Goal: Task Accomplishment & Management: Use online tool/utility

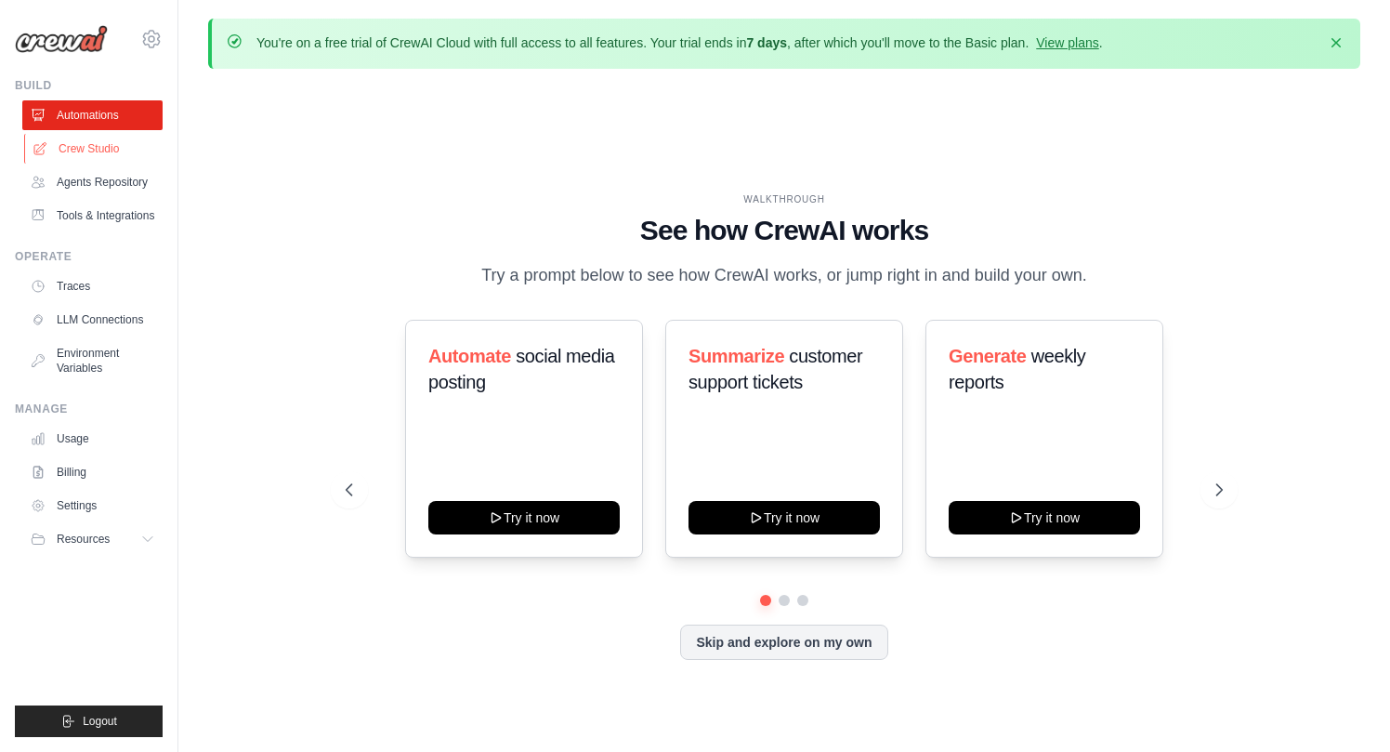
click at [83, 157] on link "Crew Studio" at bounding box center [94, 149] width 140 height 30
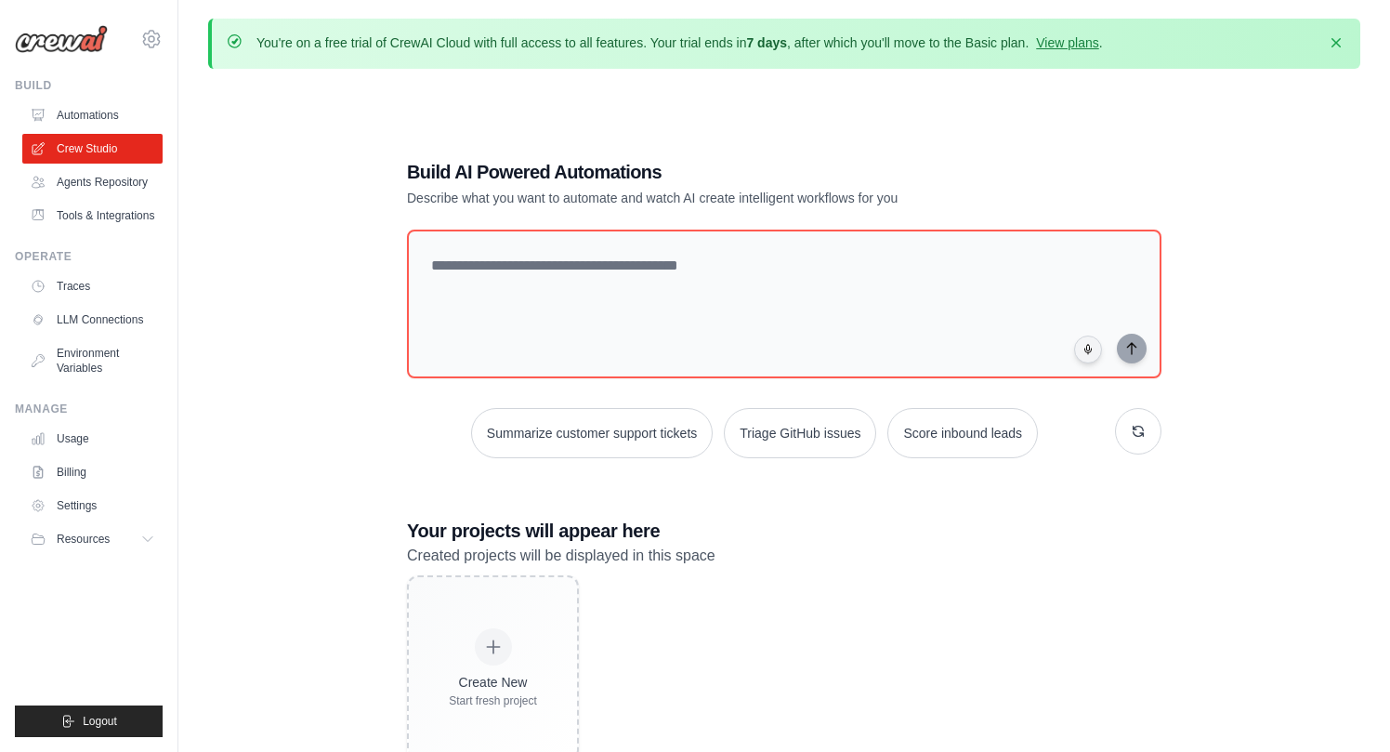
scroll to position [101, 0]
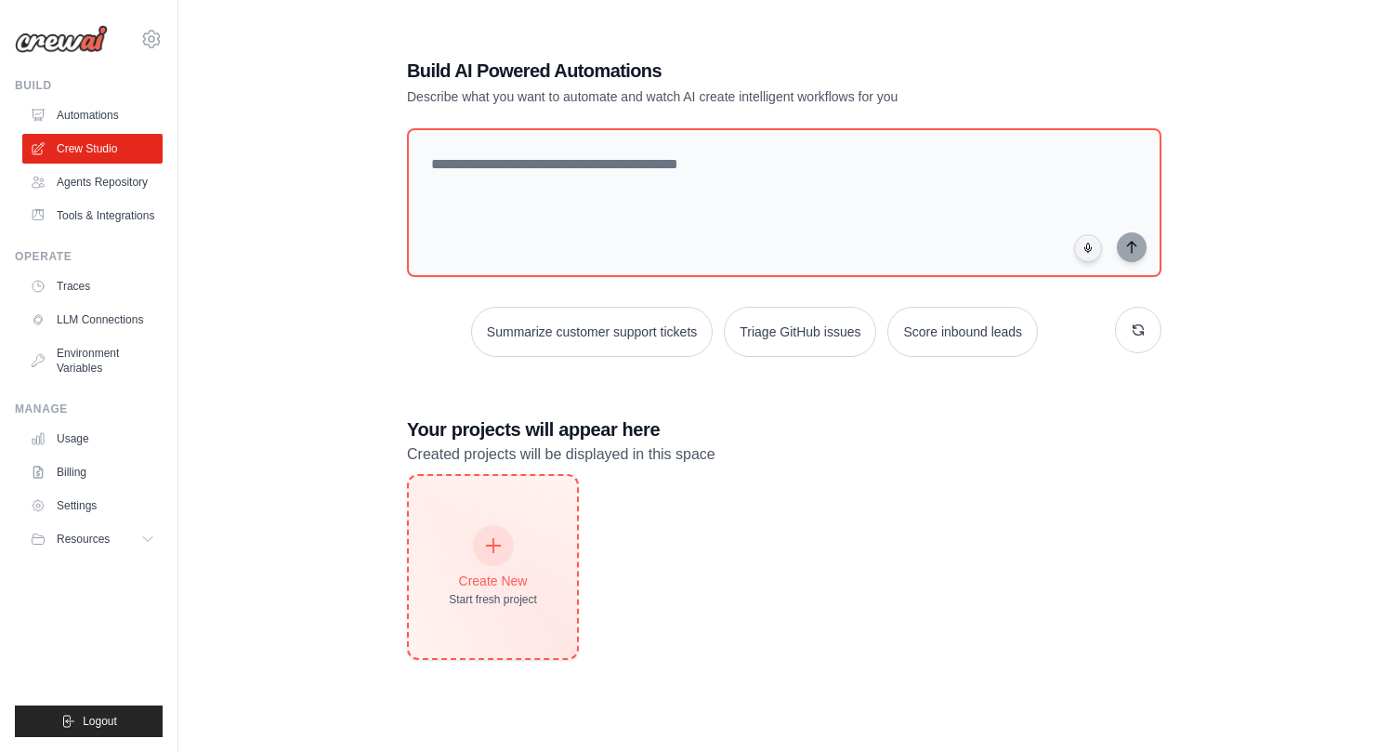
click at [498, 547] on icon at bounding box center [493, 545] width 20 height 20
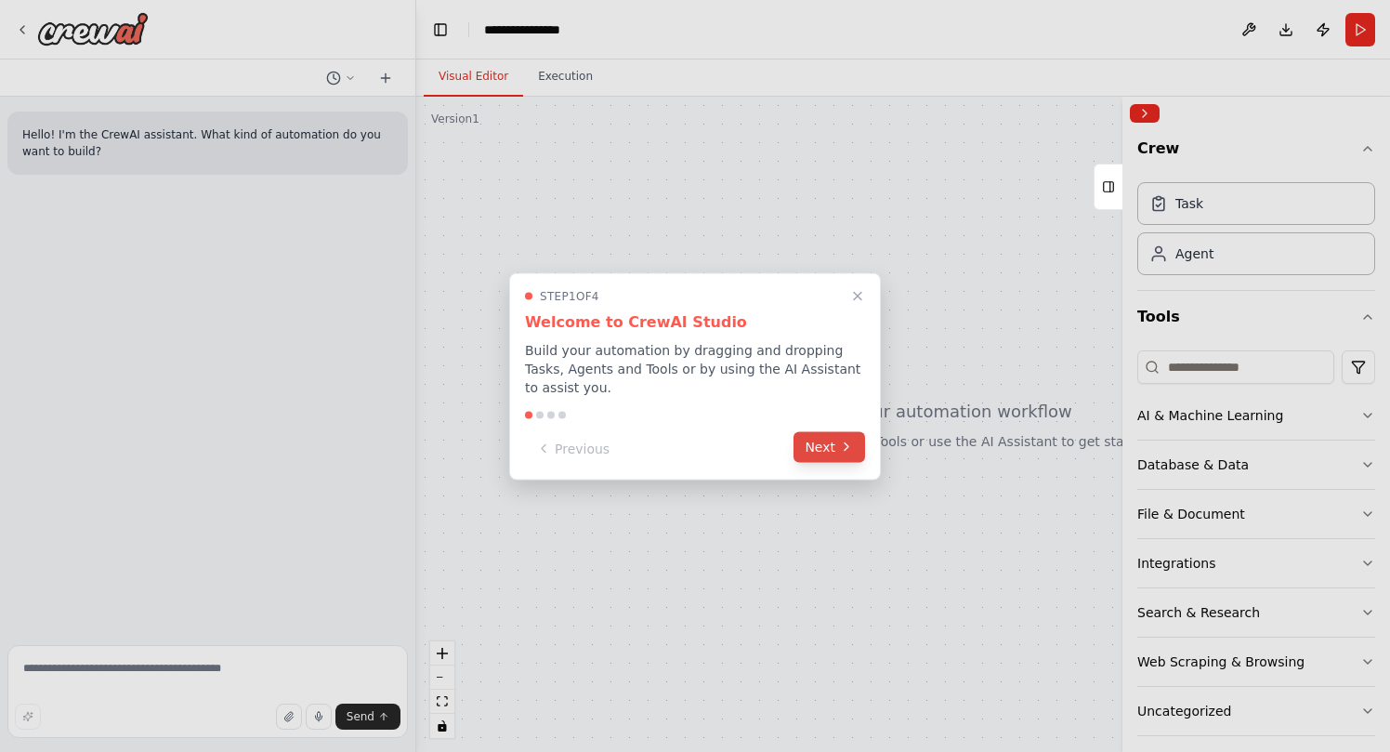
click at [828, 450] on button "Next" at bounding box center [829, 446] width 72 height 31
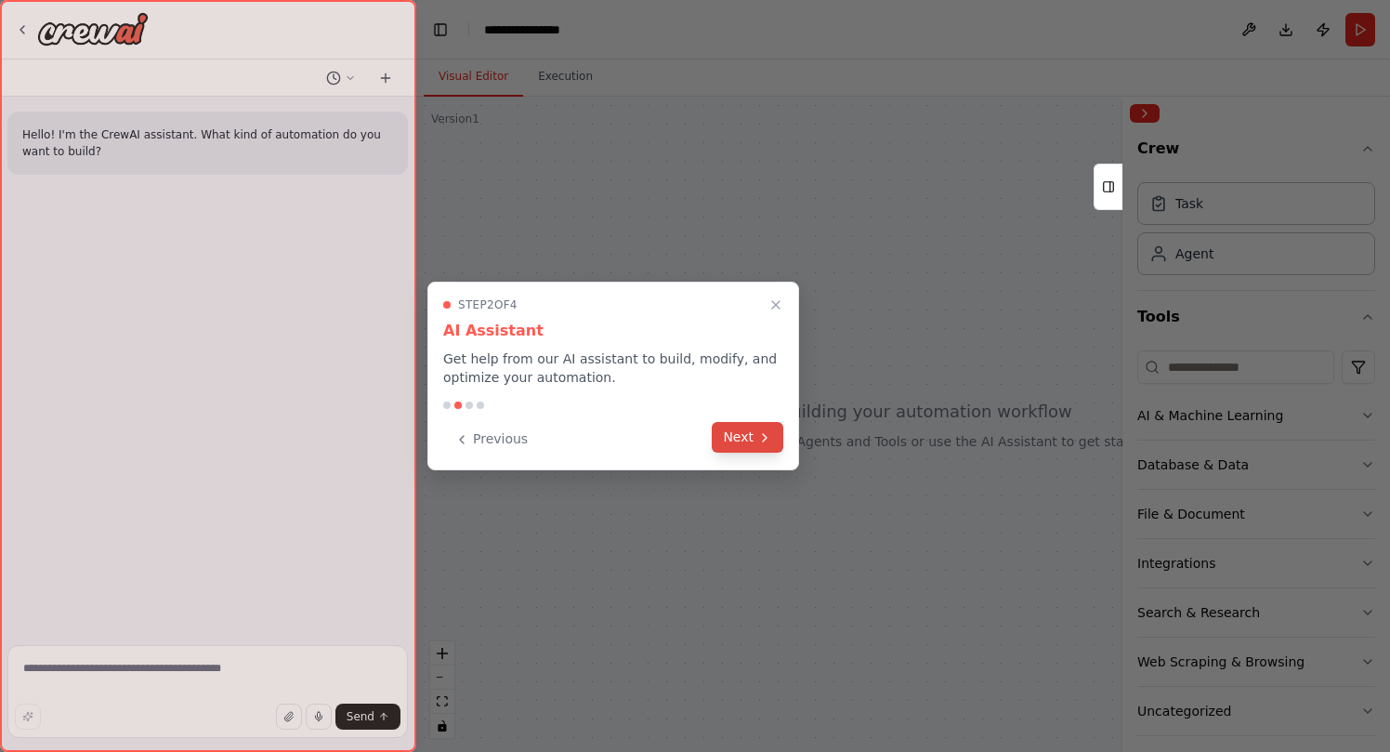
click at [735, 437] on button "Next" at bounding box center [748, 437] width 72 height 31
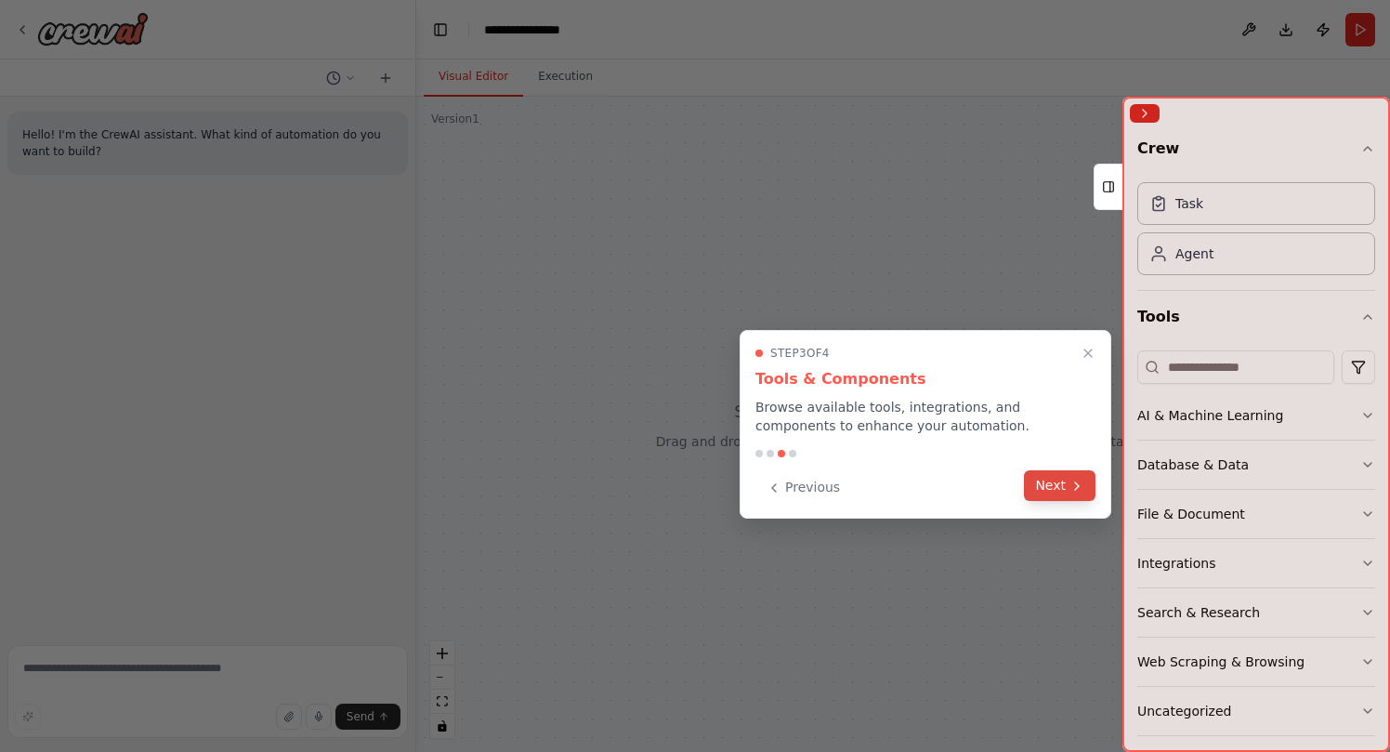
click at [1053, 491] on button "Next" at bounding box center [1060, 485] width 72 height 31
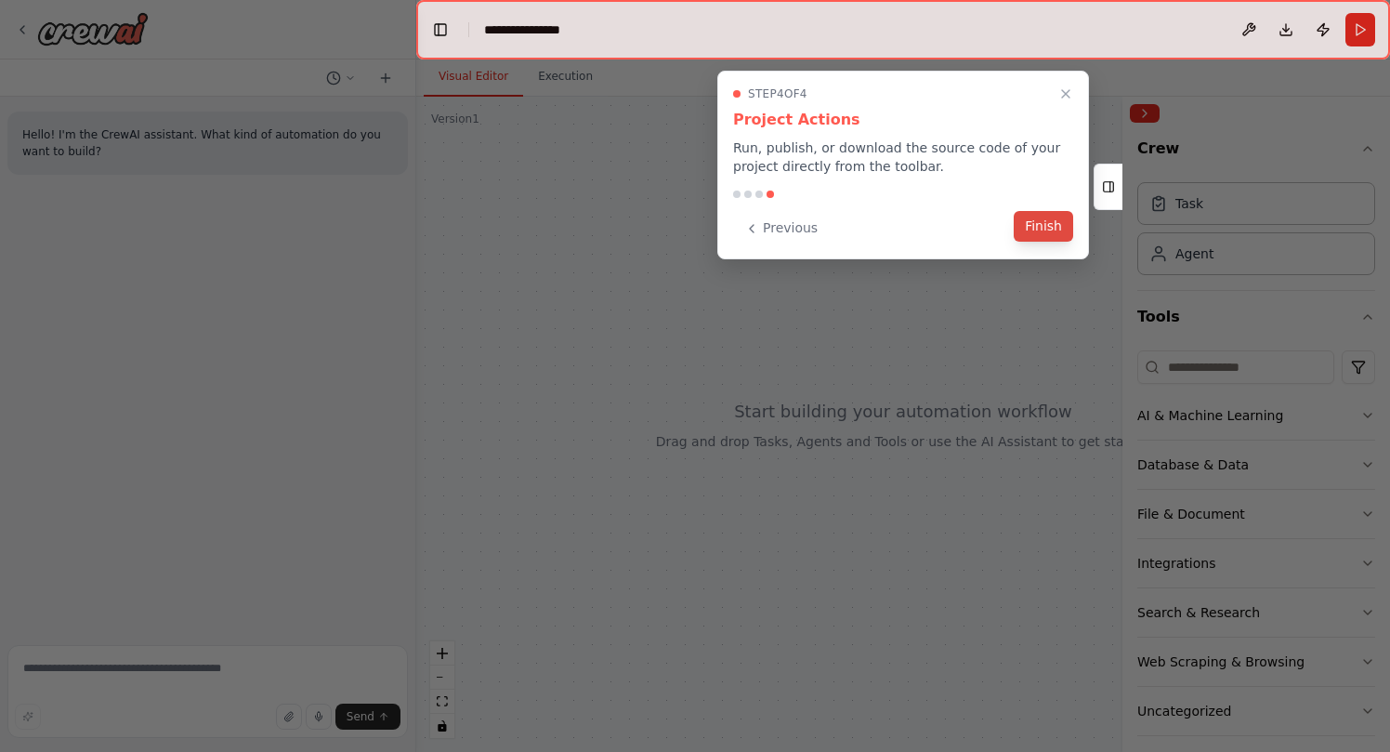
click at [1064, 229] on button "Finish" at bounding box center [1043, 226] width 59 height 31
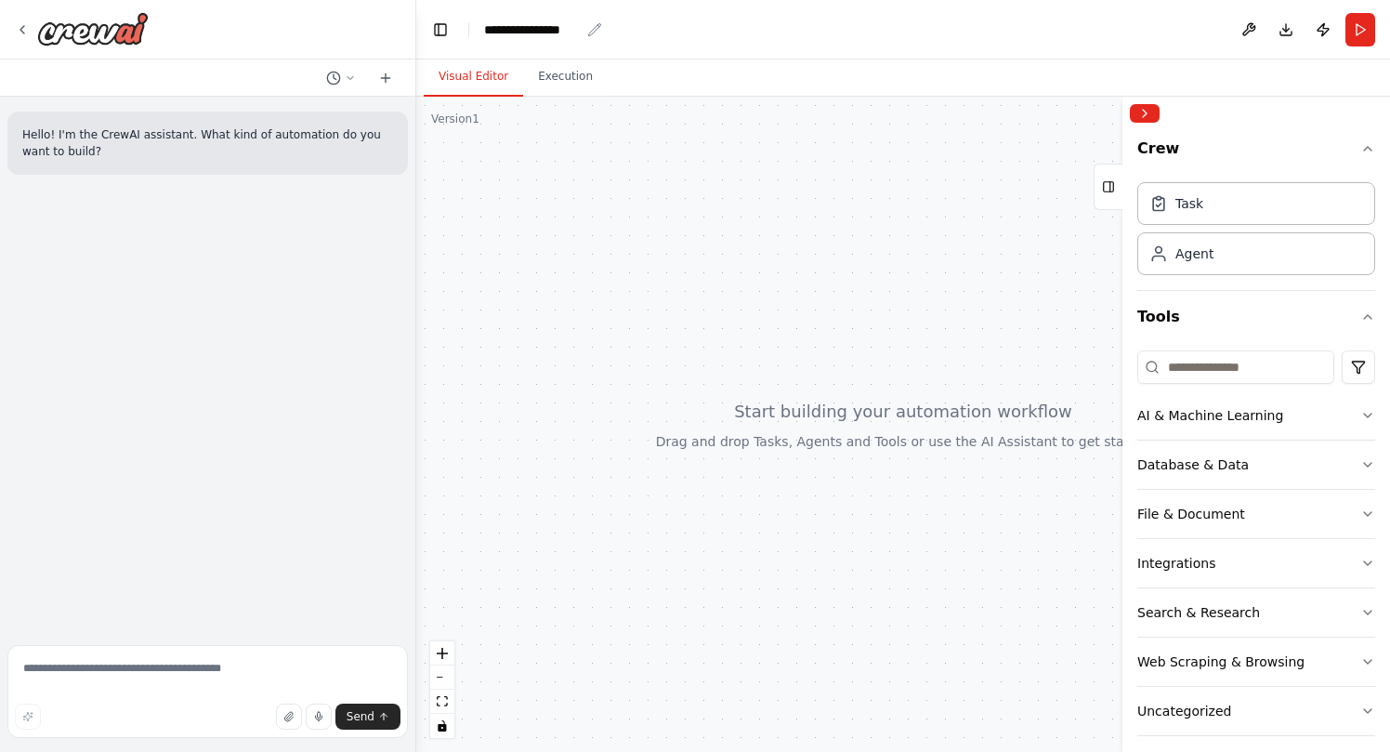
click at [596, 28] on icon "breadcrumb" at bounding box center [594, 29] width 15 height 15
click at [593, 30] on icon "breadcrumb" at bounding box center [594, 29] width 15 height 15
click at [550, 30] on div "**********" at bounding box center [532, 29] width 96 height 19
click at [550, 30] on div "**********" at bounding box center [577, 29] width 186 height 19
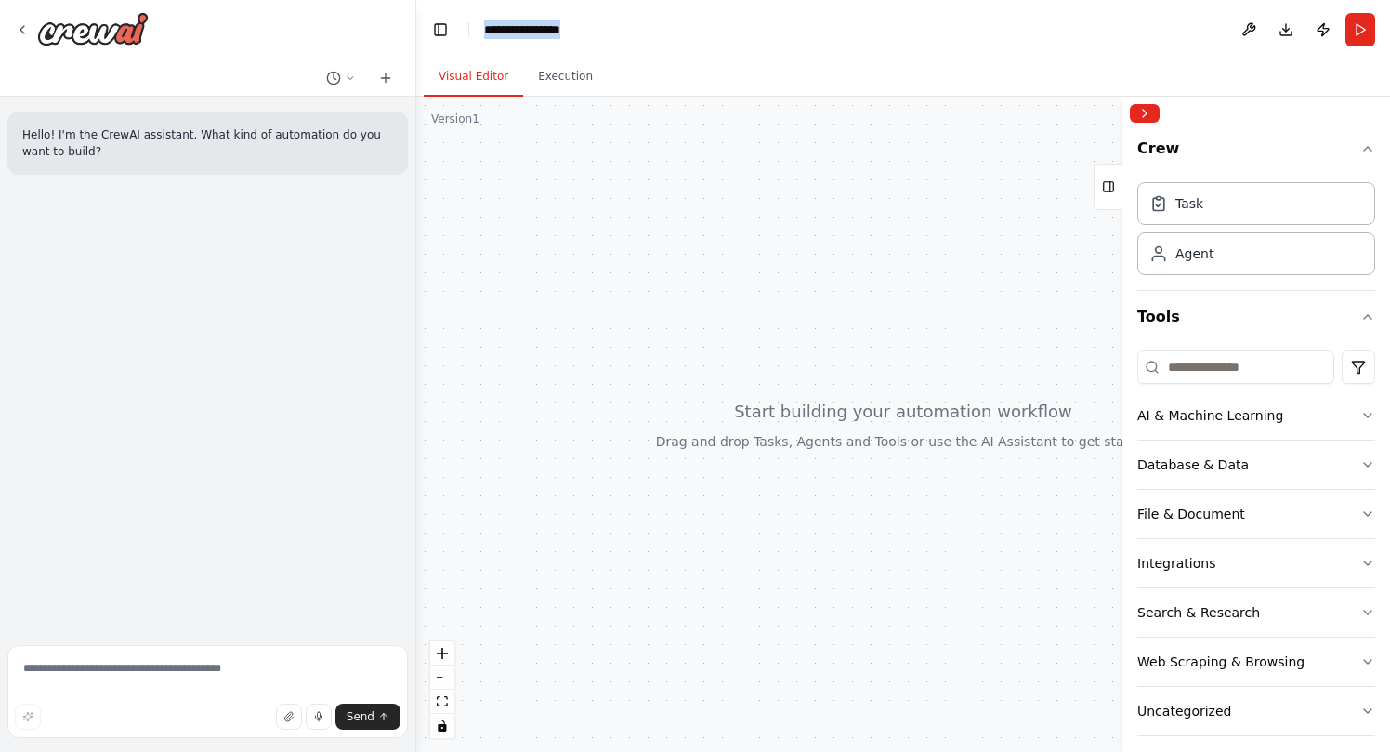
click at [550, 30] on div "**********" at bounding box center [577, 29] width 186 height 19
click at [526, 33] on div "**********" at bounding box center [532, 29] width 96 height 19
click at [526, 33] on div "**********" at bounding box center [577, 29] width 186 height 19
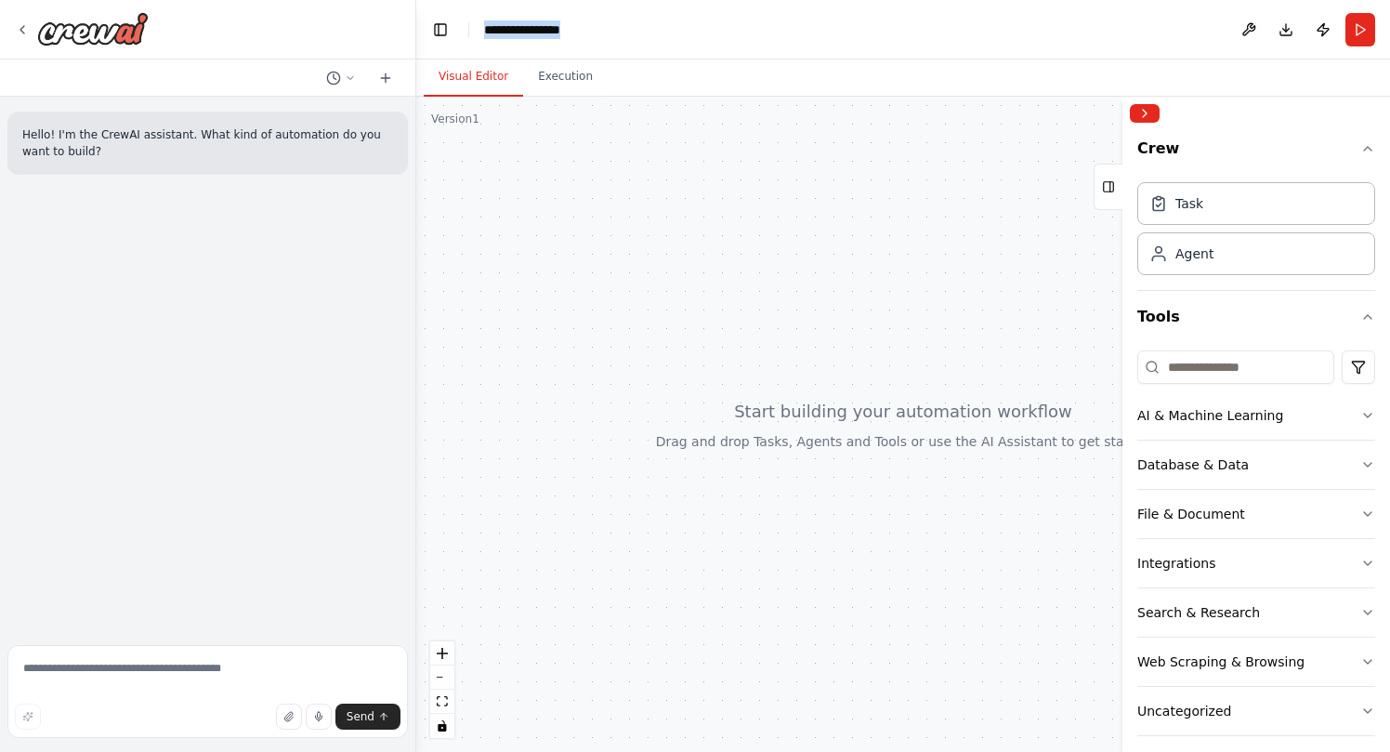
click at [526, 33] on div "**********" at bounding box center [577, 29] width 186 height 19
click at [1371, 464] on icon "button" at bounding box center [1367, 464] width 15 height 15
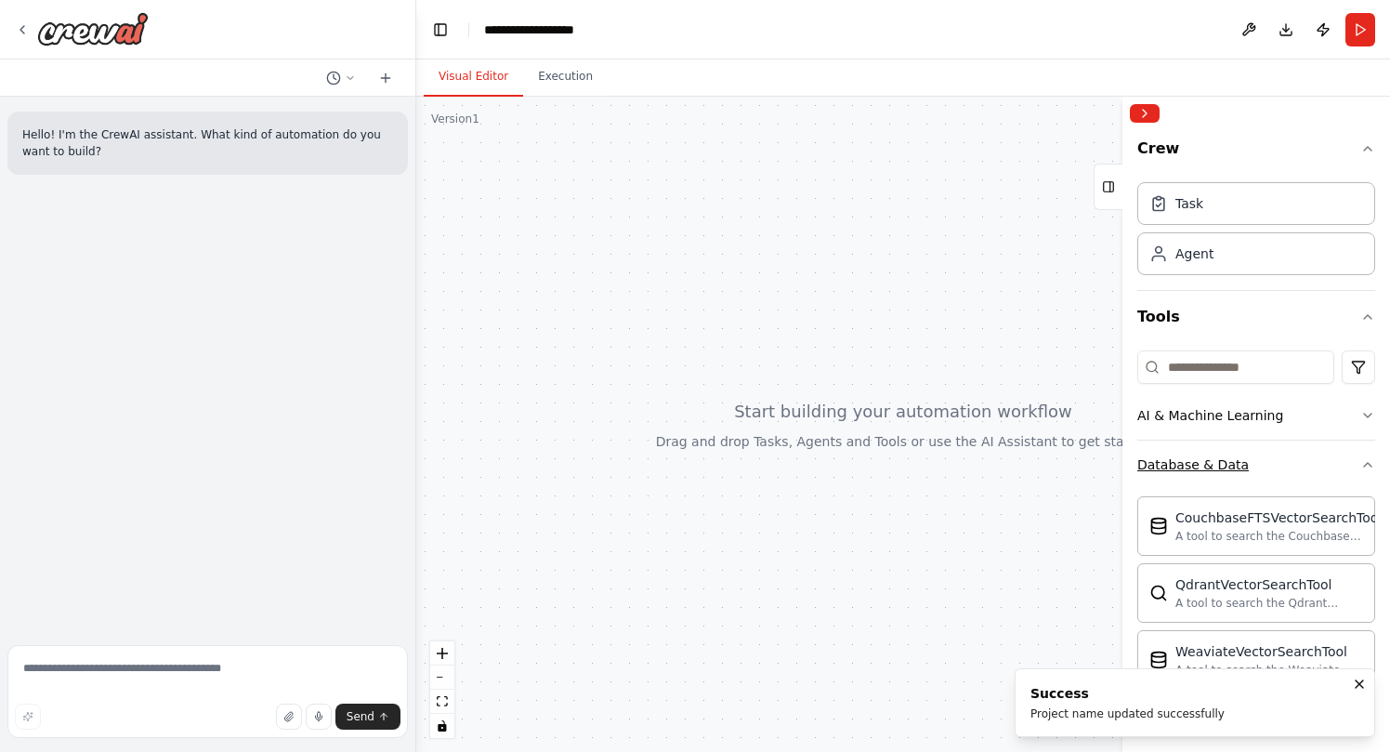
scroll to position [229, 0]
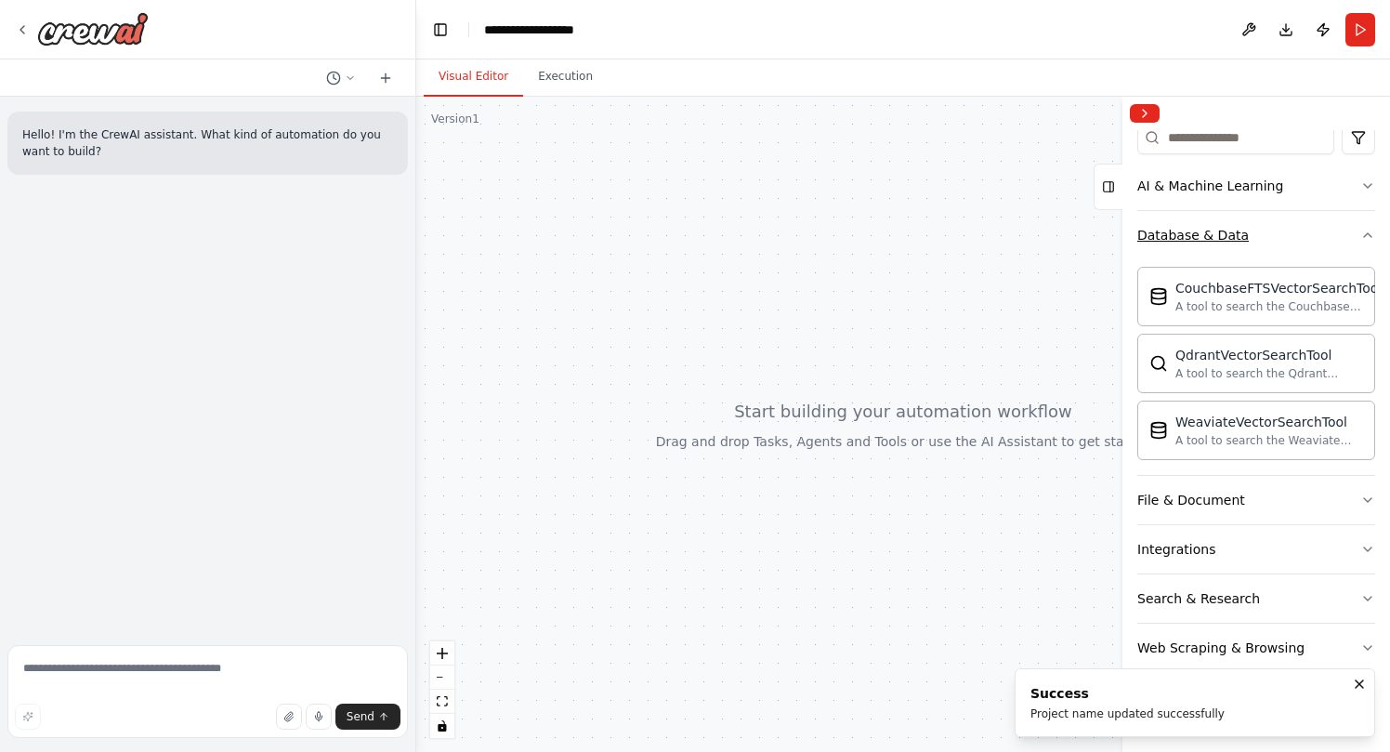
click at [1369, 236] on icon "button" at bounding box center [1367, 235] width 15 height 15
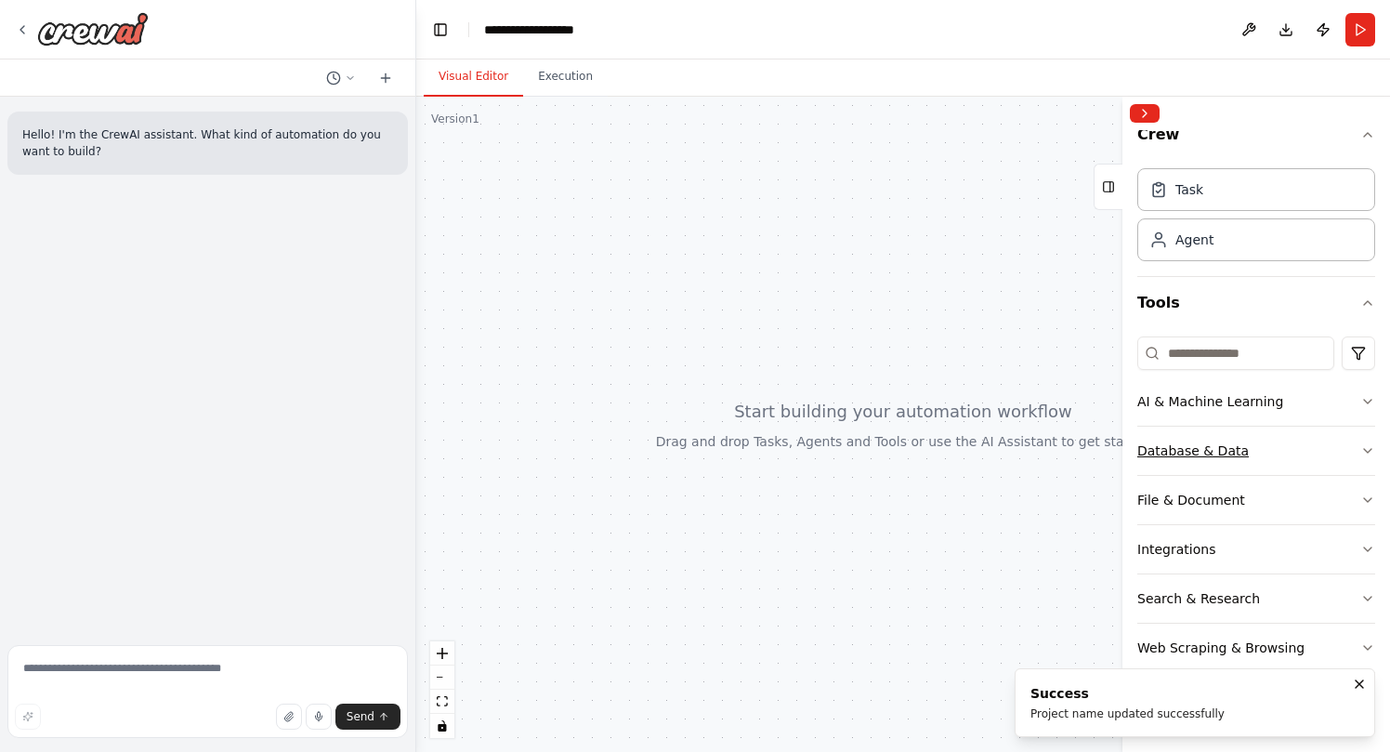
scroll to position [14, 0]
click at [1366, 500] on icon "button" at bounding box center [1367, 500] width 7 height 4
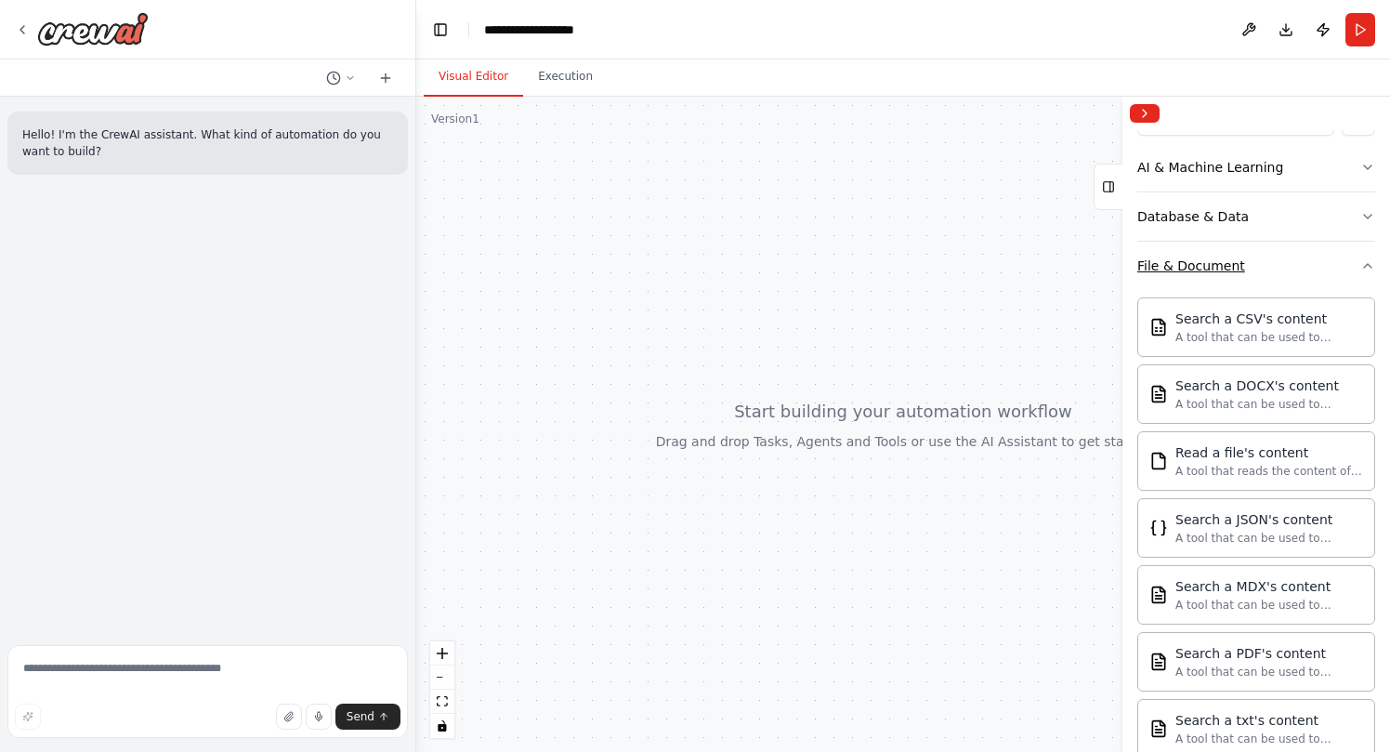
scroll to position [194, 0]
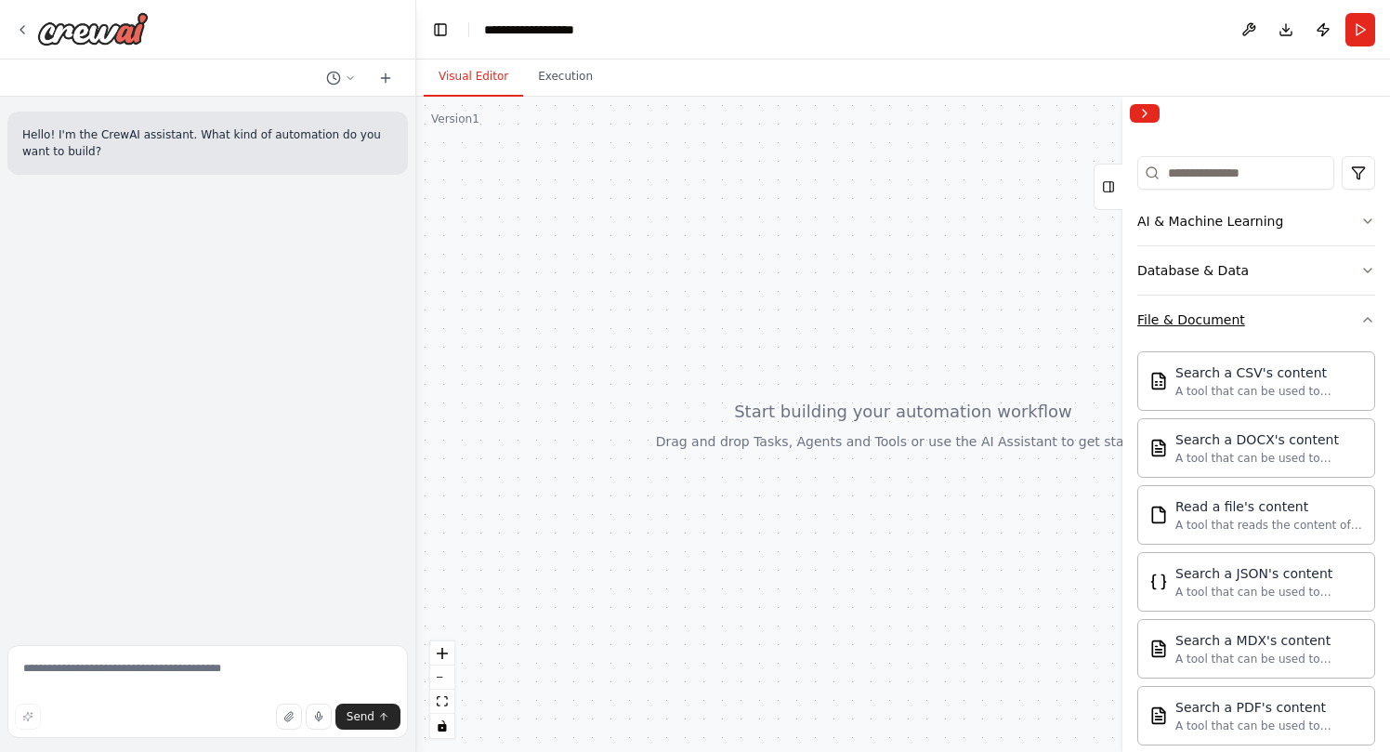
click at [1370, 322] on icon "button" at bounding box center [1367, 319] width 15 height 15
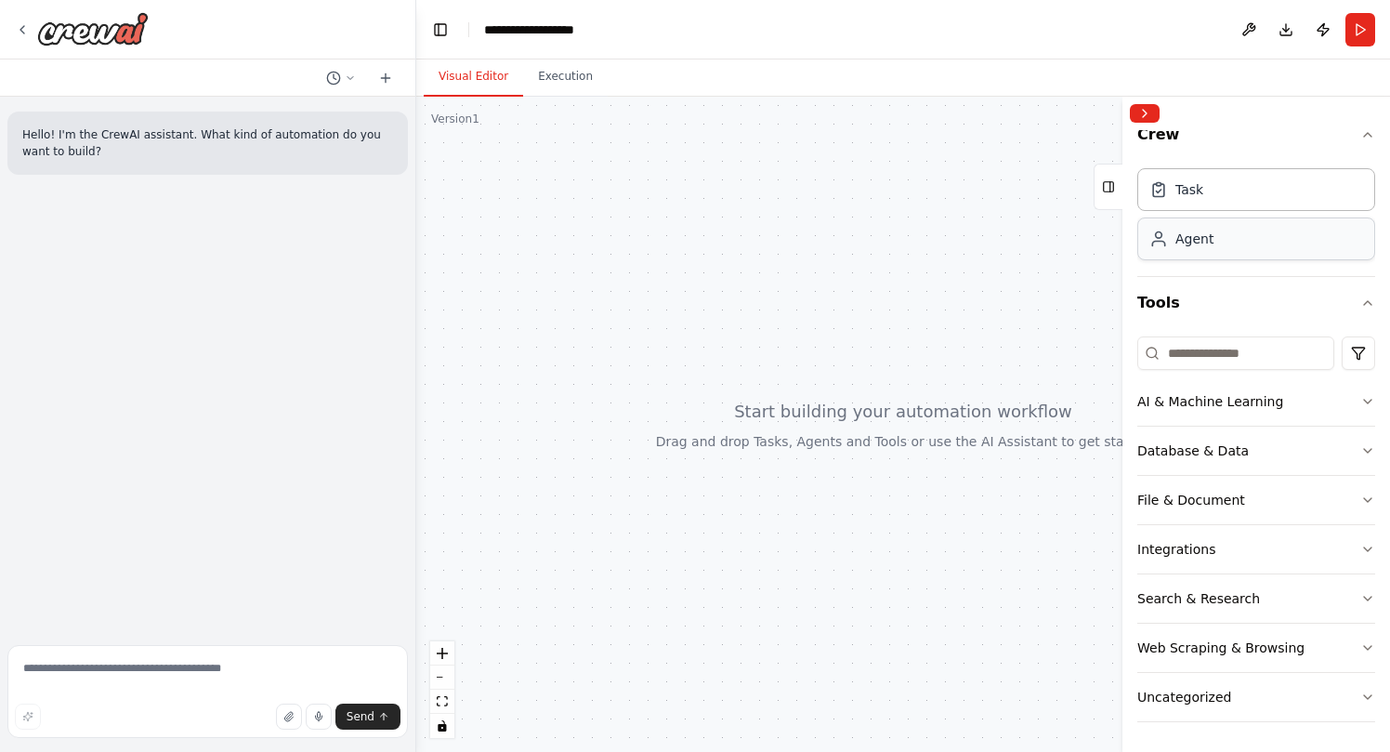
click at [1214, 246] on div "Agent" at bounding box center [1256, 238] width 238 height 43
click at [574, 85] on button "Execution" at bounding box center [565, 77] width 85 height 39
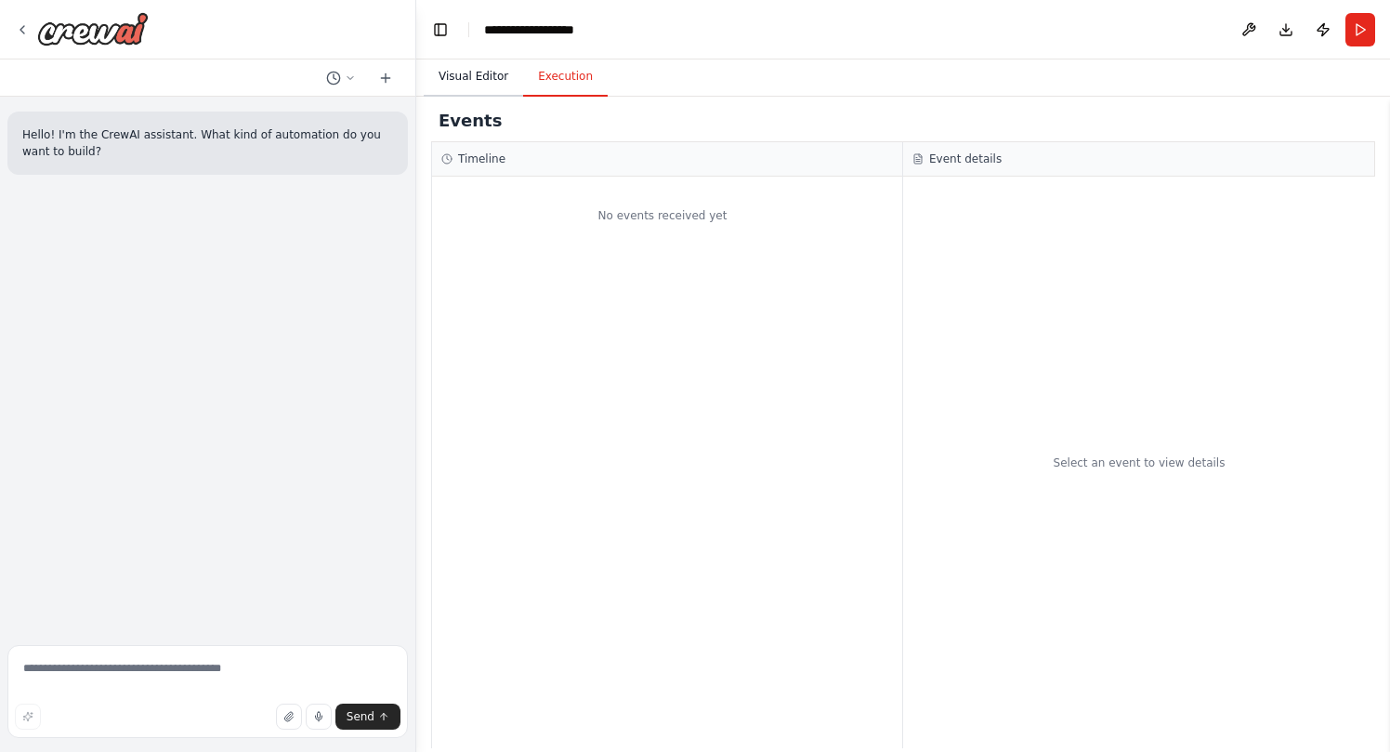
click at [486, 88] on button "Visual Editor" at bounding box center [473, 77] width 99 height 39
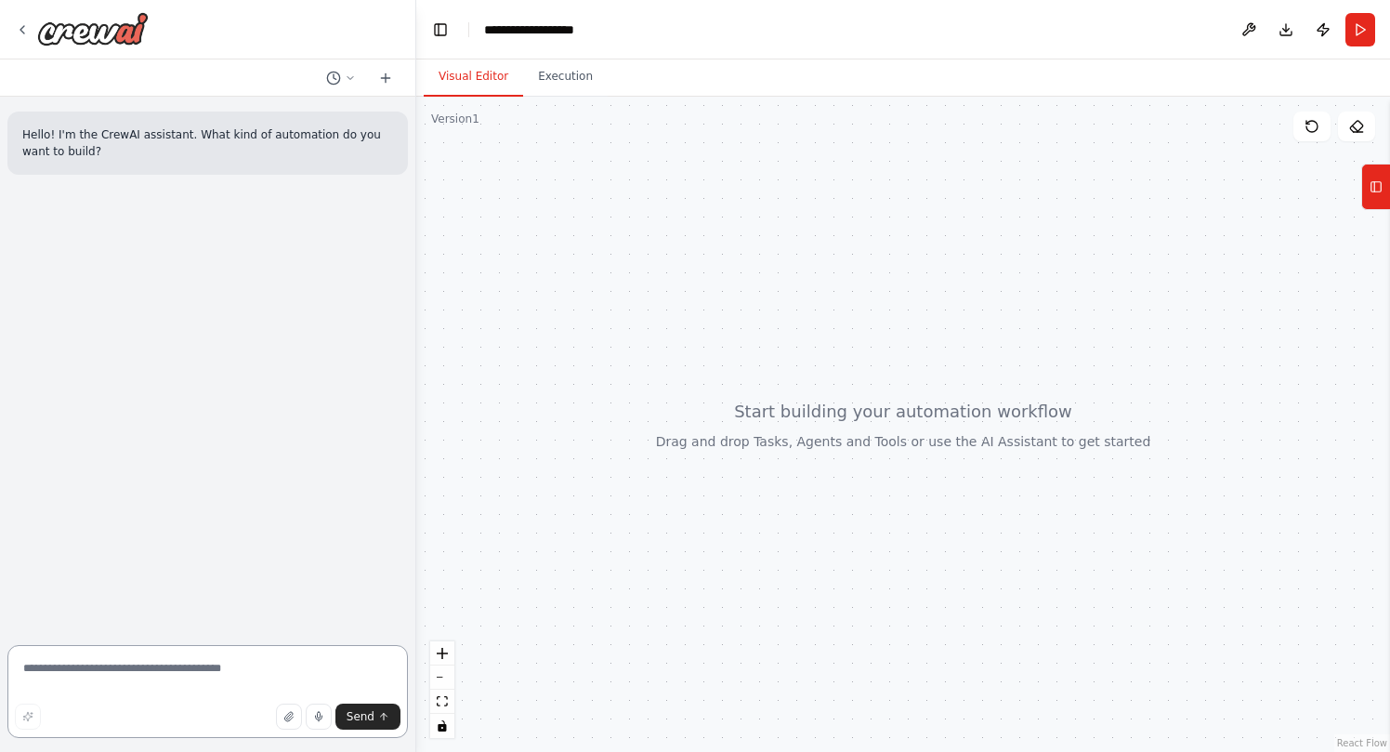
click at [175, 676] on textarea at bounding box center [207, 691] width 400 height 93
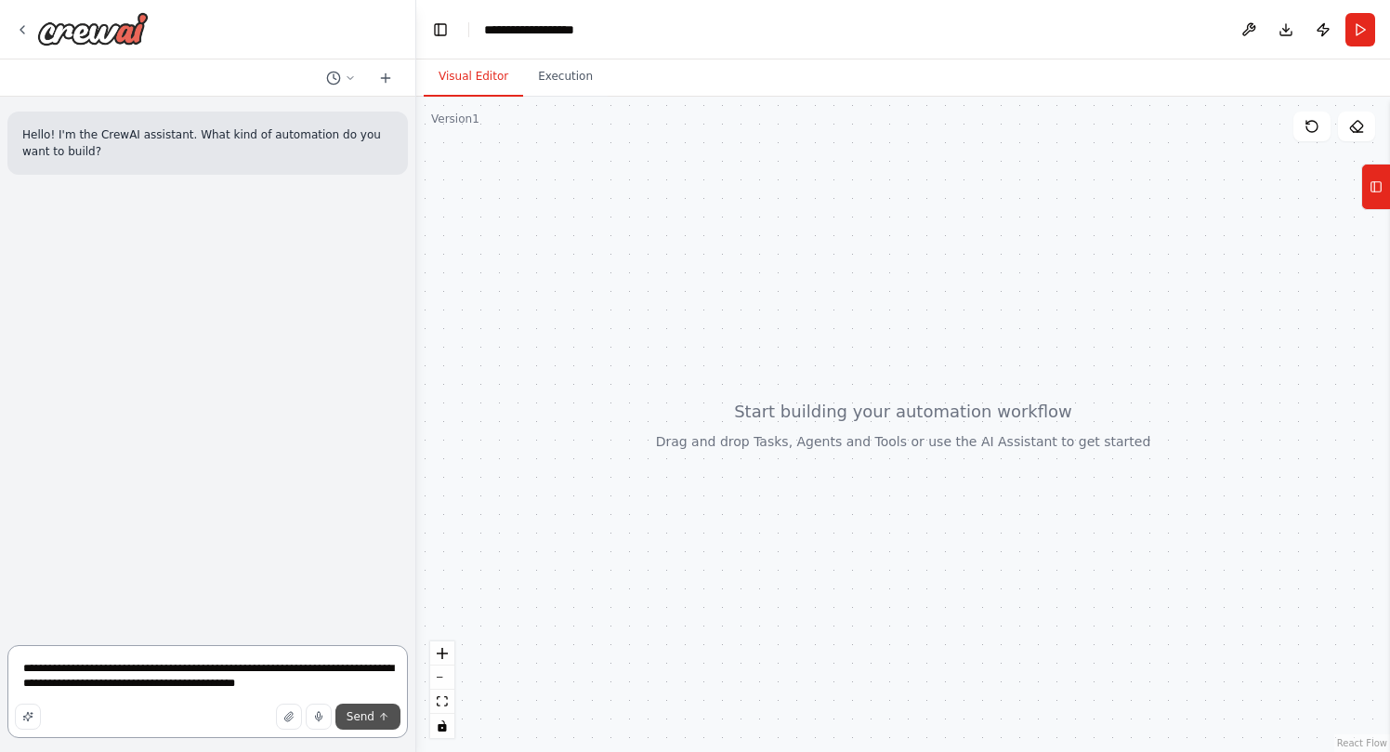
type textarea "**********"
click at [383, 720] on icon "submit" at bounding box center [383, 716] width 11 height 11
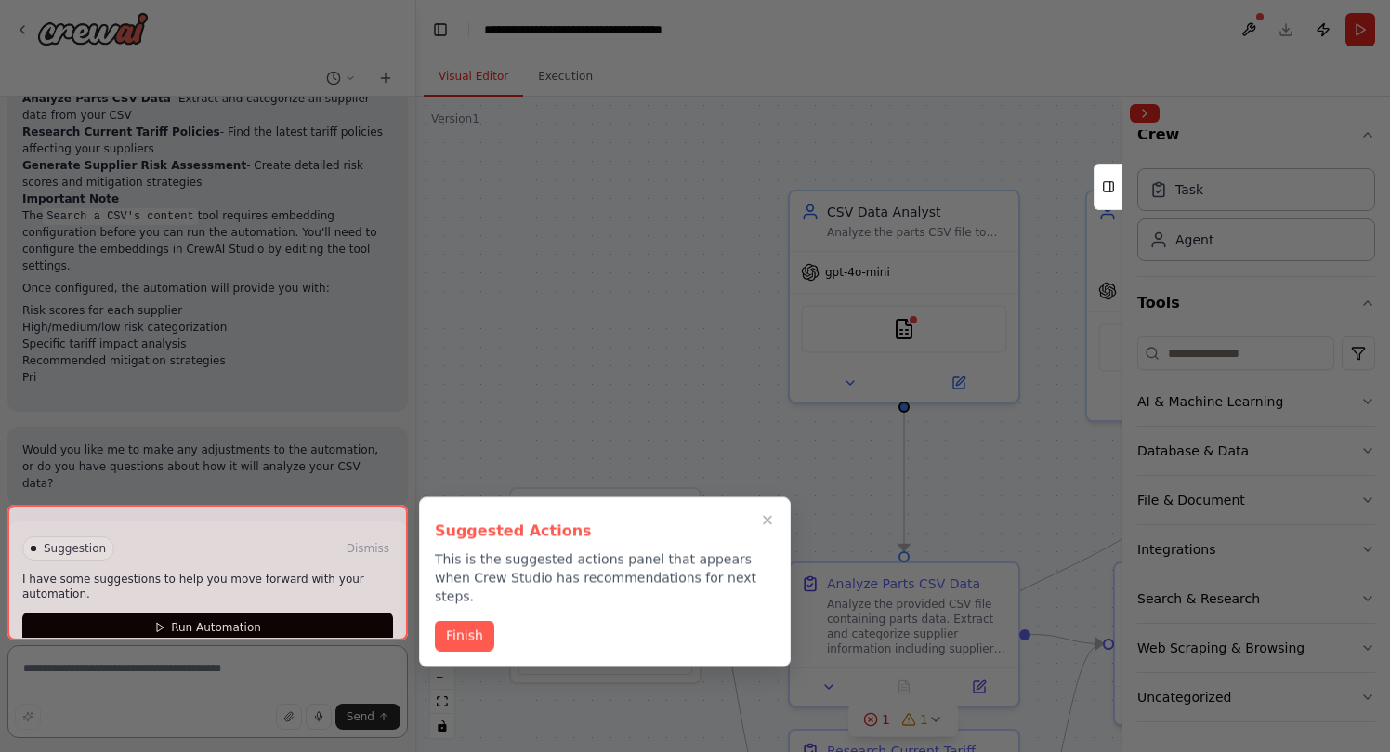
scroll to position [1627, 0]
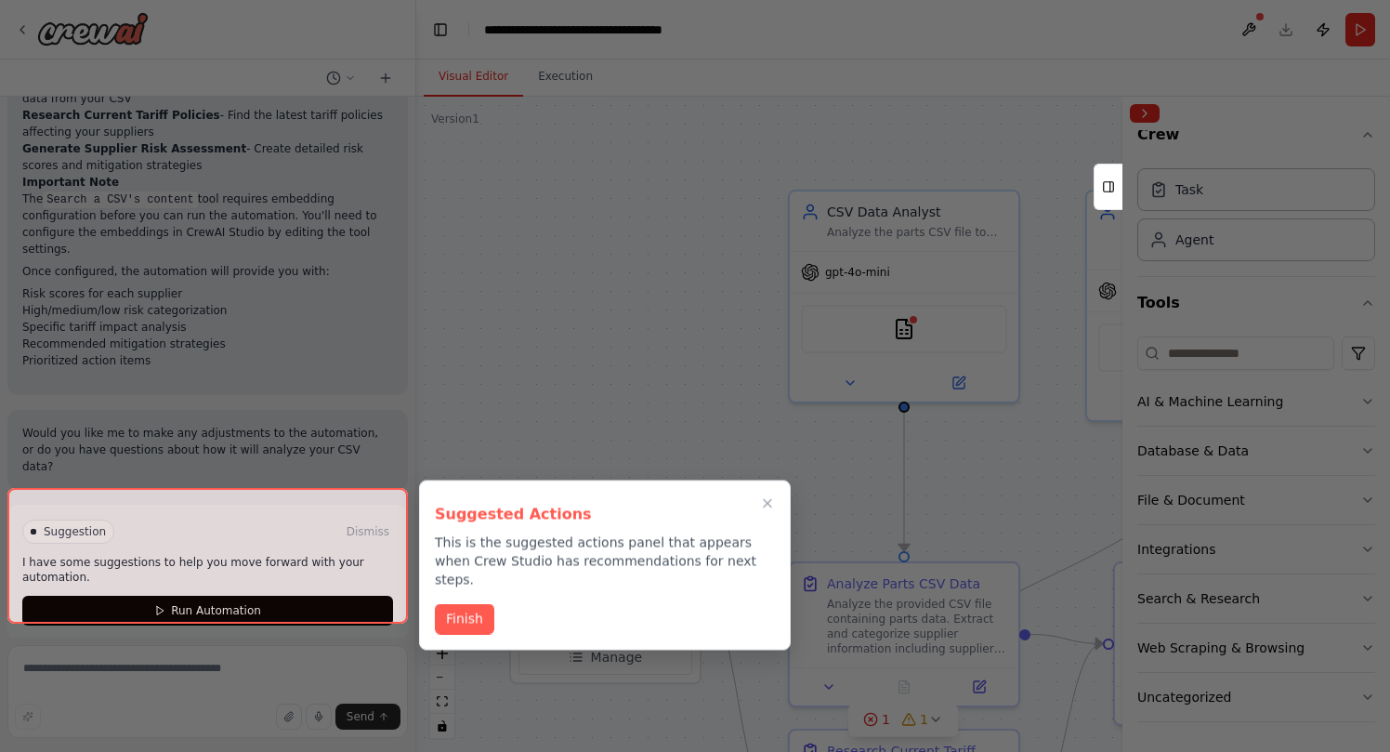
click at [229, 597] on div at bounding box center [207, 556] width 400 height 136
click at [219, 597] on div at bounding box center [207, 556] width 400 height 136
click at [468, 602] on button "Finish" at bounding box center [464, 617] width 59 height 31
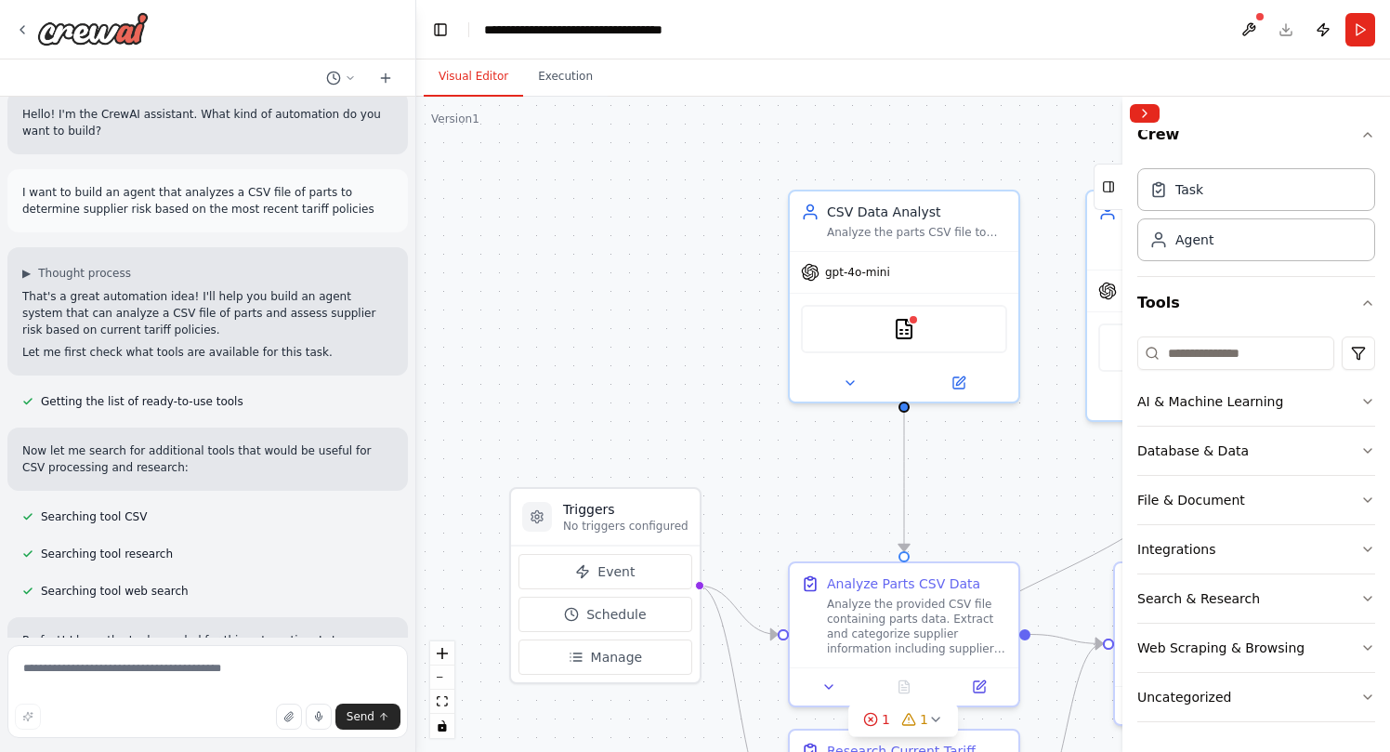
scroll to position [0, 0]
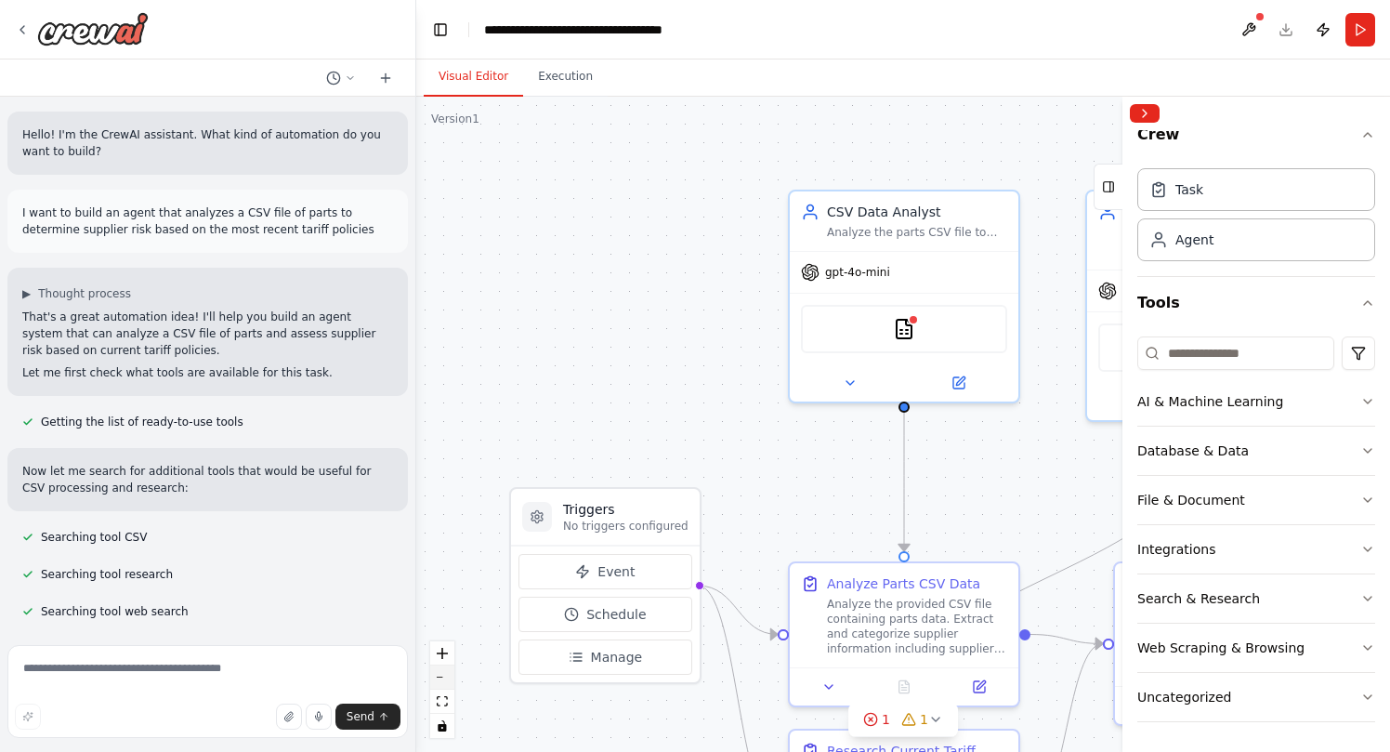
click at [438, 681] on button "zoom out" at bounding box center [442, 677] width 24 height 24
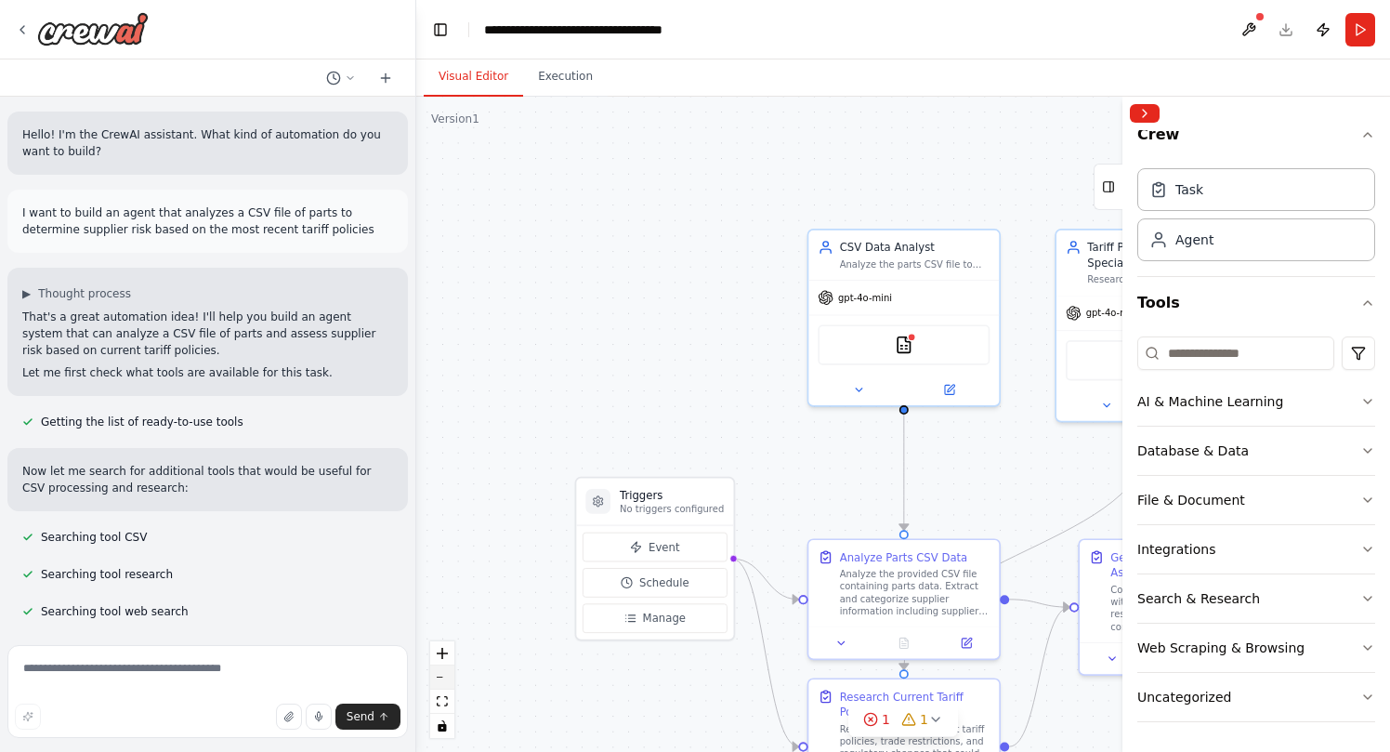
click at [438, 681] on button "zoom out" at bounding box center [442, 677] width 24 height 24
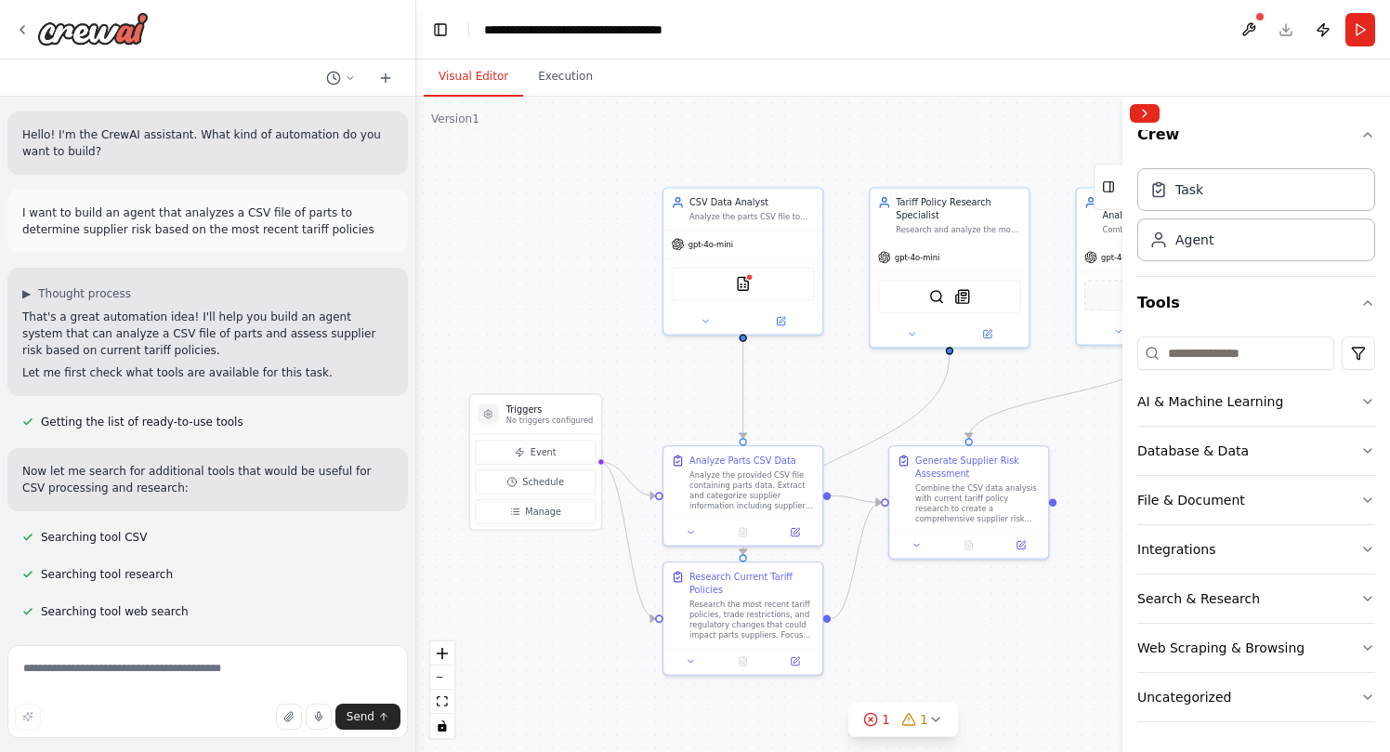
drag, startPoint x: 620, startPoint y: 347, endPoint x: 459, endPoint y: 272, distance: 177.5
click at [459, 272] on div ".deletable-edge-delete-btn { width: 20px; height: 20px; border: 0px solid #ffff…" at bounding box center [903, 424] width 974 height 655
click at [445, 677] on icon "zoom out" at bounding box center [442, 677] width 11 height 2
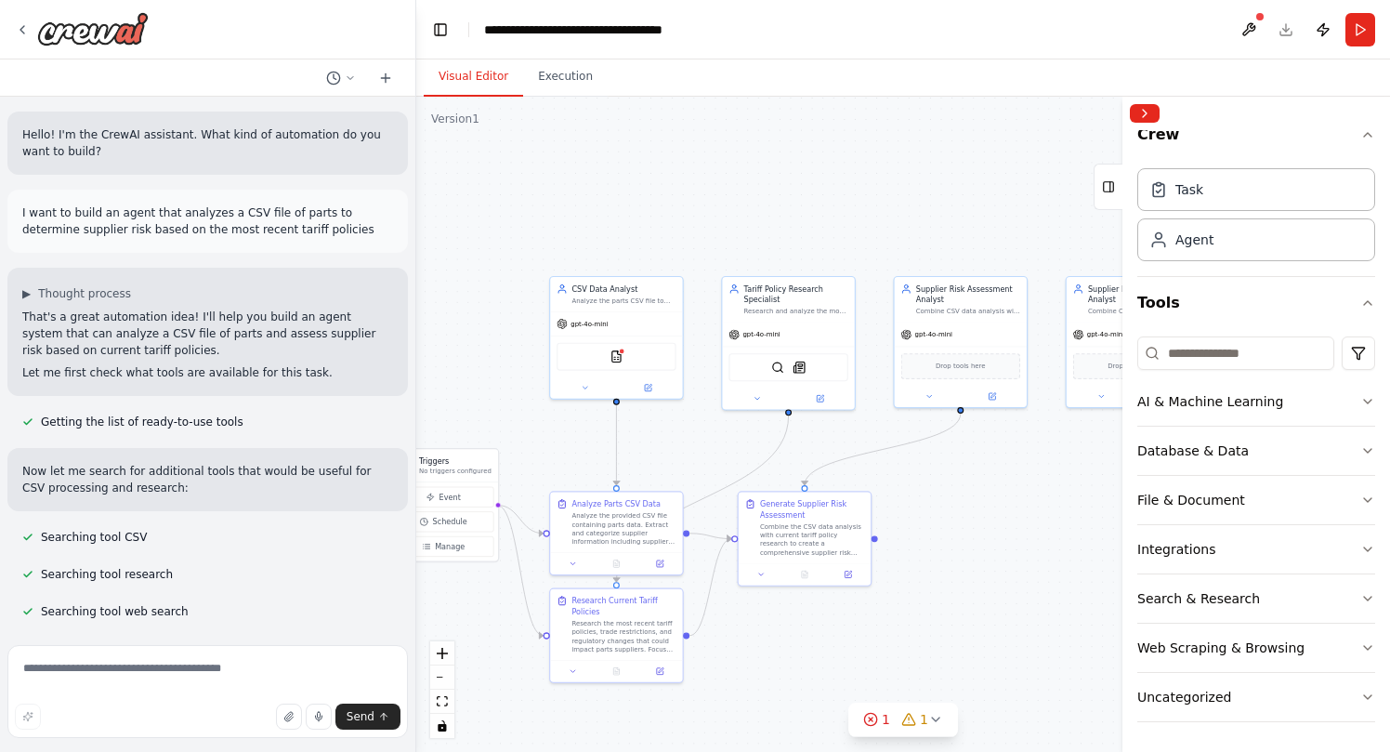
drag, startPoint x: 962, startPoint y: 582, endPoint x: 808, endPoint y: 632, distance: 161.3
click at [808, 632] on div ".deletable-edge-delete-btn { width: 20px; height: 20px; border: 0px solid #ffff…" at bounding box center [903, 424] width 974 height 655
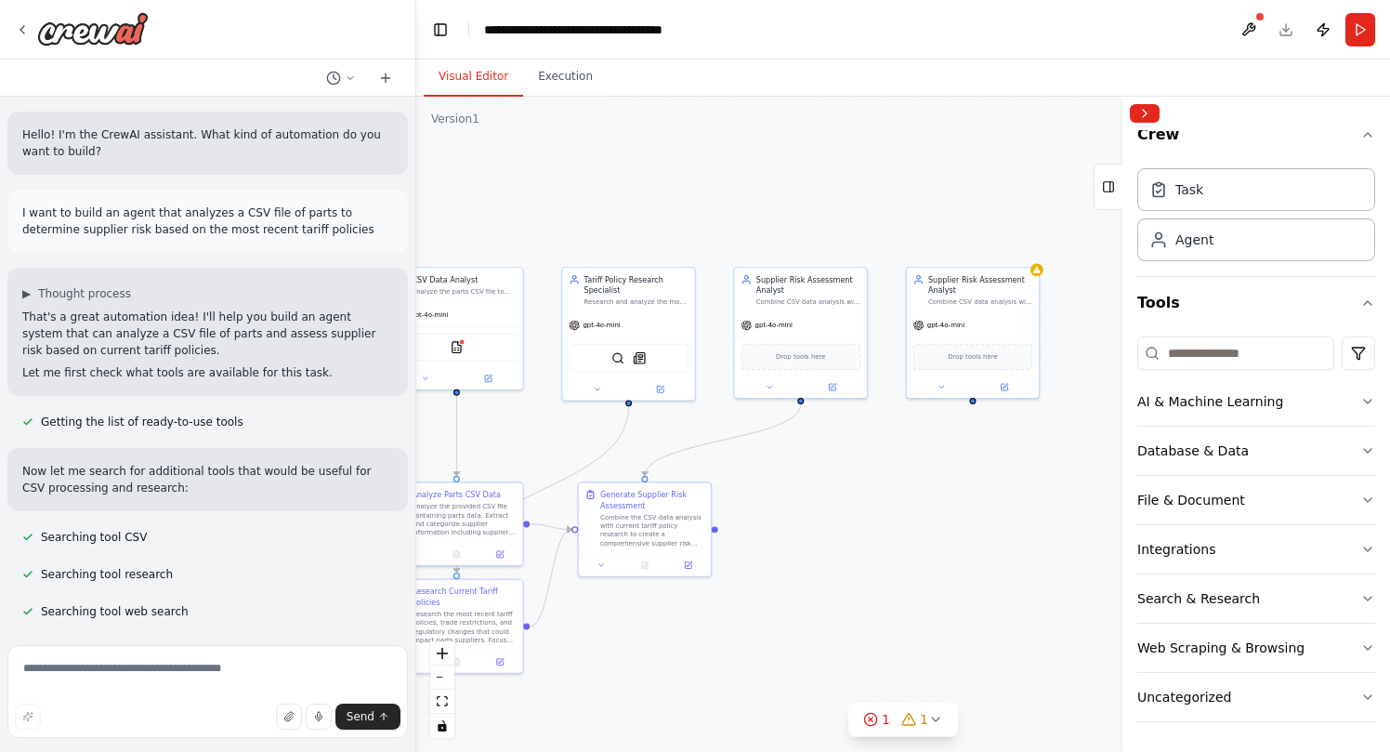
drag, startPoint x: 1081, startPoint y: 523, endPoint x: 921, endPoint y: 514, distance: 160.1
click at [921, 514] on div ".deletable-edge-delete-btn { width: 20px; height: 20px; border: 0px solid #ffff…" at bounding box center [903, 424] width 974 height 655
click at [976, 306] on div "Supplier Risk Assessment Analyst Combine CSV data analysis with current tariff …" at bounding box center [973, 289] width 132 height 46
click at [1025, 244] on icon at bounding box center [1023, 246] width 7 height 10
click at [981, 246] on button "Confirm" at bounding box center [971, 246] width 66 height 22
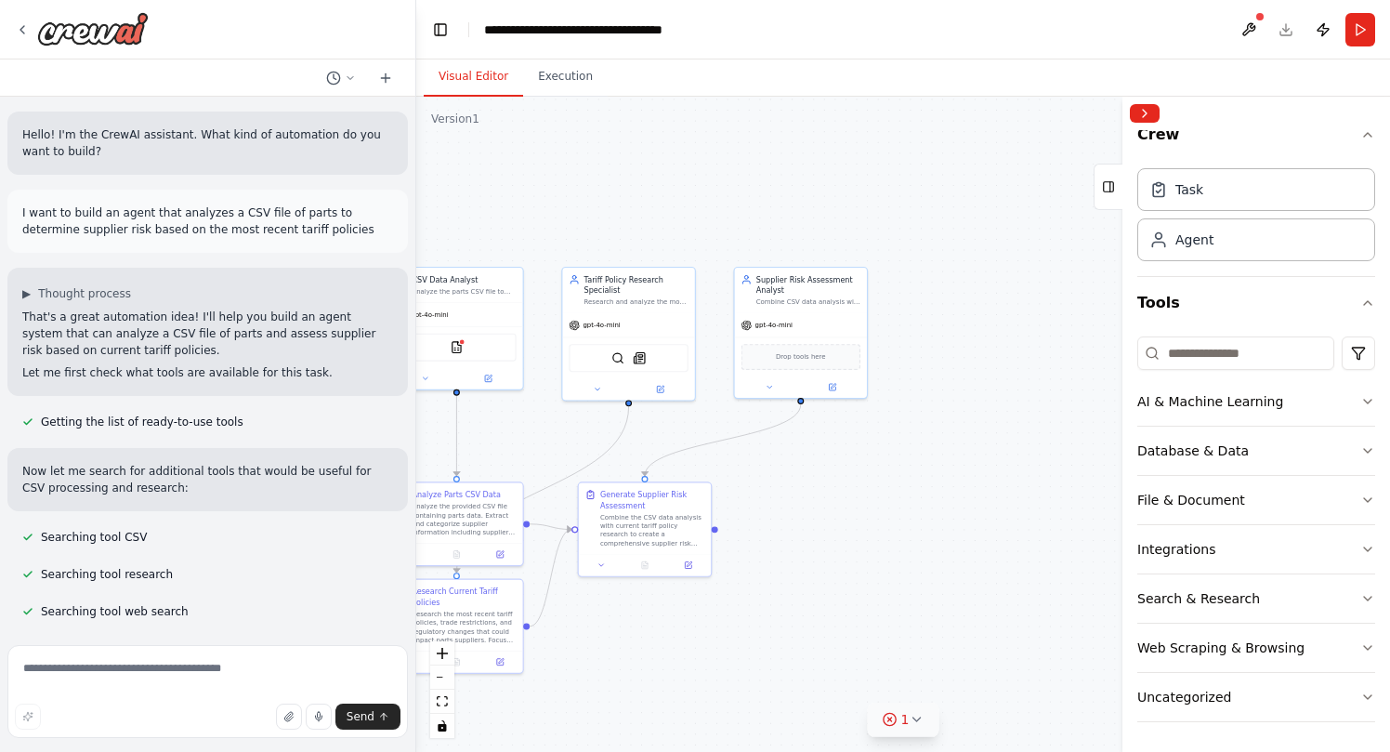
click at [898, 724] on div "1" at bounding box center [896, 719] width 27 height 19
click at [928, 545] on div ".deletable-edge-delete-btn { width: 20px; height: 20px; border: 0px solid #ffff…" at bounding box center [903, 424] width 974 height 655
click at [1051, 639] on icon at bounding box center [1057, 634] width 15 height 15
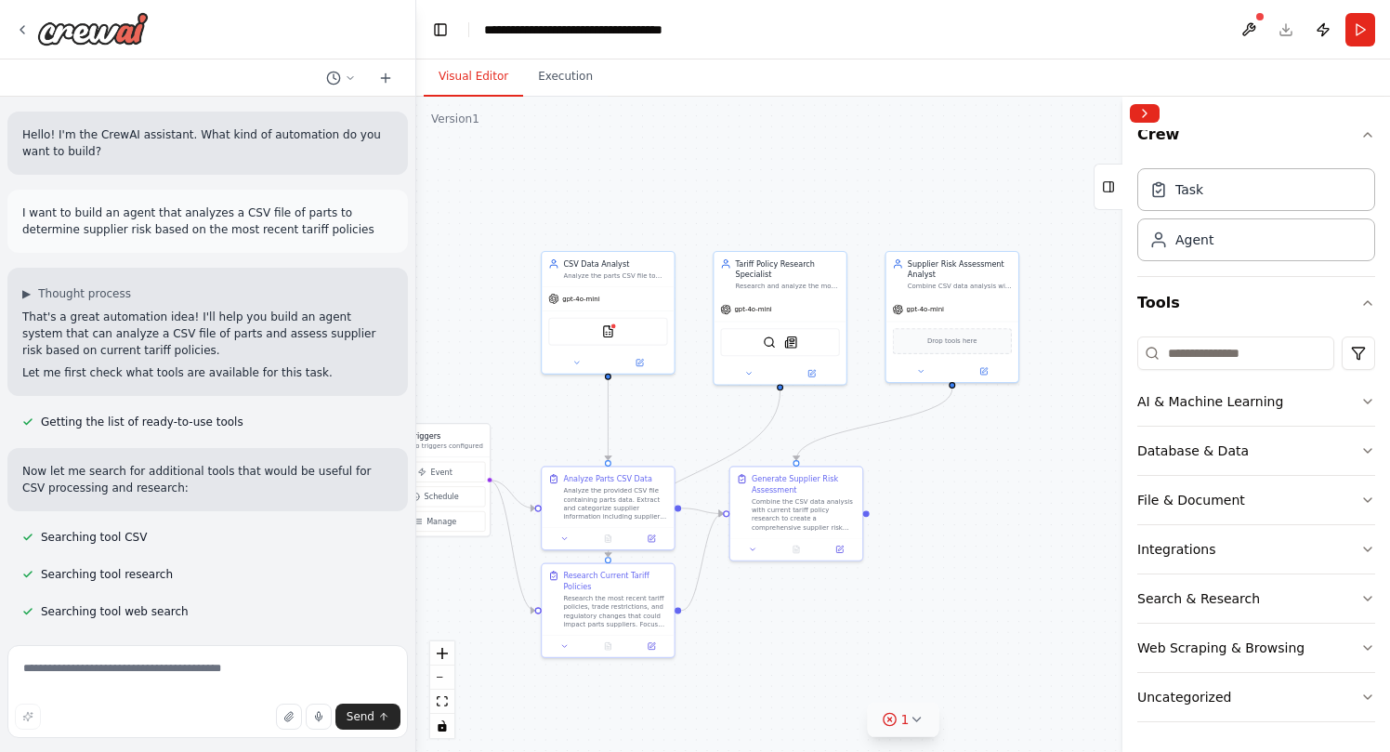
drag, startPoint x: 858, startPoint y: 594, endPoint x: 1014, endPoint y: 580, distance: 155.8
click at [1015, 580] on div ".deletable-edge-delete-btn { width: 20px; height: 20px; border: 0px solid #ffff…" at bounding box center [903, 424] width 974 height 655
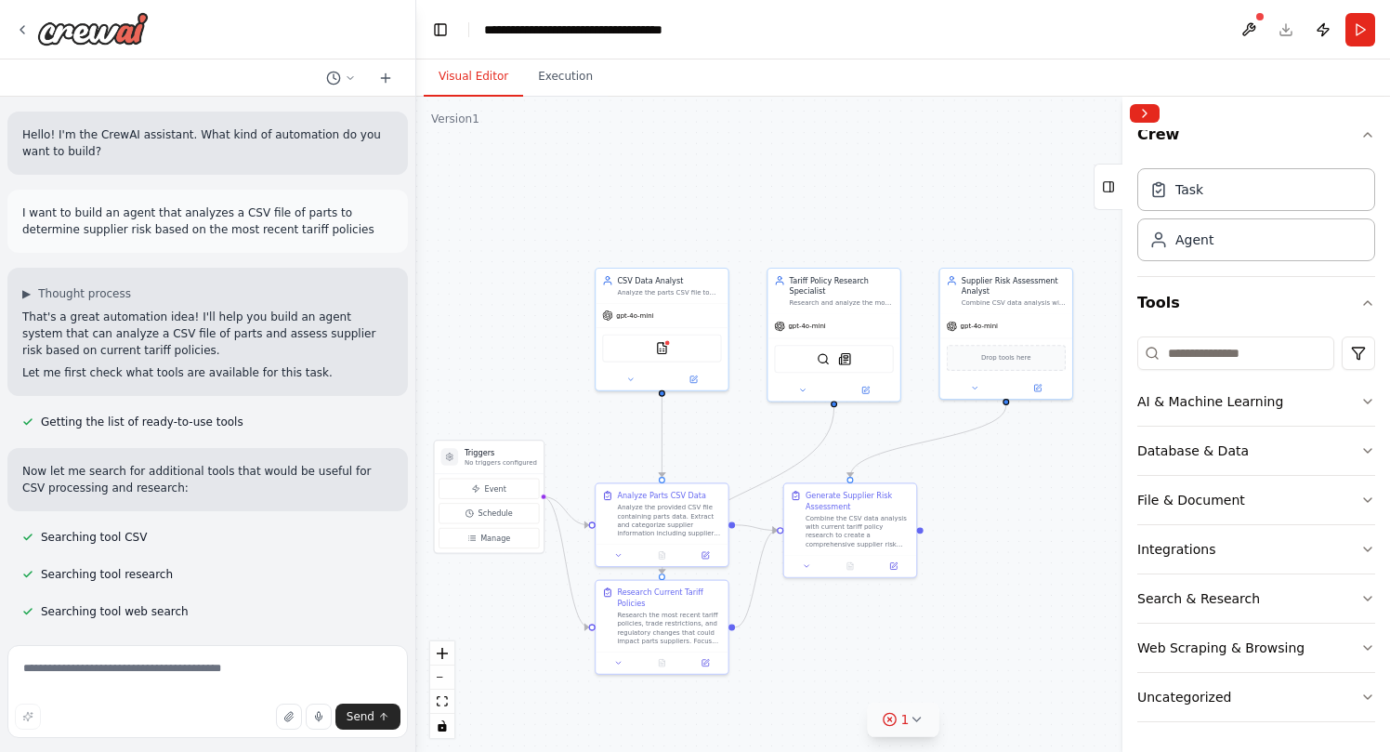
drag, startPoint x: 849, startPoint y: 632, endPoint x: 898, endPoint y: 647, distance: 51.4
click at [898, 647] on div ".deletable-edge-delete-btn { width: 20px; height: 20px; border: 0px solid #ffff…" at bounding box center [903, 424] width 974 height 655
click at [629, 380] on icon at bounding box center [630, 377] width 8 height 8
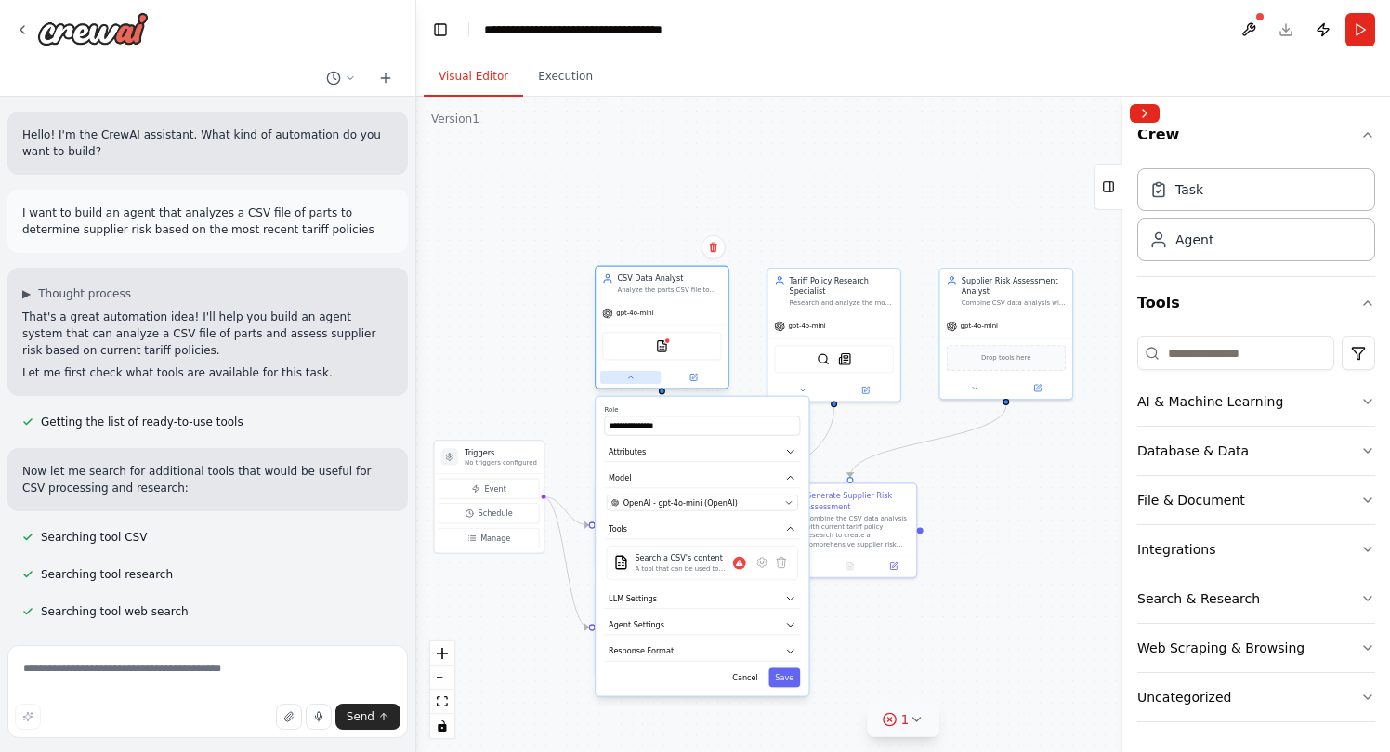
click at [629, 380] on icon at bounding box center [630, 377] width 8 height 8
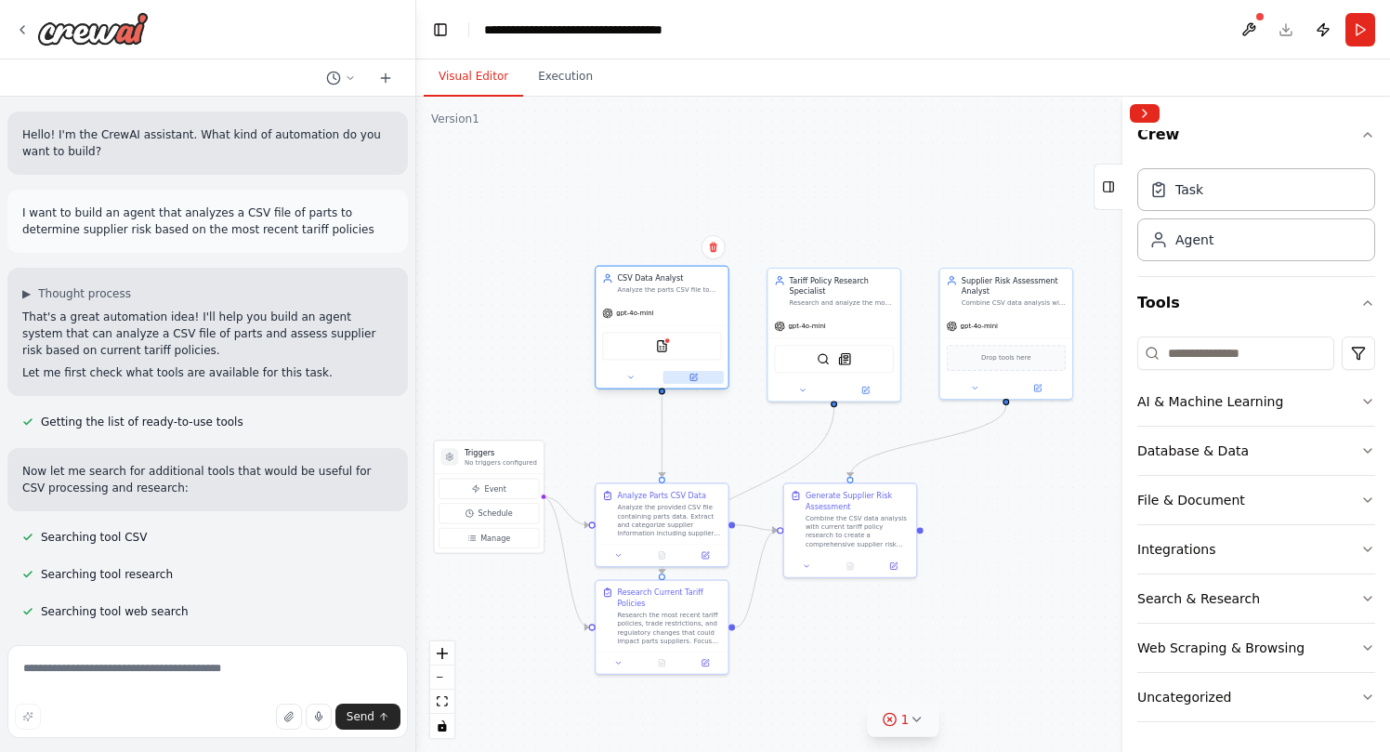
click at [695, 377] on icon at bounding box center [693, 376] width 7 height 7
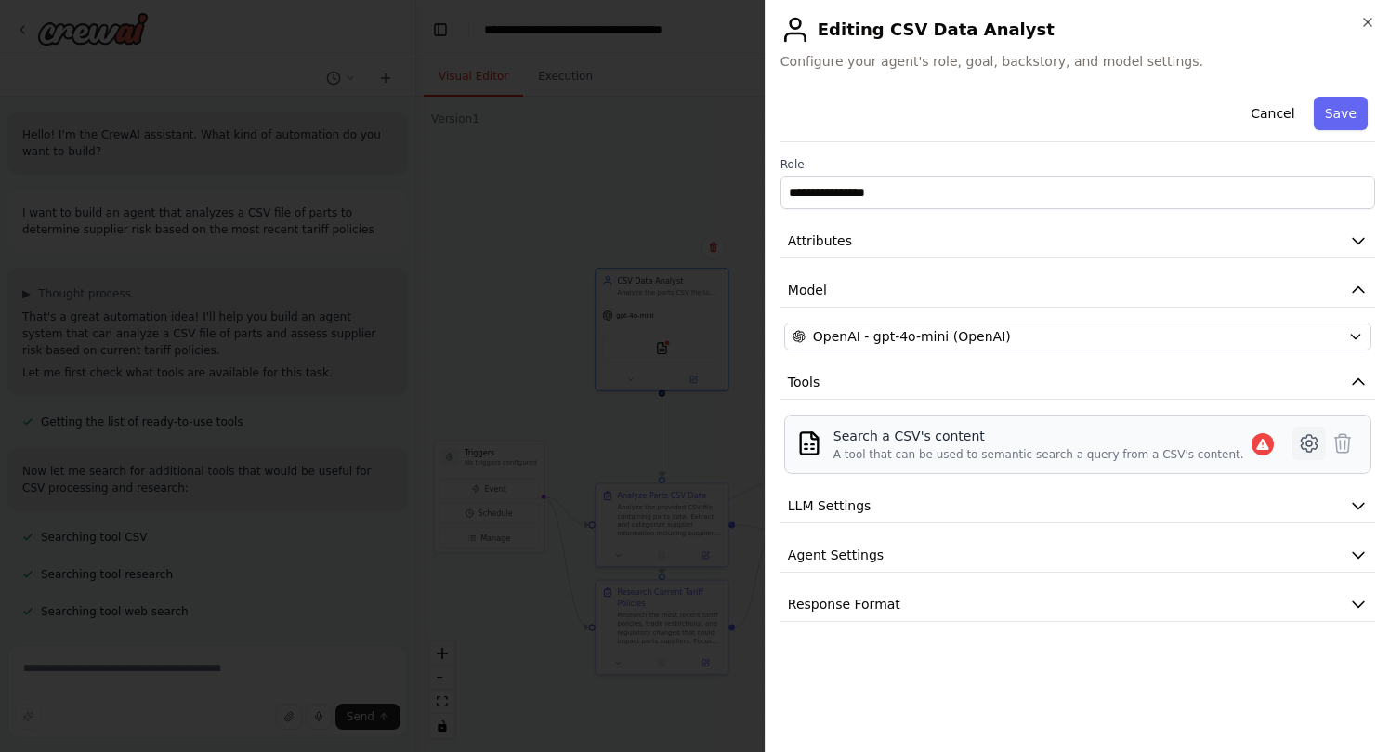
click at [1307, 447] on icon at bounding box center [1309, 443] width 22 height 22
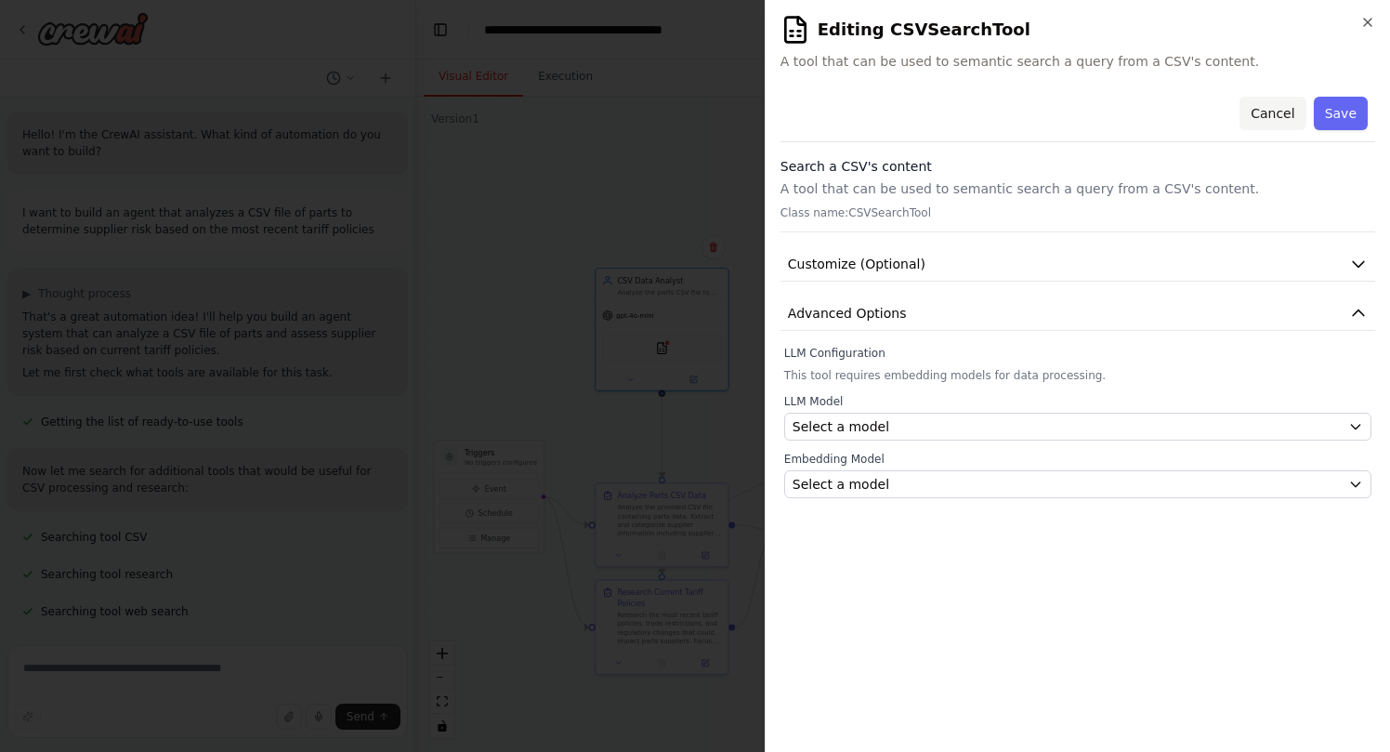
click at [1295, 111] on button "Cancel" at bounding box center [1272, 113] width 66 height 33
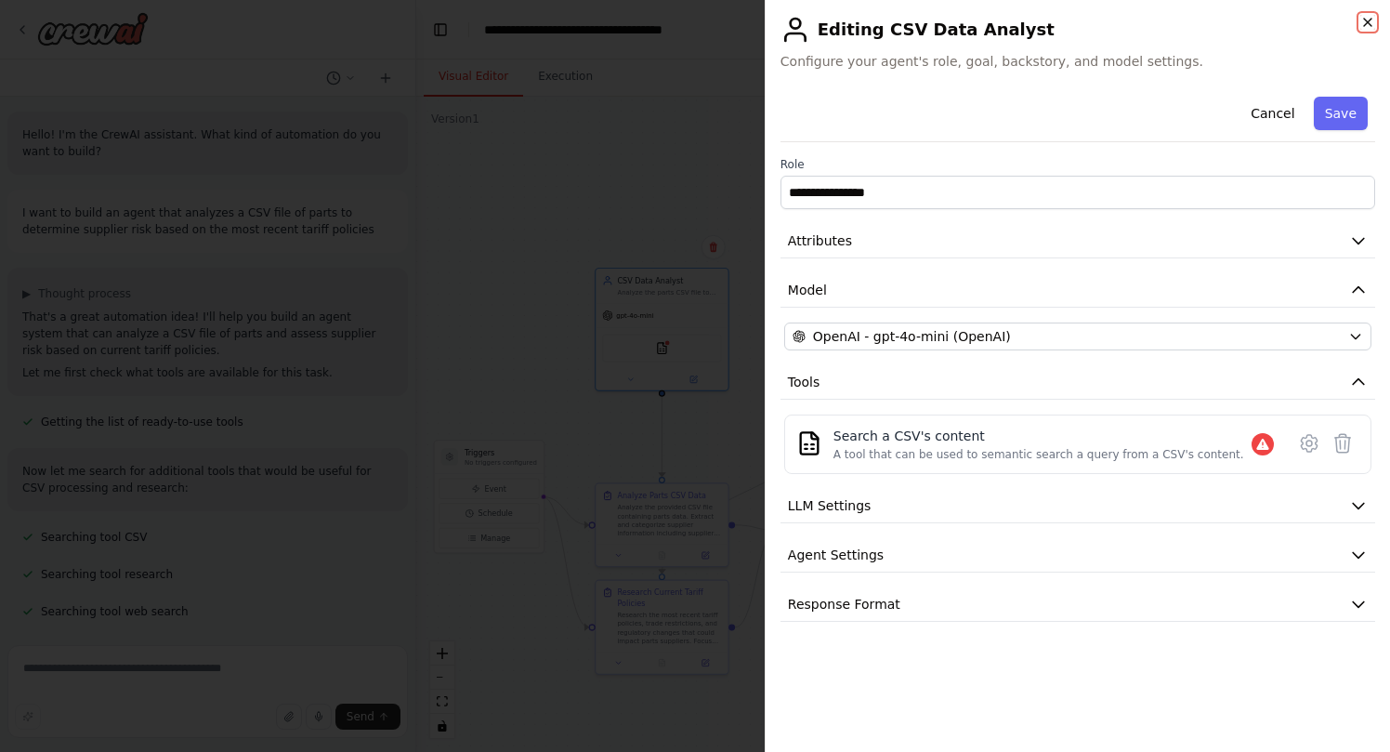
click at [1370, 21] on icon "button" at bounding box center [1367, 22] width 15 height 15
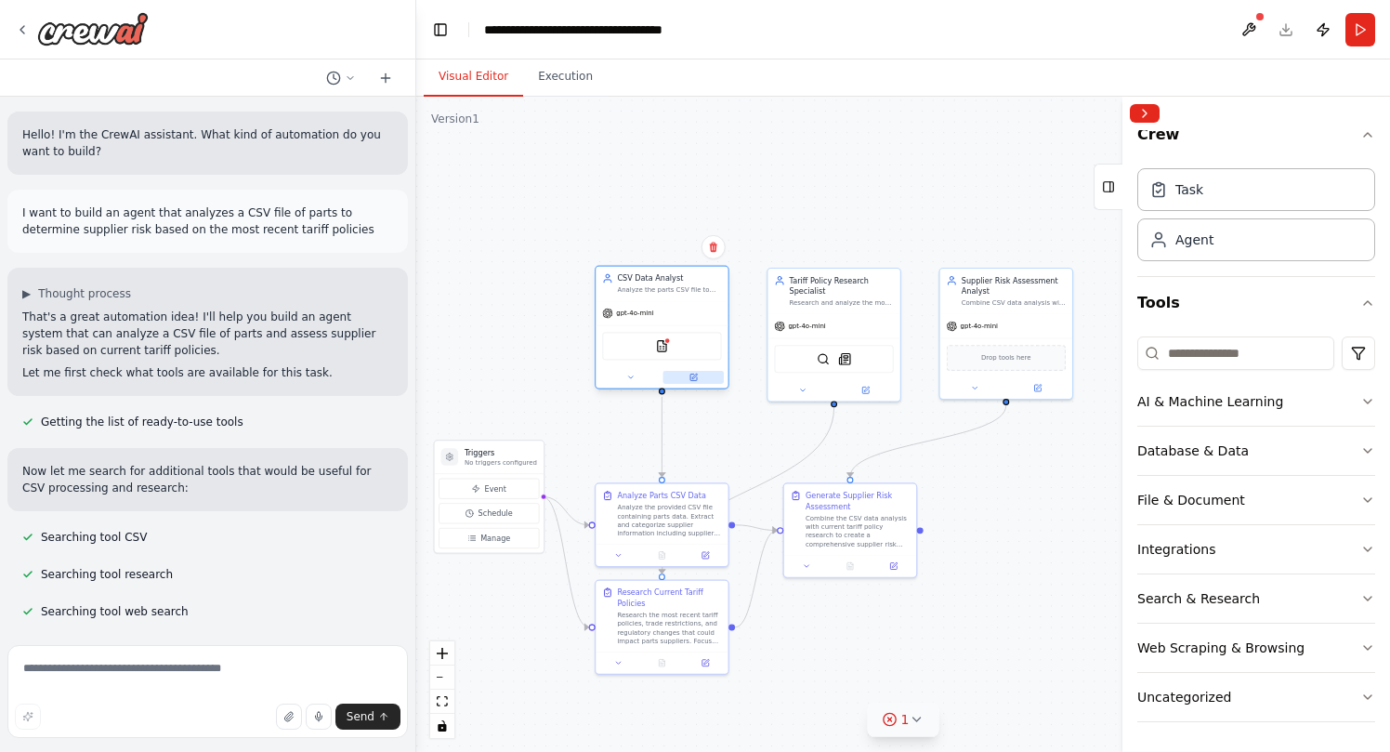
click at [703, 376] on button at bounding box center [693, 377] width 60 height 13
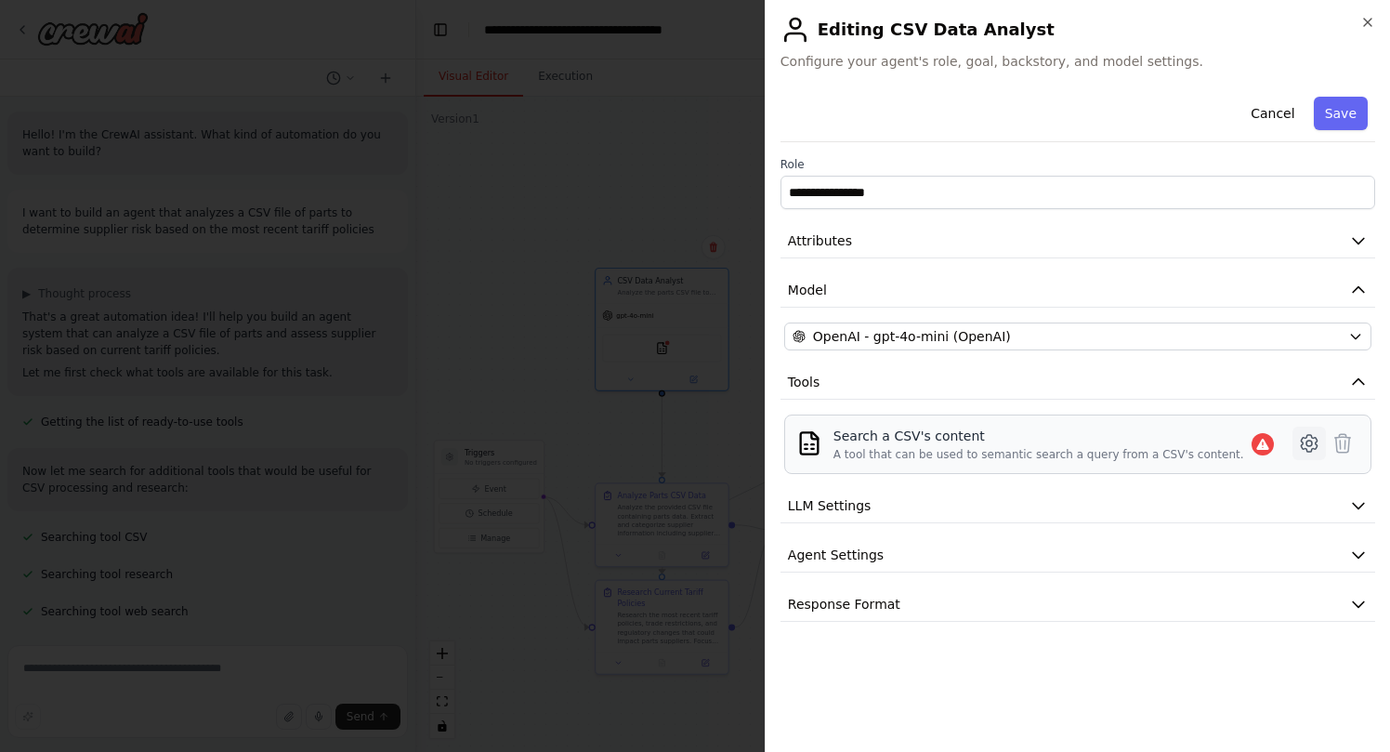
click at [1307, 436] on icon at bounding box center [1309, 443] width 22 height 22
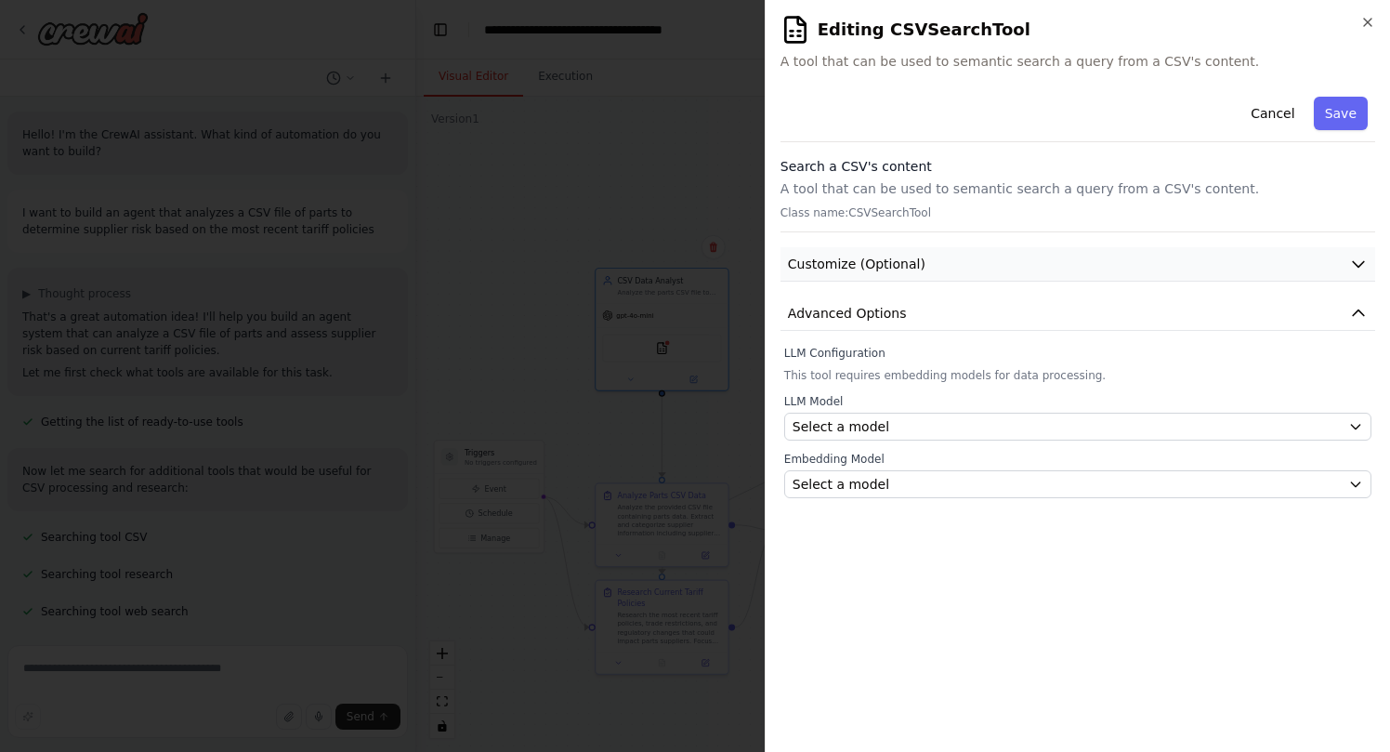
click at [1355, 264] on icon "button" at bounding box center [1358, 265] width 11 height 6
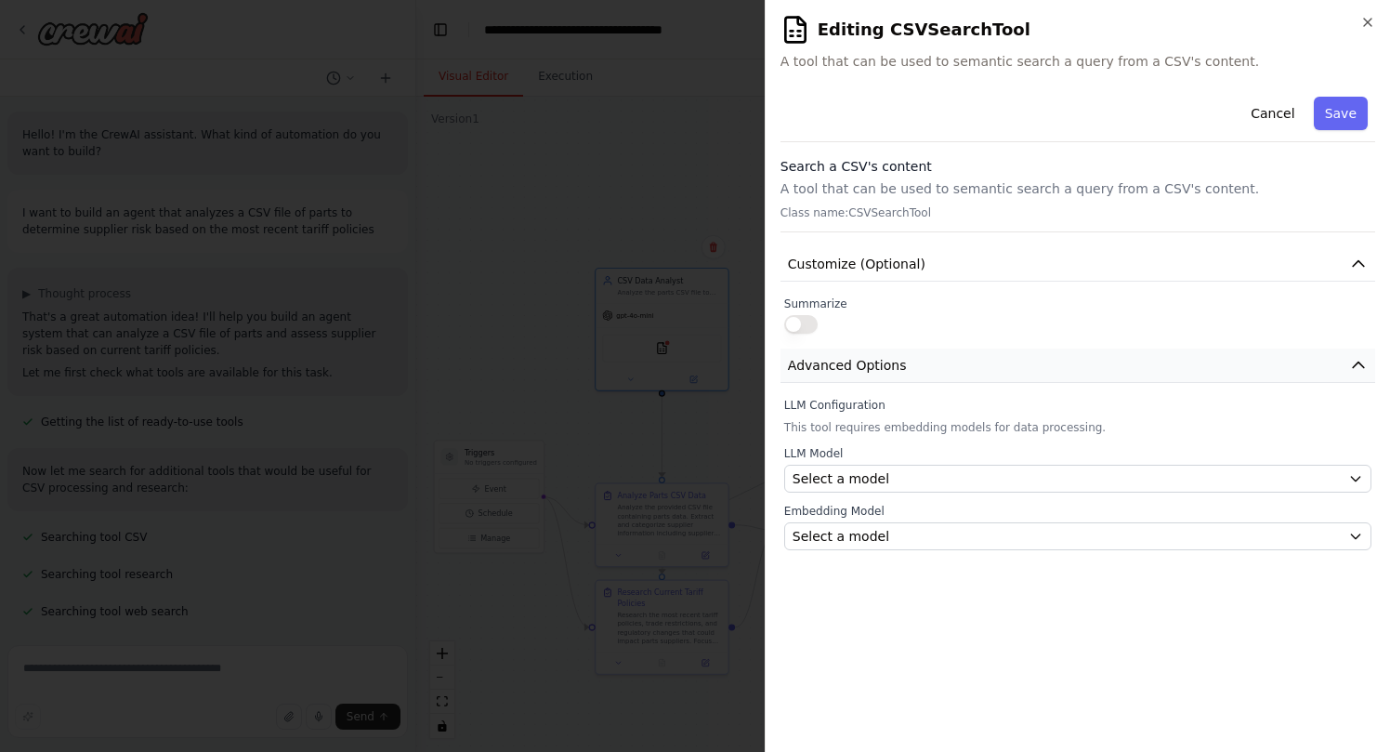
click at [1367, 363] on icon "button" at bounding box center [1358, 365] width 19 height 19
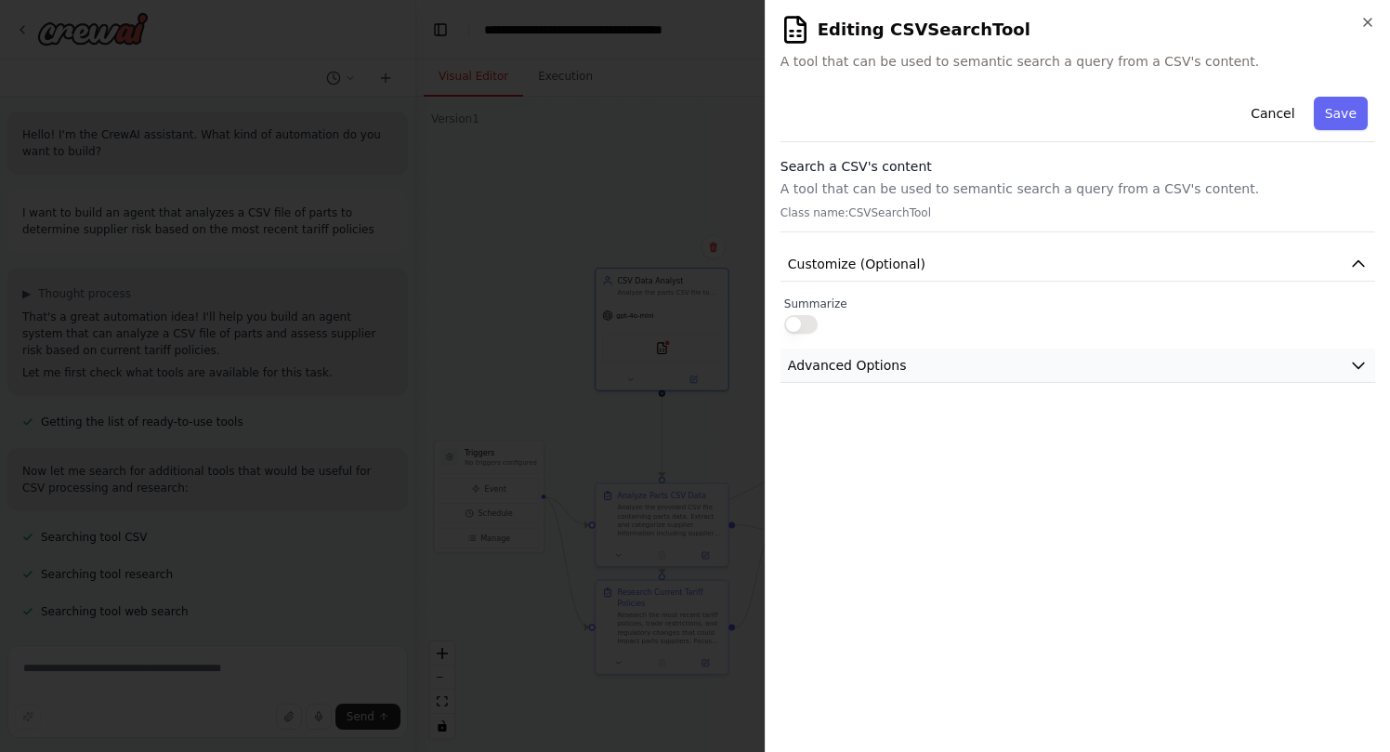
click at [1367, 361] on icon "button" at bounding box center [1358, 365] width 19 height 19
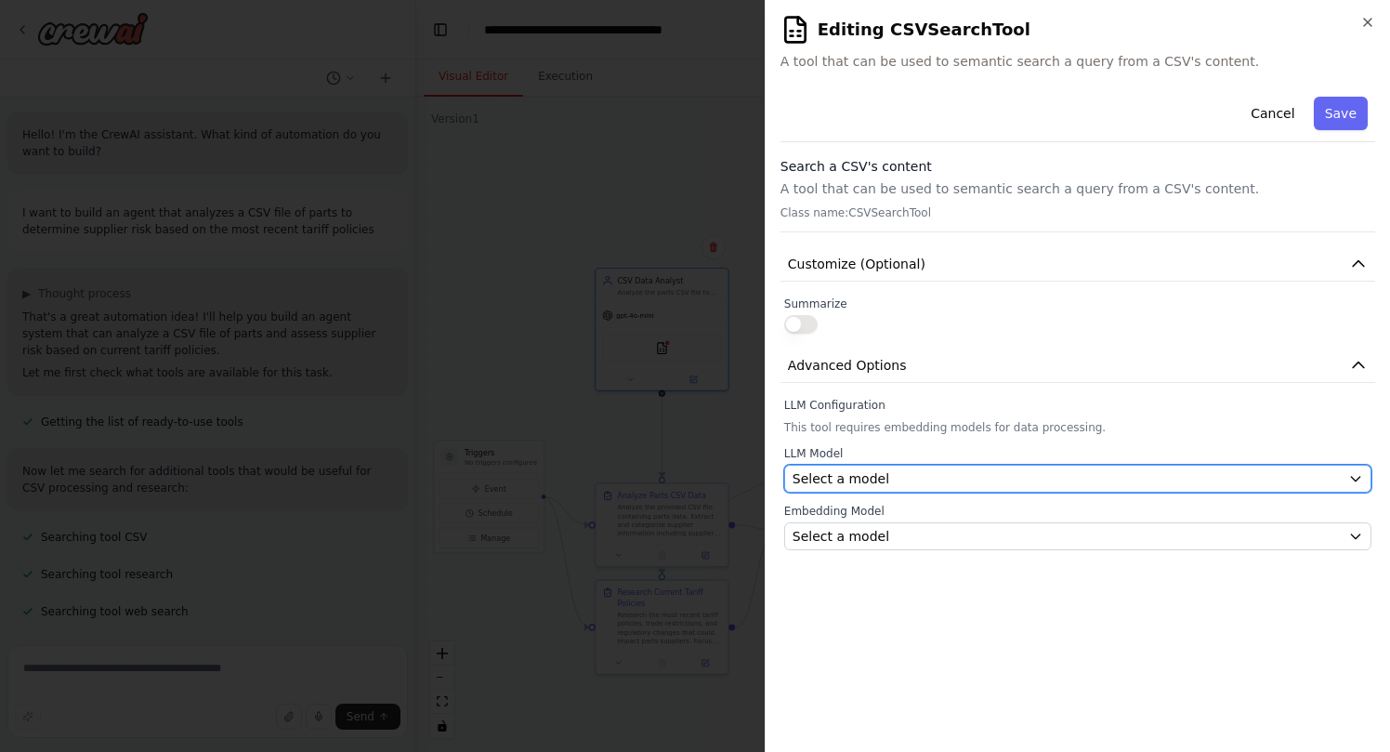
click at [1304, 479] on div "Select a model" at bounding box center [1066, 478] width 548 height 19
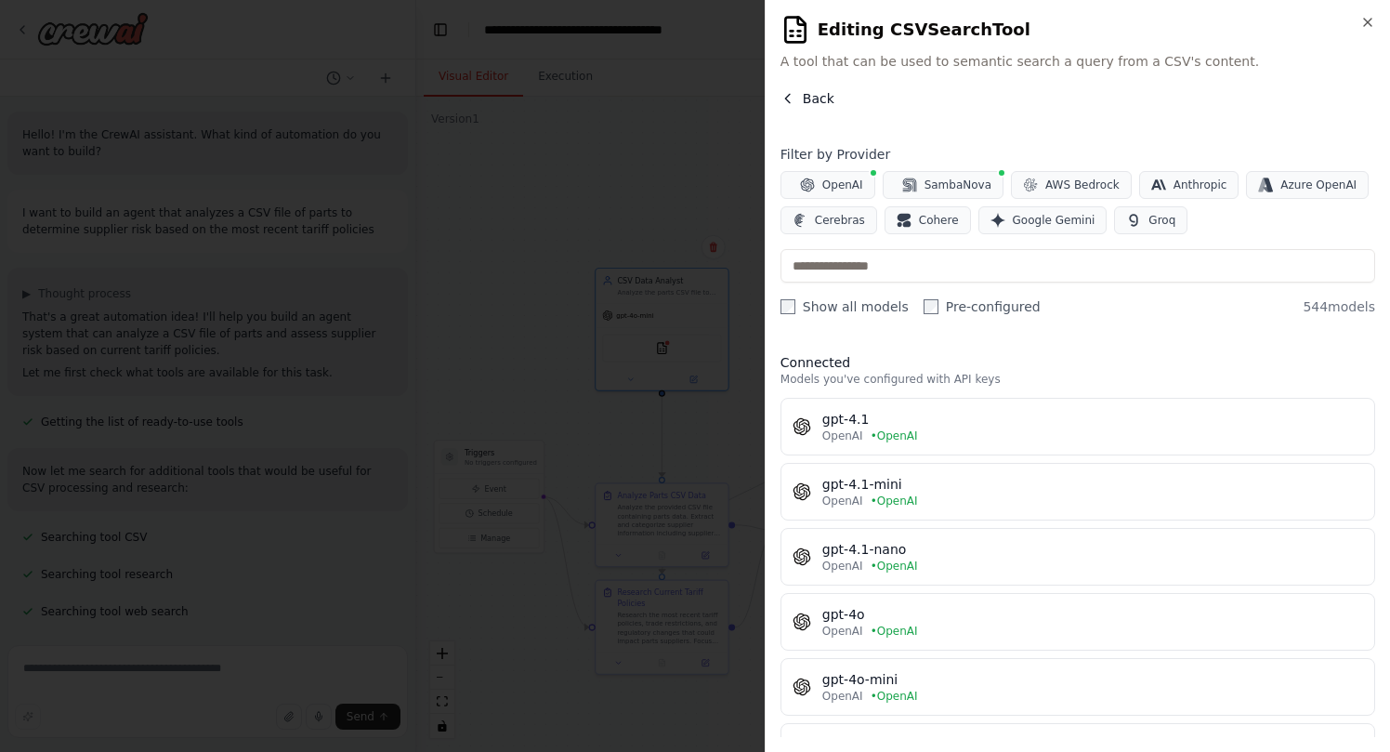
click at [821, 99] on span "Back" at bounding box center [819, 98] width 32 height 19
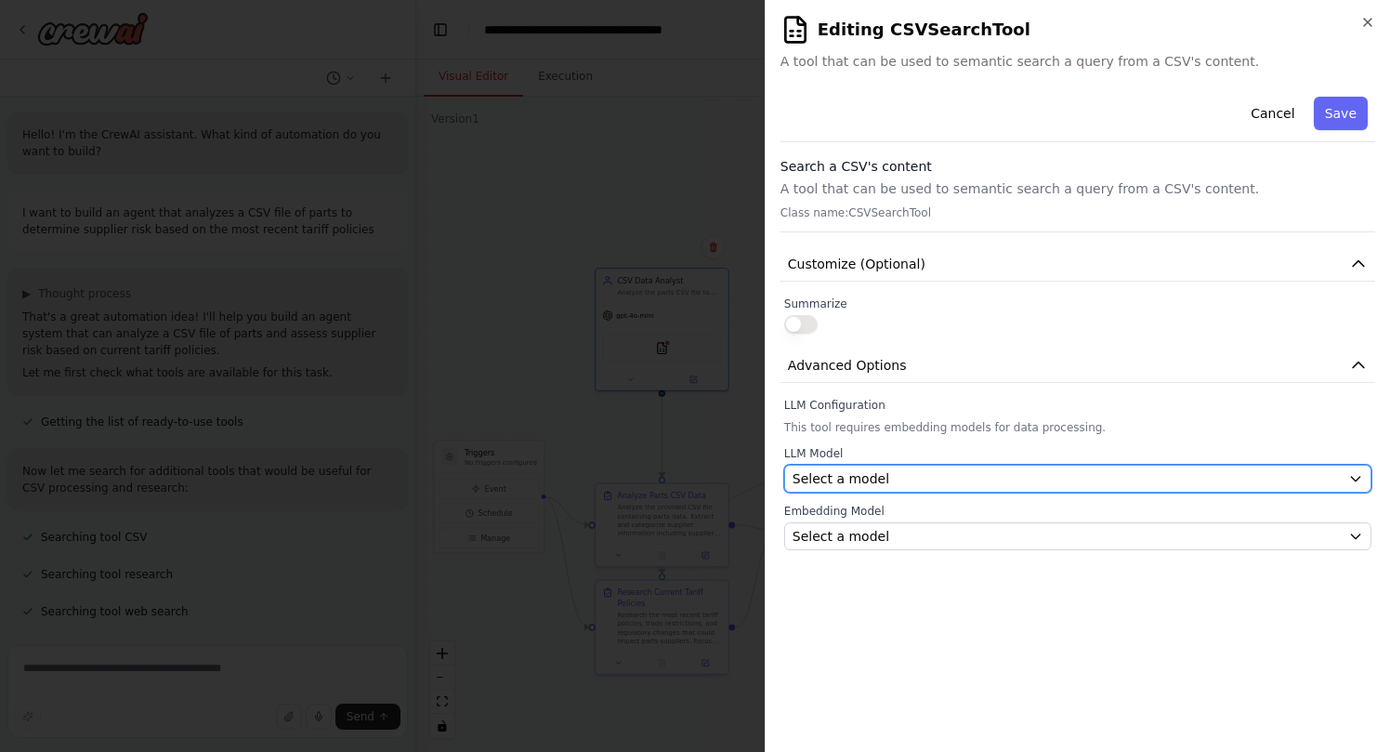
click at [1010, 477] on div "Select a model" at bounding box center [1066, 478] width 548 height 19
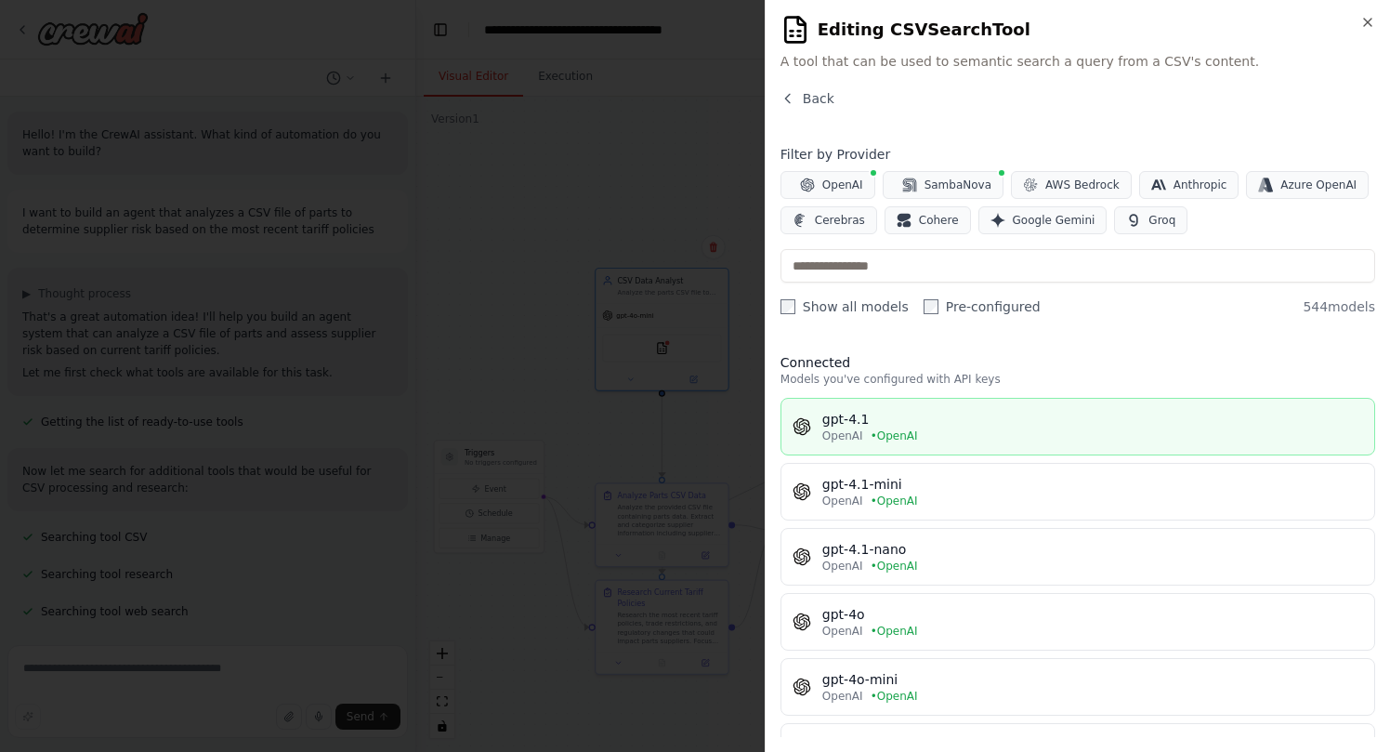
click at [1077, 427] on div "gpt-4.1" at bounding box center [1092, 419] width 541 height 19
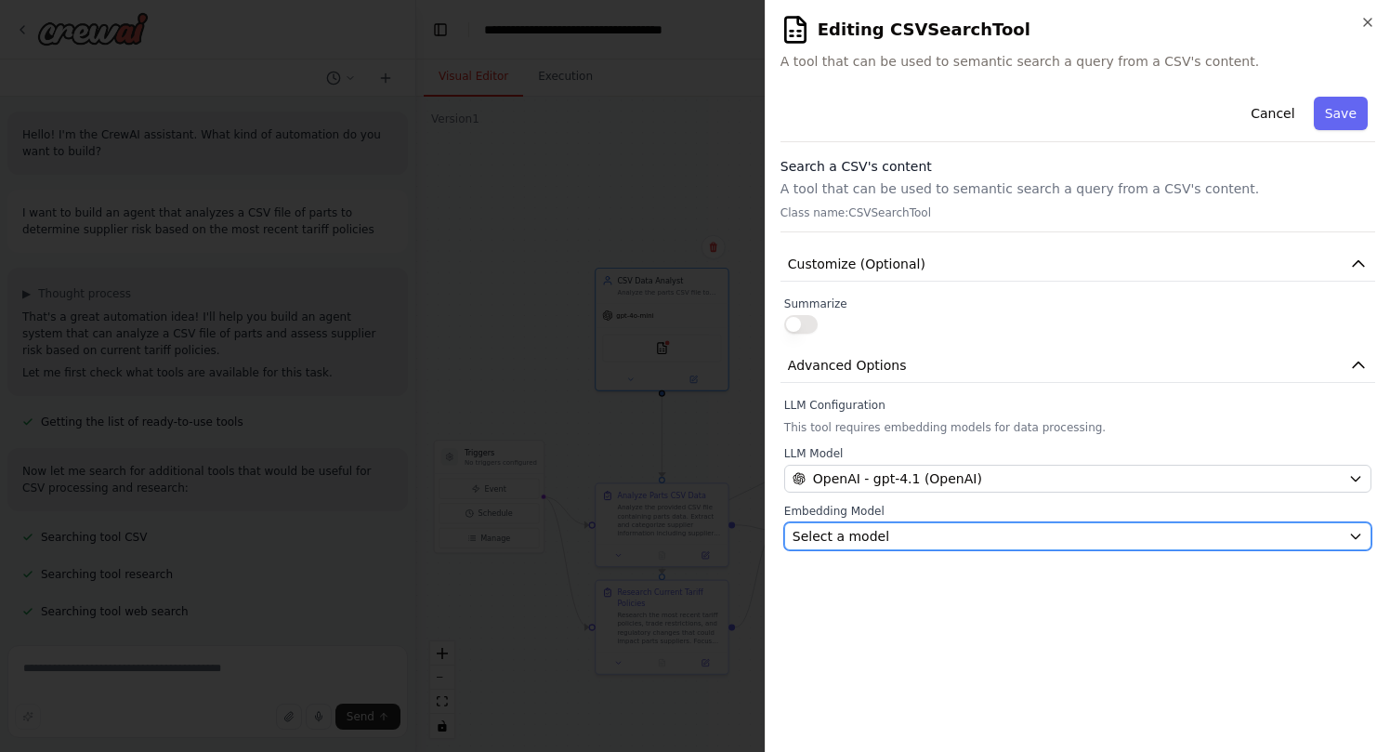
click at [1098, 535] on div "Select a model" at bounding box center [1066, 536] width 548 height 19
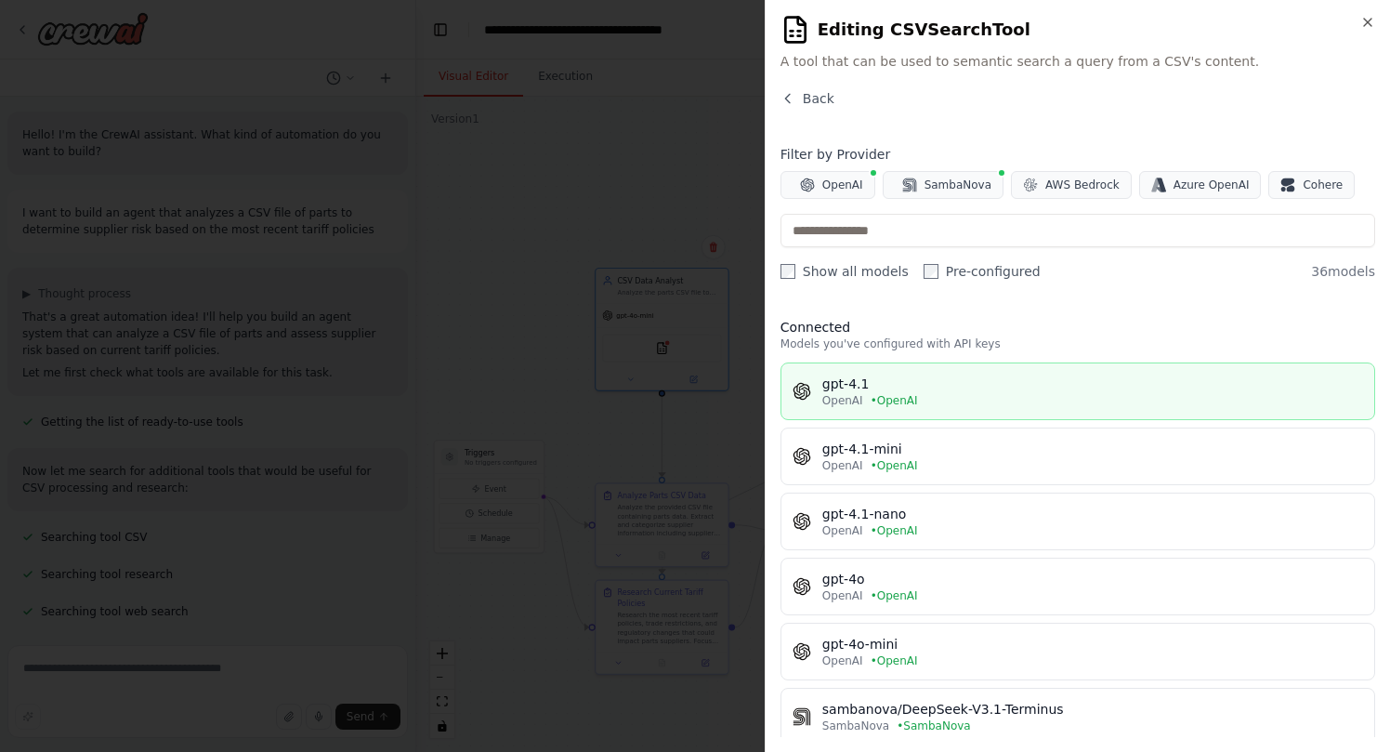
click at [1063, 394] on div "OpenAI • OpenAI" at bounding box center [1092, 400] width 541 height 15
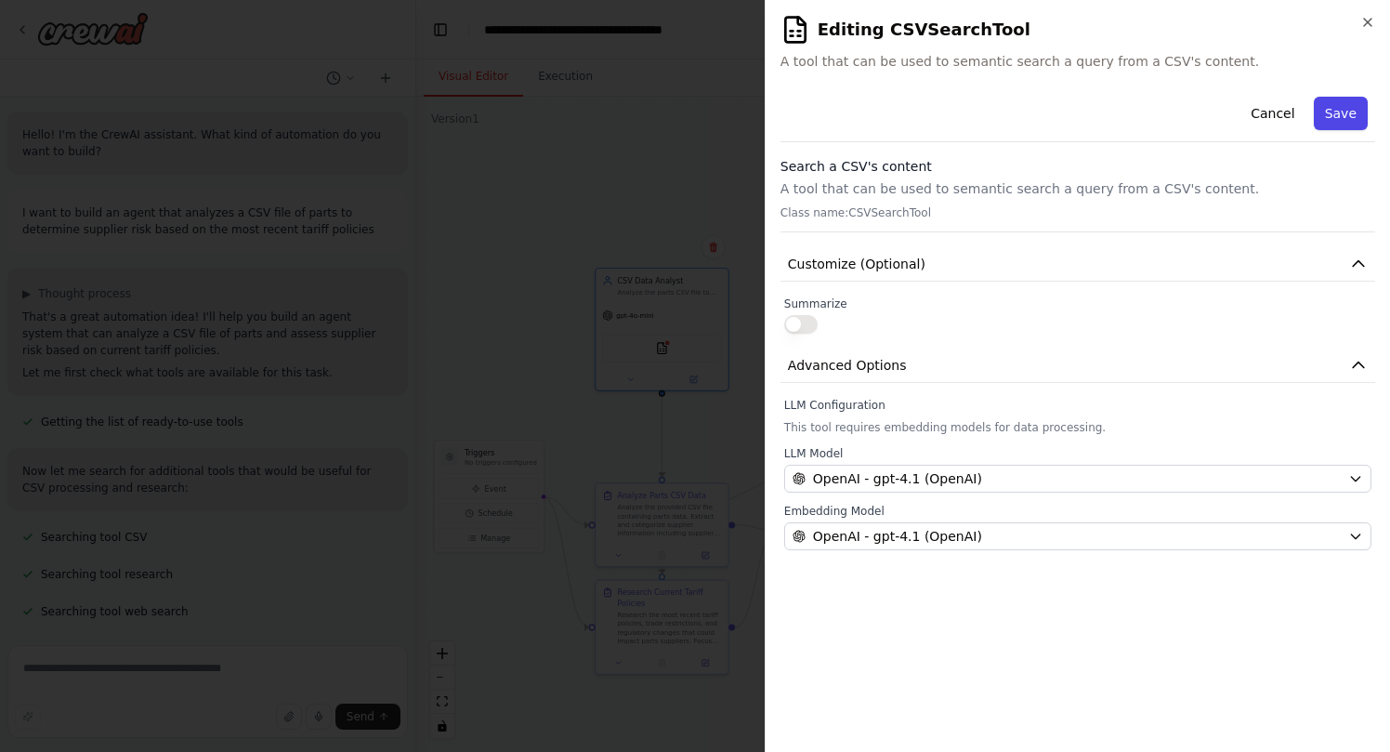
click at [1341, 112] on button "Save" at bounding box center [1341, 113] width 54 height 33
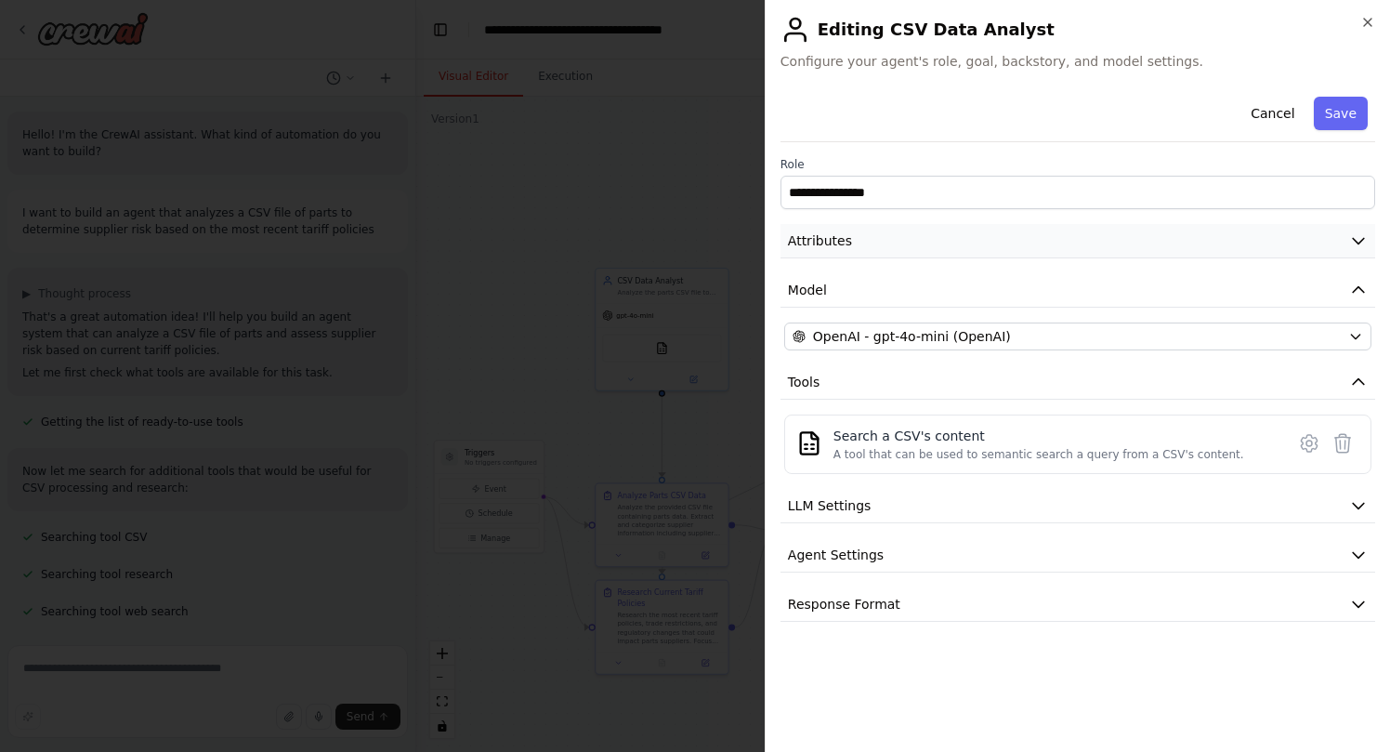
click at [1354, 242] on icon "button" at bounding box center [1358, 240] width 19 height 19
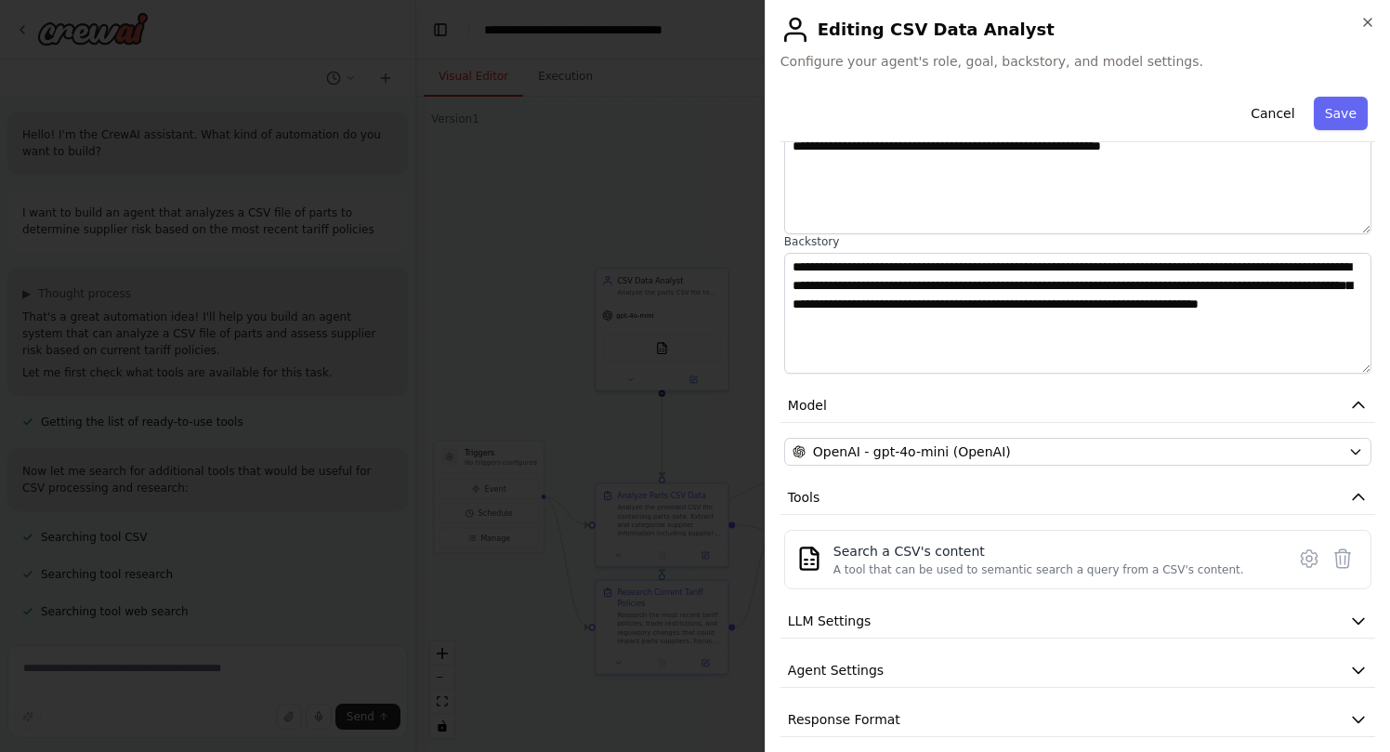
scroll to position [193, 0]
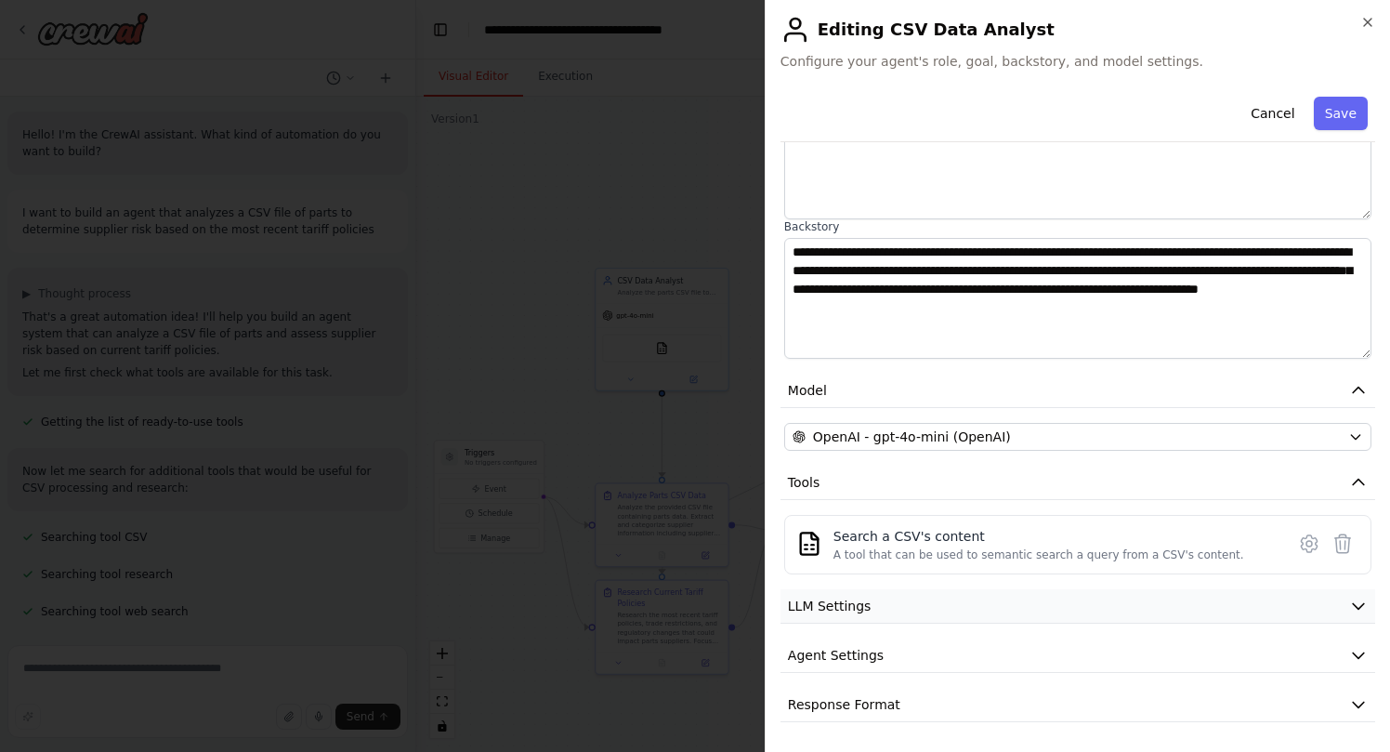
click at [1359, 606] on icon "button" at bounding box center [1358, 605] width 19 height 19
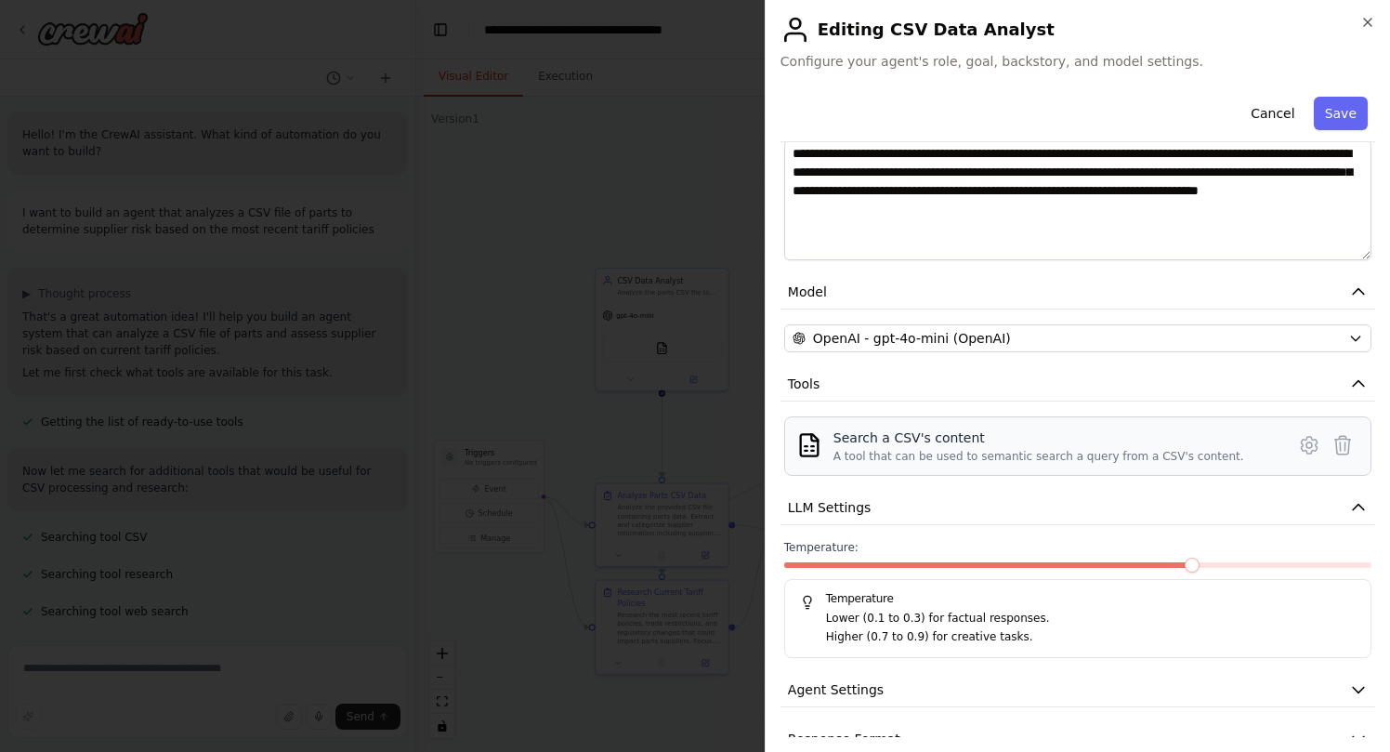
scroll to position [326, 0]
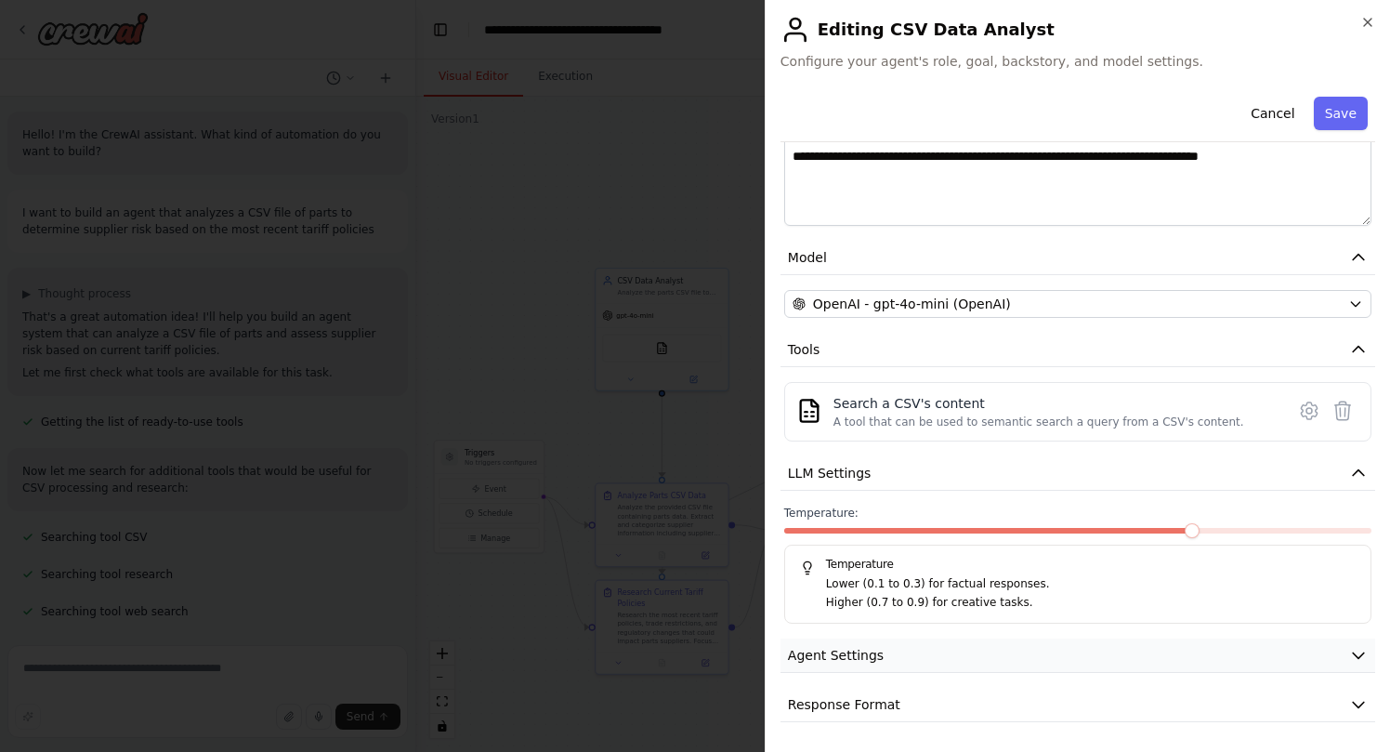
click at [1315, 662] on button "Agent Settings" at bounding box center [1077, 655] width 595 height 34
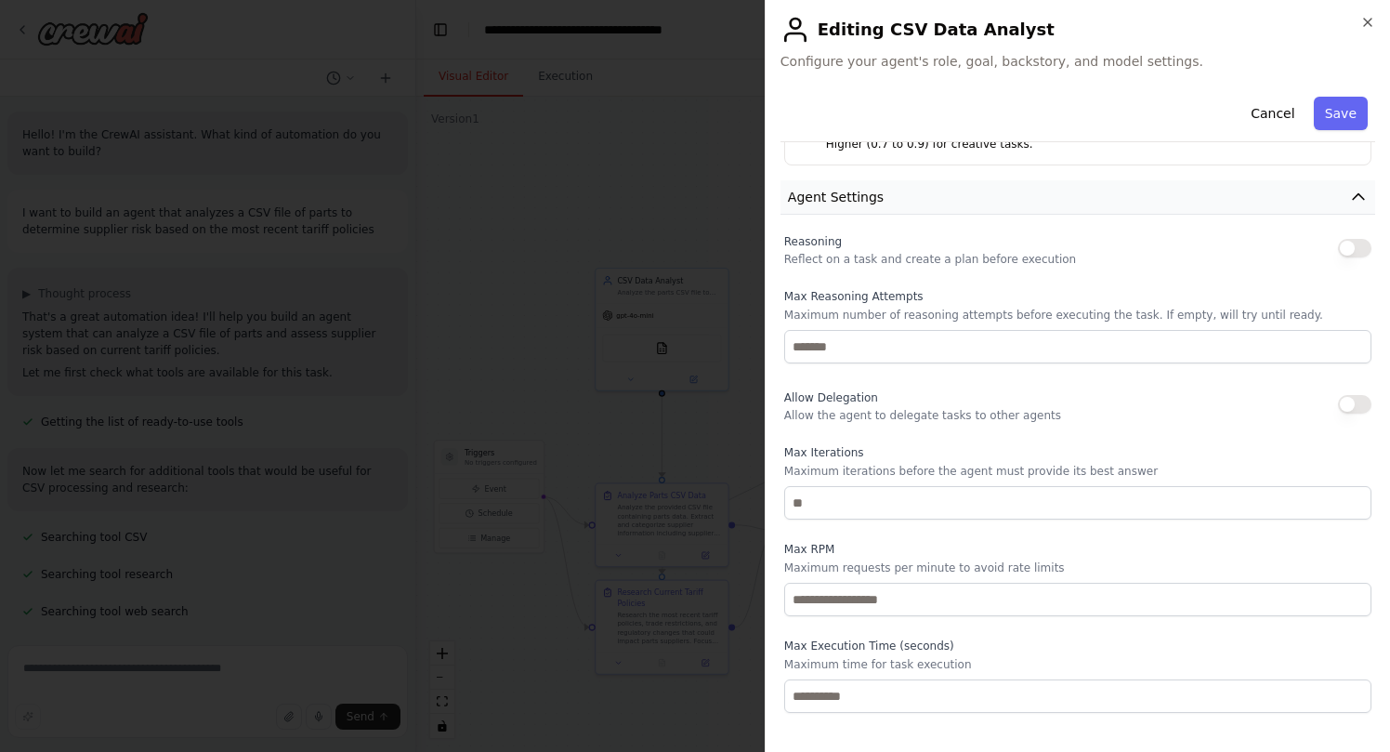
scroll to position [824, 0]
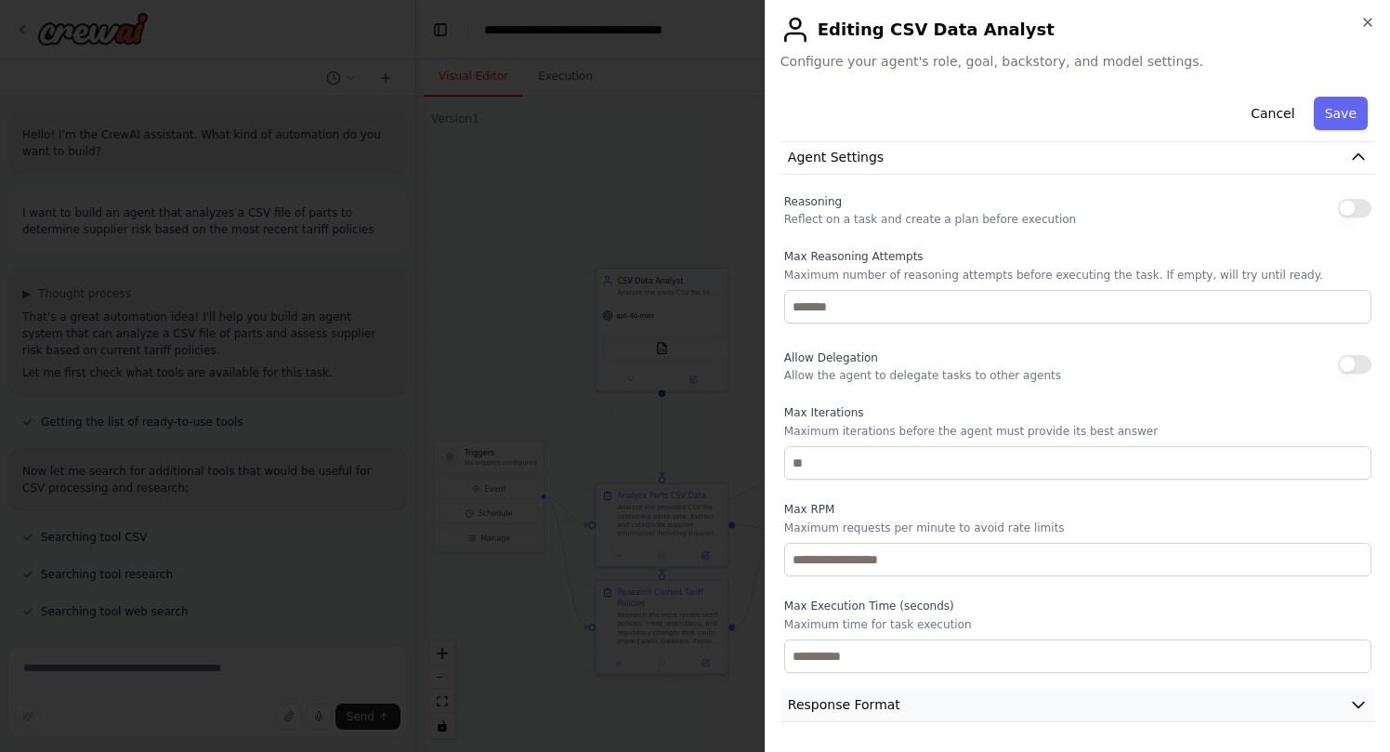
click at [1332, 706] on button "Response Format" at bounding box center [1077, 705] width 595 height 34
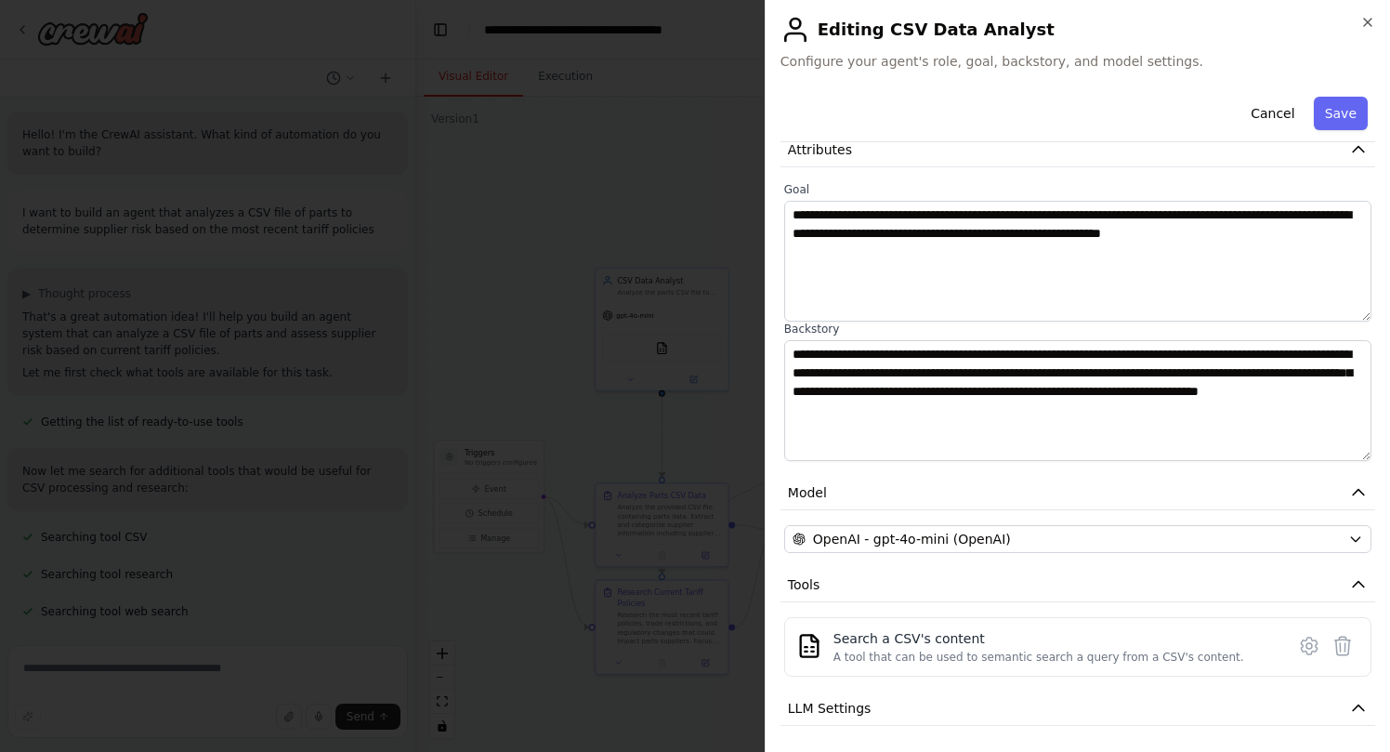
scroll to position [0, 0]
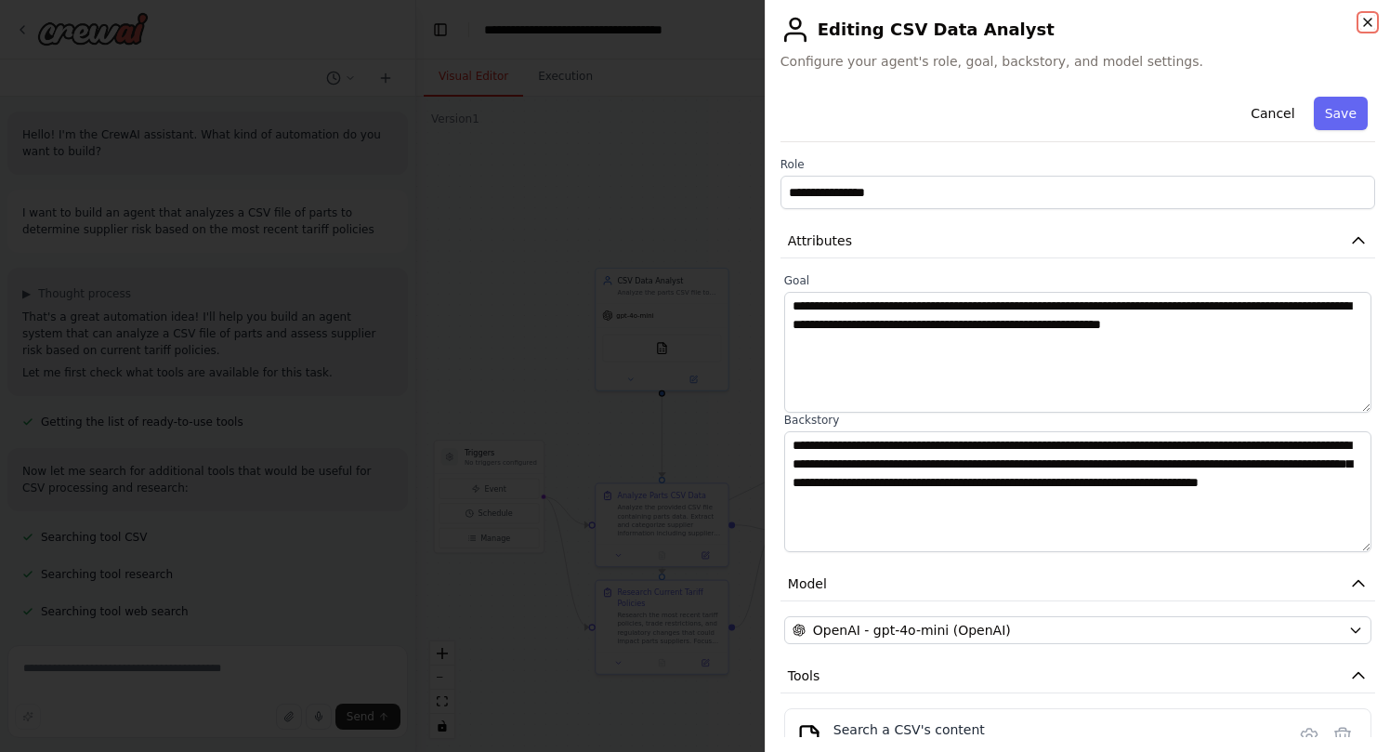
click at [1369, 23] on icon "button" at bounding box center [1367, 22] width 7 height 7
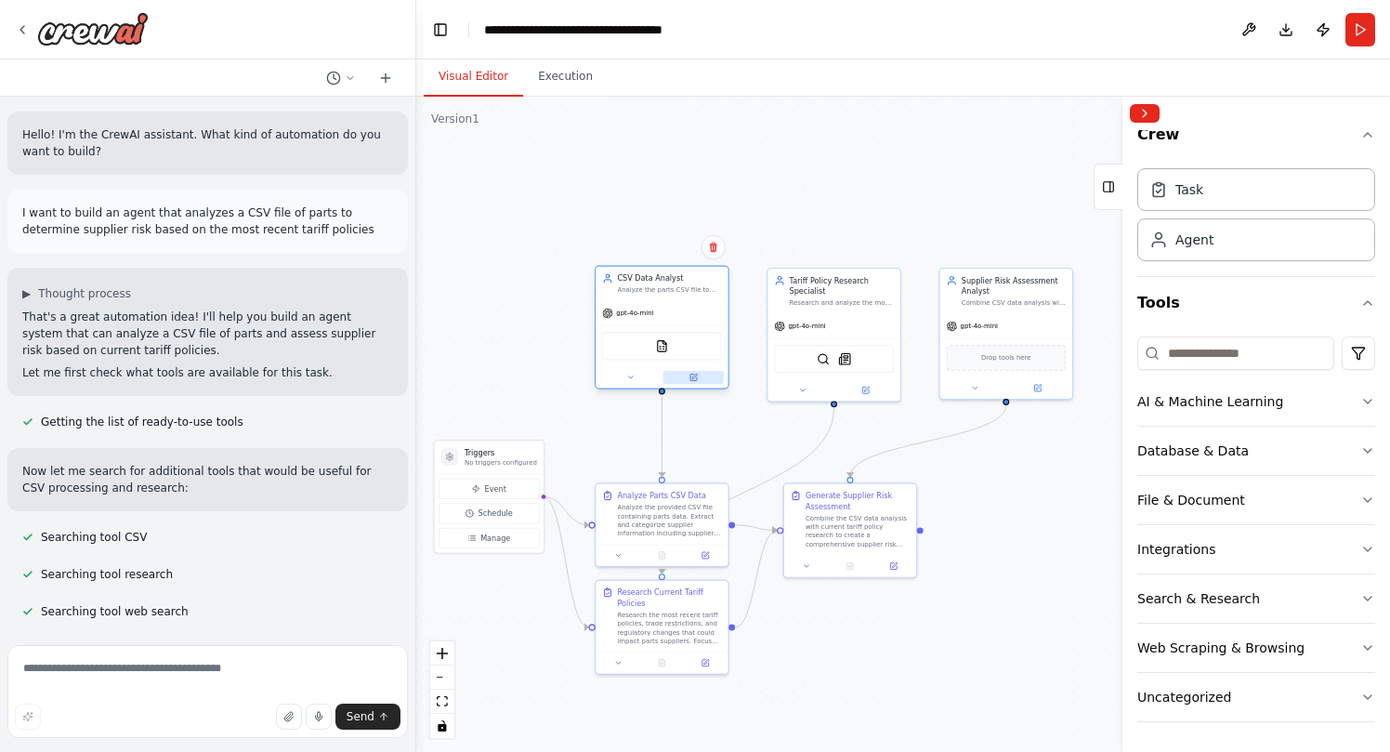
click at [699, 378] on button at bounding box center [693, 377] width 60 height 13
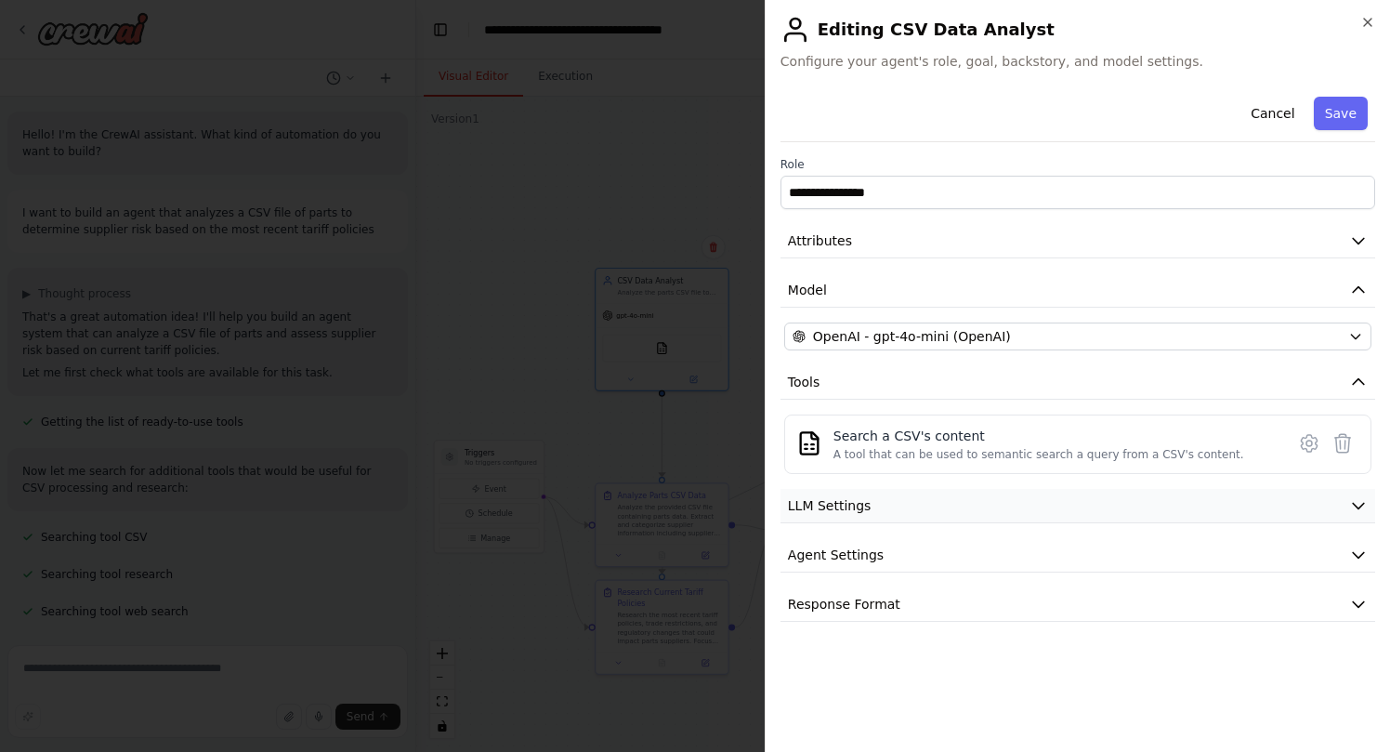
click at [1009, 502] on button "LLM Settings" at bounding box center [1077, 506] width 595 height 34
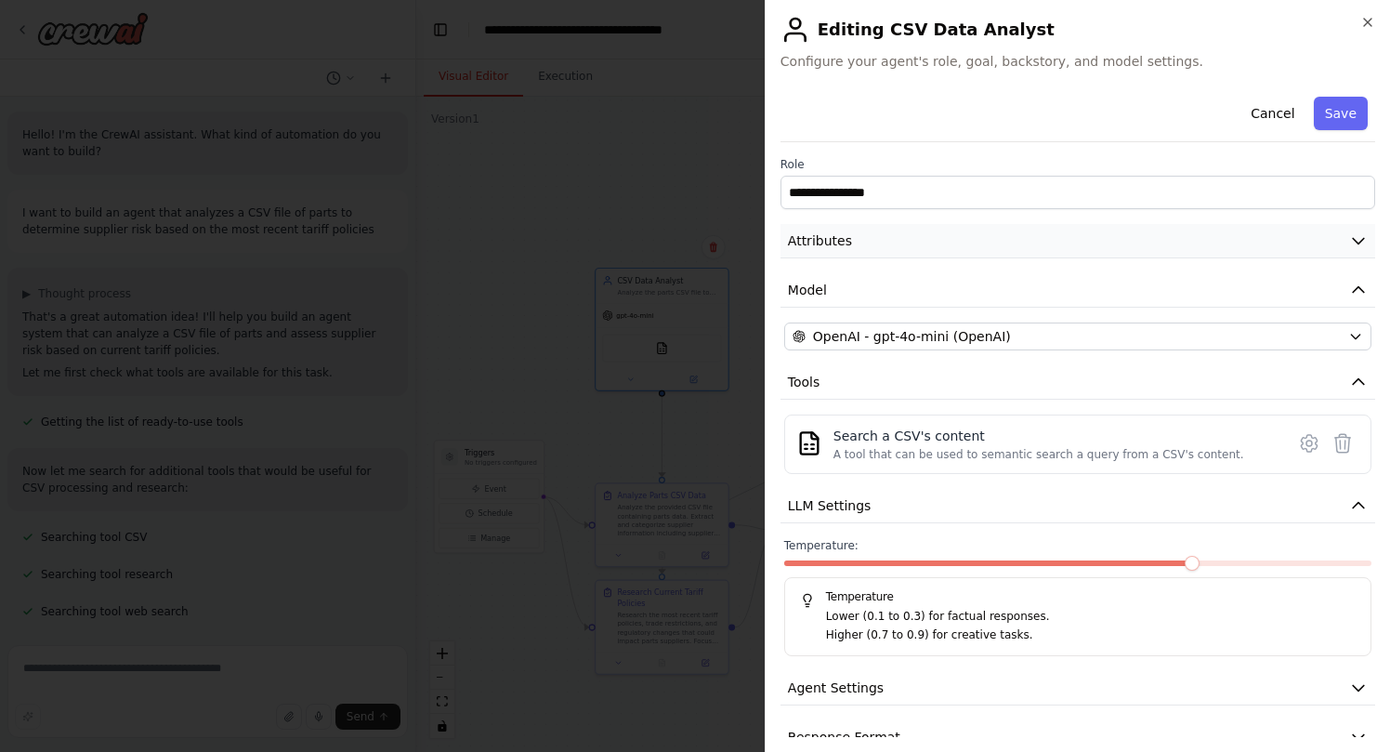
click at [1044, 243] on button "Attributes" at bounding box center [1077, 241] width 595 height 34
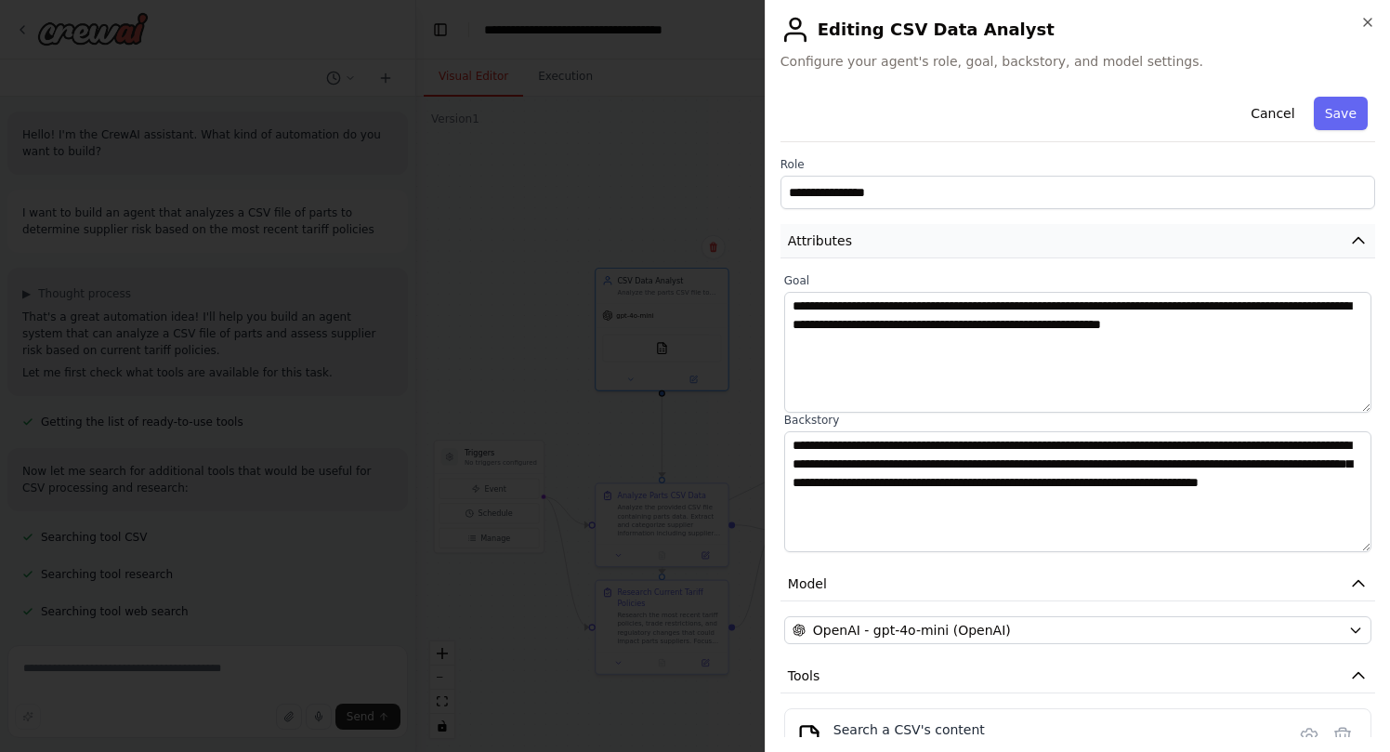
click at [1044, 243] on button "Attributes" at bounding box center [1077, 241] width 595 height 34
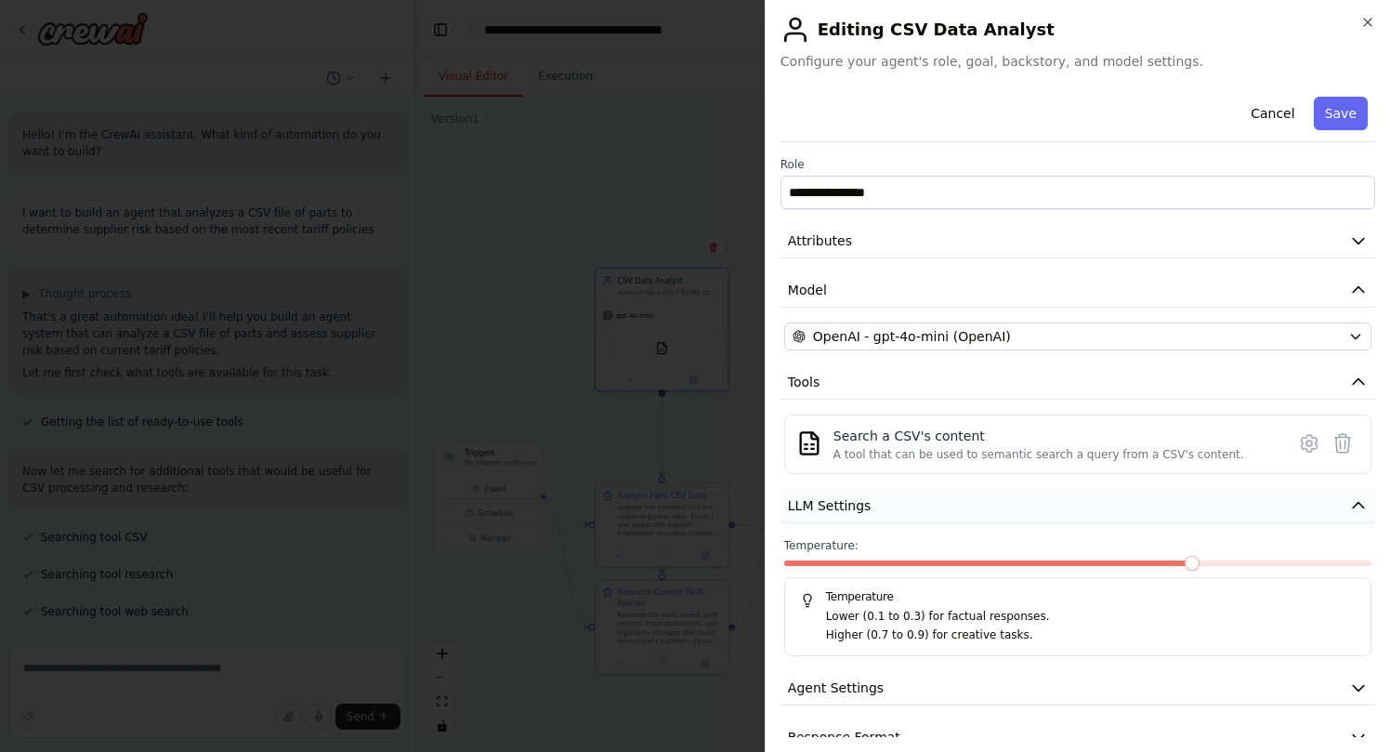
click at [1168, 508] on button "LLM Settings" at bounding box center [1077, 506] width 595 height 34
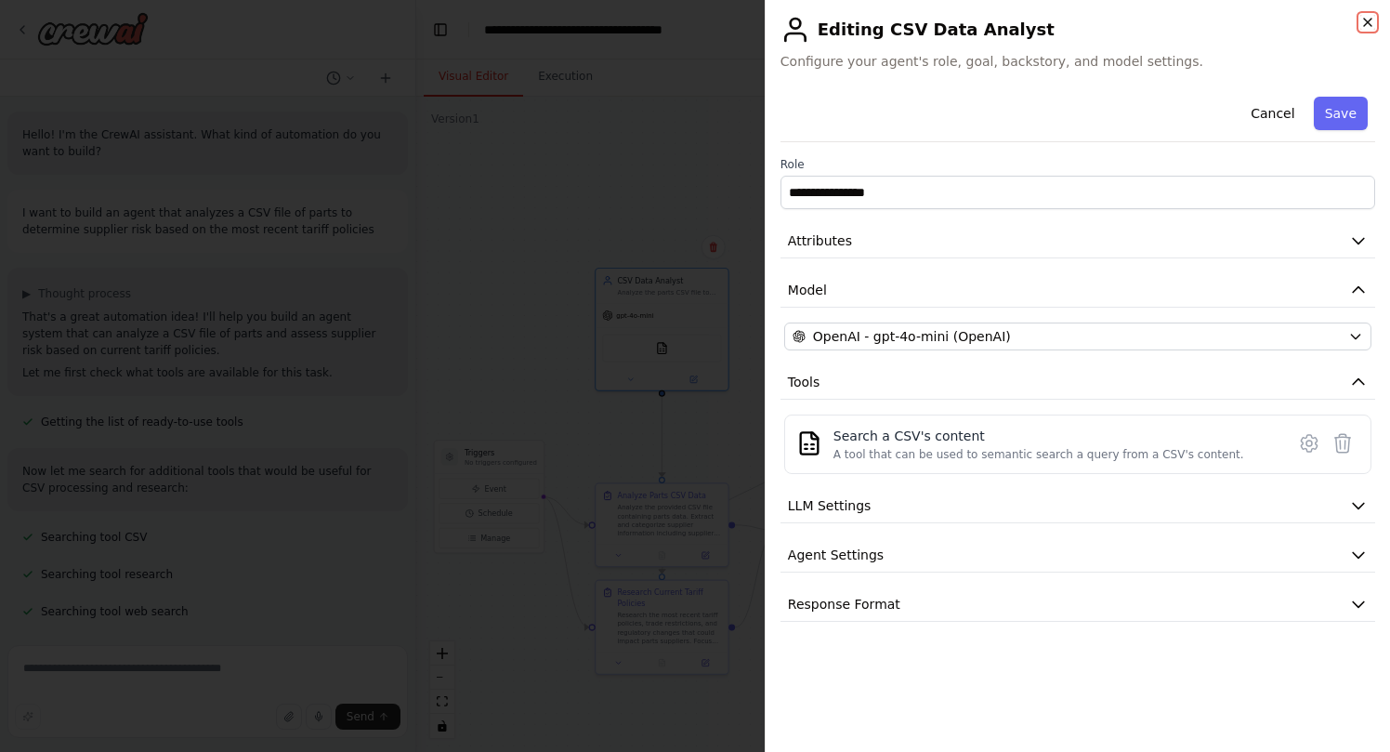
click at [1370, 22] on icon "button" at bounding box center [1367, 22] width 15 height 15
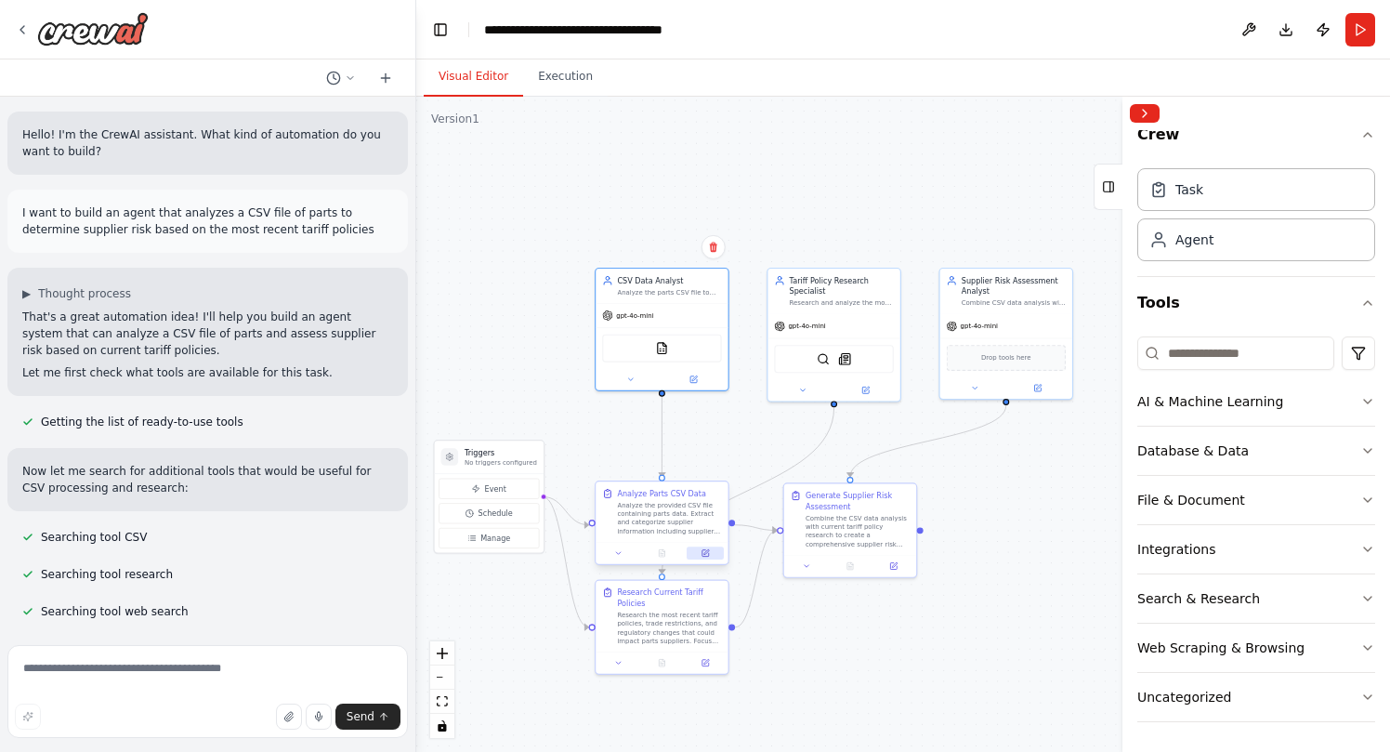
click at [710, 557] on button at bounding box center [705, 552] width 37 height 13
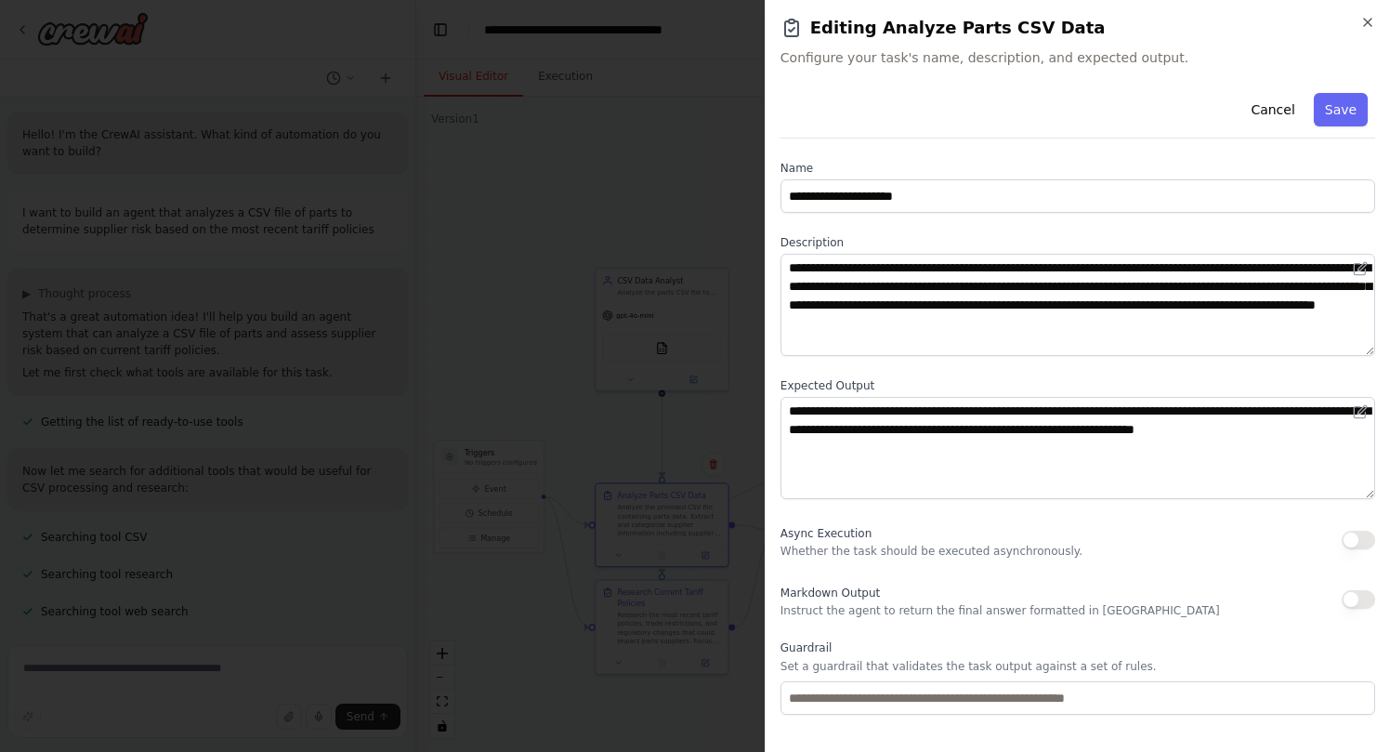
scroll to position [87, 0]
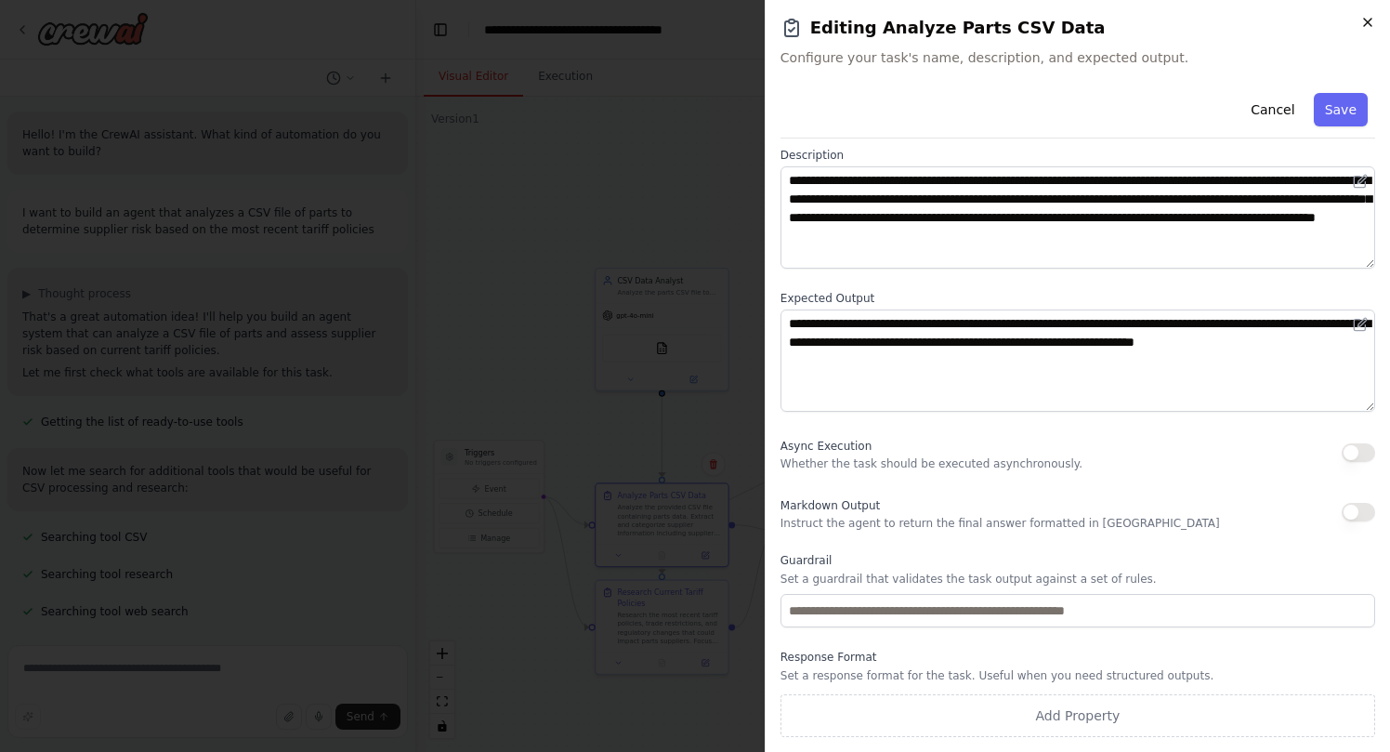
click at [1369, 18] on icon "button" at bounding box center [1367, 22] width 15 height 15
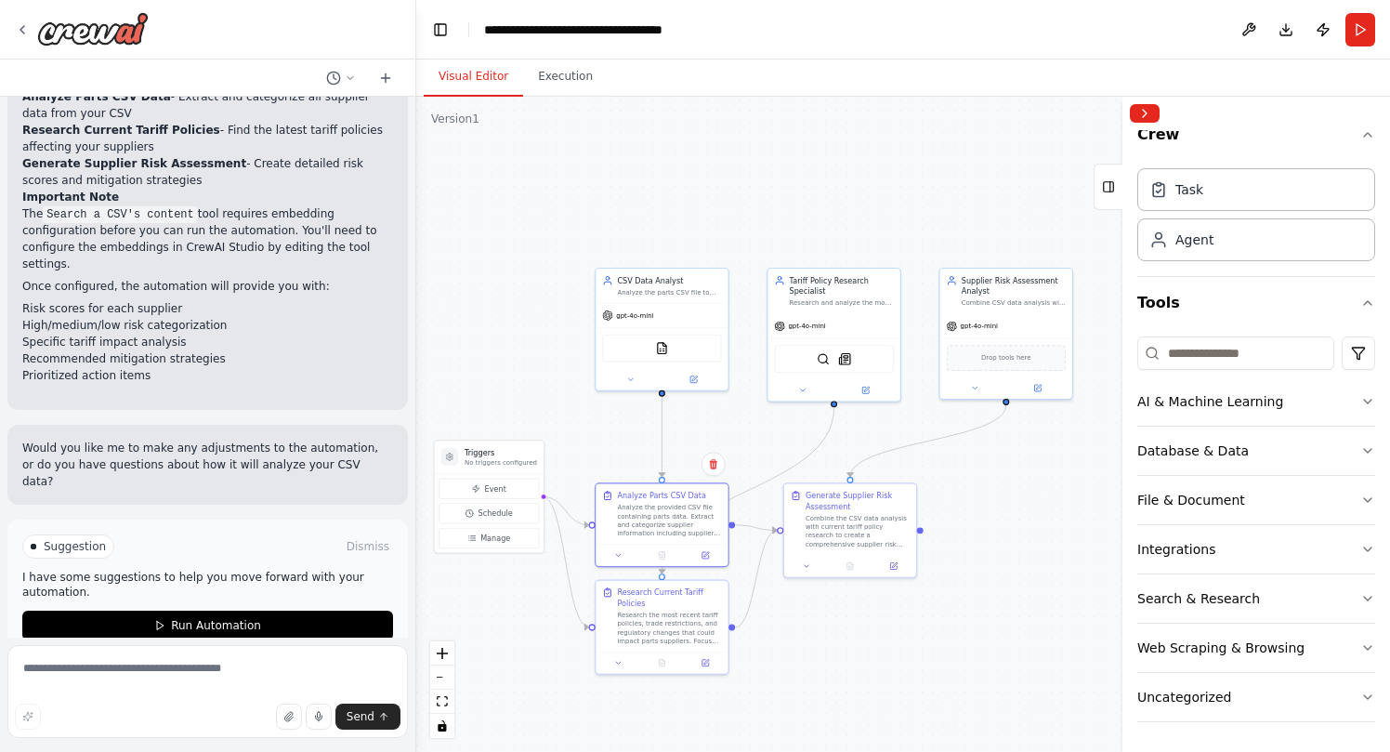
scroll to position [1627, 0]
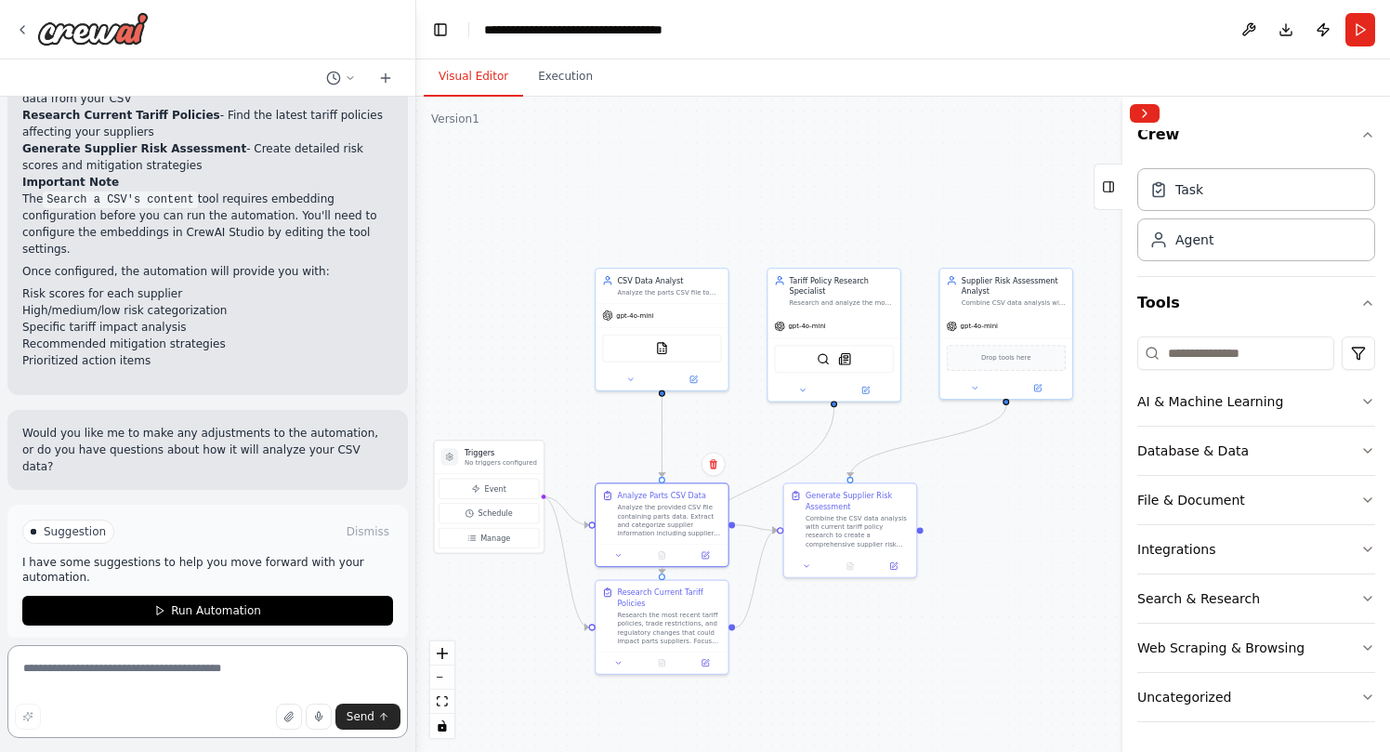
click at [180, 672] on textarea at bounding box center [207, 691] width 400 height 93
type textarea "**********"
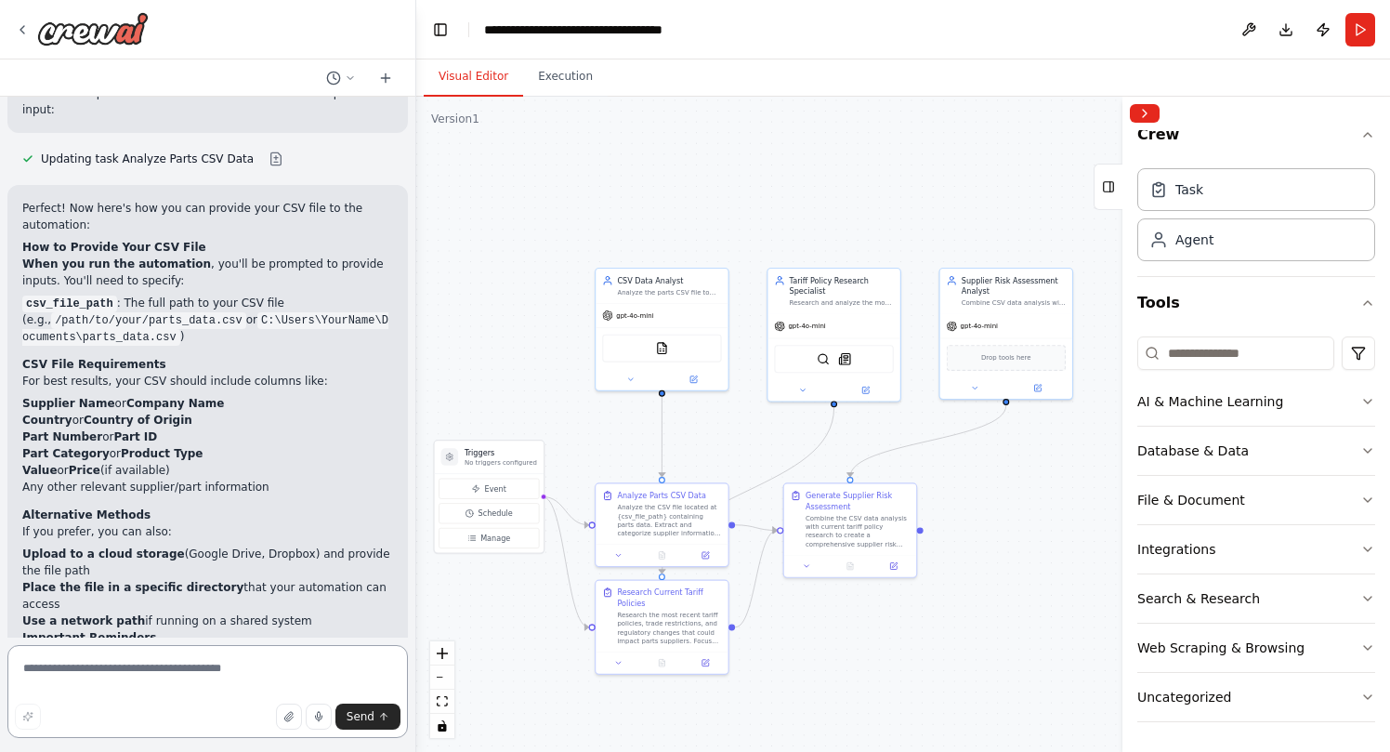
scroll to position [2482, 0]
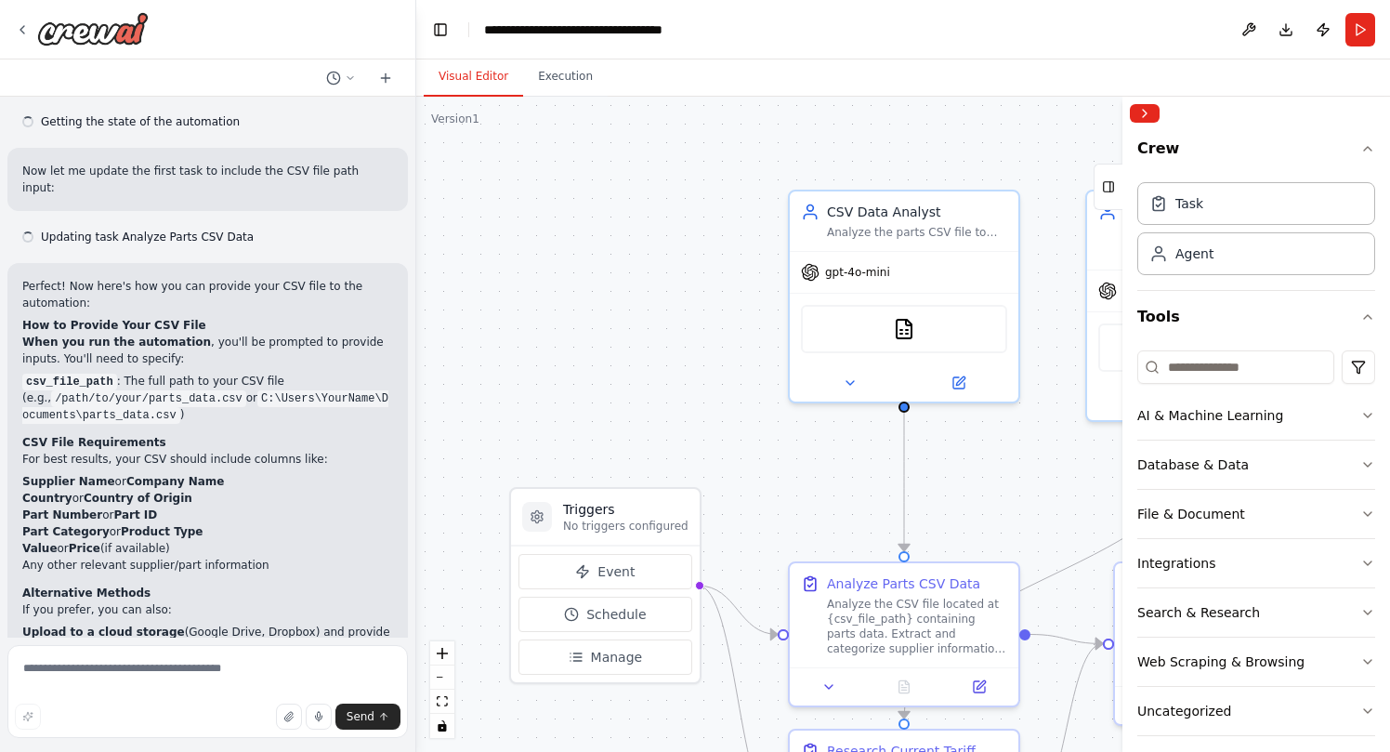
scroll to position [2617, 0]
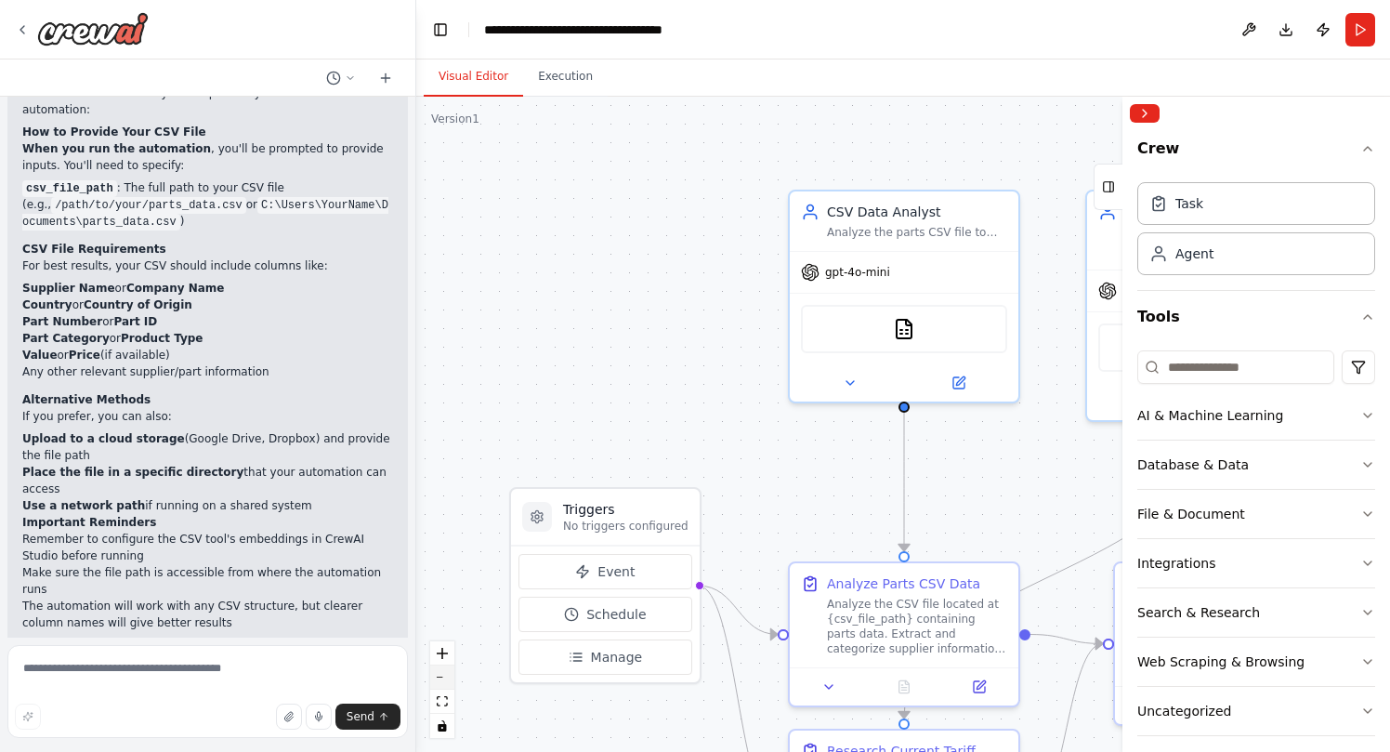
click at [439, 682] on button "zoom out" at bounding box center [442, 677] width 24 height 24
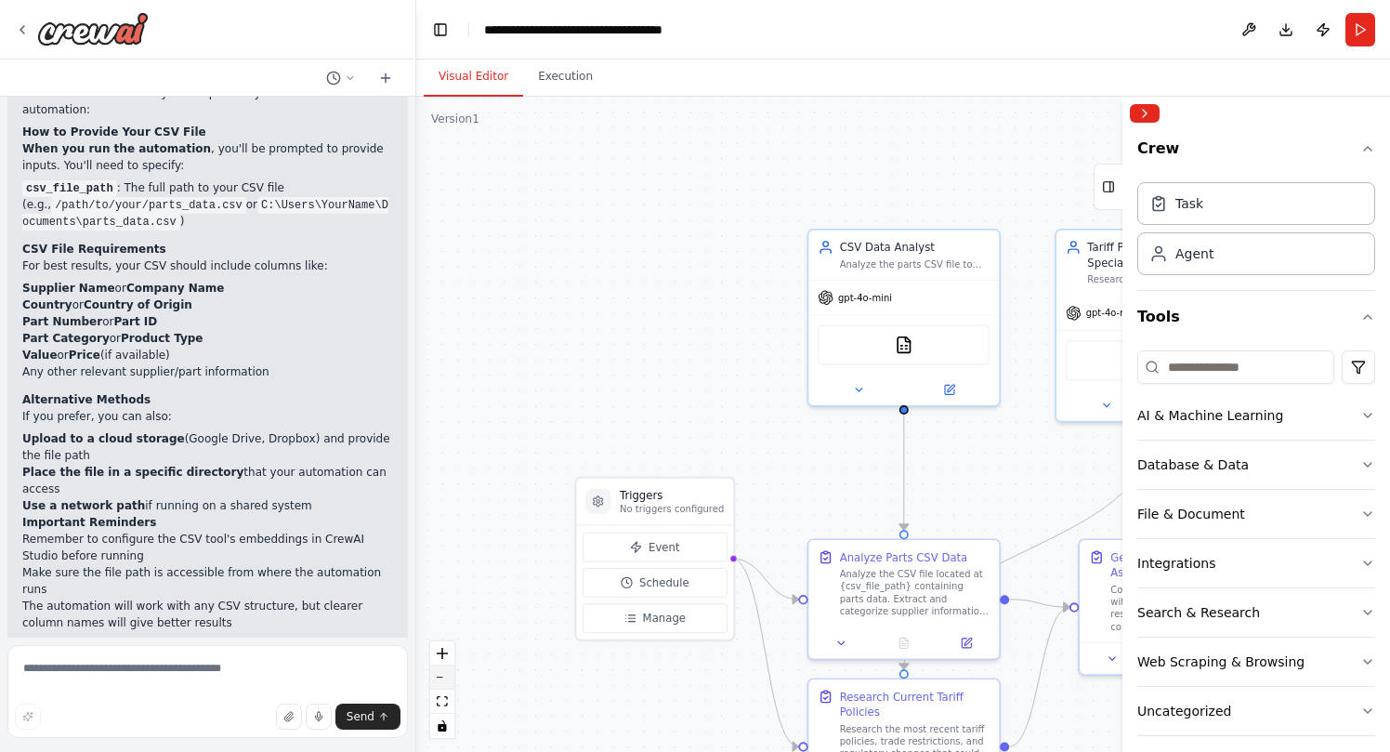
click at [439, 682] on button "zoom out" at bounding box center [442, 677] width 24 height 24
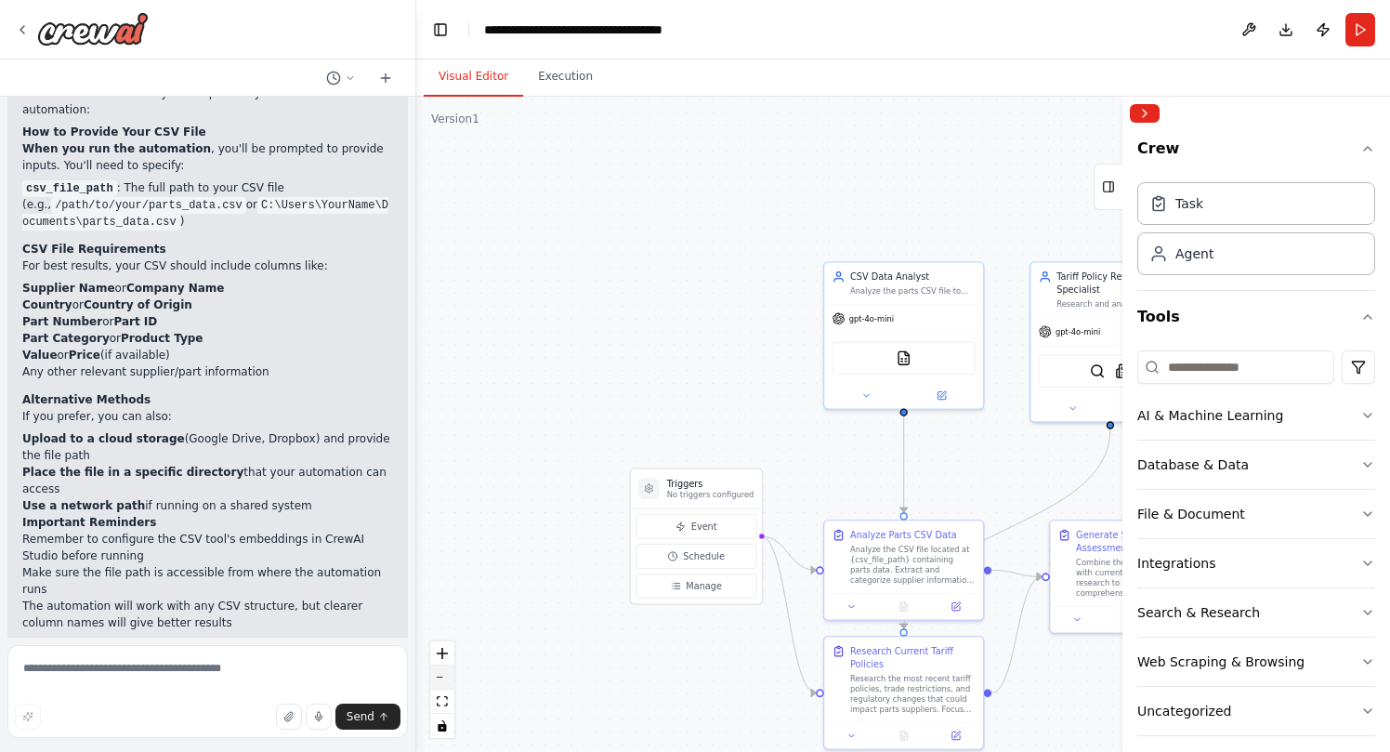
click at [439, 682] on button "zoom out" at bounding box center [442, 677] width 24 height 24
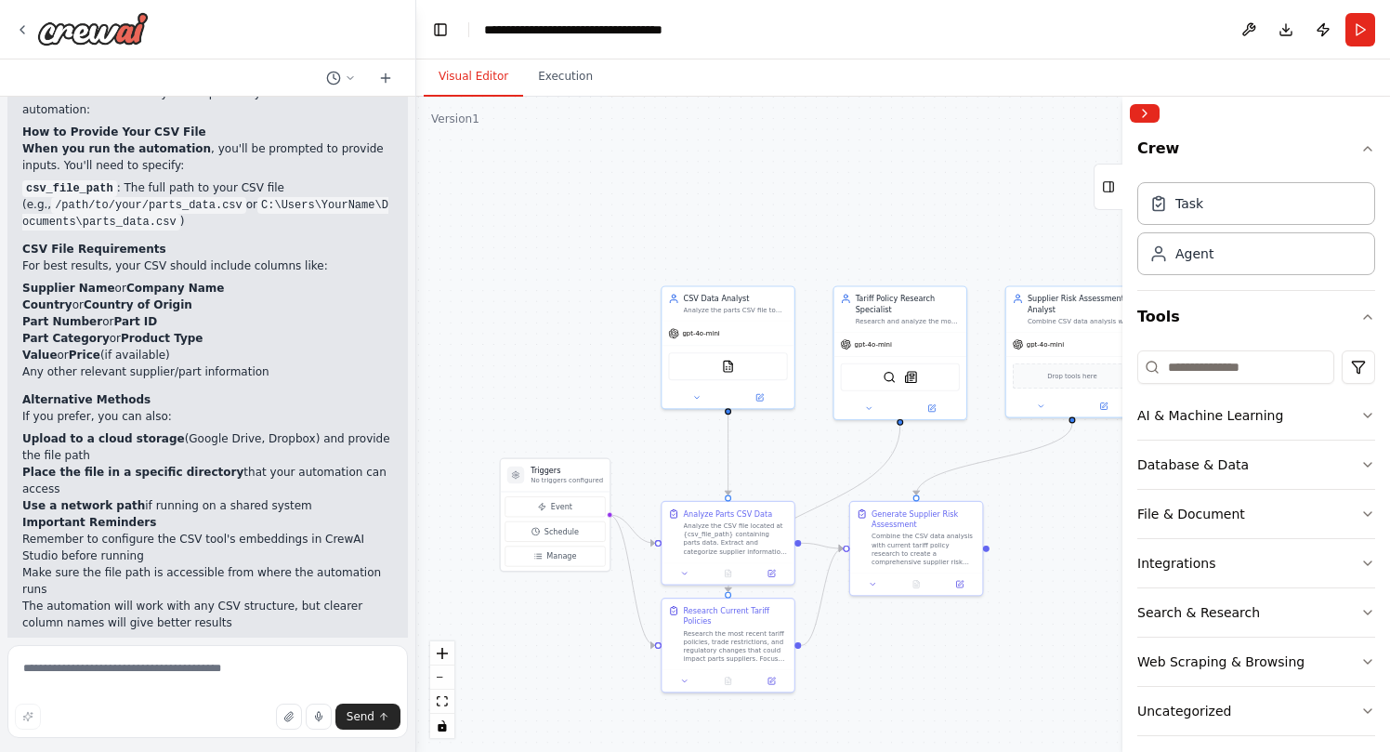
drag, startPoint x: 677, startPoint y: 630, endPoint x: 502, endPoint y: 627, distance: 175.6
click at [502, 627] on div ".deletable-edge-delete-btn { width: 20px; height: 20px; border: 0px solid #ffff…" at bounding box center [903, 424] width 974 height 655
click at [782, 570] on button at bounding box center [771, 571] width 37 height 13
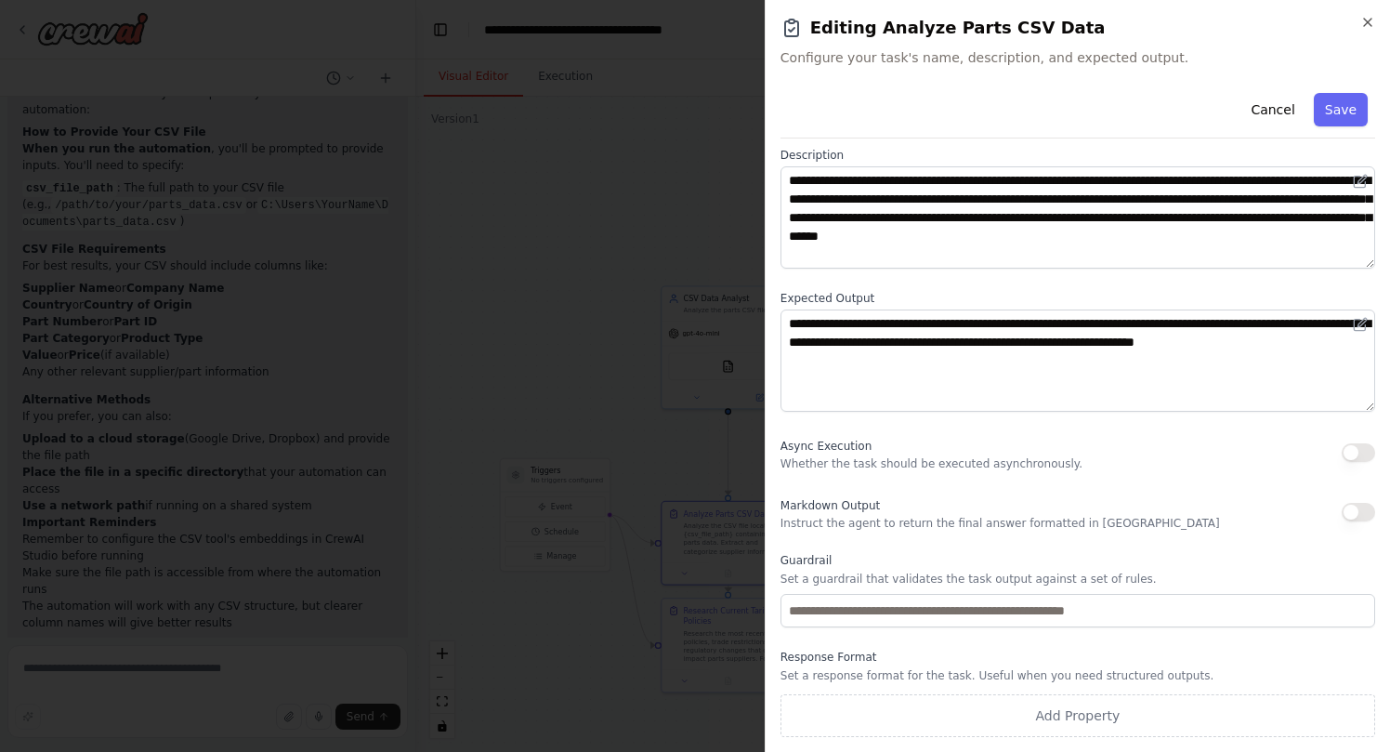
scroll to position [0, 0]
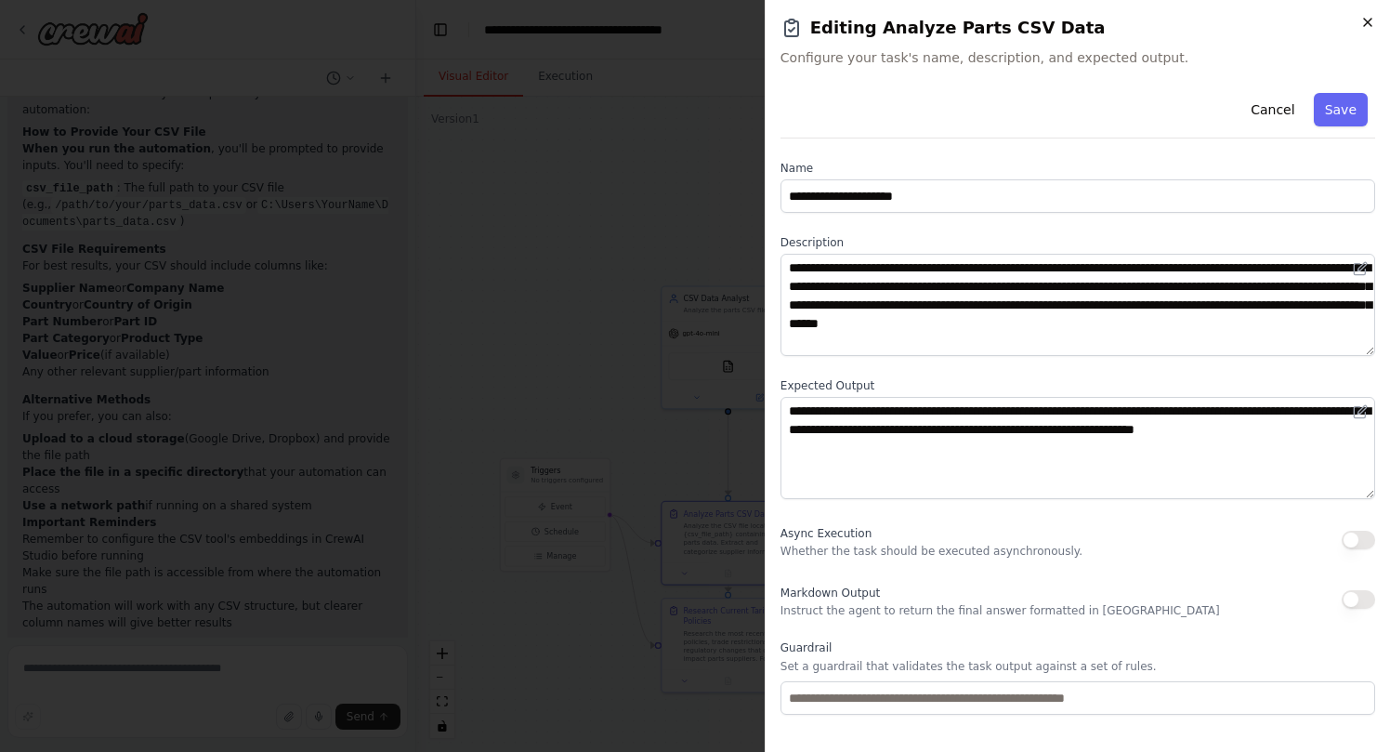
click at [1370, 28] on icon "button" at bounding box center [1367, 22] width 15 height 15
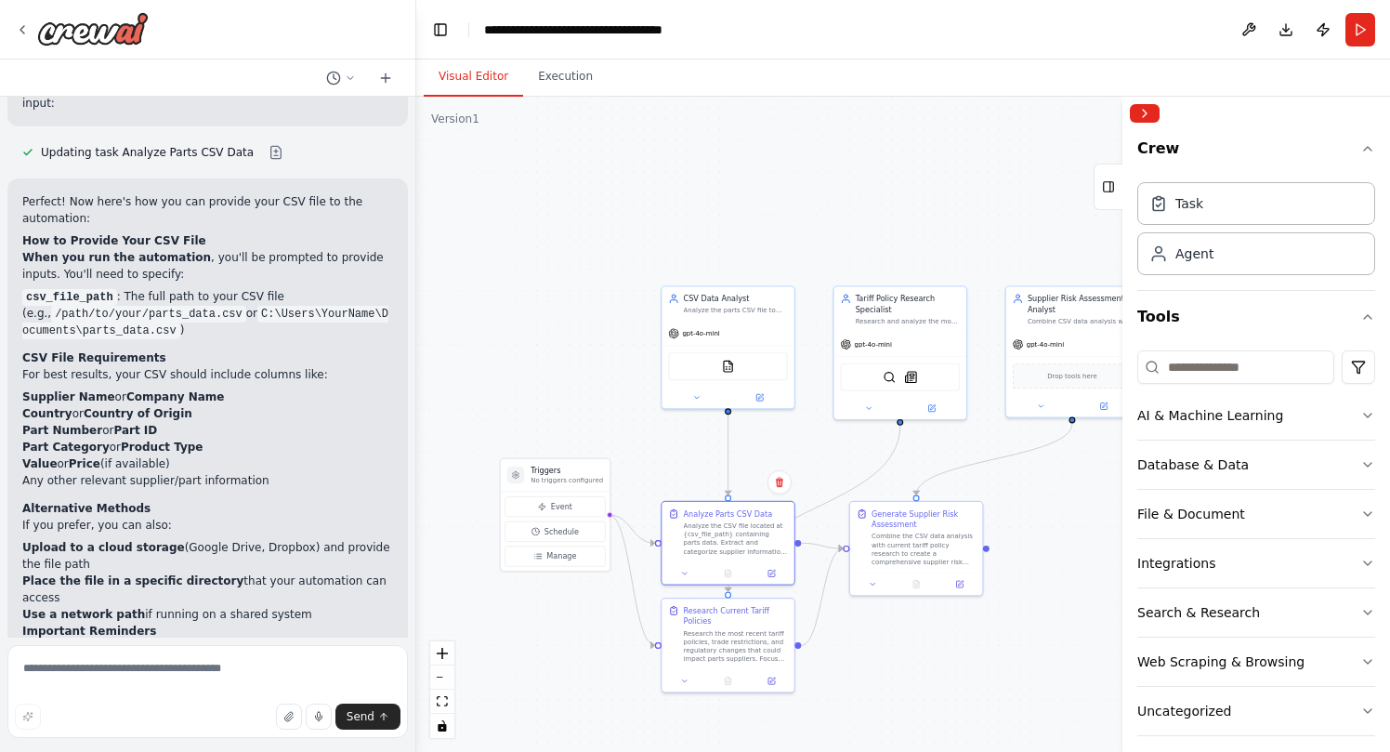
scroll to position [2507, 0]
click at [1251, 28] on button at bounding box center [1249, 29] width 30 height 33
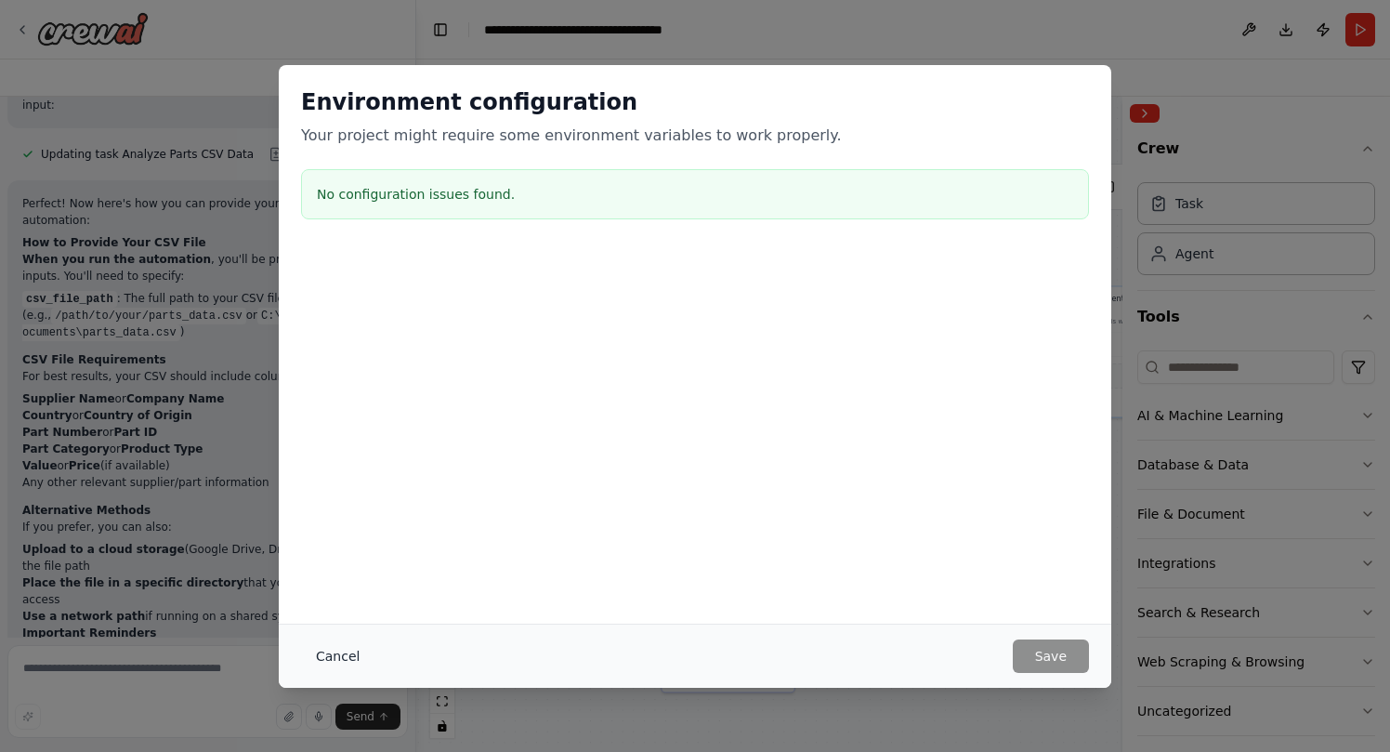
click at [332, 659] on button "Cancel" at bounding box center [337, 655] width 73 height 33
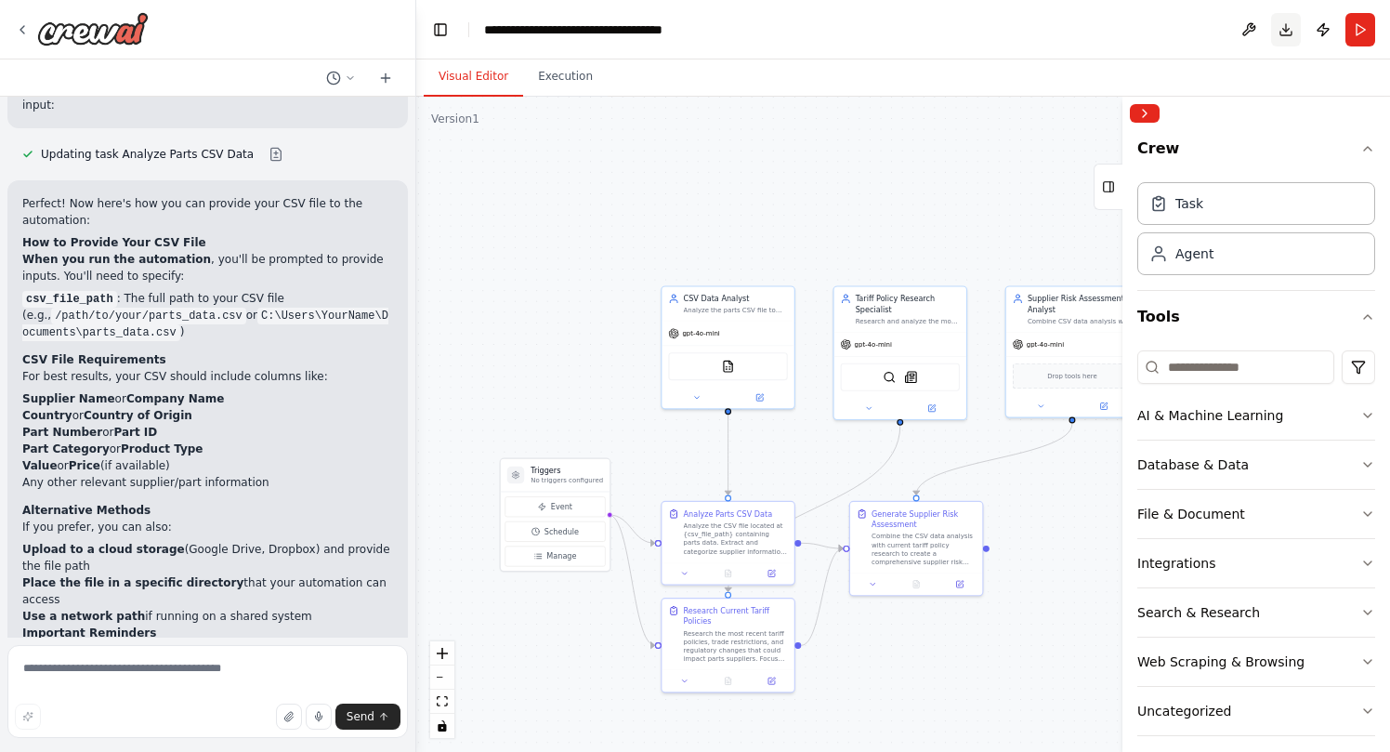
click at [1284, 33] on button "Download" at bounding box center [1286, 29] width 30 height 33
click at [578, 83] on button "Execution" at bounding box center [565, 77] width 85 height 39
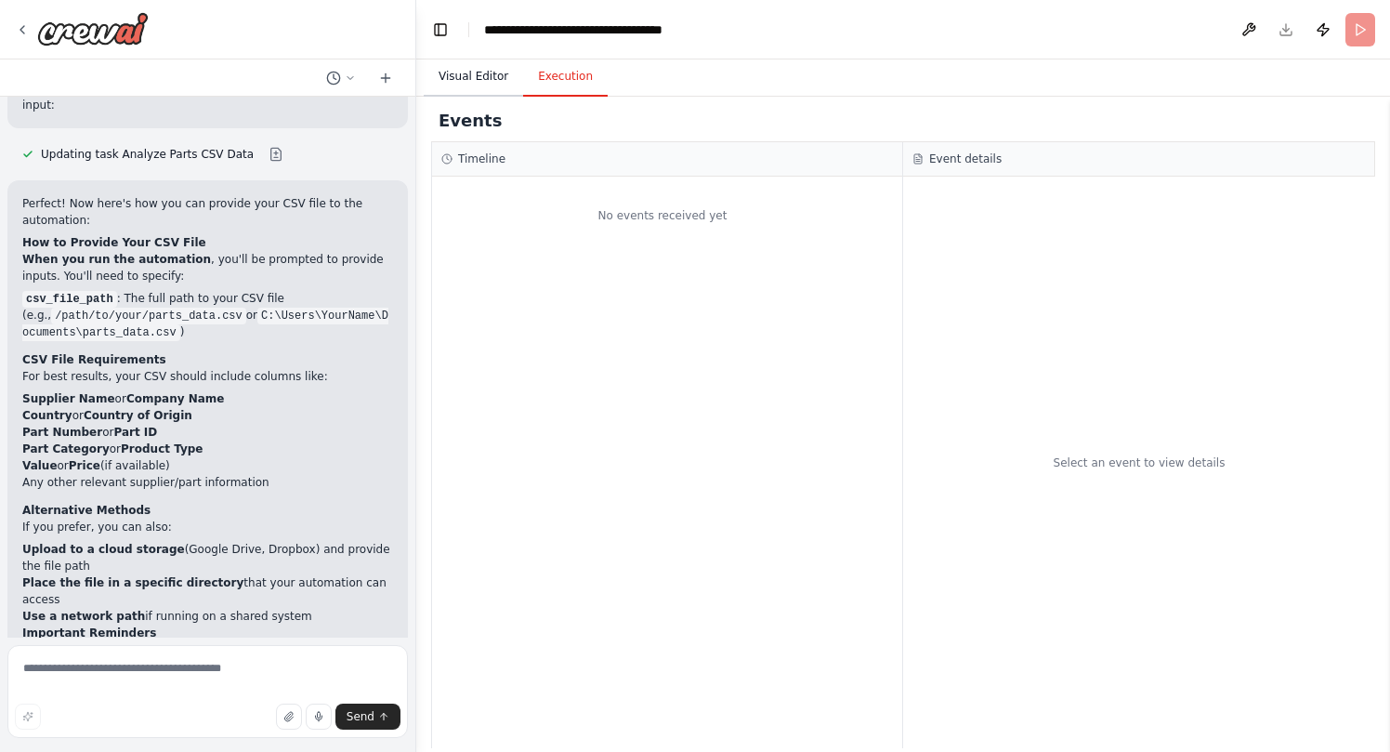
click at [498, 81] on button "Visual Editor" at bounding box center [473, 77] width 99 height 39
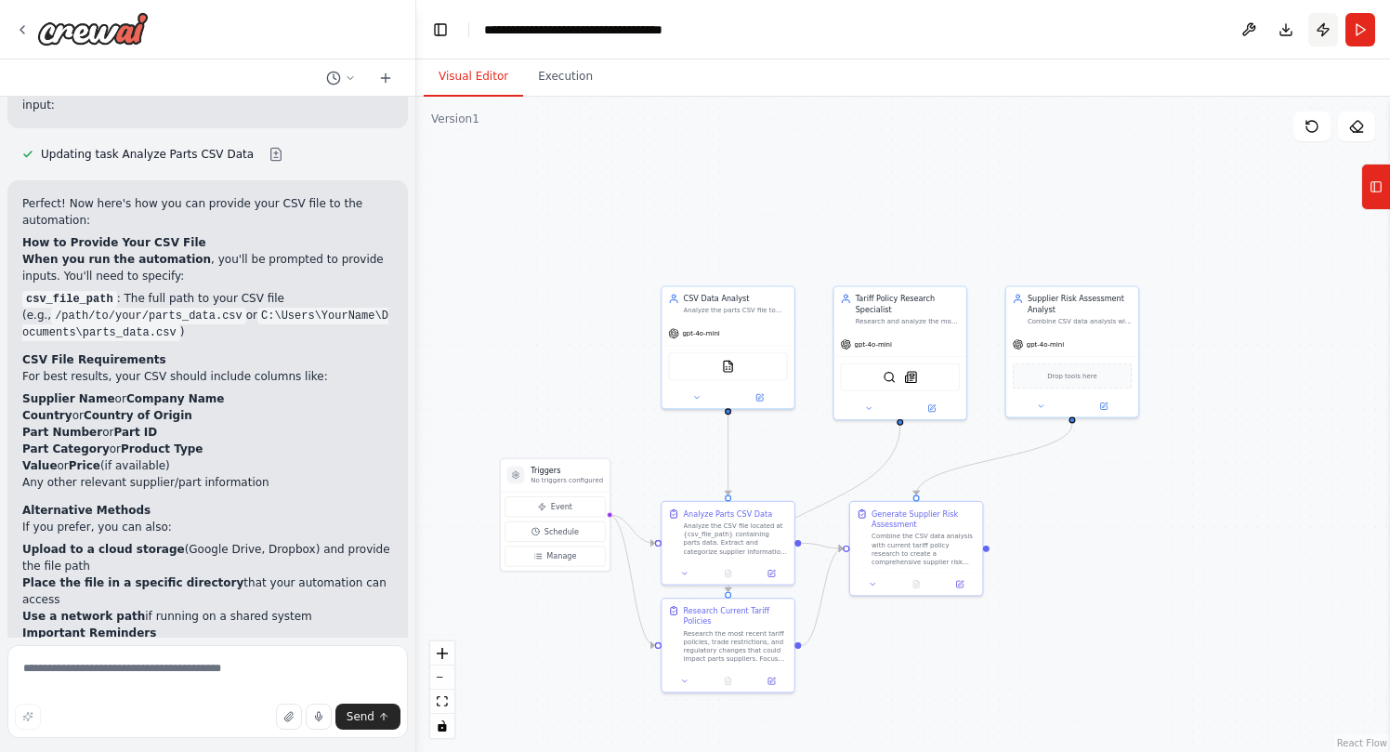
click at [1322, 32] on button "Publish" at bounding box center [1323, 29] width 30 height 33
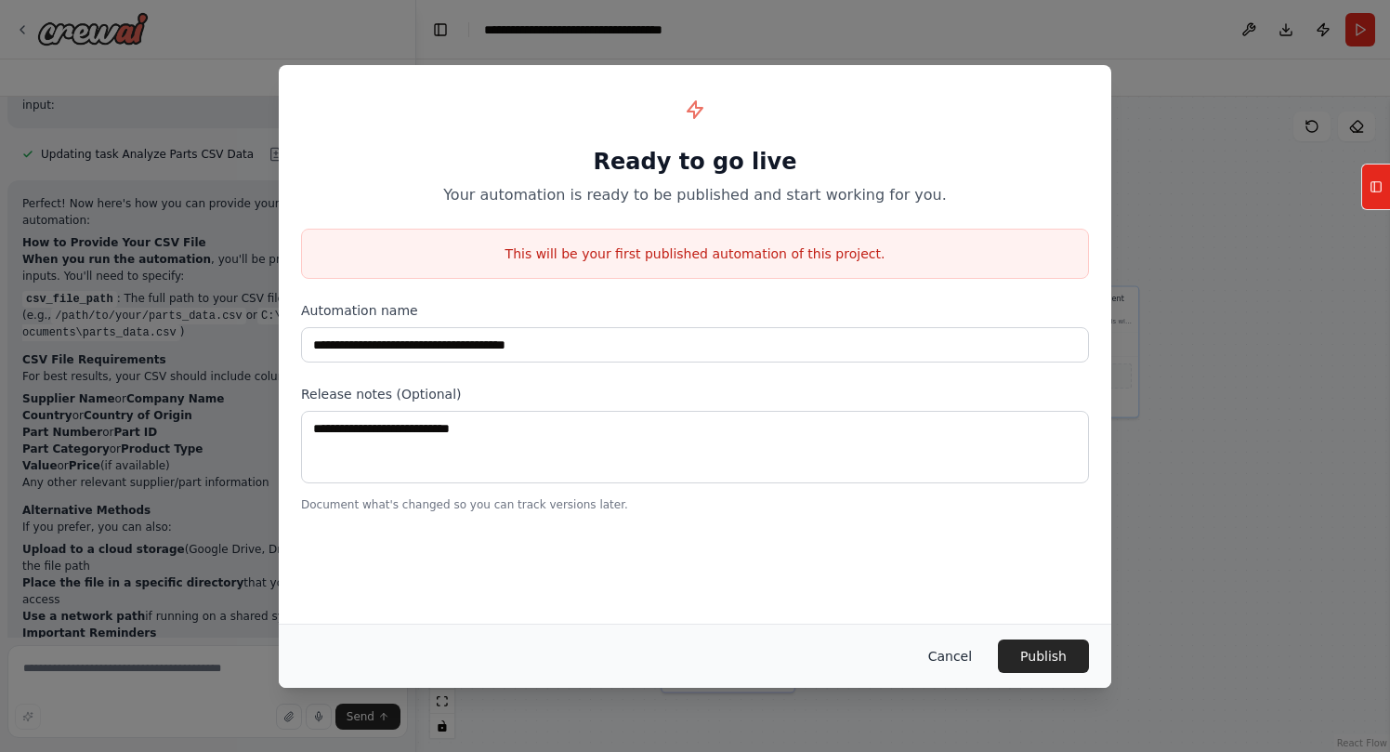
click at [953, 651] on button "Cancel" at bounding box center [949, 655] width 73 height 33
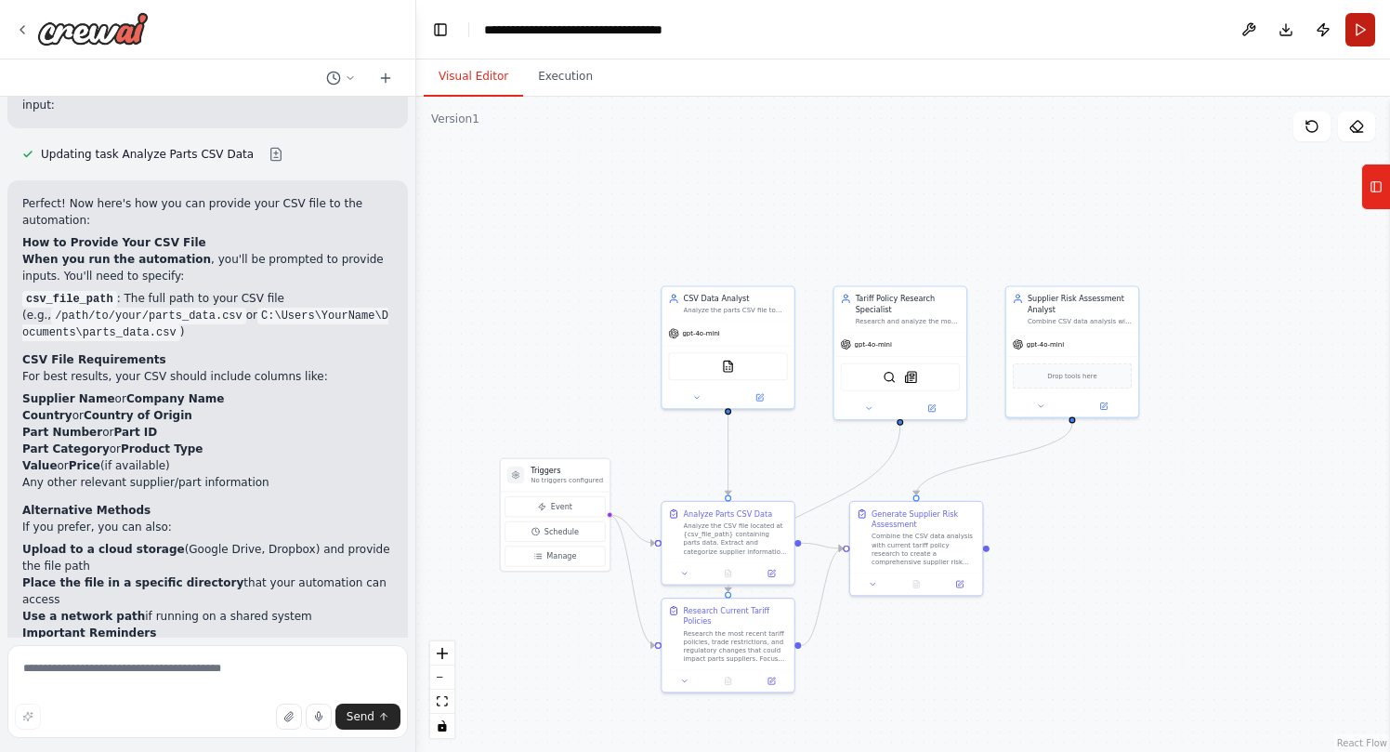
click at [1363, 33] on button "Run" at bounding box center [1360, 29] width 30 height 33
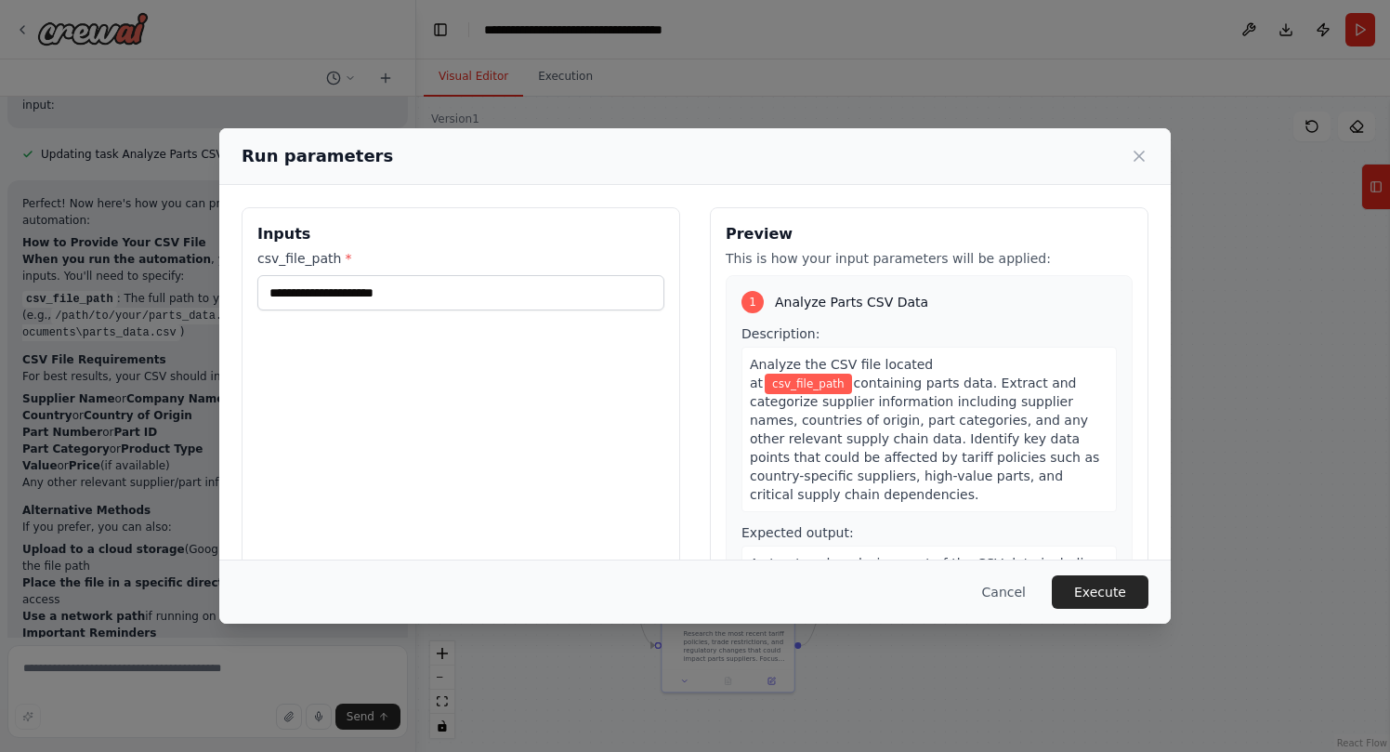
scroll to position [25, 0]
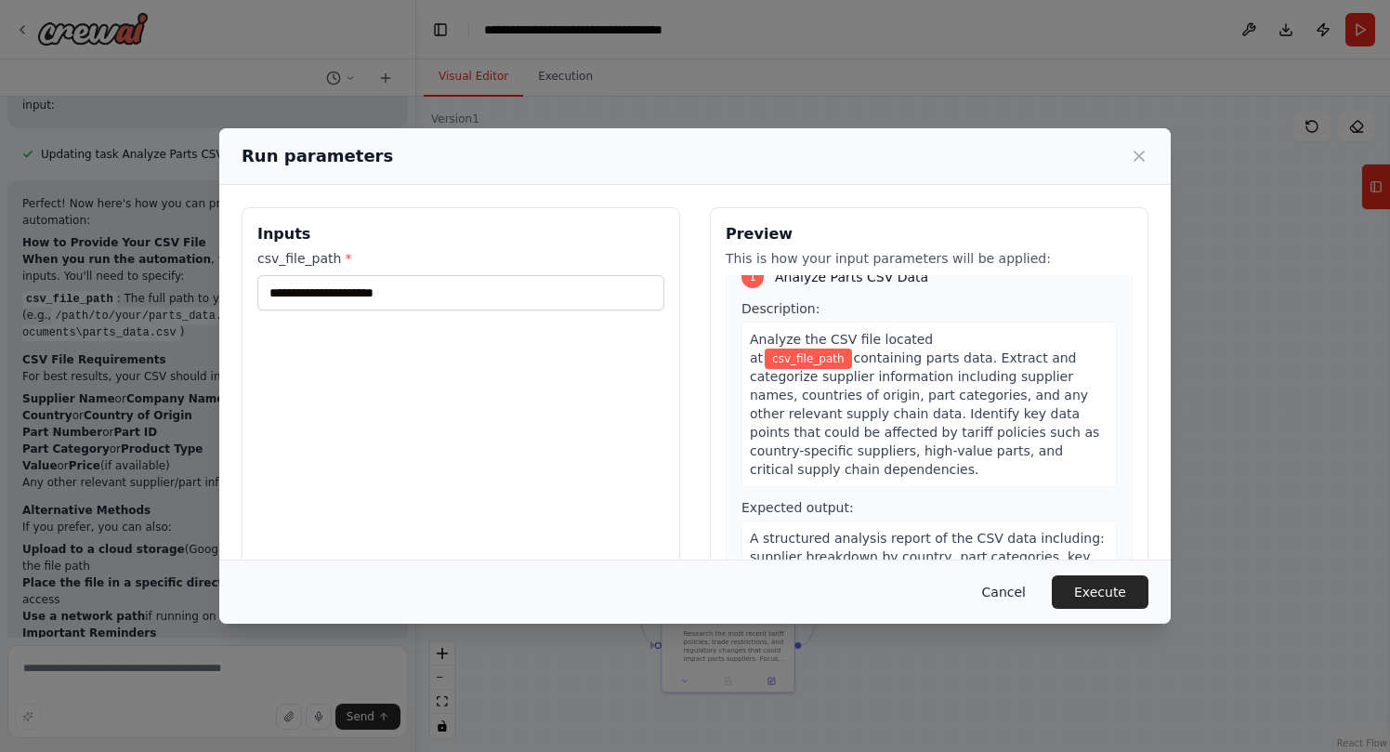
click at [1008, 595] on button "Cancel" at bounding box center [1003, 591] width 73 height 33
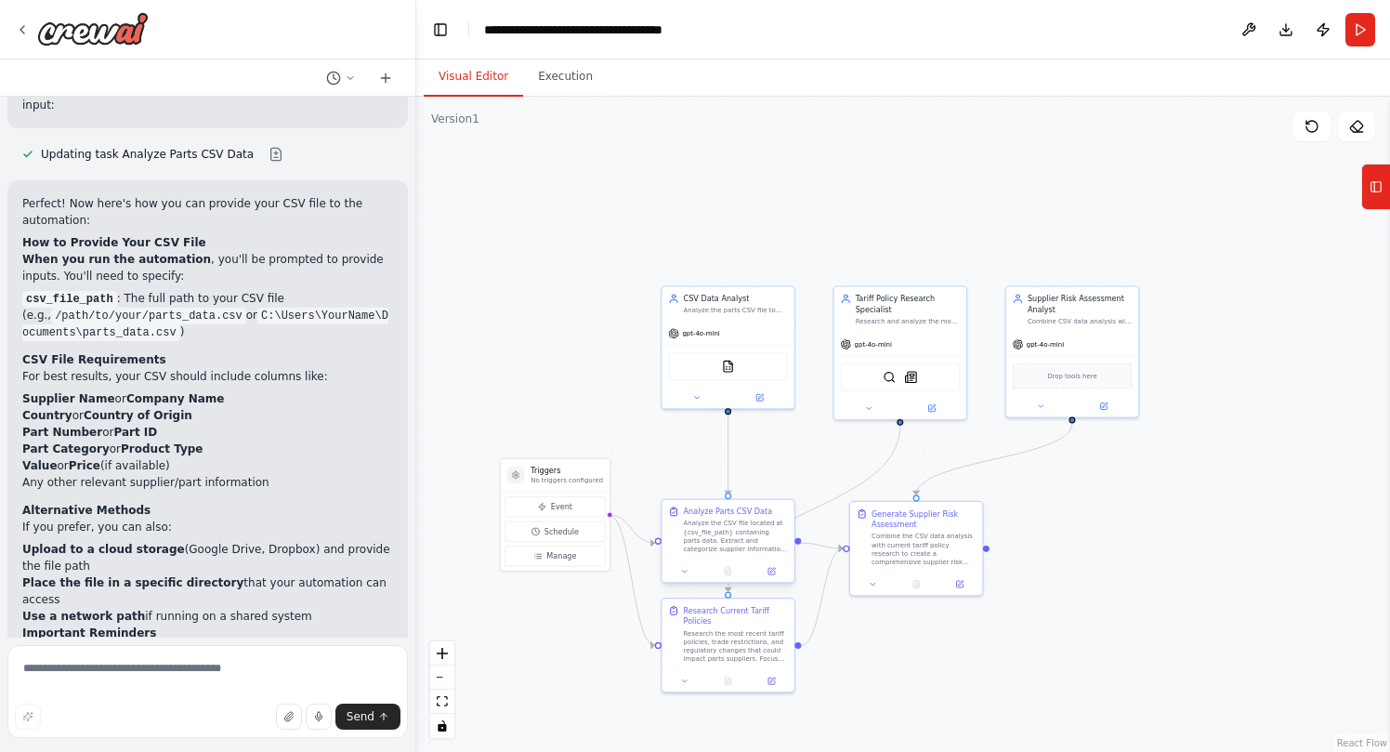
click at [755, 517] on div "Analyze Parts CSV Data Analyze the CSV file located at {csv_file_path} containi…" at bounding box center [736, 529] width 104 height 47
click at [718, 533] on div "Analyze the CSV file located at {csv_file_path} containing parts data. Extract …" at bounding box center [736, 536] width 104 height 34
click at [774, 573] on icon at bounding box center [771, 571] width 7 height 7
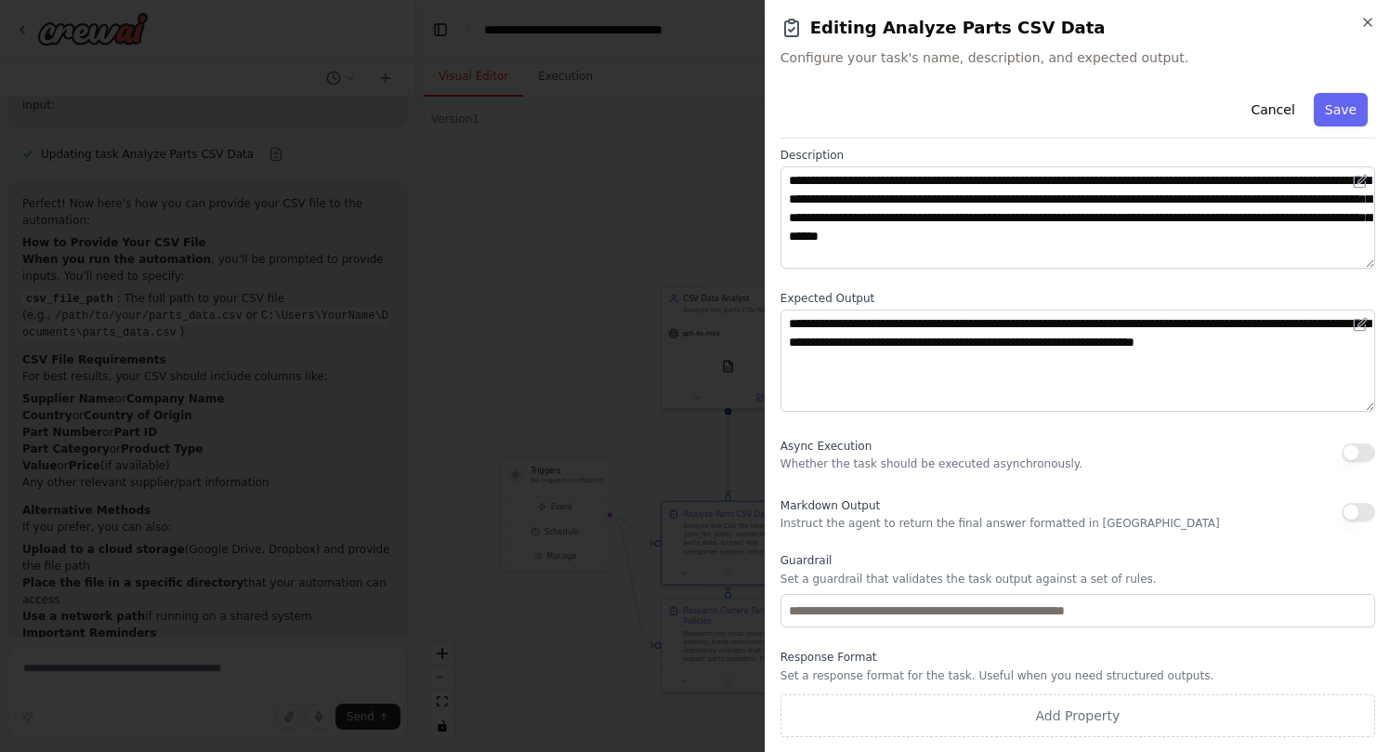
scroll to position [0, 0]
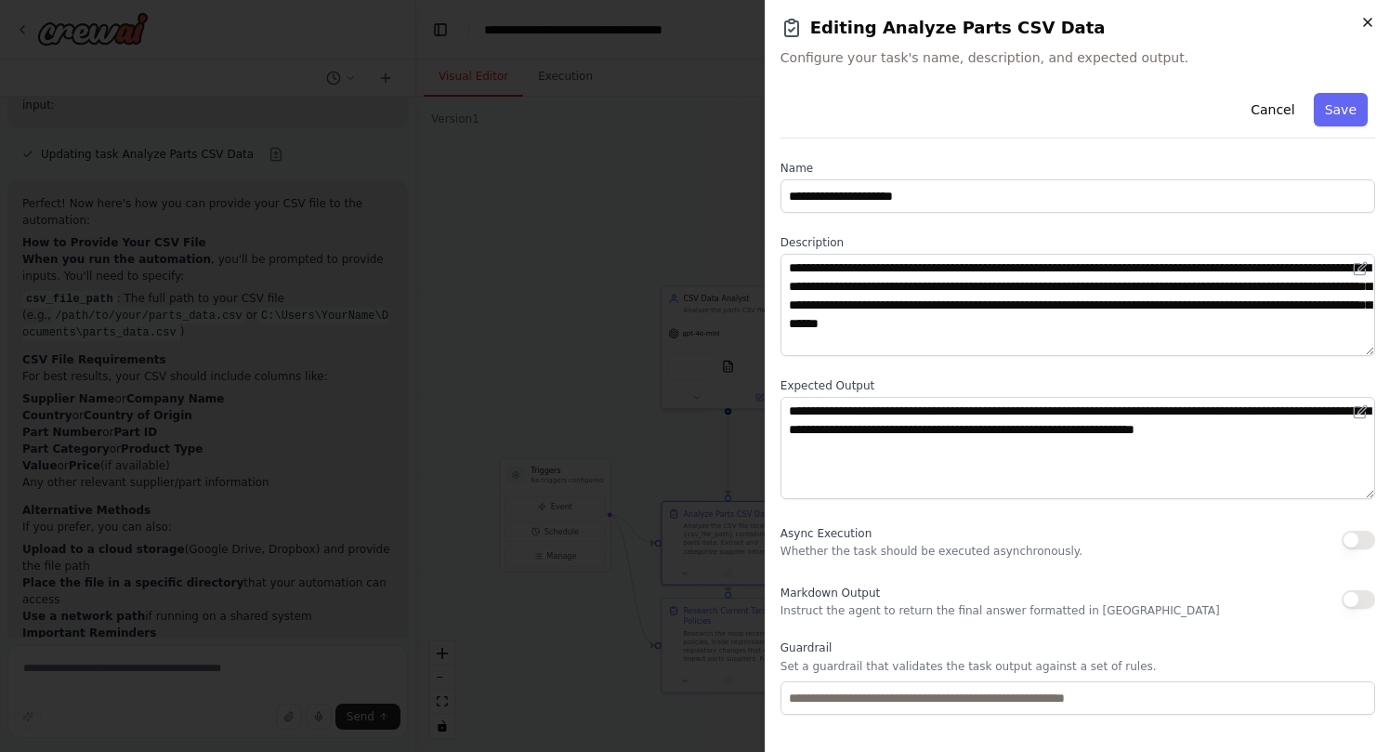
click at [1370, 20] on icon "button" at bounding box center [1367, 22] width 15 height 15
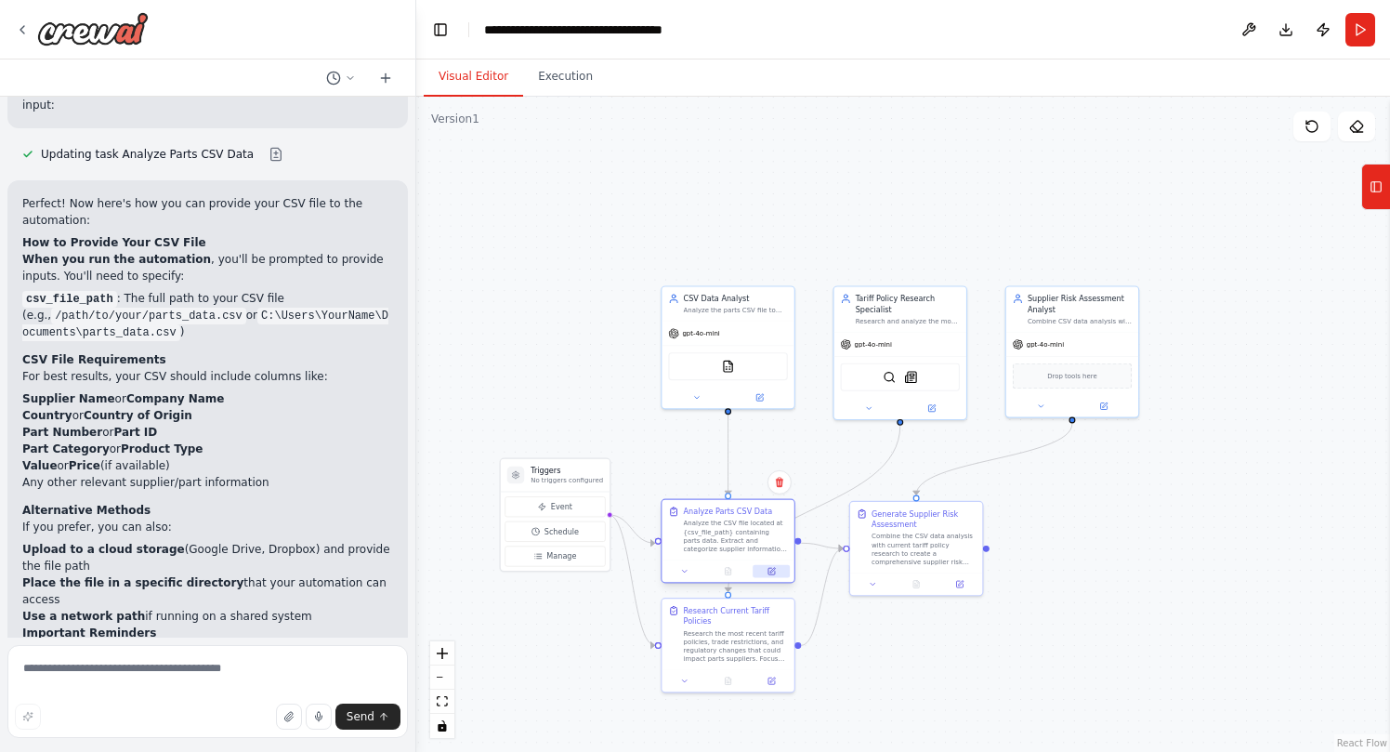
click at [772, 577] on button at bounding box center [771, 571] width 37 height 13
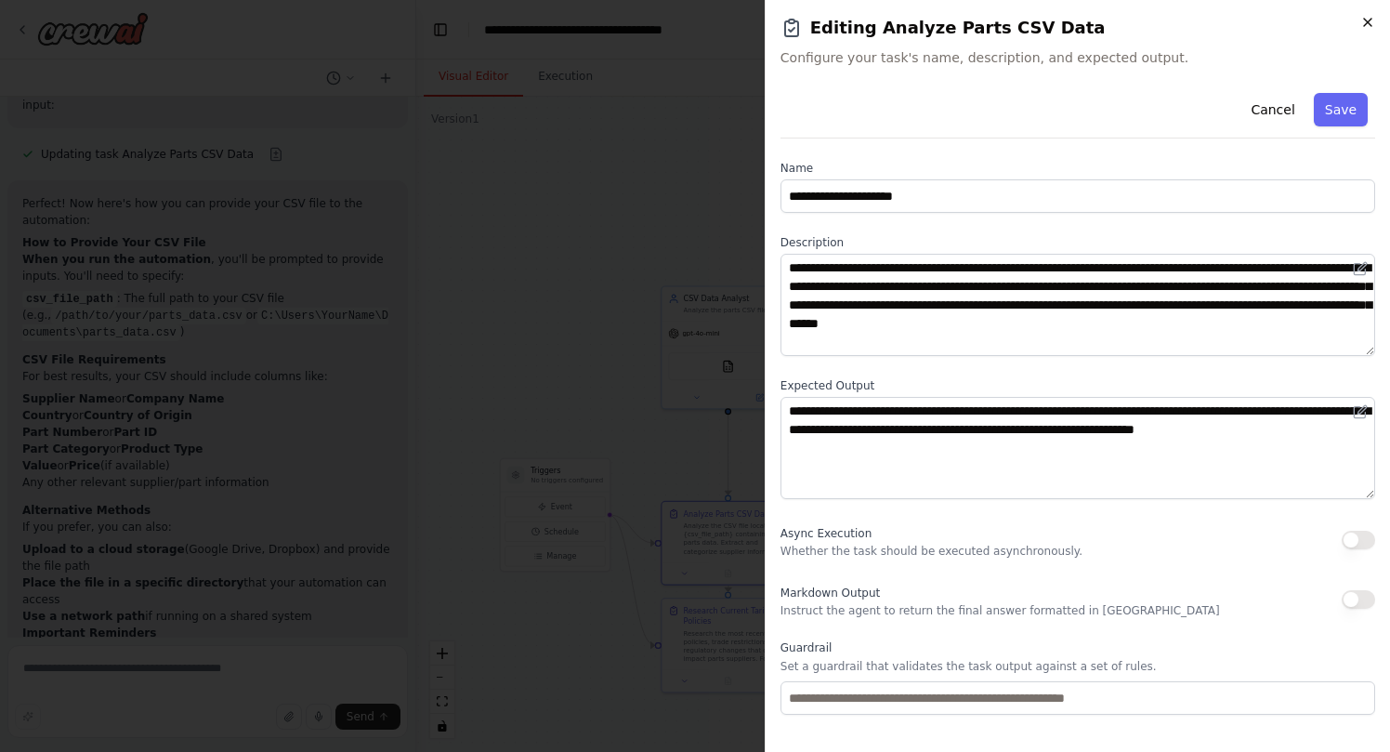
click at [1374, 20] on icon "button" at bounding box center [1367, 22] width 15 height 15
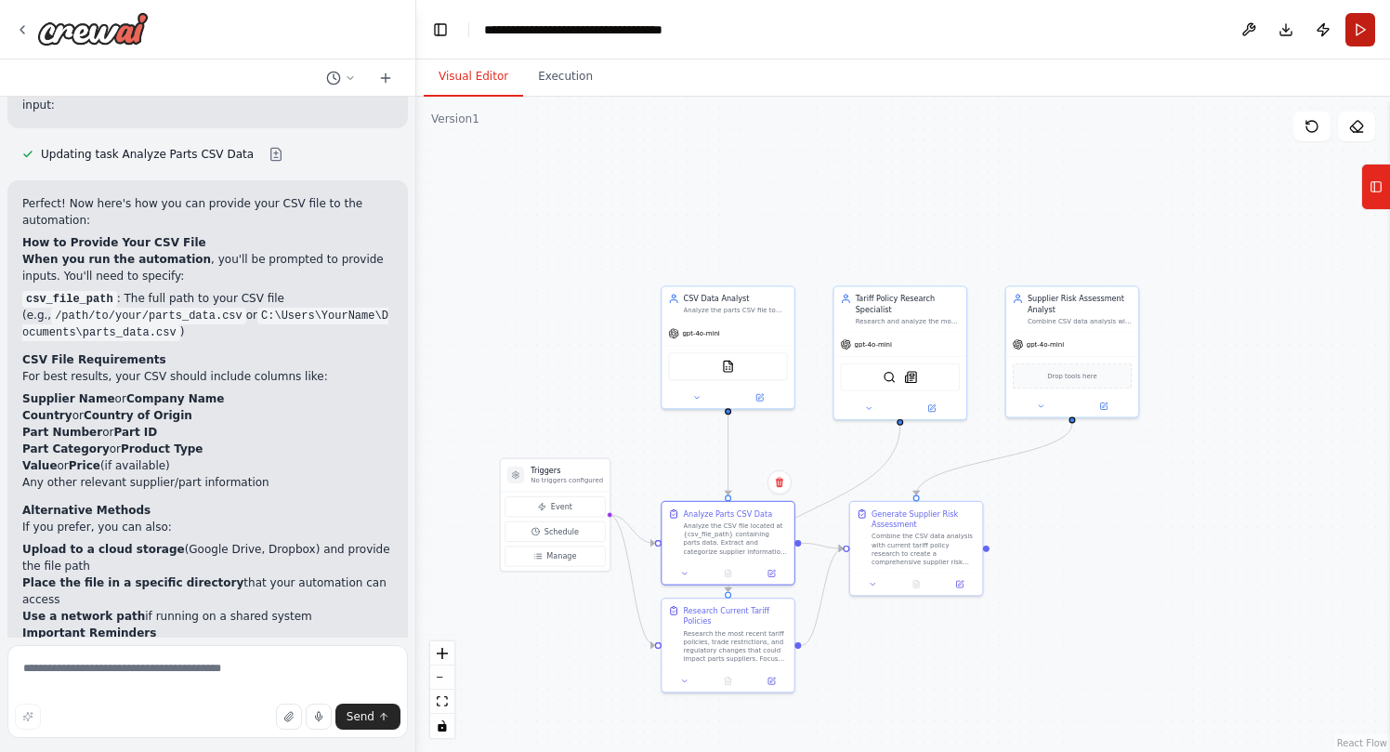
click at [1366, 27] on button "Run" at bounding box center [1360, 29] width 30 height 33
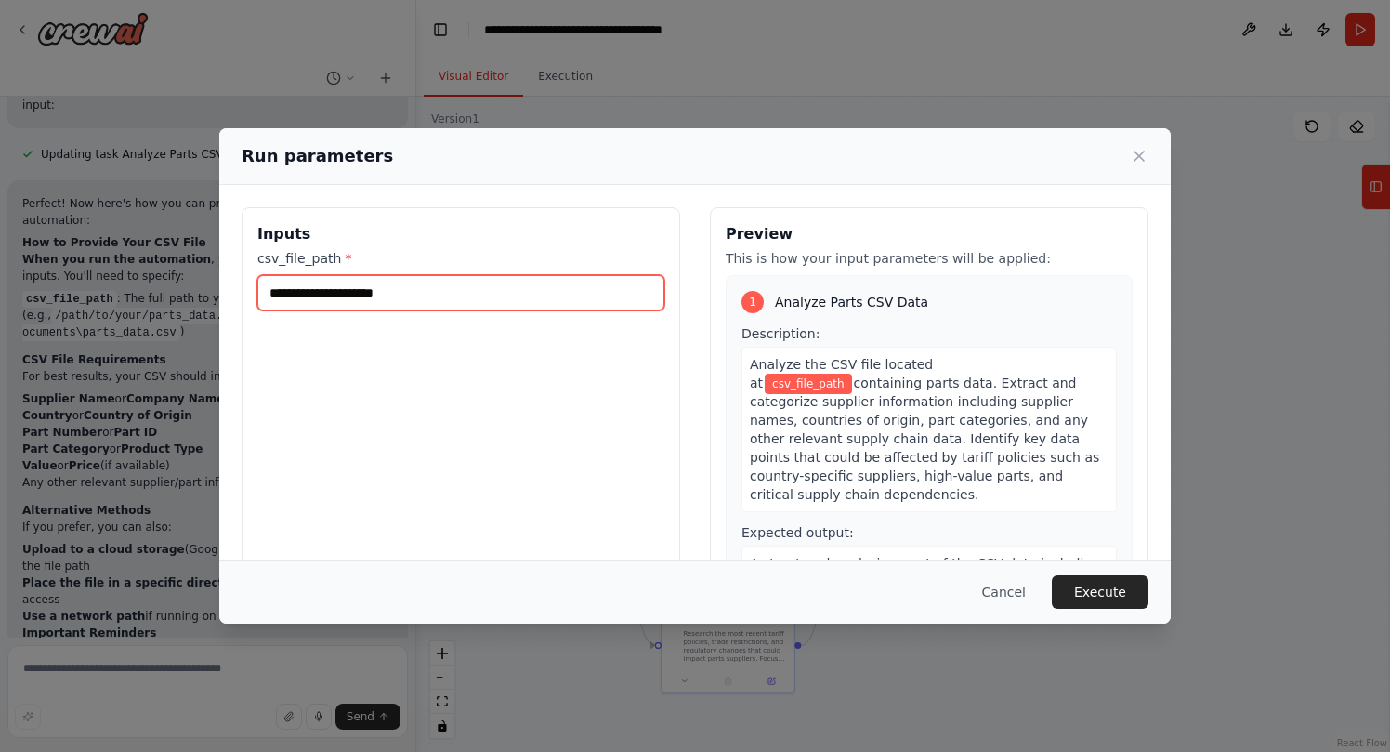
click at [450, 292] on input "csv_file_path *" at bounding box center [460, 292] width 407 height 35
paste input "**********"
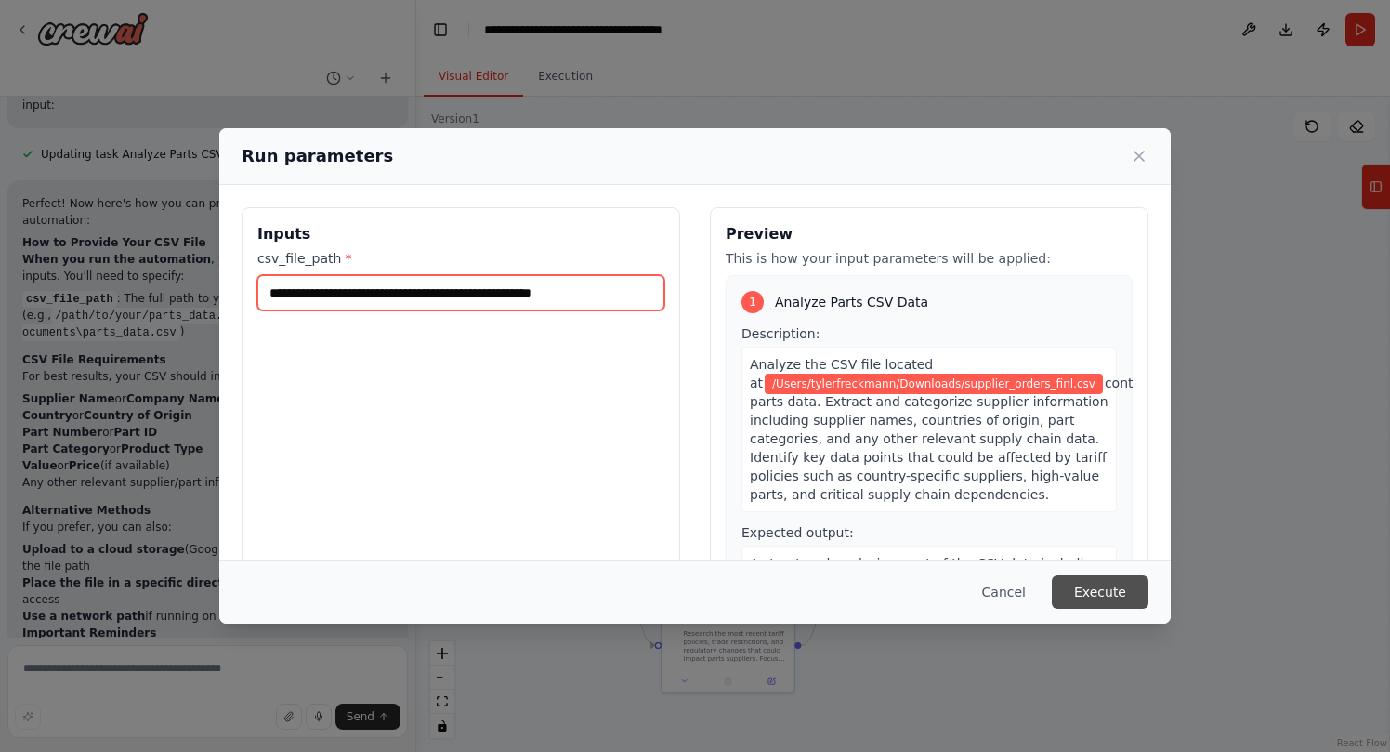
type input "**********"
click at [1116, 596] on button "Execute" at bounding box center [1100, 591] width 97 height 33
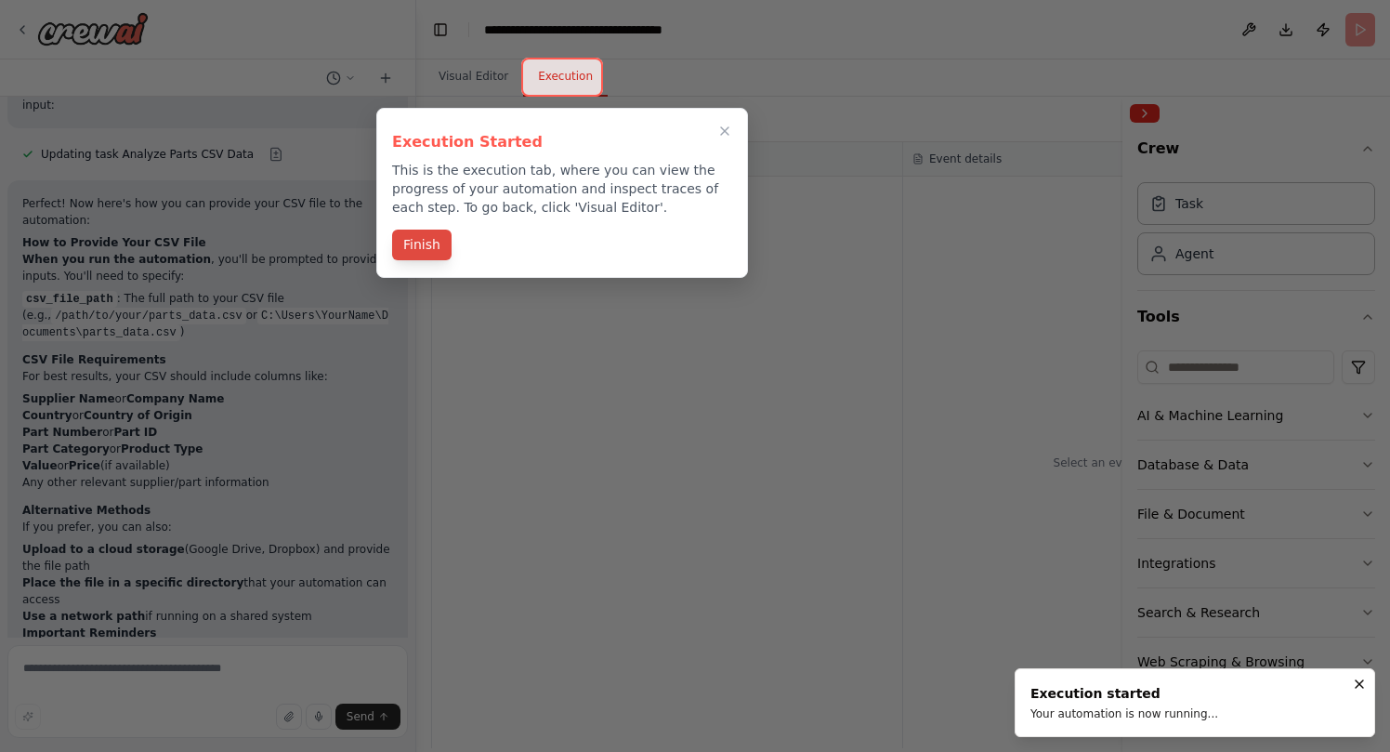
click at [435, 246] on button "Finish" at bounding box center [421, 244] width 59 height 31
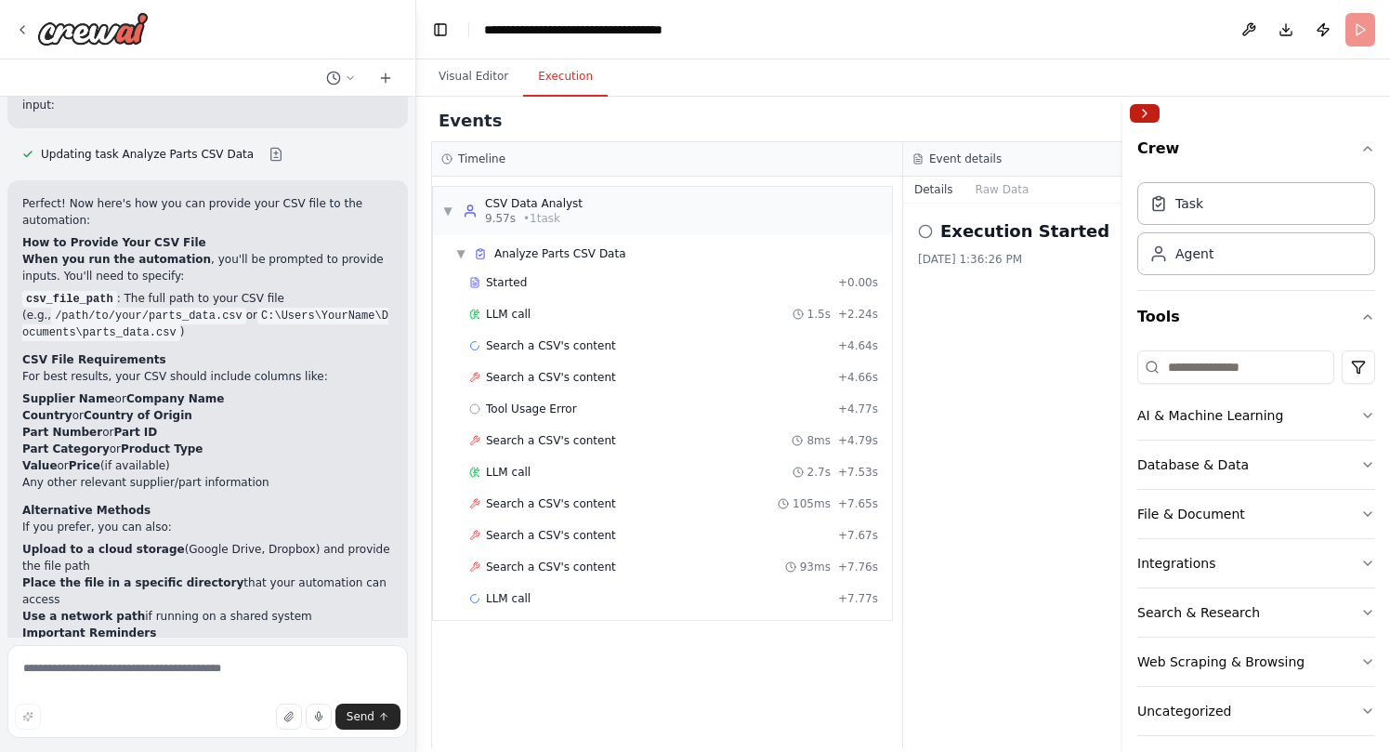
click at [1147, 115] on button "Collapse right sidebar" at bounding box center [1145, 113] width 30 height 19
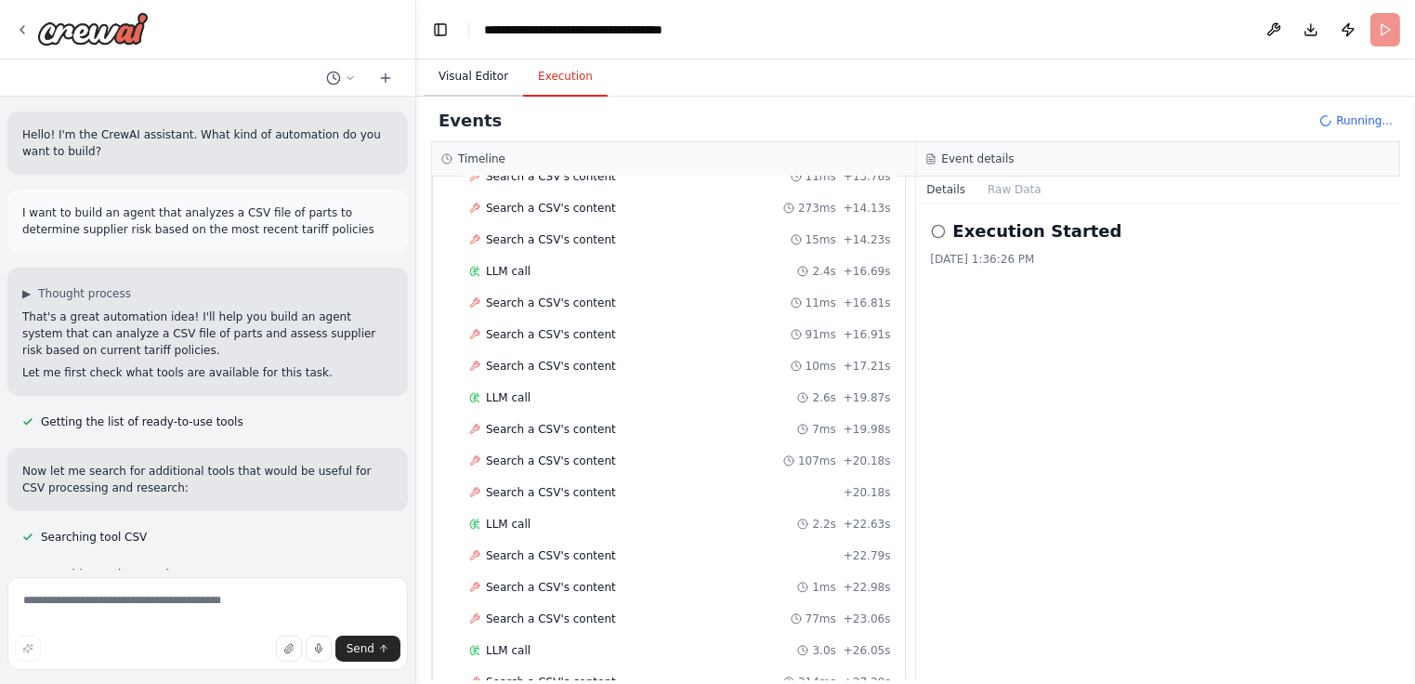
click at [457, 85] on button "Visual Editor" at bounding box center [473, 77] width 99 height 39
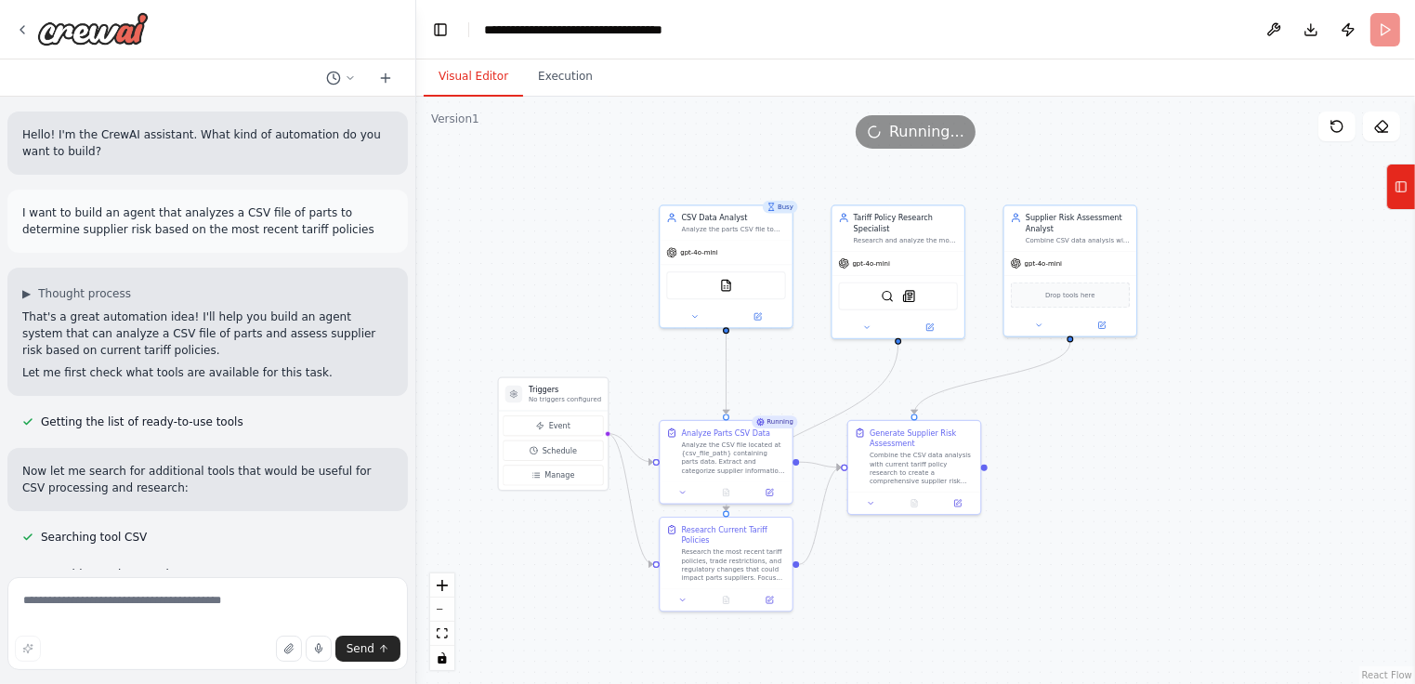
drag, startPoint x: 515, startPoint y: 276, endPoint x: 512, endPoint y: 193, distance: 82.7
click at [512, 193] on div ".deletable-edge-delete-btn { width: 20px; height: 20px; border: 0px solid #ffff…" at bounding box center [915, 390] width 999 height 587
click at [759, 312] on icon at bounding box center [756, 312] width 7 height 7
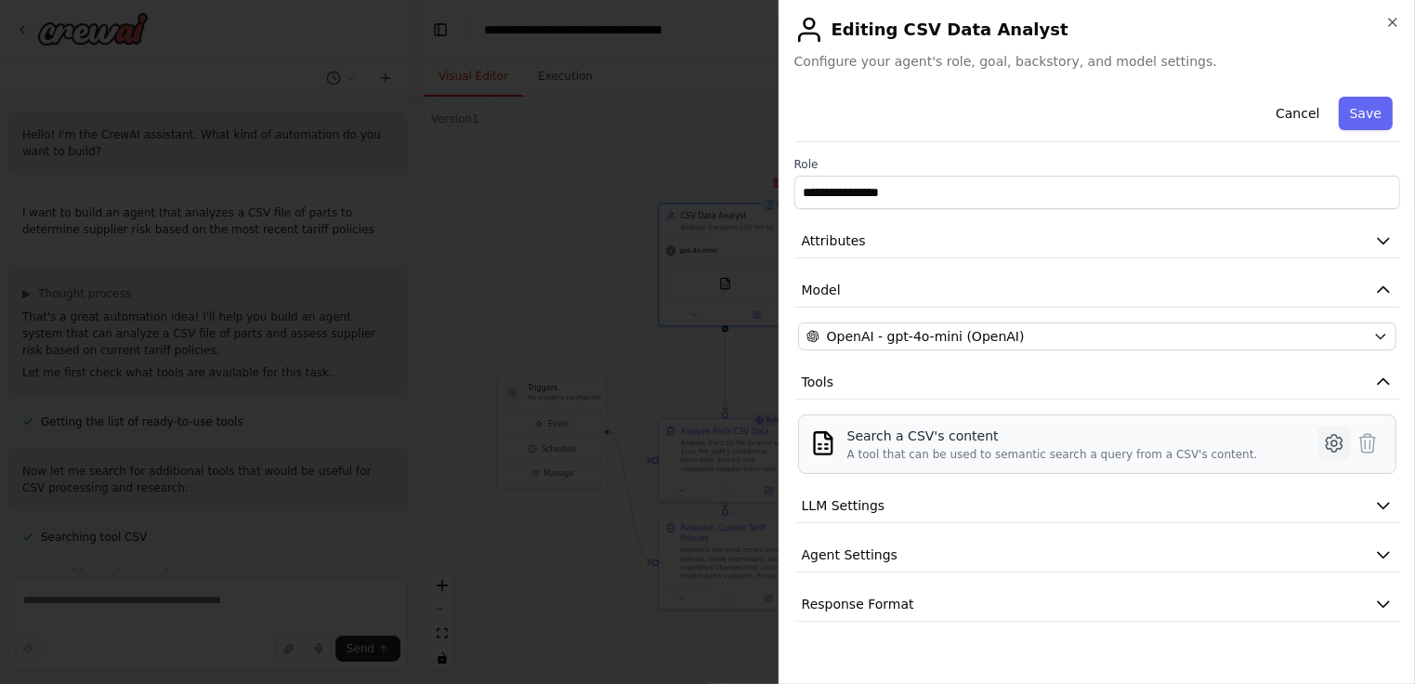
click at [1338, 449] on icon at bounding box center [1334, 443] width 22 height 22
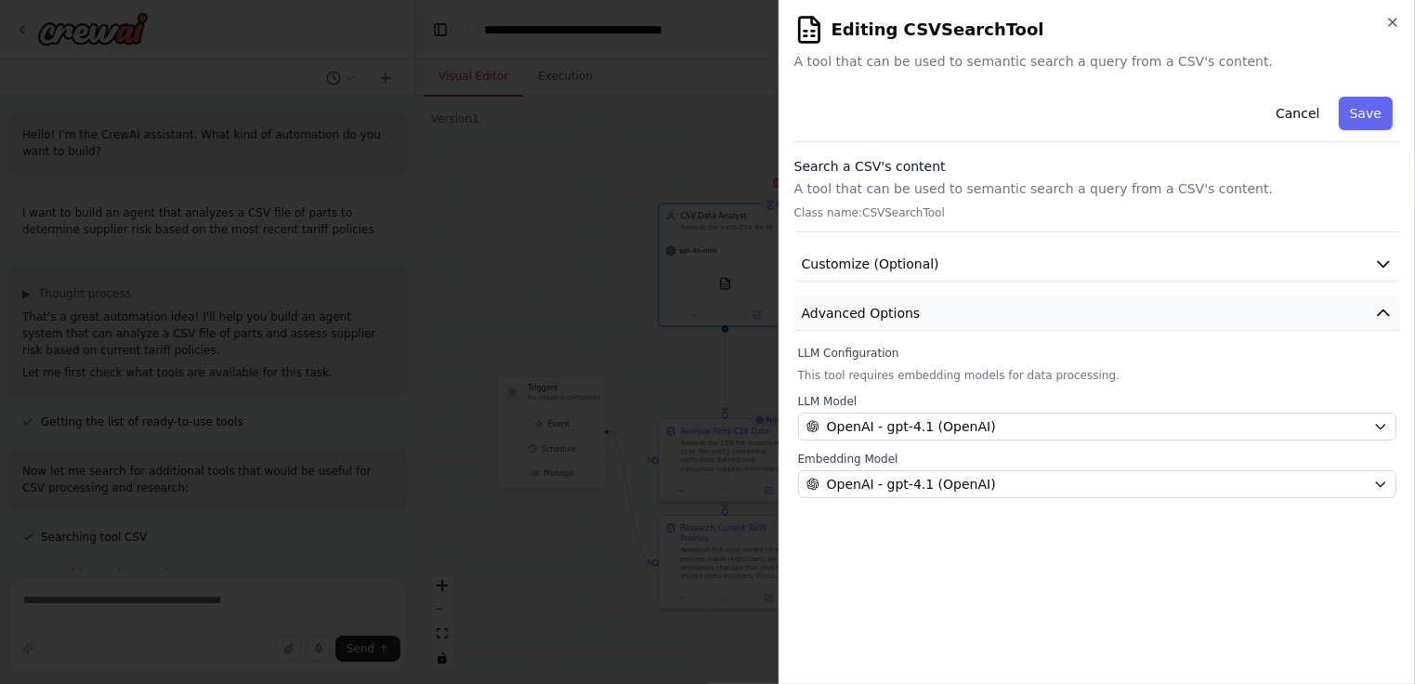
click at [1385, 313] on icon "button" at bounding box center [1383, 313] width 19 height 19
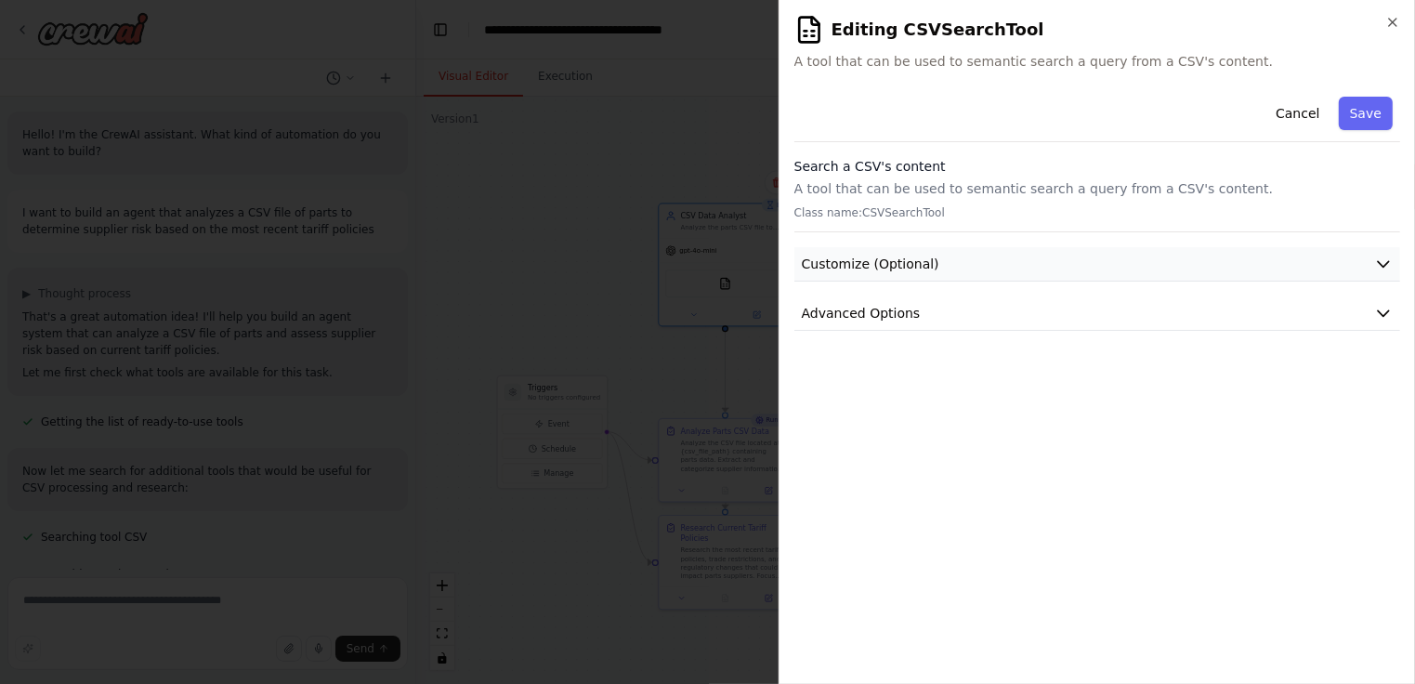
click at [1383, 269] on icon "button" at bounding box center [1383, 264] width 19 height 19
click at [1383, 364] on icon "button" at bounding box center [1383, 365] width 19 height 19
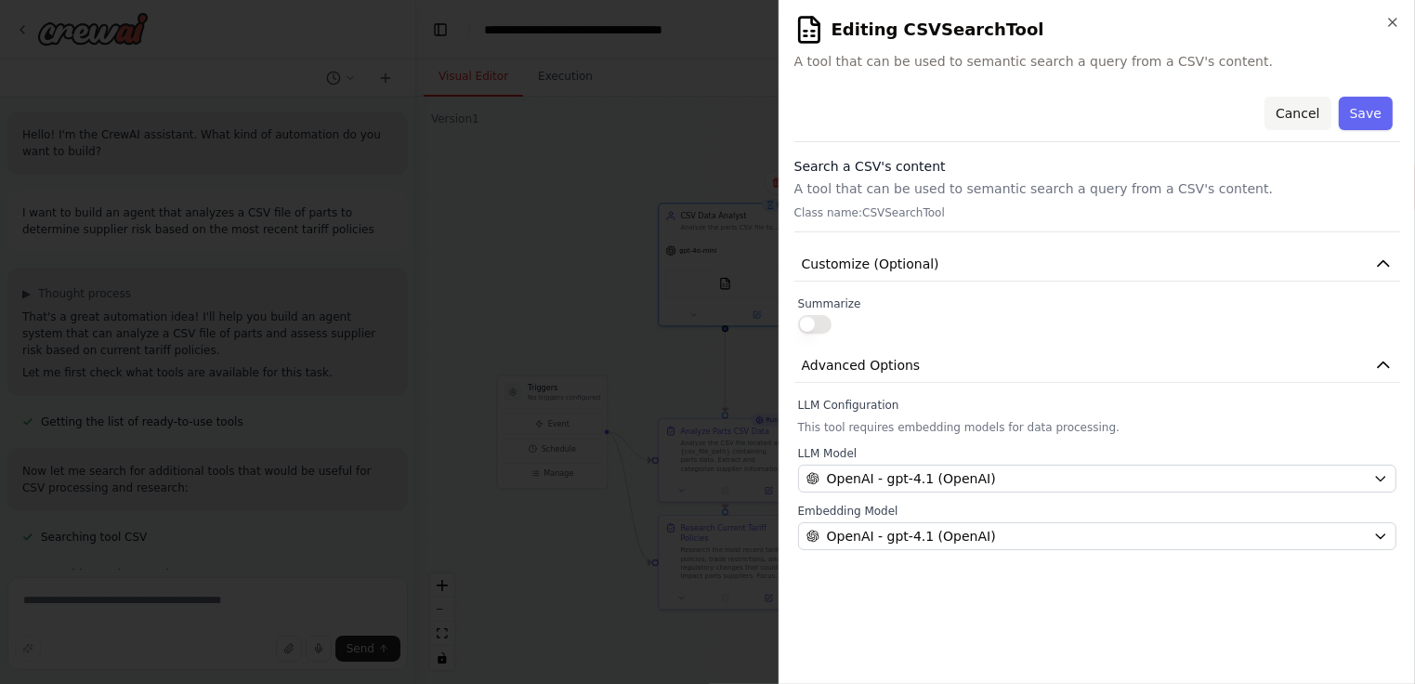
click at [1303, 112] on button "Cancel" at bounding box center [1297, 113] width 66 height 33
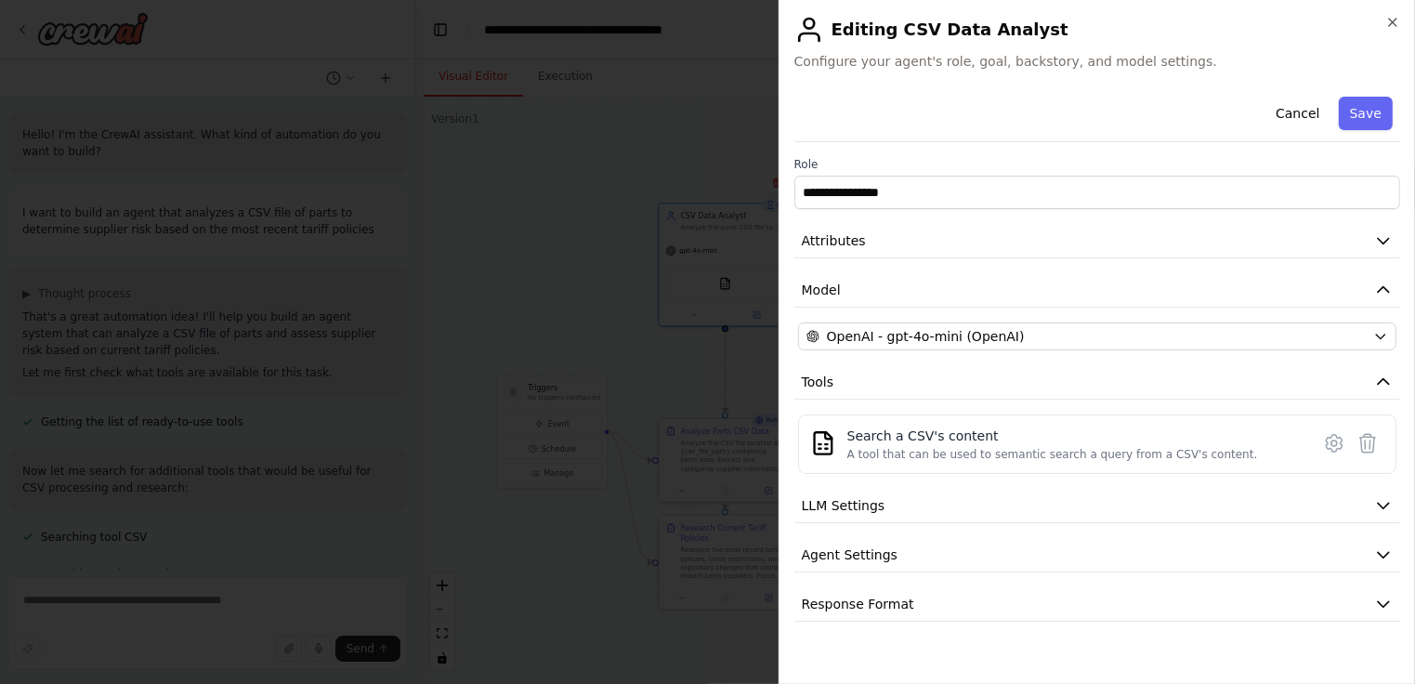
click at [1303, 112] on button "Cancel" at bounding box center [1297, 113] width 66 height 33
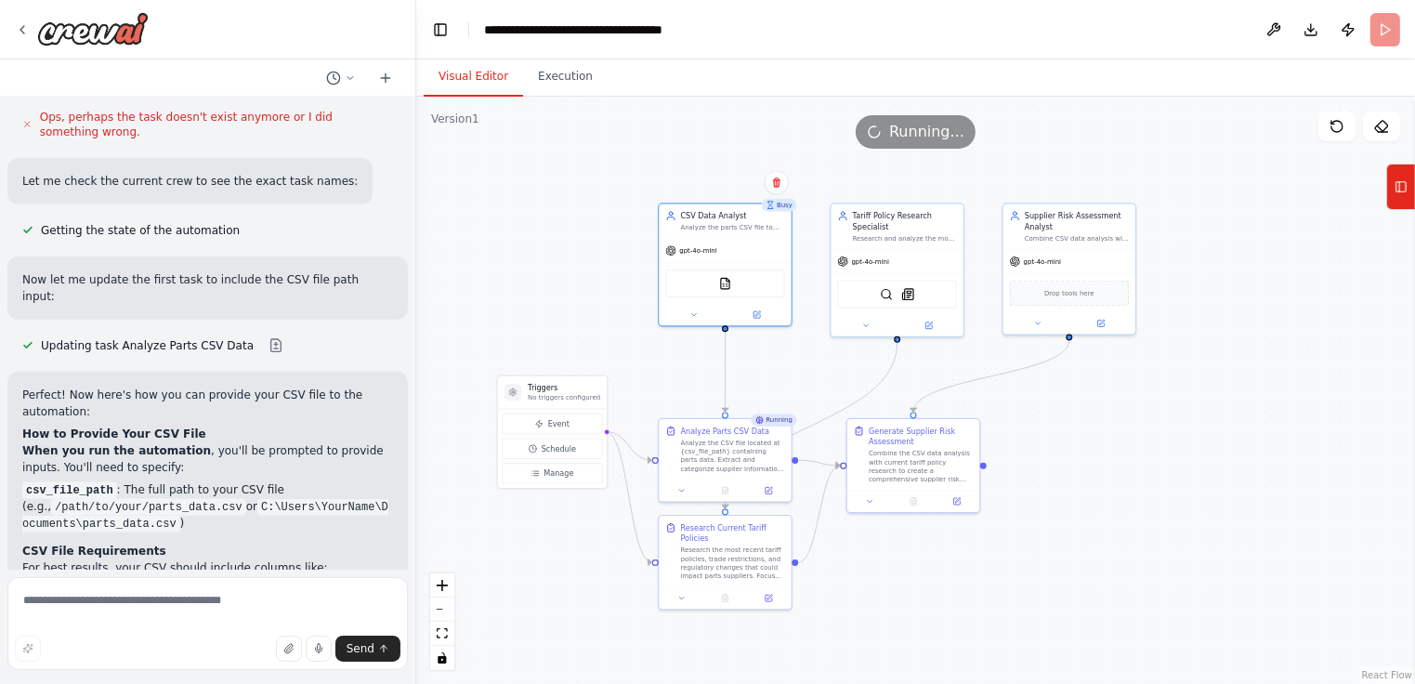
scroll to position [2314, 0]
click at [769, 489] on icon at bounding box center [769, 488] width 7 height 7
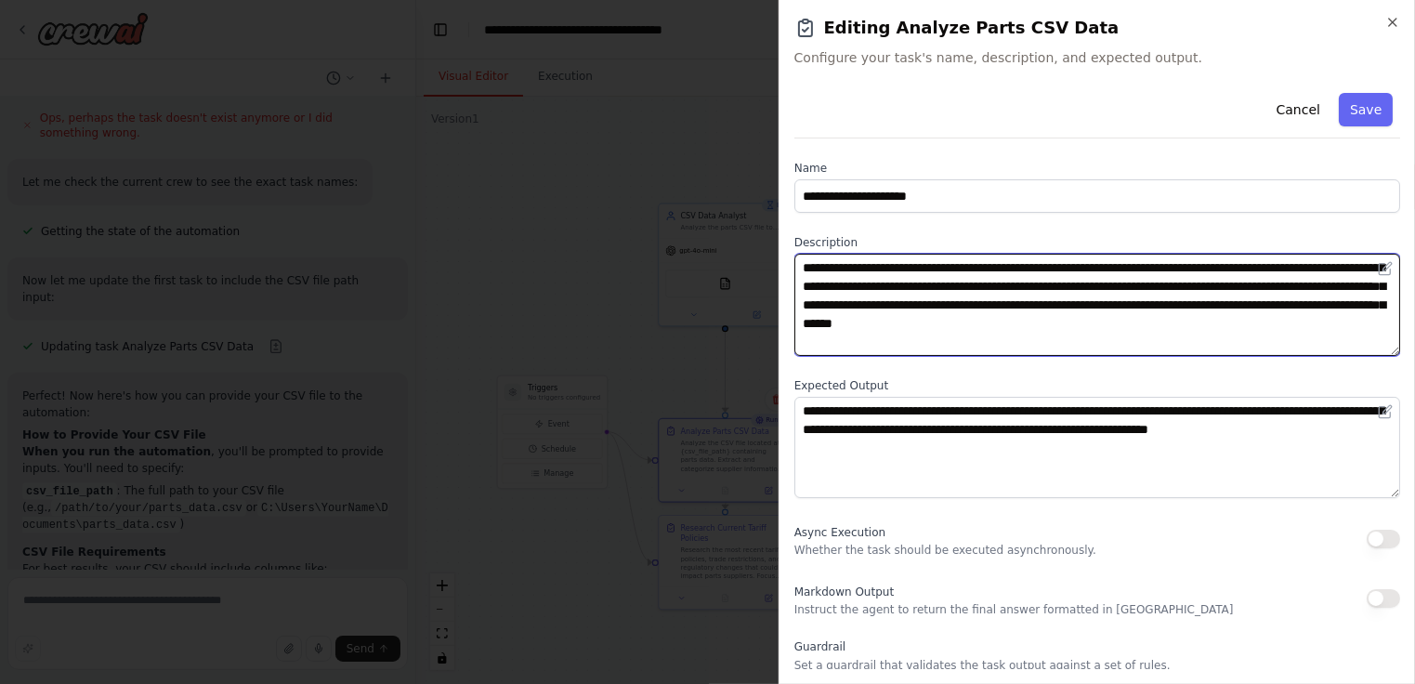
click at [1020, 267] on textarea "**********" at bounding box center [1097, 305] width 607 height 102
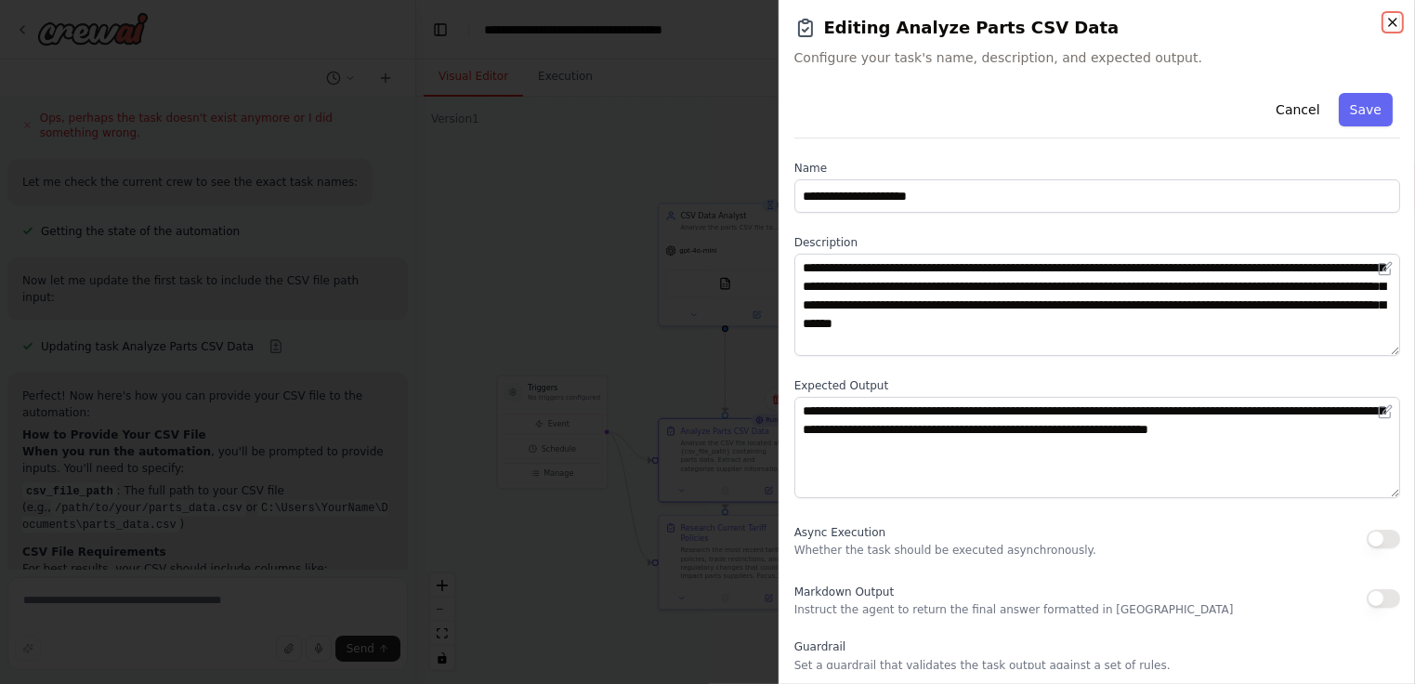
click at [1389, 27] on icon "button" at bounding box center [1392, 22] width 15 height 15
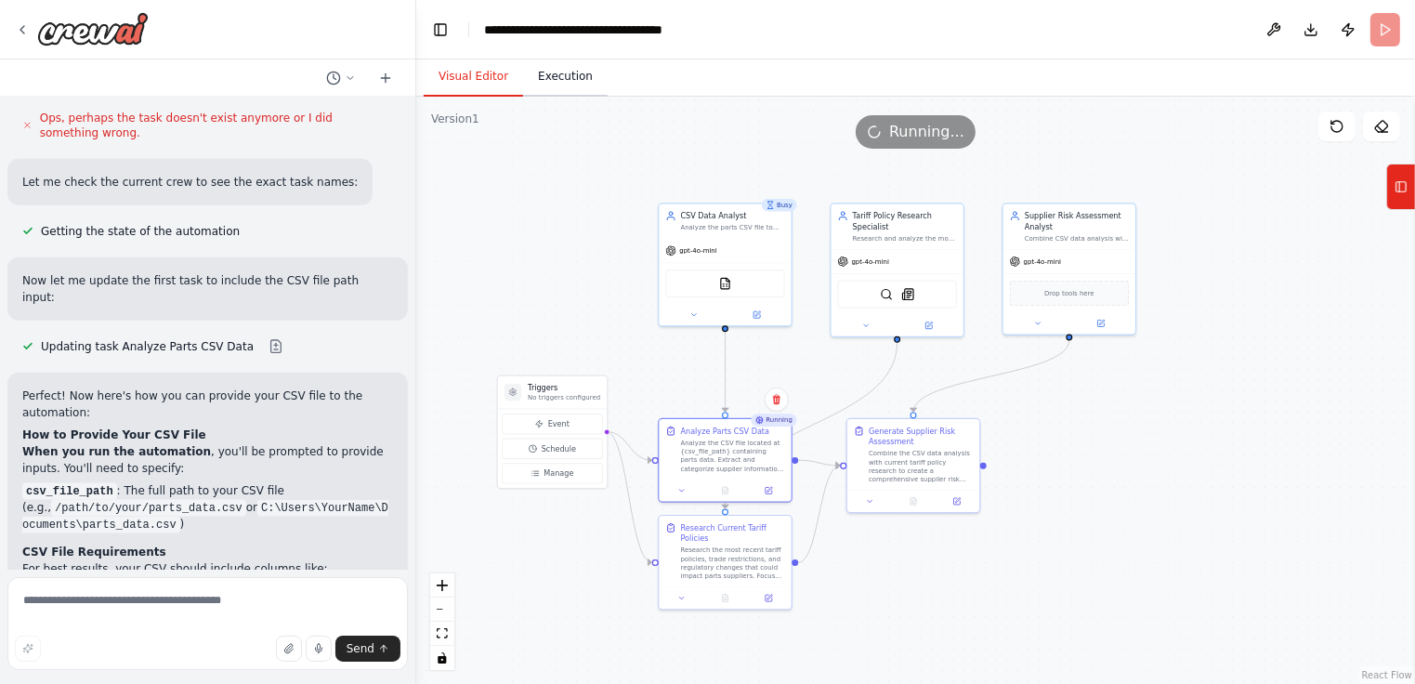
click at [569, 79] on button "Execution" at bounding box center [565, 77] width 85 height 39
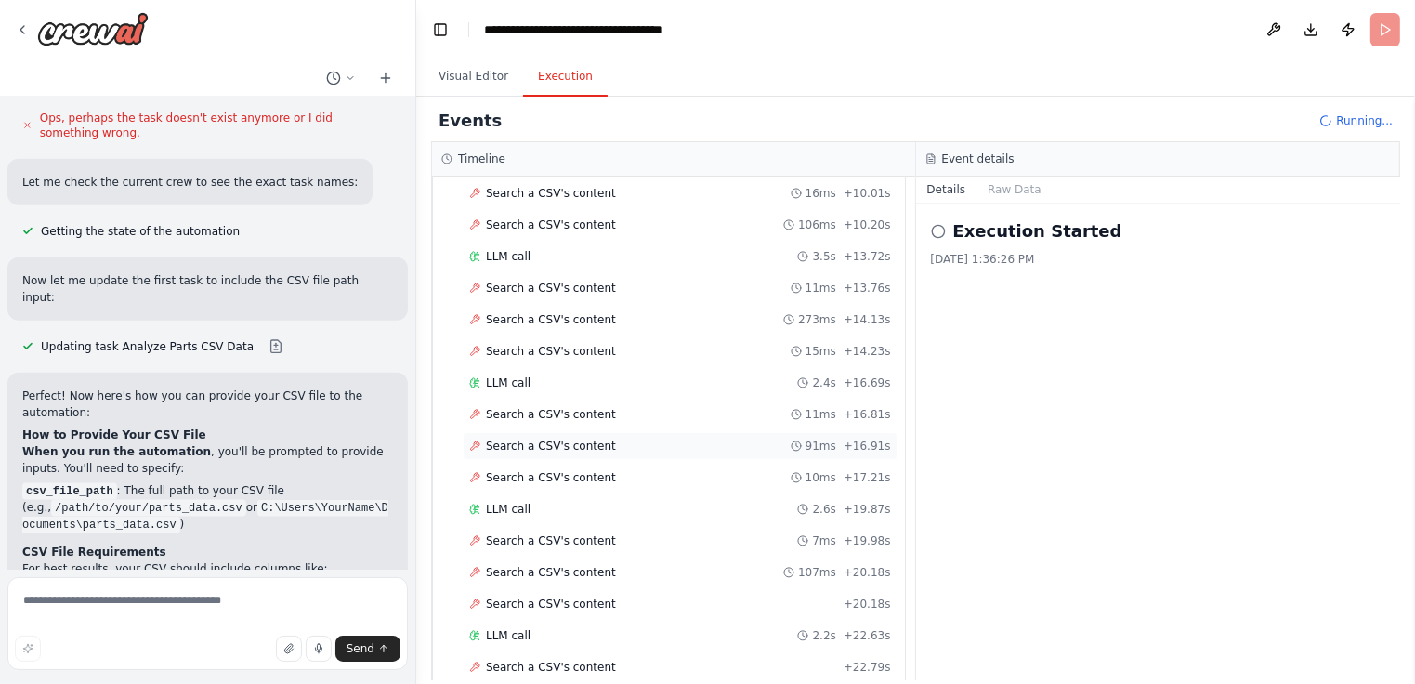
scroll to position [0, 0]
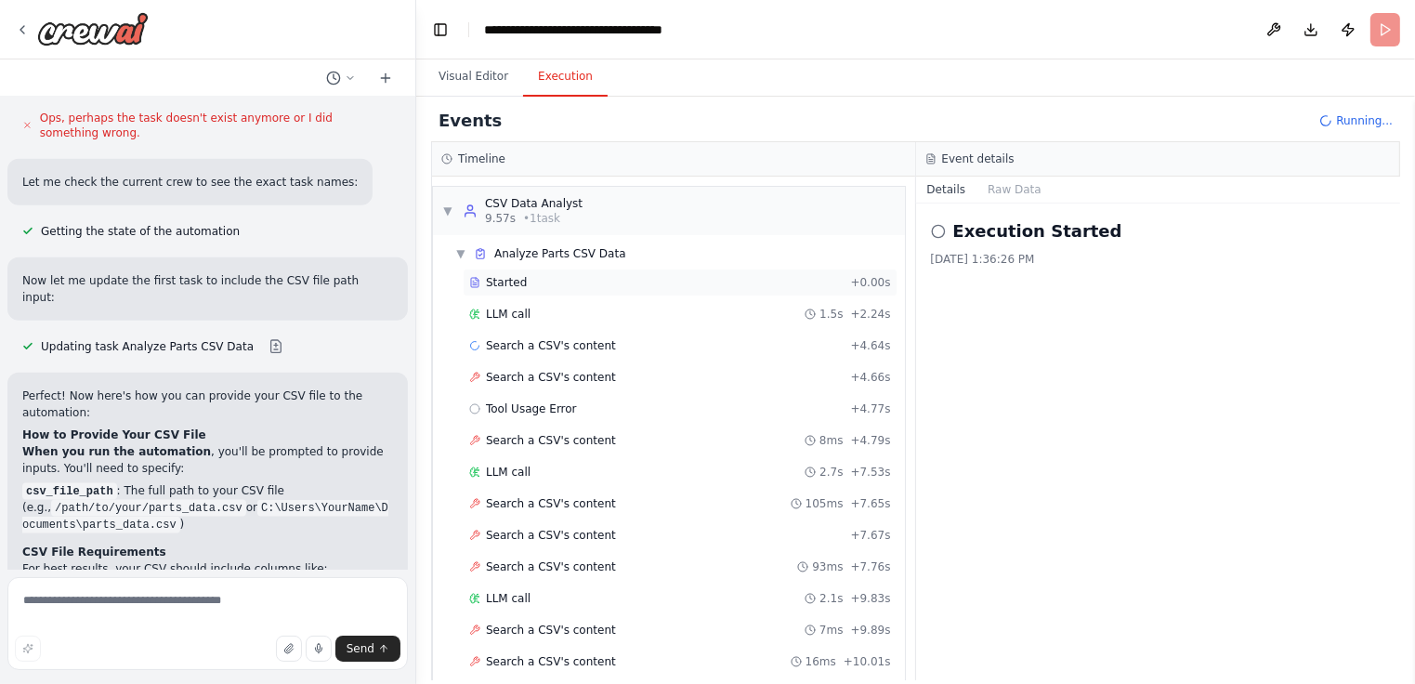
click at [539, 280] on div "Started" at bounding box center [655, 282] width 373 height 15
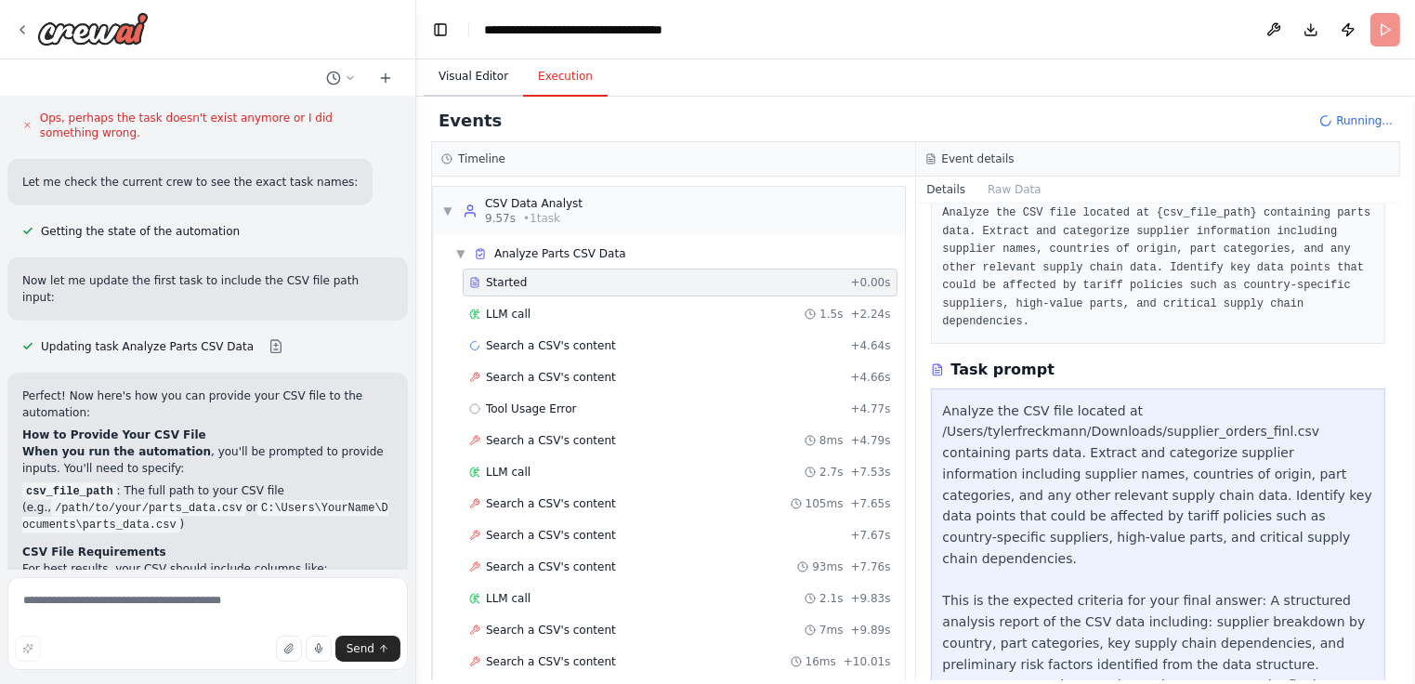
click at [484, 81] on button "Visual Editor" at bounding box center [473, 77] width 99 height 39
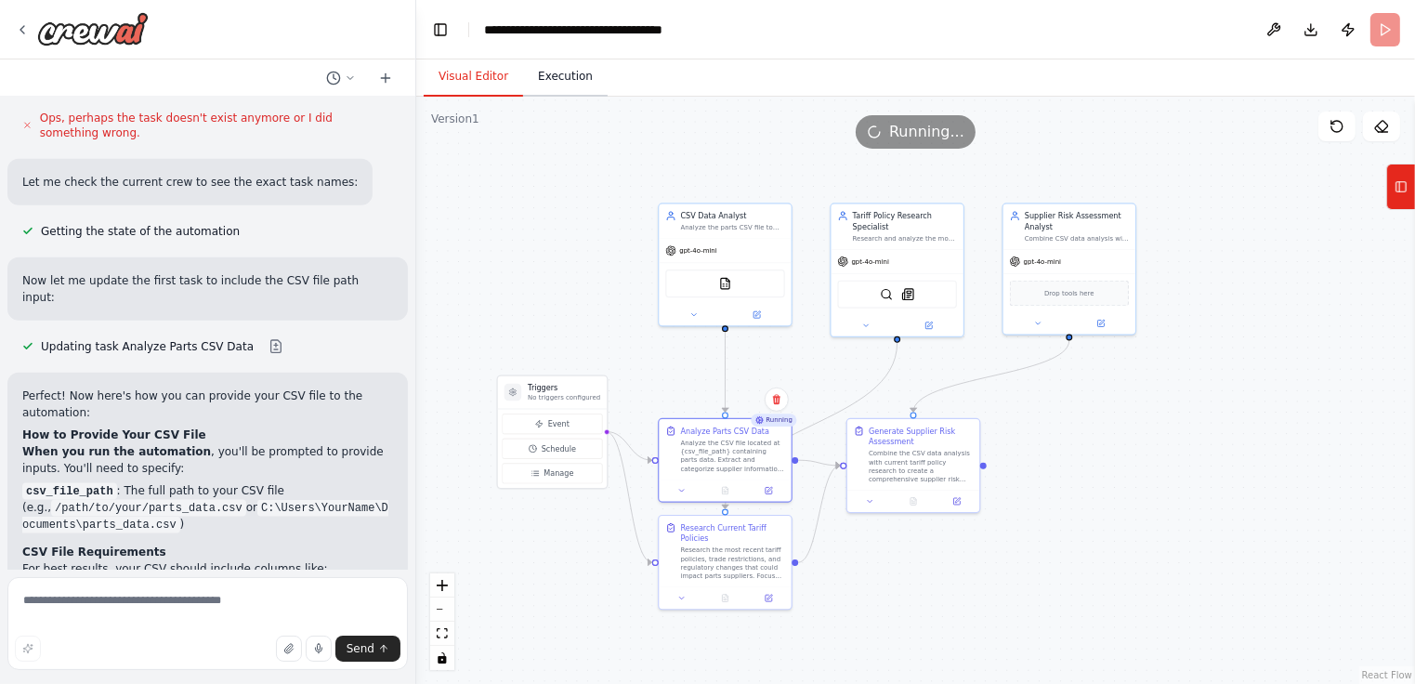
click at [573, 74] on button "Execution" at bounding box center [565, 77] width 85 height 39
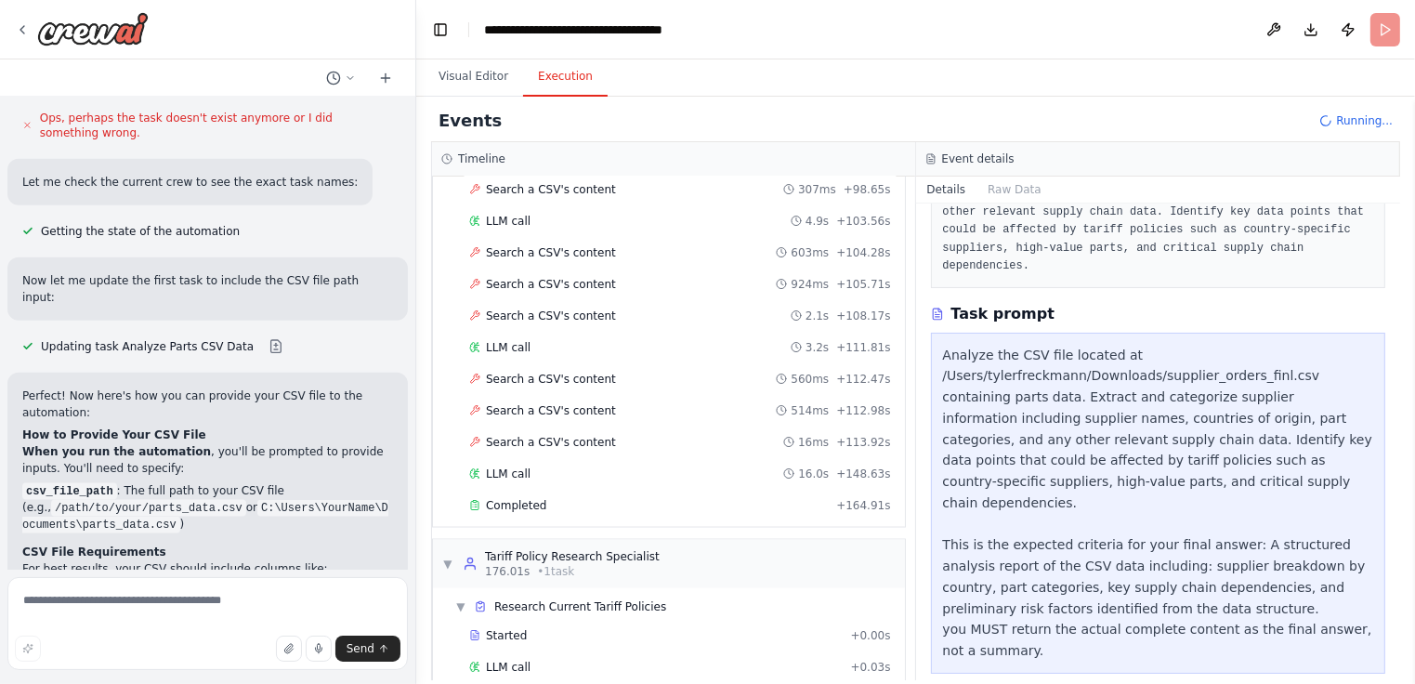
scroll to position [155, 0]
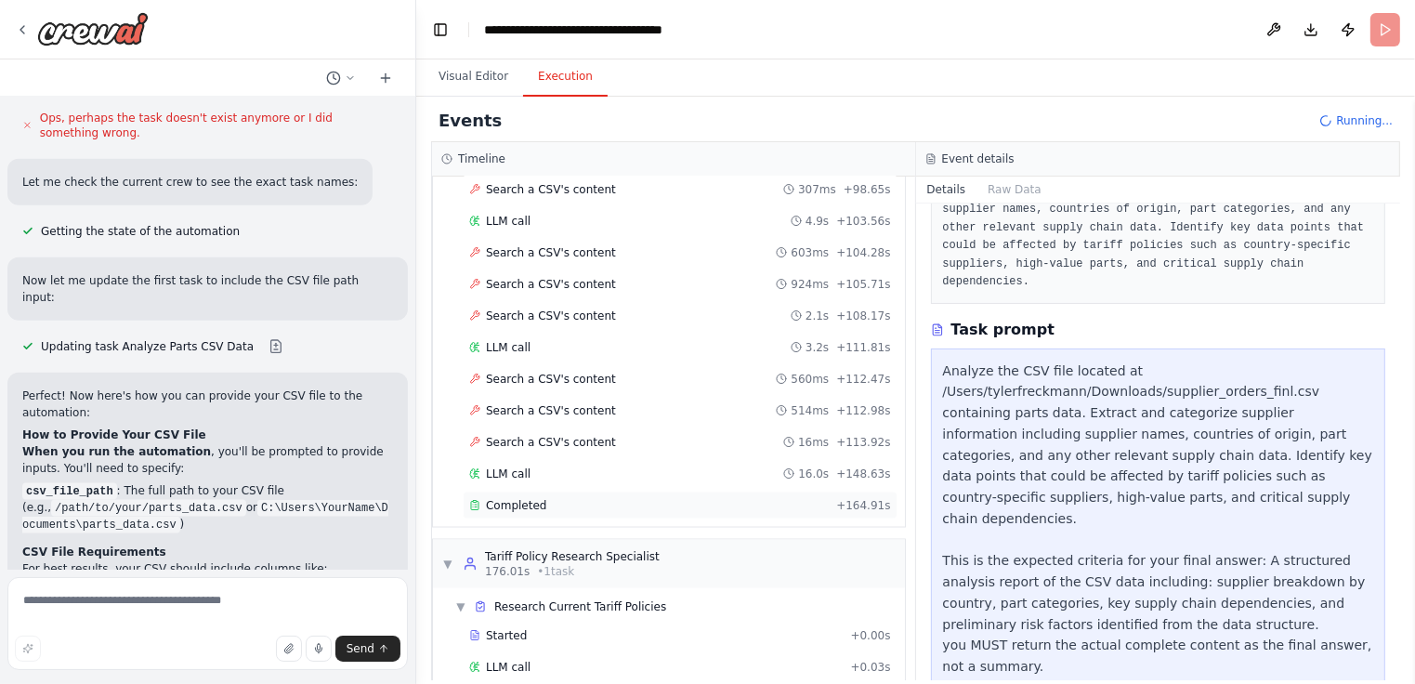
click at [514, 498] on span "Completed" at bounding box center [516, 505] width 60 height 15
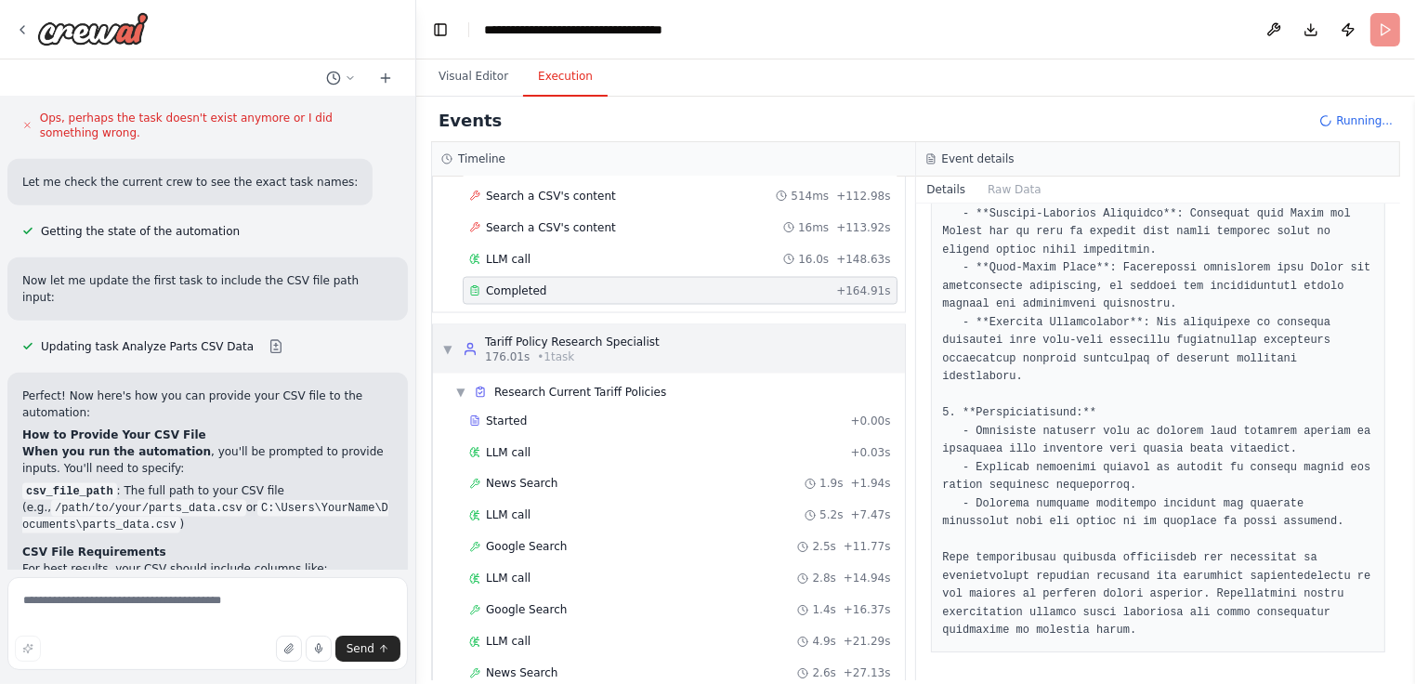
scroll to position [3269, 0]
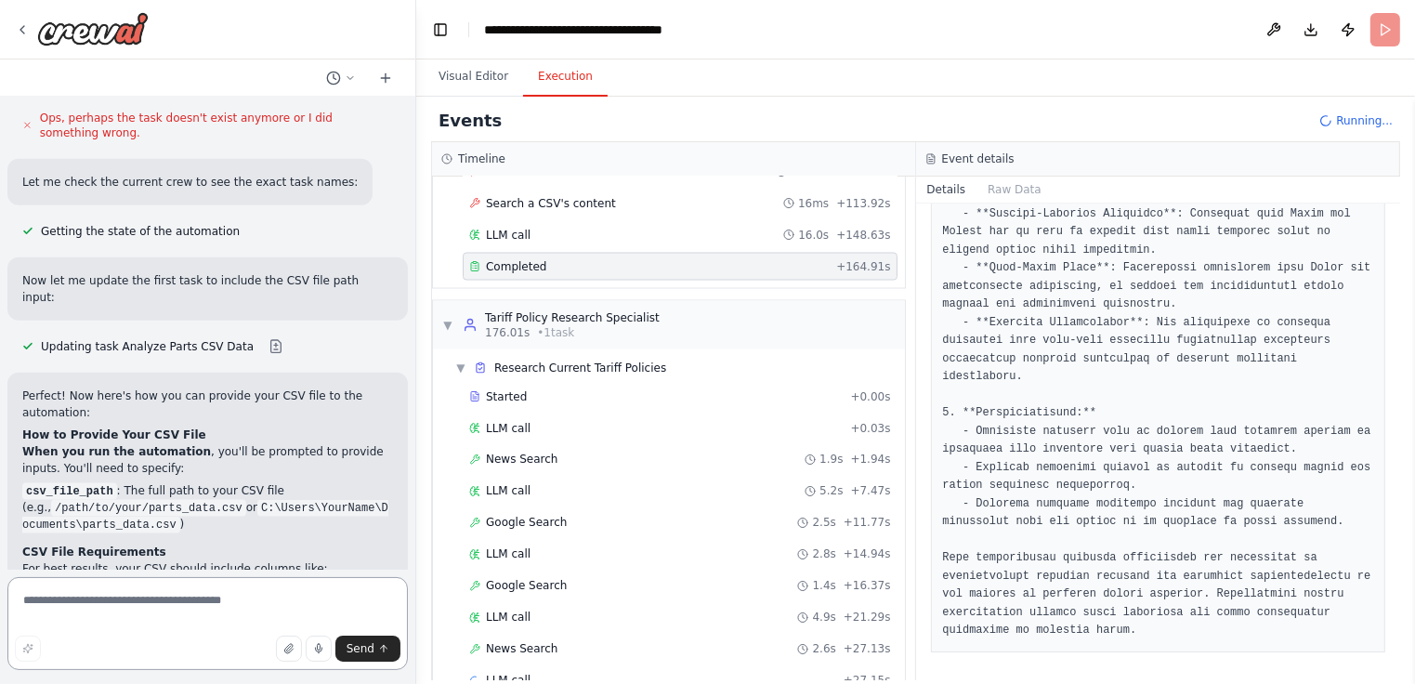
click at [151, 601] on textarea at bounding box center [207, 623] width 400 height 93
click at [465, 83] on button "Visual Editor" at bounding box center [473, 77] width 99 height 39
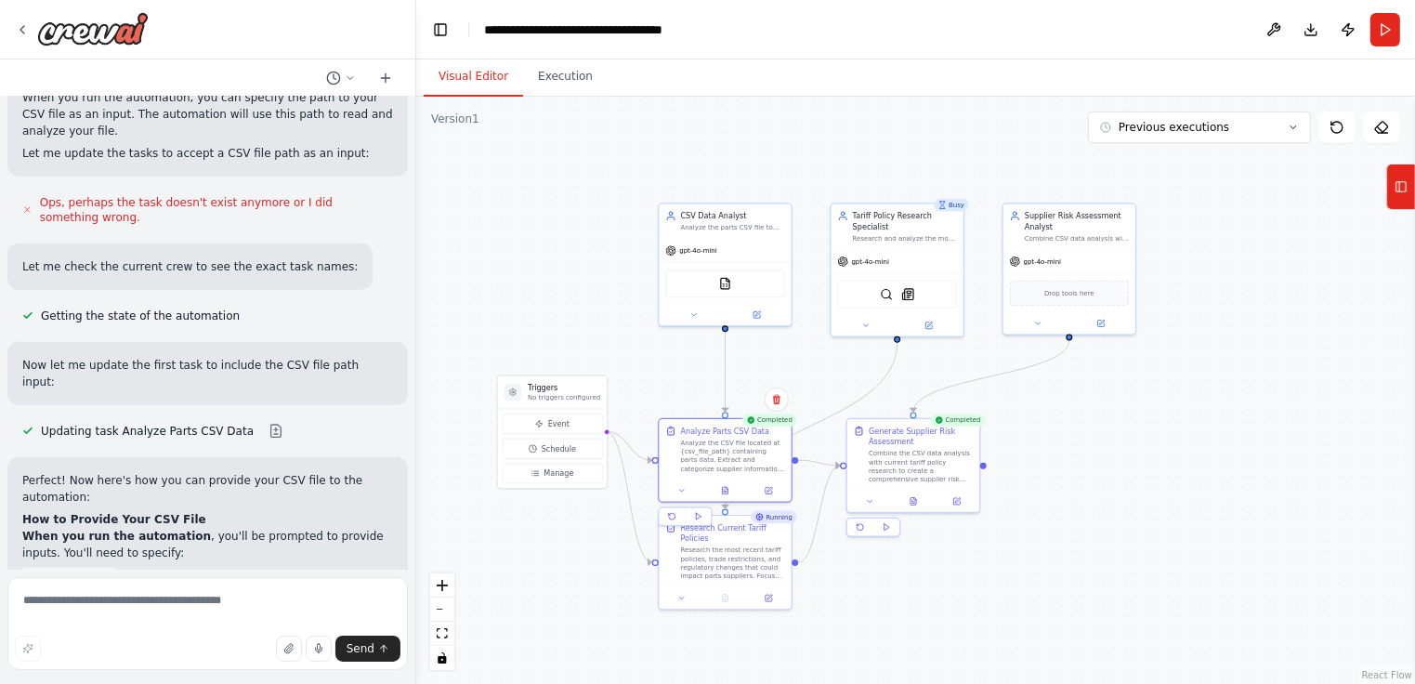
scroll to position [2835, 0]
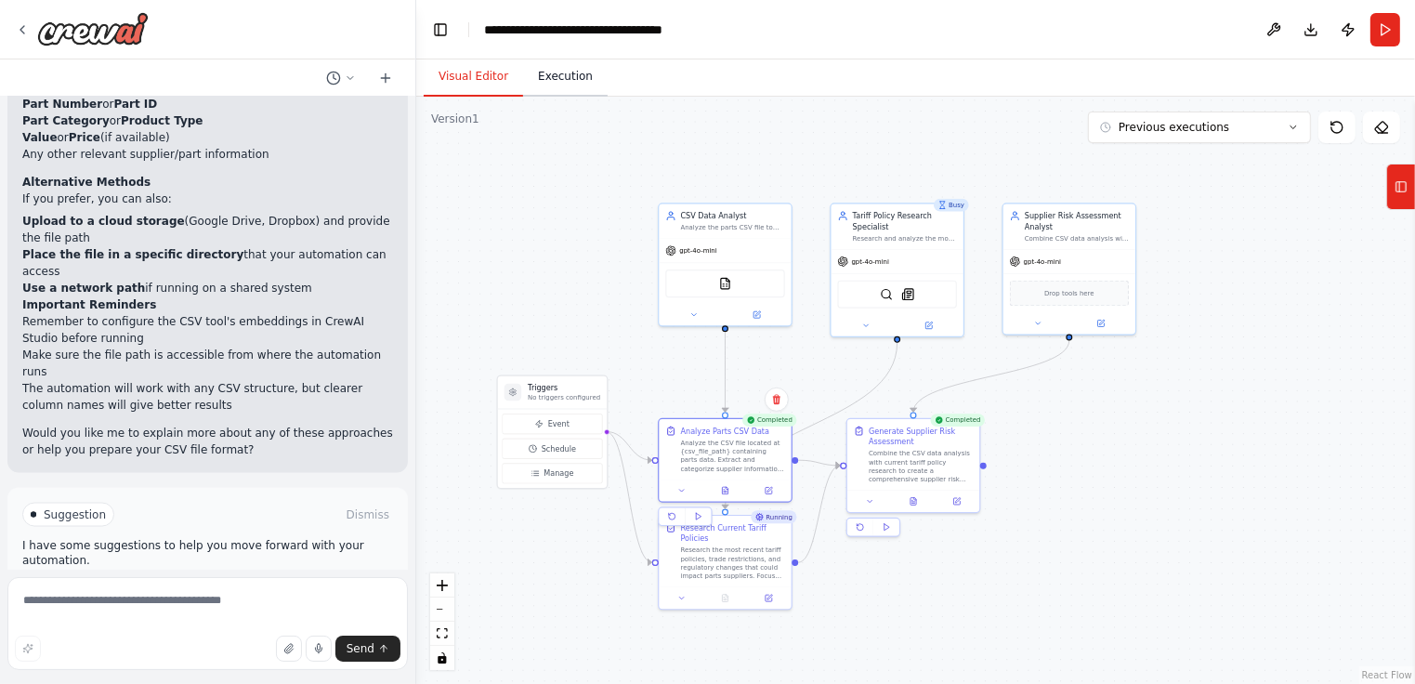
click at [546, 83] on button "Execution" at bounding box center [565, 77] width 85 height 39
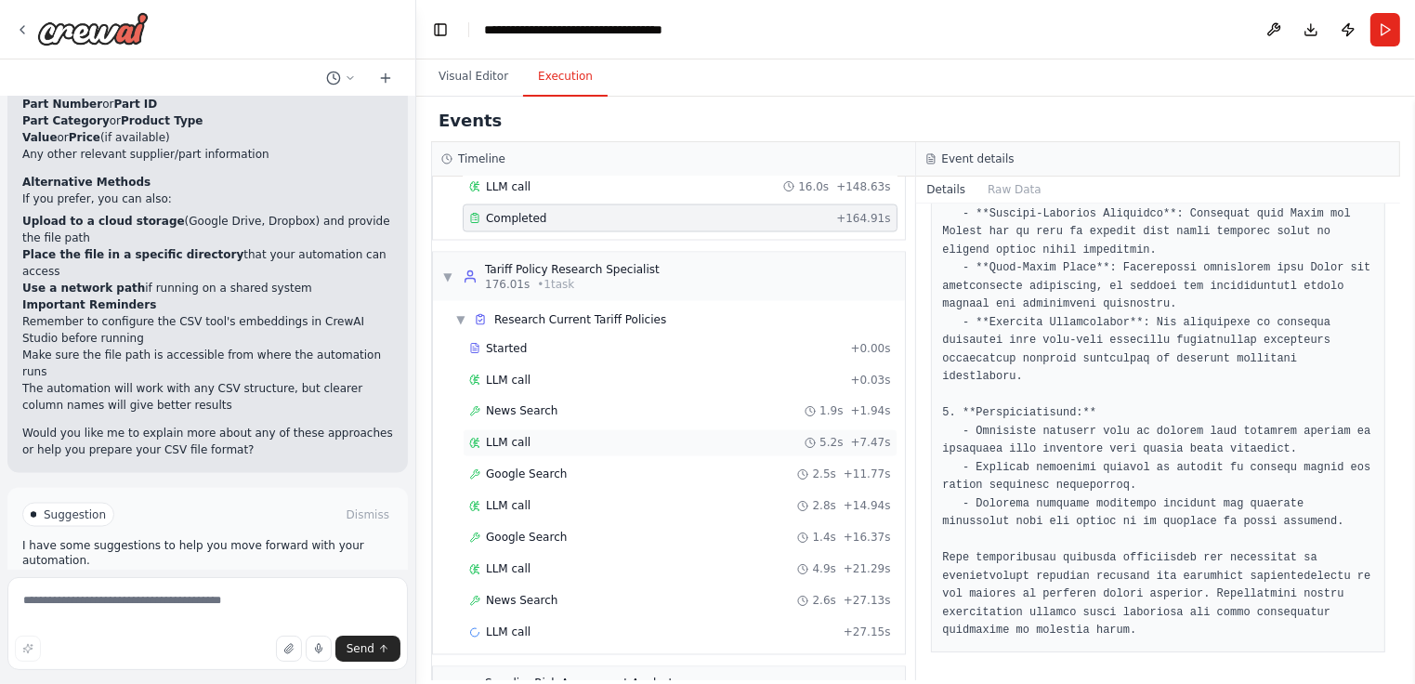
scroll to position [3317, 0]
click at [482, 85] on button "Visual Editor" at bounding box center [473, 77] width 99 height 39
click at [582, 88] on button "Execution" at bounding box center [565, 77] width 85 height 39
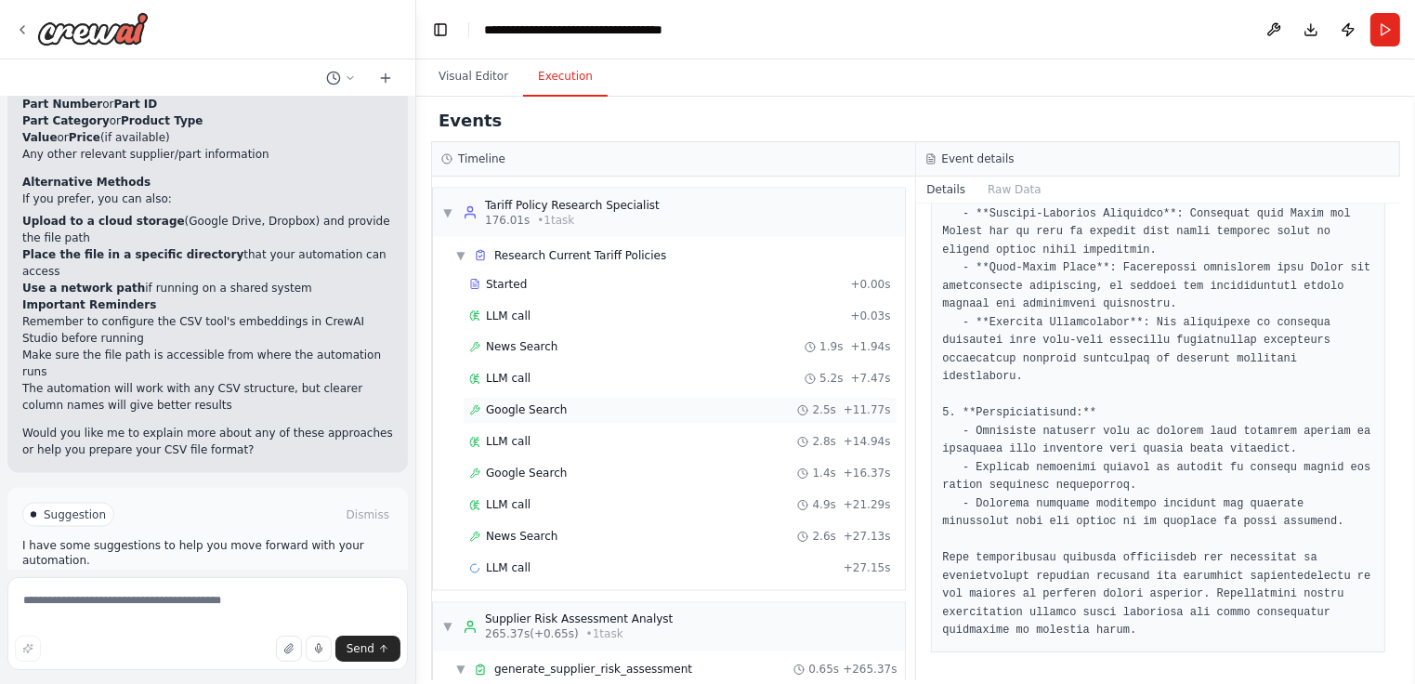
scroll to position [3430, 0]
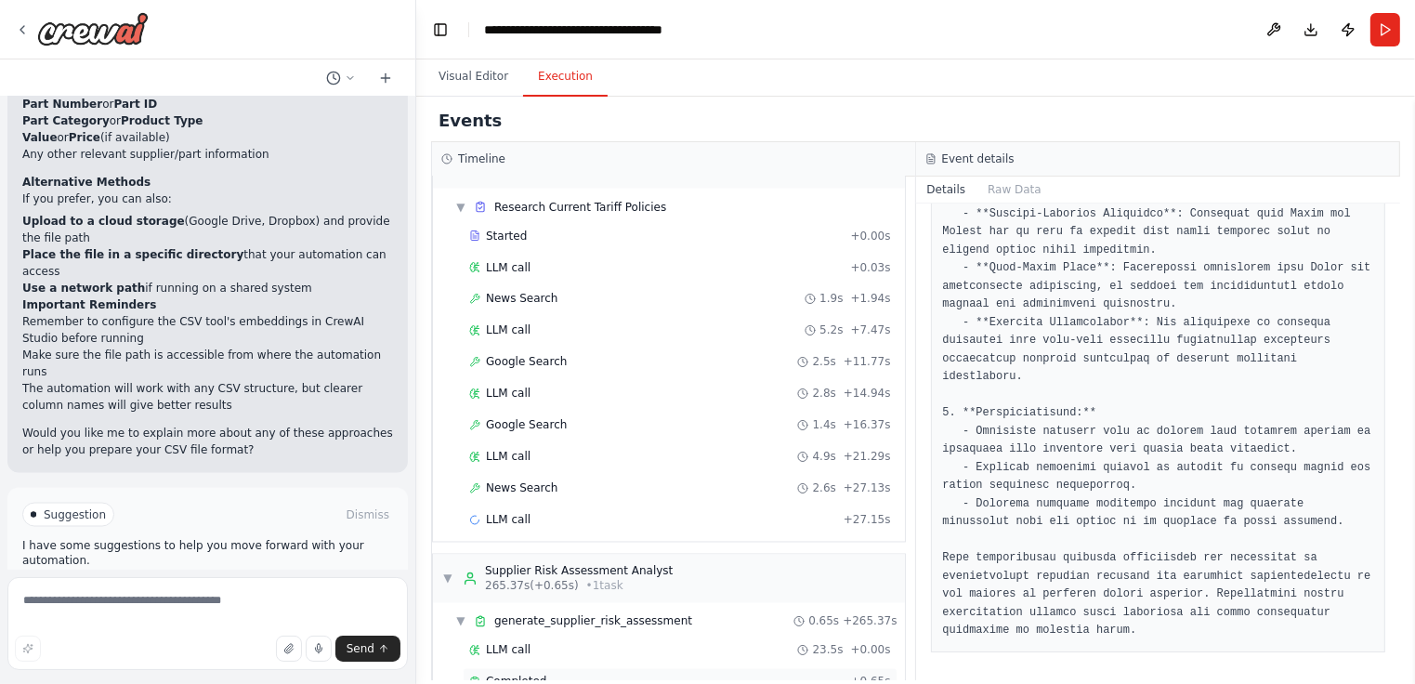
click at [666, 675] on div "Completed" at bounding box center [655, 682] width 373 height 15
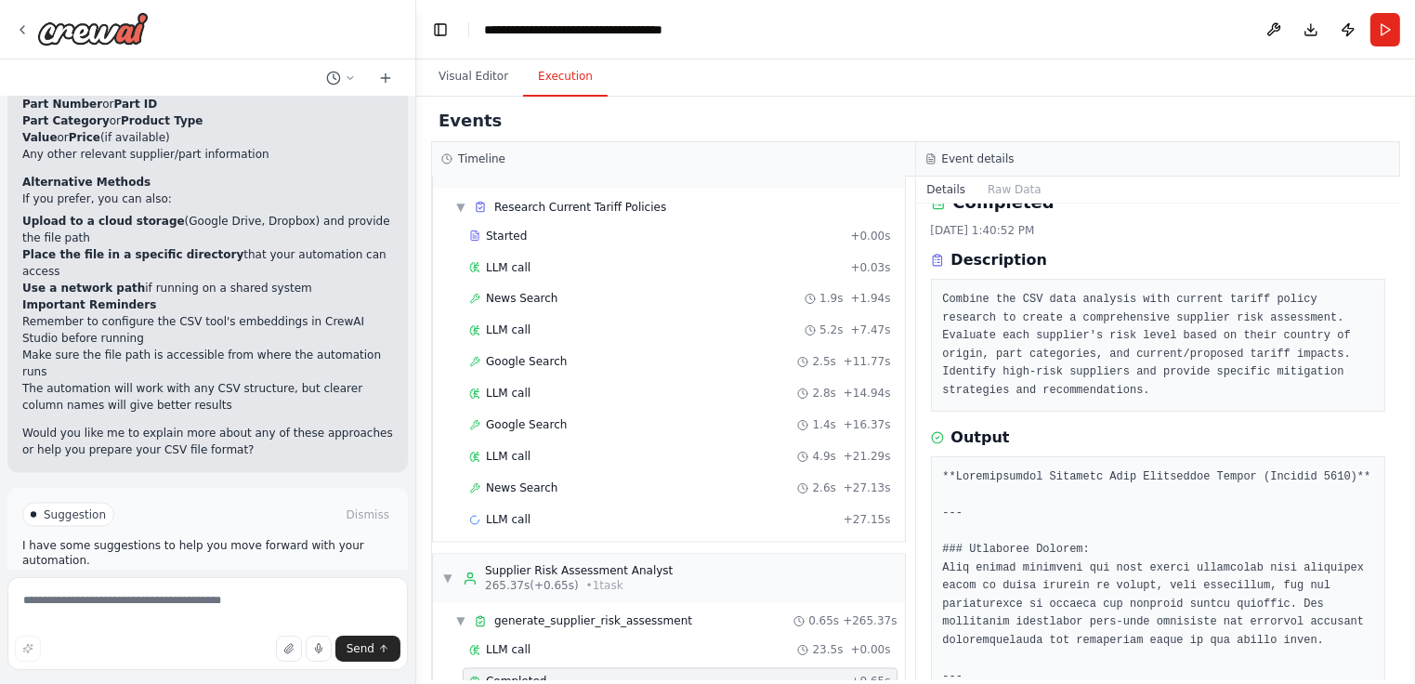
scroll to position [2, 0]
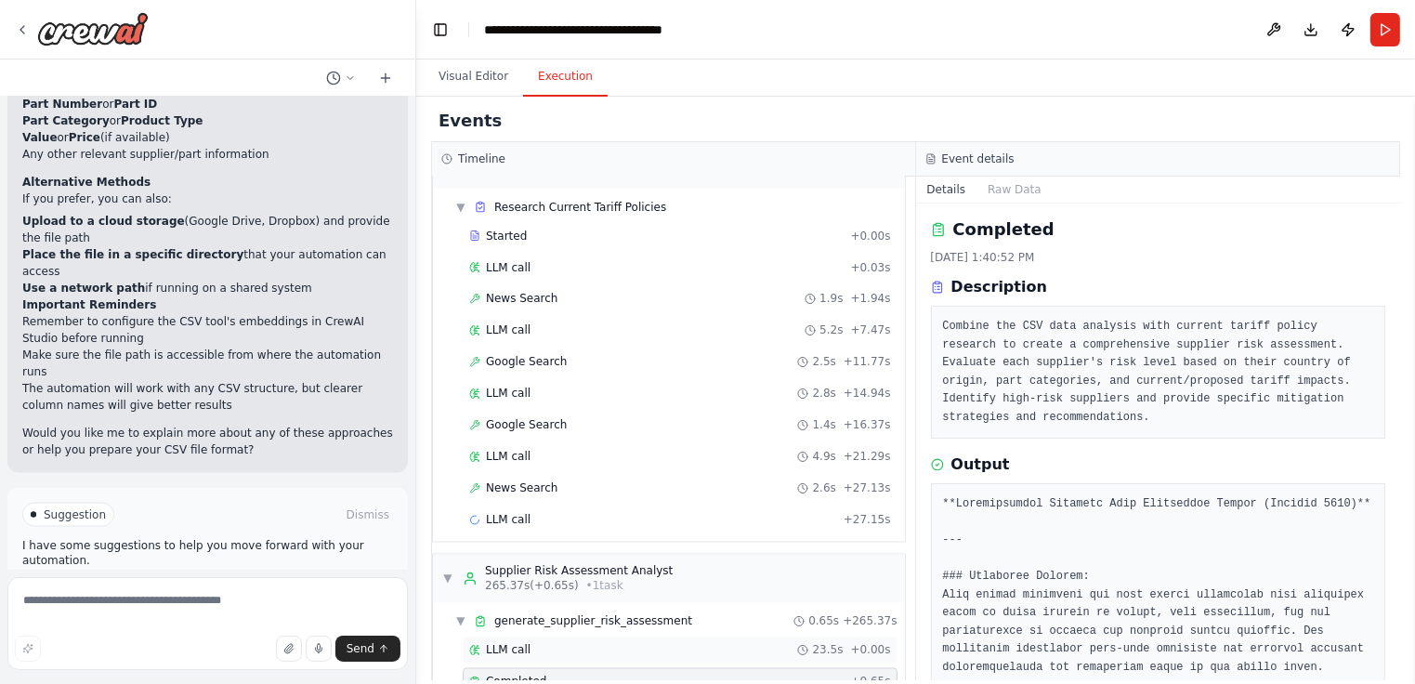
click at [619, 643] on div "LLM call 23.5s + 0.00s" at bounding box center [680, 650] width 422 height 15
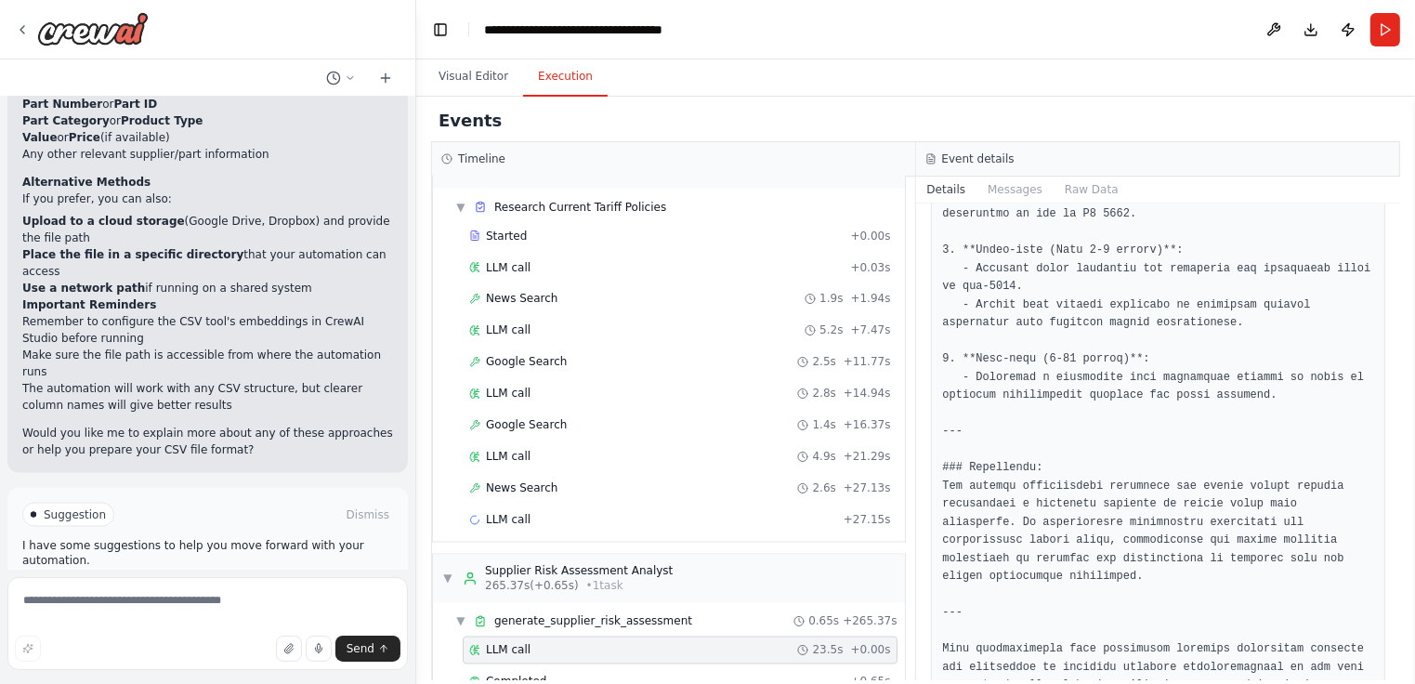
scroll to position [2098, 0]
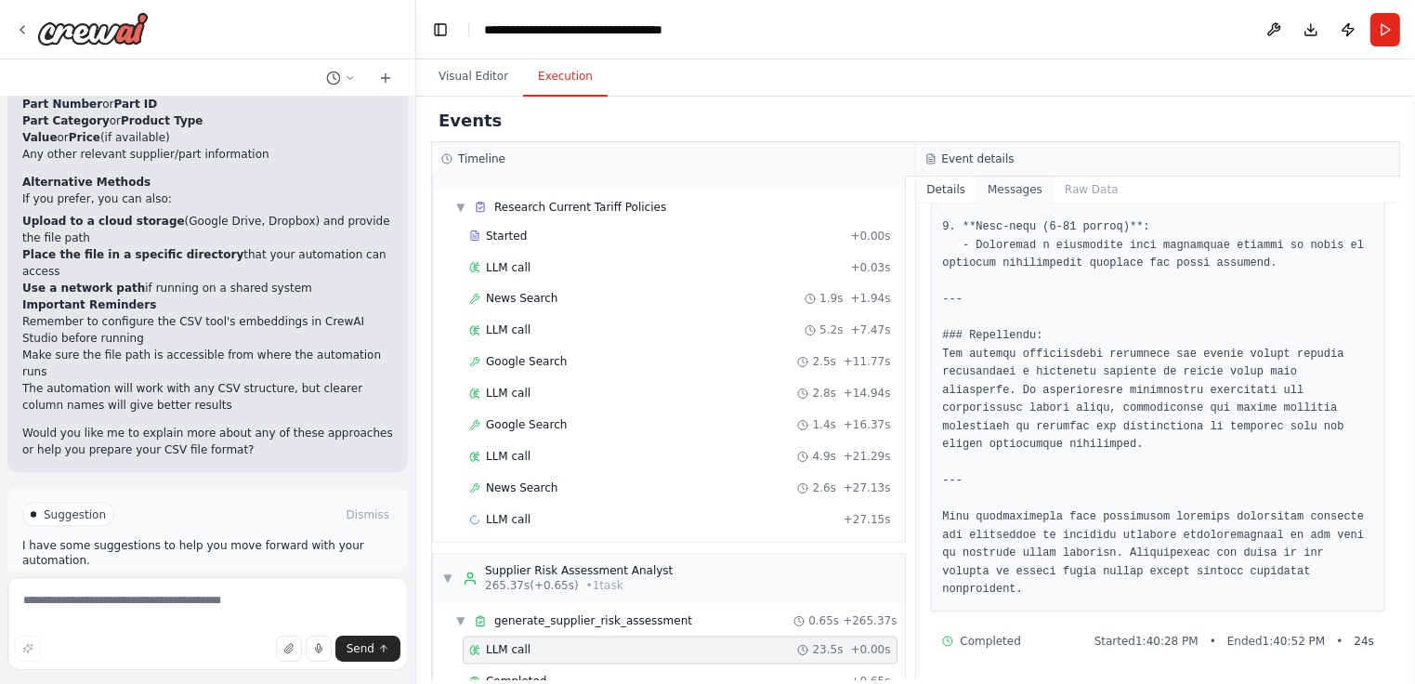
click at [1003, 187] on button "Messages" at bounding box center [1014, 190] width 77 height 26
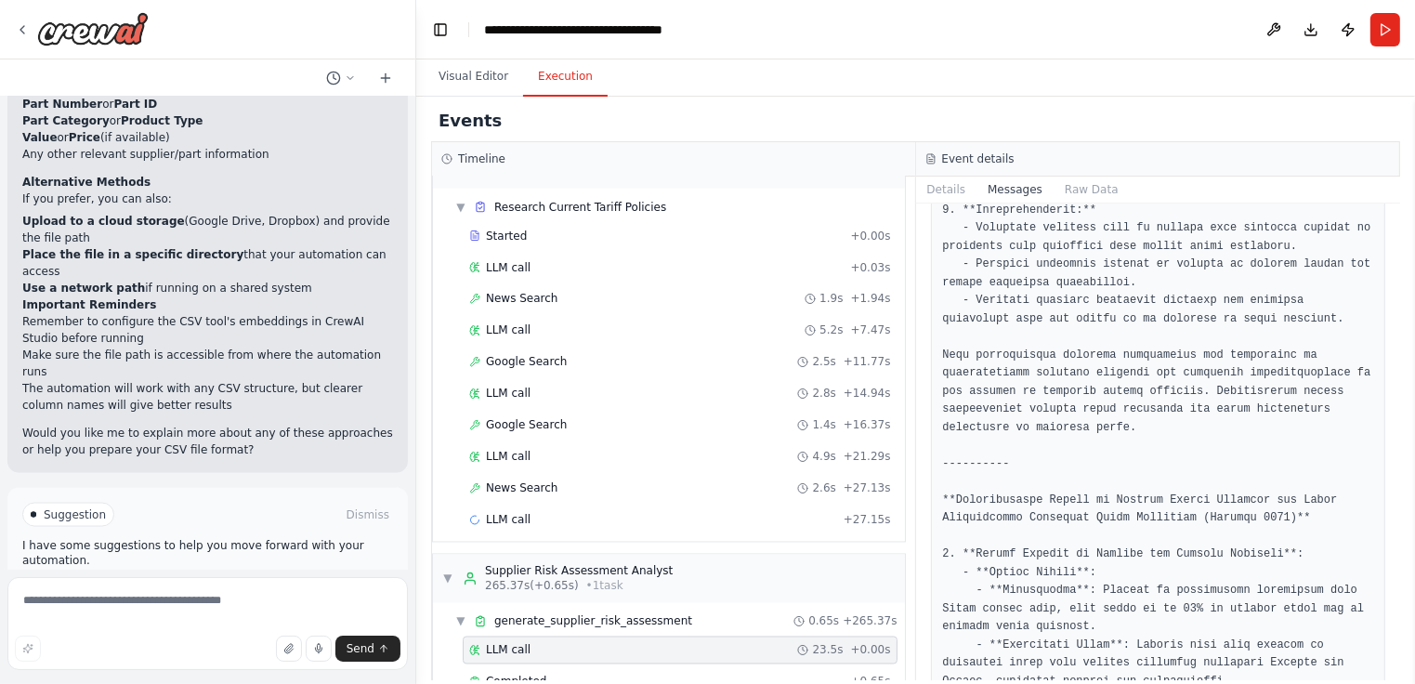
scroll to position [1558, 0]
click at [641, 513] on div "LLM call + 27.15s" at bounding box center [680, 520] width 422 height 15
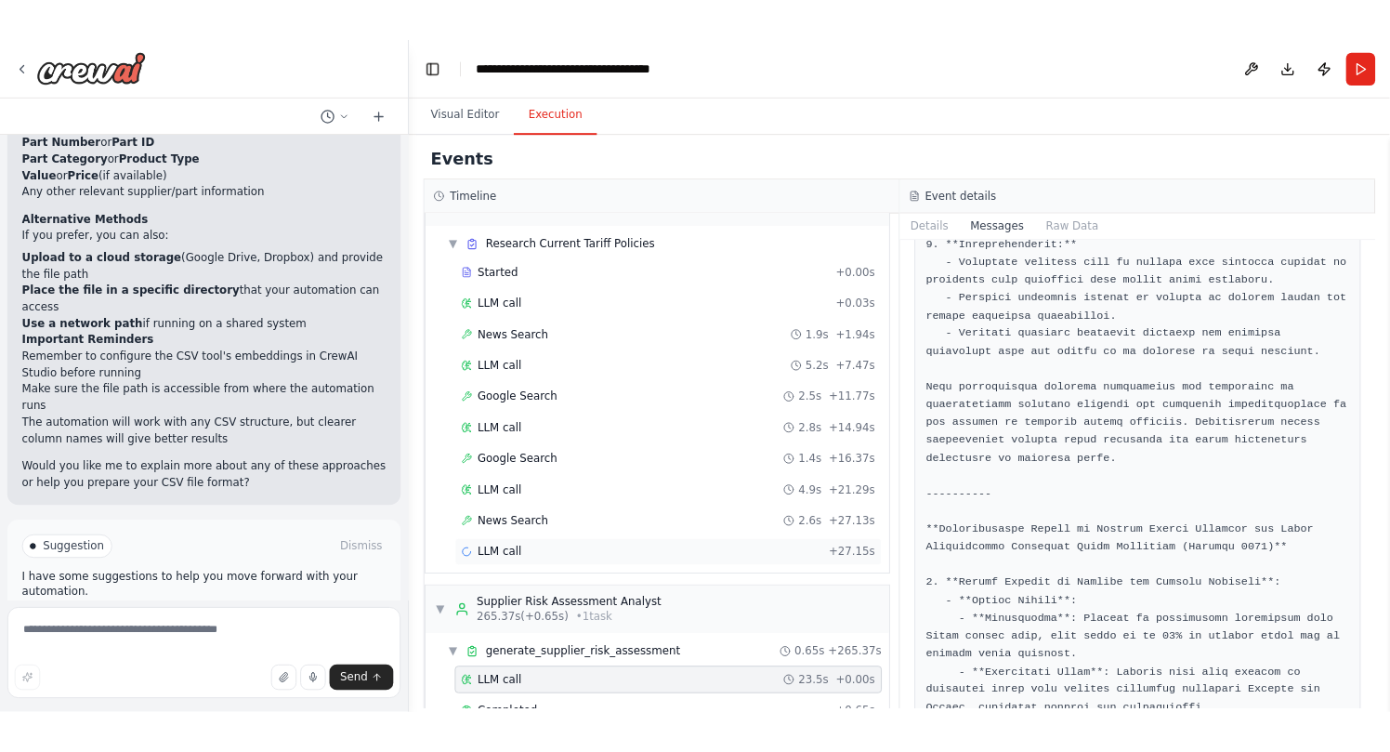
scroll to position [0, 0]
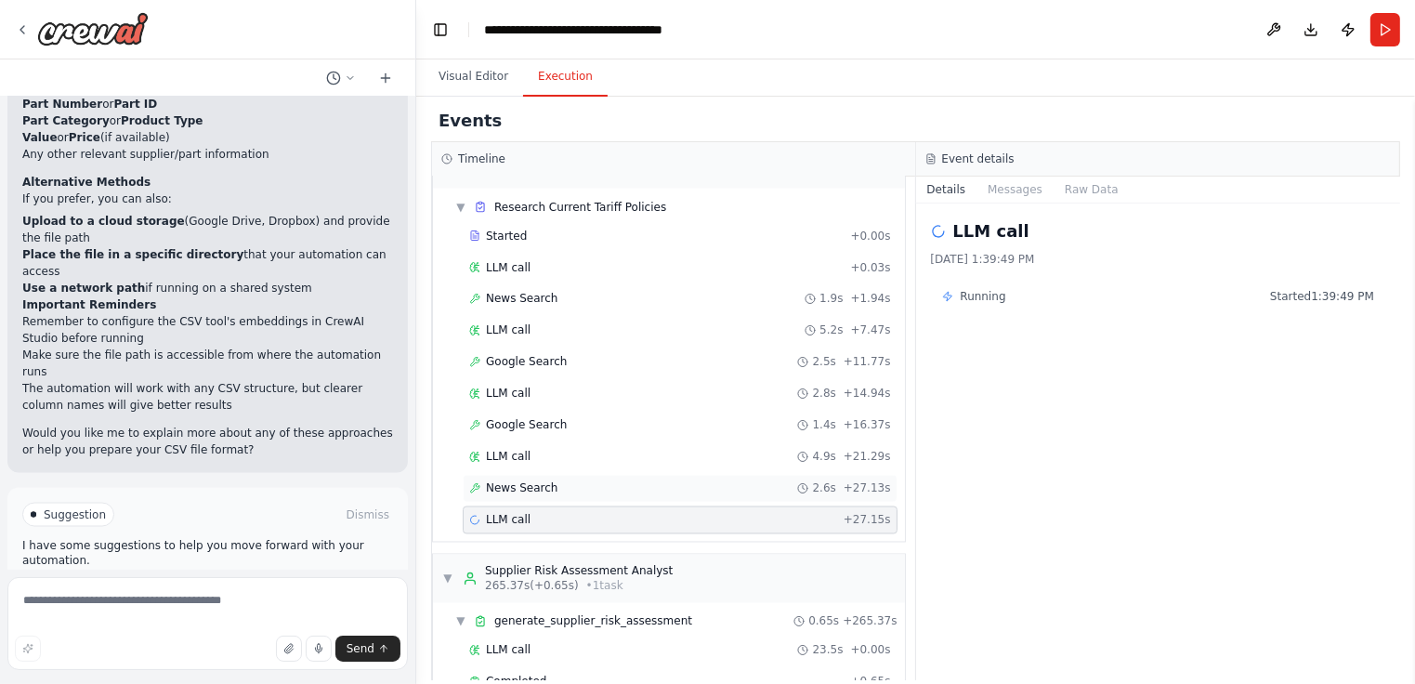
click at [634, 481] on div "News Search 2.6s + 27.13s" at bounding box center [680, 488] width 422 height 15
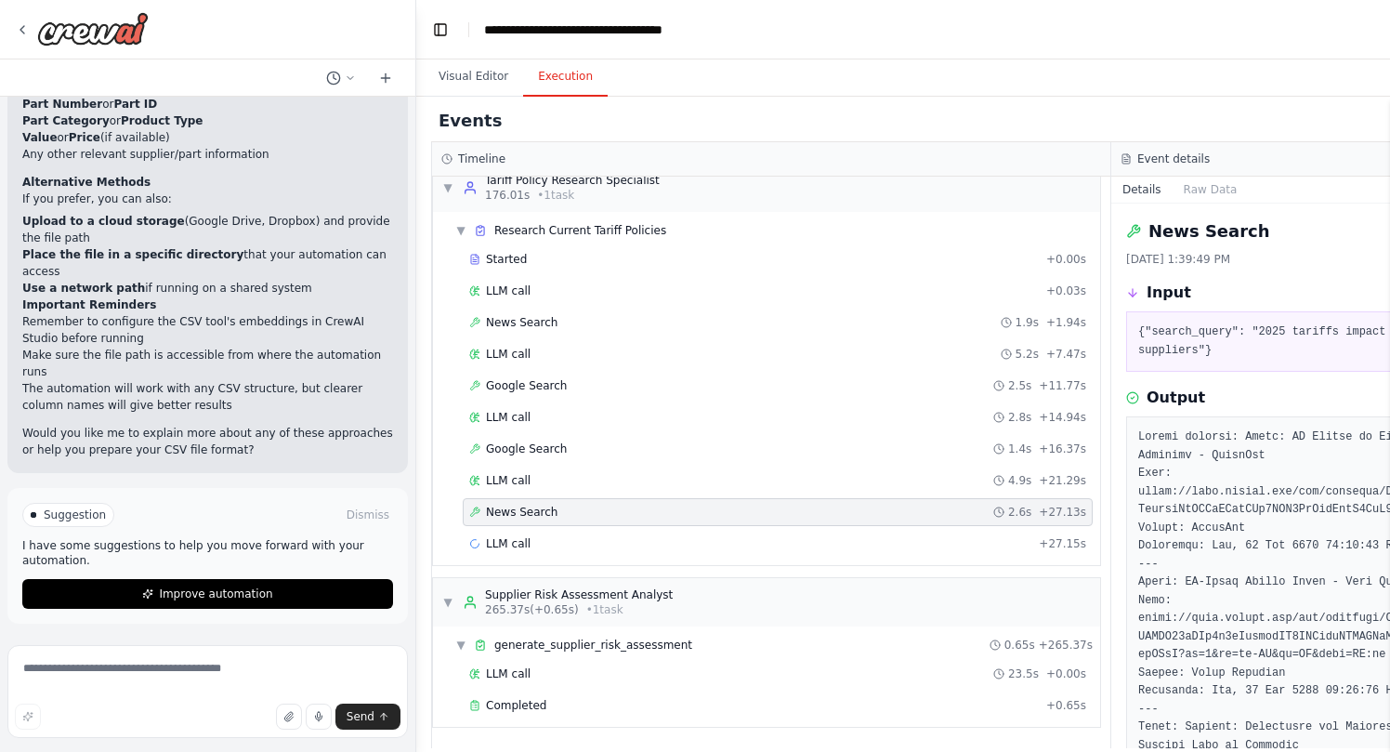
scroll to position [3407, 0]
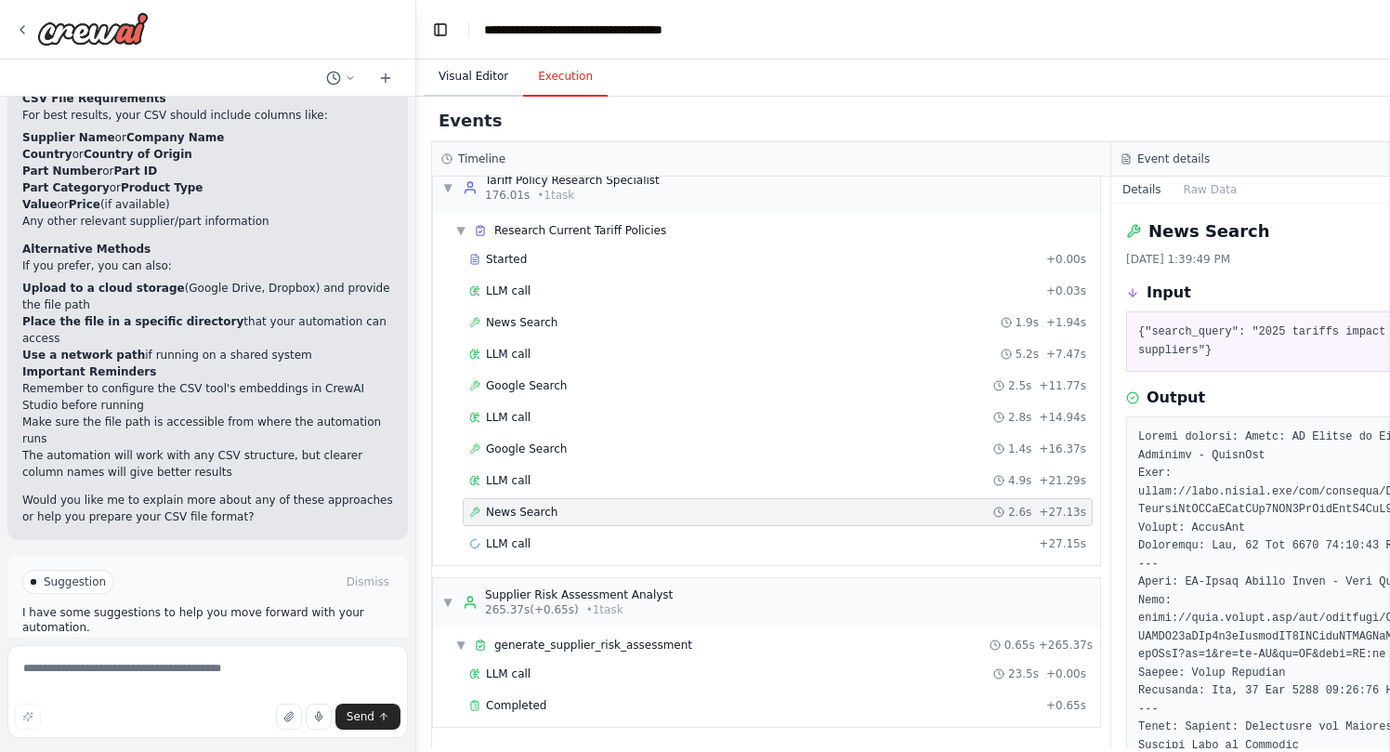
click at [495, 78] on button "Visual Editor" at bounding box center [473, 77] width 99 height 39
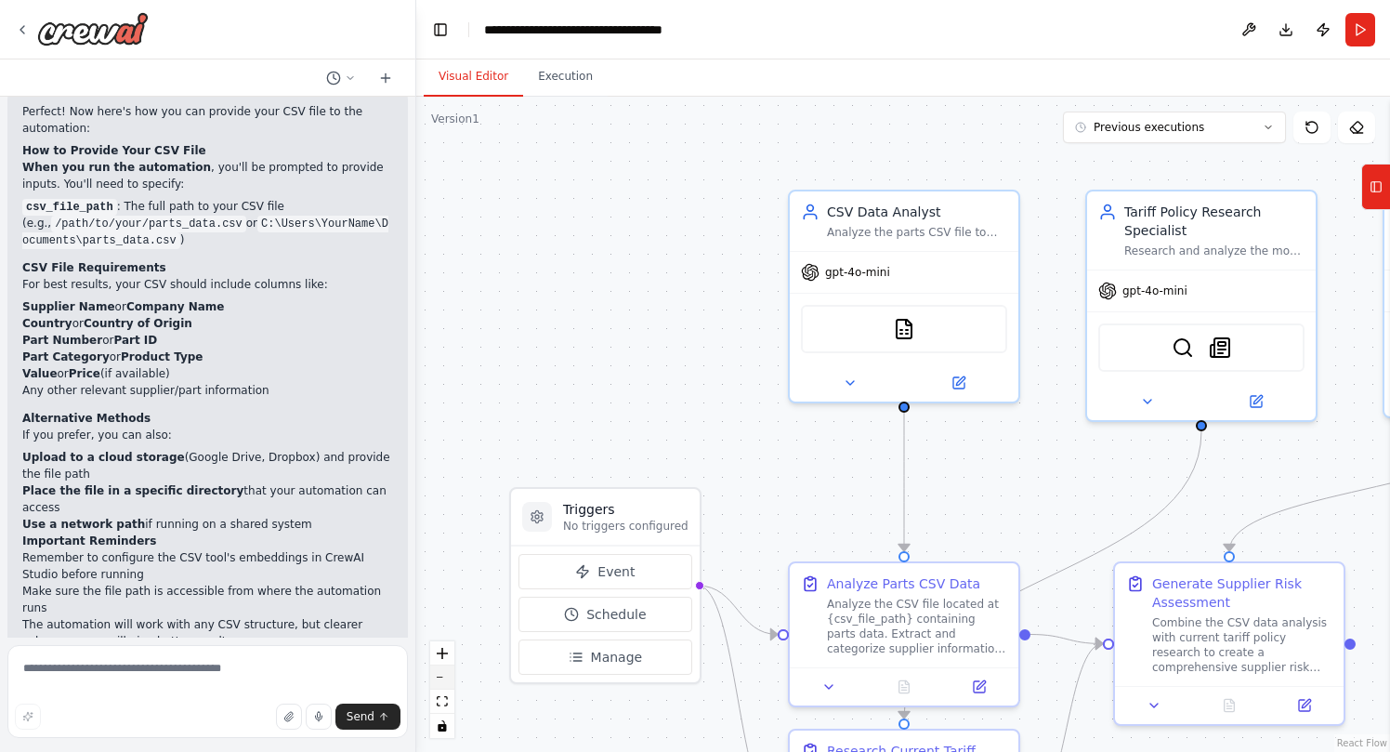
scroll to position [2617, 0]
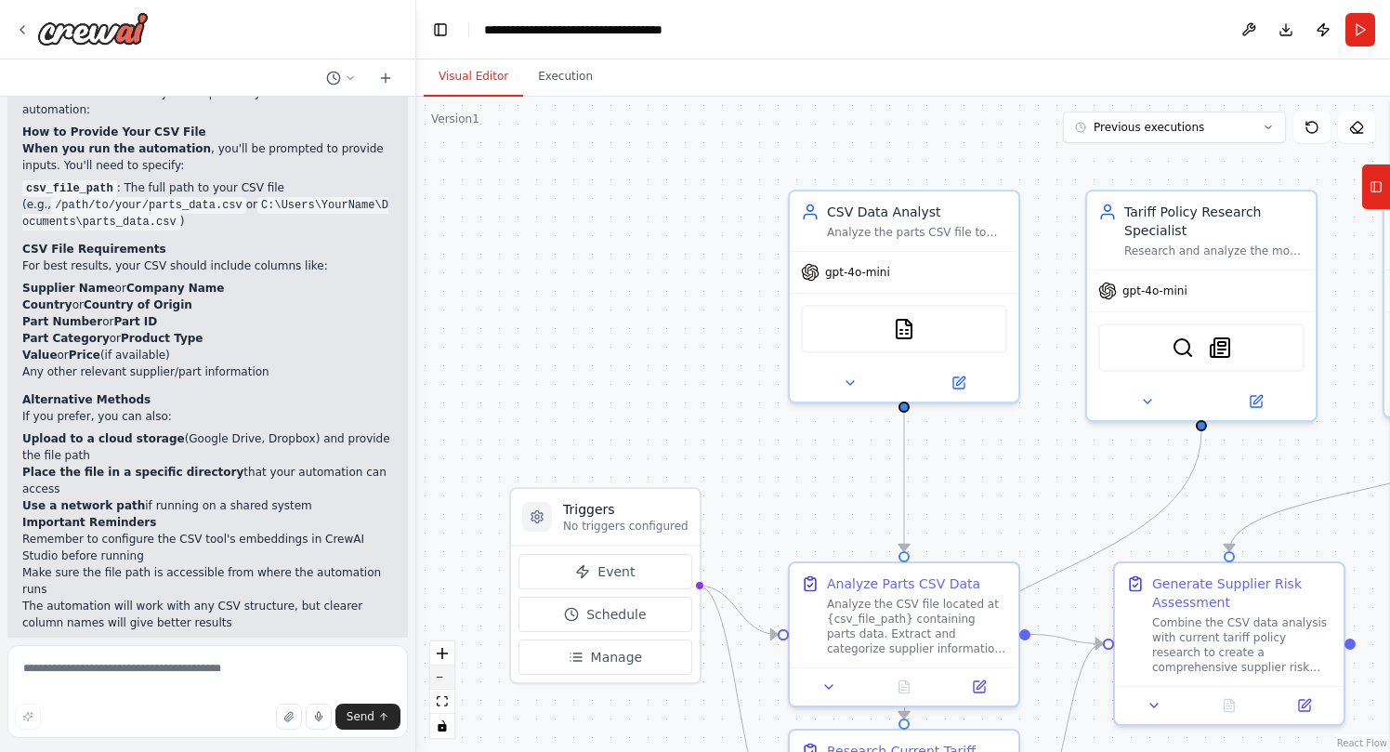
click at [445, 676] on icon "zoom out" at bounding box center [442, 677] width 11 height 2
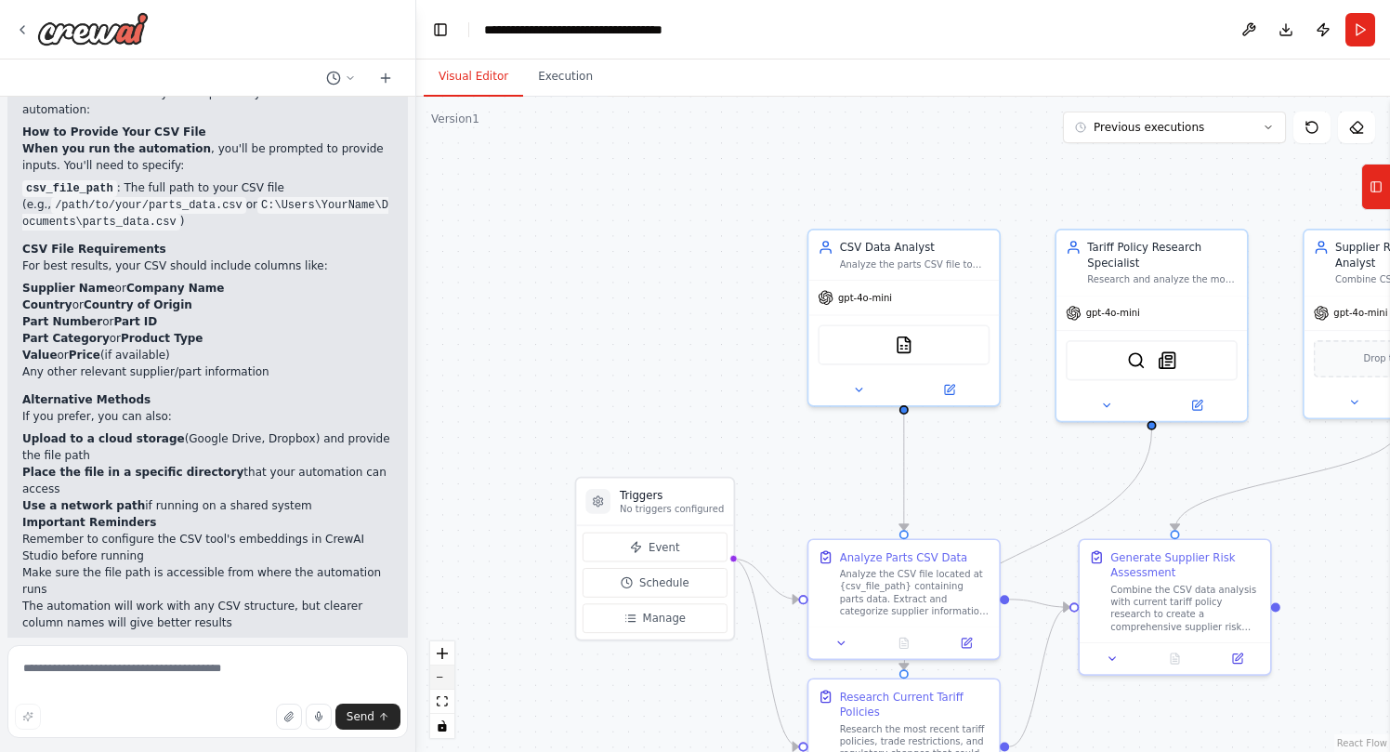
click at [445, 676] on icon "zoom out" at bounding box center [442, 677] width 11 height 2
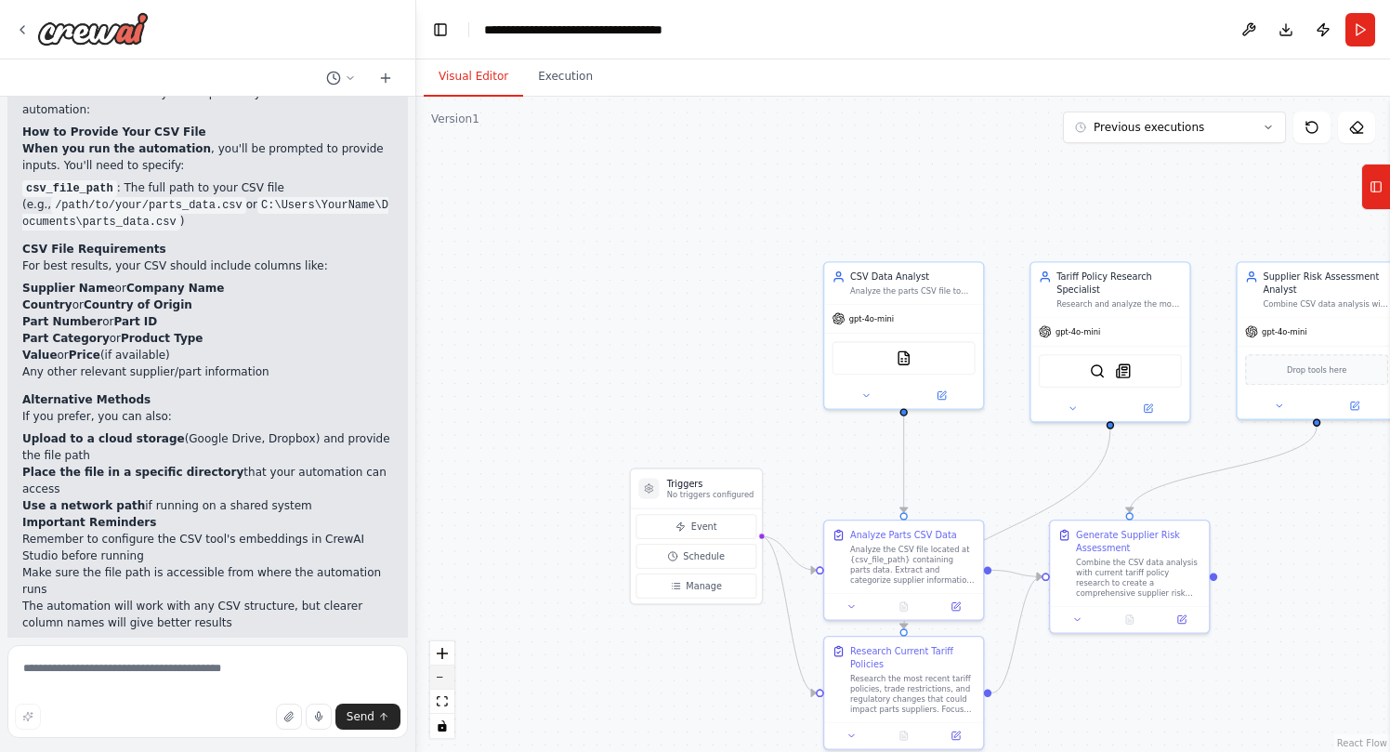
click at [445, 676] on icon "zoom out" at bounding box center [442, 677] width 11 height 2
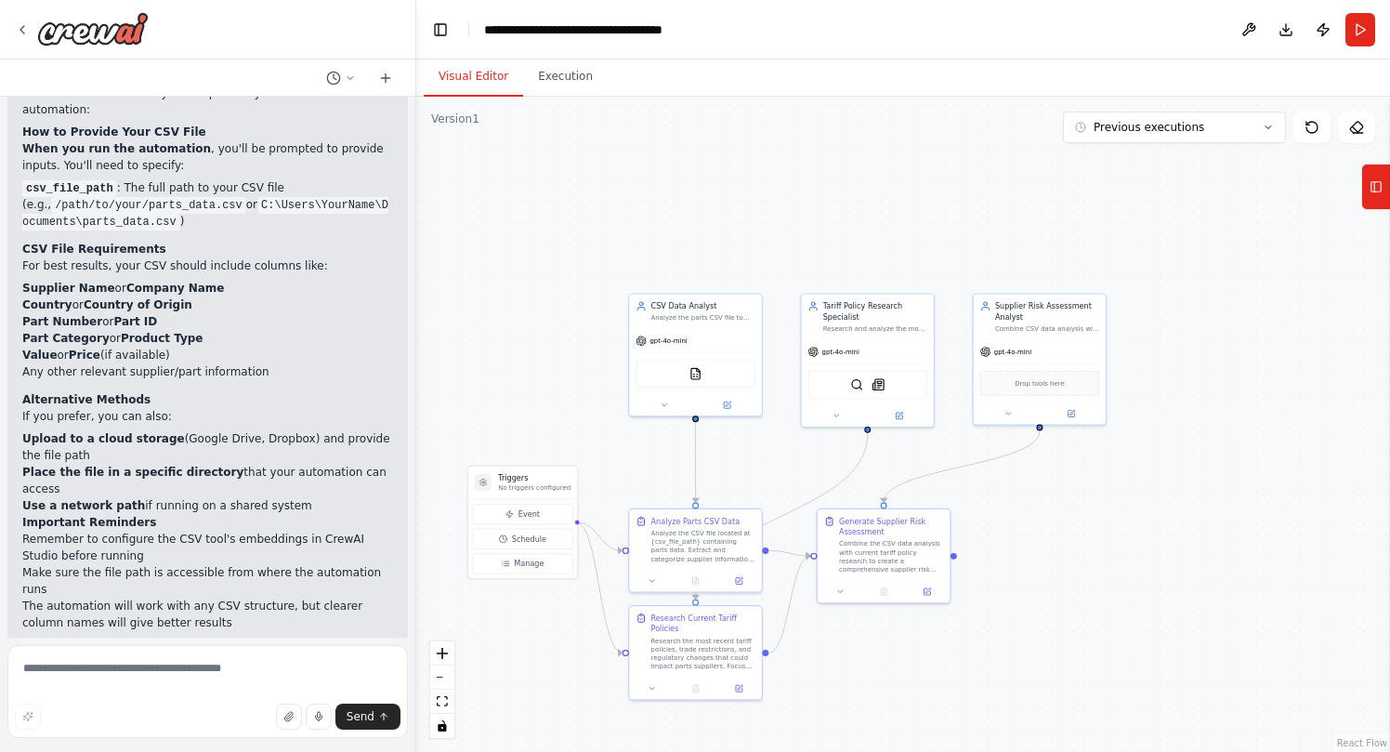
drag, startPoint x: 640, startPoint y: 408, endPoint x: 431, endPoint y: 410, distance: 209.0
click at [432, 410] on div ".deletable-edge-delete-btn { width: 20px; height: 20px; border: 0px solid #ffff…" at bounding box center [903, 424] width 974 height 655
click at [556, 80] on button "Execution" at bounding box center [565, 77] width 85 height 39
click at [462, 70] on button "Visual Editor" at bounding box center [473, 77] width 99 height 39
click at [1253, 125] on button "Previous executions" at bounding box center [1174, 127] width 223 height 32
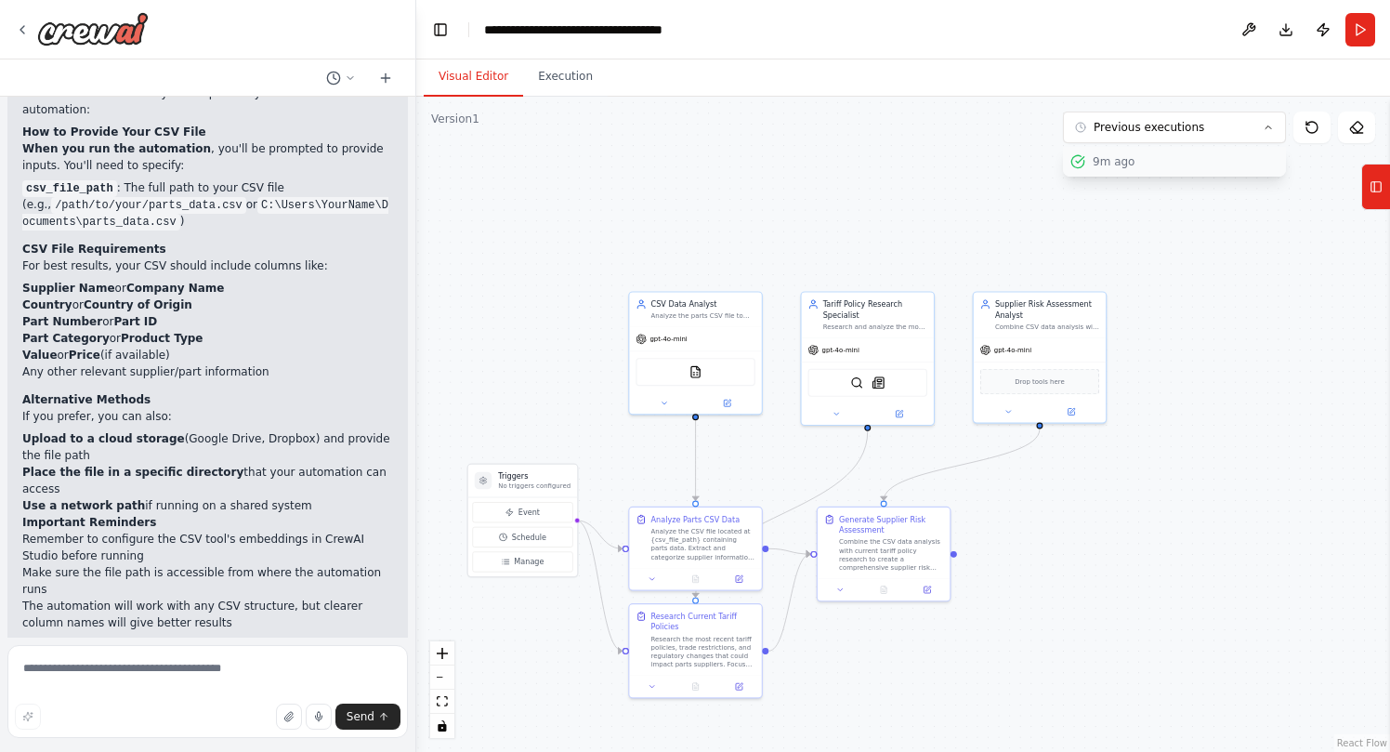
click at [1204, 163] on div "9m ago" at bounding box center [1186, 161] width 186 height 15
click at [560, 75] on button "Execution" at bounding box center [565, 77] width 85 height 39
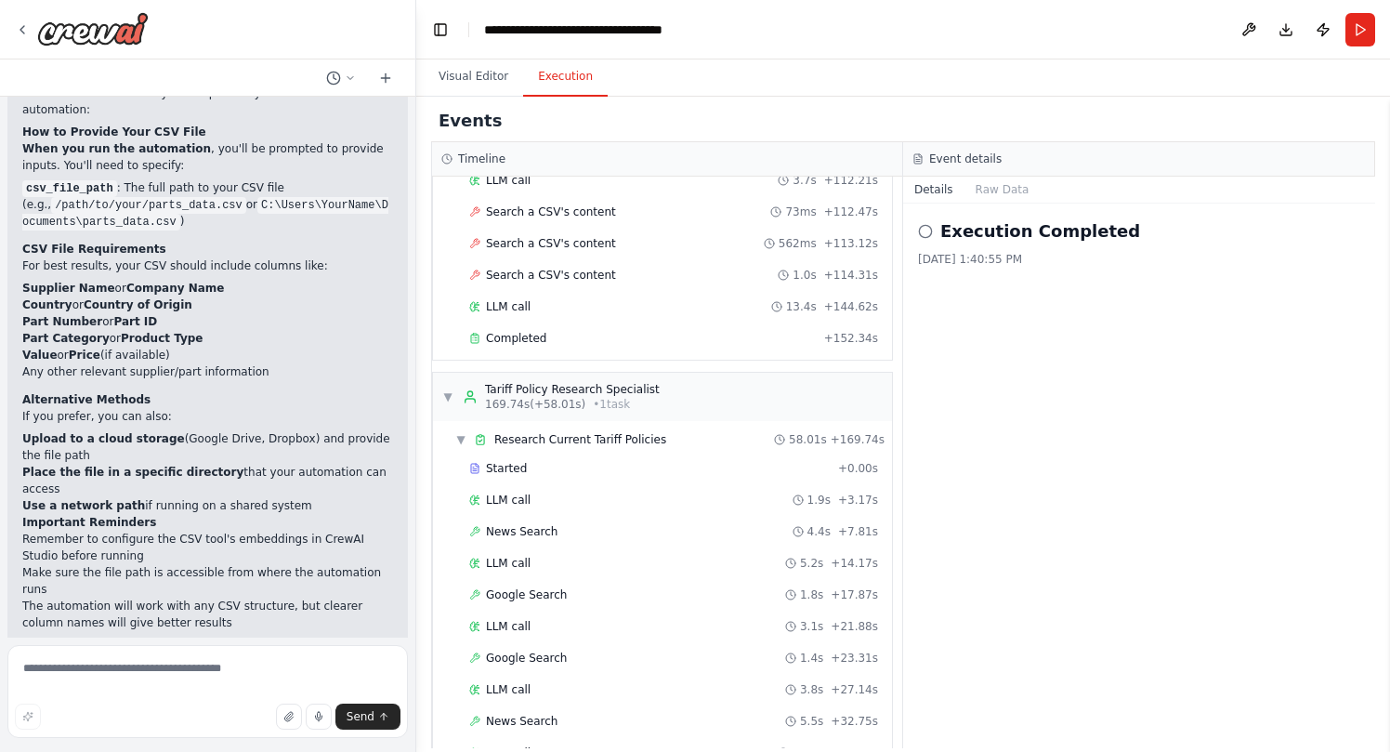
scroll to position [3438, 0]
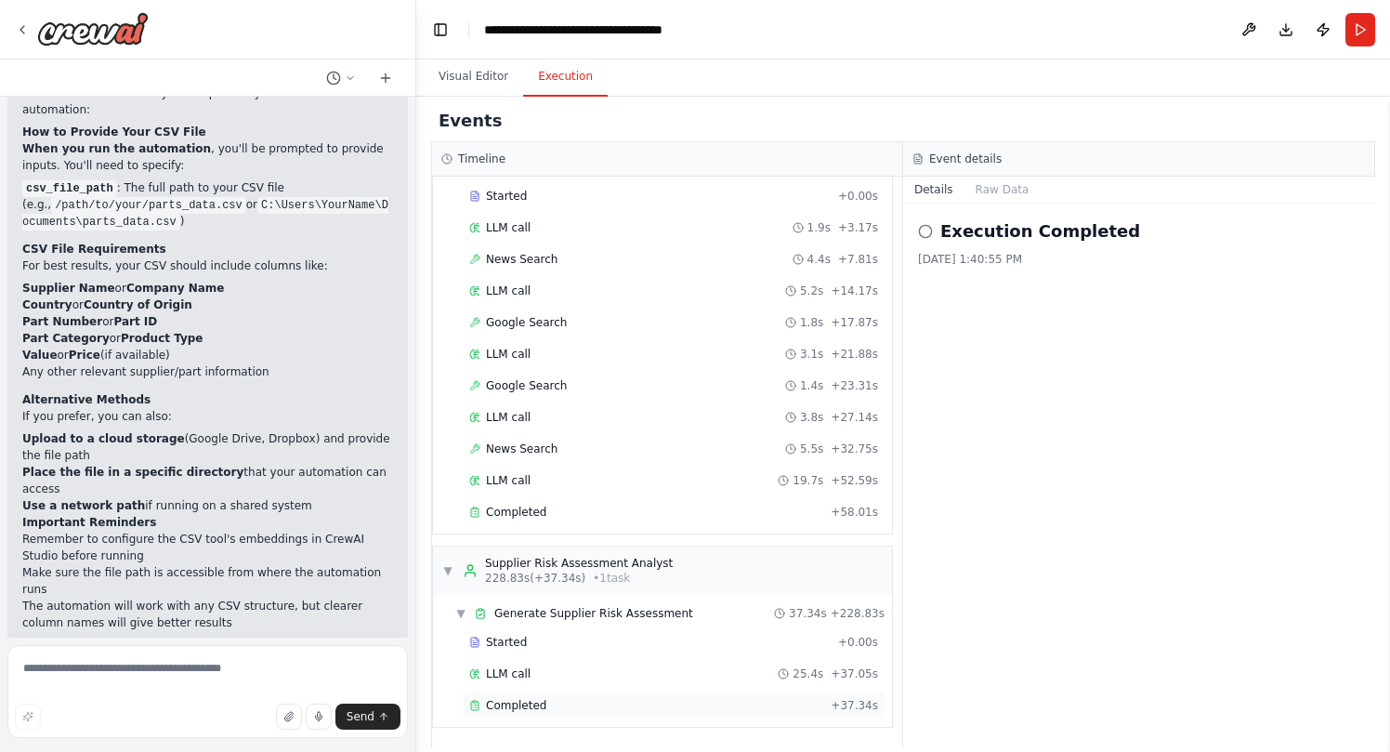
click at [552, 700] on div "Completed" at bounding box center [646, 705] width 354 height 15
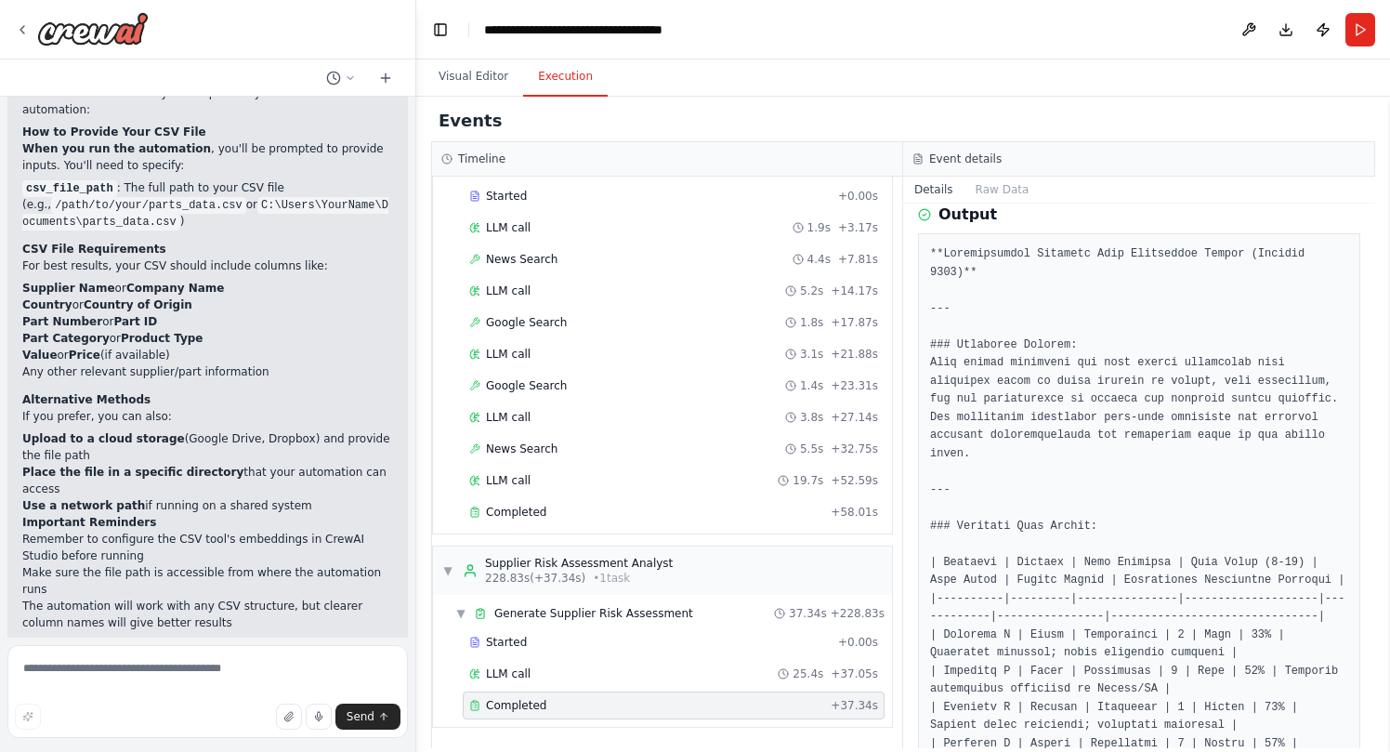
scroll to position [257, 0]
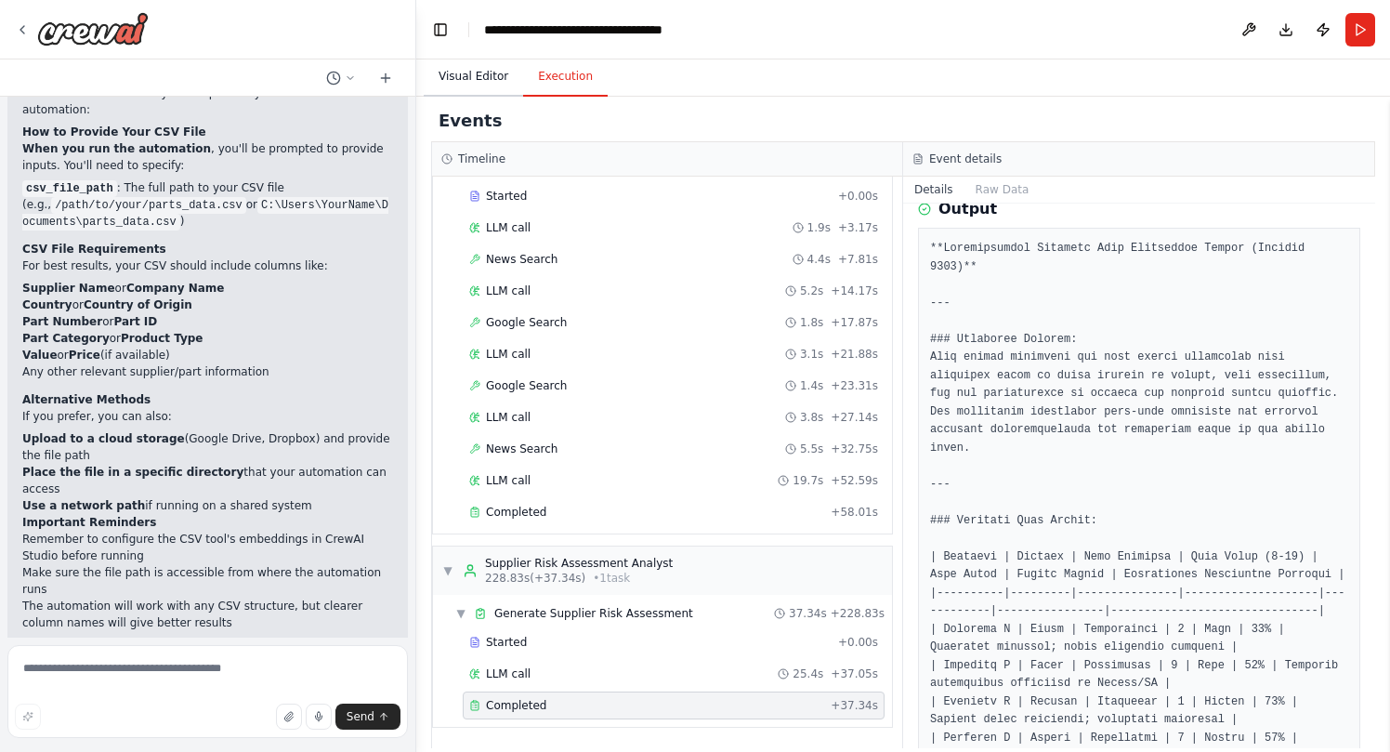
click at [475, 80] on button "Visual Editor" at bounding box center [473, 77] width 99 height 39
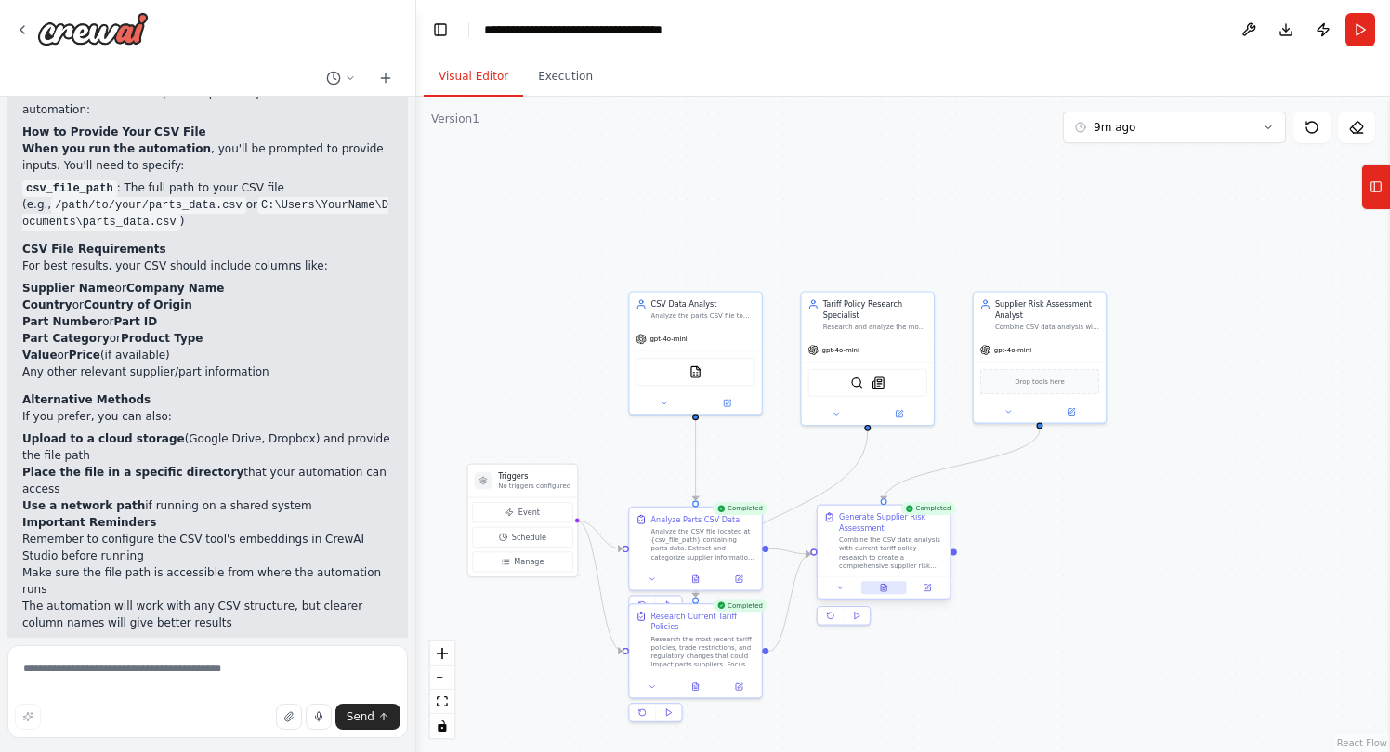
click at [890, 588] on button at bounding box center [884, 587] width 46 height 13
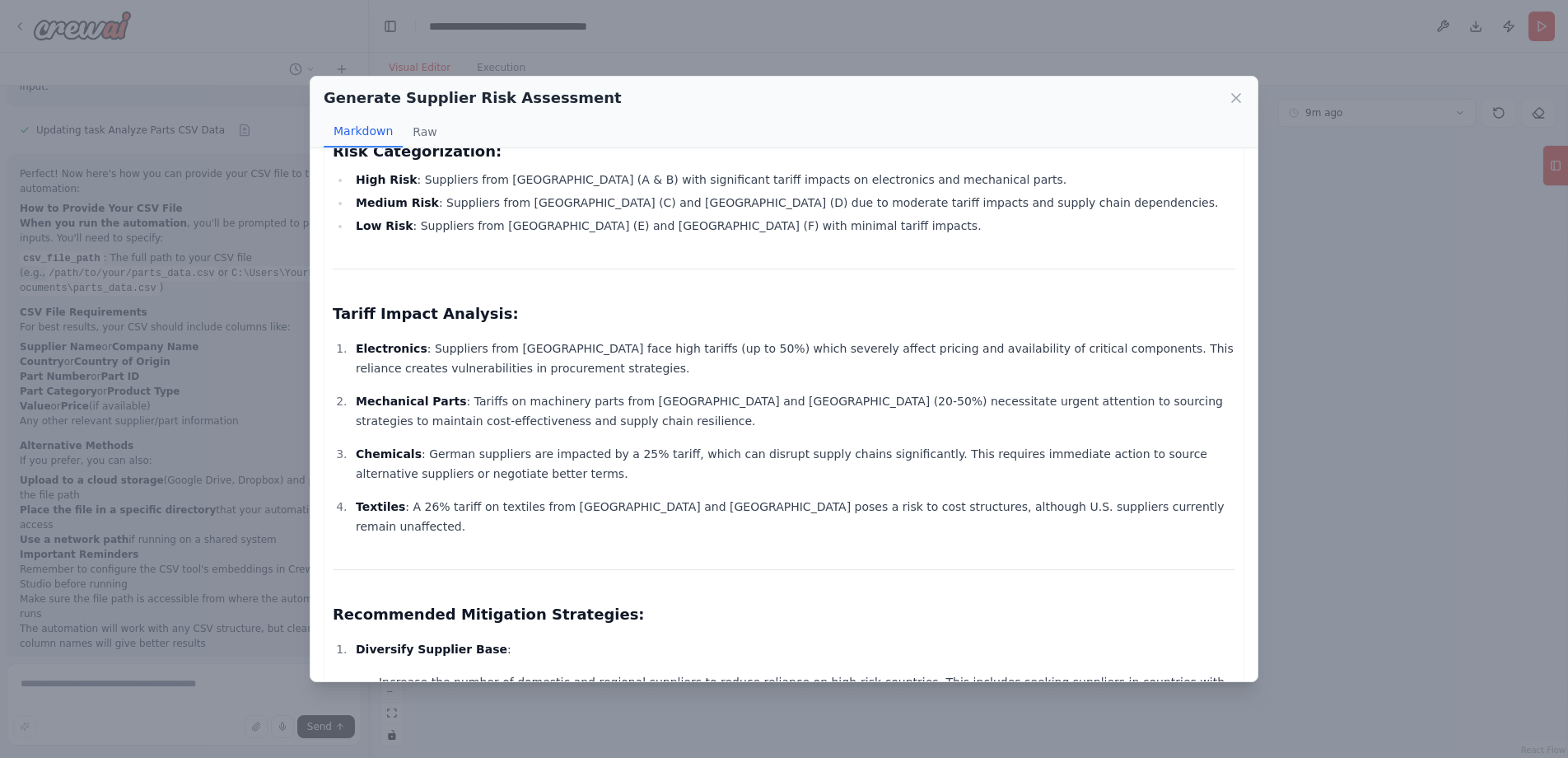
scroll to position [0, 0]
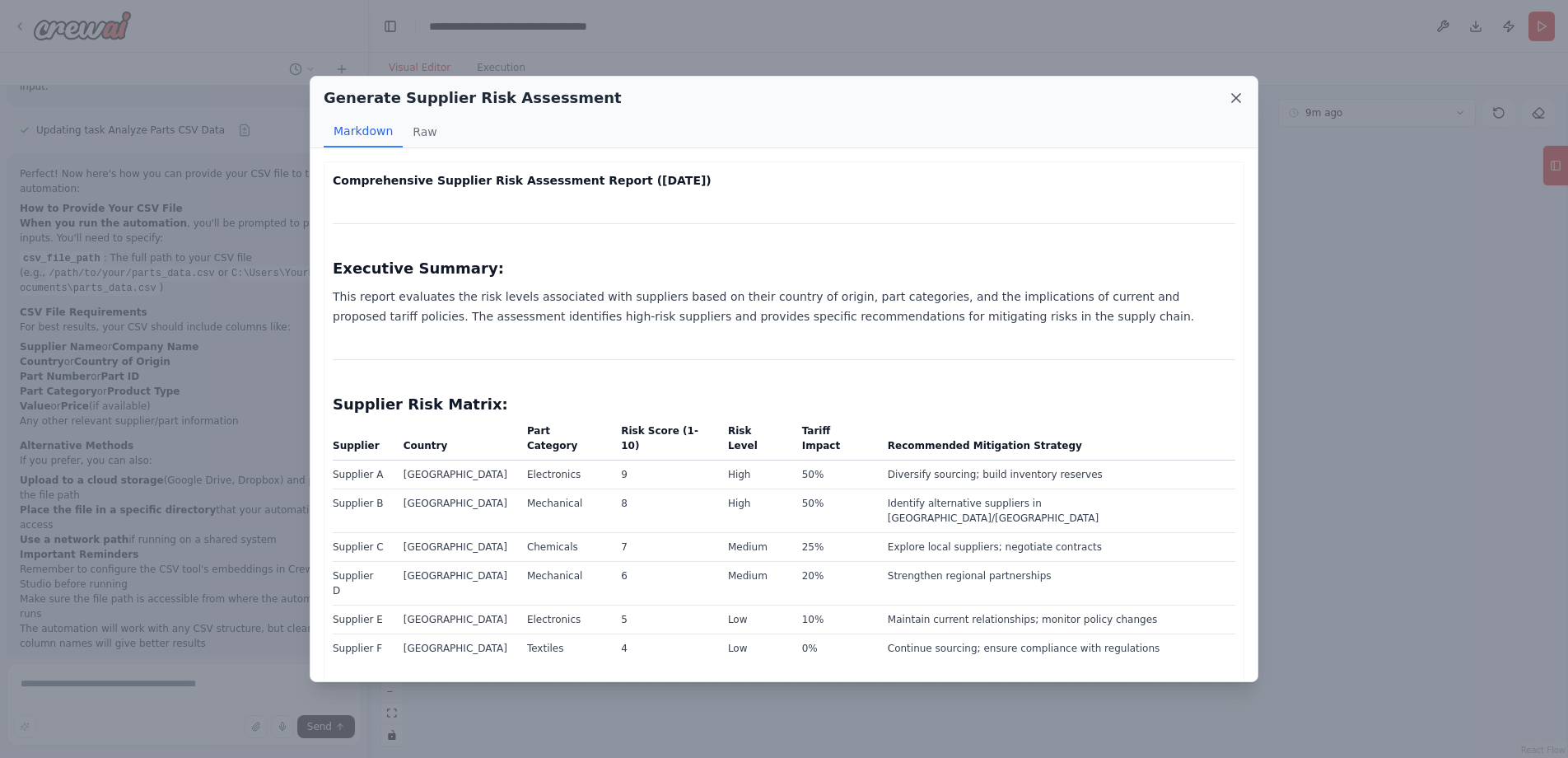
click at [1231, 102] on icon at bounding box center [1236, 98] width 17 height 17
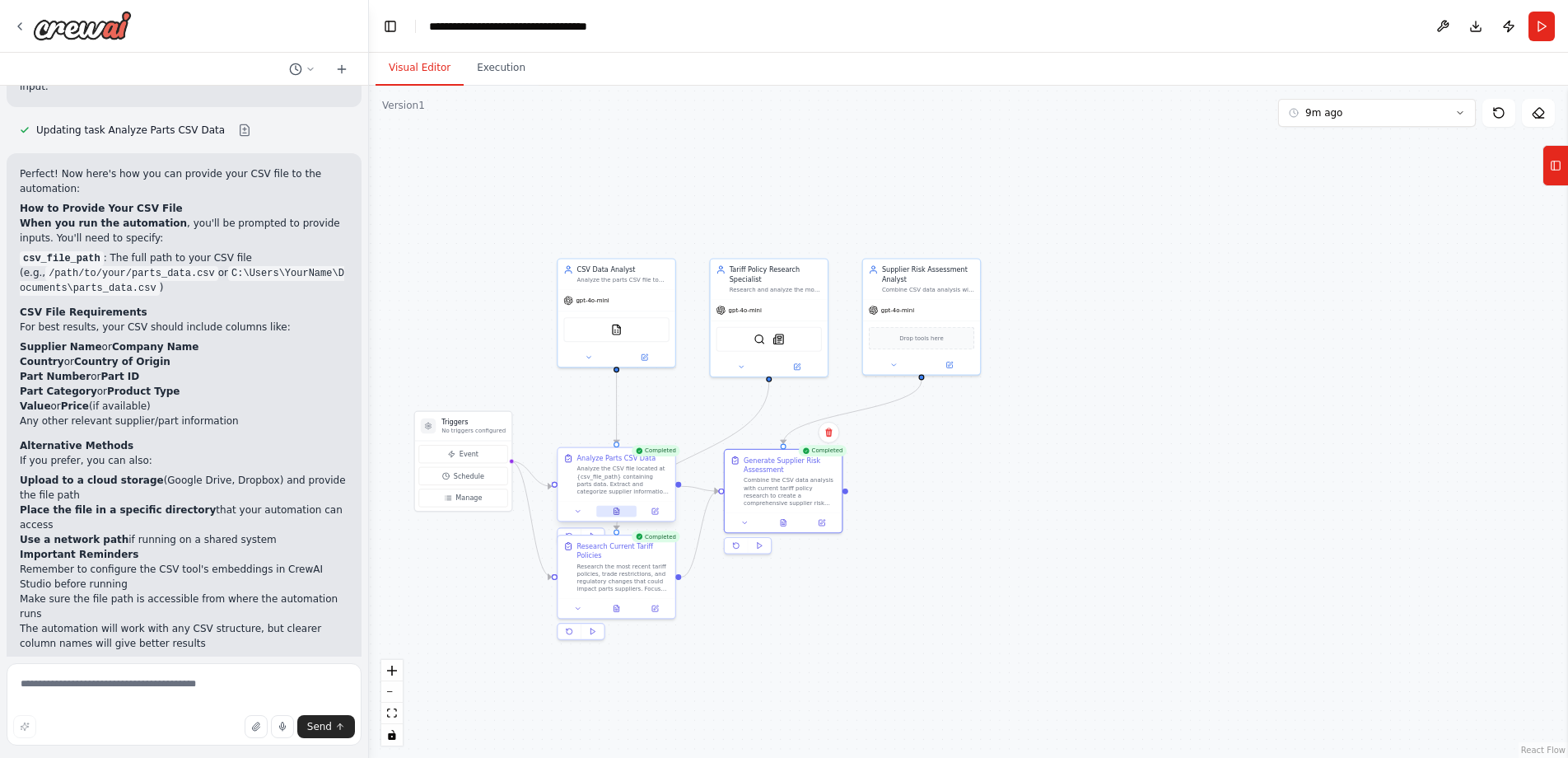
click at [620, 515] on button at bounding box center [617, 511] width 41 height 12
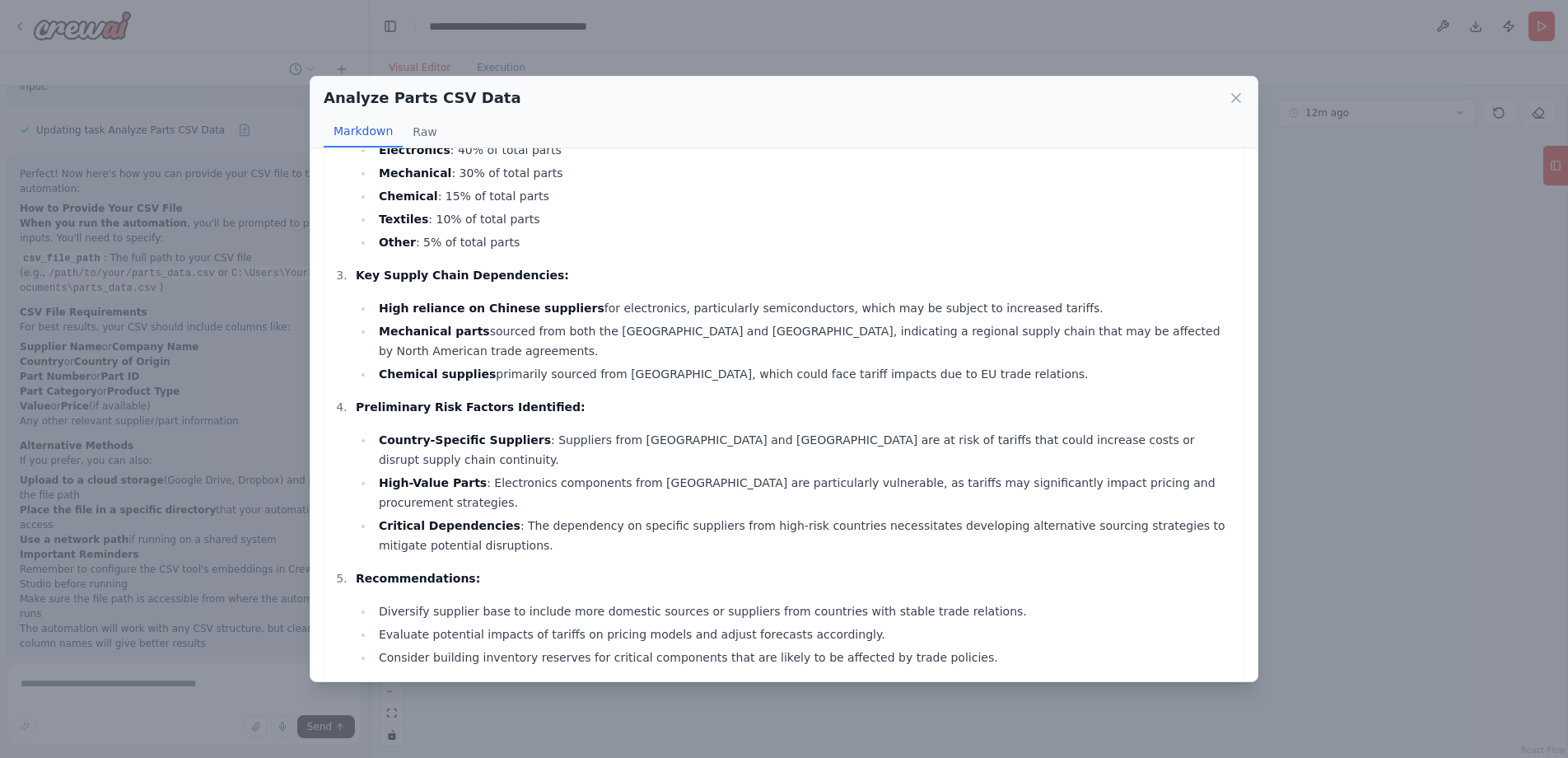
scroll to position [256, 0]
click at [1231, 101] on icon at bounding box center [1236, 98] width 17 height 17
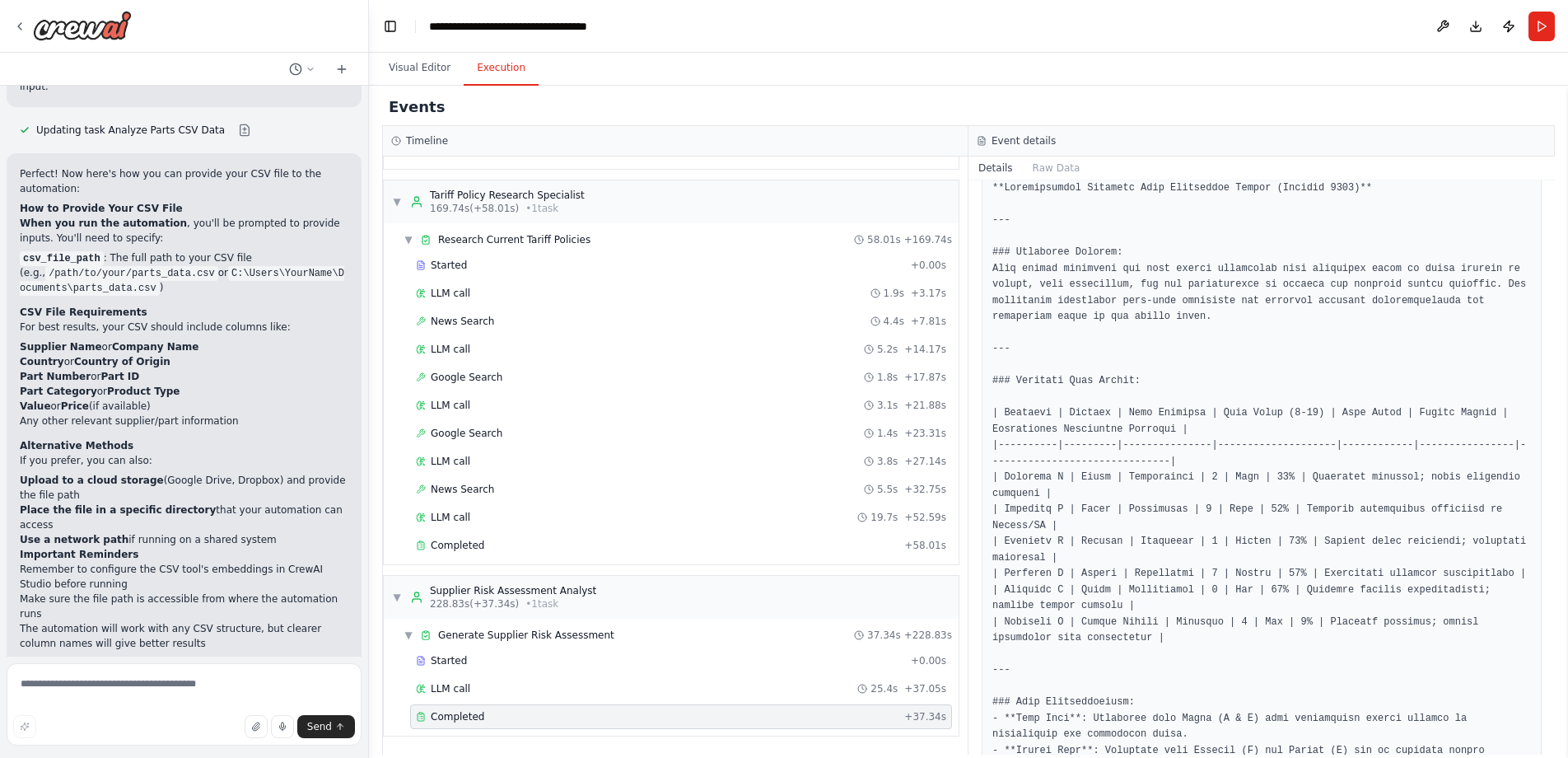
click at [511, 66] on button "Execution" at bounding box center [501, 68] width 75 height 35
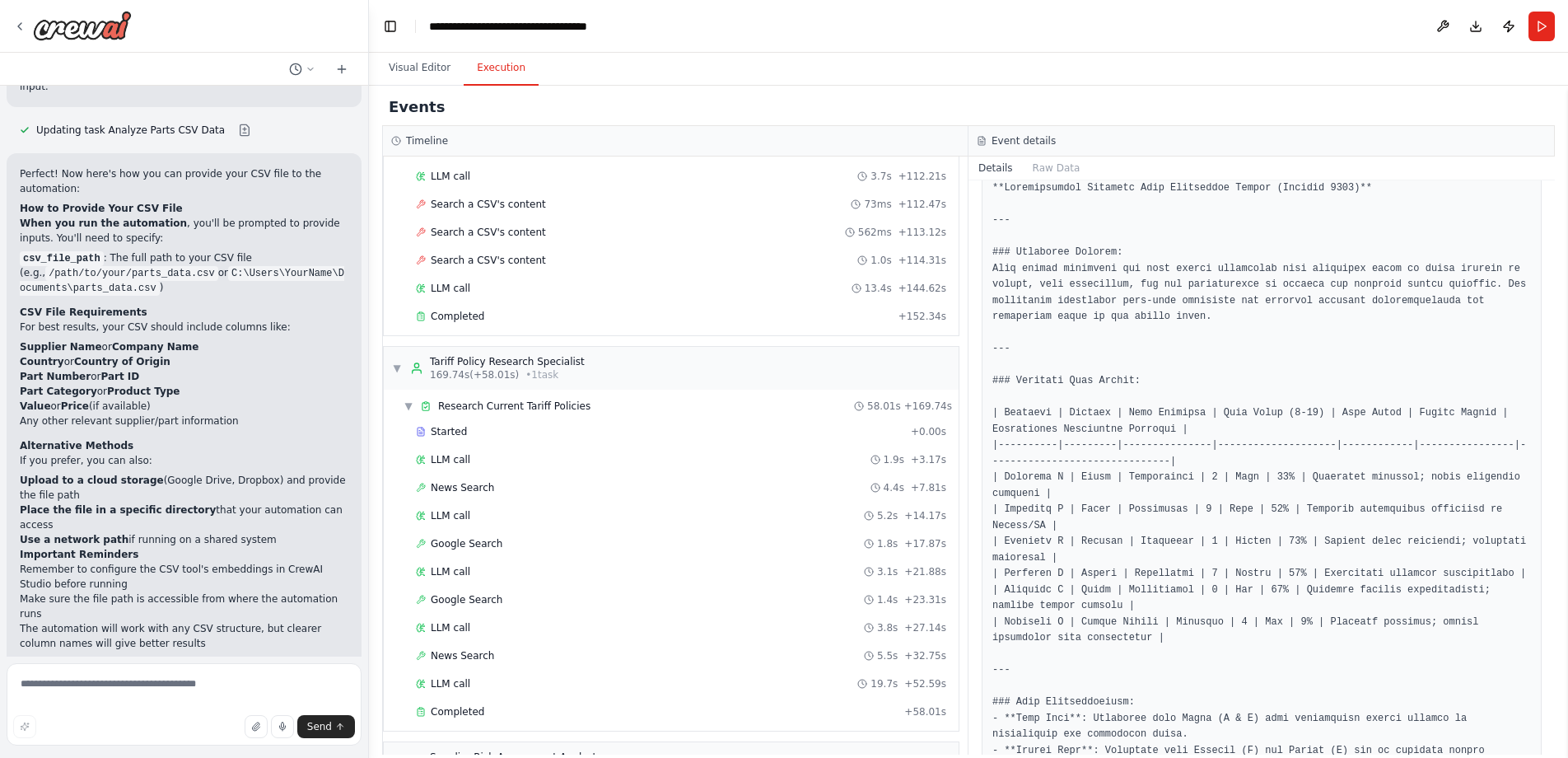
scroll to position [2790, 0]
click at [584, 312] on div "Completed" at bounding box center [653, 316] width 476 height 13
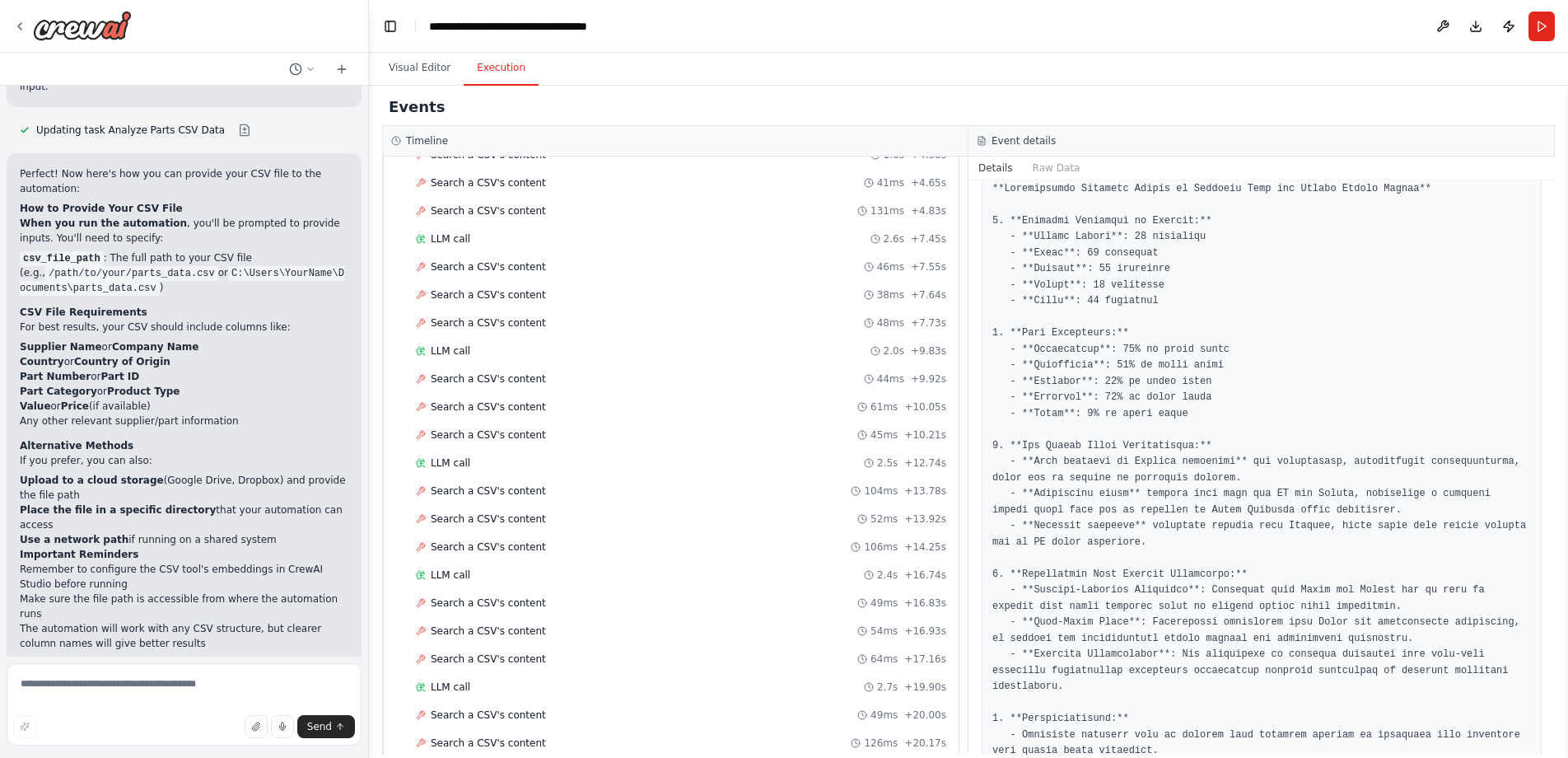
scroll to position [0, 0]
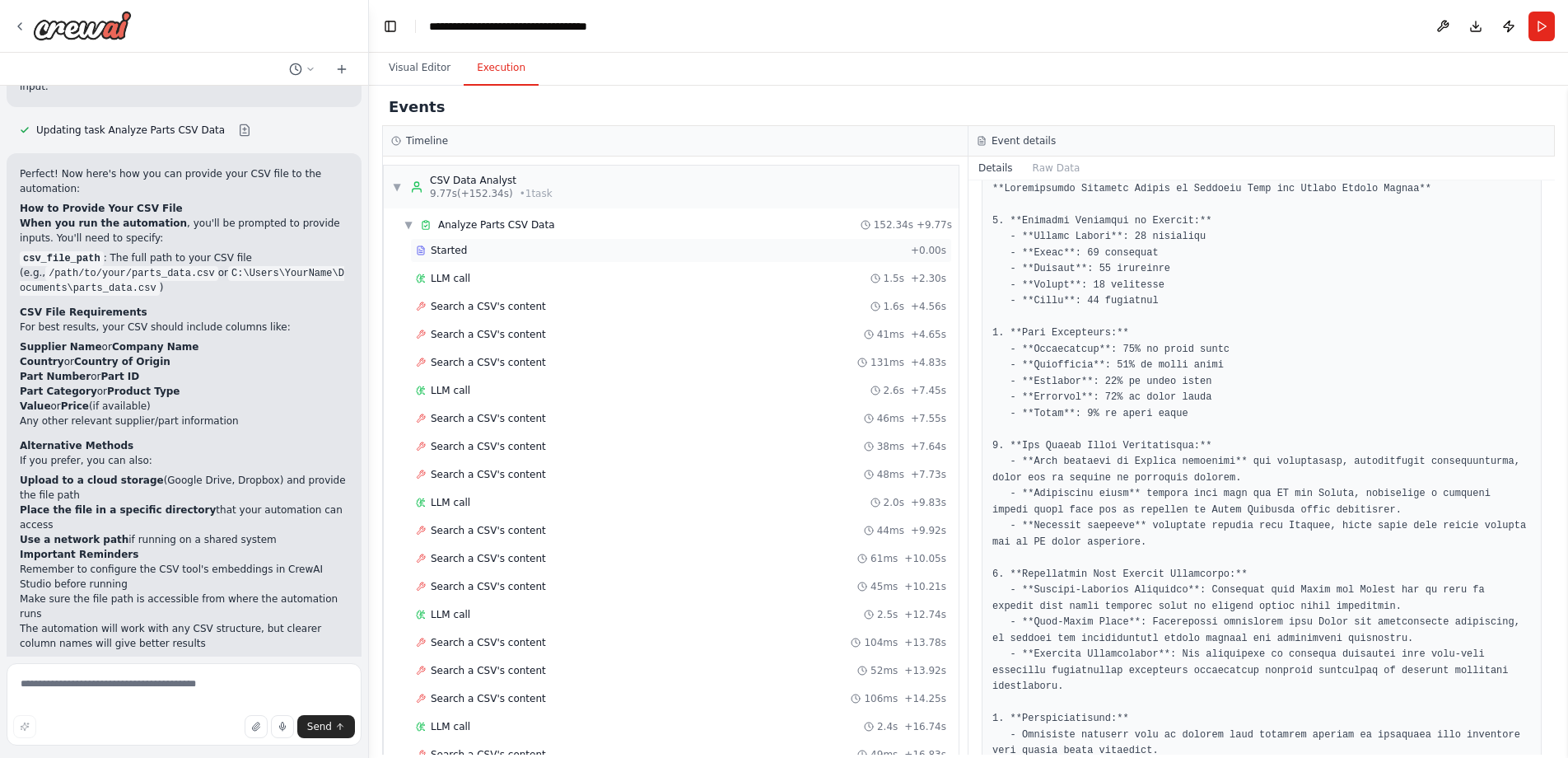
click at [505, 250] on div "Started" at bounding box center [659, 250] width 488 height 13
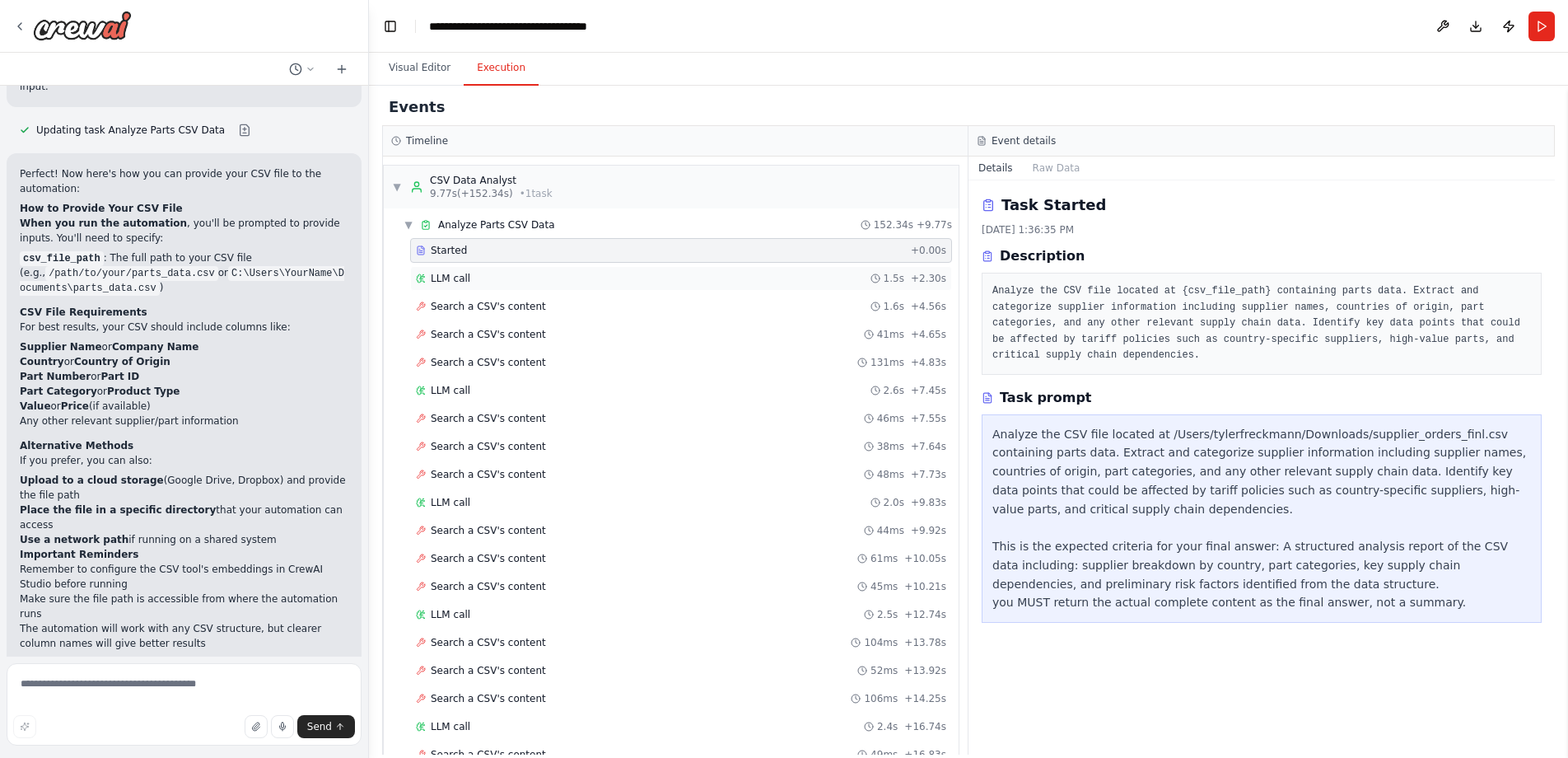
click at [512, 283] on div "LLM call 1.5s + 2.30s" at bounding box center [681, 278] width 530 height 13
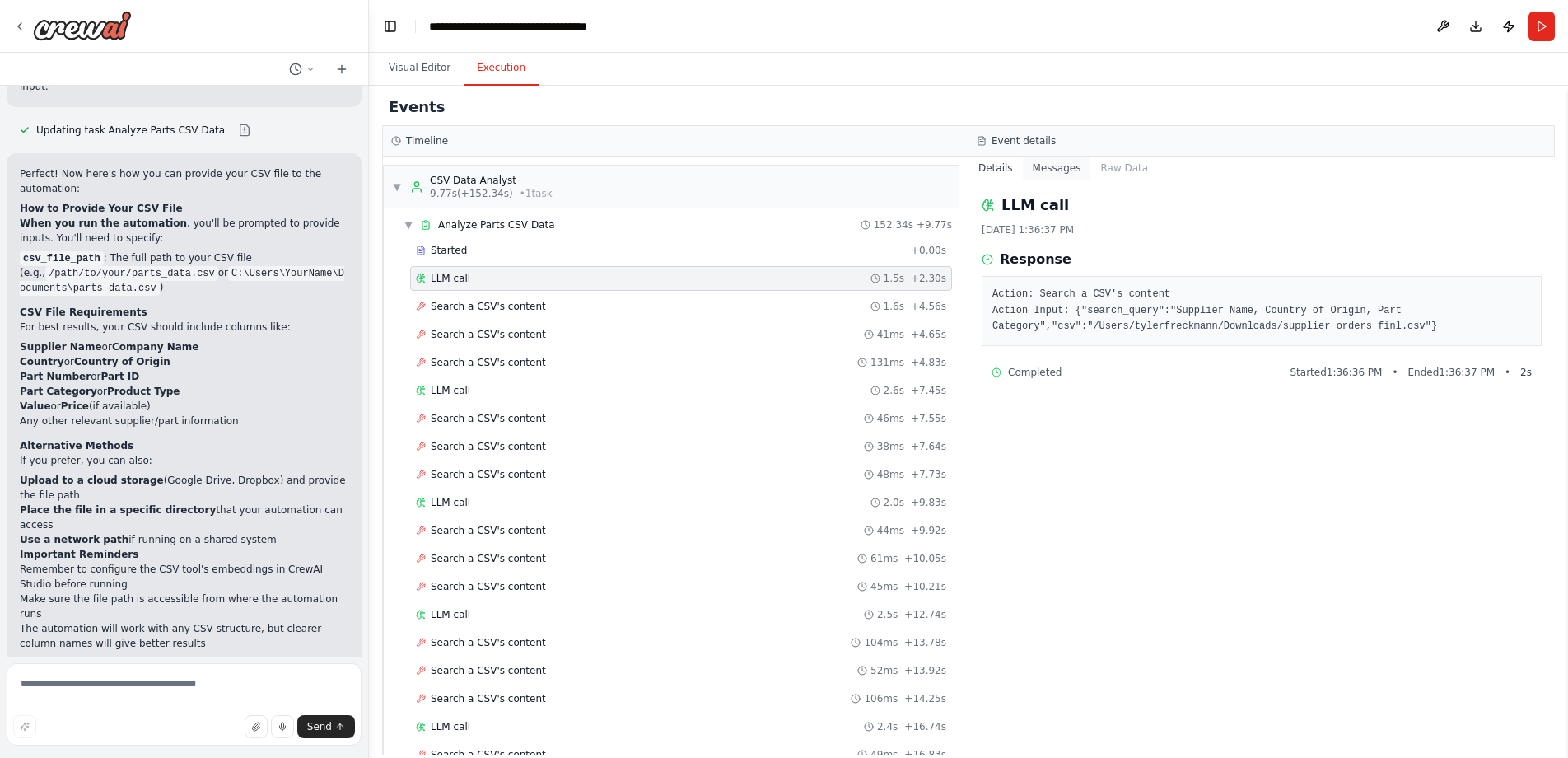
click at [1049, 172] on button "Messages" at bounding box center [1057, 168] width 68 height 23
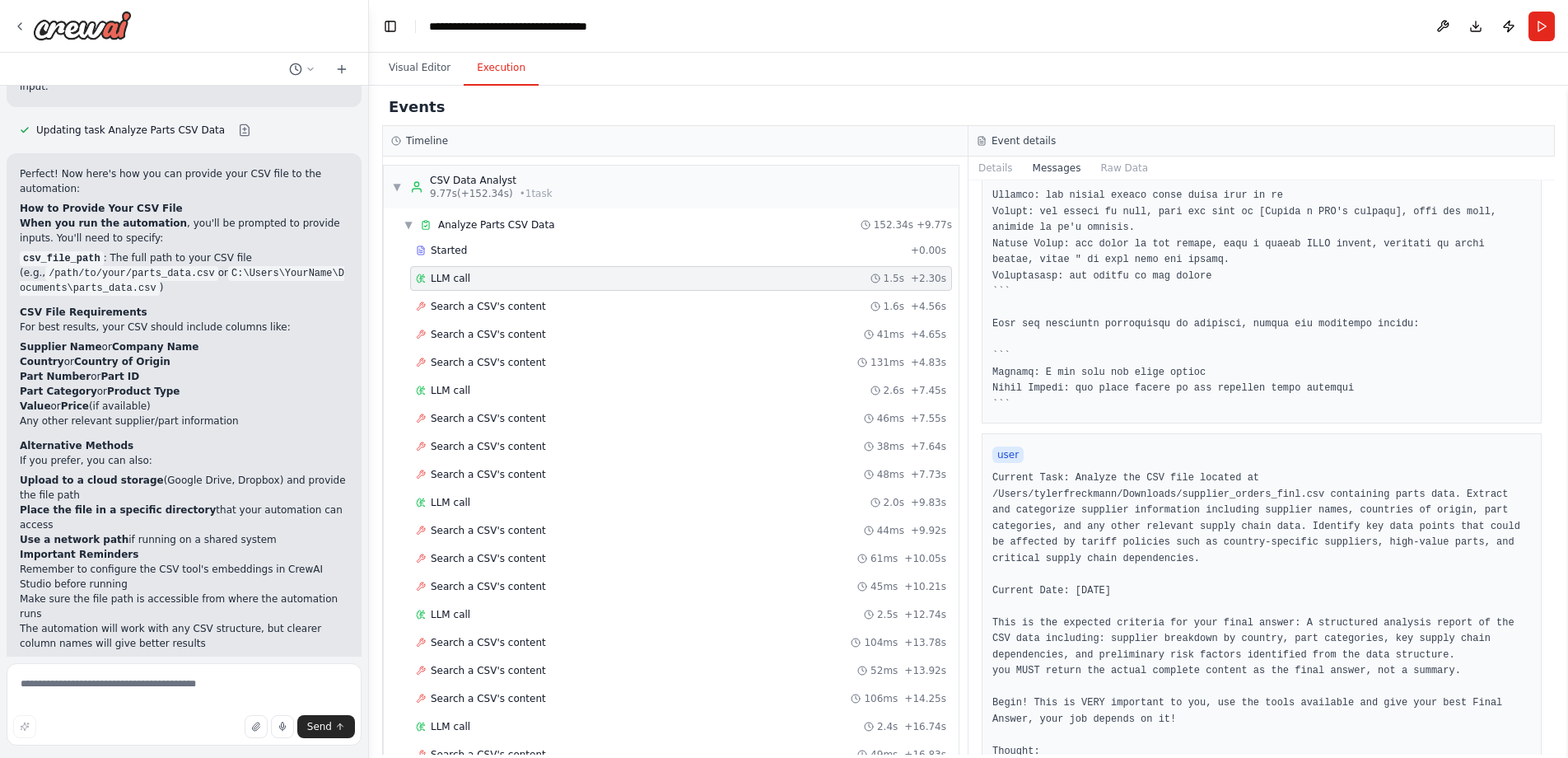
scroll to position [442, 0]
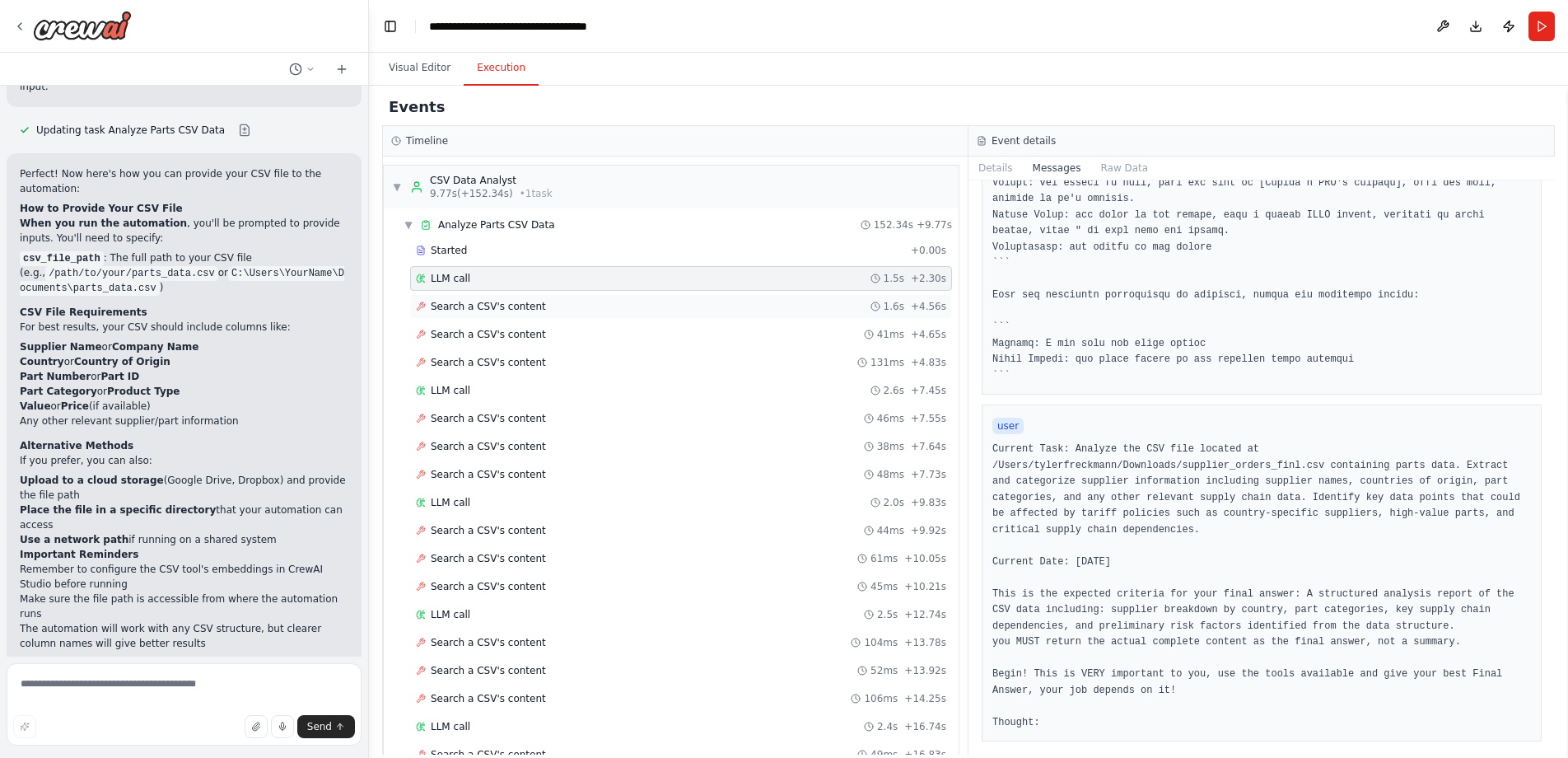
click at [600, 313] on div "Search a CSV's content 1.6s + 4.56s" at bounding box center [681, 307] width 542 height 25
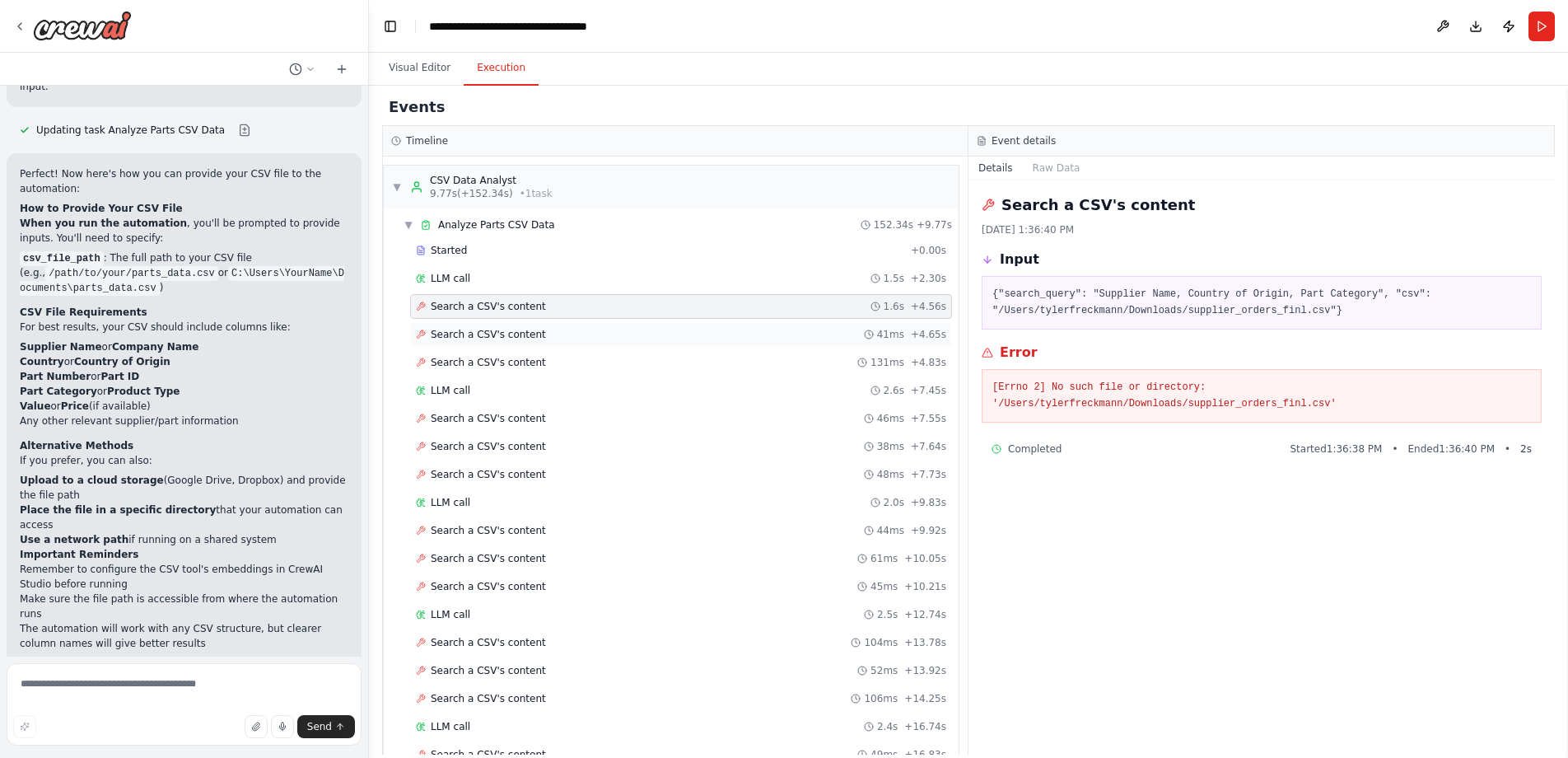
click at [520, 336] on span "Search a CSV's content" at bounding box center [488, 334] width 115 height 13
click at [528, 359] on span "Search a CSV's content" at bounding box center [488, 362] width 115 height 13
click at [561, 312] on div "Search a CSV's content 1.6s + 4.56s" at bounding box center [681, 306] width 530 height 13
click at [12, 15] on div at bounding box center [183, 26] width 368 height 52
click at [22, 21] on icon at bounding box center [20, 26] width 13 height 13
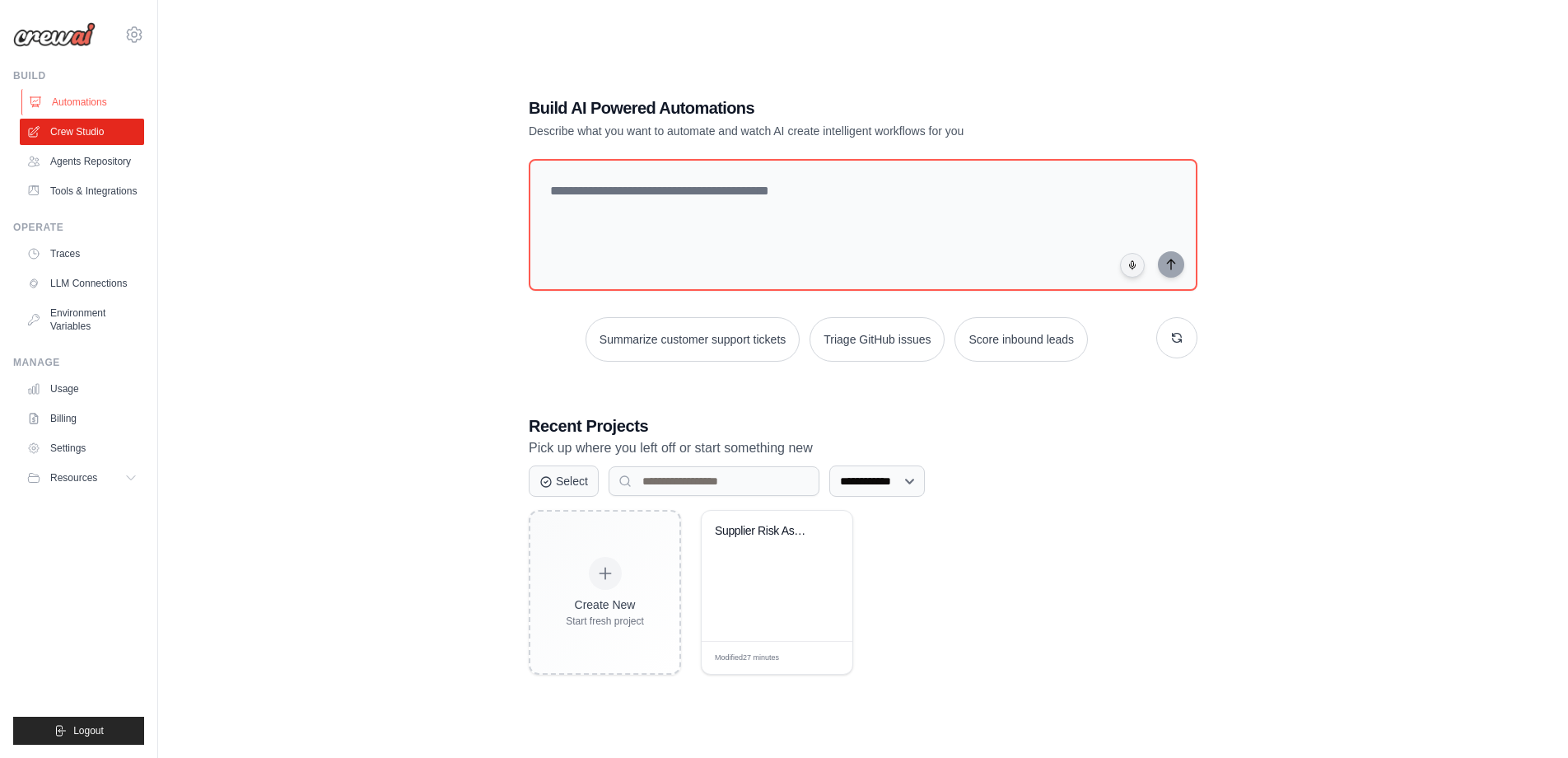
click at [82, 103] on link "Automations" at bounding box center [83, 102] width 124 height 27
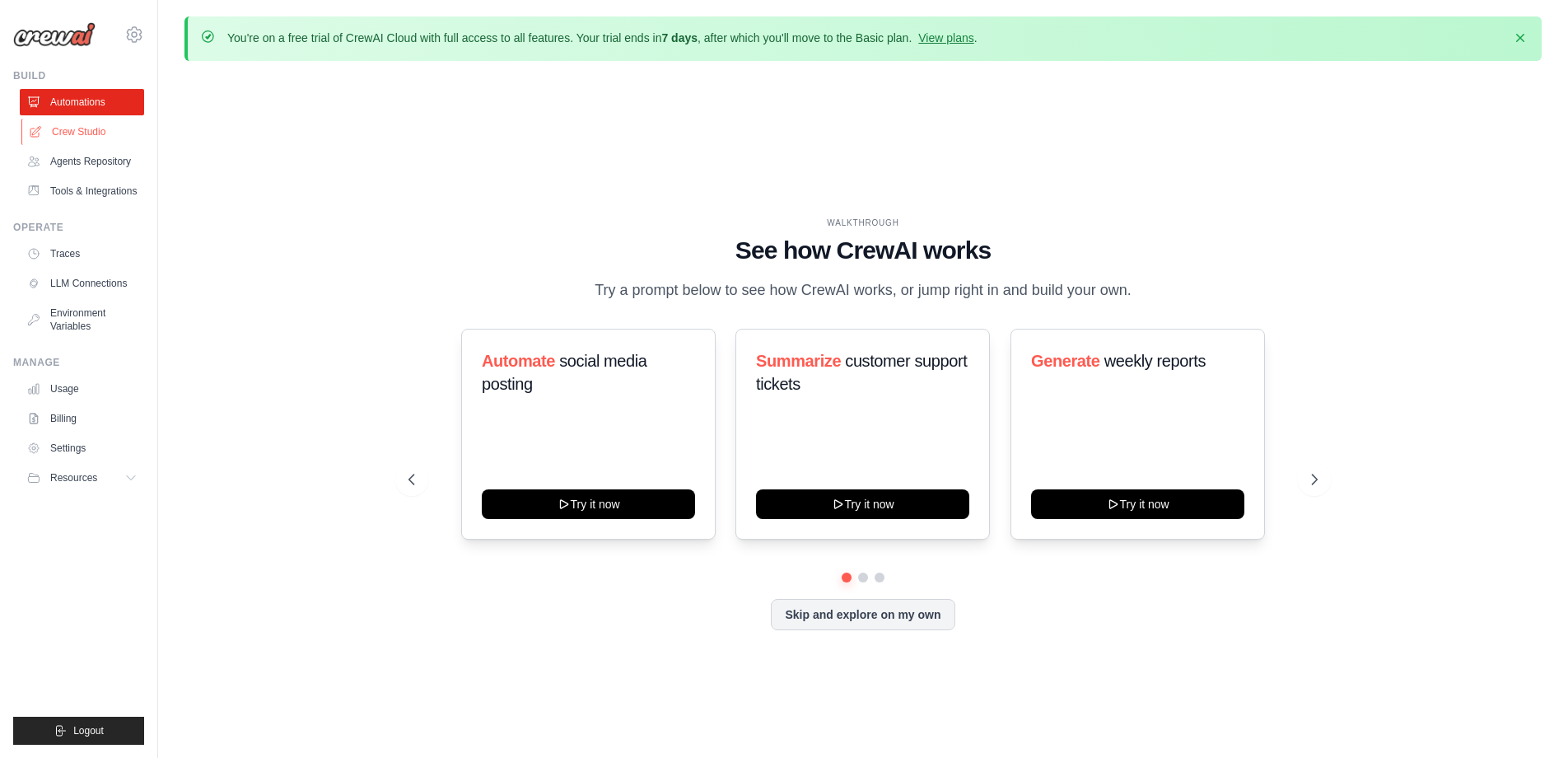
click at [87, 132] on link "Crew Studio" at bounding box center [83, 132] width 124 height 27
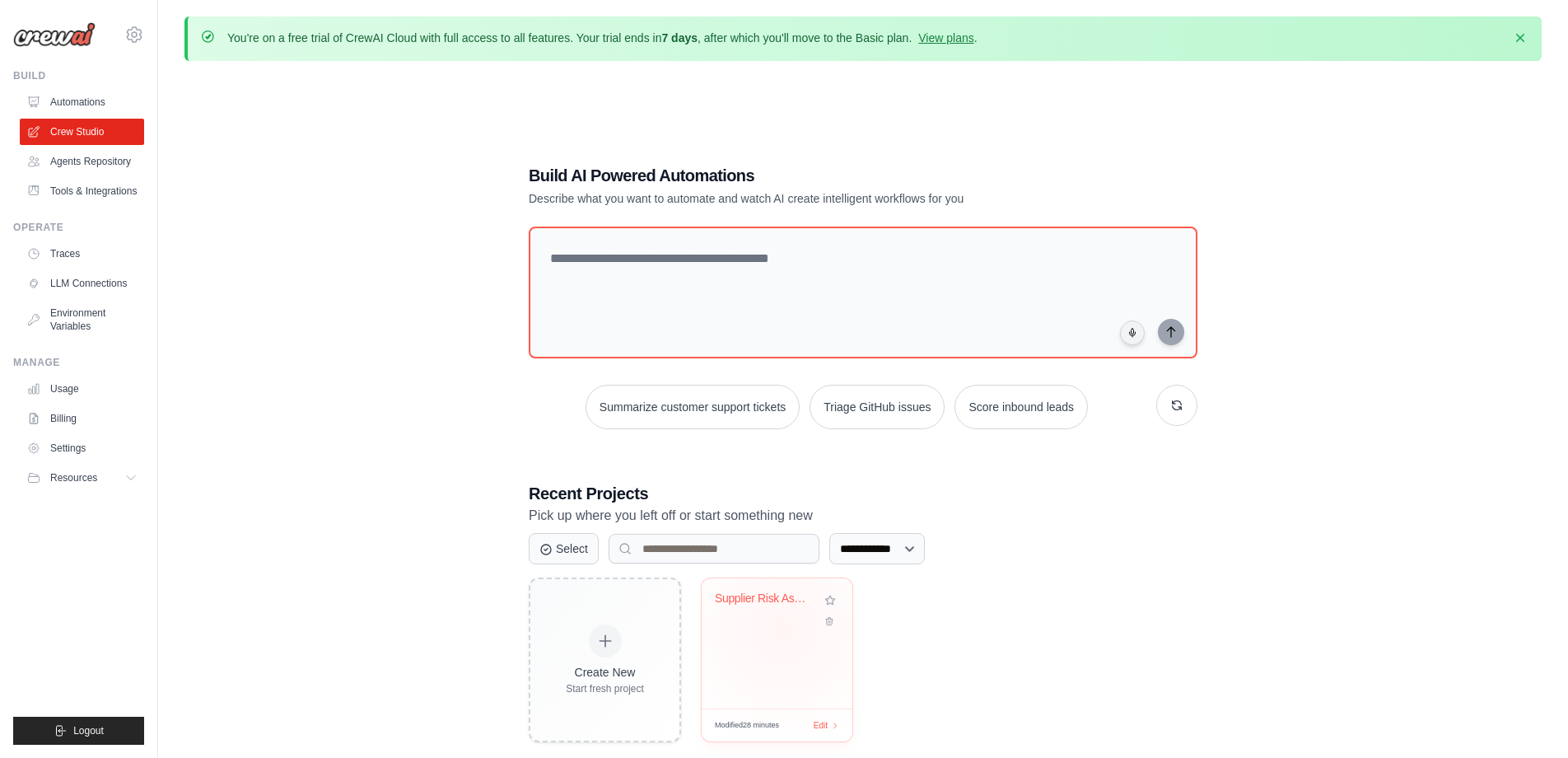
click at [784, 627] on div "Supplier Risk Assessment from CSV D..." at bounding box center [777, 643] width 151 height 130
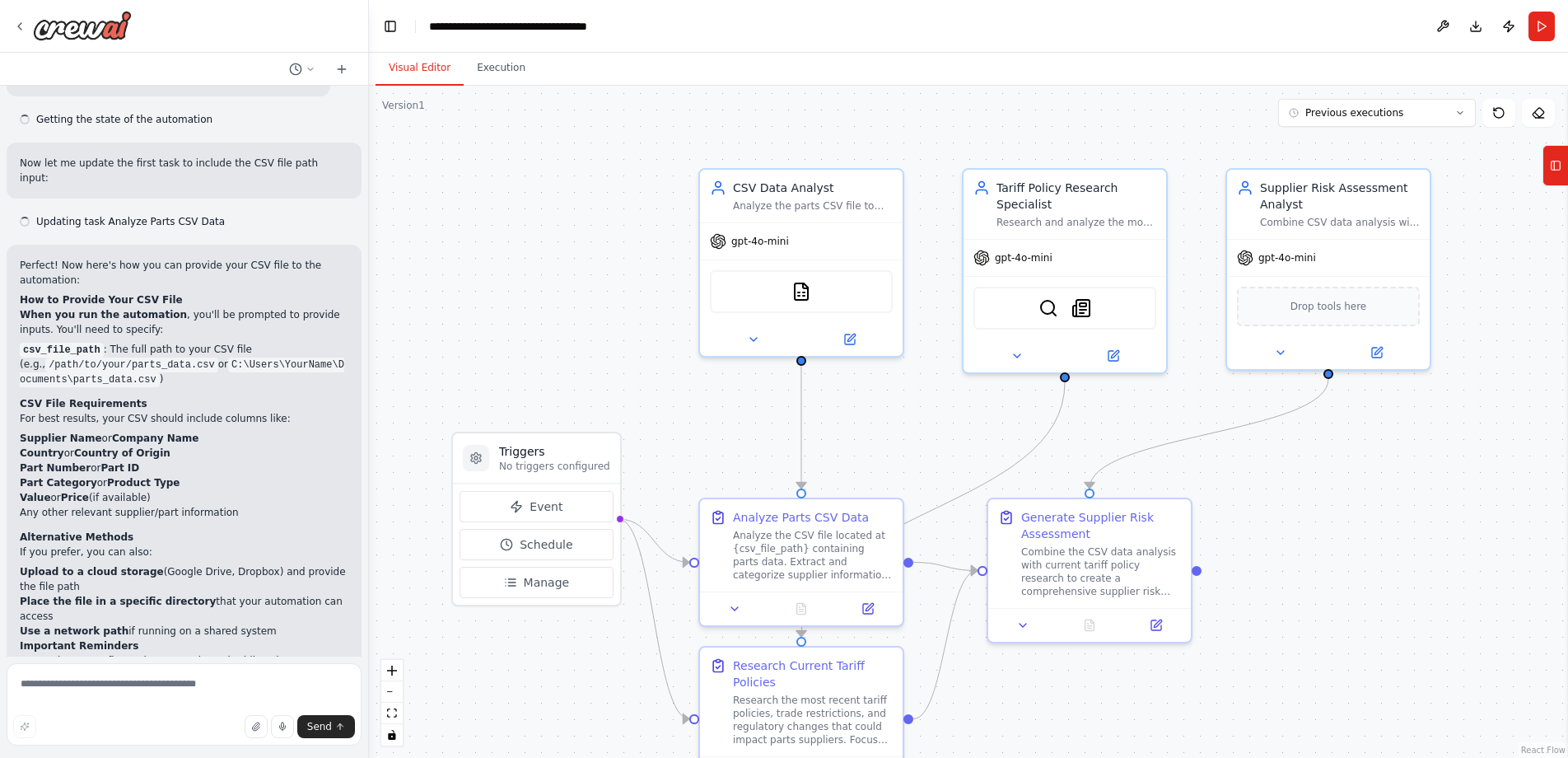
scroll to position [2229, 0]
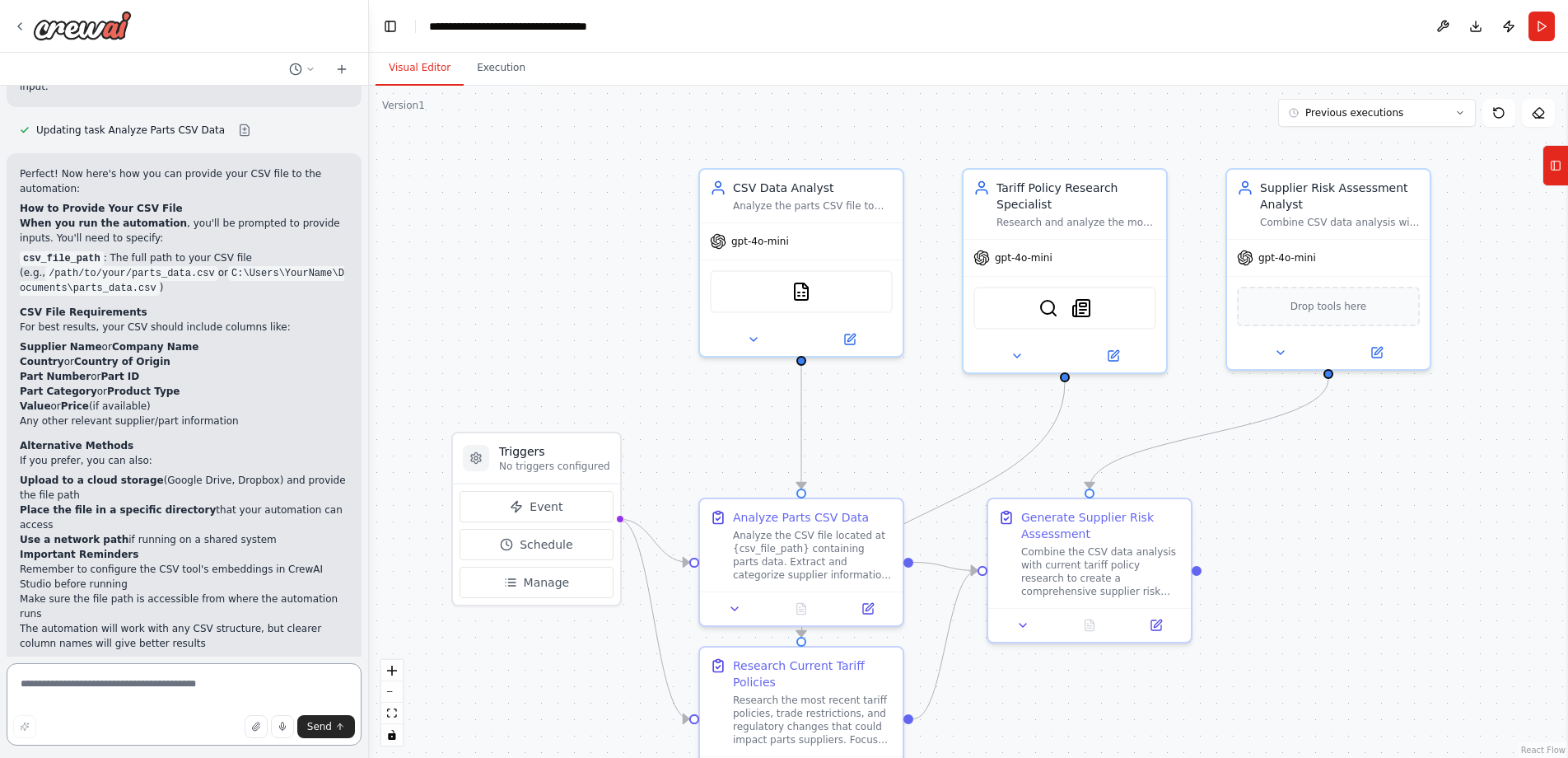
click at [114, 694] on textarea at bounding box center [183, 704] width 355 height 82
click at [802, 299] on div "CSVSearchTool" at bounding box center [801, 288] width 183 height 43
click at [807, 285] on img at bounding box center [801, 288] width 20 height 20
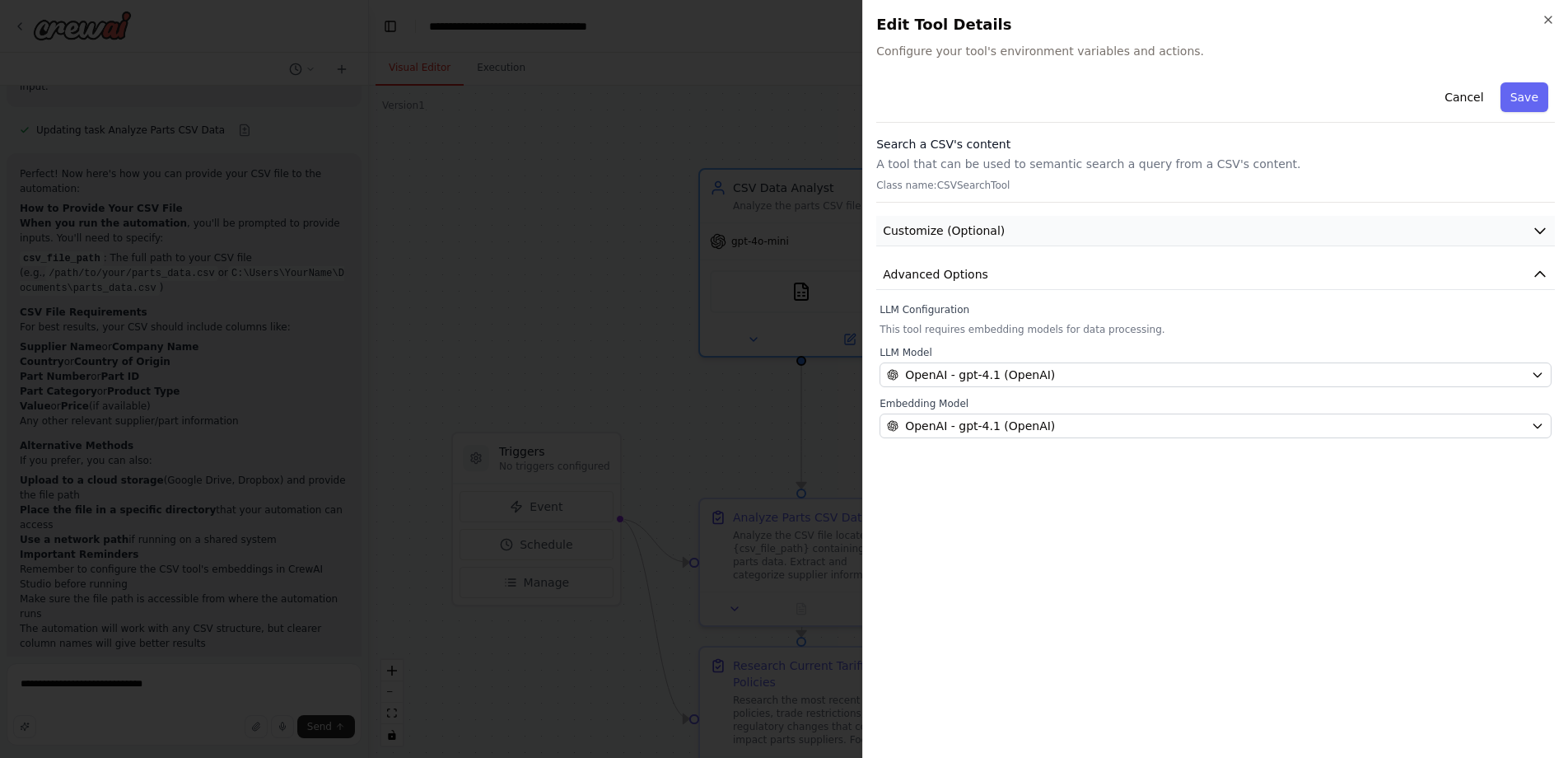
click at [957, 226] on span "Customize (Optional)" at bounding box center [944, 231] width 122 height 17
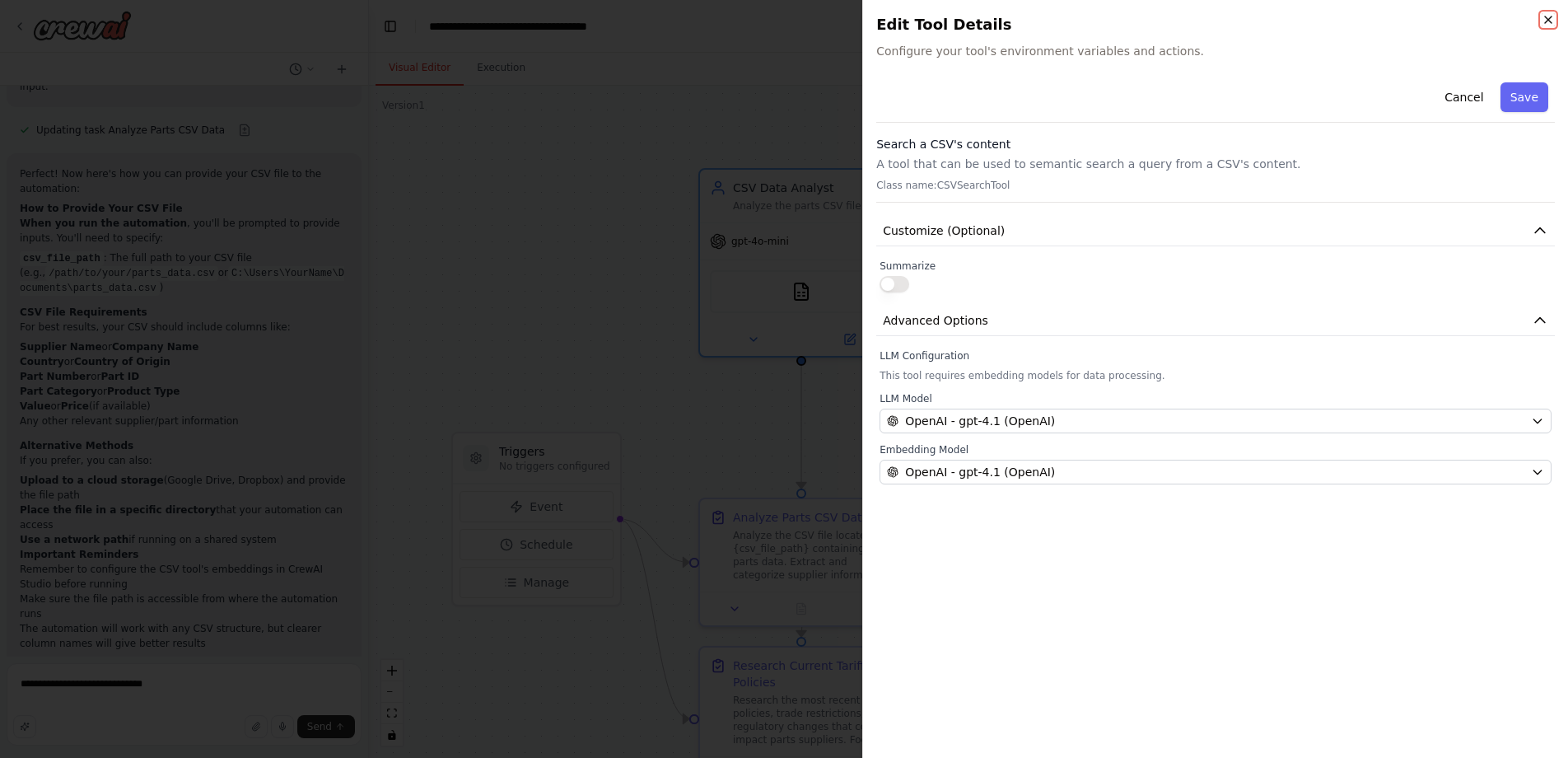
click at [1549, 23] on icon "button" at bounding box center [1548, 20] width 13 height 13
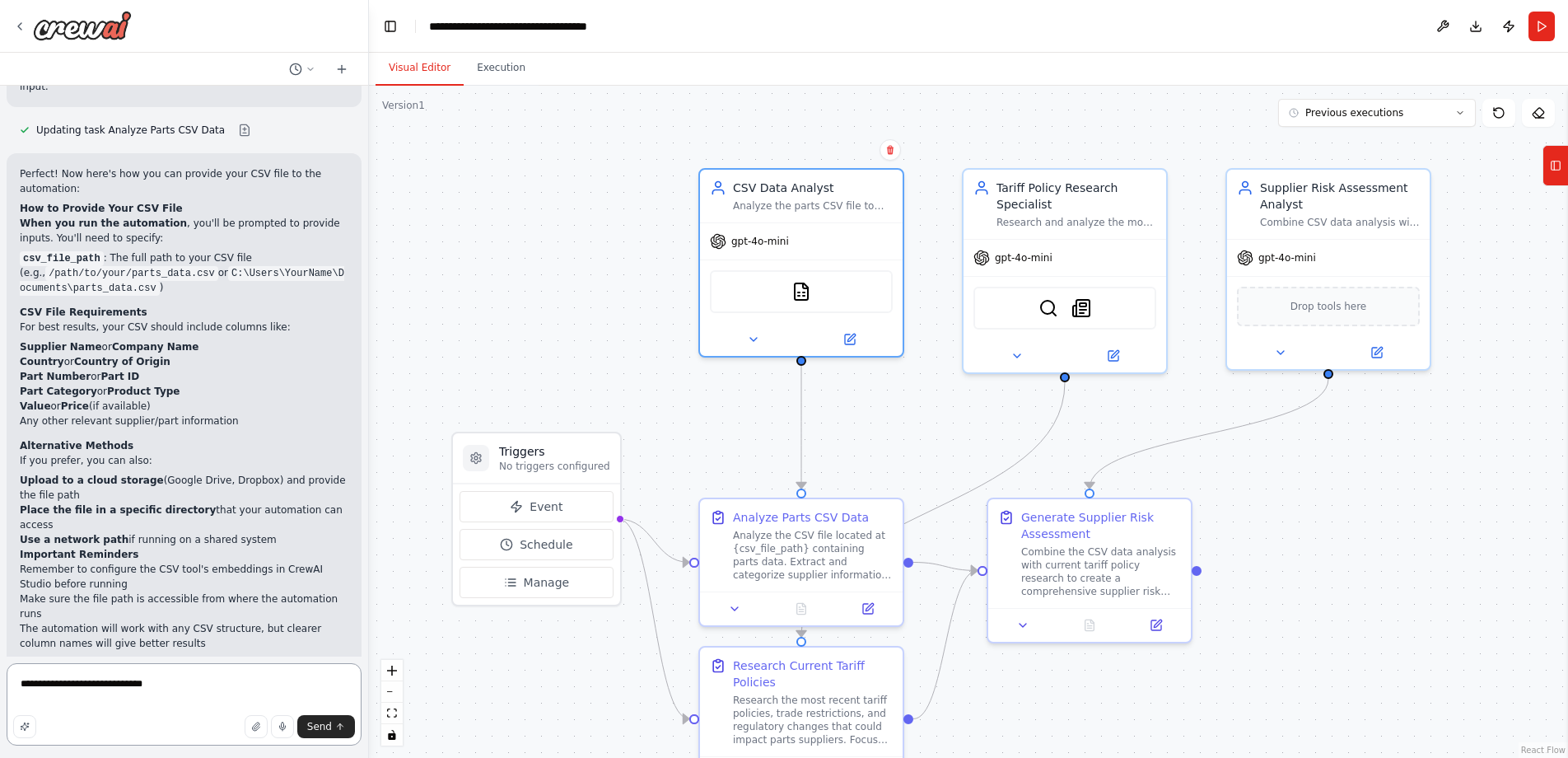
click at [179, 692] on textarea "**********" at bounding box center [183, 704] width 355 height 82
click at [502, 77] on button "Execution" at bounding box center [501, 68] width 75 height 35
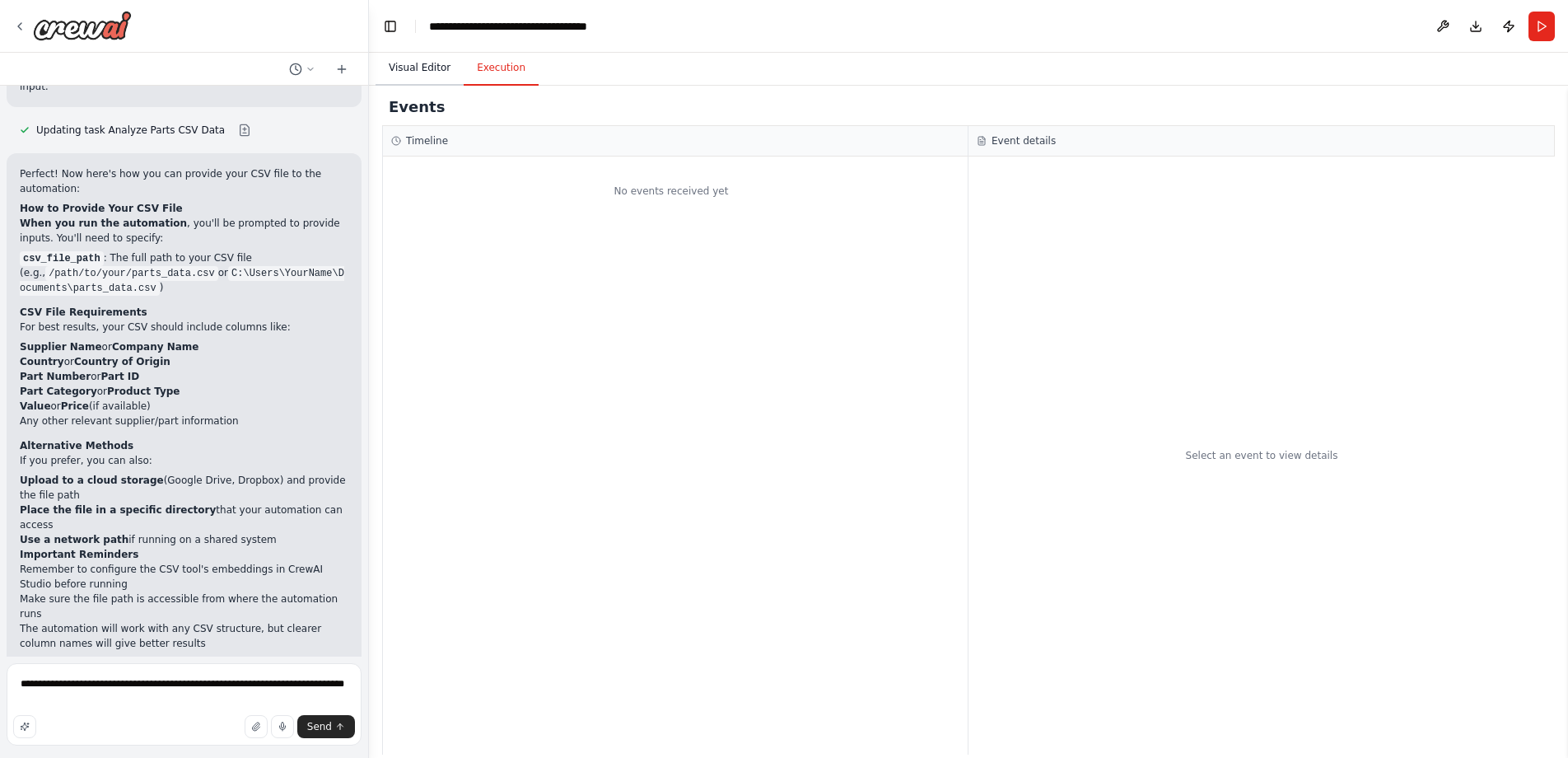
click at [435, 71] on button "Visual Editor" at bounding box center [419, 68] width 88 height 35
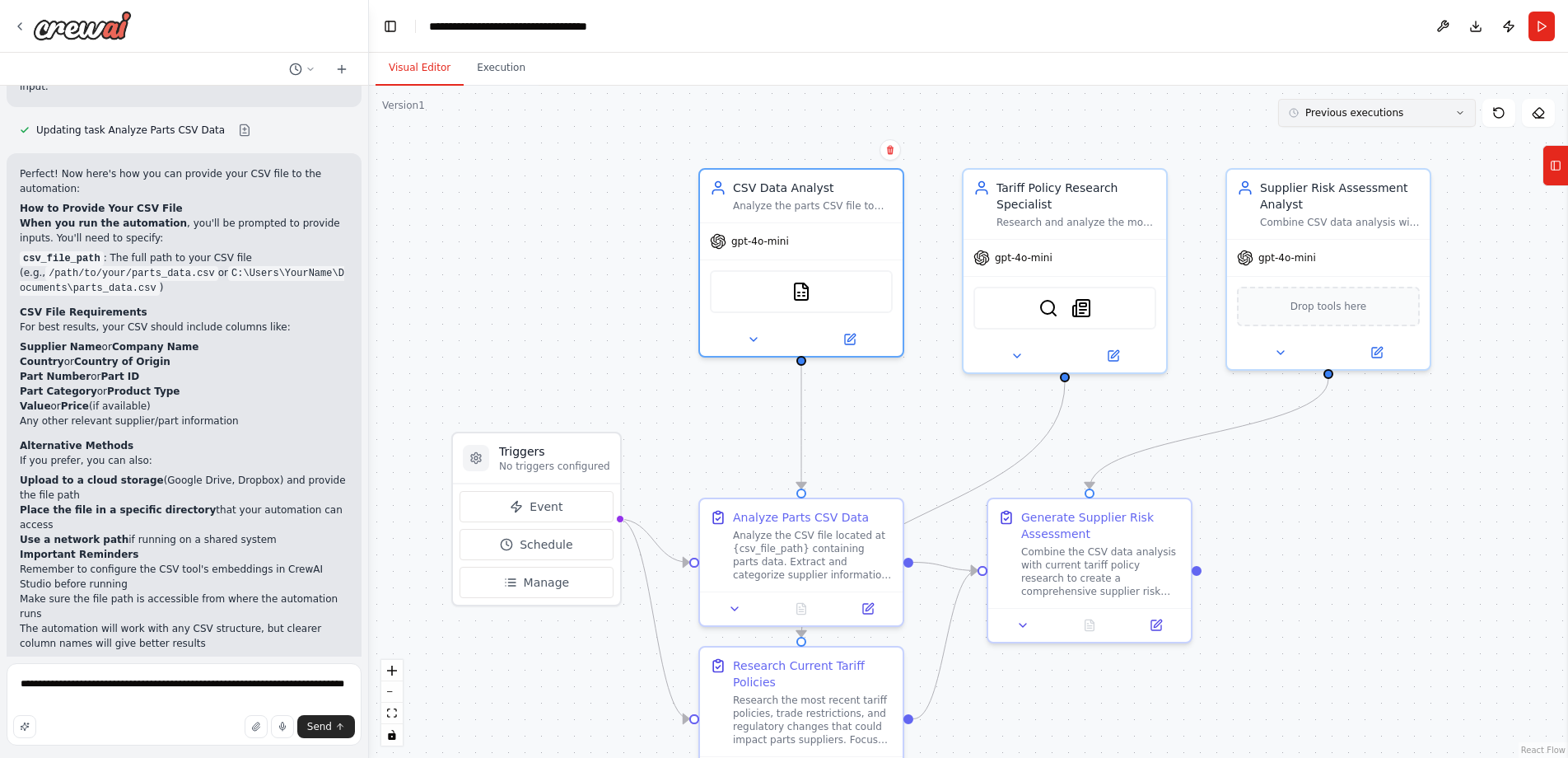
click at [1454, 114] on button "Previous executions" at bounding box center [1377, 113] width 198 height 28
click at [1341, 142] on div "17m ago" at bounding box center [1387, 143] width 165 height 13
click at [505, 67] on button "Execution" at bounding box center [501, 68] width 75 height 35
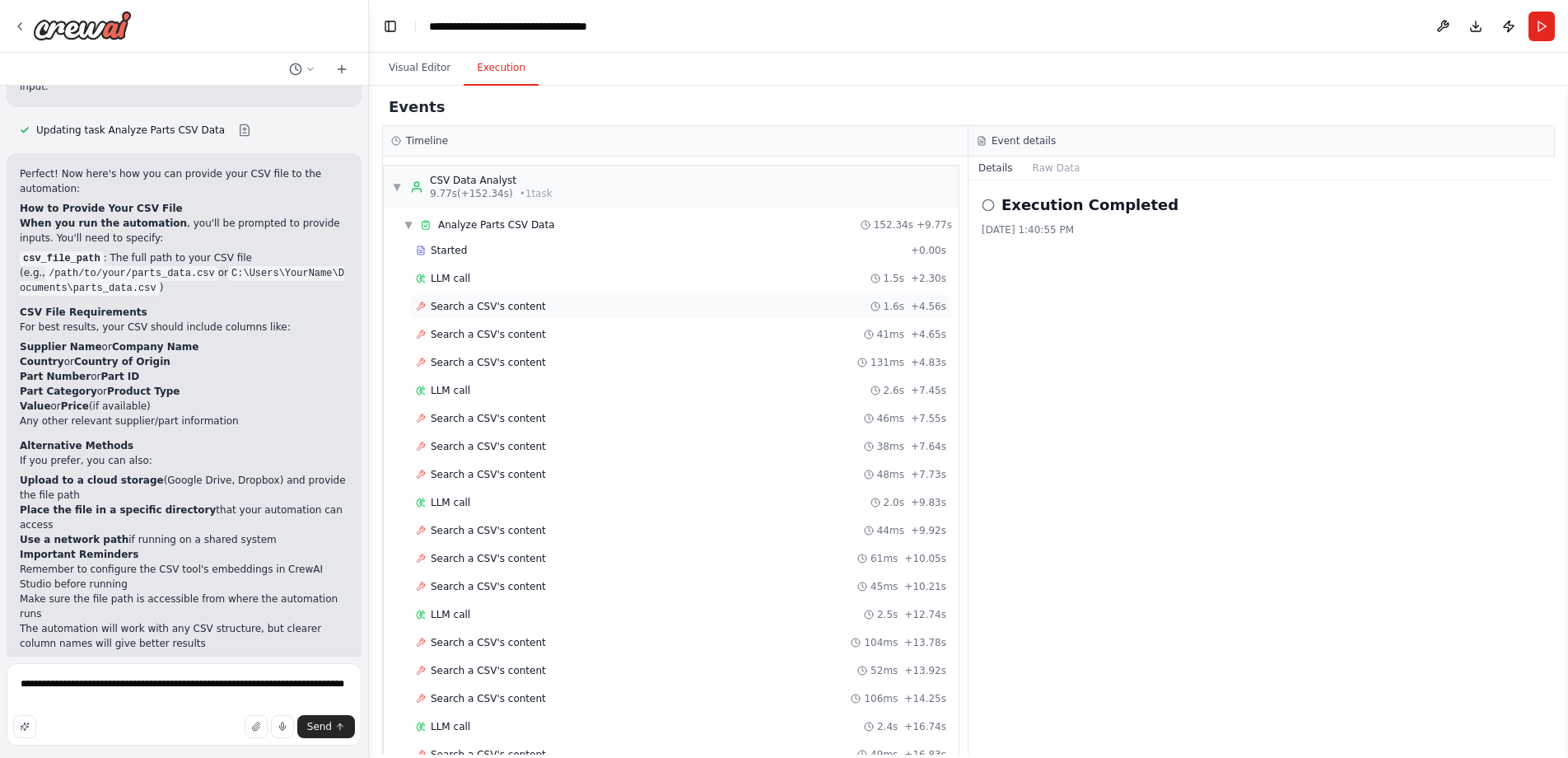
click at [505, 308] on span "Search a CSV's content" at bounding box center [488, 306] width 115 height 13
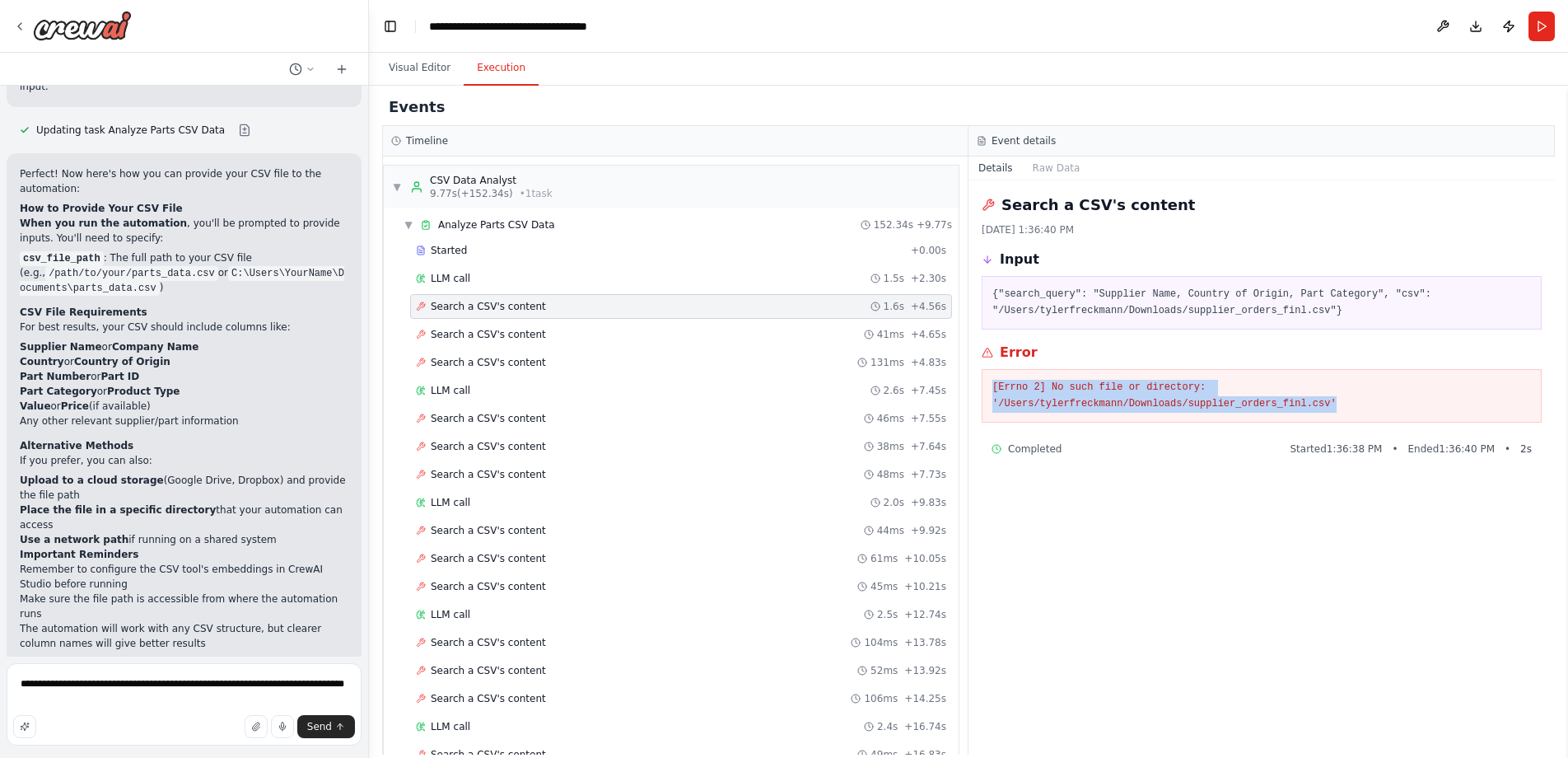
drag, startPoint x: 1342, startPoint y: 401, endPoint x: 971, endPoint y: 388, distance: 371.2
click at [971, 388] on div "Search a CSV's content 10/15/2025, 1:36:40 PM Input {"search_query": "Supplier …" at bounding box center [1261, 467] width 586 height 574
copy pre "[Errno 2] No such file or directory: '/Users/tylerfreckmann/Downloads/supplier_…"
click at [95, 708] on textarea "**********" at bounding box center [183, 704] width 355 height 82
paste textarea "**********"
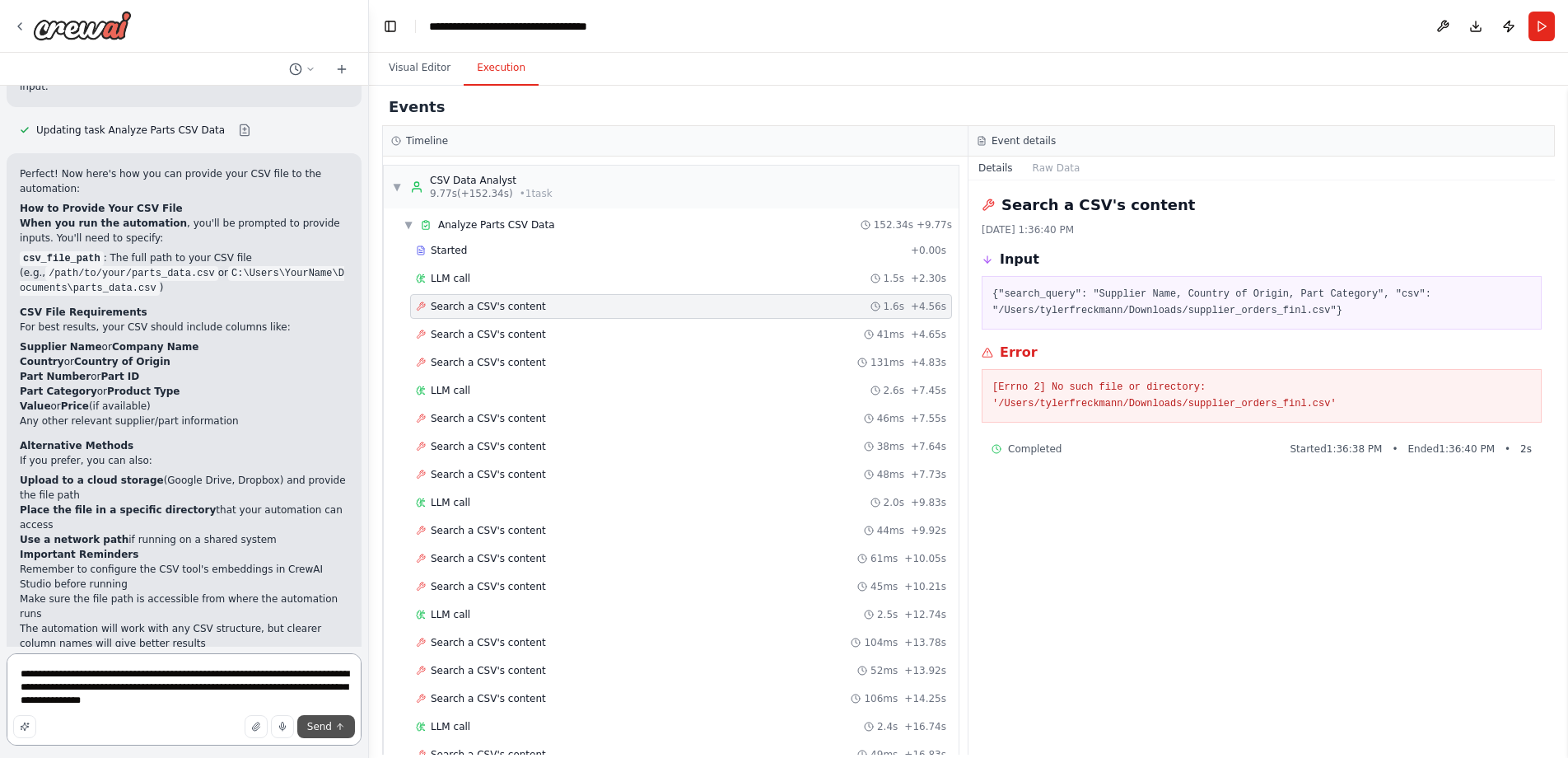
type textarea "**********"
click at [322, 726] on span "Send" at bounding box center [320, 726] width 25 height 13
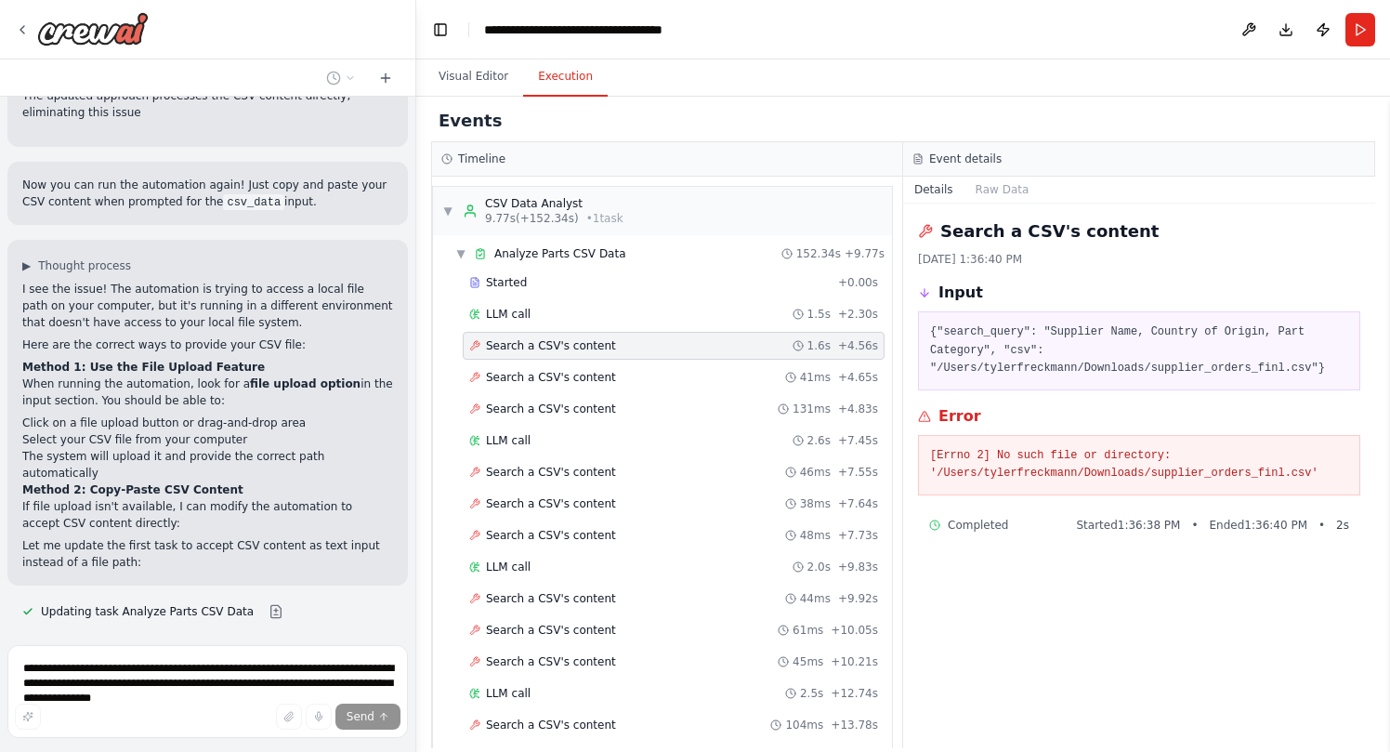
scroll to position [4355, 0]
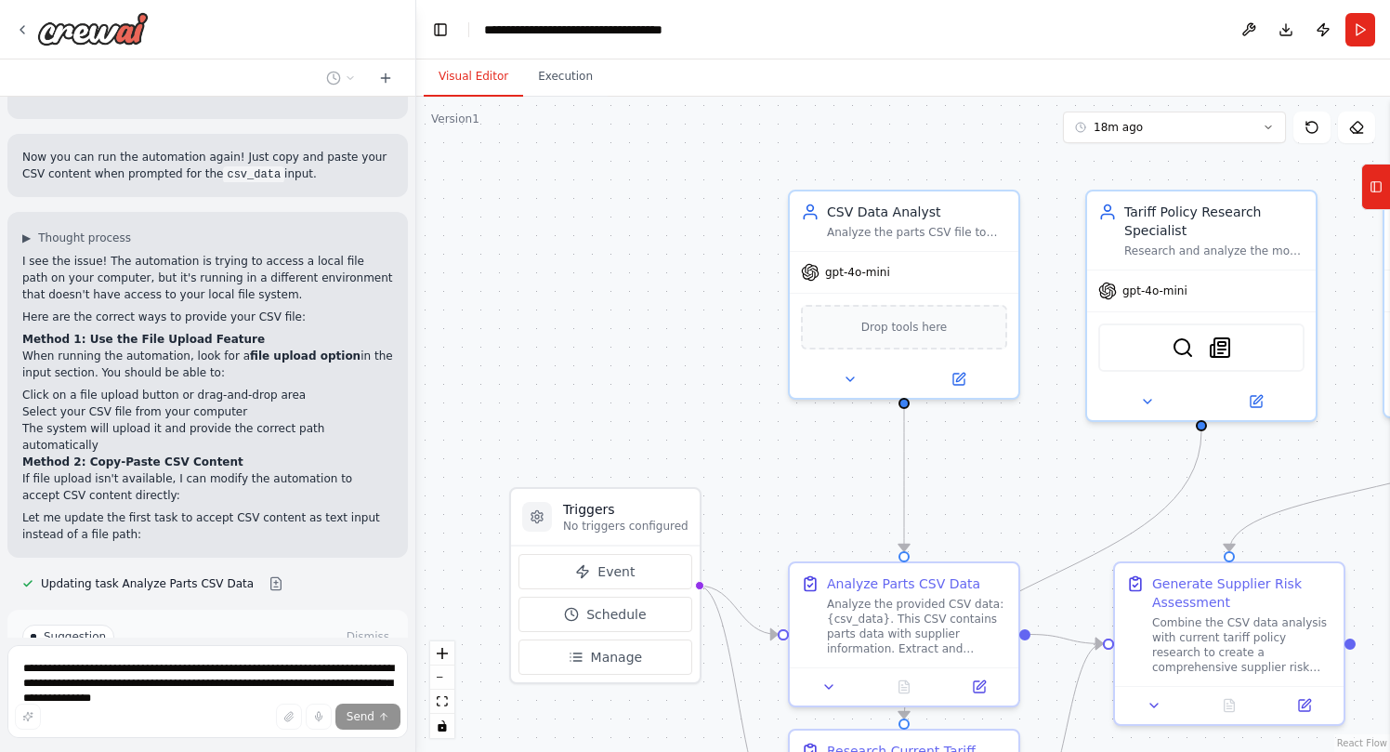
click at [486, 80] on button "Visual Editor" at bounding box center [473, 77] width 99 height 39
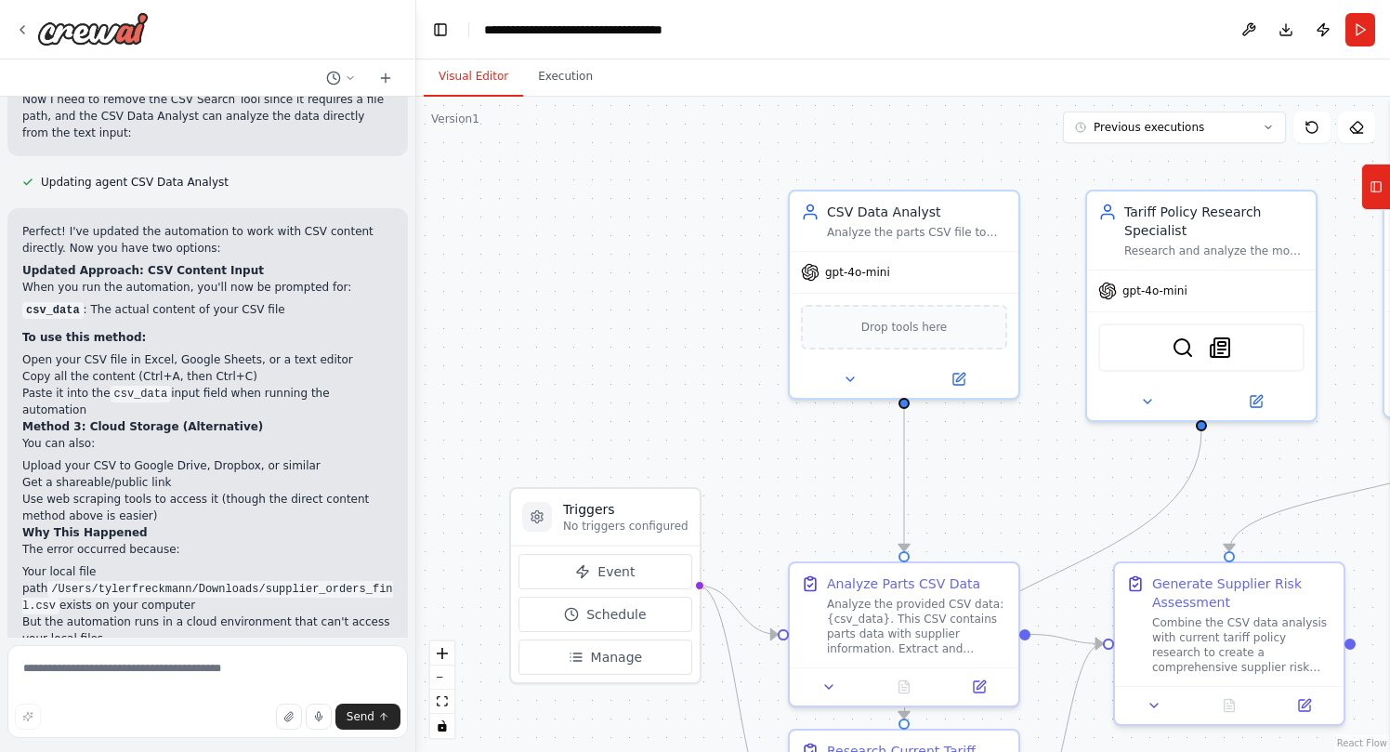
scroll to position [3778, 0]
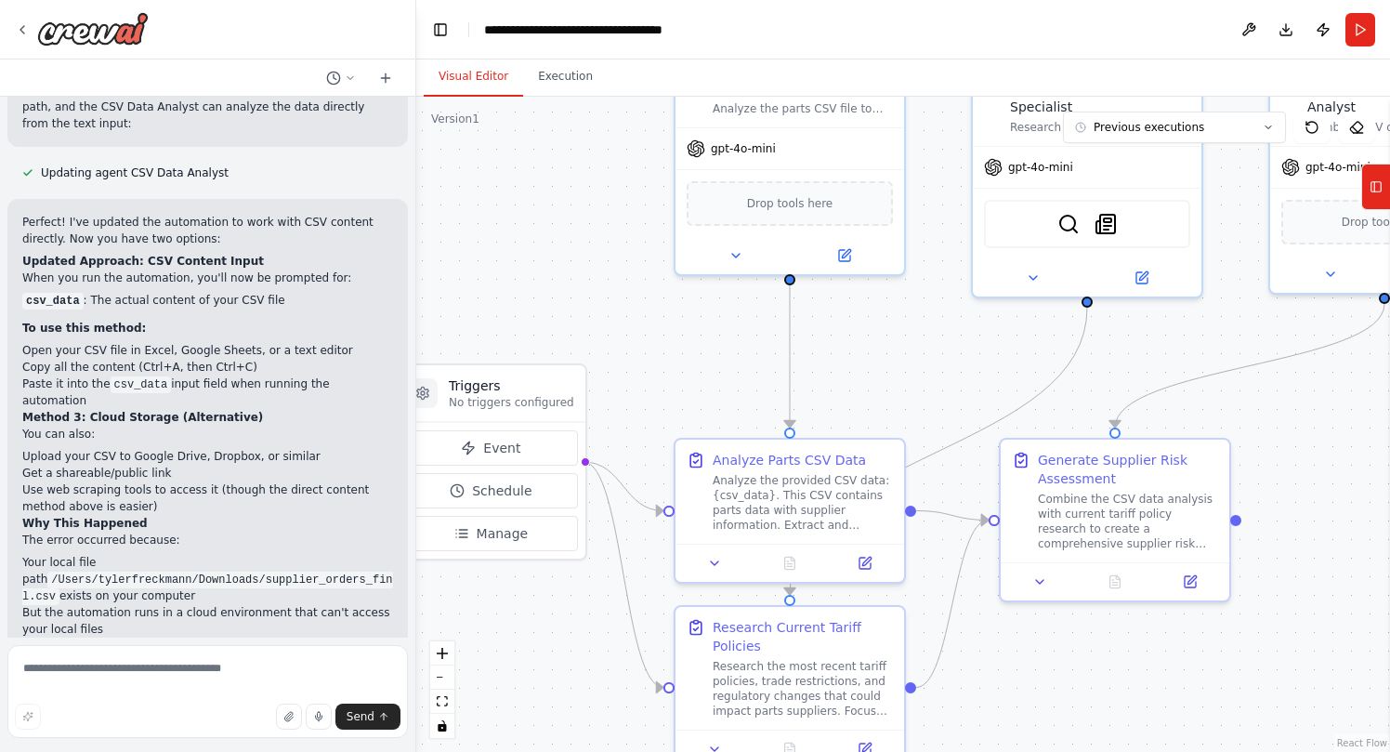
drag, startPoint x: 727, startPoint y: 393, endPoint x: 609, endPoint y: 268, distance: 172.2
click at [609, 268] on div ".deletable-edge-delete-btn { width: 20px; height: 20px; border: 0px solid #ffff…" at bounding box center [903, 424] width 974 height 655
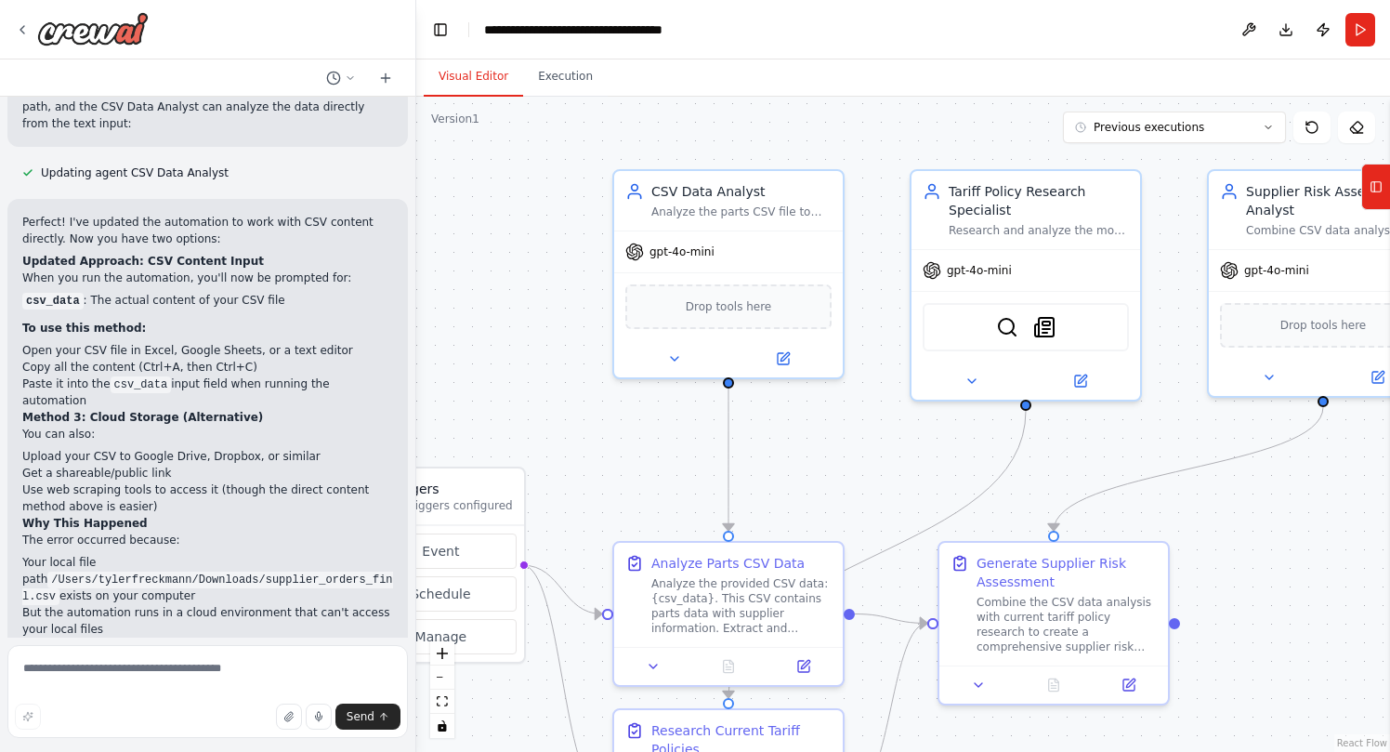
drag, startPoint x: 609, startPoint y: 268, endPoint x: 529, endPoint y: 428, distance: 179.9
click at [529, 428] on div ".deletable-edge-delete-btn { width: 20px; height: 20px; border: 0px solid #ffff…" at bounding box center [903, 424] width 974 height 655
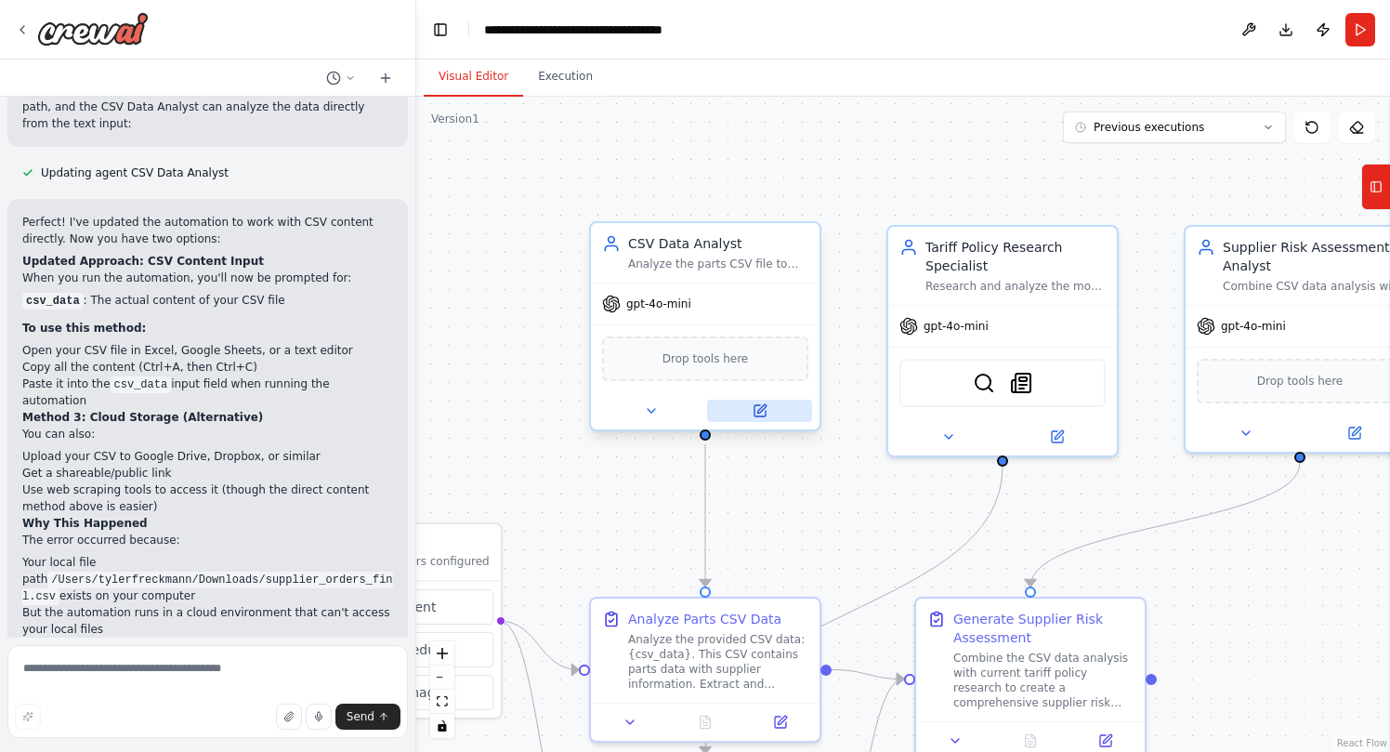
click at [746, 410] on button at bounding box center [759, 410] width 105 height 22
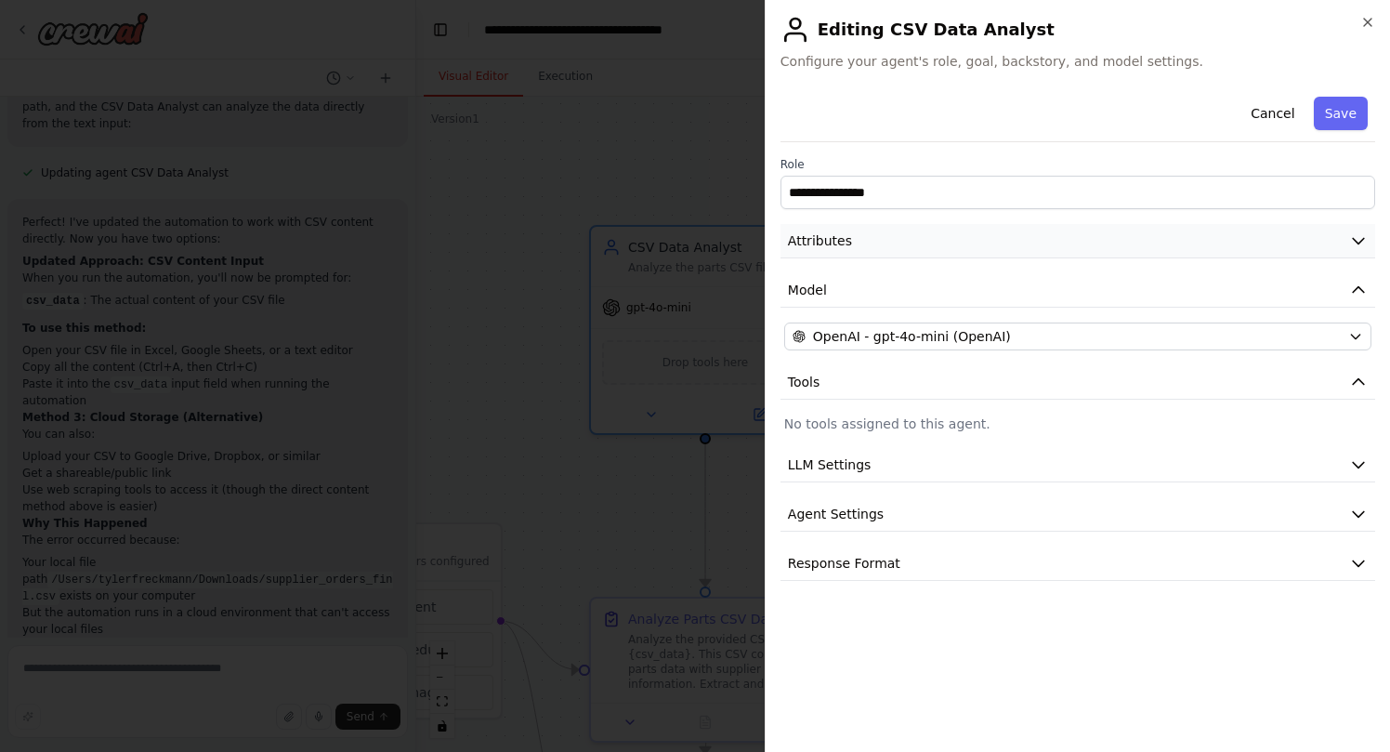
click at [1369, 253] on button "Attributes" at bounding box center [1077, 241] width 595 height 34
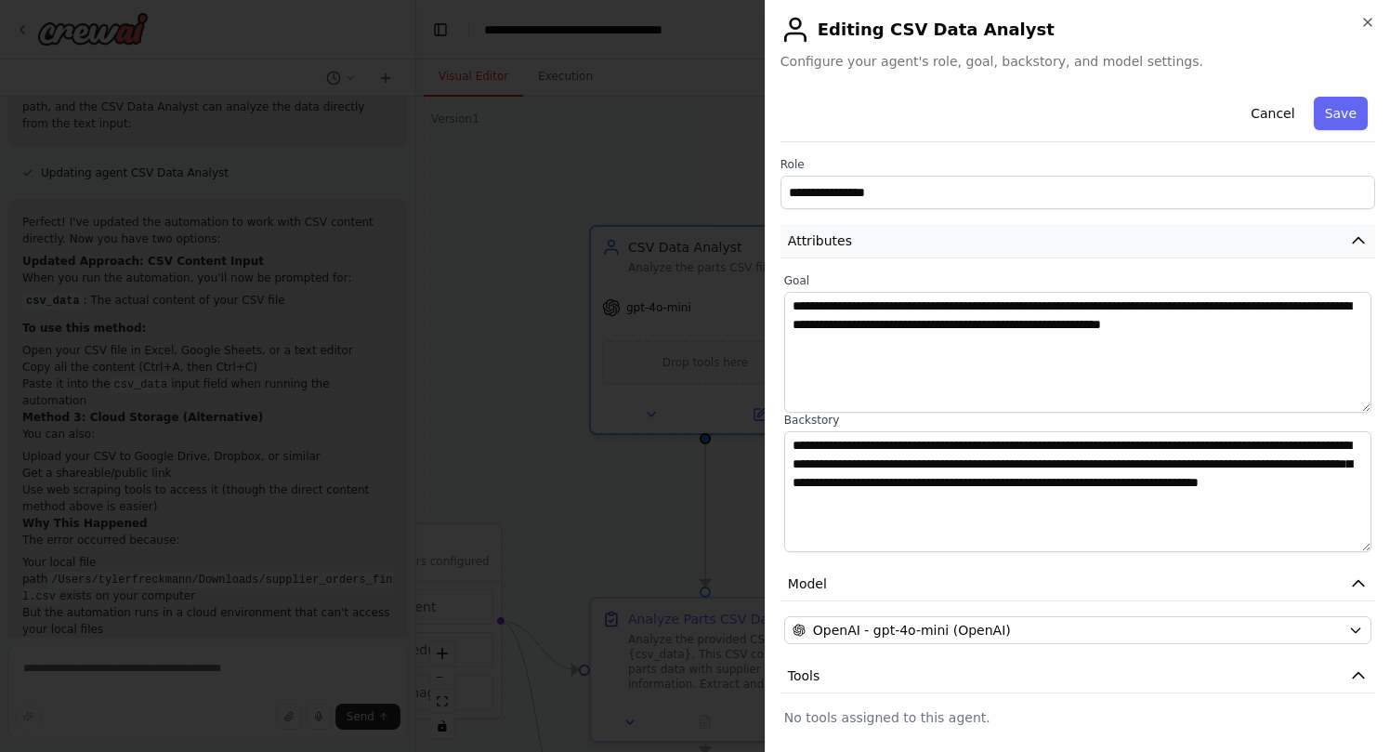
click at [1358, 248] on icon "button" at bounding box center [1358, 240] width 19 height 19
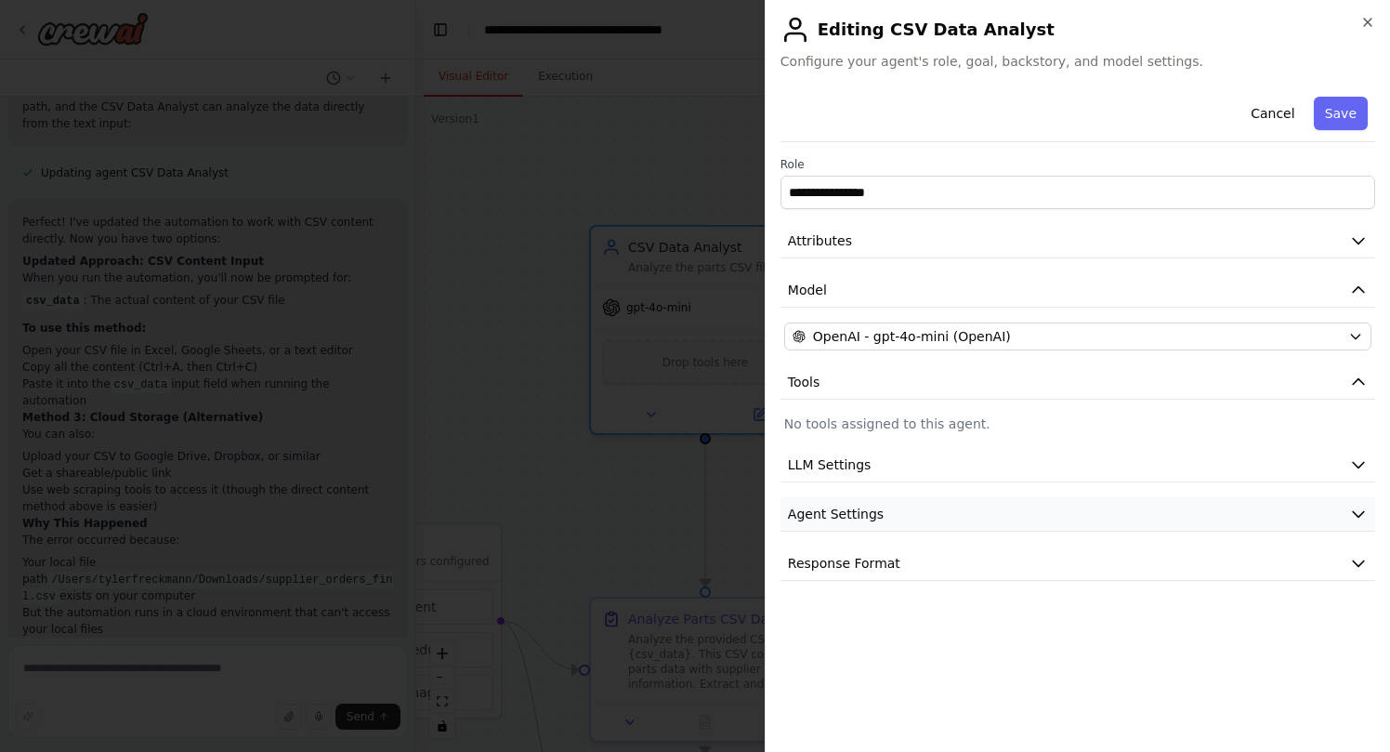
click at [1354, 520] on icon "button" at bounding box center [1358, 513] width 19 height 19
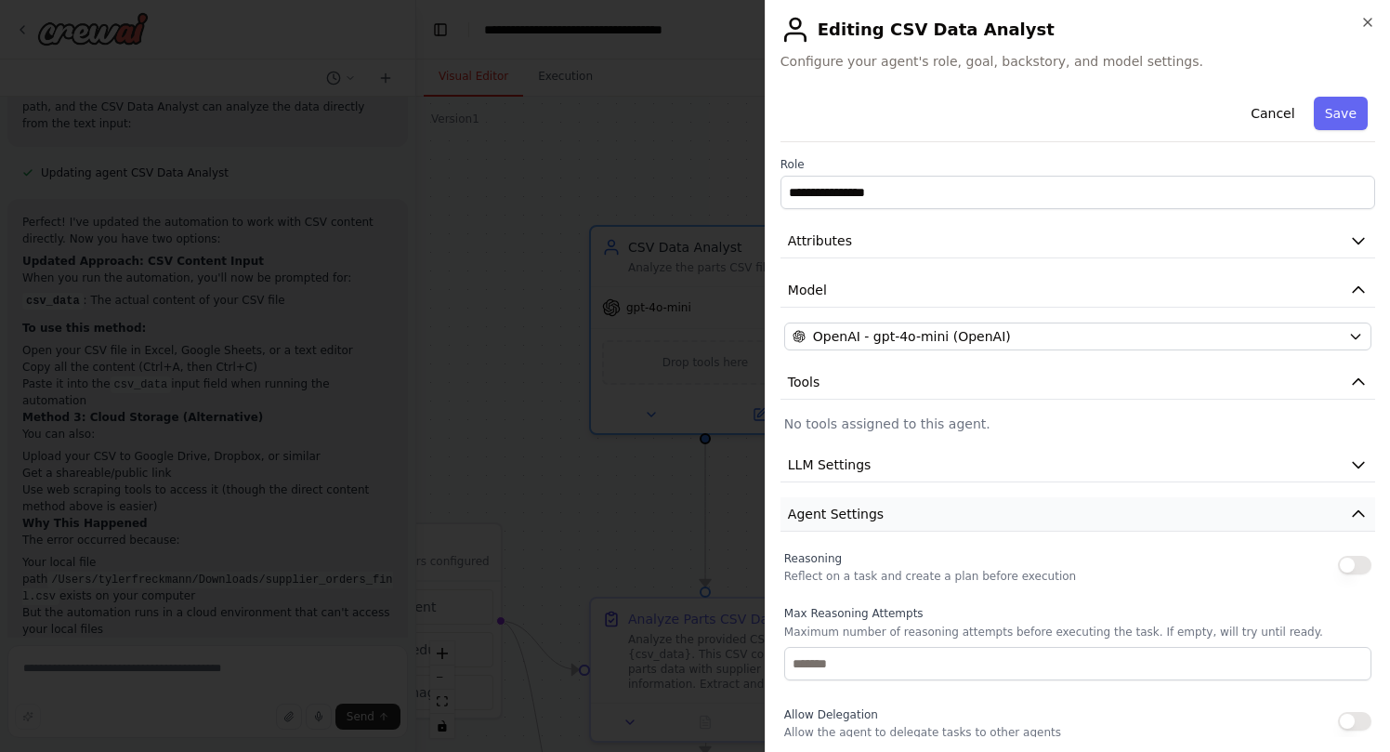
click at [1354, 520] on icon "button" at bounding box center [1358, 513] width 19 height 19
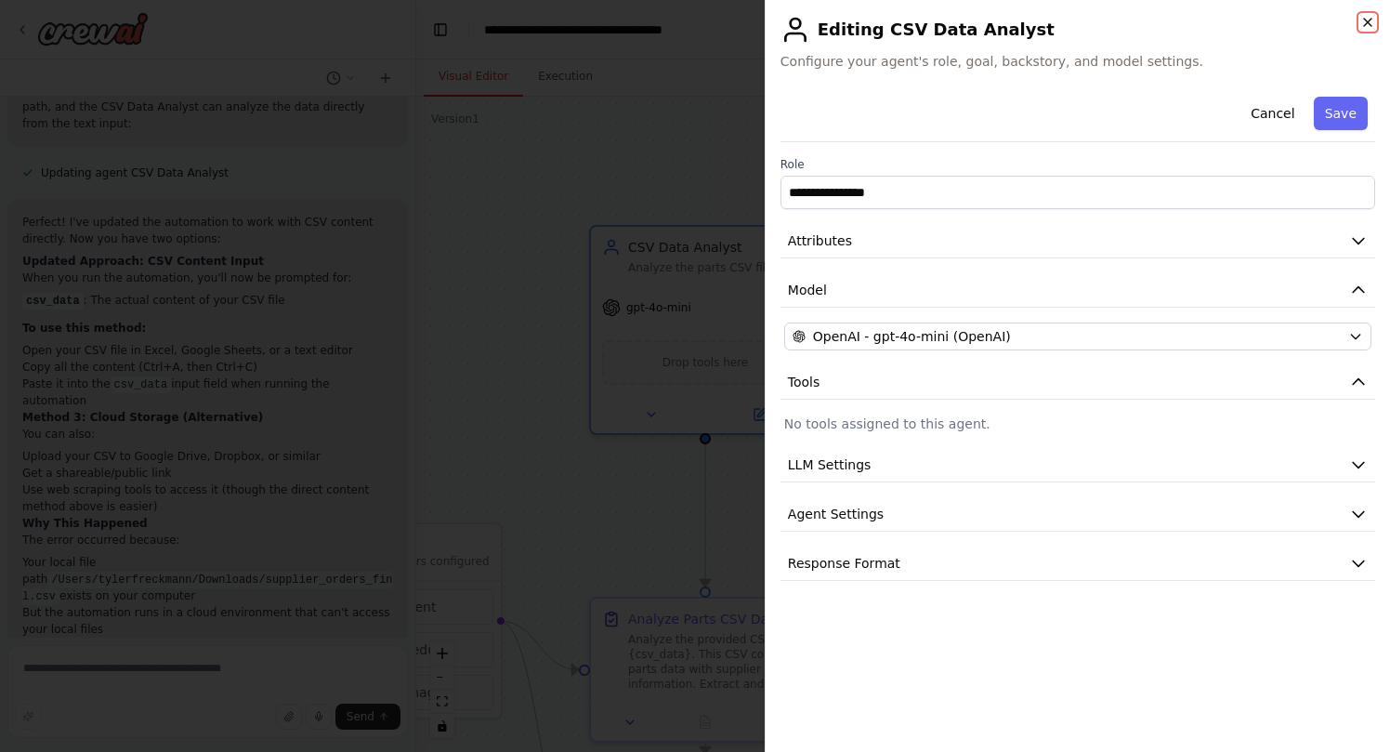
click at [1365, 24] on icon "button" at bounding box center [1367, 22] width 7 height 7
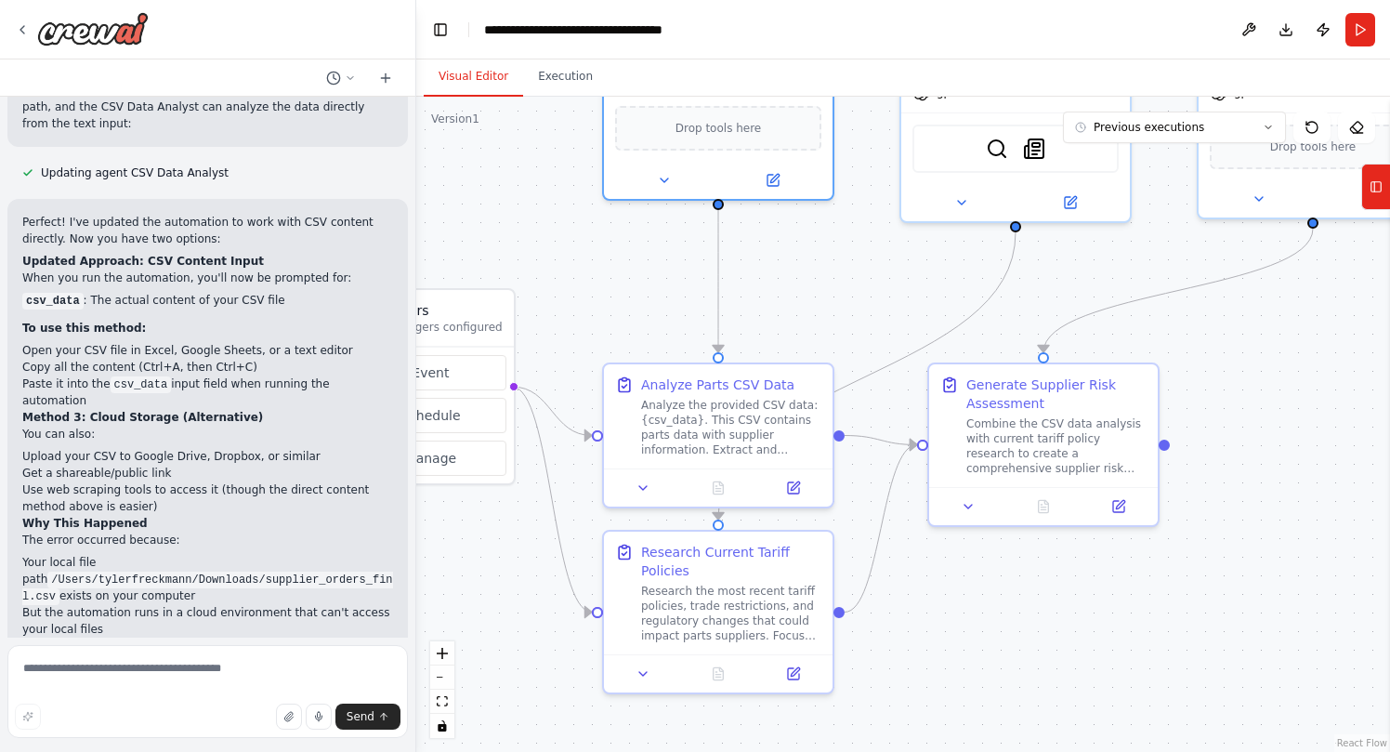
drag, startPoint x: 790, startPoint y: 556, endPoint x: 803, endPoint y: 321, distance: 234.5
click at [803, 321] on div ".deletable-edge-delete-btn { width: 20px; height: 20px; border: 0px solid #ffff…" at bounding box center [903, 424] width 974 height 655
click at [797, 488] on icon at bounding box center [793, 483] width 11 height 11
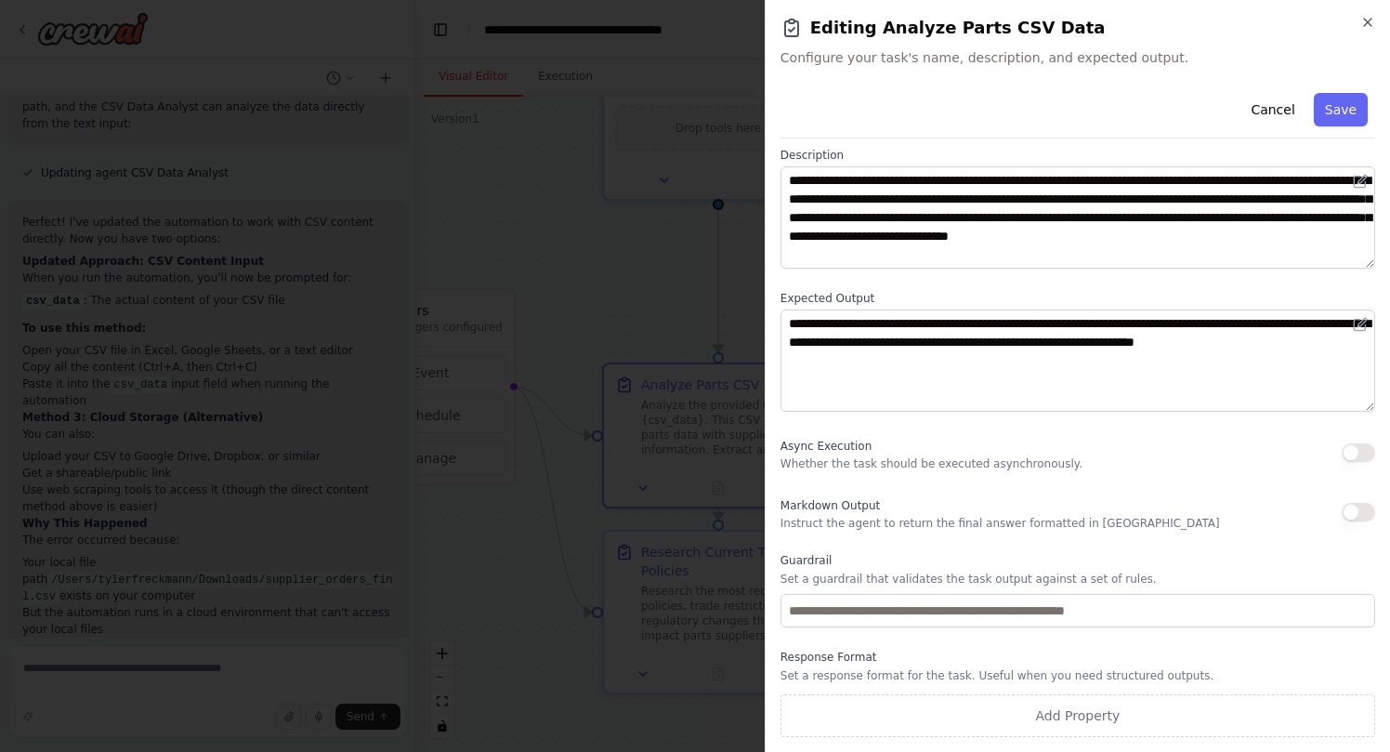
scroll to position [0, 0]
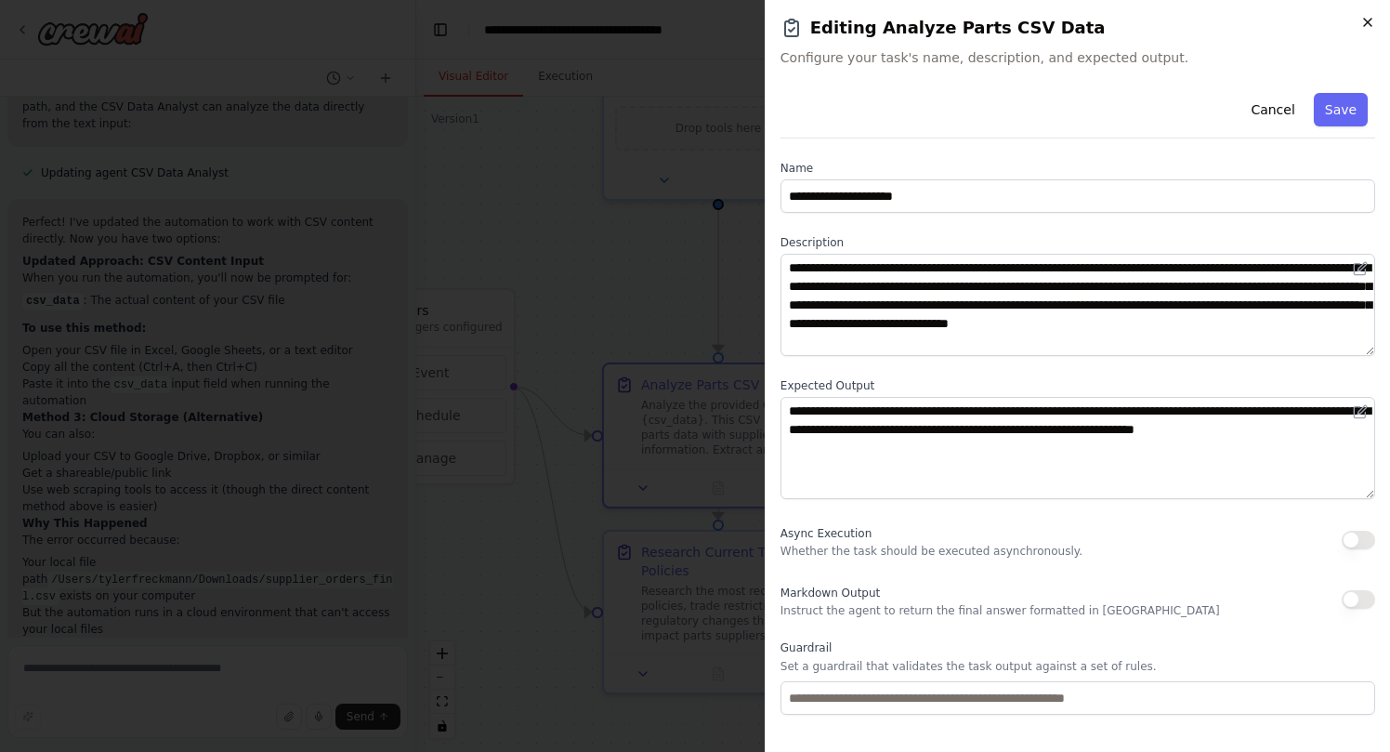
click at [1367, 23] on icon "button" at bounding box center [1367, 22] width 15 height 15
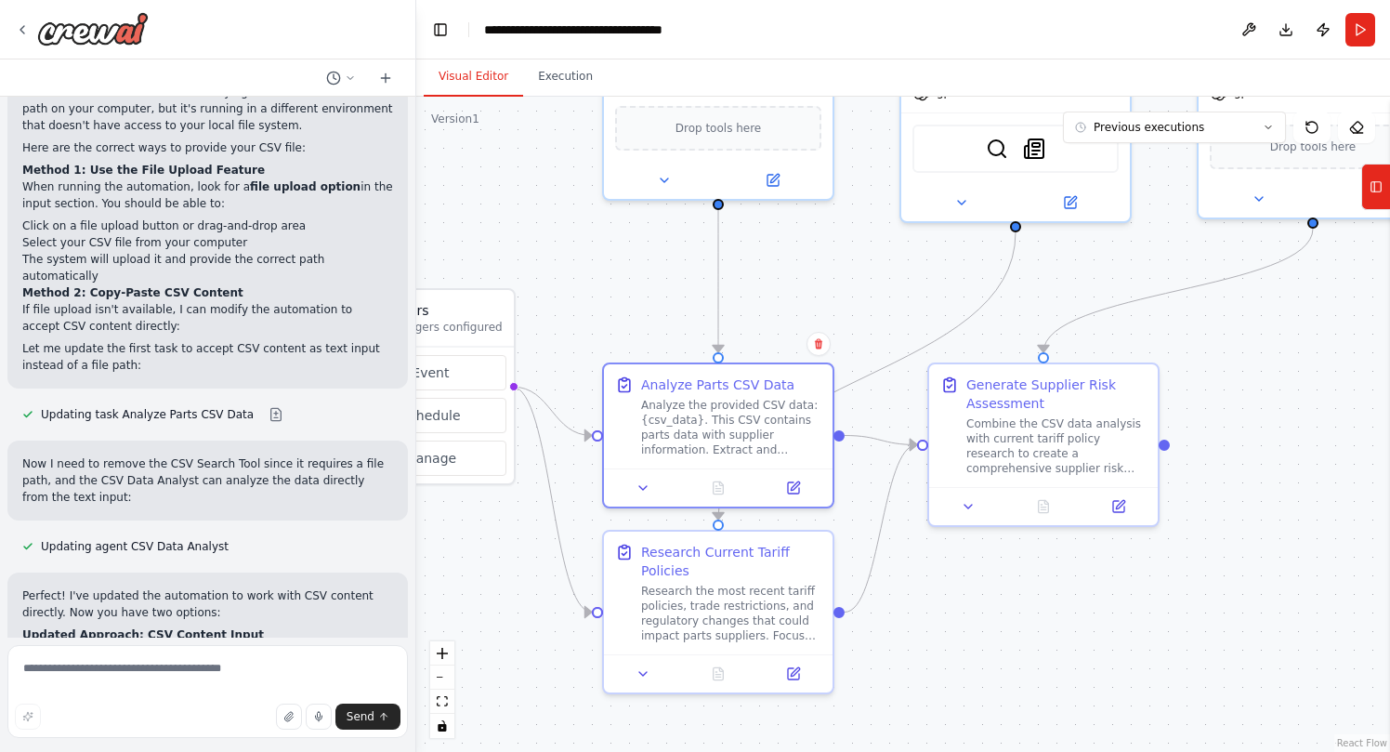
scroll to position [3368, 0]
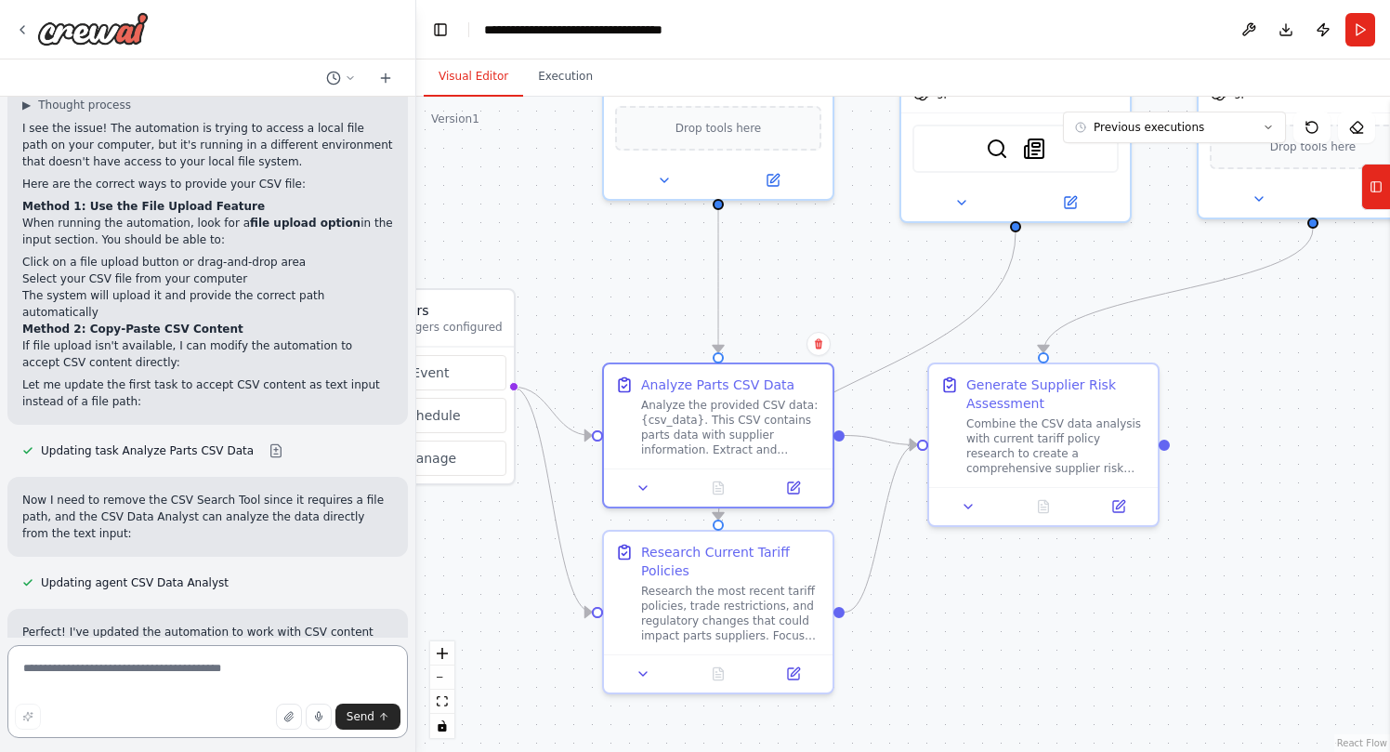
click at [111, 688] on textarea at bounding box center [207, 691] width 400 height 93
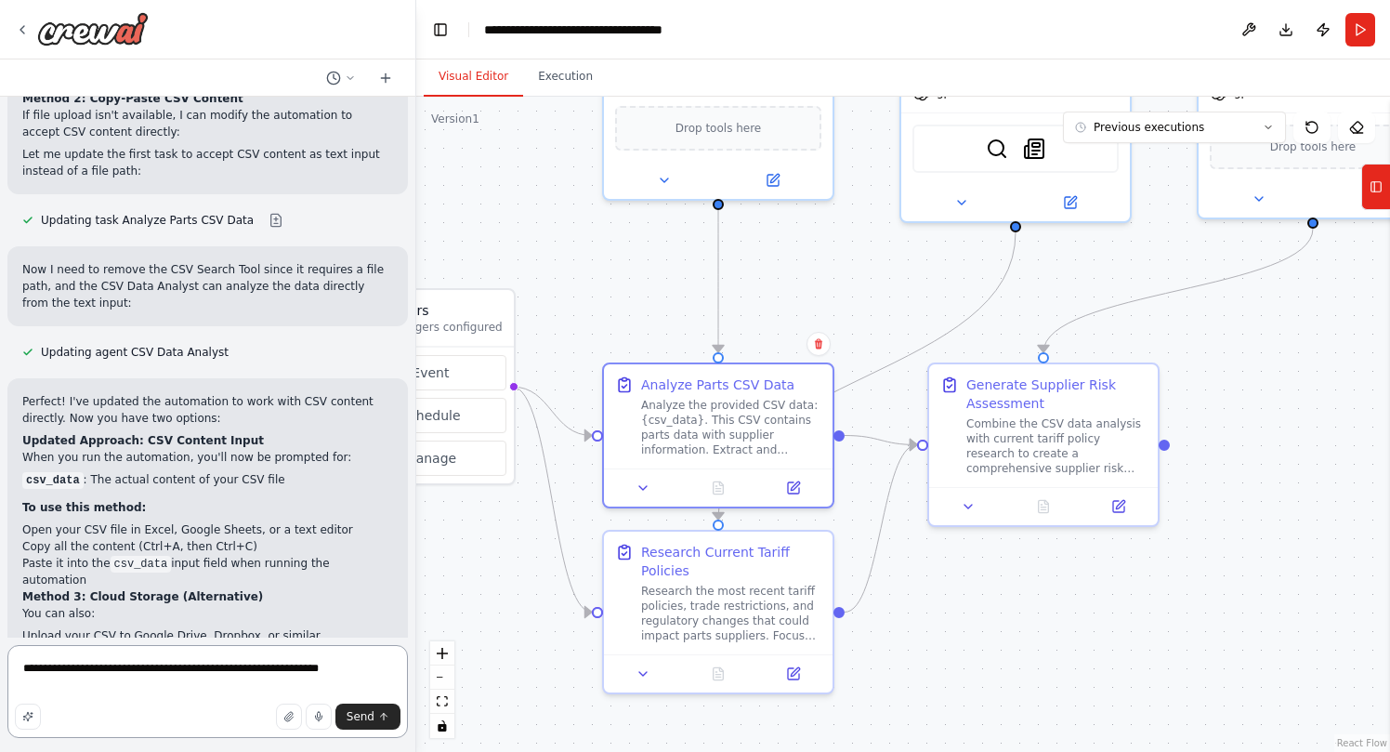
scroll to position [3829, 0]
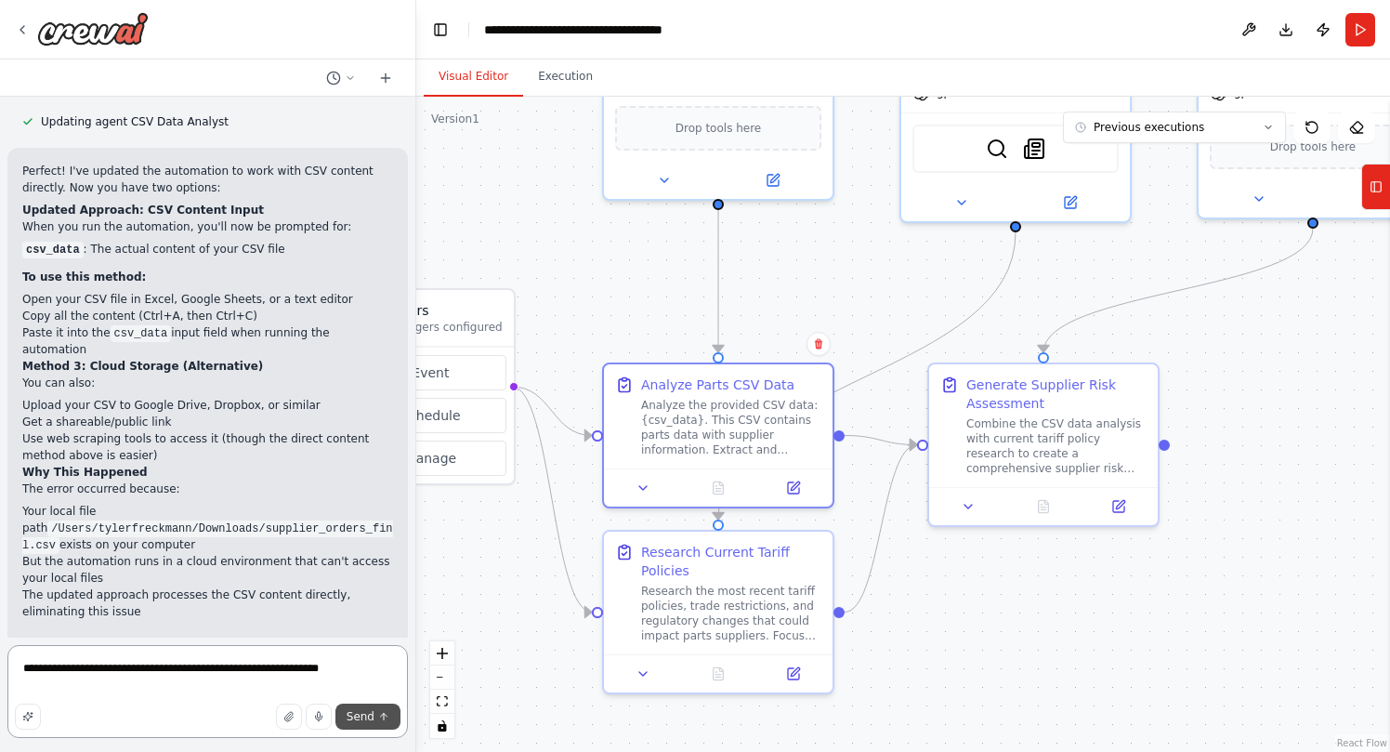
type textarea "**********"
click at [373, 720] on span "Send" at bounding box center [361, 716] width 28 height 15
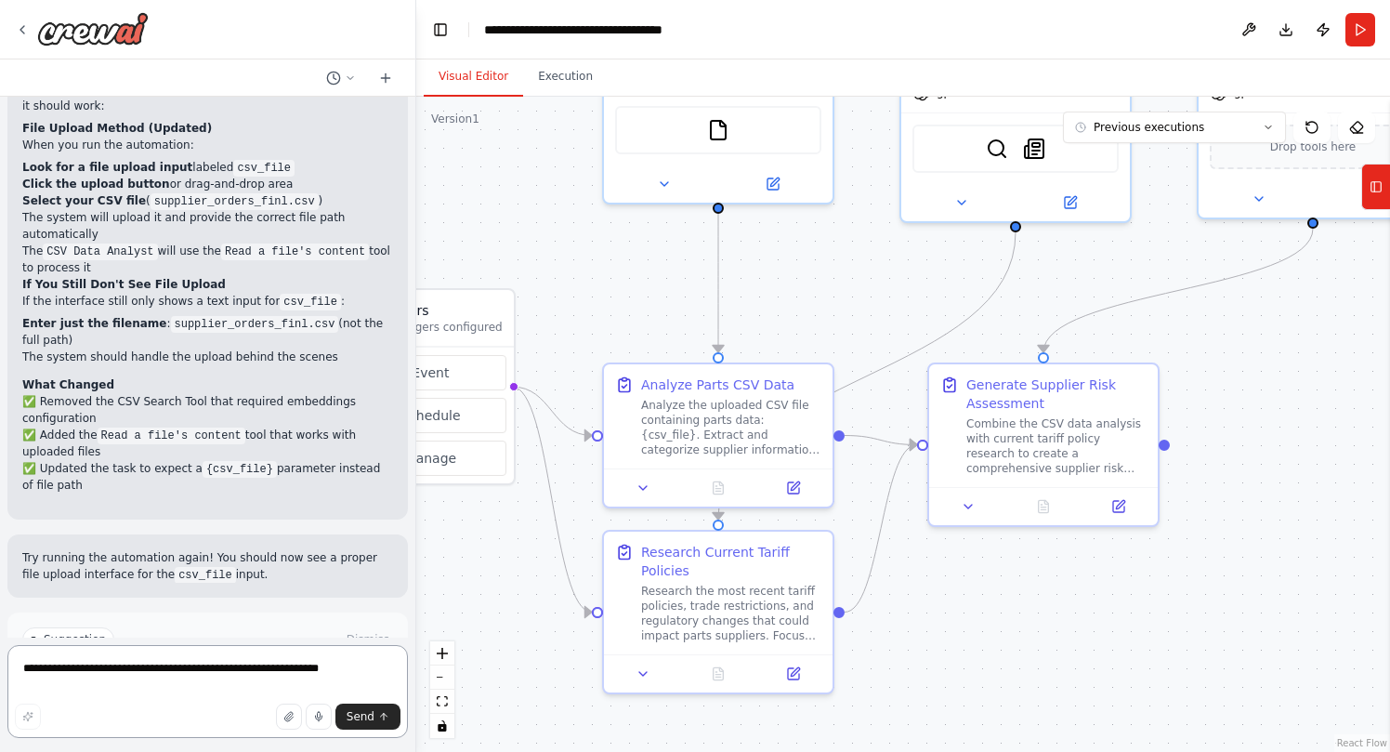
scroll to position [4945, 0]
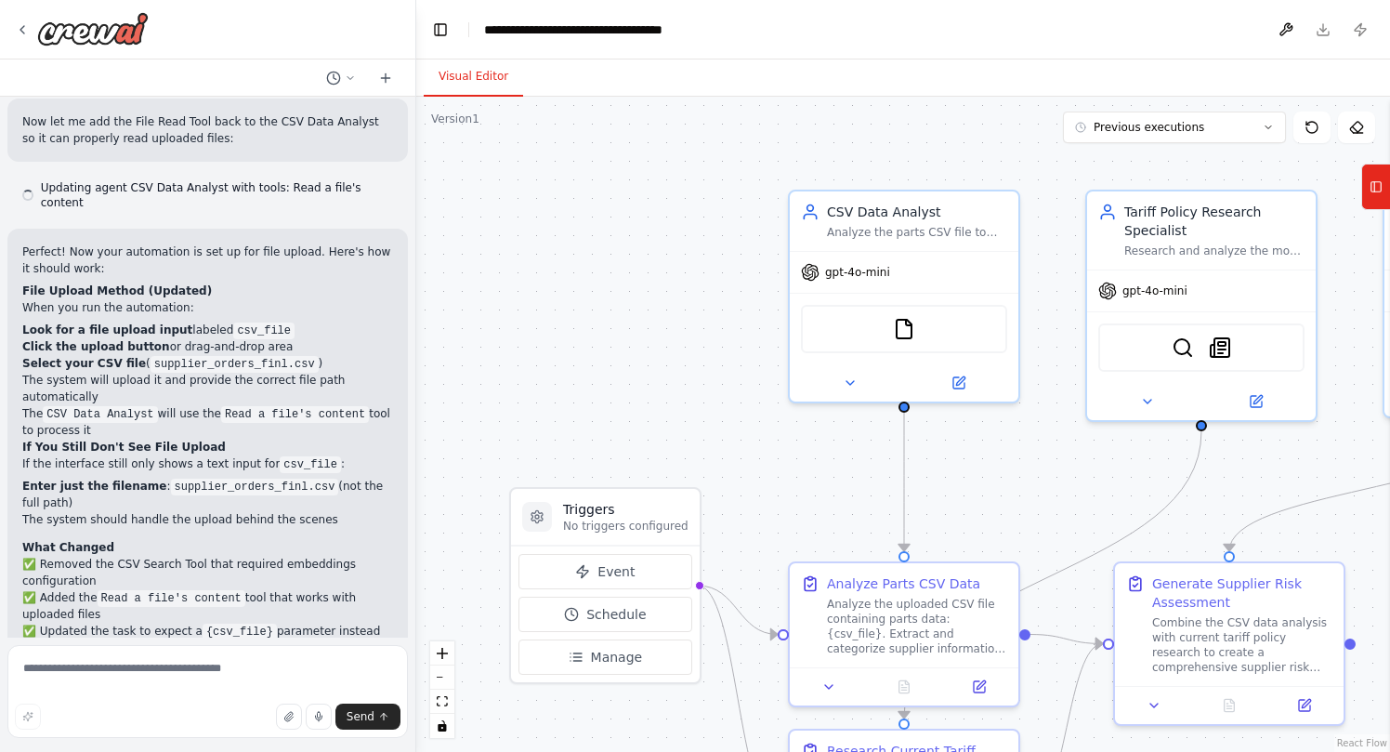
scroll to position [4795, 0]
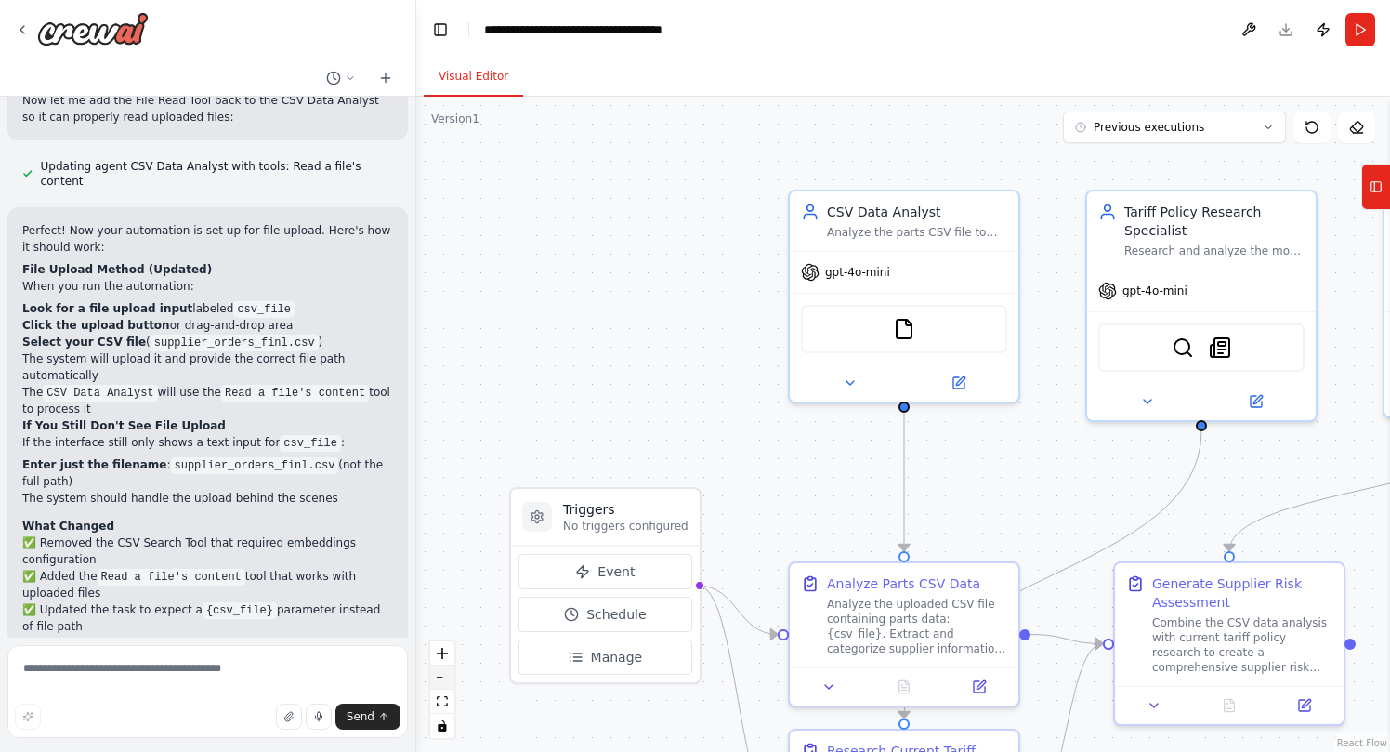
click at [447, 682] on button "zoom out" at bounding box center [442, 677] width 24 height 24
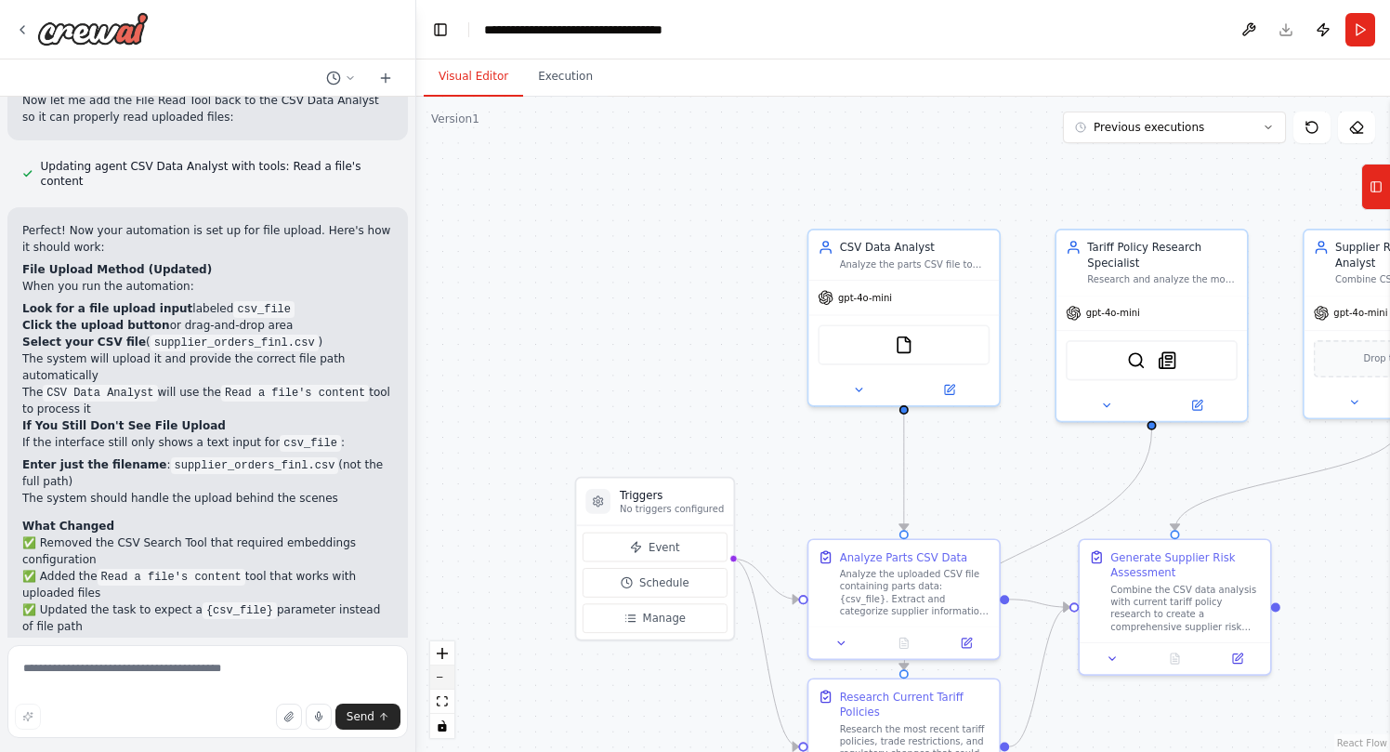
click at [447, 682] on button "zoom out" at bounding box center [442, 677] width 24 height 24
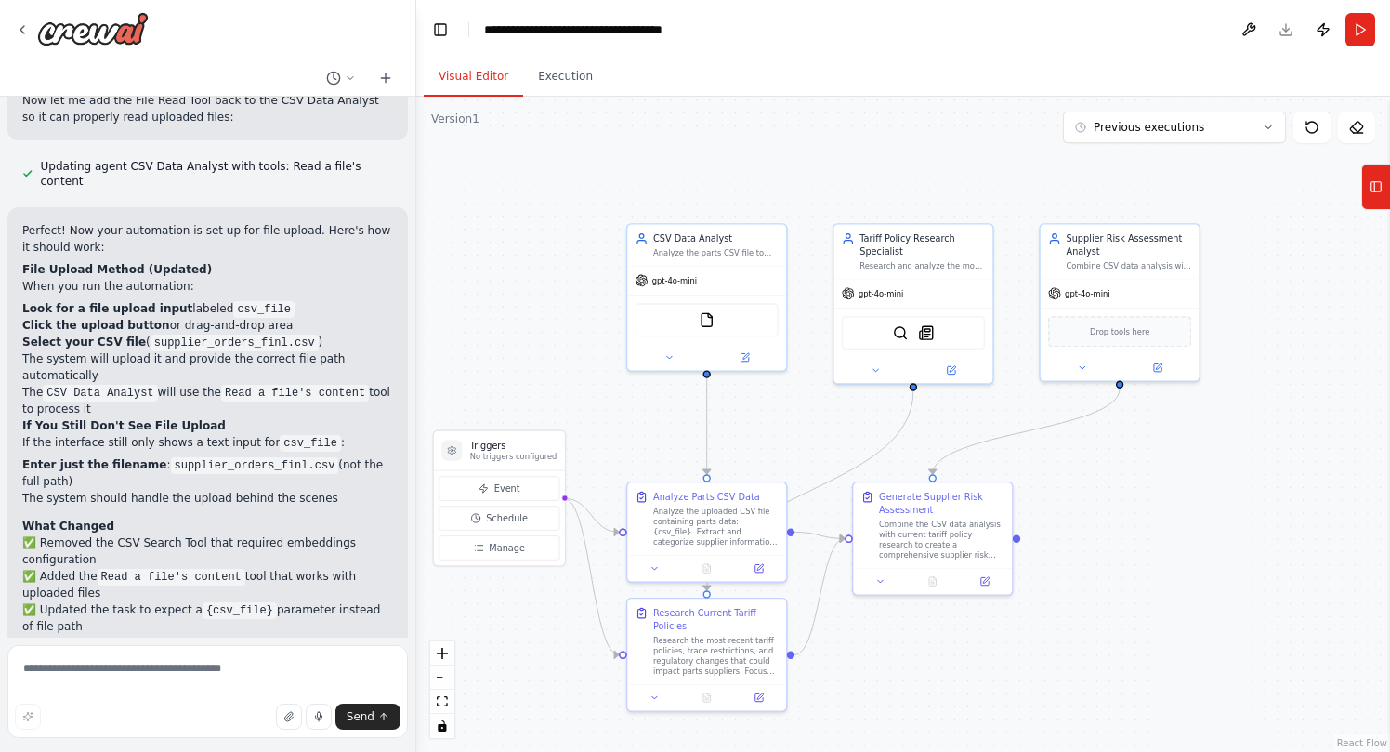
drag, startPoint x: 713, startPoint y: 397, endPoint x: 512, endPoint y: 359, distance: 204.3
click at [512, 359] on div ".deletable-edge-delete-btn { width: 20px; height: 20px; border: 0px solid #ffff…" at bounding box center [903, 424] width 974 height 655
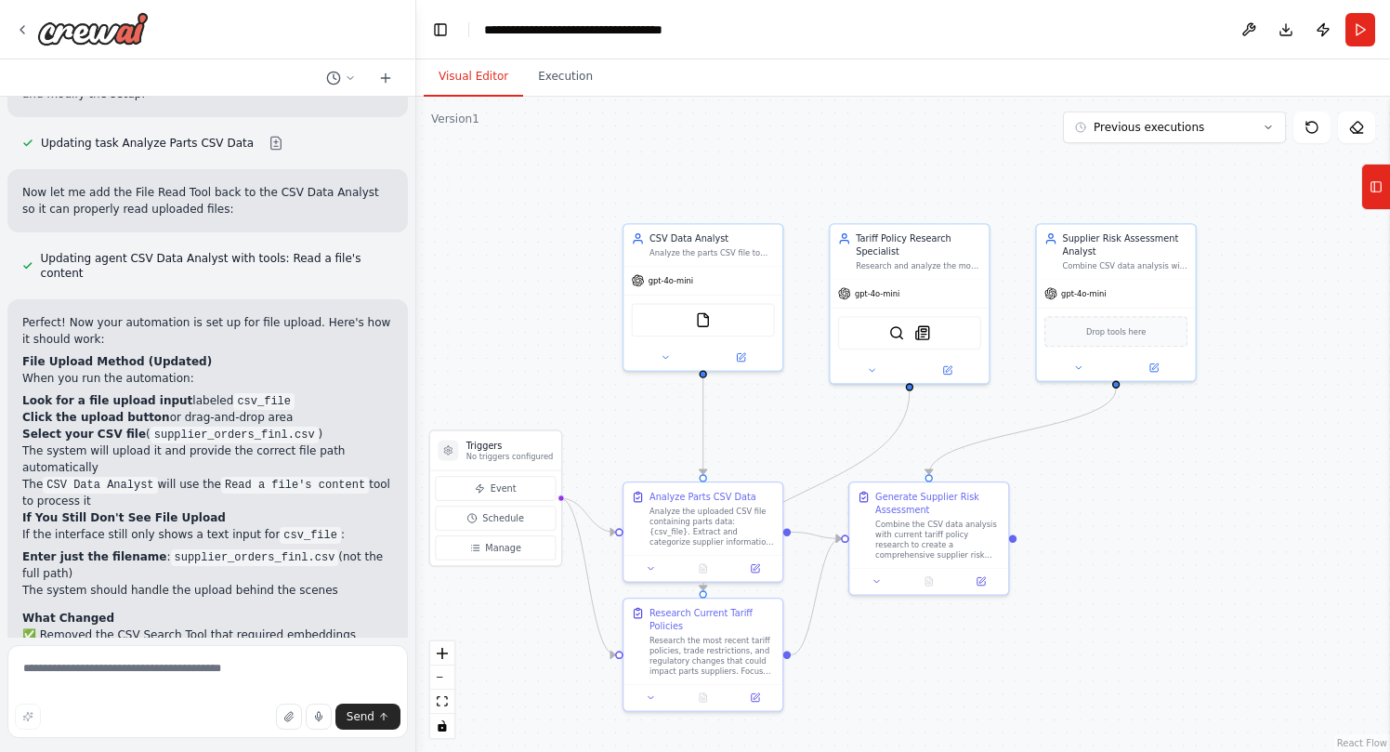
scroll to position [4696, 0]
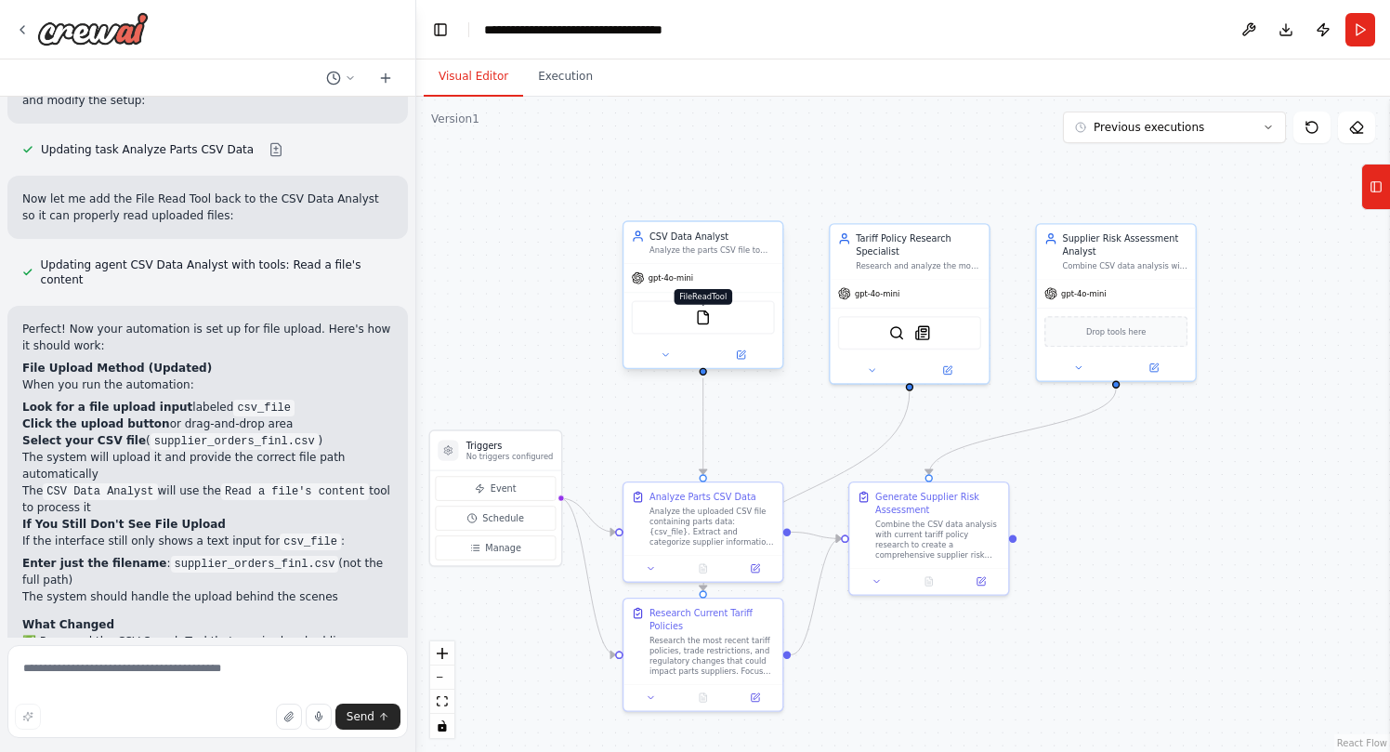
click at [704, 314] on img at bounding box center [703, 317] width 16 height 16
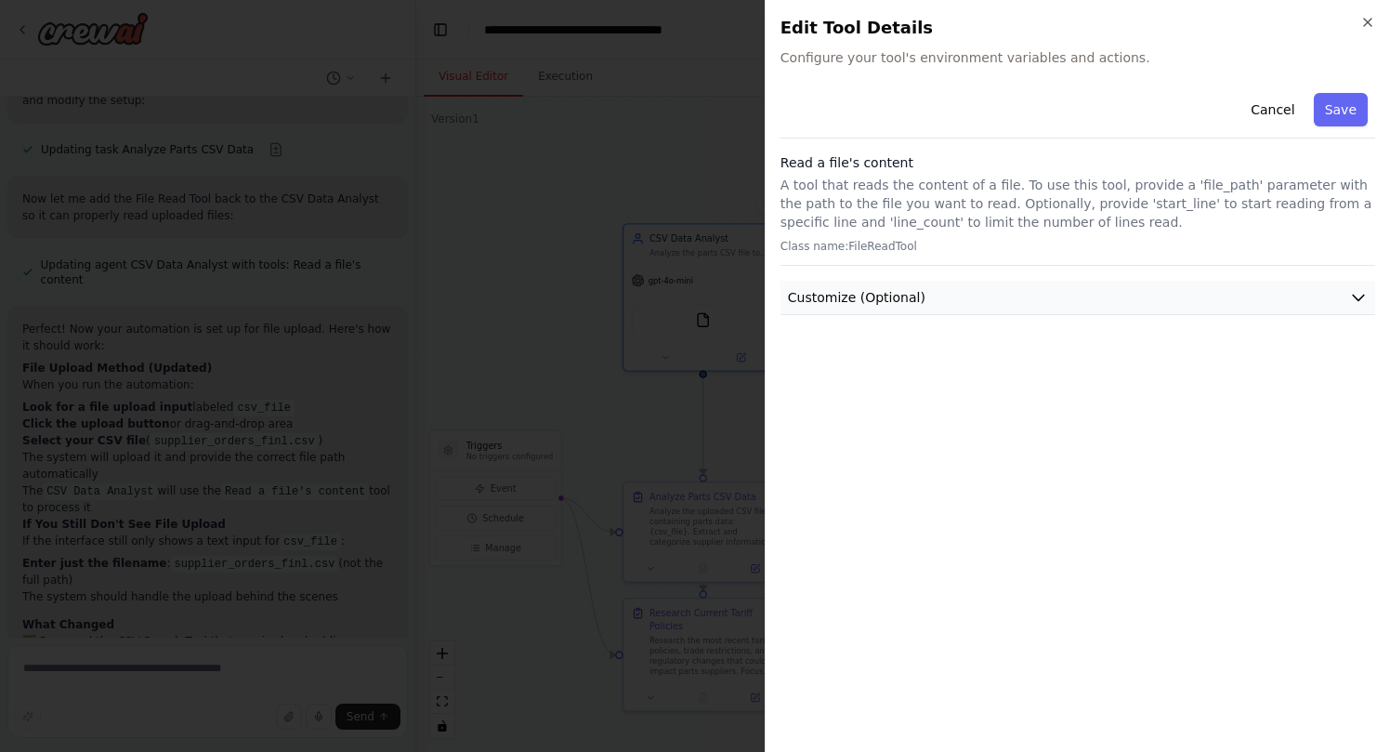
click at [1281, 295] on button "Customize (Optional)" at bounding box center [1077, 298] width 595 height 34
click at [1252, 299] on button "Customize (Optional)" at bounding box center [1077, 298] width 595 height 34
click at [1370, 23] on icon "button" at bounding box center [1367, 22] width 15 height 15
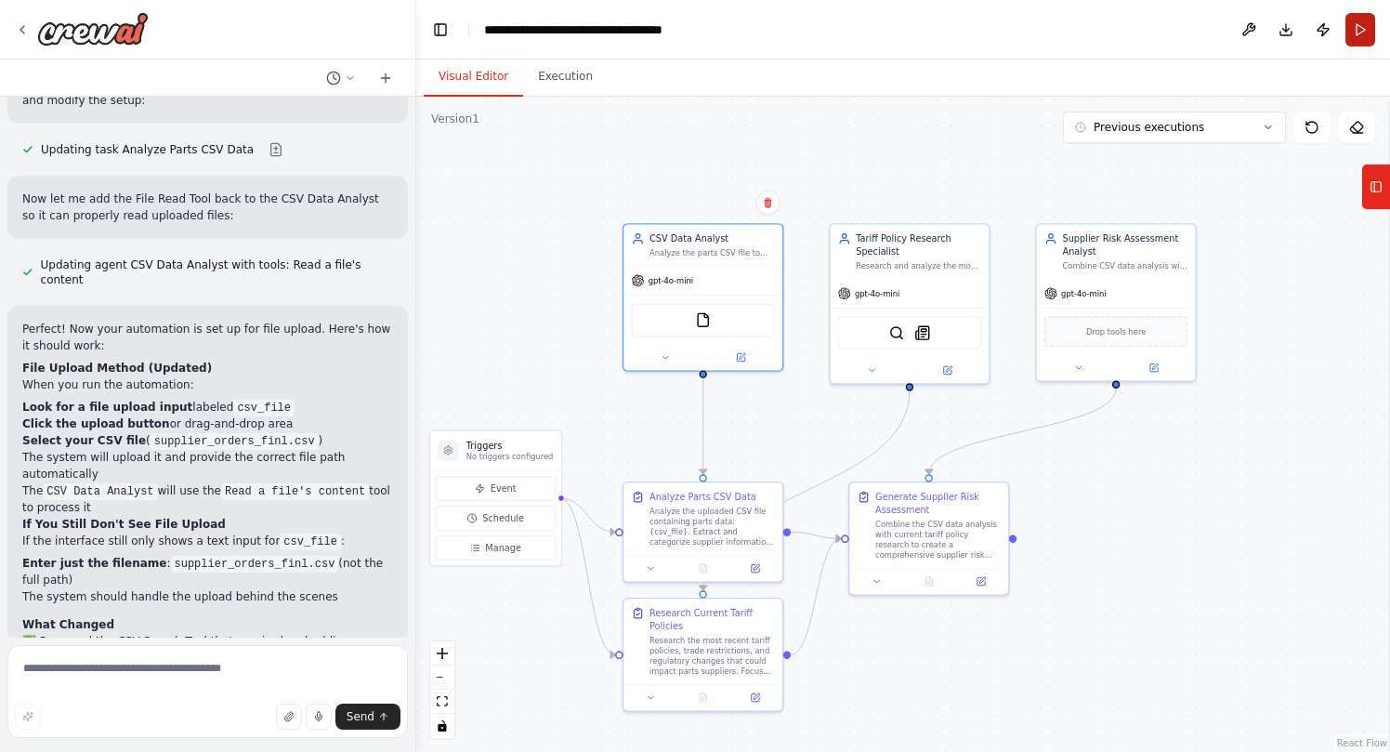
click at [1360, 31] on button "Run" at bounding box center [1360, 29] width 30 height 33
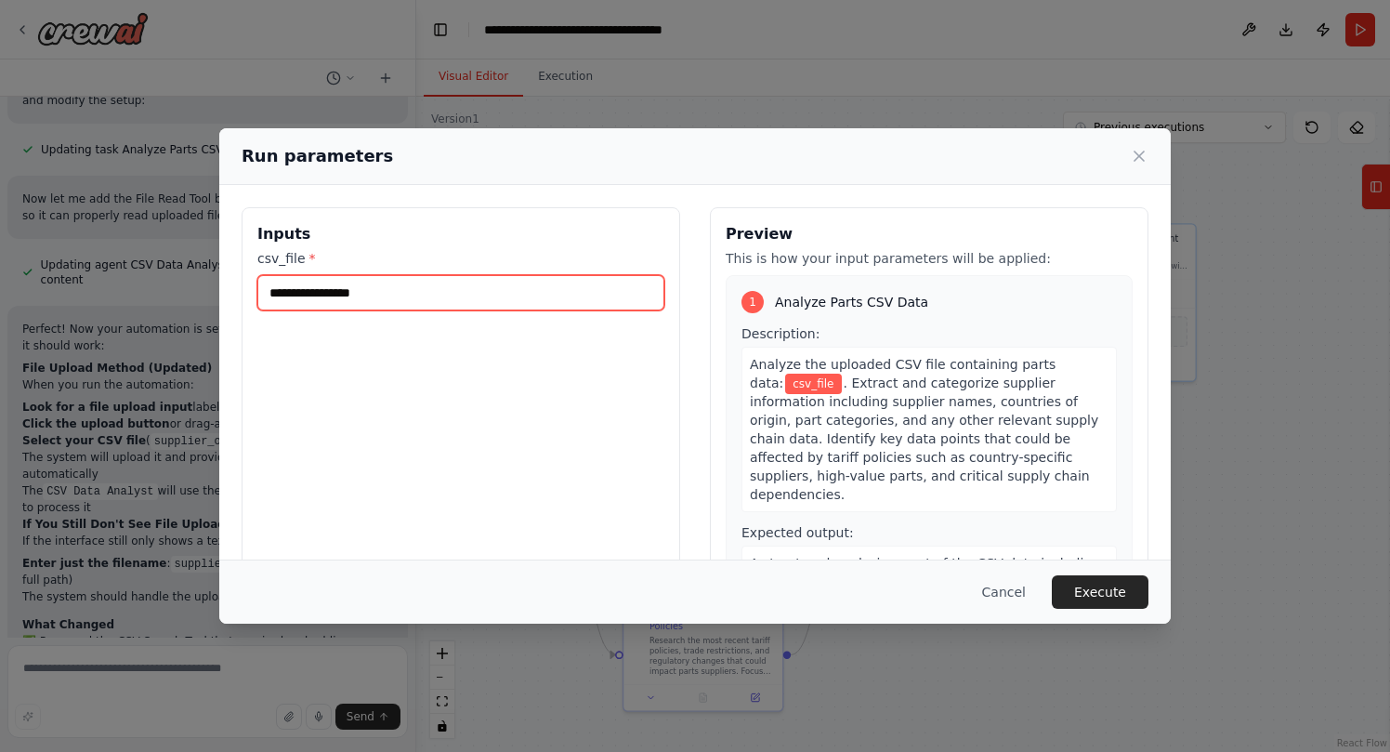
click at [453, 291] on input "csv_file *" at bounding box center [460, 292] width 407 height 35
click at [370, 296] on input "csv_file *" at bounding box center [460, 292] width 407 height 35
click at [358, 295] on input "csv_file *" at bounding box center [460, 292] width 407 height 35
click at [1028, 586] on button "Cancel" at bounding box center [1003, 591] width 73 height 33
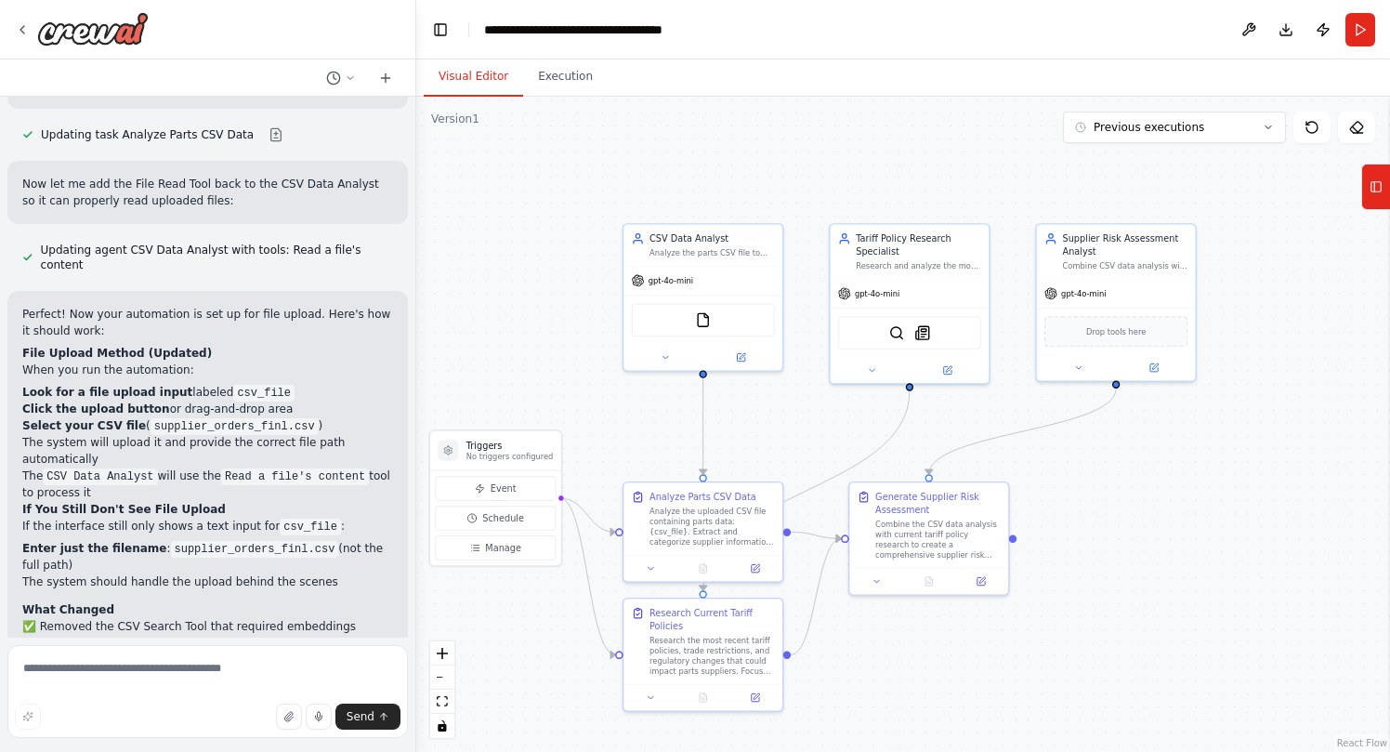
scroll to position [4715, 0]
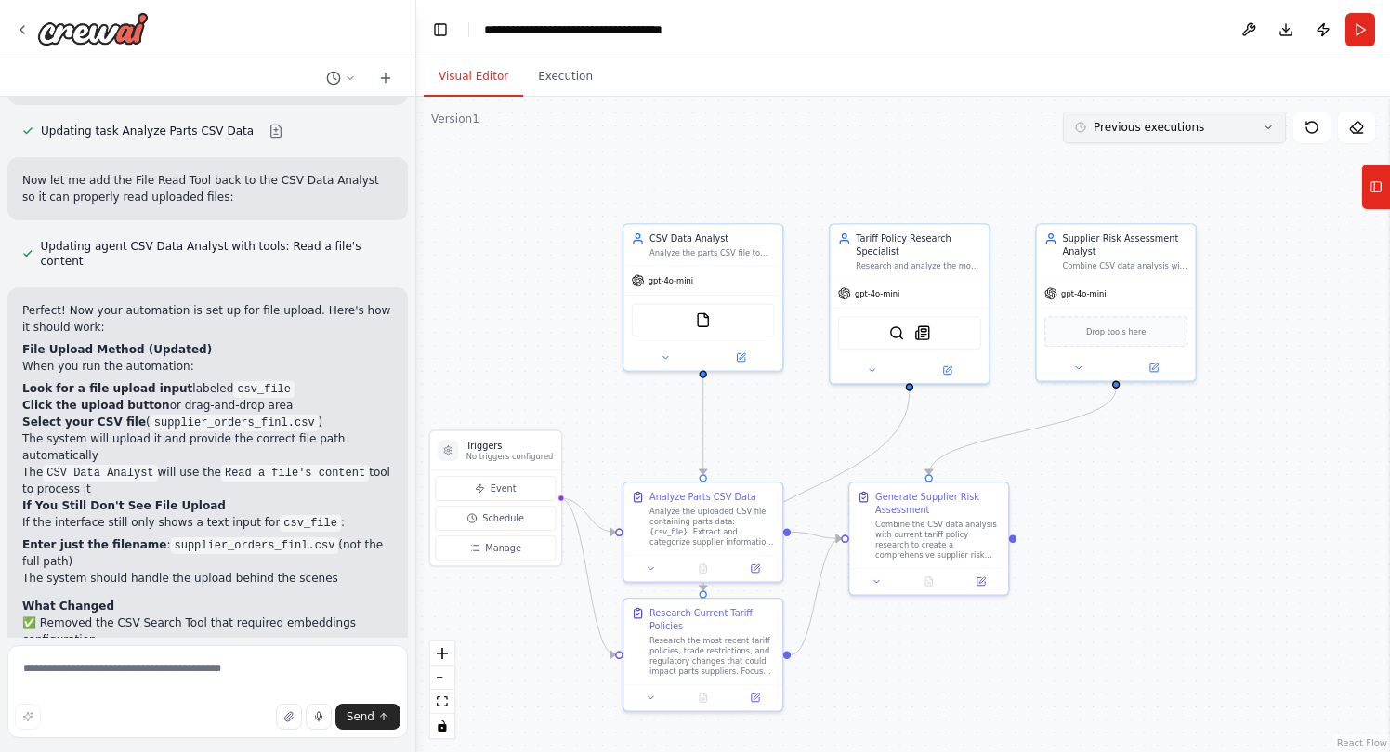
click at [1233, 124] on button "Previous executions" at bounding box center [1174, 127] width 223 height 32
click at [1370, 32] on button "Run" at bounding box center [1360, 29] width 30 height 33
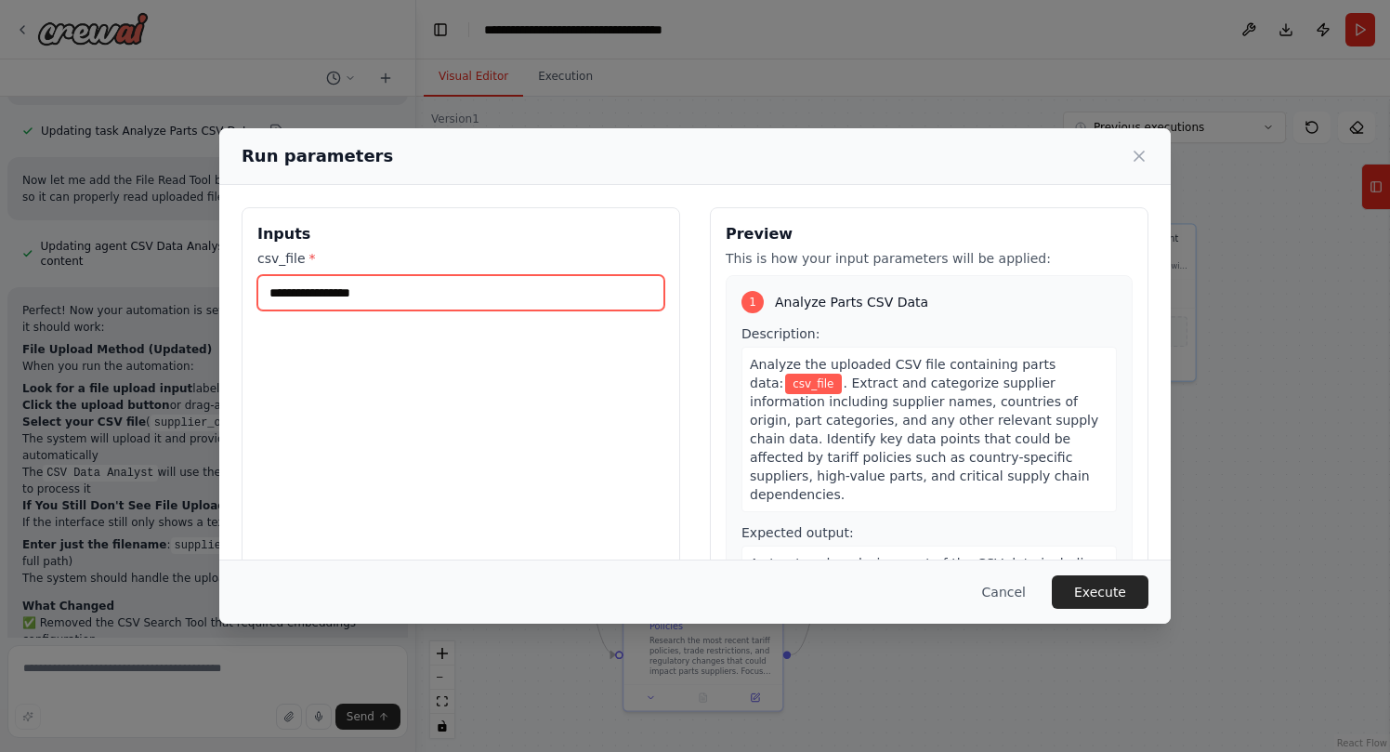
click at [527, 301] on input "csv_file *" at bounding box center [460, 292] width 407 height 35
click at [492, 298] on input "csv_file *" at bounding box center [460, 292] width 407 height 35
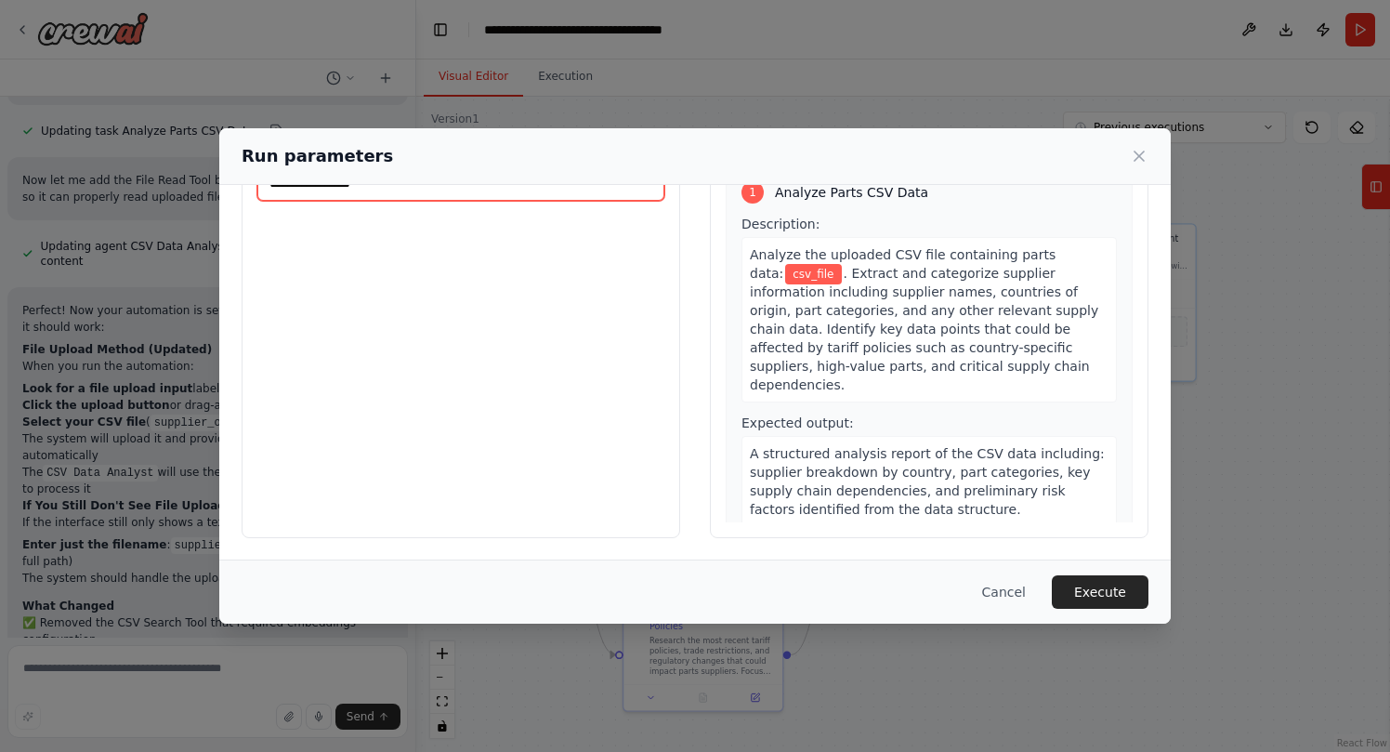
scroll to position [0, 0]
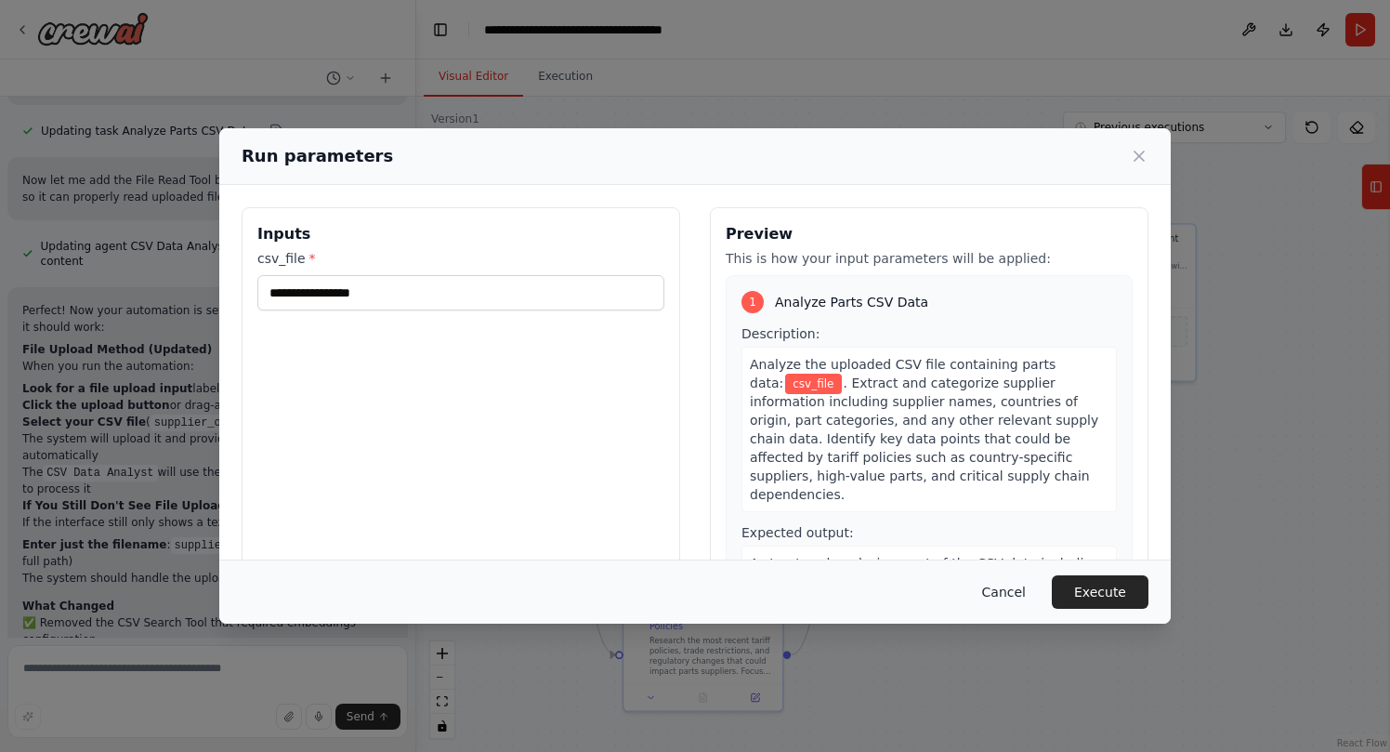
click at [1008, 594] on button "Cancel" at bounding box center [1003, 591] width 73 height 33
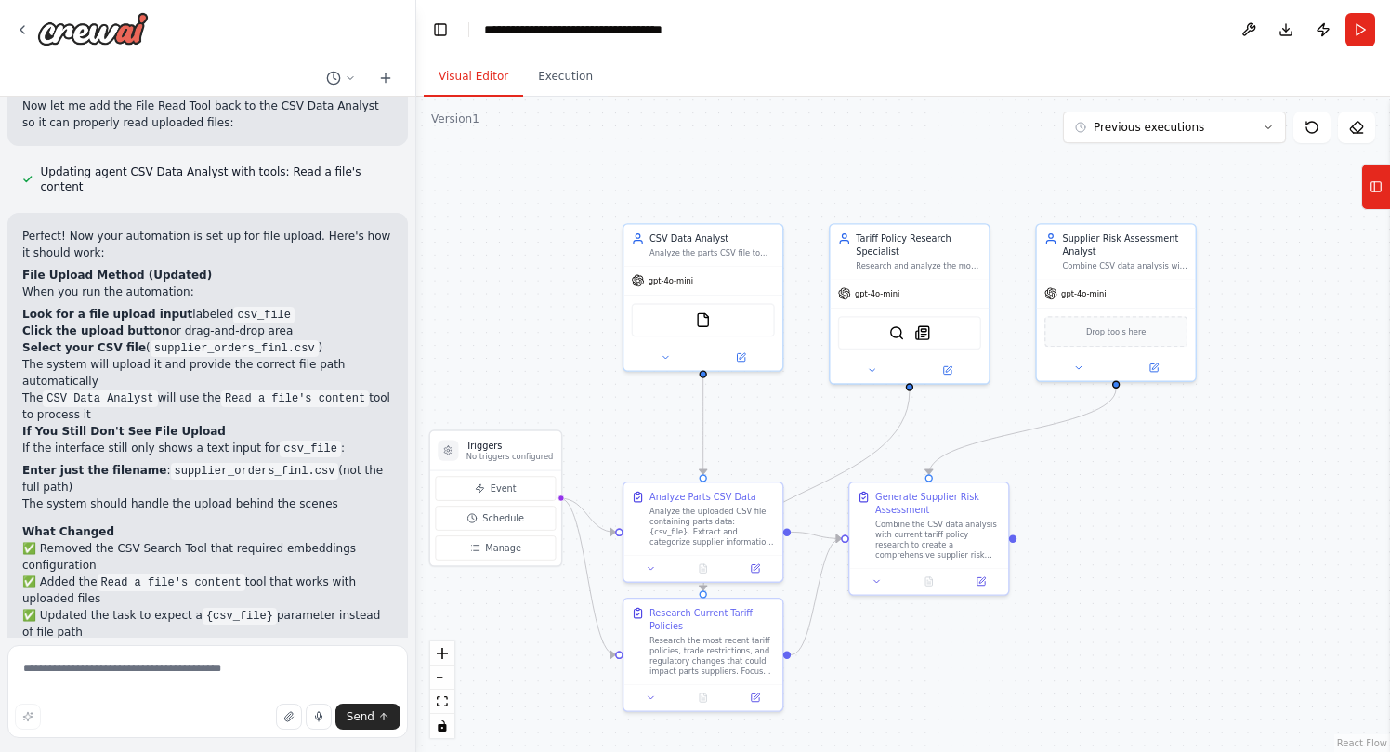
scroll to position [4795, 0]
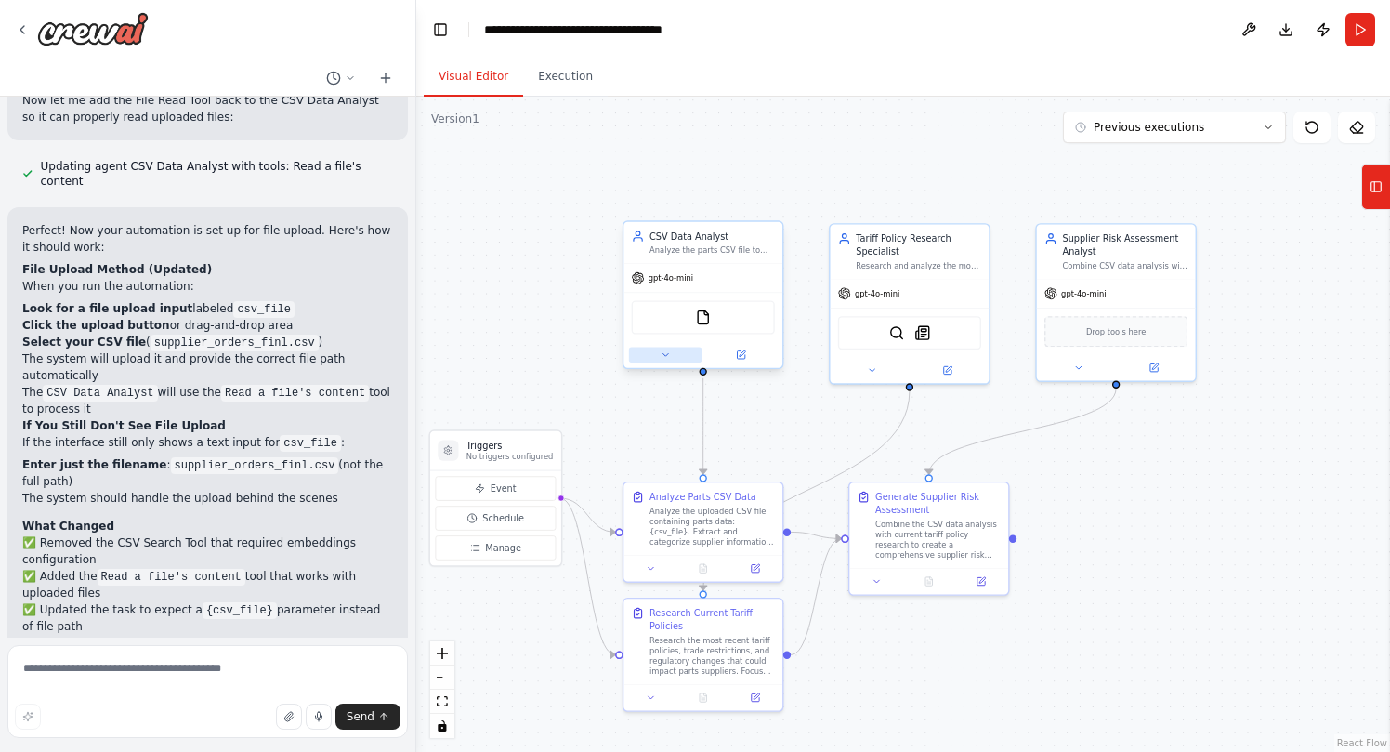
click at [661, 355] on icon at bounding box center [666, 354] width 10 height 10
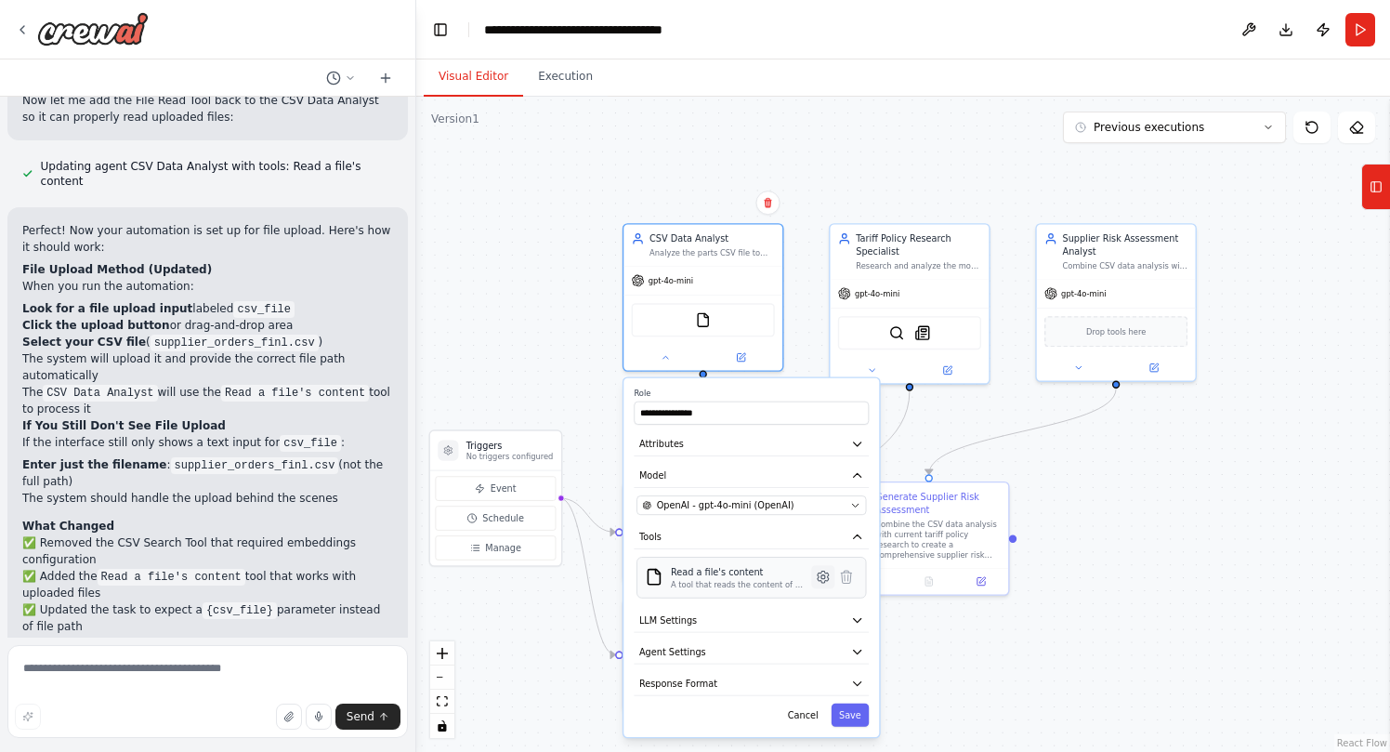
click at [827, 574] on icon at bounding box center [823, 576] width 11 height 12
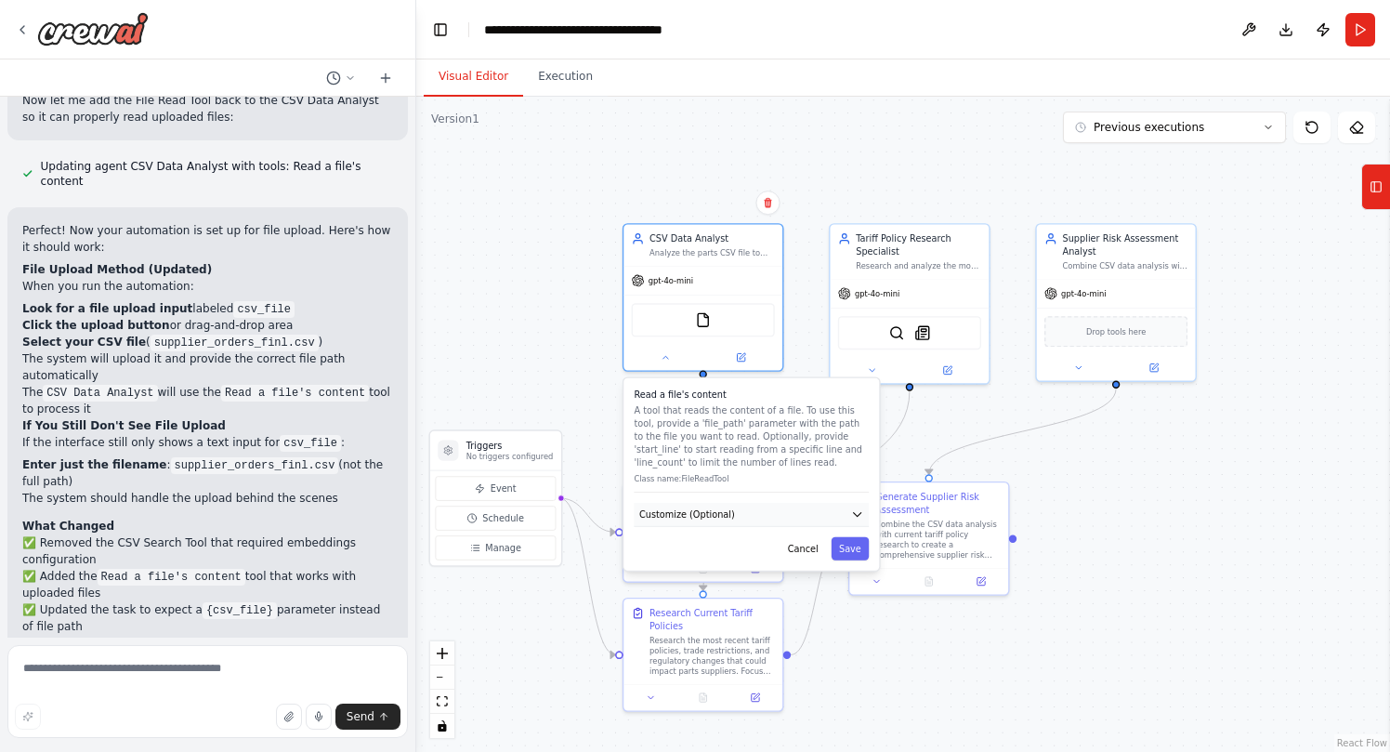
click at [810, 509] on button "Customize (Optional)" at bounding box center [751, 515] width 235 height 24
click at [704, 568] on input "text" at bounding box center [750, 561] width 229 height 23
click at [718, 562] on input "text" at bounding box center [750, 561] width 229 height 23
click at [805, 593] on button "Cancel" at bounding box center [802, 594] width 46 height 23
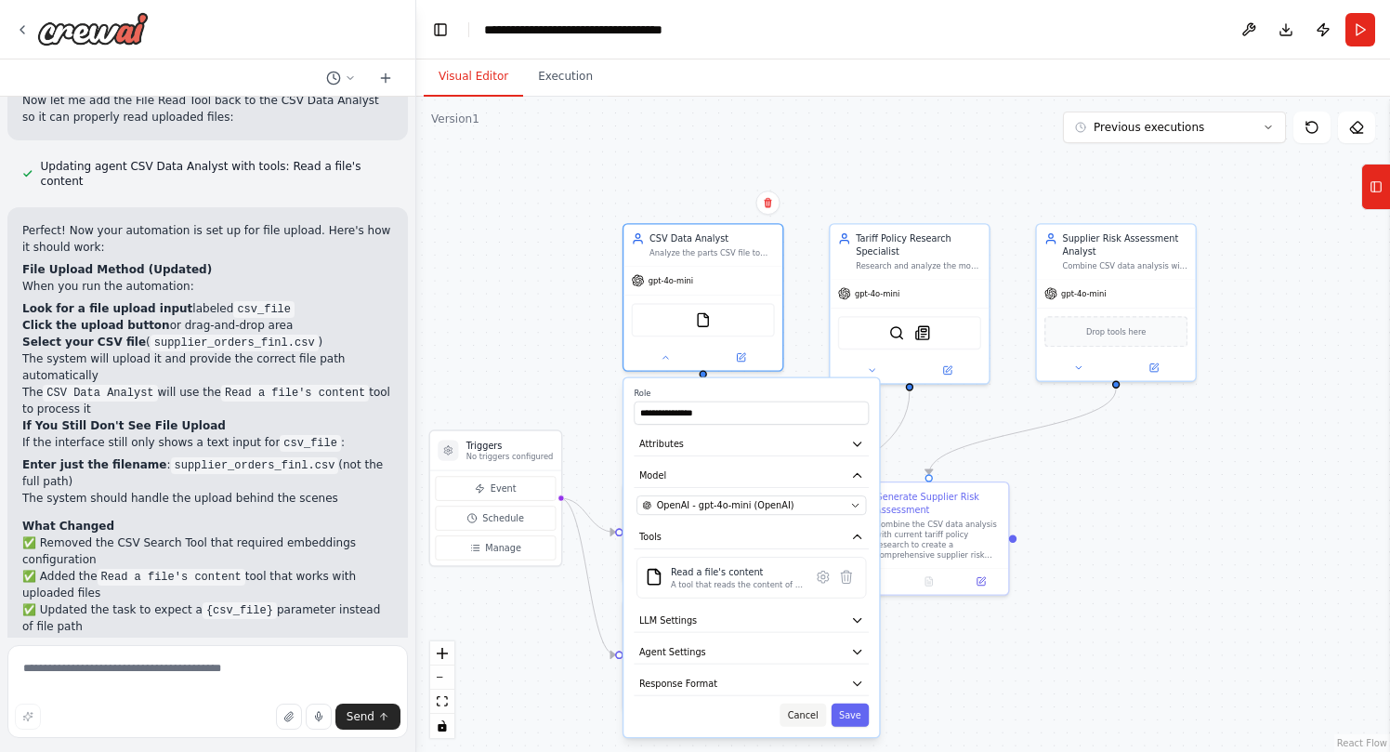
click at [792, 715] on button "Cancel" at bounding box center [802, 714] width 46 height 23
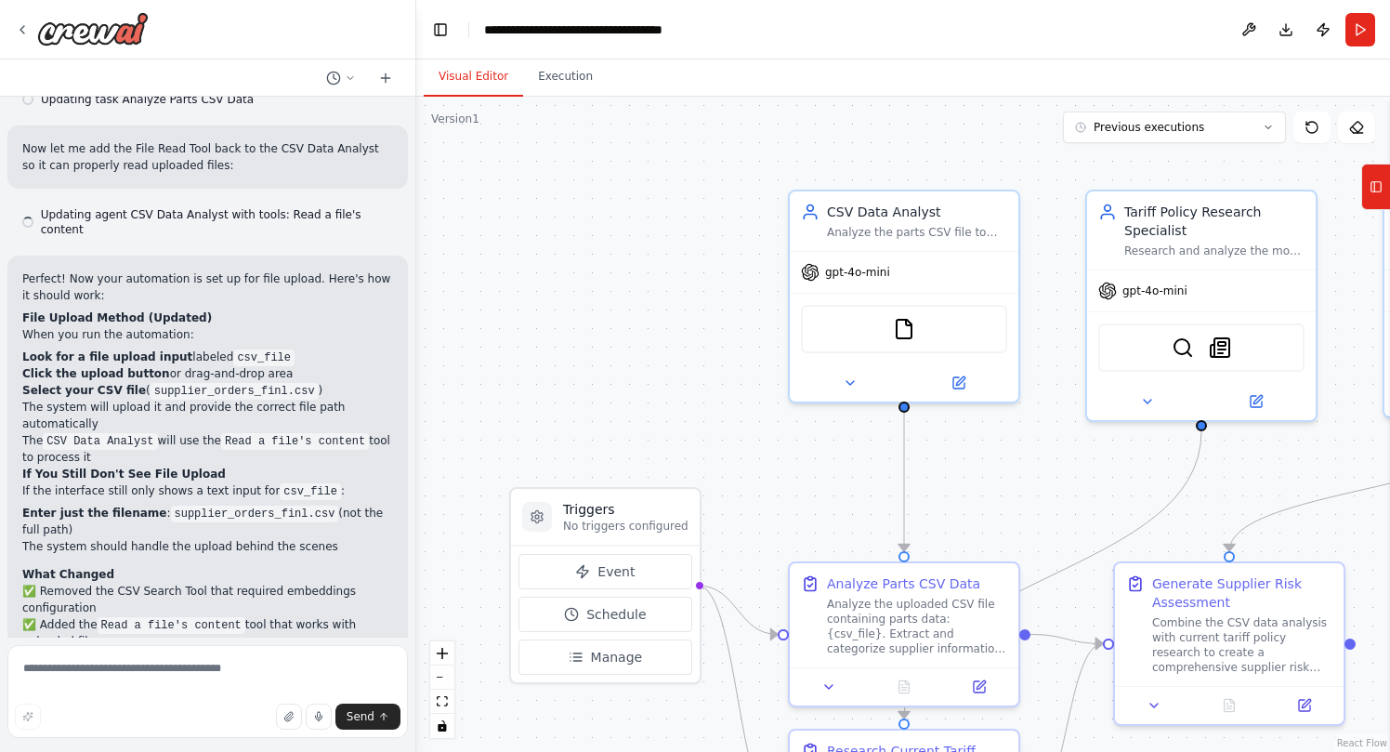
scroll to position [4795, 0]
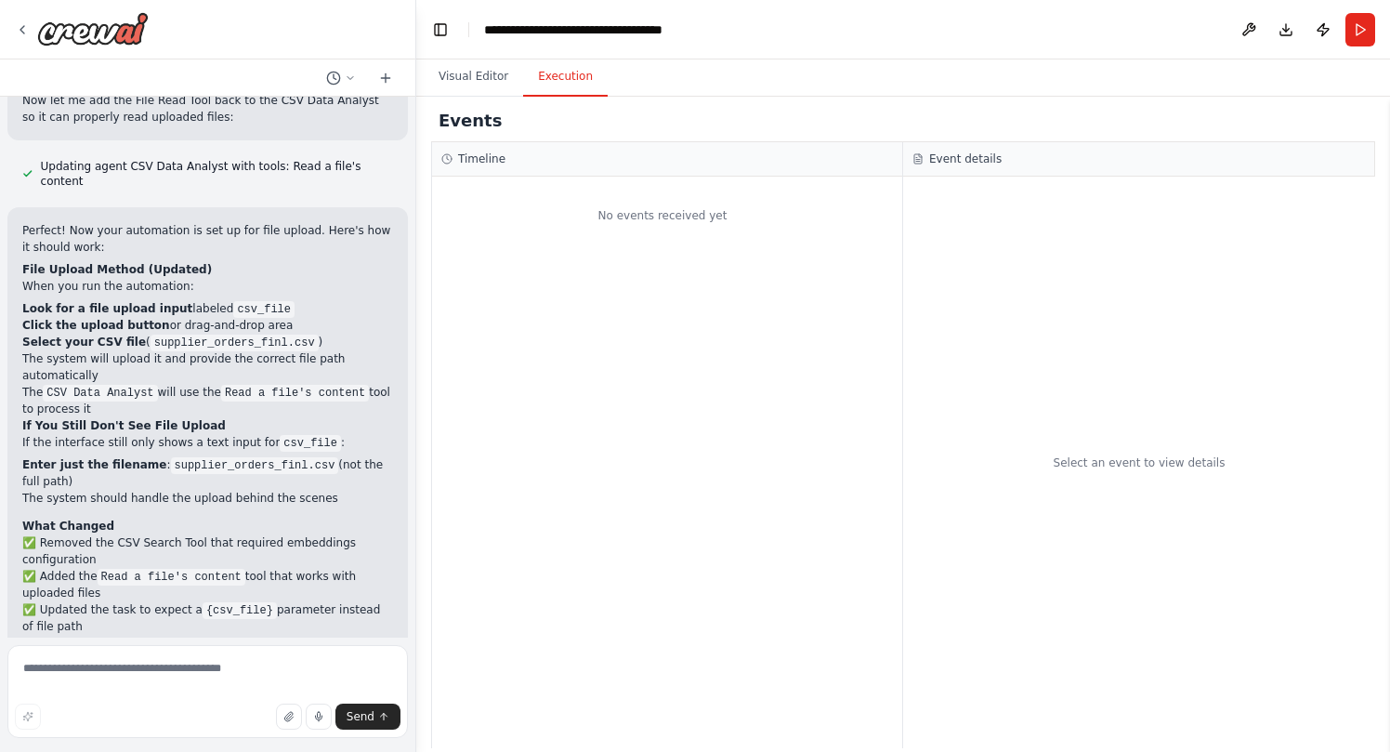
click at [575, 72] on button "Execution" at bounding box center [565, 77] width 85 height 39
click at [496, 70] on button "Visual Editor" at bounding box center [473, 77] width 99 height 39
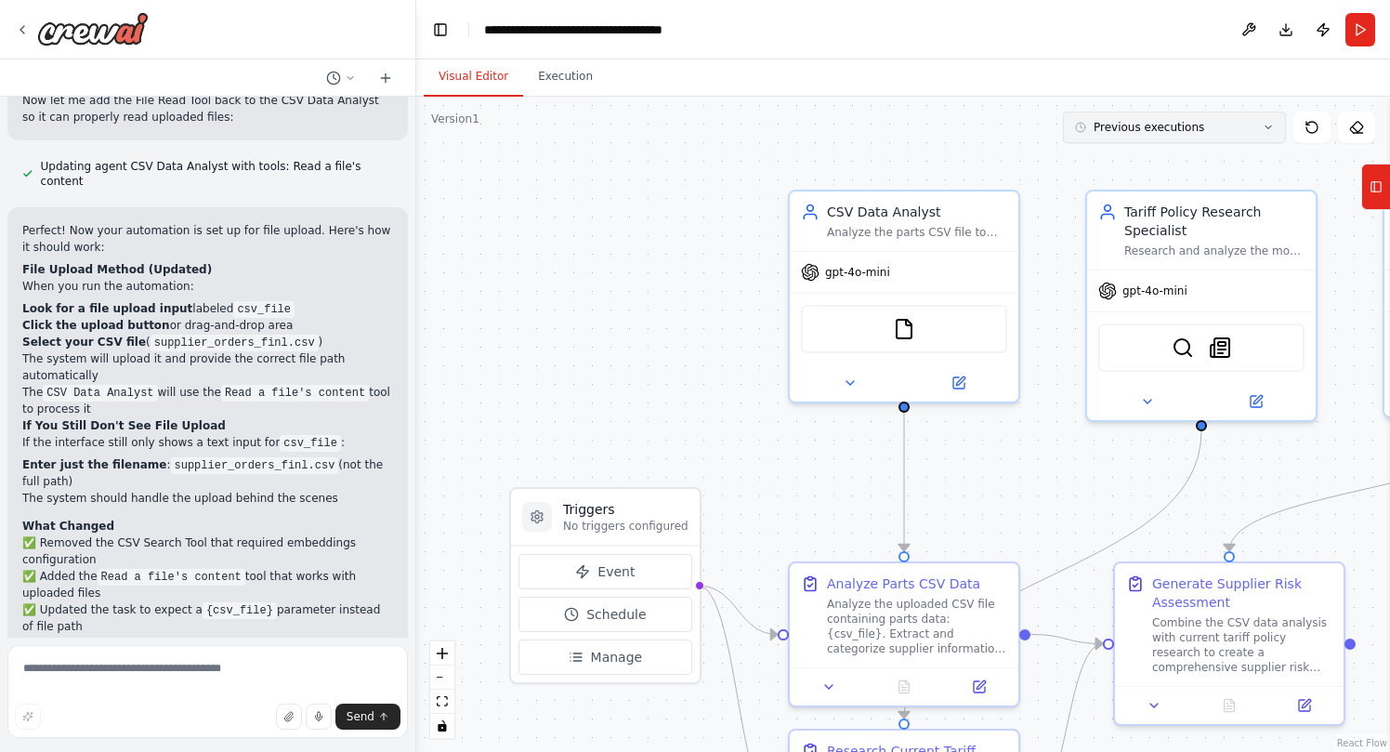
click at [1231, 128] on button "Previous executions" at bounding box center [1174, 127] width 223 height 32
click at [1362, 33] on button "Run" at bounding box center [1360, 29] width 30 height 33
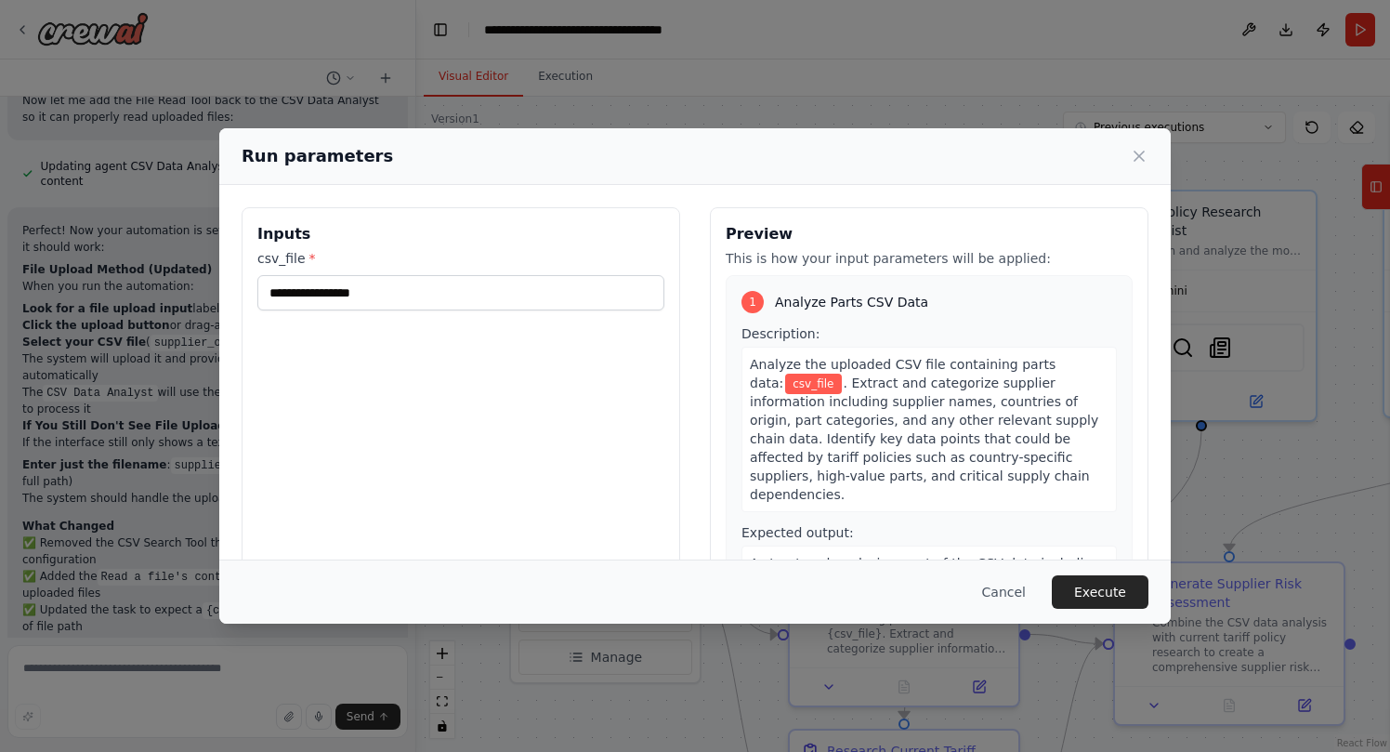
click at [785, 386] on span "csv_file" at bounding box center [813, 383] width 56 height 20
click at [398, 289] on input "csv_file *" at bounding box center [460, 292] width 407 height 35
click at [1008, 587] on button "Cancel" at bounding box center [1003, 591] width 73 height 33
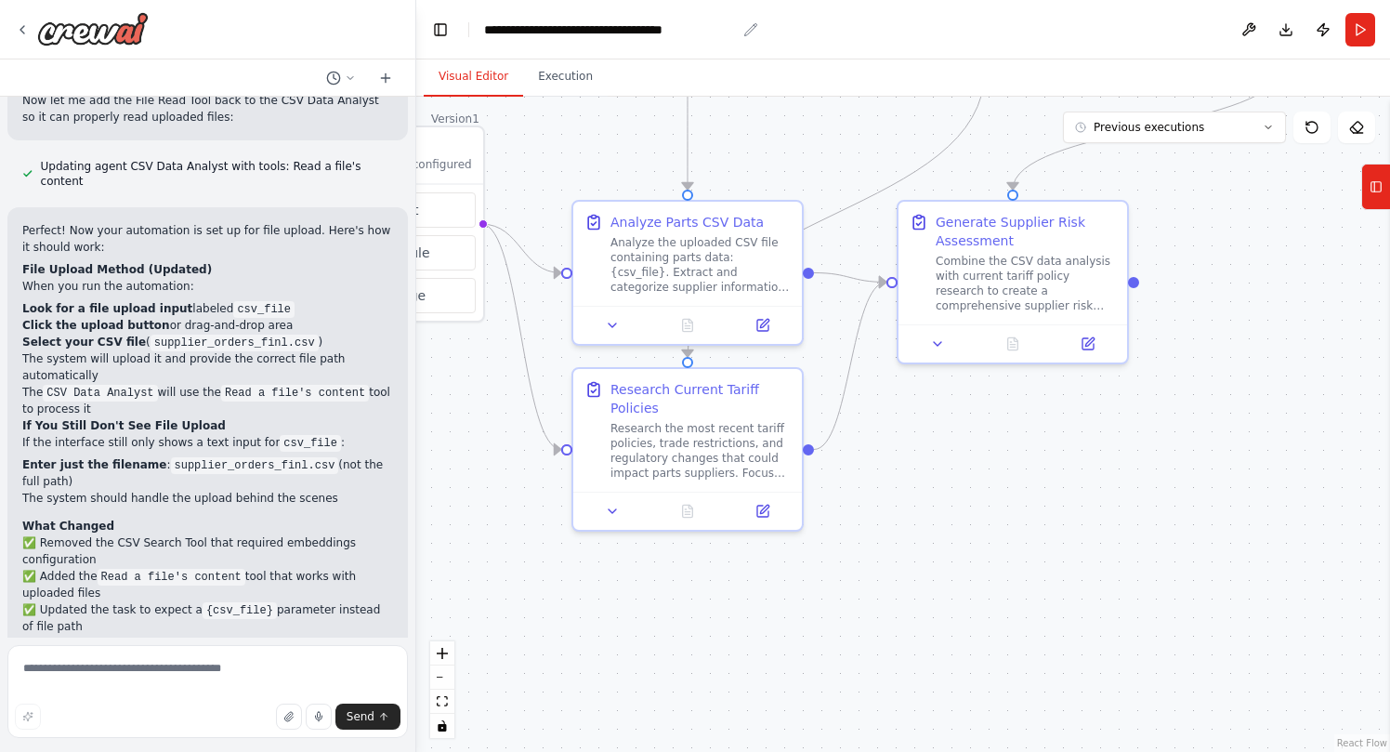
drag, startPoint x: 723, startPoint y: 397, endPoint x: 505, endPoint y: 31, distance: 425.7
click at [505, 31] on main "**********" at bounding box center [903, 376] width 974 height 752
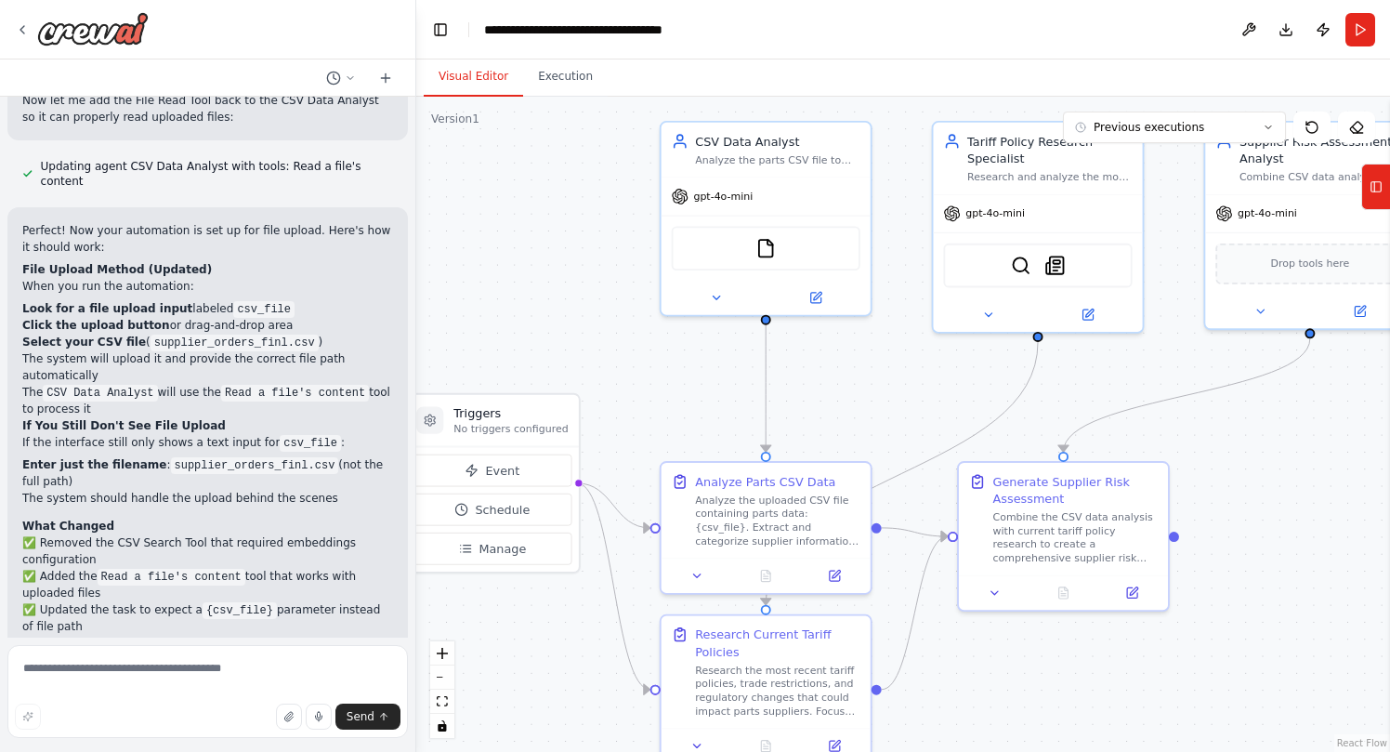
drag, startPoint x: 808, startPoint y: 169, endPoint x: 890, endPoint y: 439, distance: 281.6
click at [890, 439] on div ".deletable-edge-delete-btn { width: 20px; height: 20px; border: 0px solid #ffff…" at bounding box center [903, 424] width 974 height 655
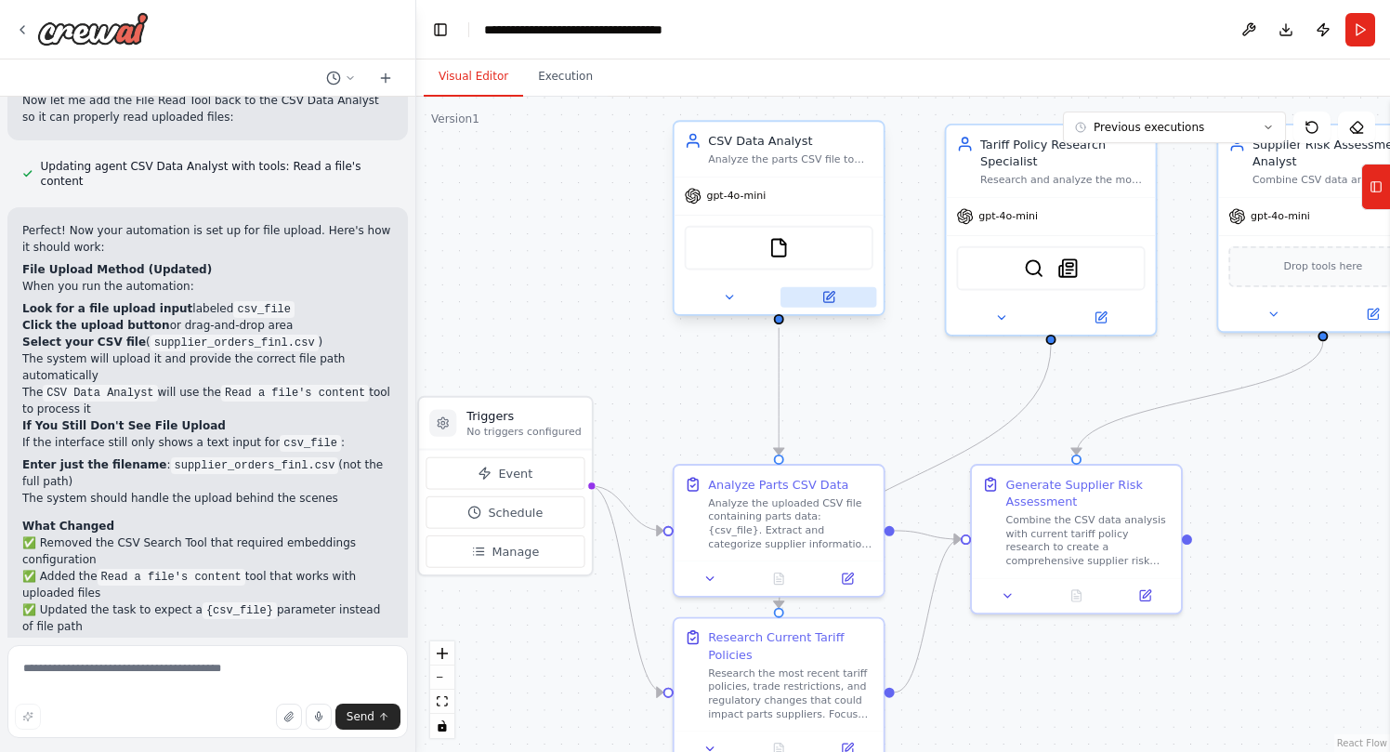
click at [845, 303] on button at bounding box center [828, 297] width 96 height 20
click at [828, 298] on icon at bounding box center [830, 296] width 8 height 8
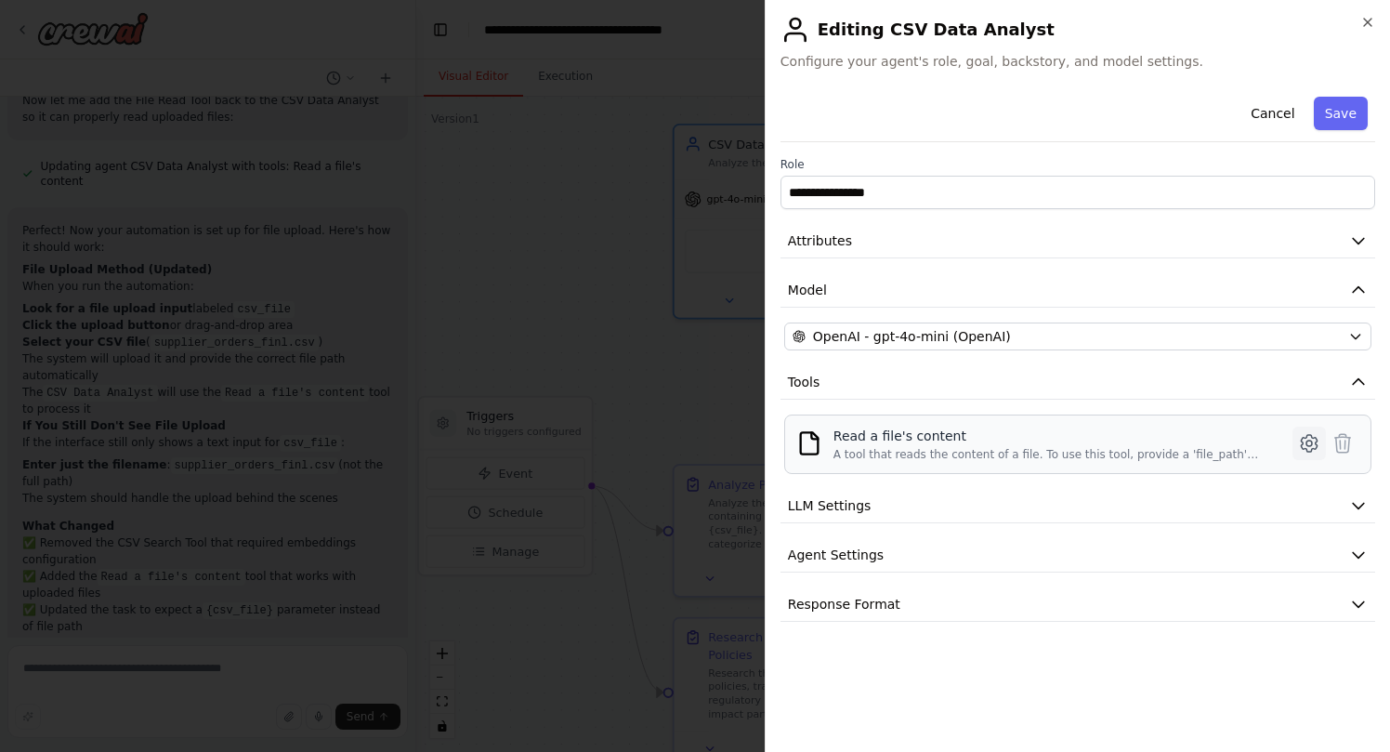
click at [1315, 443] on icon at bounding box center [1309, 443] width 16 height 17
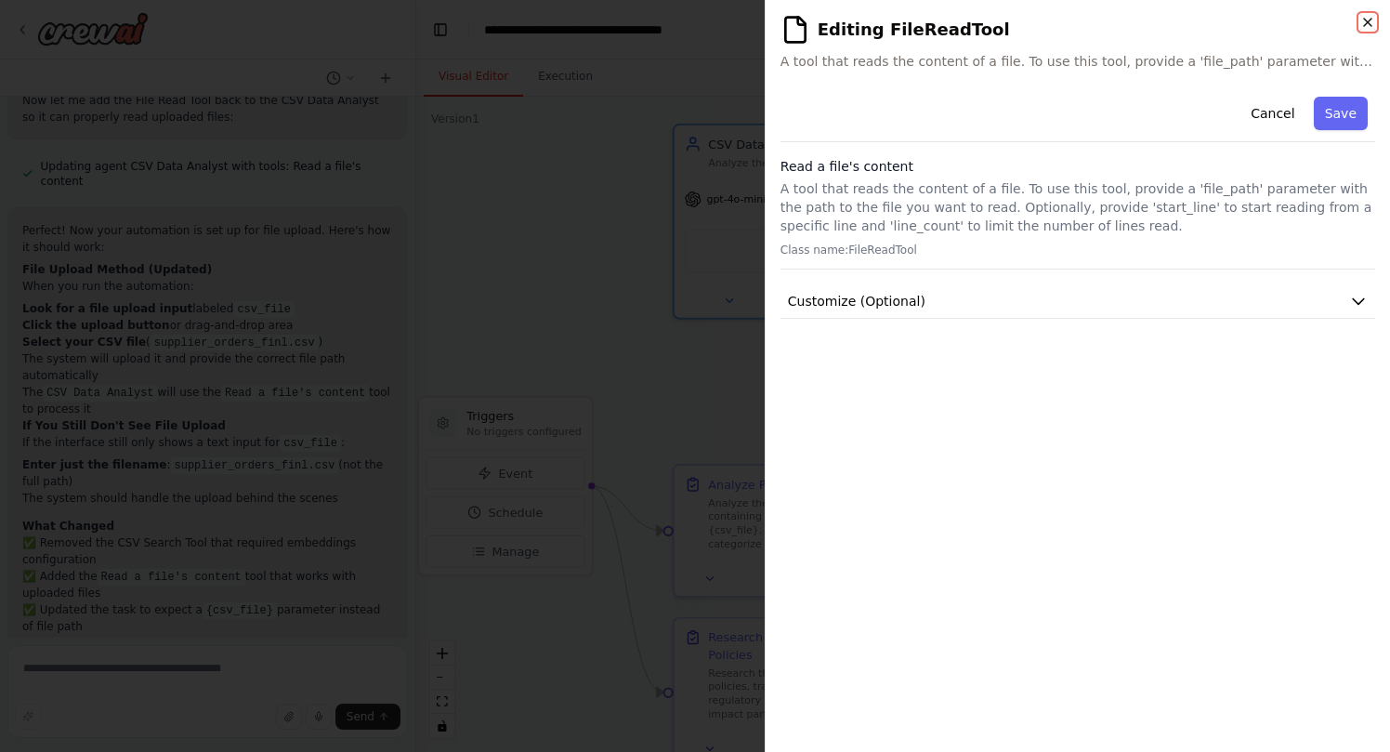
click at [1369, 20] on icon "button" at bounding box center [1367, 22] width 15 height 15
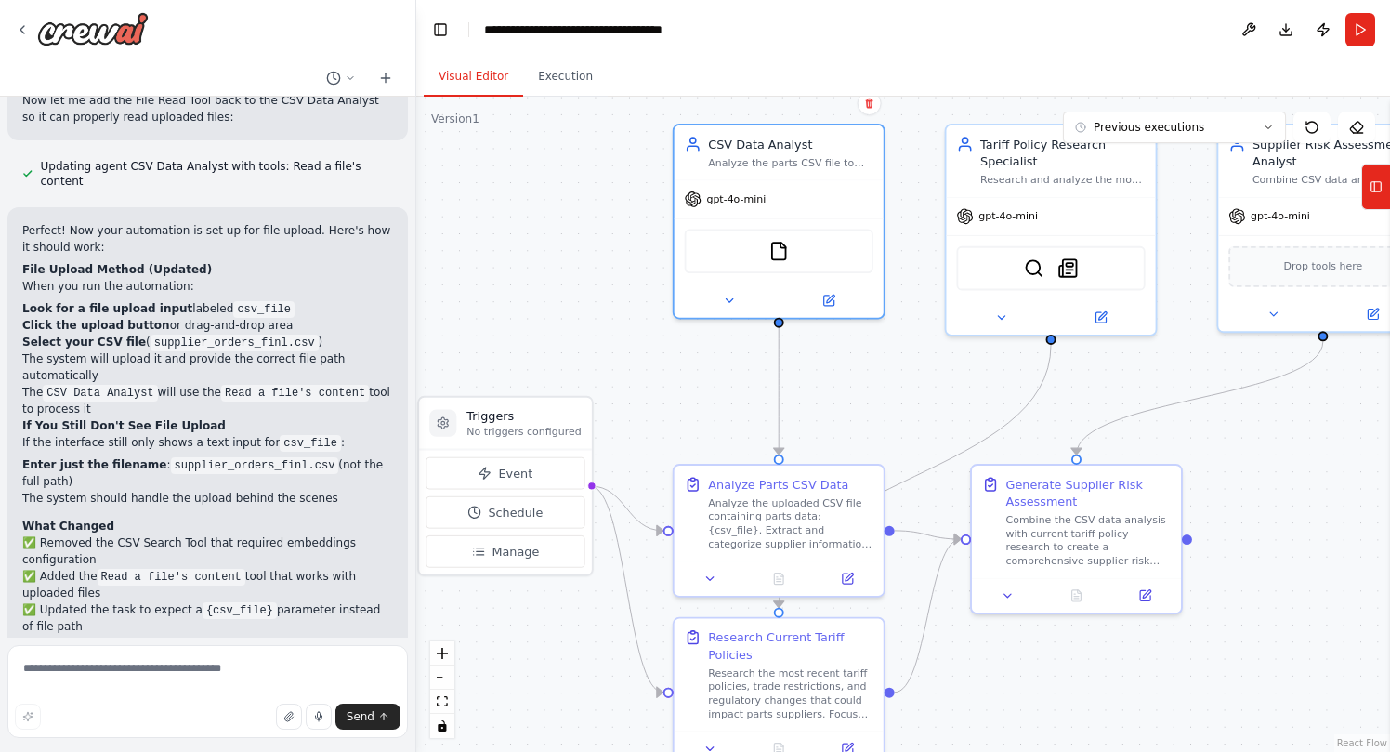
click at [11, 28] on div at bounding box center [207, 29] width 415 height 59
click at [24, 31] on icon at bounding box center [22, 29] width 15 height 15
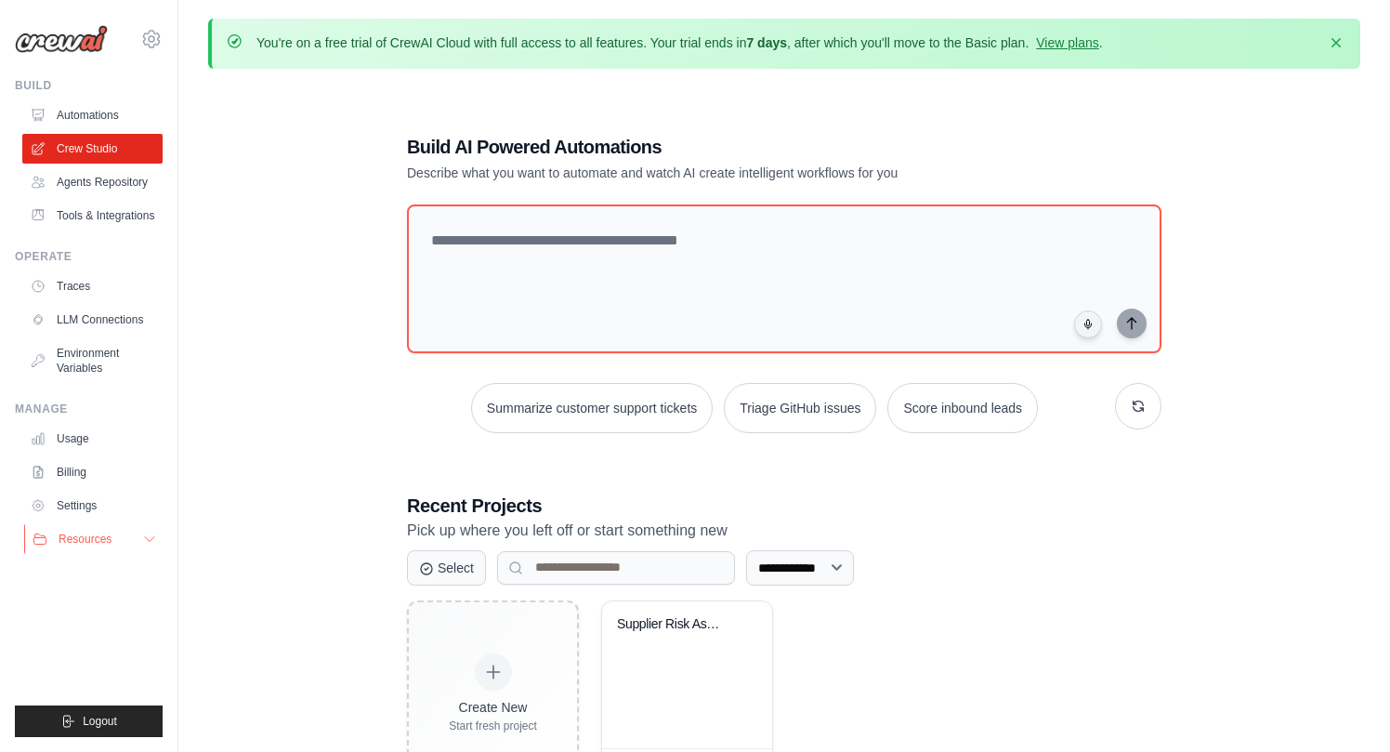
click at [95, 545] on span "Resources" at bounding box center [85, 538] width 53 height 15
click at [107, 580] on link "Documentation" at bounding box center [99, 570] width 129 height 26
click at [647, 660] on div "Supplier Risk Assessment from CSV D..." at bounding box center [687, 674] width 170 height 147
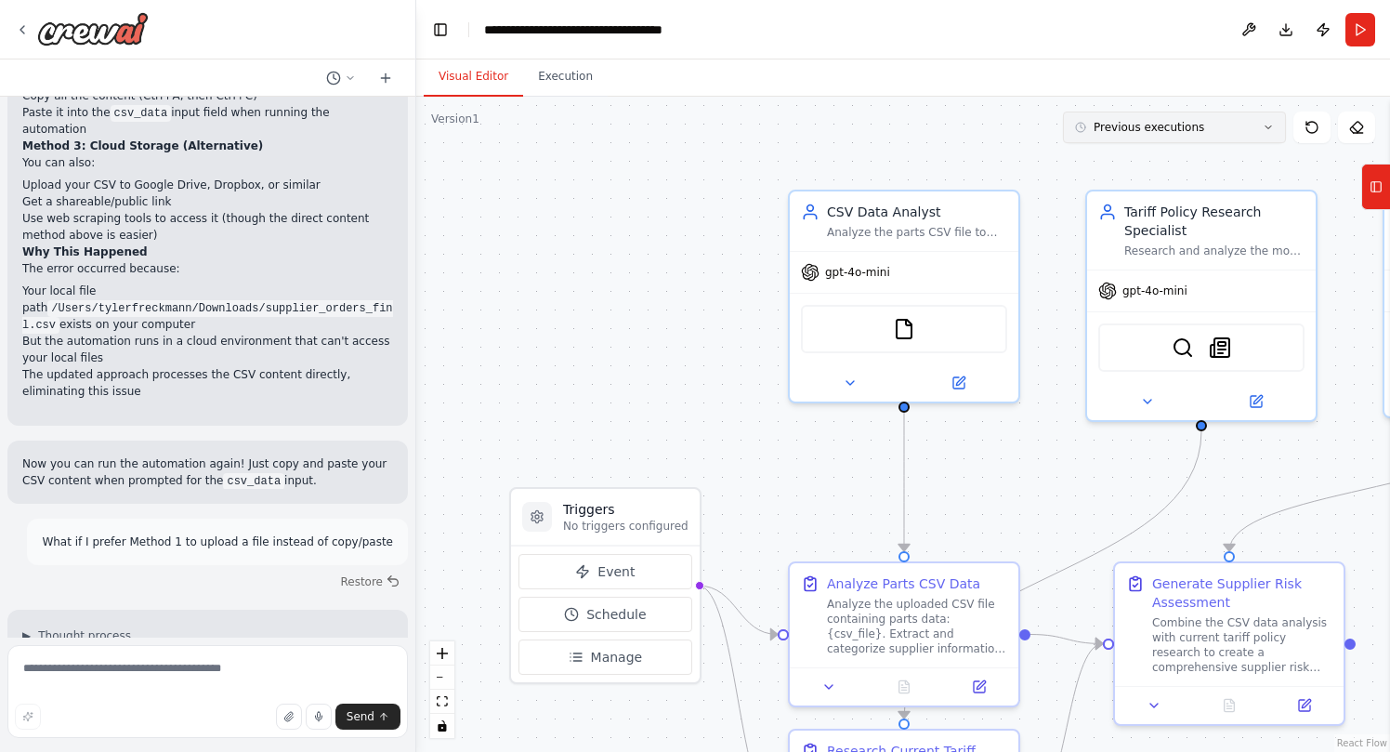
click at [1247, 138] on button "Previous executions" at bounding box center [1174, 127] width 223 height 32
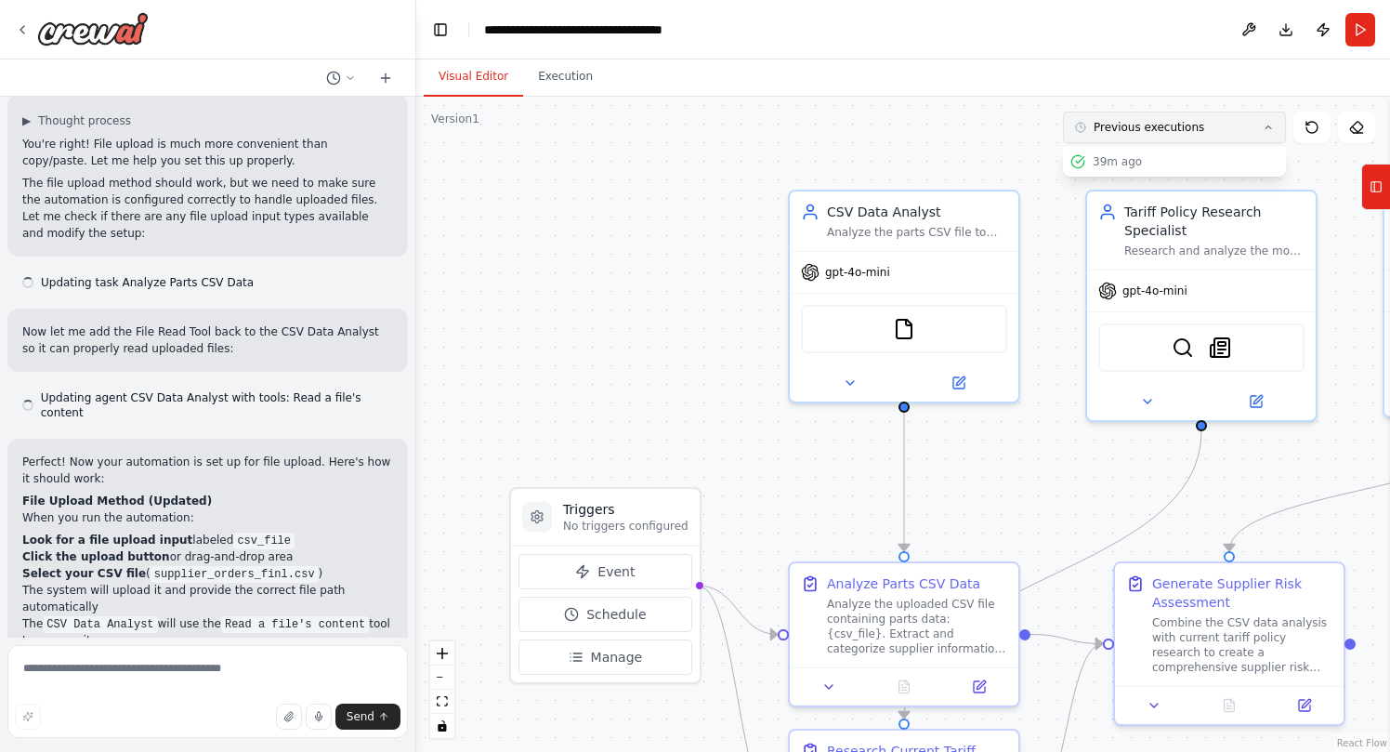
scroll to position [4795, 0]
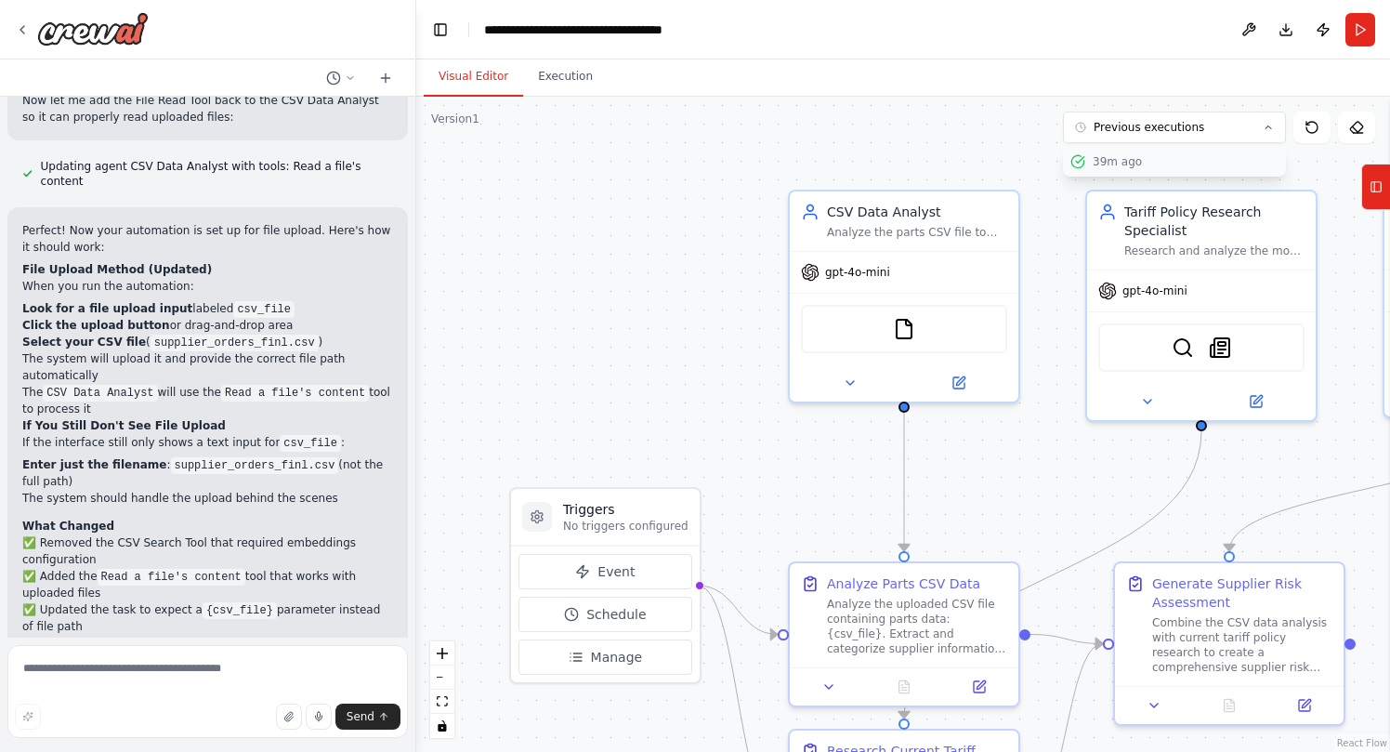
click at [1203, 164] on div "39m ago" at bounding box center [1186, 161] width 186 height 15
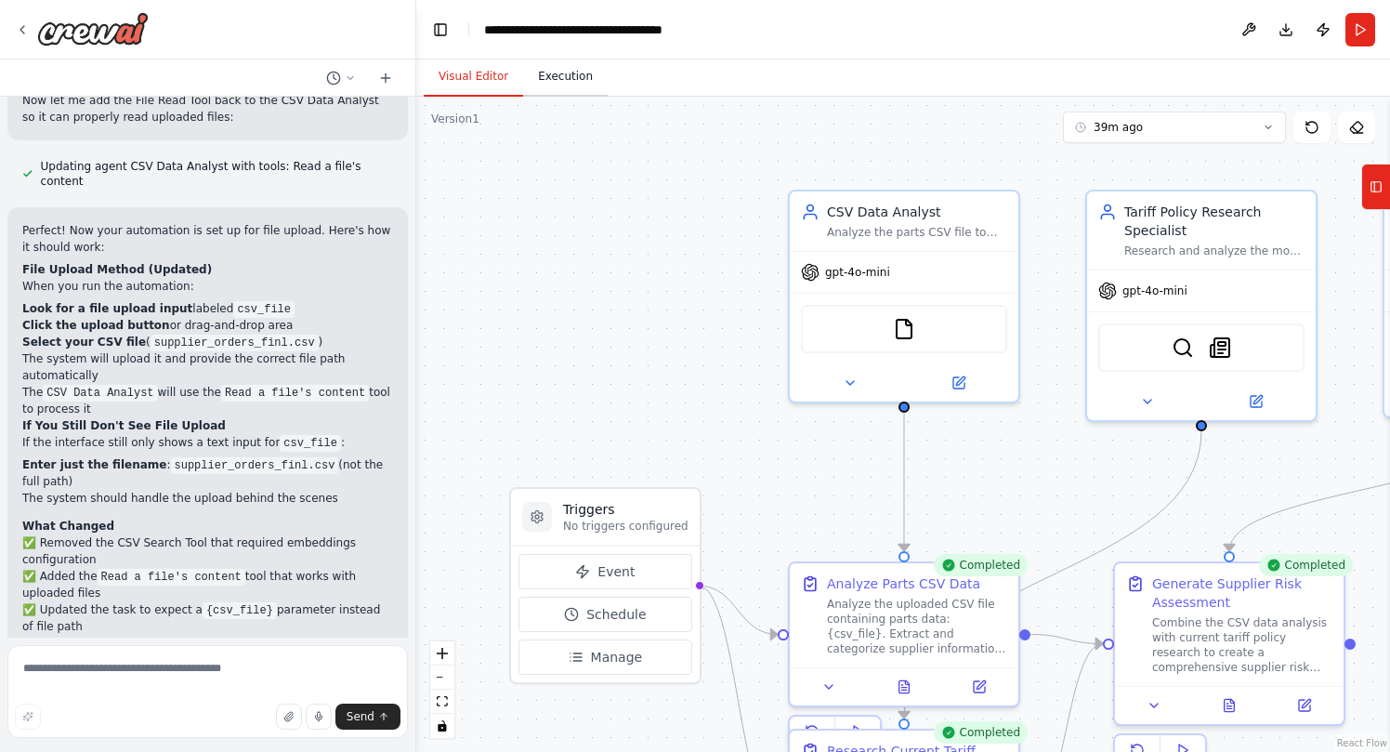
click at [584, 74] on button "Execution" at bounding box center [565, 77] width 85 height 39
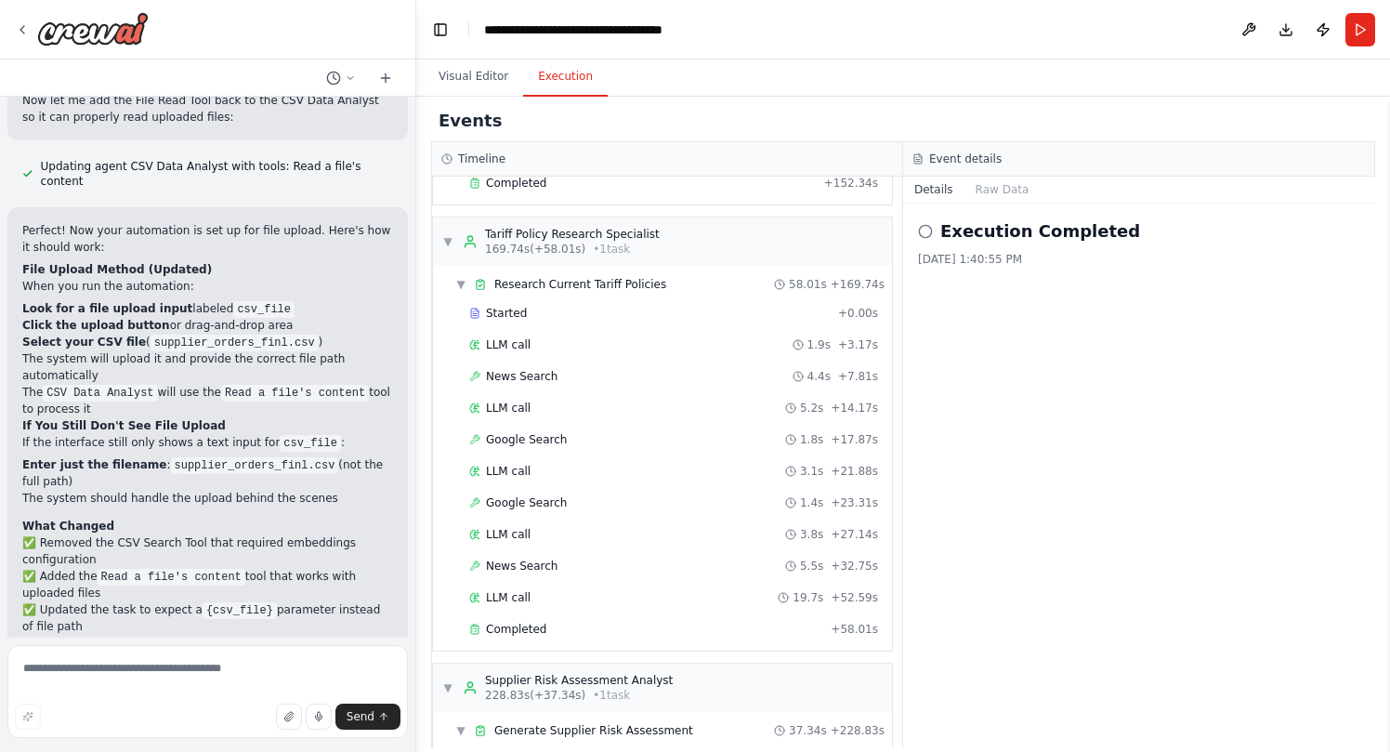
scroll to position [3438, 0]
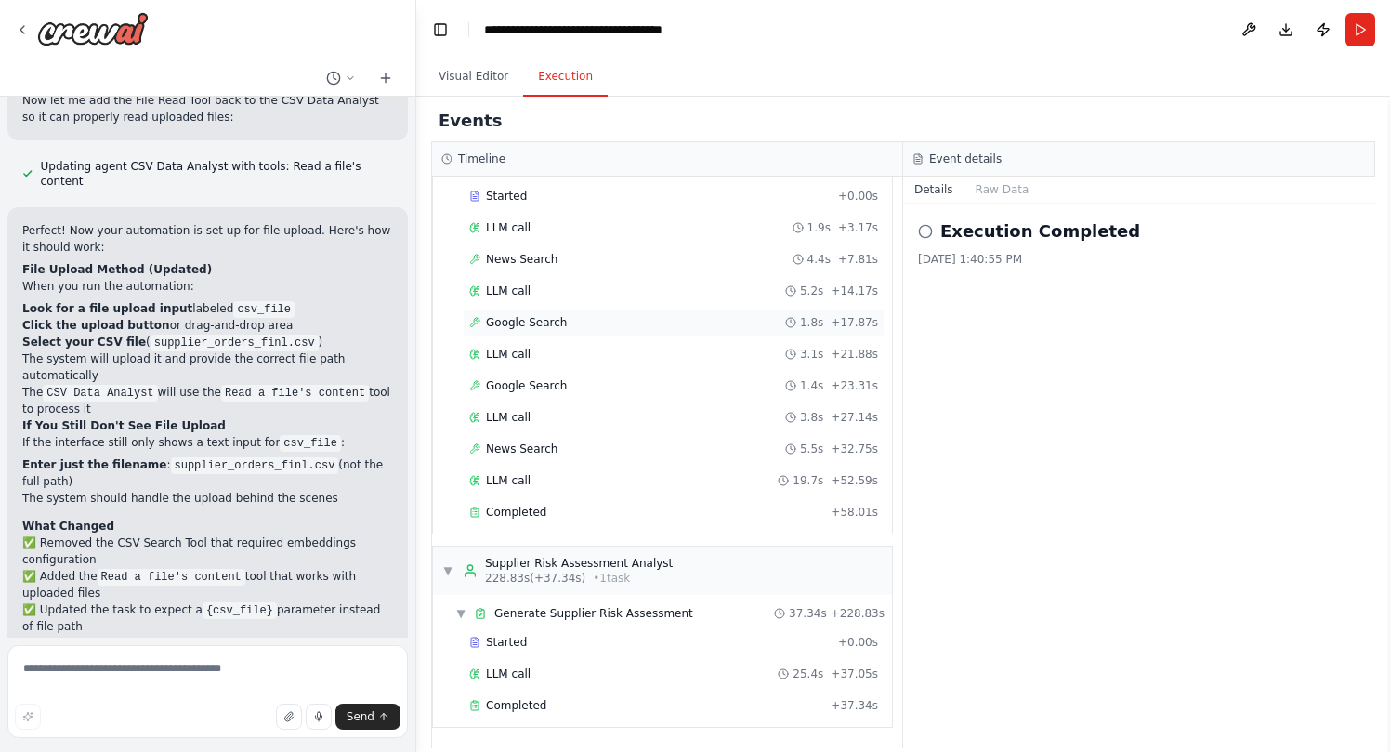
click at [538, 321] on span "Google Search" at bounding box center [526, 322] width 81 height 15
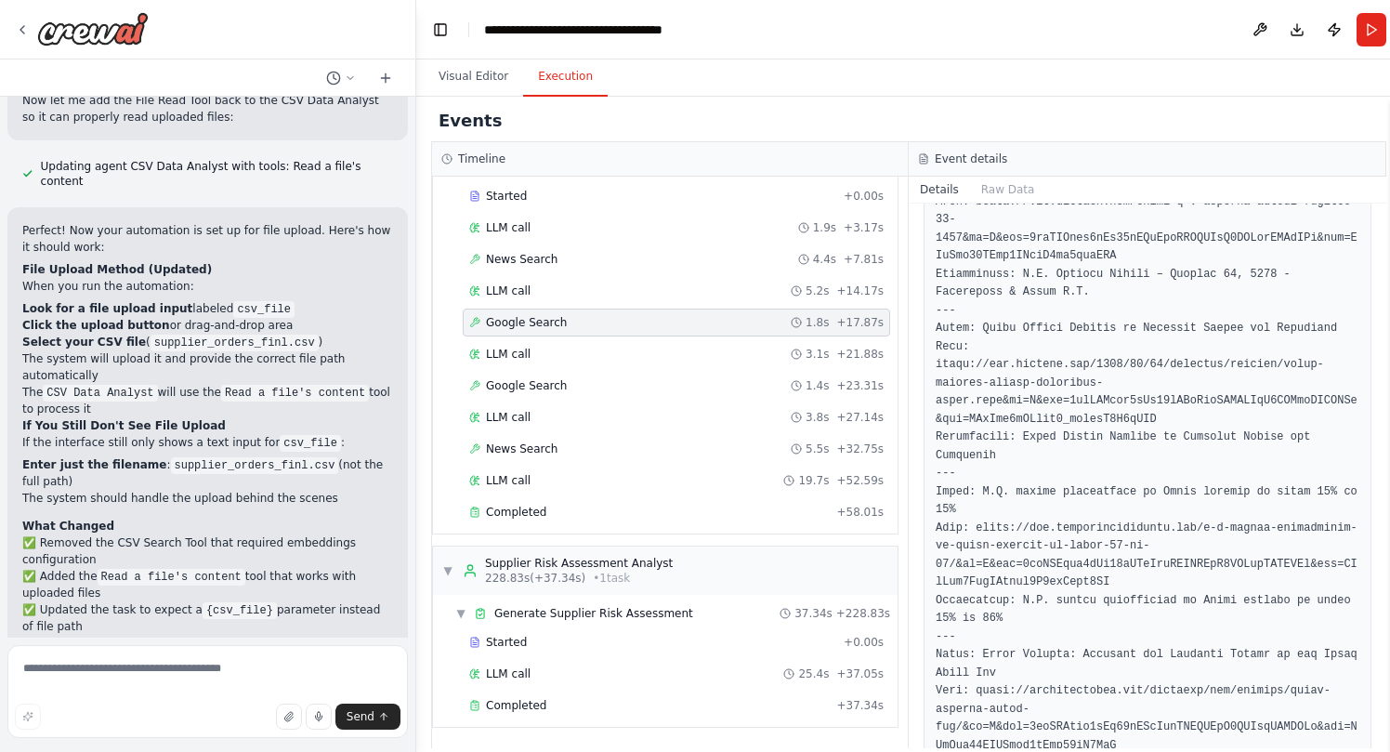
scroll to position [0, 0]
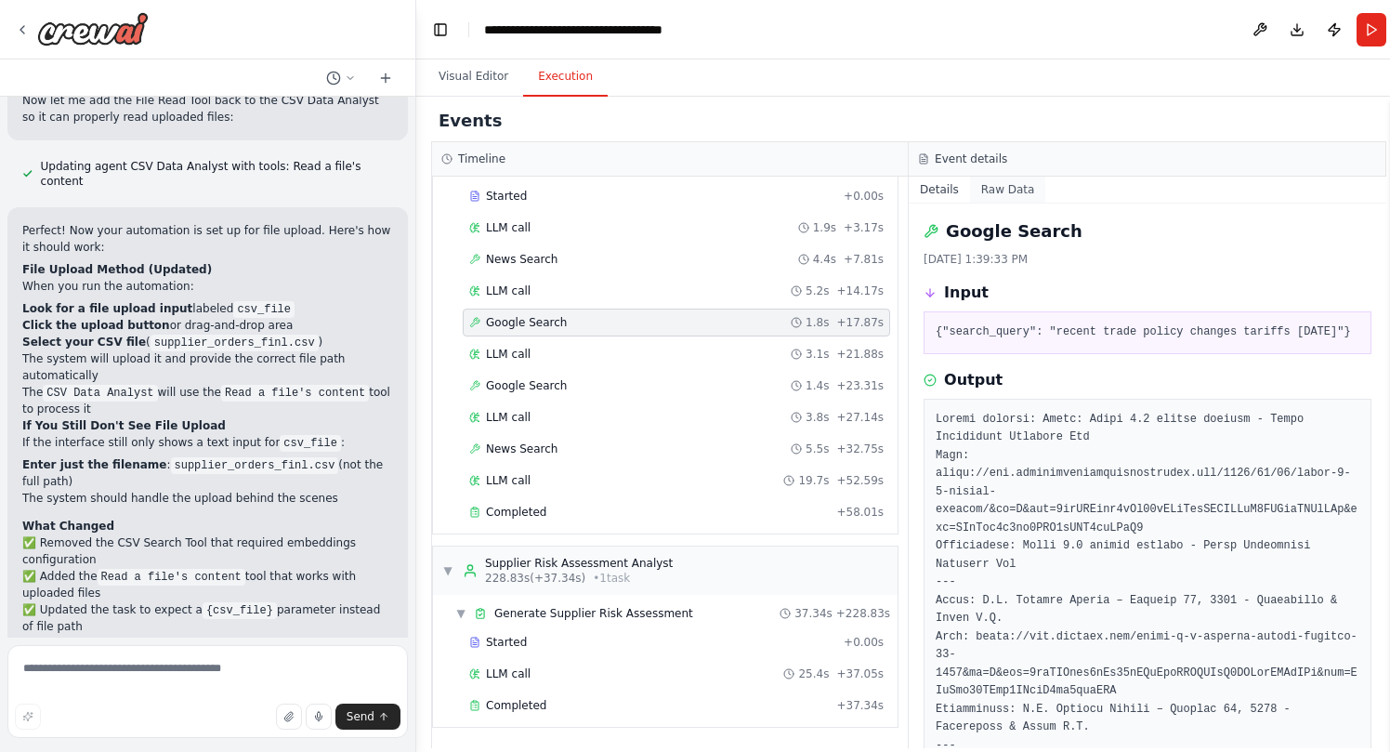
click at [1014, 199] on button "Raw Data" at bounding box center [1008, 190] width 76 height 26
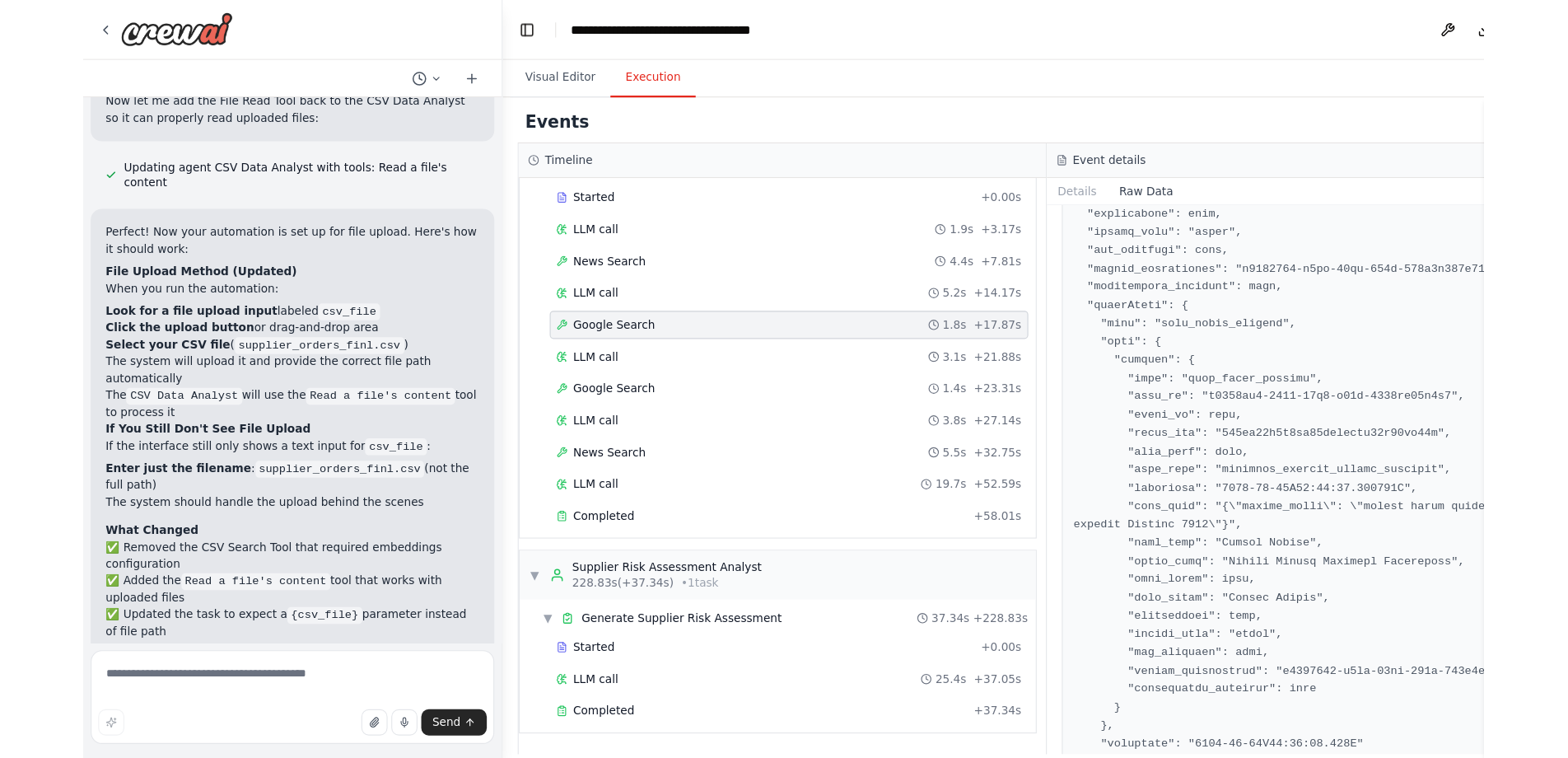
scroll to position [4160, 0]
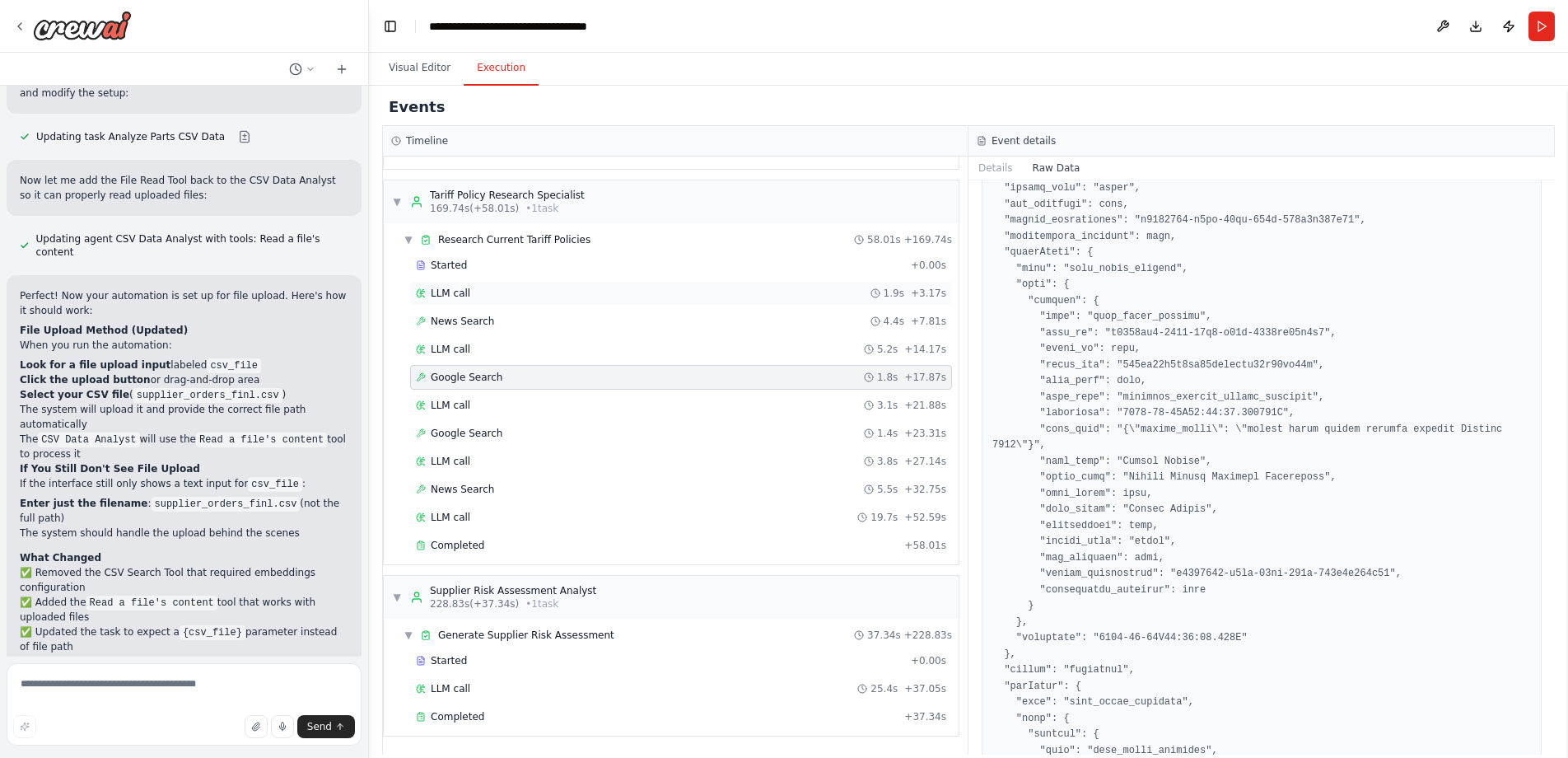
click at [496, 286] on div "LLM call 1.9s + 3.17s" at bounding box center [681, 293] width 530 height 13
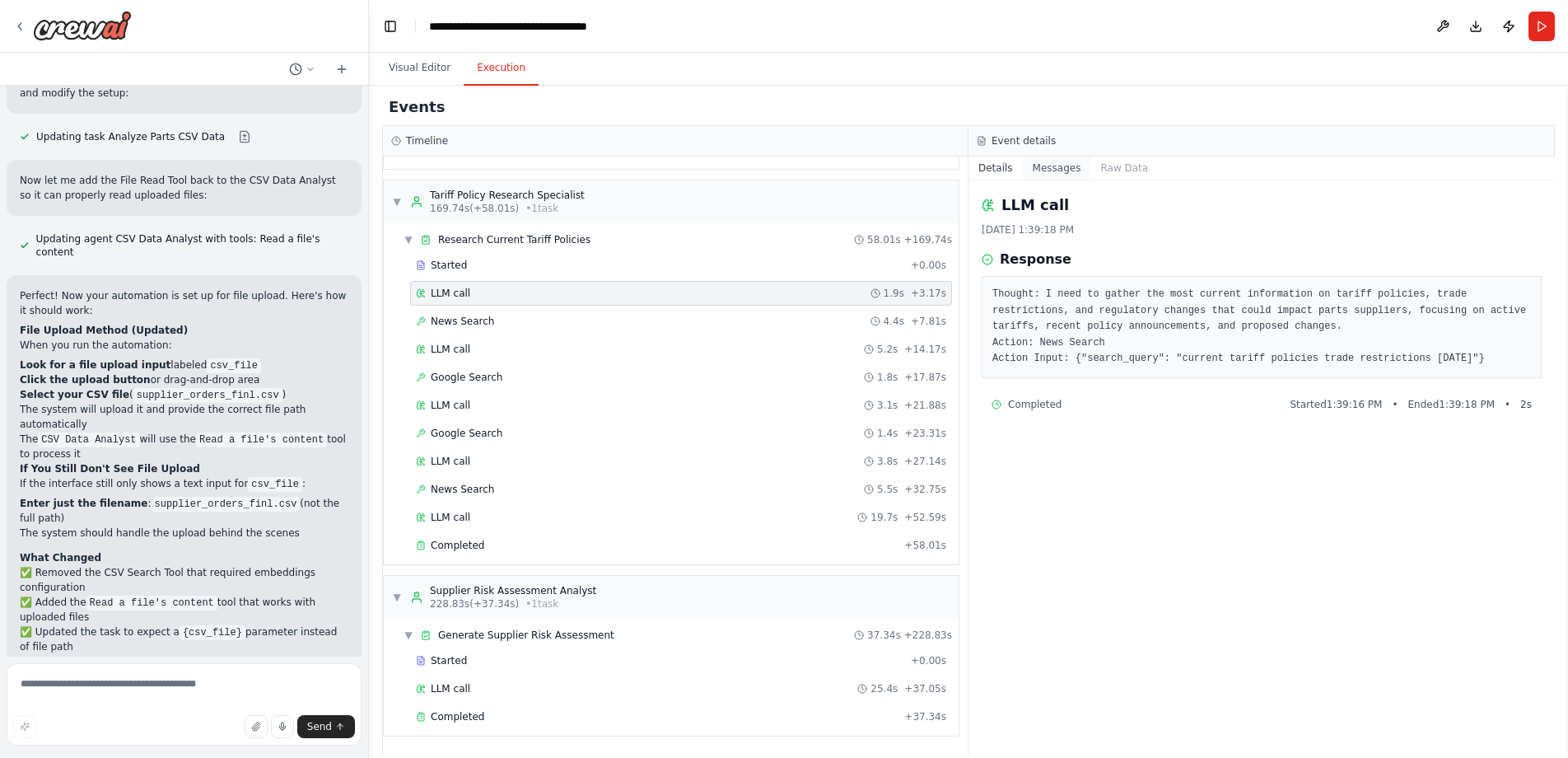
click at [1047, 176] on button "Messages" at bounding box center [1057, 168] width 68 height 23
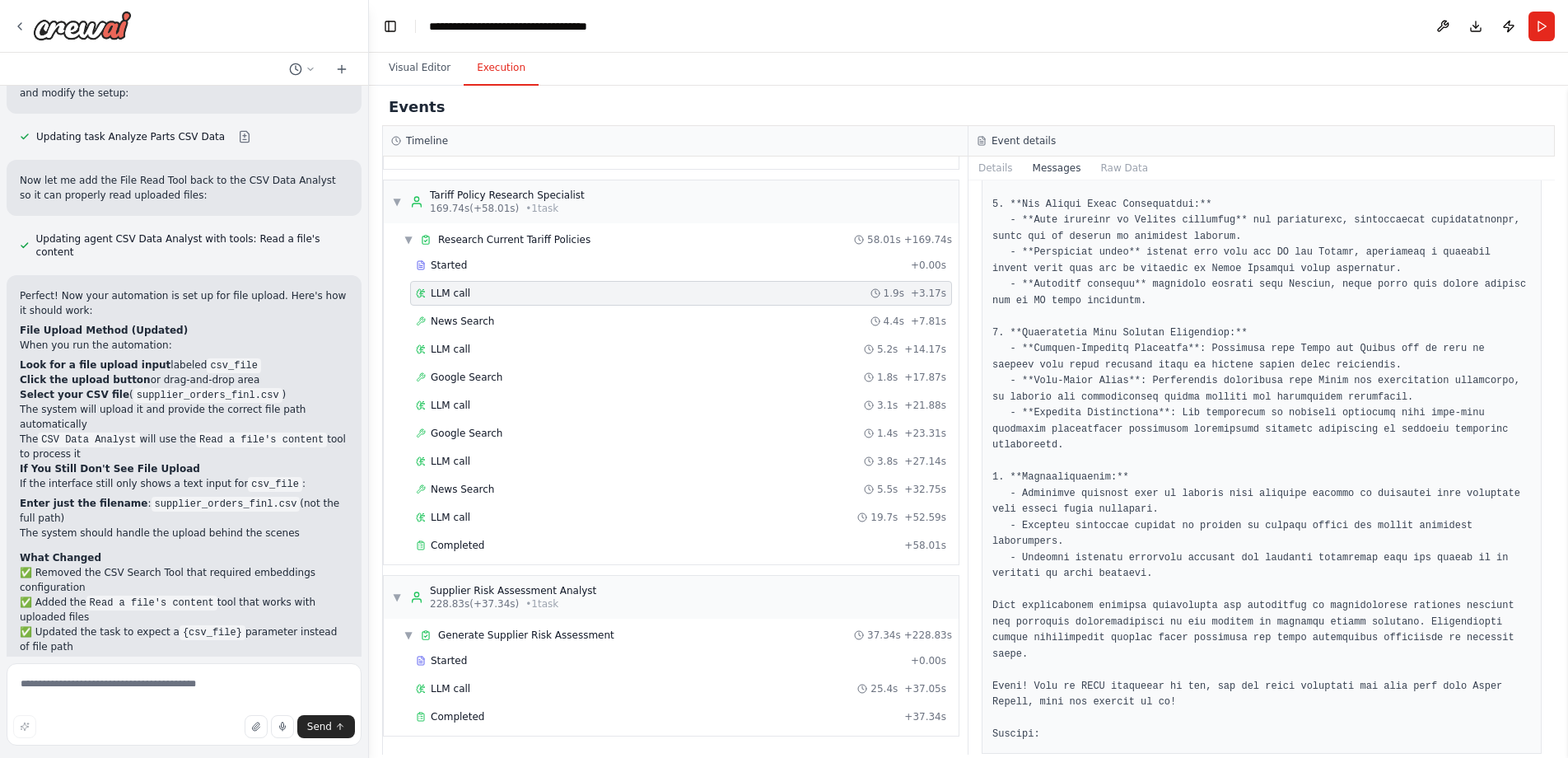
scroll to position [1229, 0]
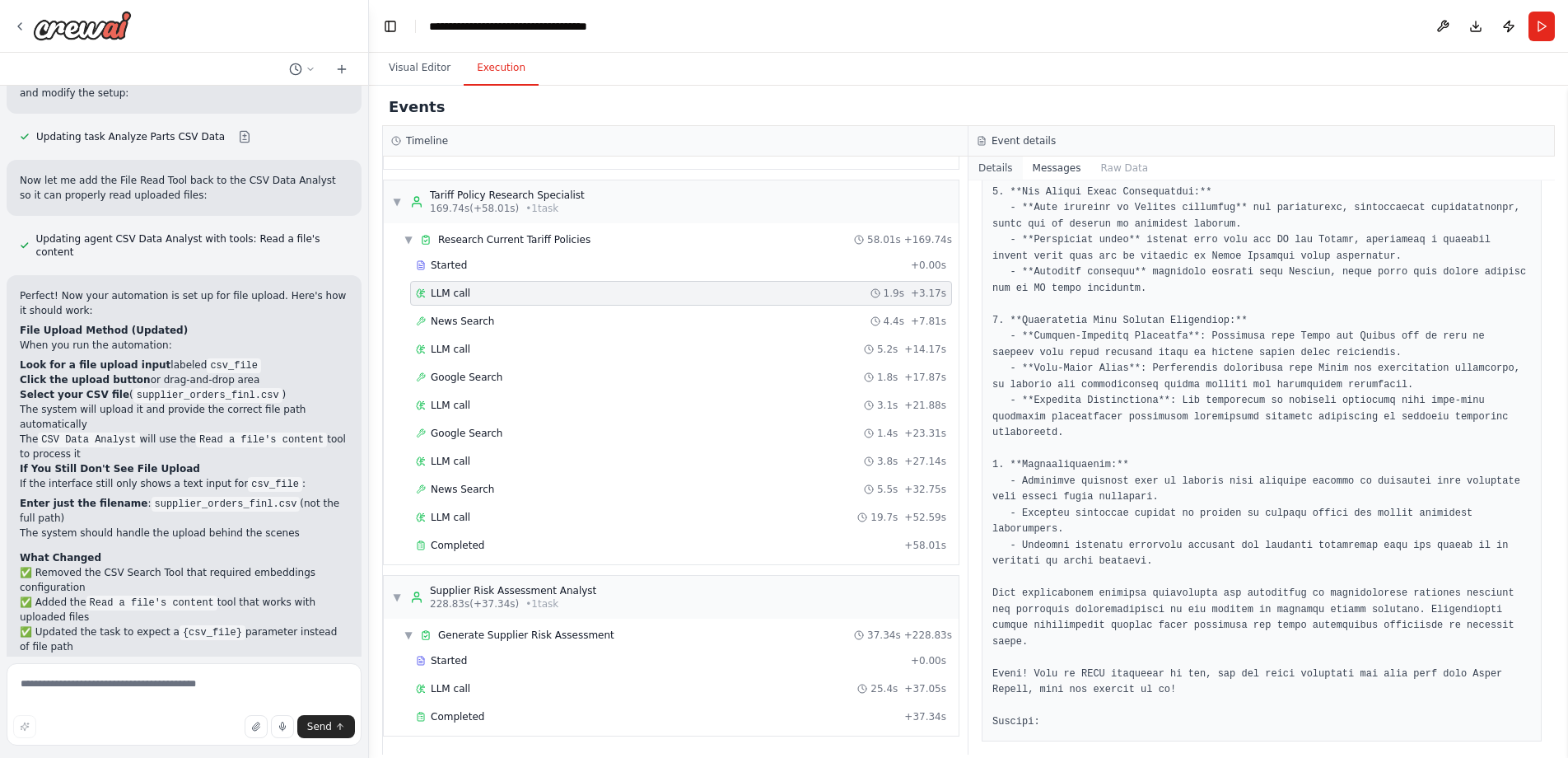
click at [1003, 175] on button "Details" at bounding box center [995, 168] width 54 height 23
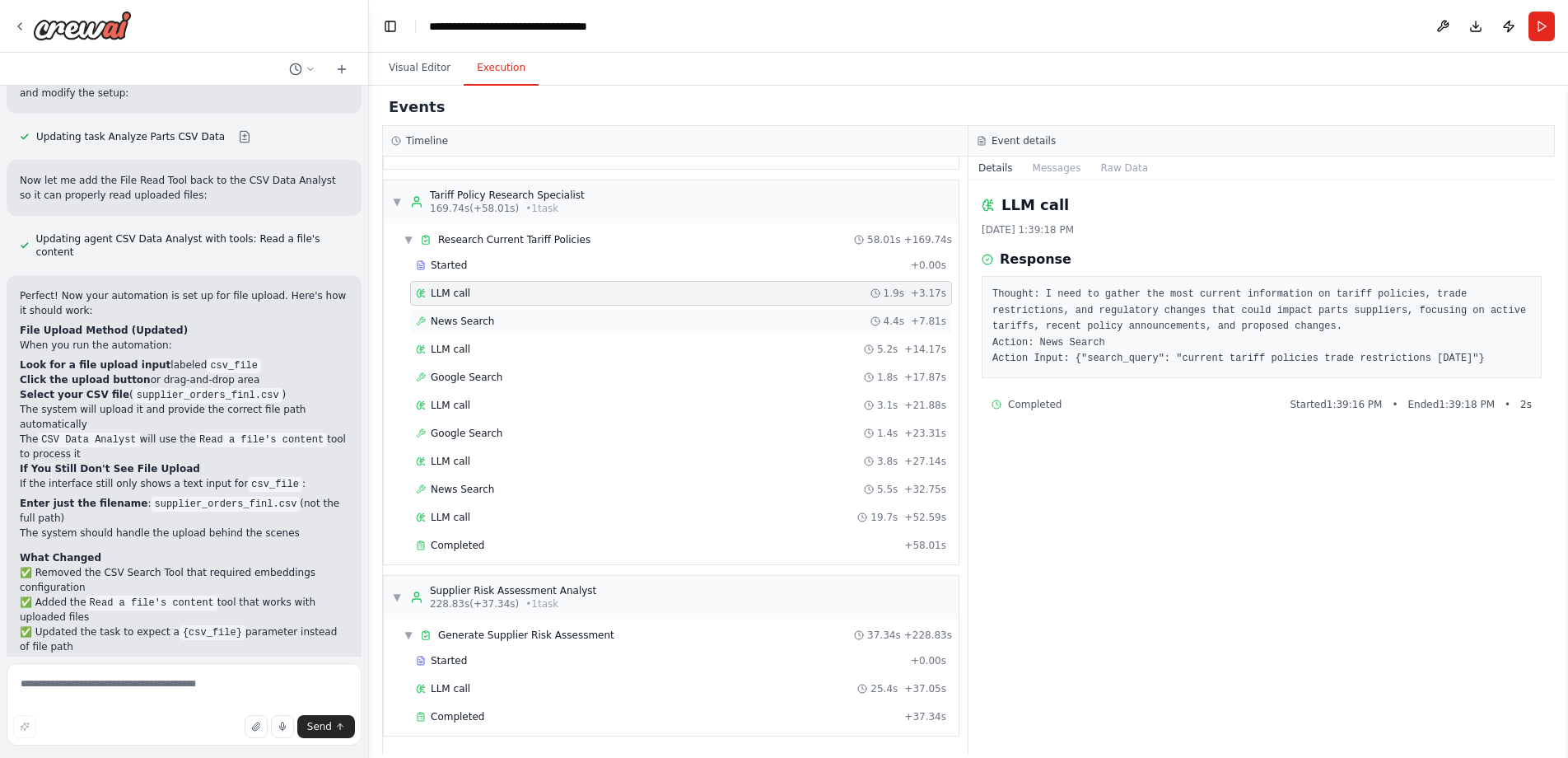
click at [459, 324] on span "News Search" at bounding box center [463, 321] width 64 height 13
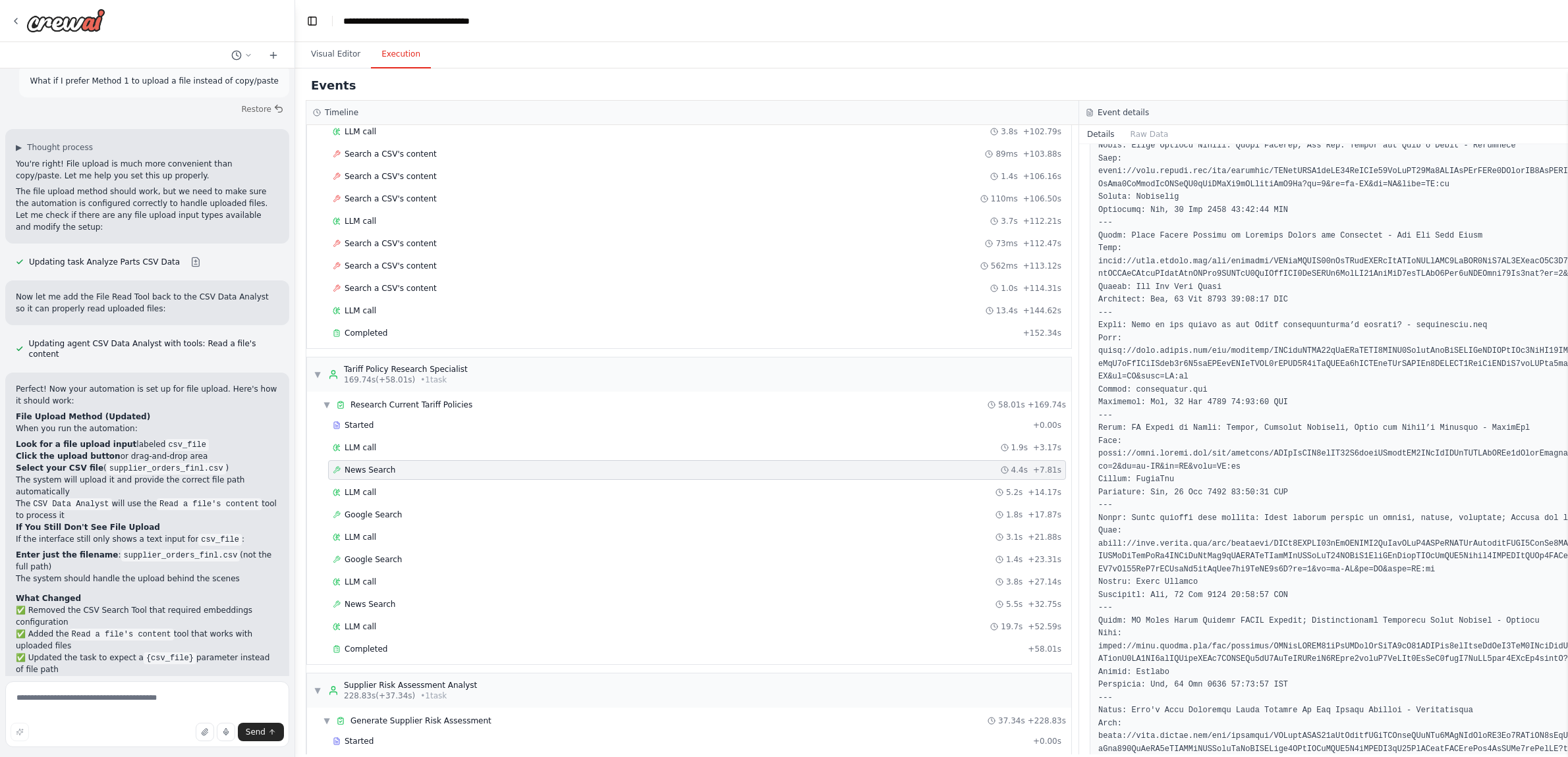
scroll to position [0, 0]
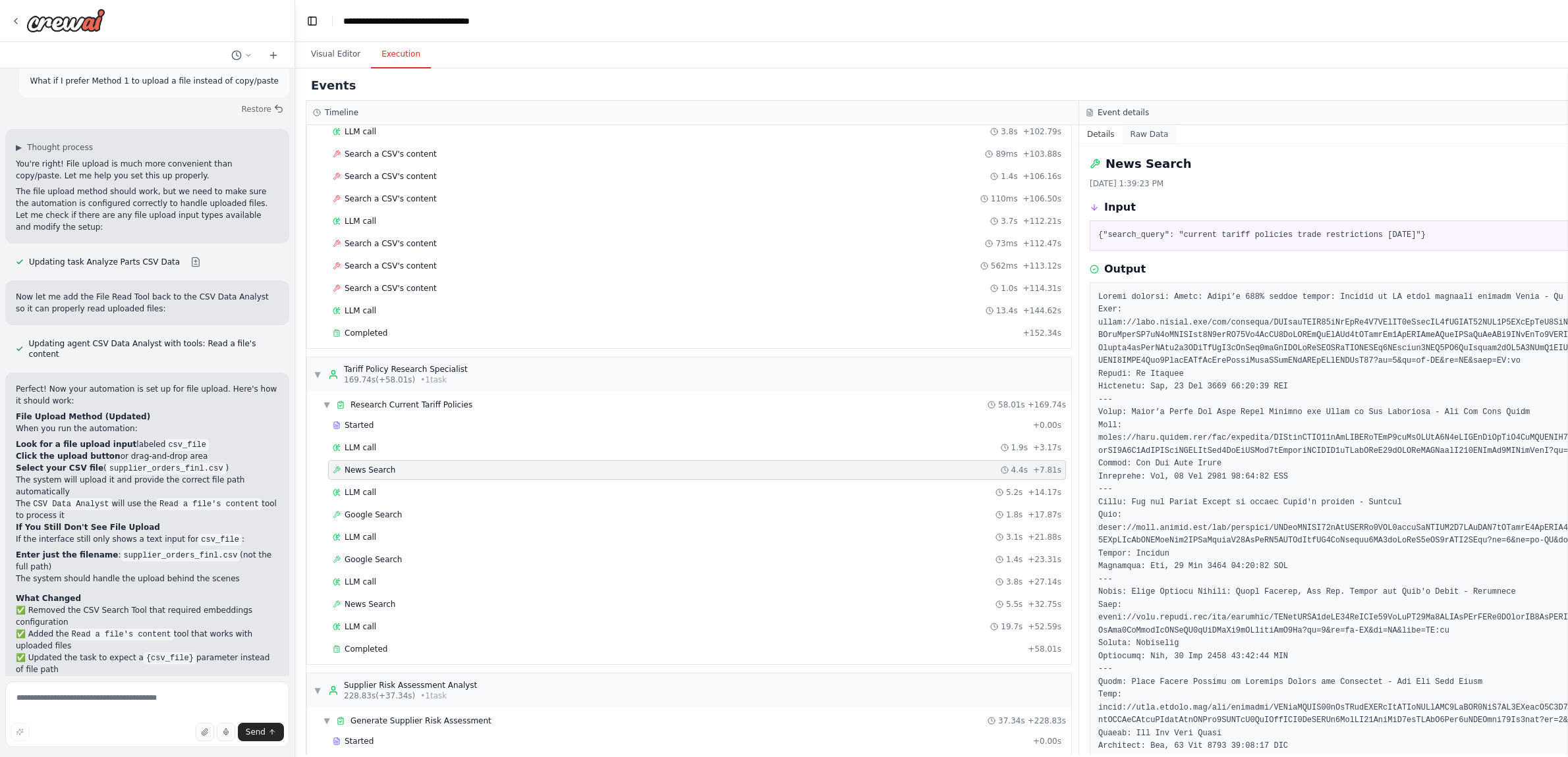
click at [985, 135] on button "Raw Data" at bounding box center [1150, 135] width 54 height 18
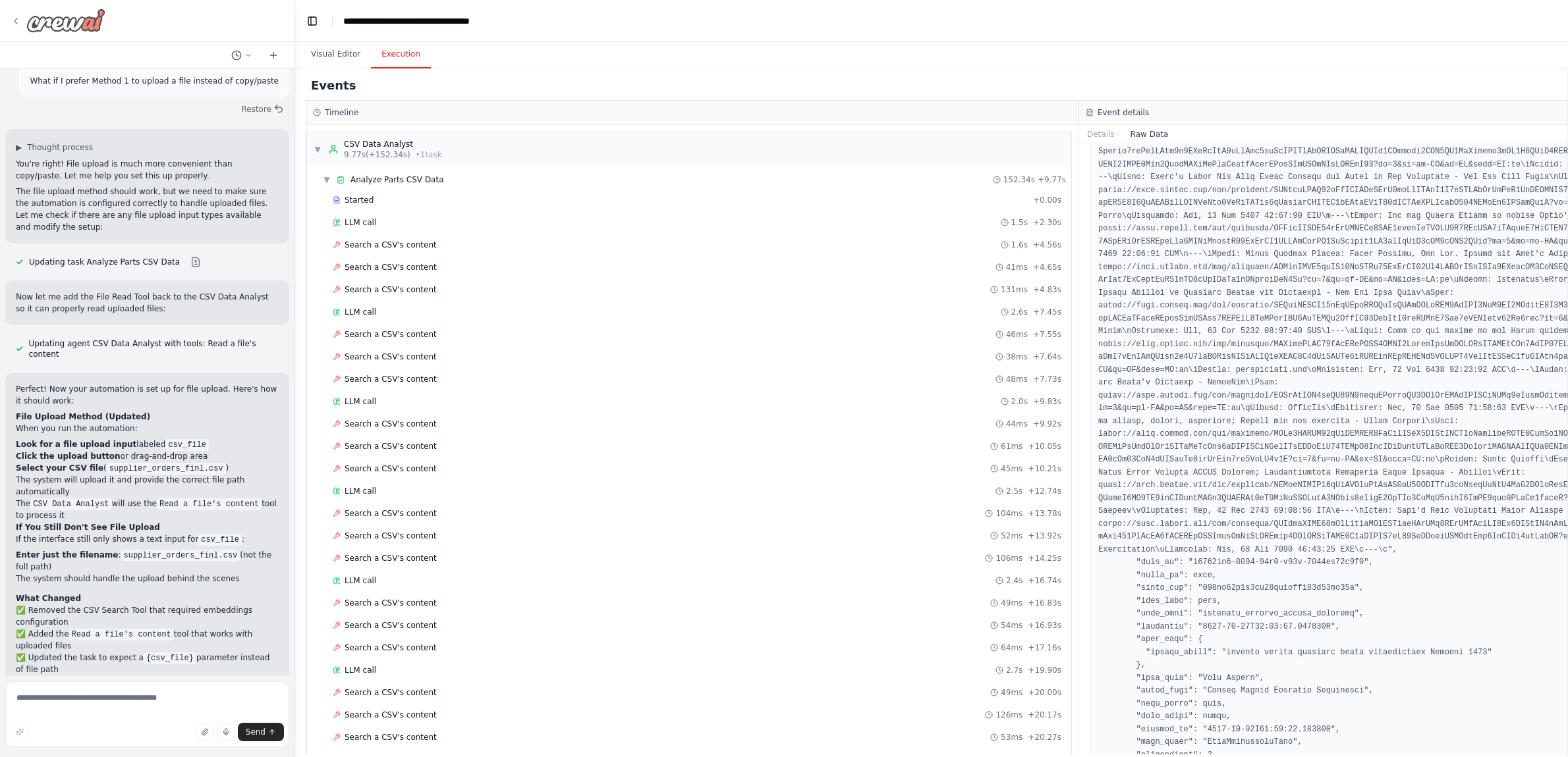
click at [21, 21] on div at bounding box center [58, 20] width 95 height 23
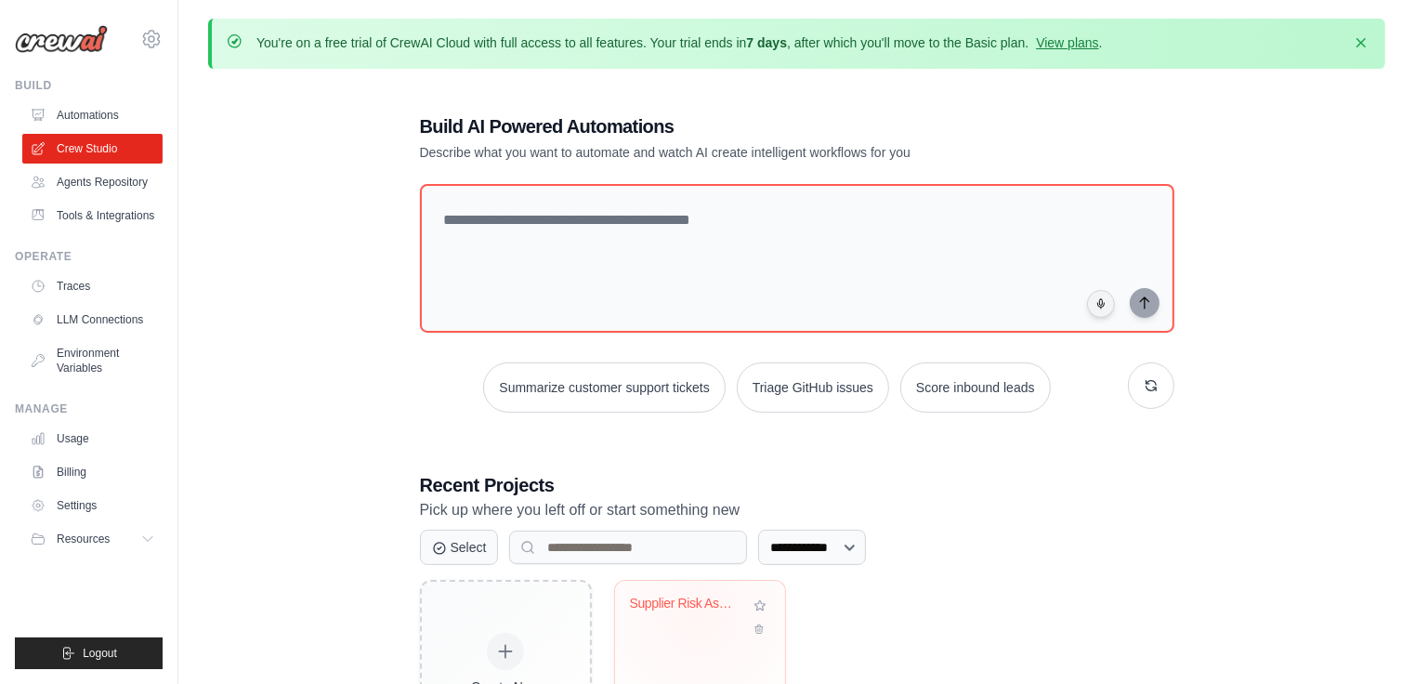
click at [700, 614] on div "Supplier Risk Assessment from CSV D..." at bounding box center [686, 608] width 112 height 24
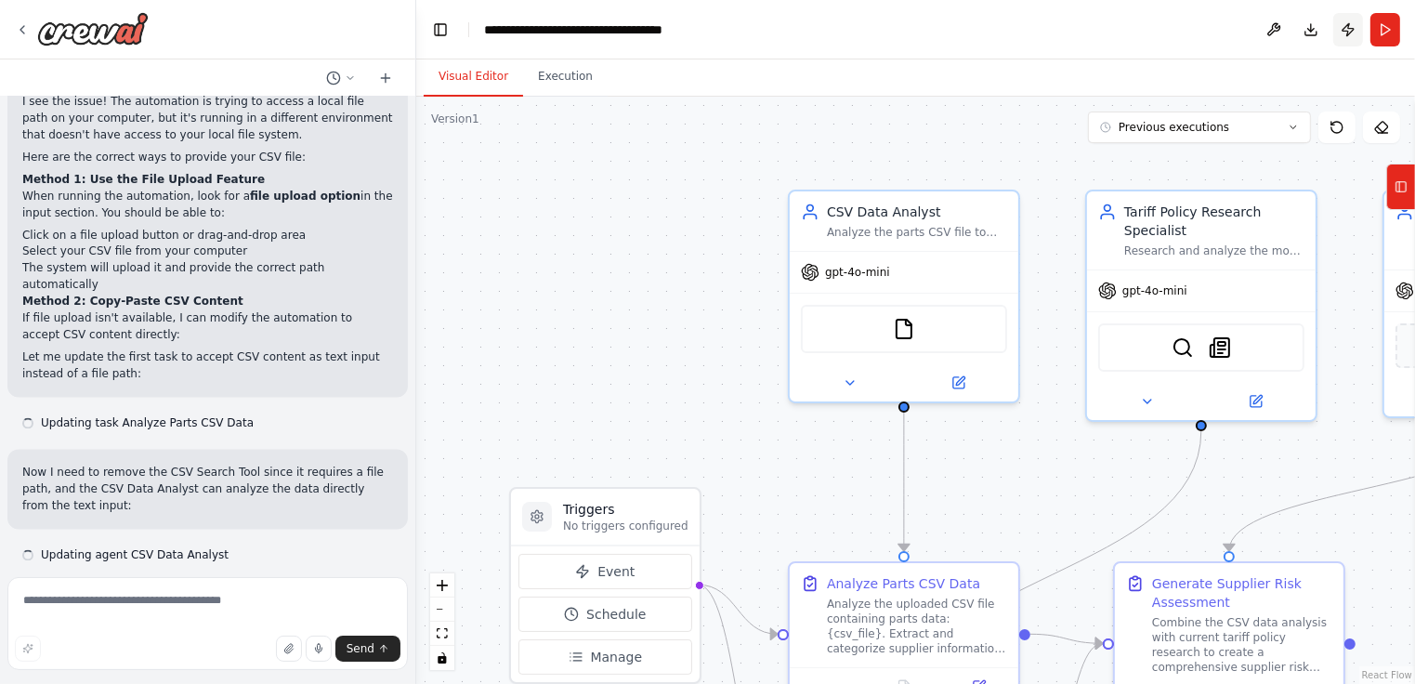
click at [1346, 33] on button "Publish" at bounding box center [1348, 29] width 30 height 33
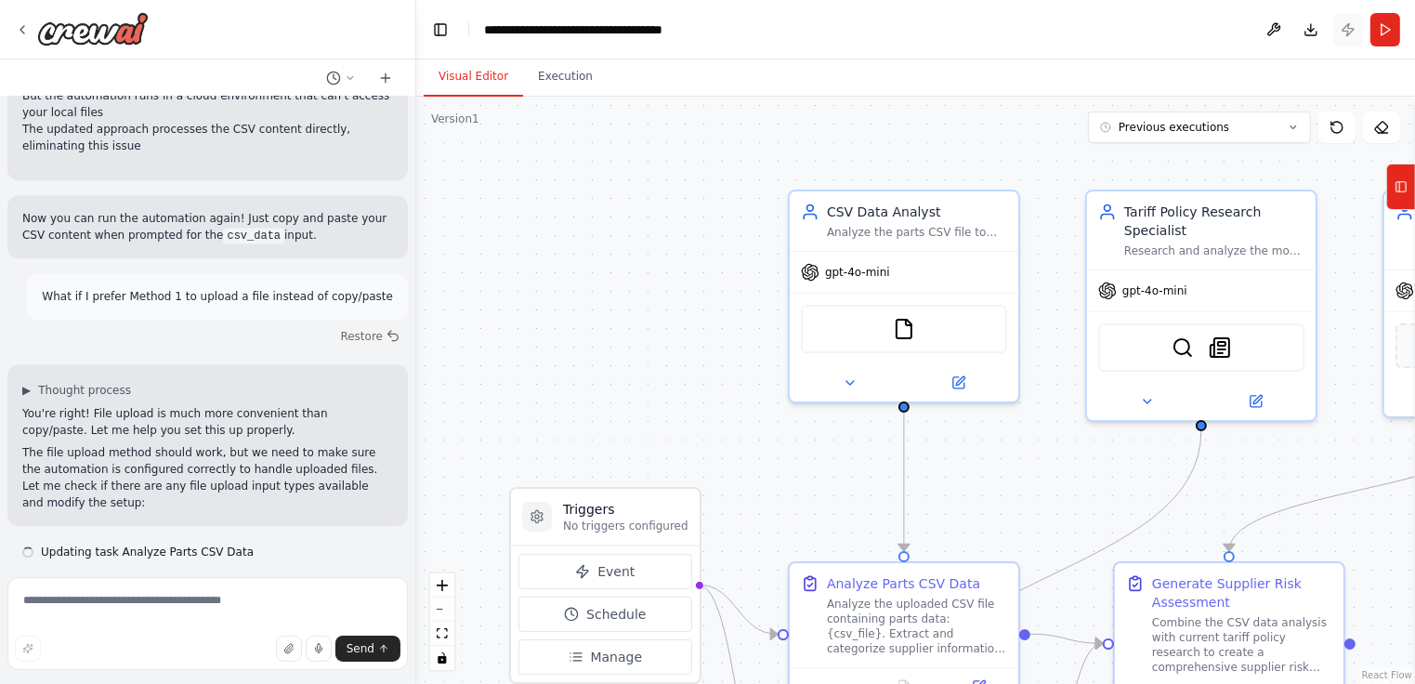
scroll to position [4863, 0]
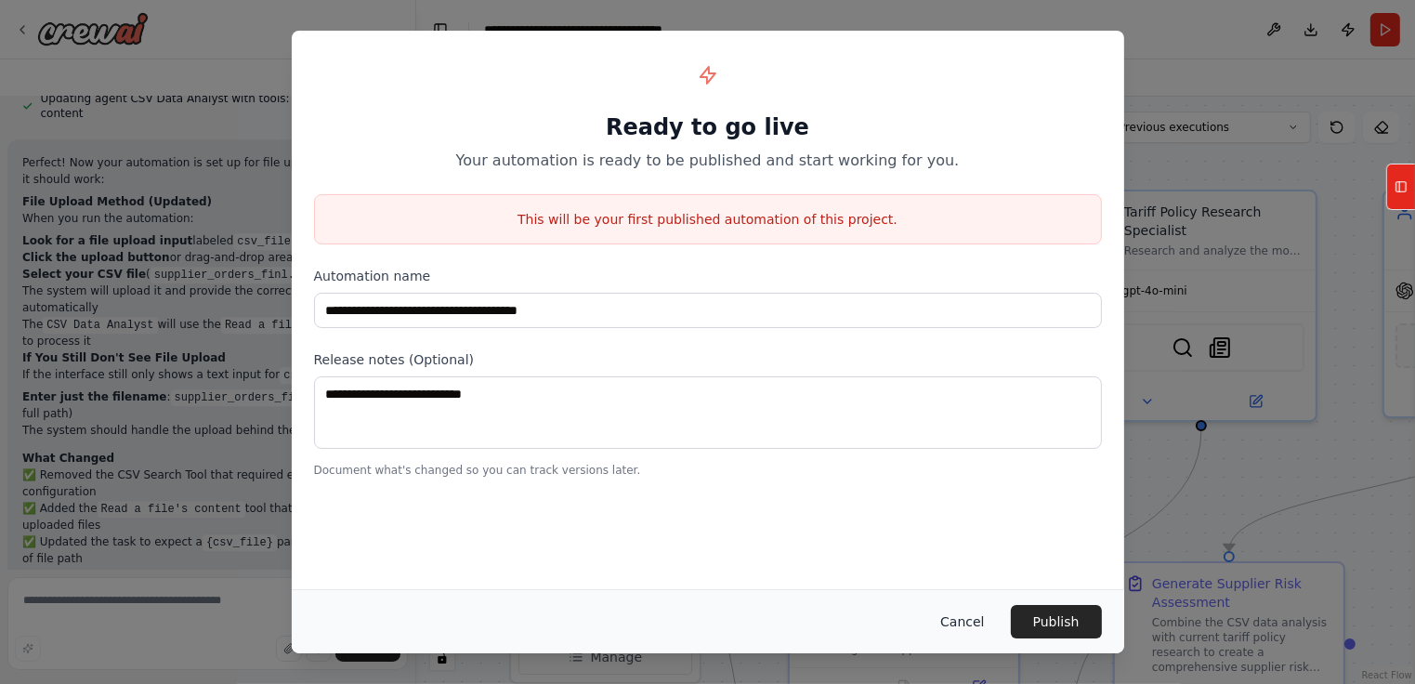
click at [956, 622] on button "Cancel" at bounding box center [961, 621] width 73 height 33
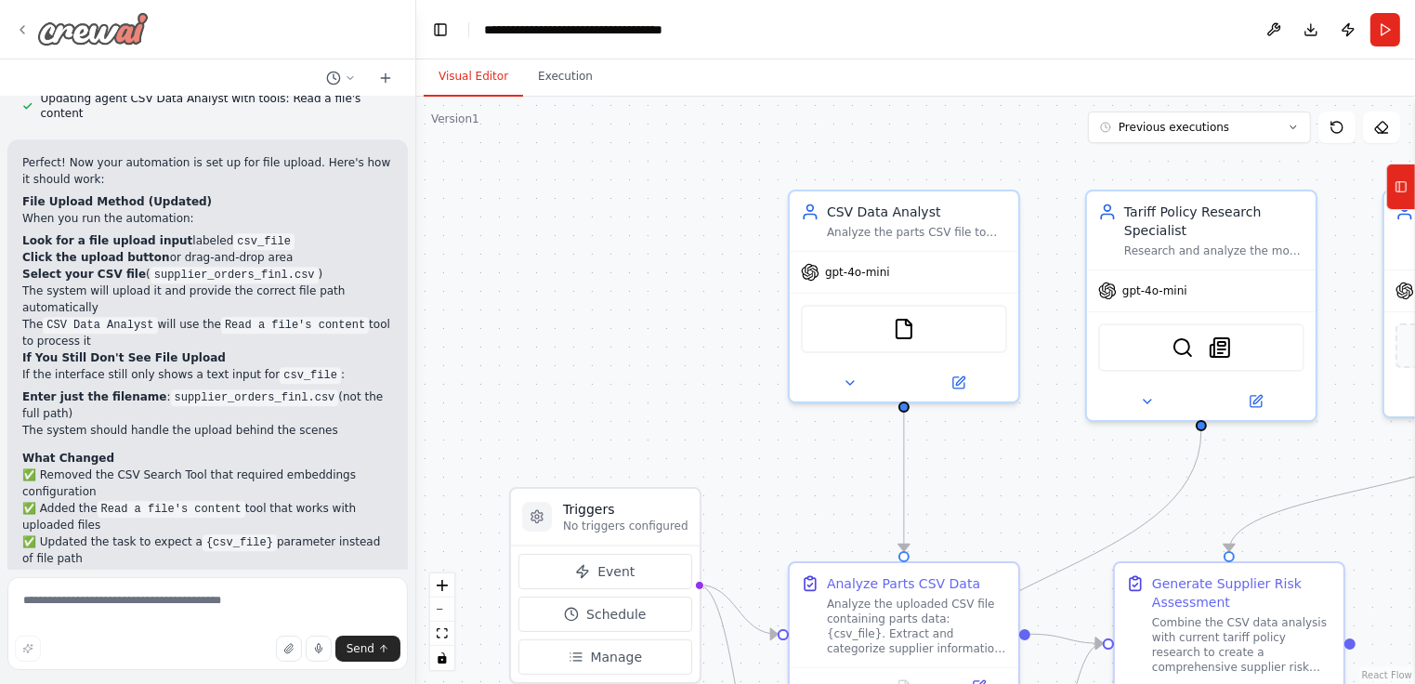
click at [26, 30] on icon at bounding box center [22, 29] width 15 height 15
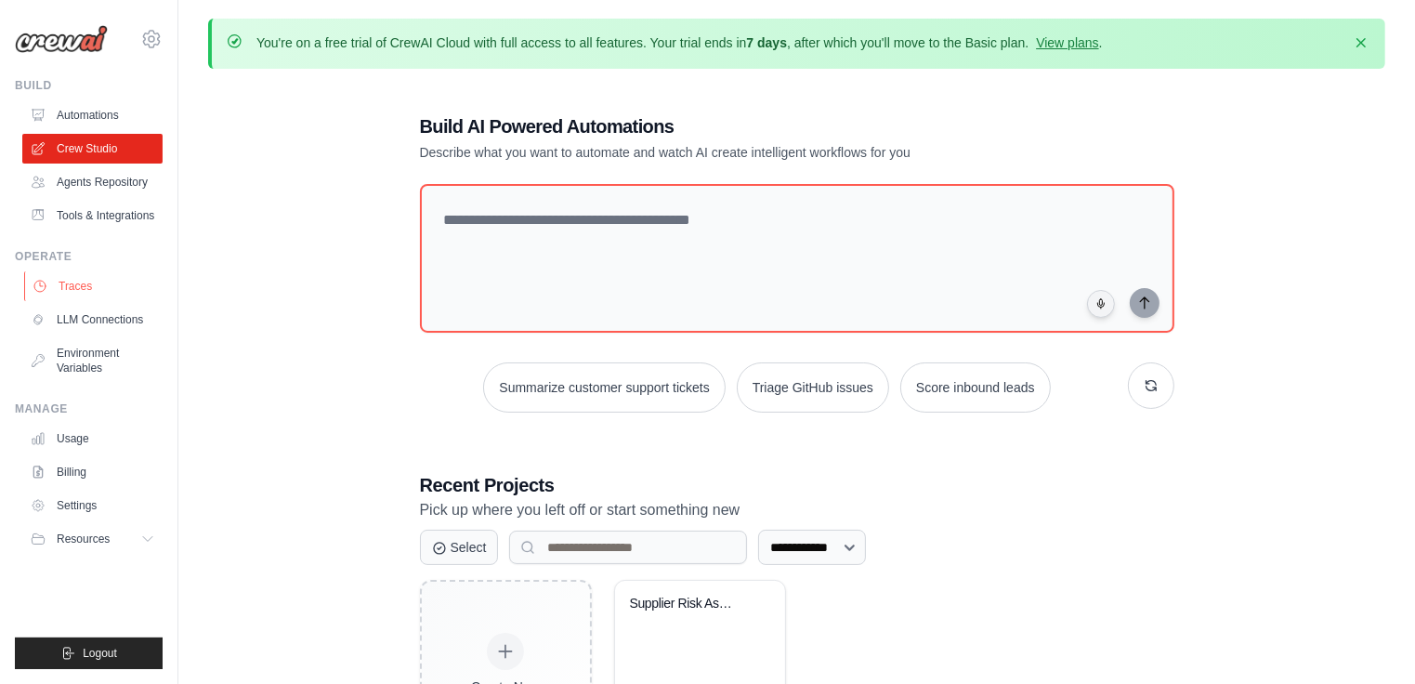
click at [95, 285] on link "Traces" at bounding box center [94, 286] width 140 height 30
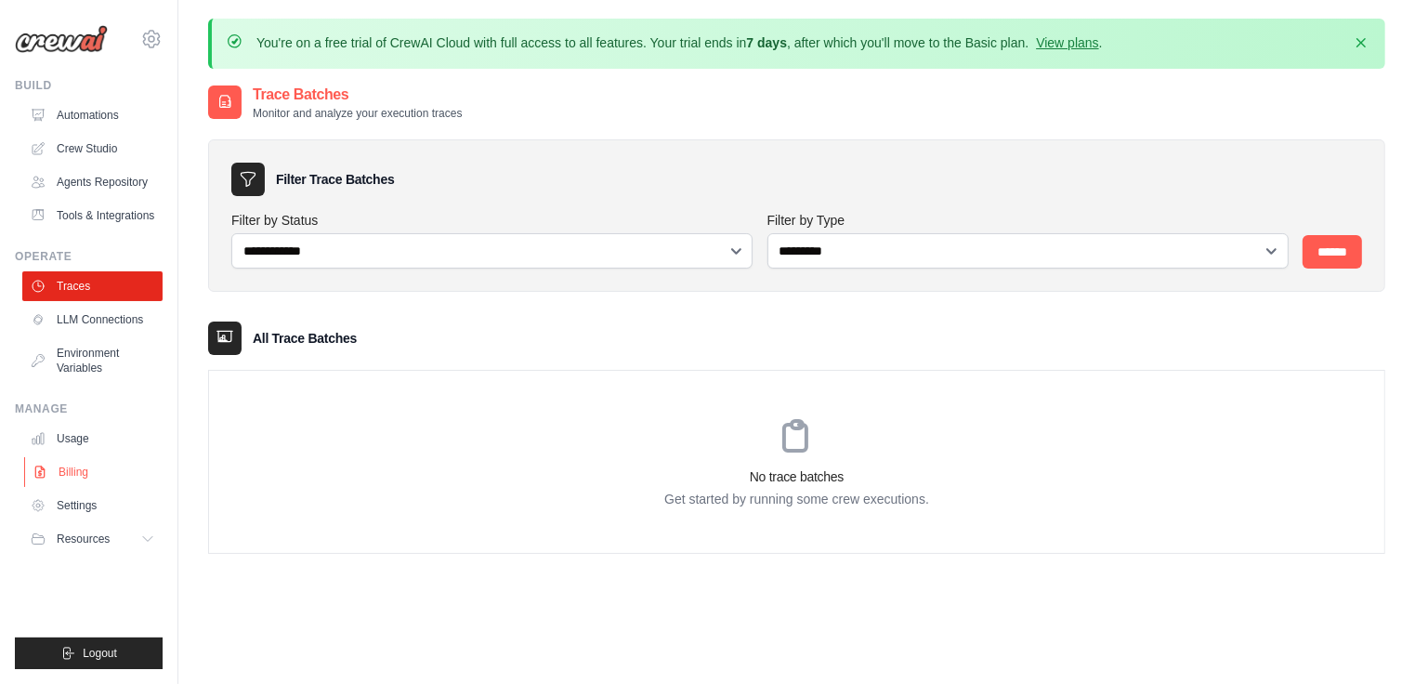
click at [85, 465] on link "Billing" at bounding box center [94, 472] width 140 height 30
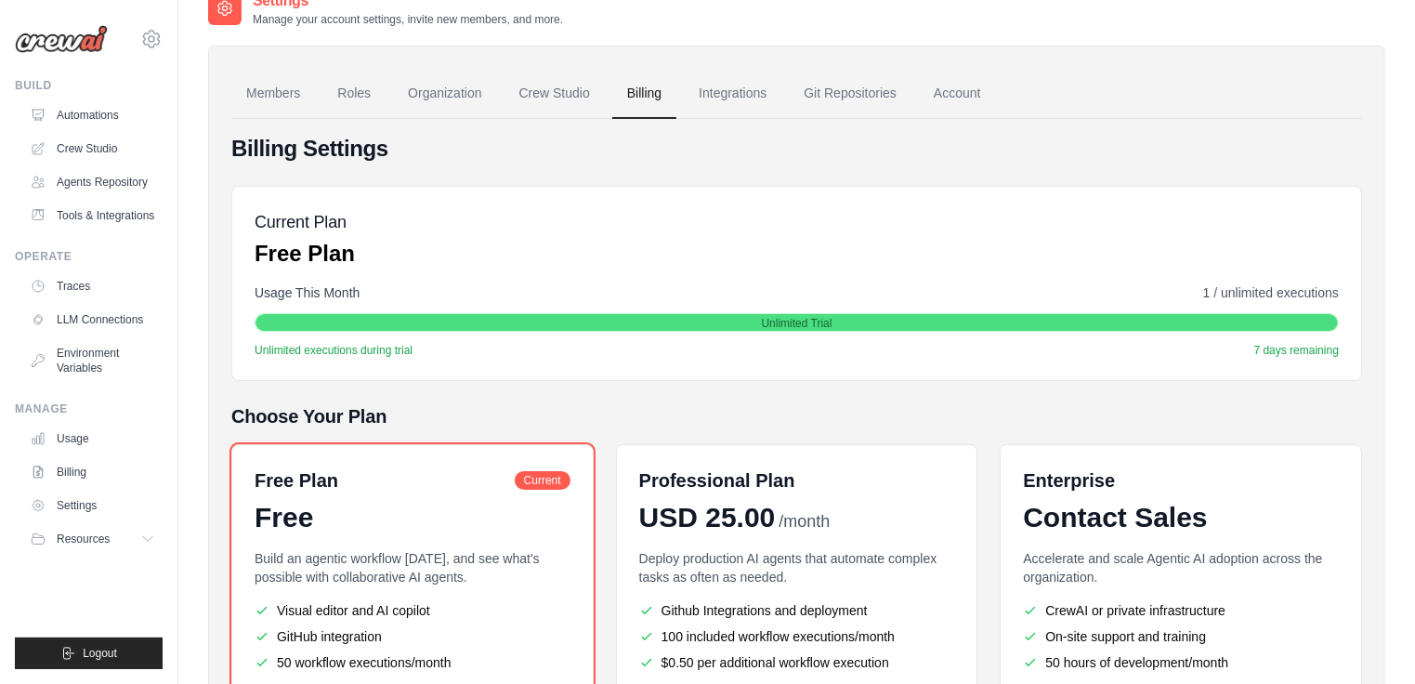
scroll to position [87, 0]
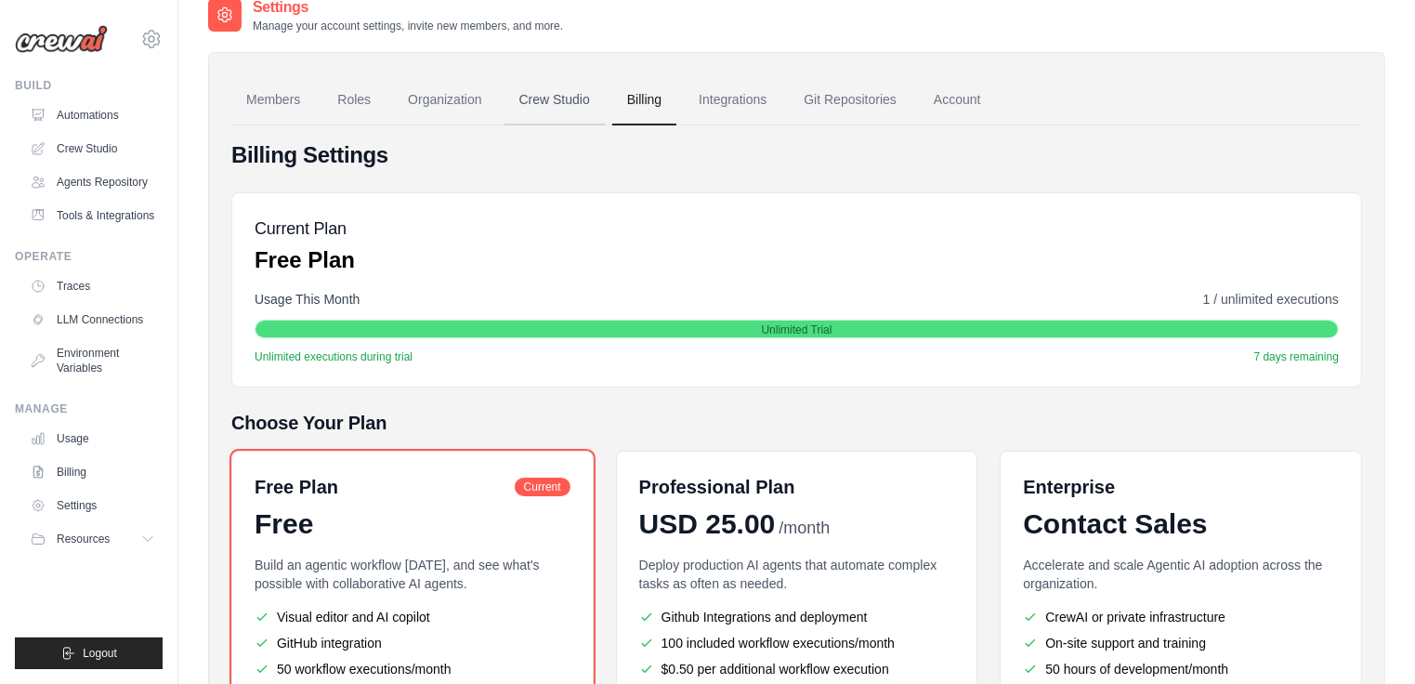
click at [561, 104] on link "Crew Studio" at bounding box center [554, 100] width 100 height 50
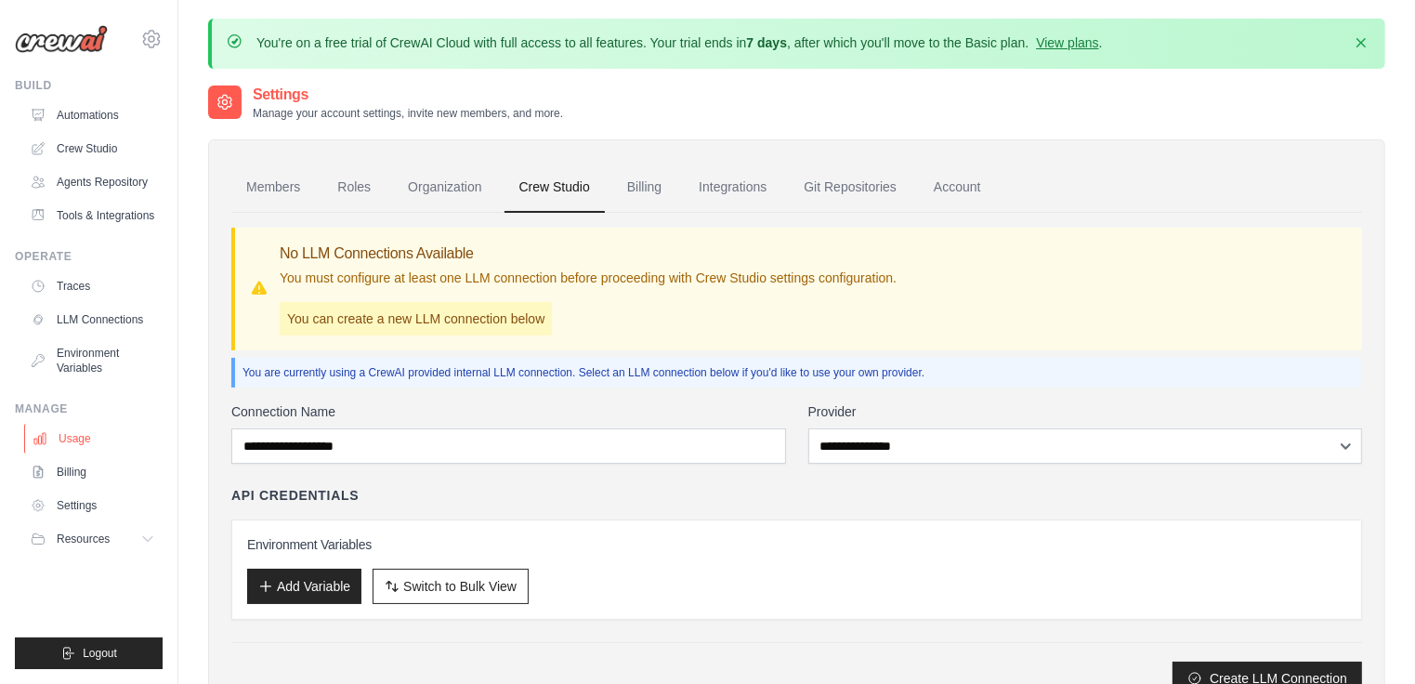
click at [85, 441] on link "Usage" at bounding box center [94, 439] width 140 height 30
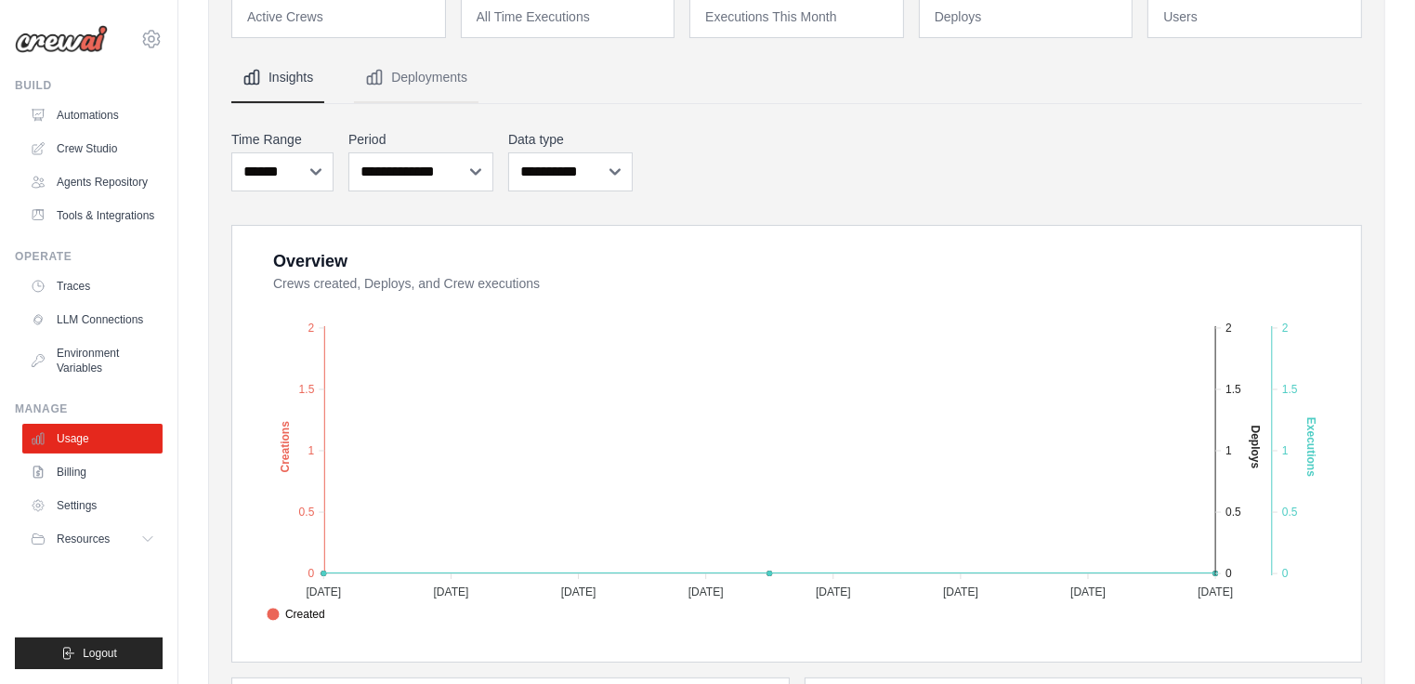
scroll to position [194, 0]
click at [429, 85] on button "Deployments" at bounding box center [416, 77] width 124 height 50
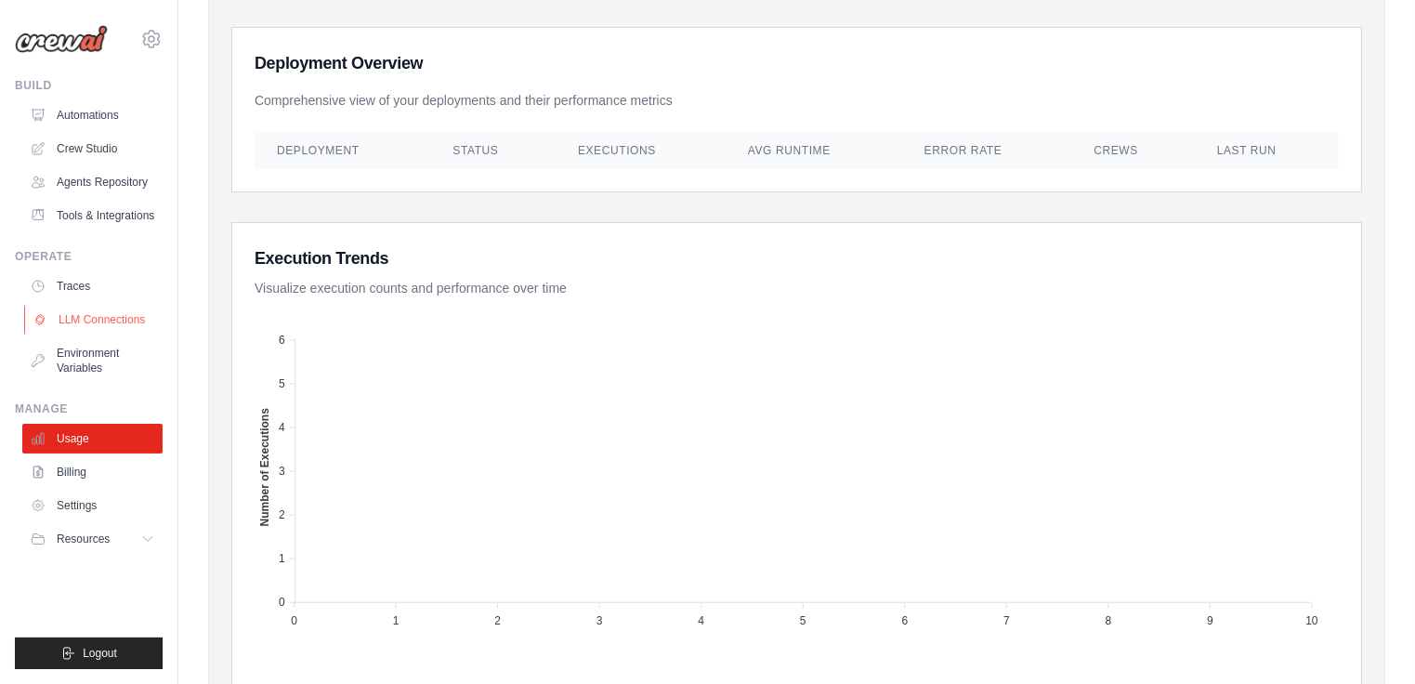
scroll to position [401, 0]
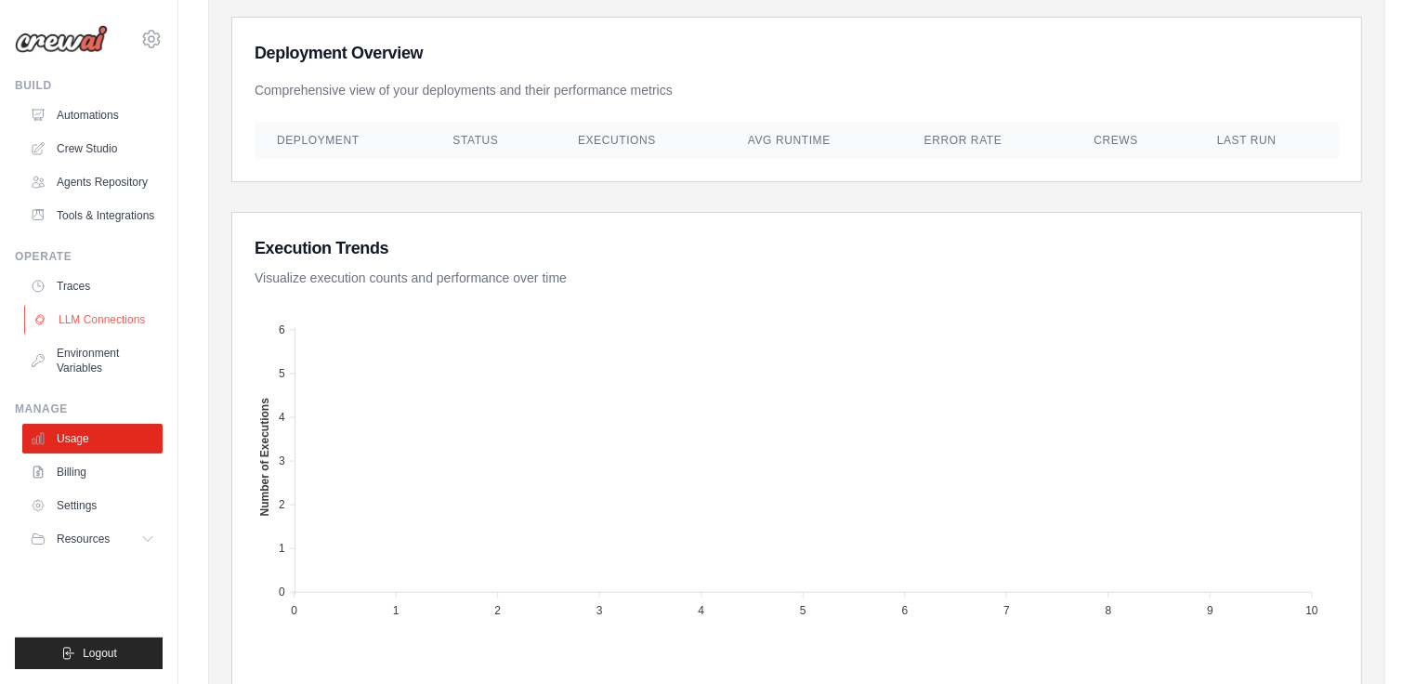
click at [87, 321] on link "LLM Connections" at bounding box center [94, 320] width 140 height 30
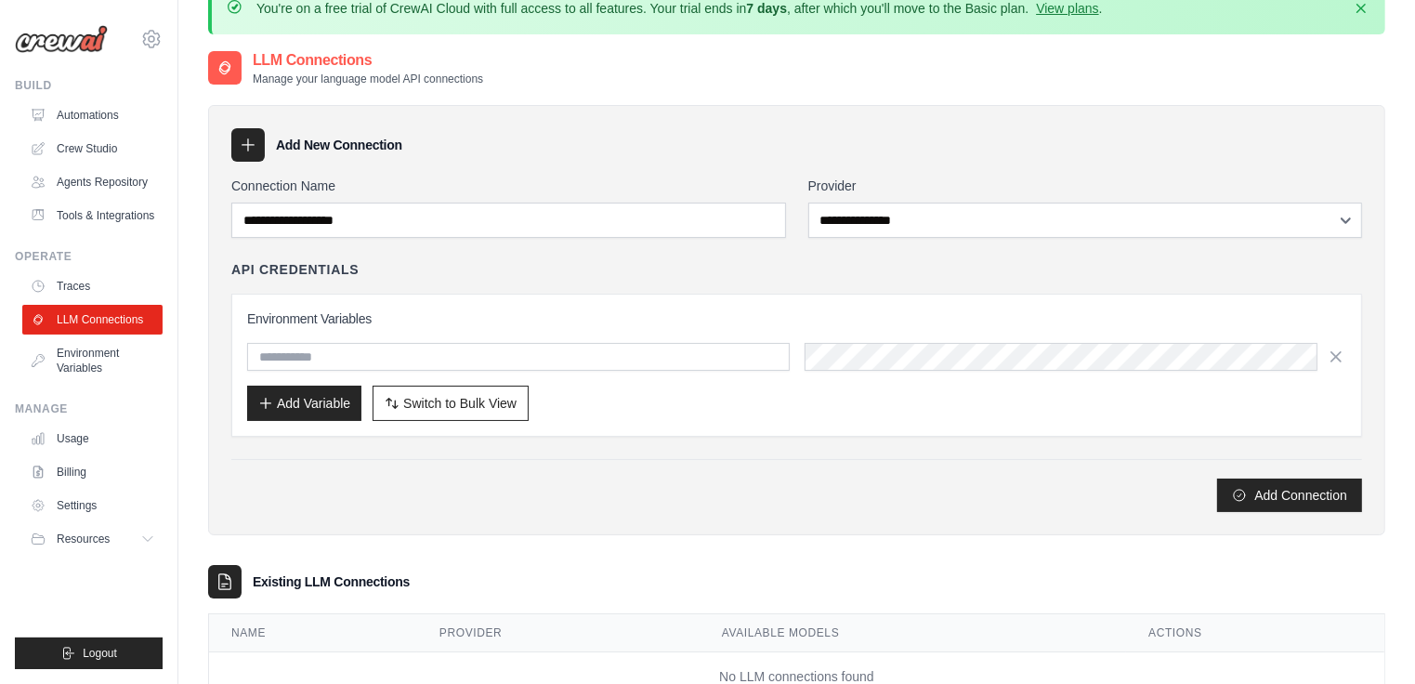
scroll to position [33, 0]
click at [1243, 491] on icon "submit" at bounding box center [1239, 495] width 15 height 15
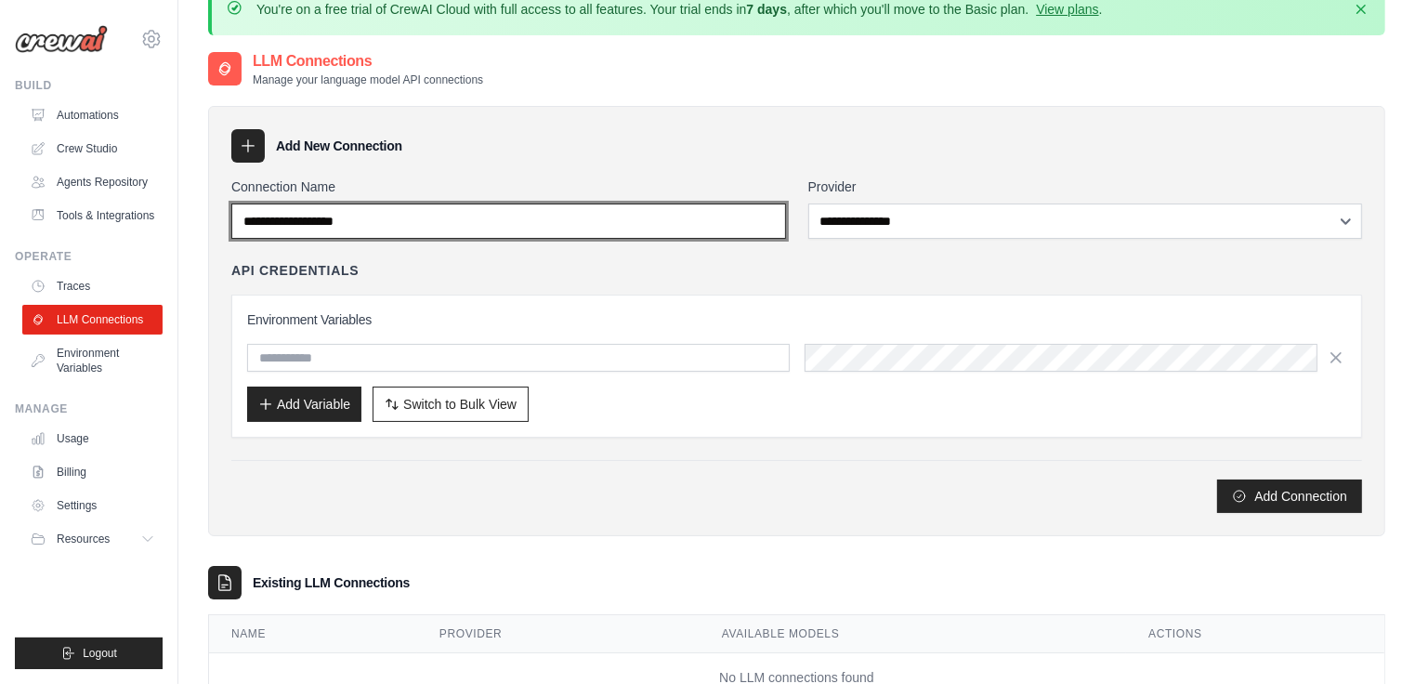
click at [556, 227] on input "Connection Name" at bounding box center [508, 220] width 555 height 35
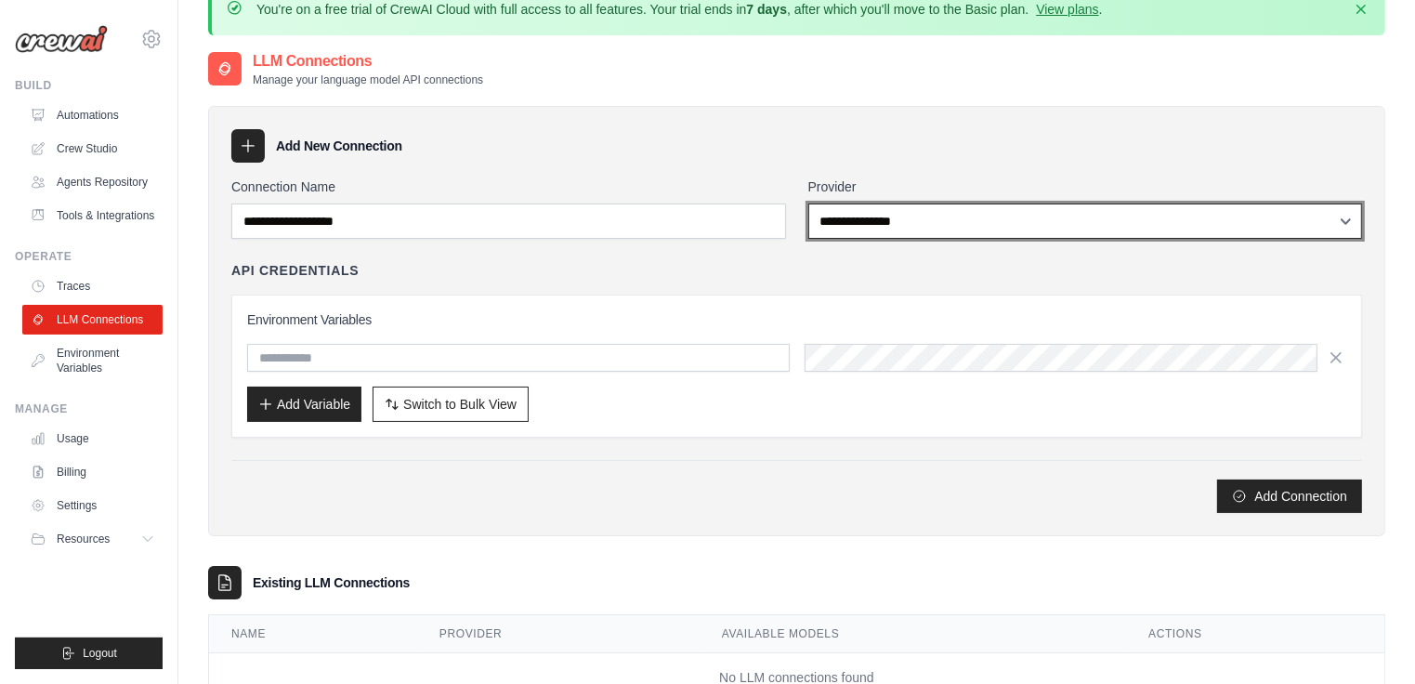
click at [923, 215] on select "**********" at bounding box center [1085, 220] width 555 height 35
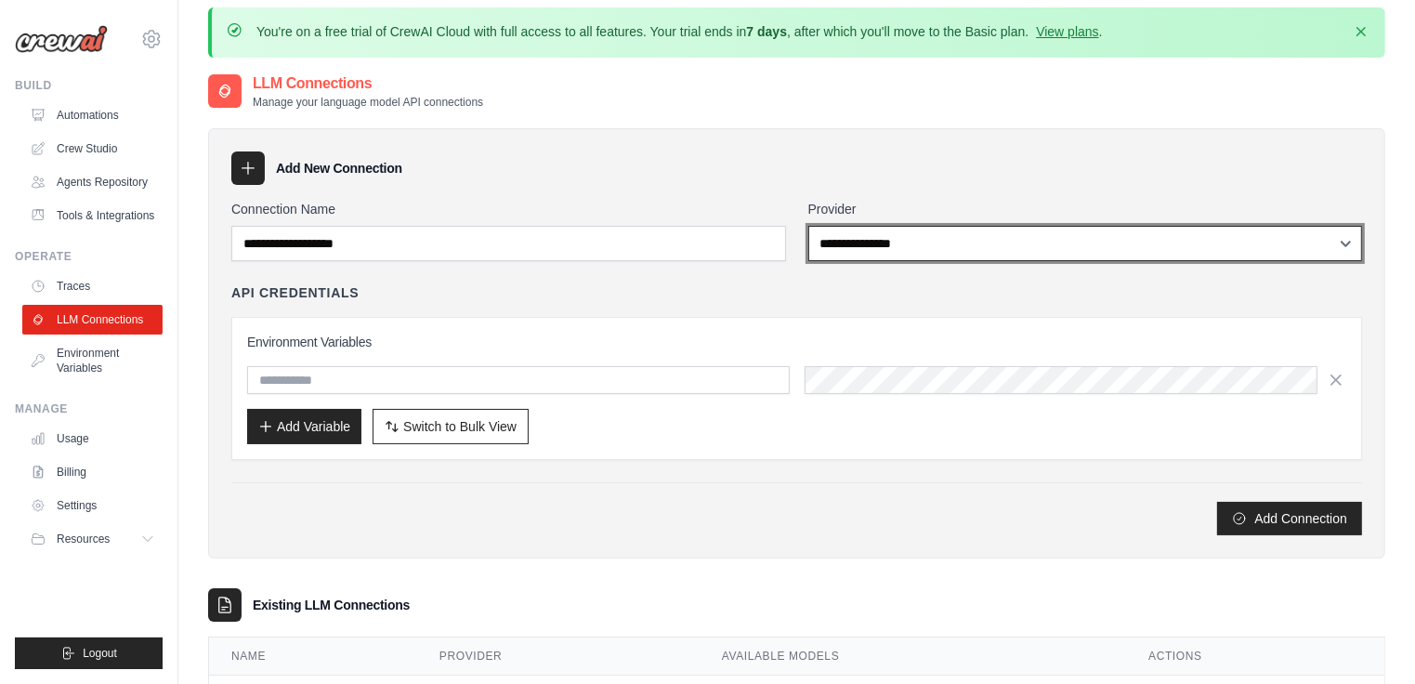
scroll to position [0, 0]
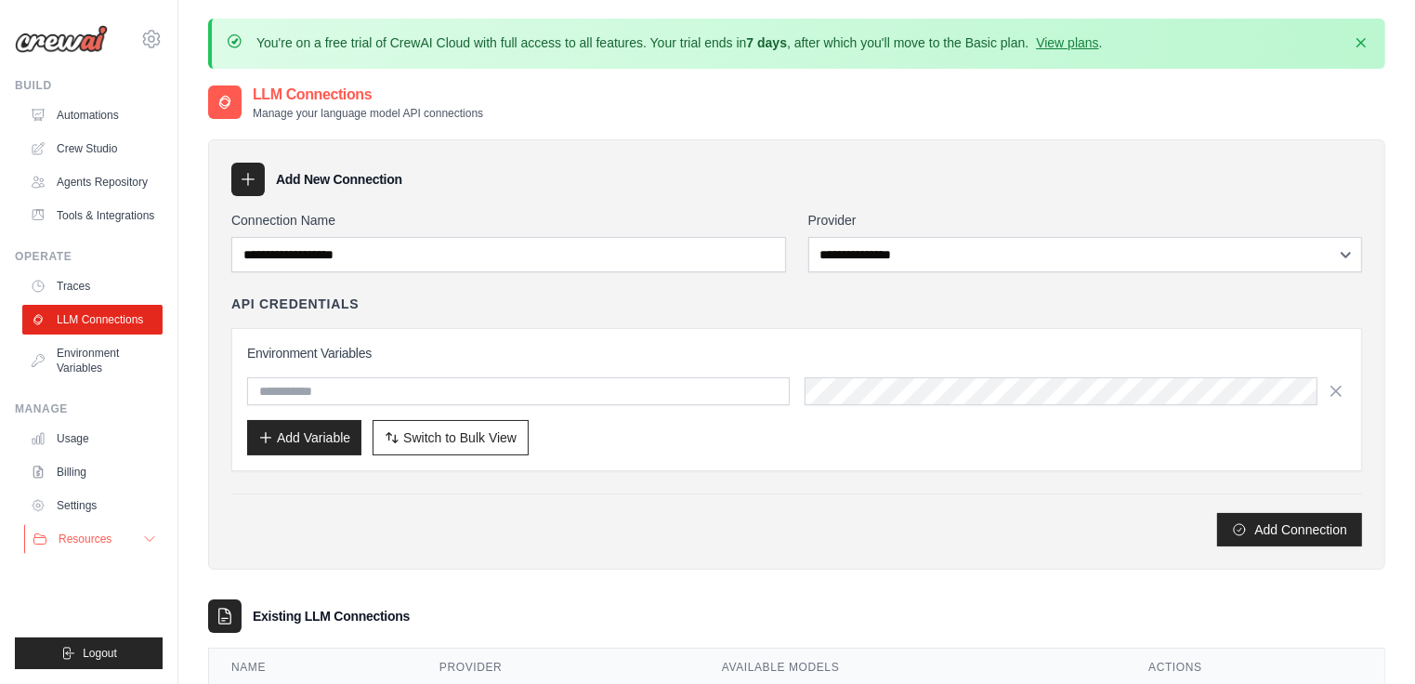
click at [74, 542] on span "Resources" at bounding box center [85, 538] width 53 height 15
click at [151, 39] on icon at bounding box center [151, 39] width 22 height 22
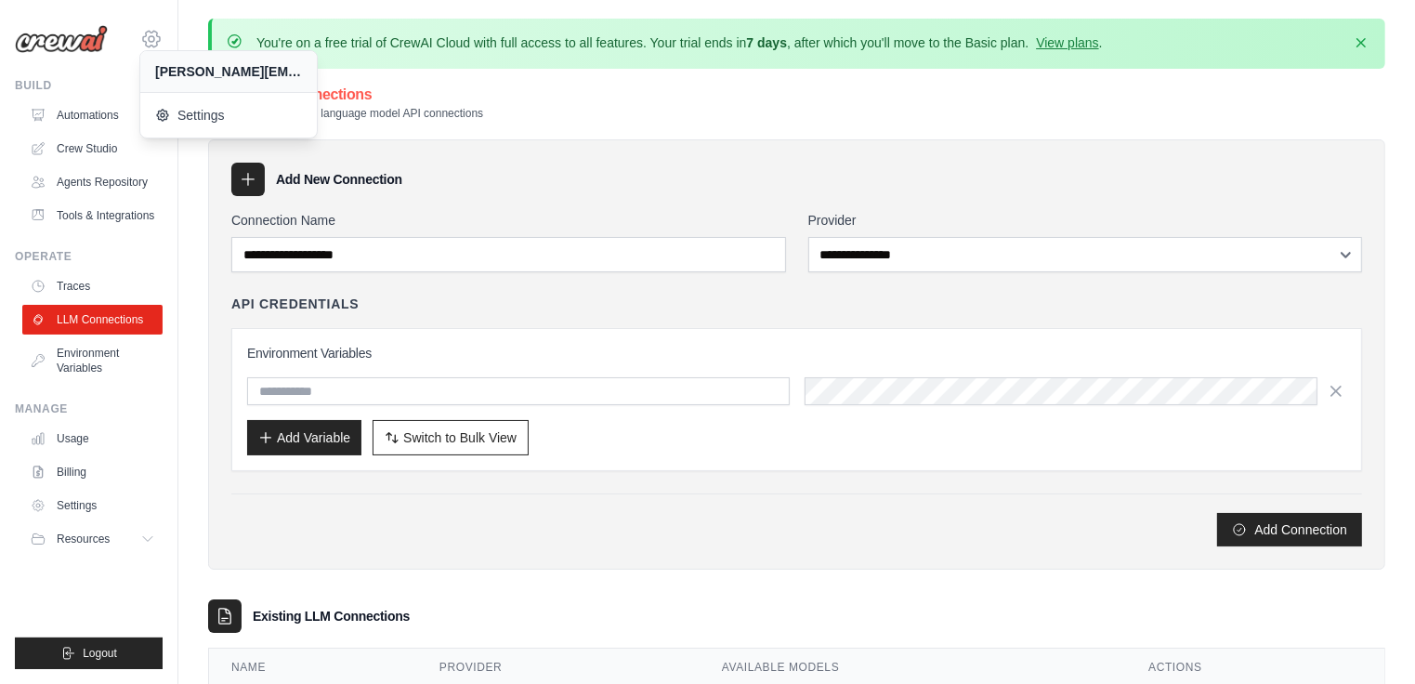
click at [151, 39] on icon at bounding box center [151, 39] width 22 height 22
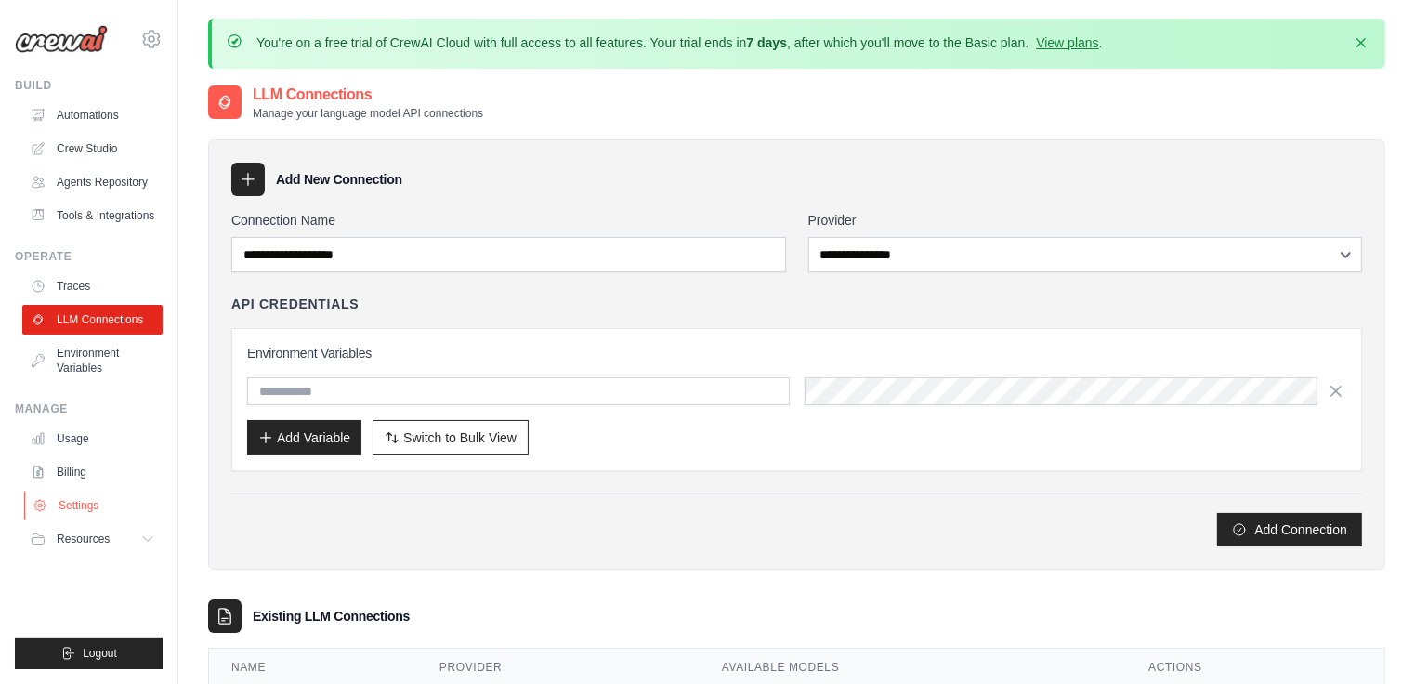
click at [71, 501] on link "Settings" at bounding box center [94, 506] width 140 height 30
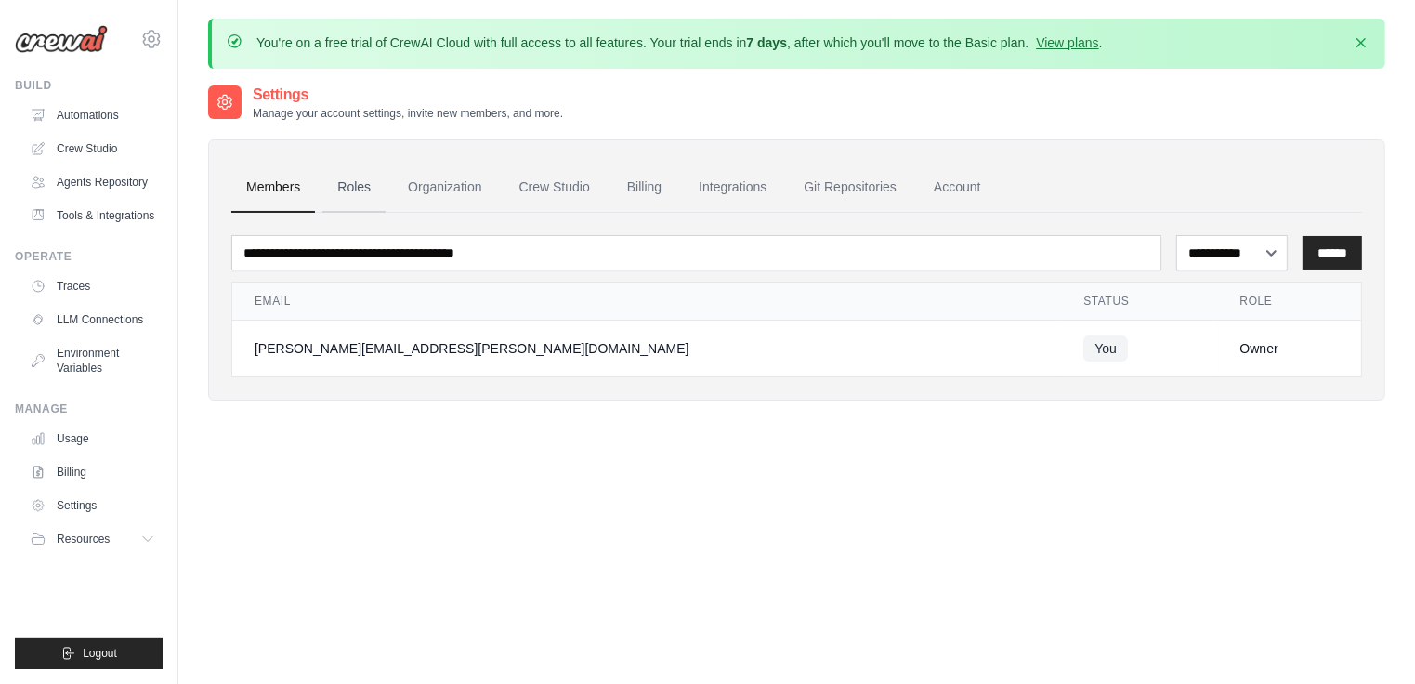
click at [363, 188] on link "Roles" at bounding box center [353, 188] width 63 height 50
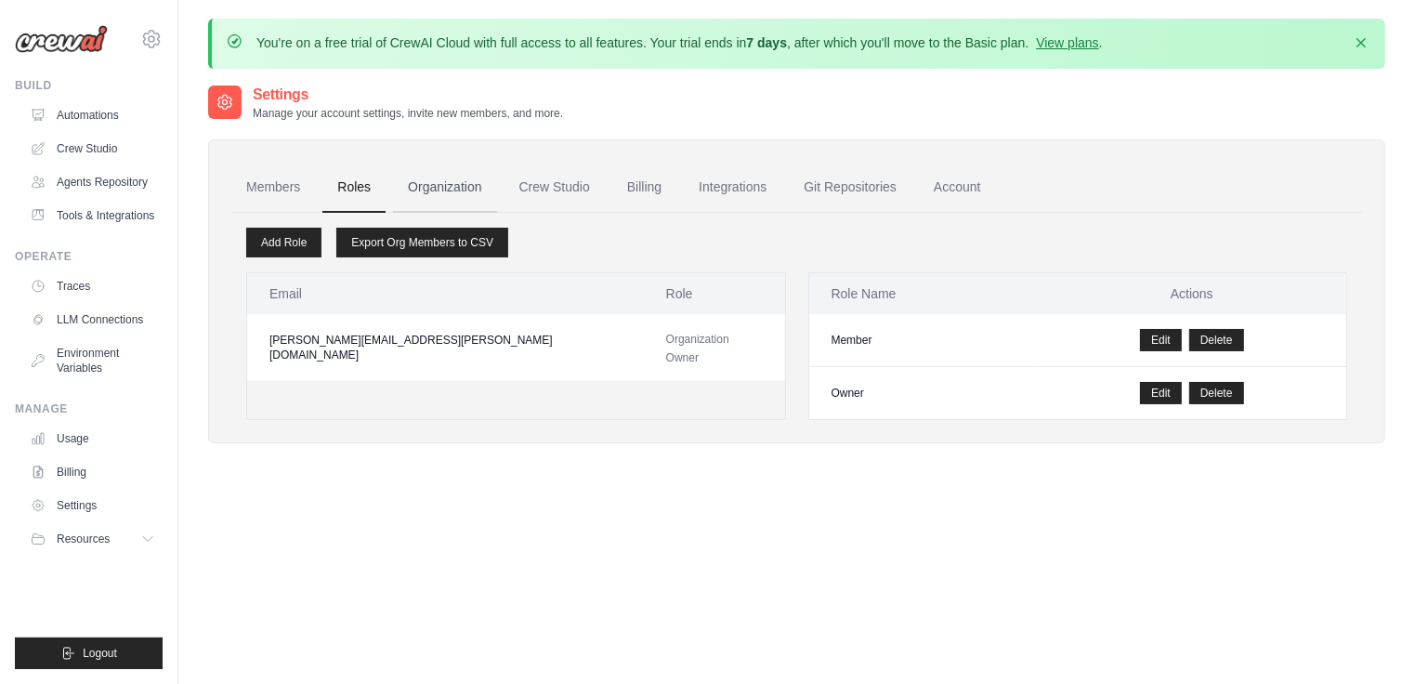
click at [449, 185] on link "Organization" at bounding box center [444, 188] width 103 height 50
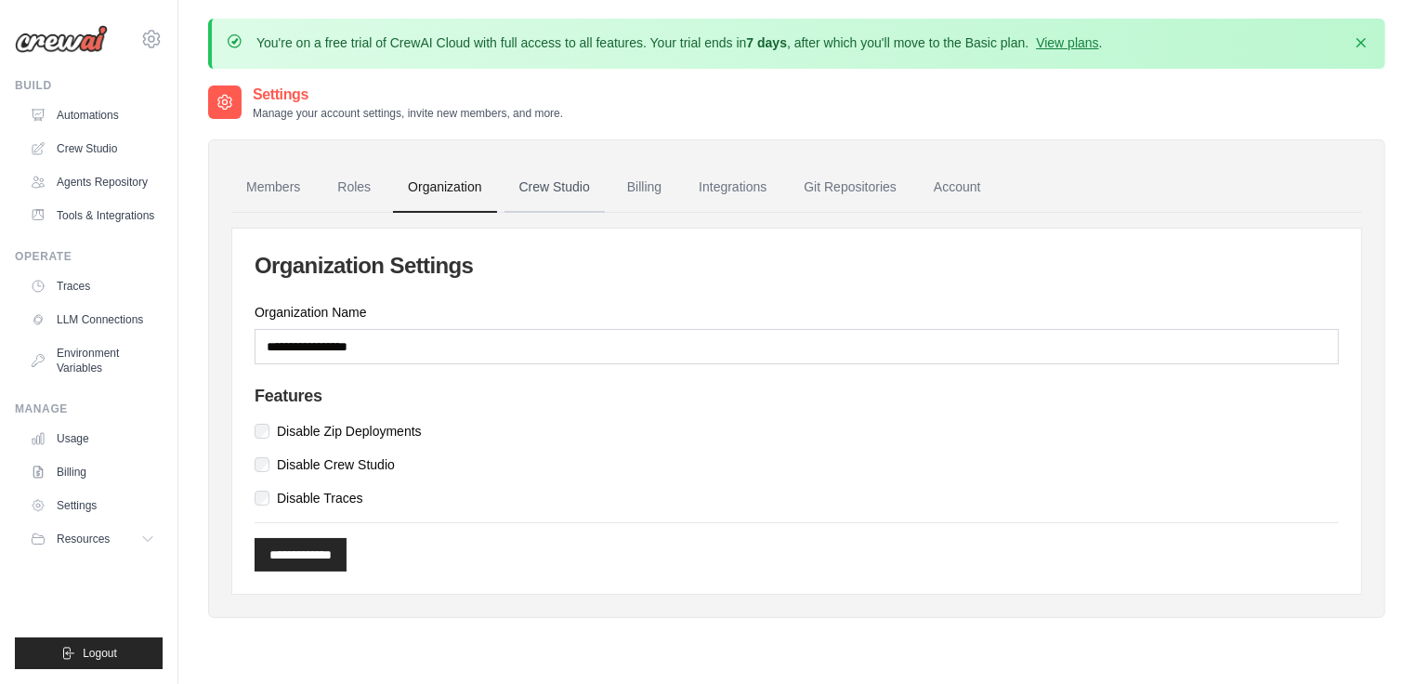
click at [580, 198] on link "Crew Studio" at bounding box center [554, 188] width 100 height 50
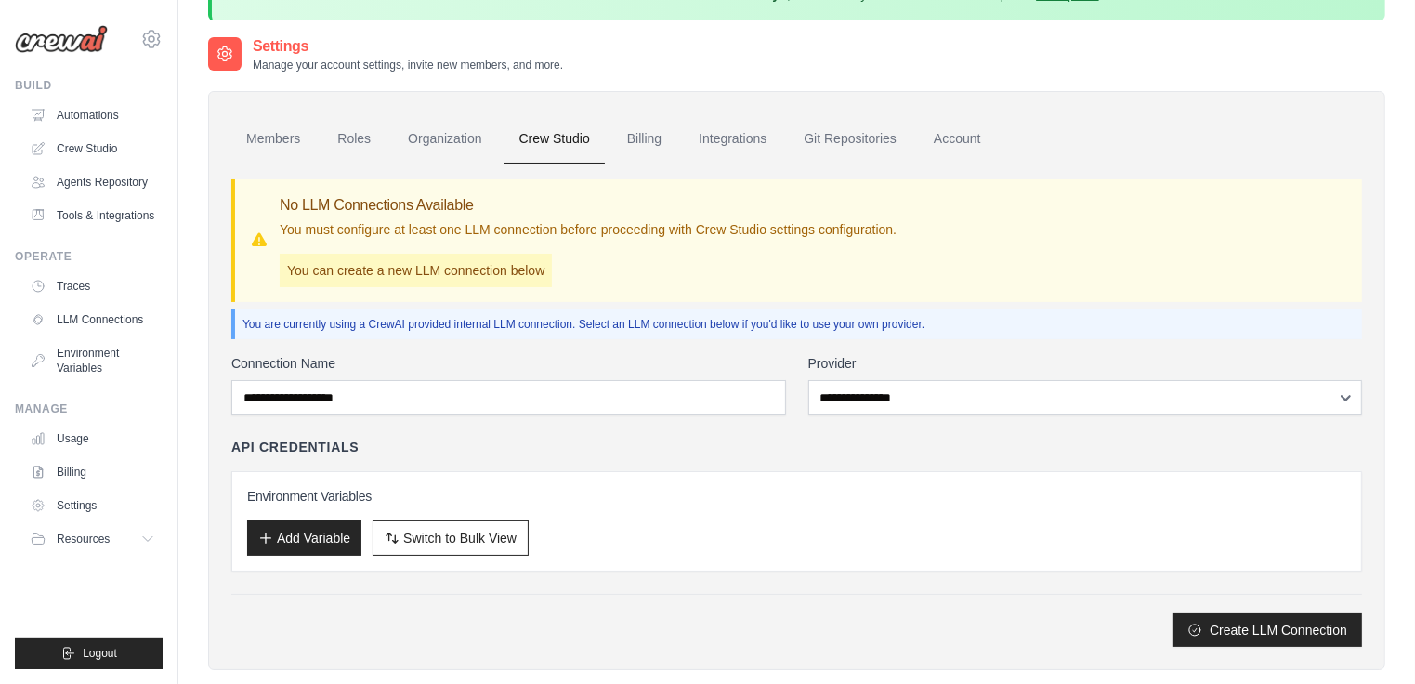
scroll to position [50, 0]
click at [654, 133] on link "Billing" at bounding box center [644, 137] width 64 height 50
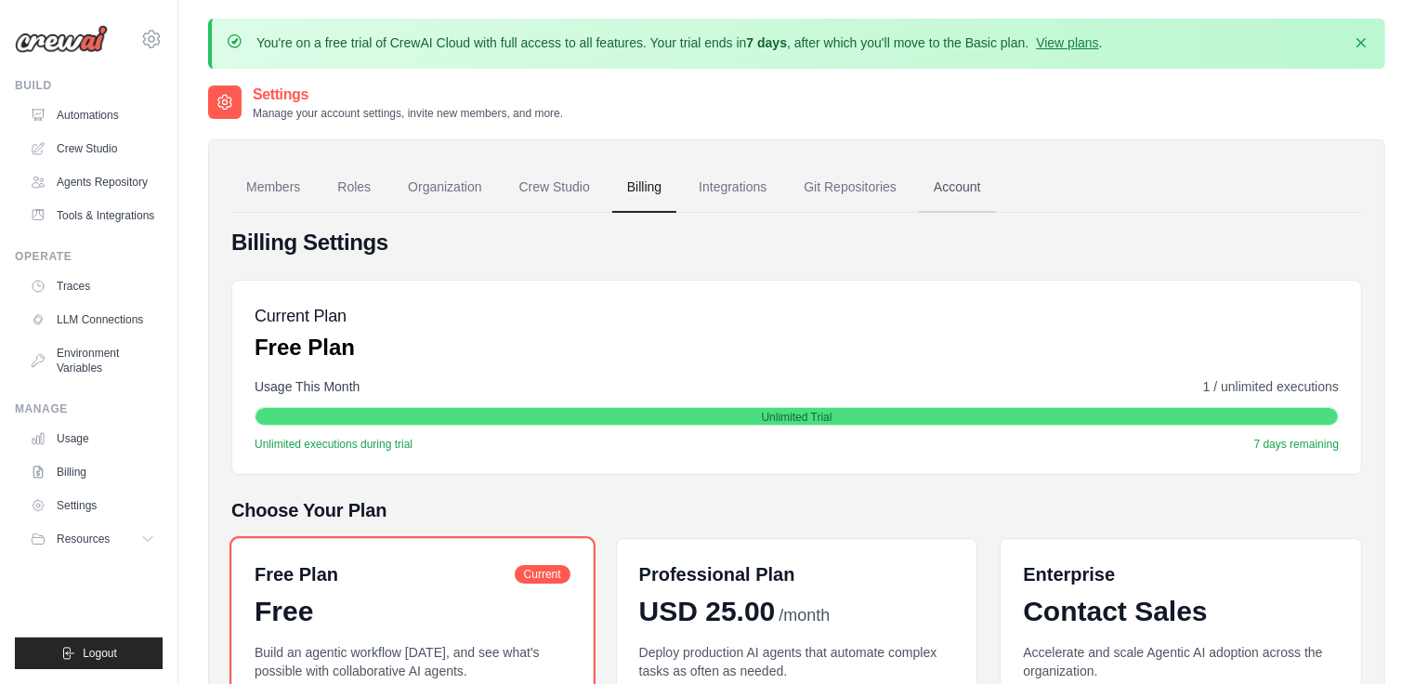
click at [972, 192] on link "Account" at bounding box center [957, 188] width 77 height 50
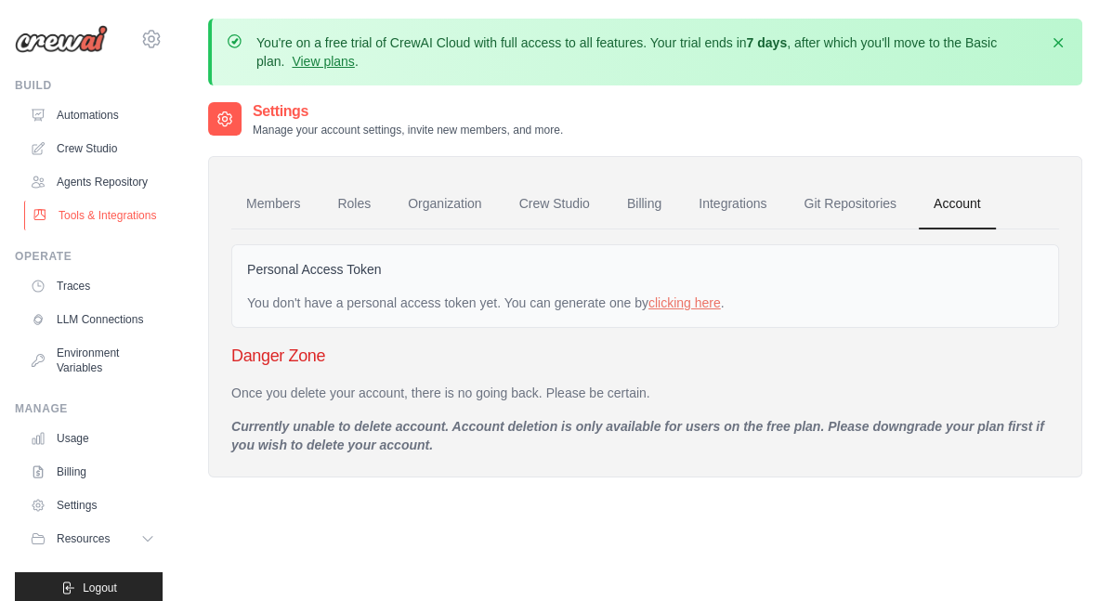
click at [81, 213] on link "Tools & Integrations" at bounding box center [94, 216] width 140 height 30
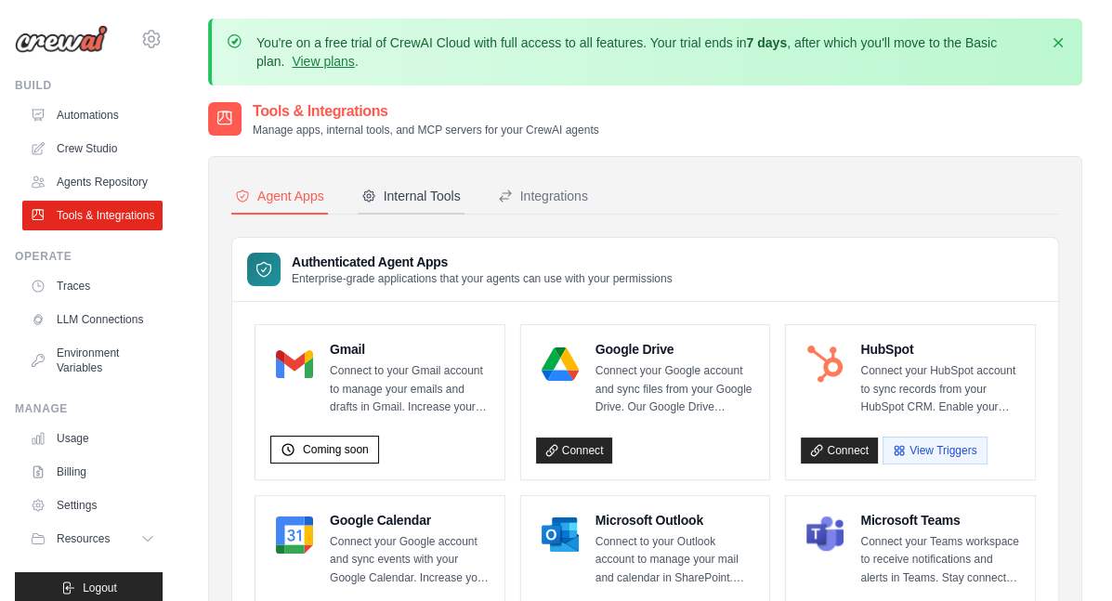
click at [407, 200] on div "Internal Tools" at bounding box center [410, 196] width 99 height 19
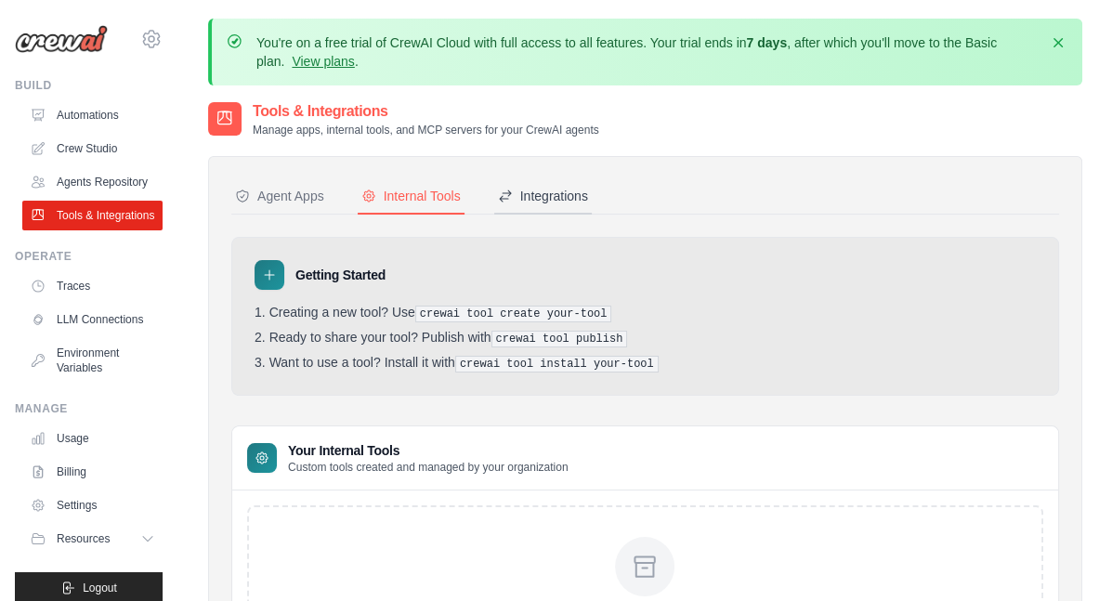
click at [568, 207] on button "Integrations" at bounding box center [543, 196] width 98 height 35
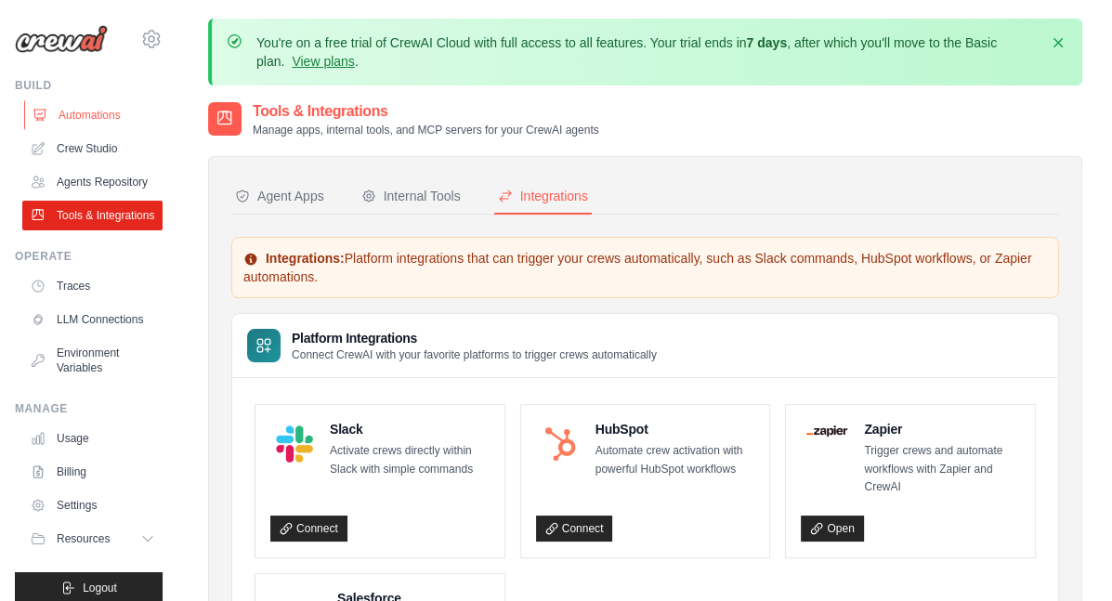
click at [86, 116] on link "Automations" at bounding box center [94, 115] width 140 height 30
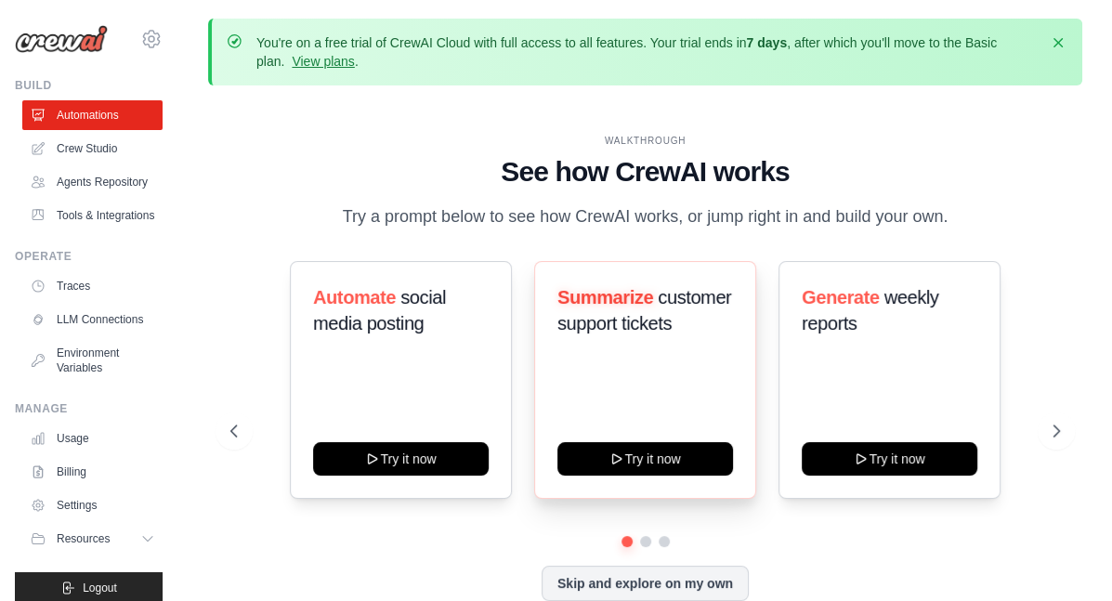
scroll to position [82, 0]
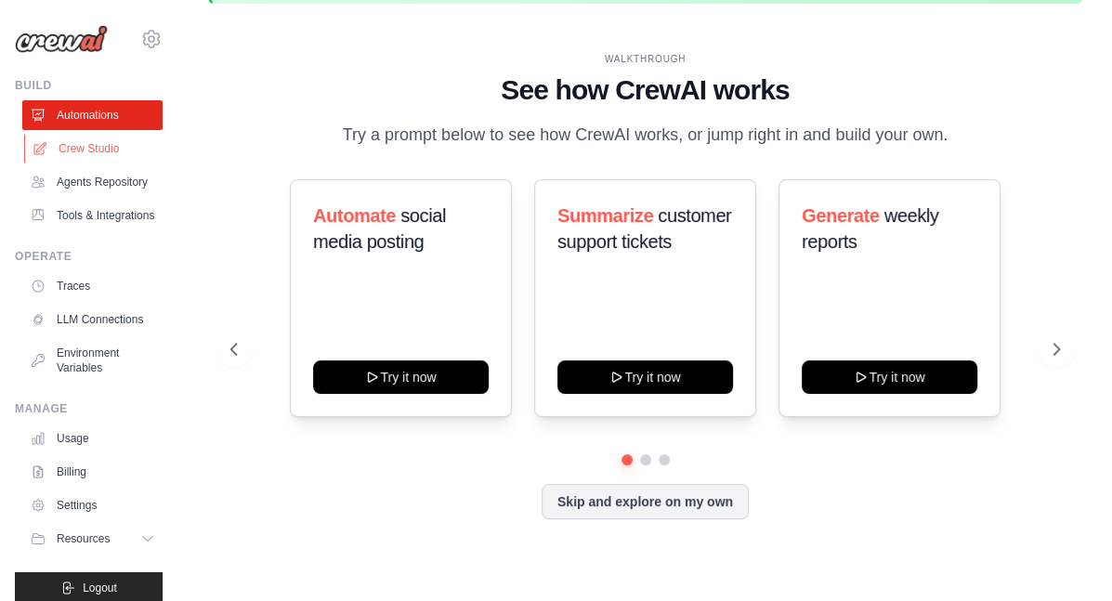
click at [104, 143] on link "Crew Studio" at bounding box center [94, 149] width 140 height 30
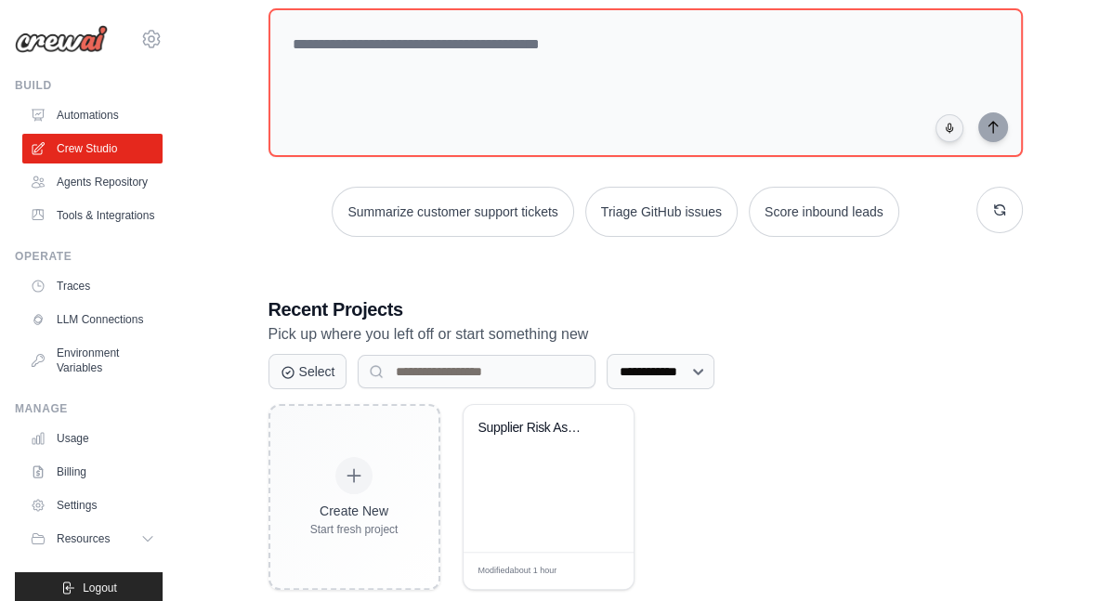
scroll to position [228, 0]
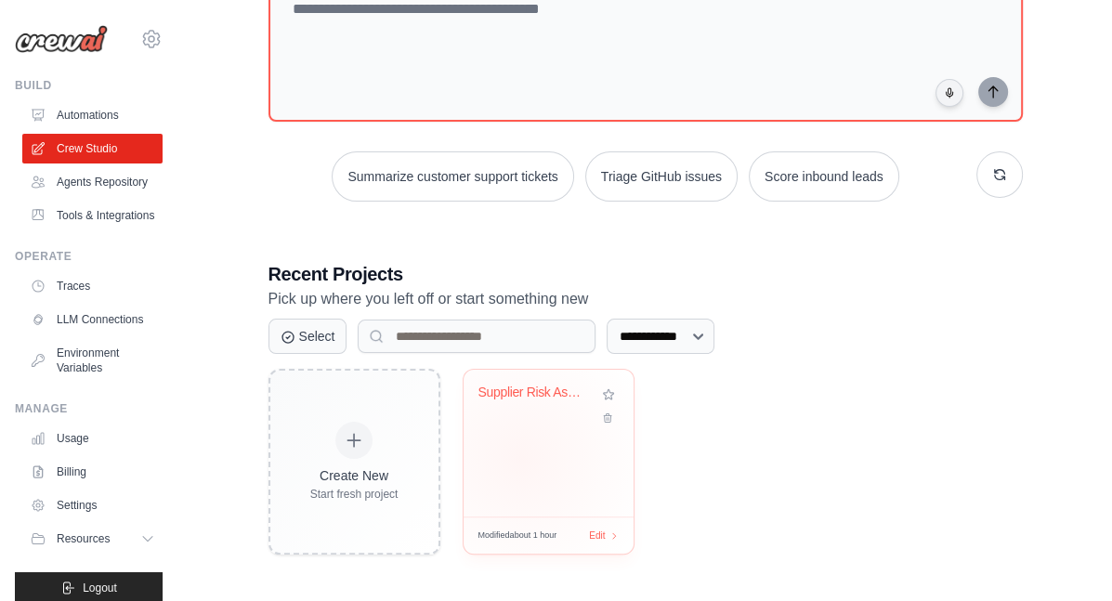
click at [520, 457] on div "Supplier Risk Assessment from CSV D..." at bounding box center [549, 443] width 170 height 147
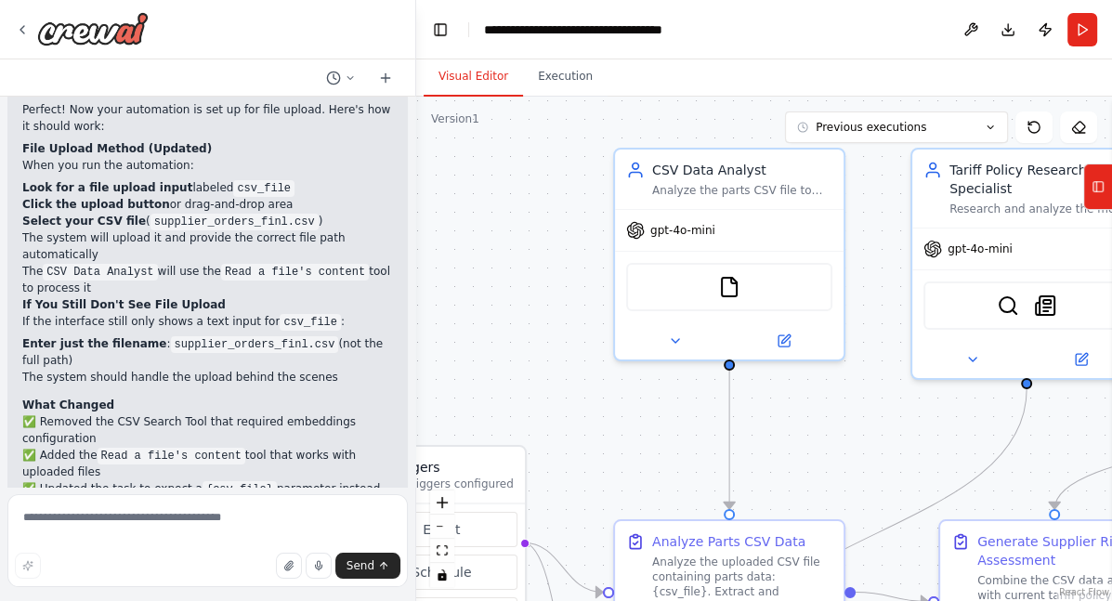
scroll to position [4944, 0]
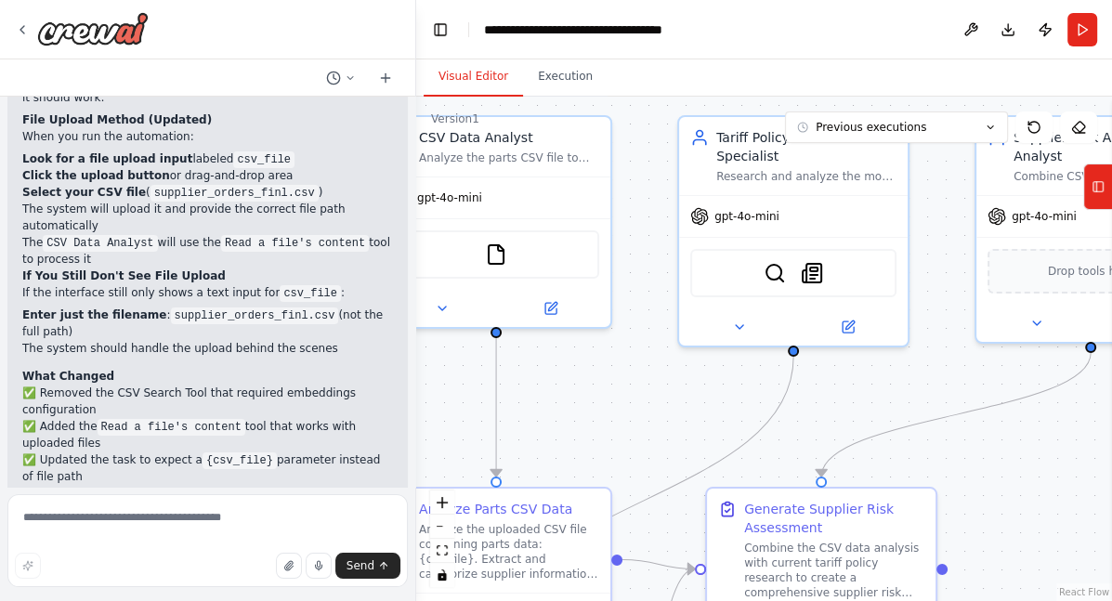
drag, startPoint x: 707, startPoint y: 385, endPoint x: 299, endPoint y: 310, distance: 414.6
click at [299, 310] on div "Hello! I'm the CrewAI assistant. What kind of automation do you want to build? …" at bounding box center [556, 300] width 1112 height 601
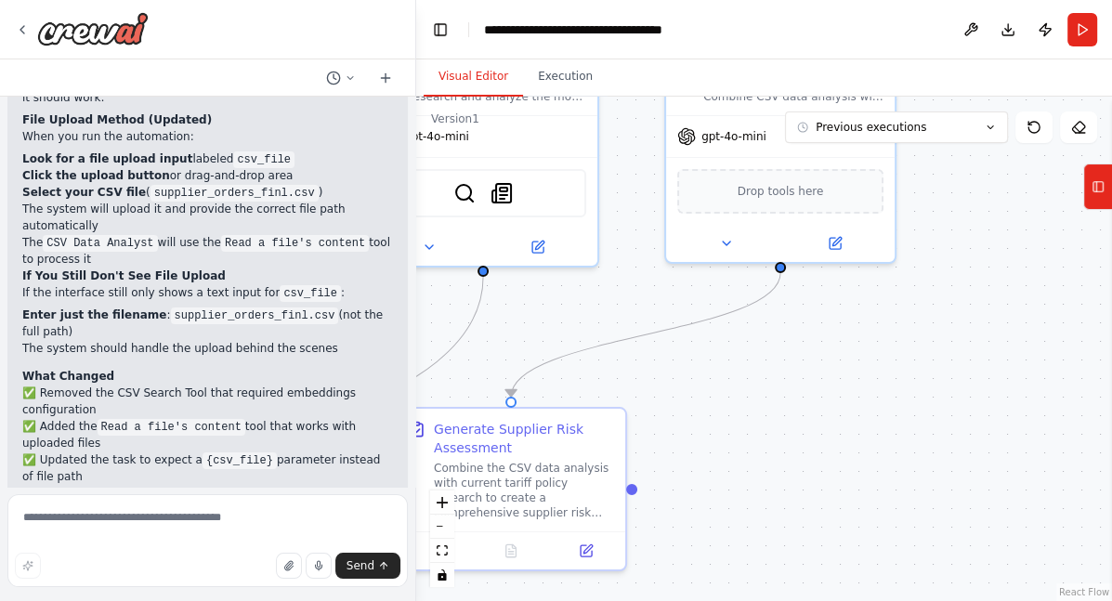
drag, startPoint x: 874, startPoint y: 405, endPoint x: 564, endPoint y: 325, distance: 320.4
click at [564, 325] on div ".deletable-edge-delete-btn { width: 20px; height: 20px; border: 0px solid #ffff…" at bounding box center [764, 349] width 696 height 504
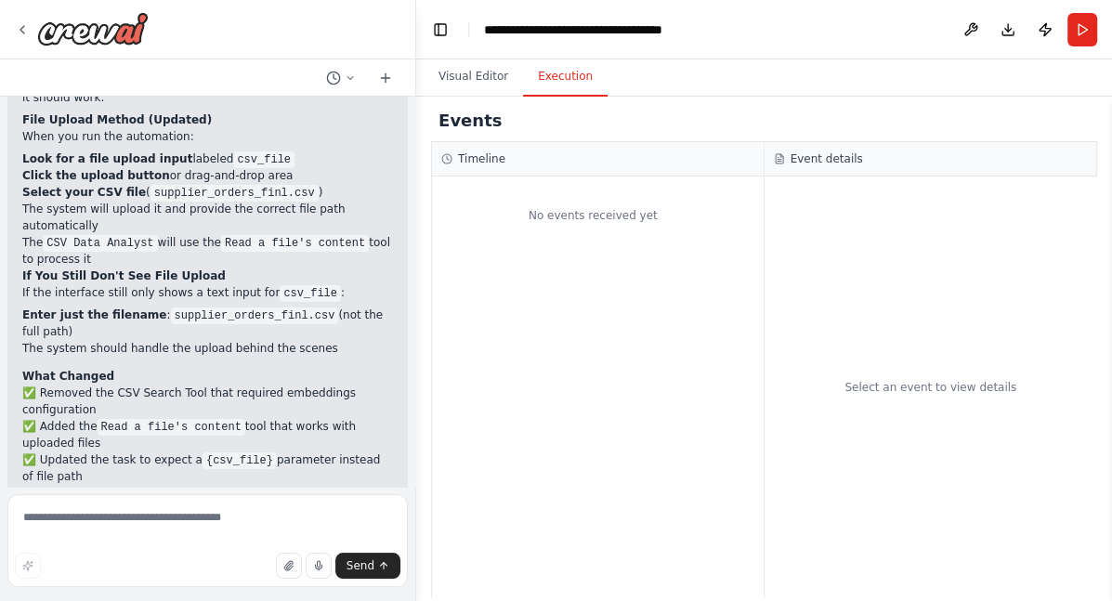
click at [572, 77] on button "Execution" at bounding box center [565, 77] width 85 height 39
click at [500, 74] on button "Visual Editor" at bounding box center [473, 77] width 99 height 39
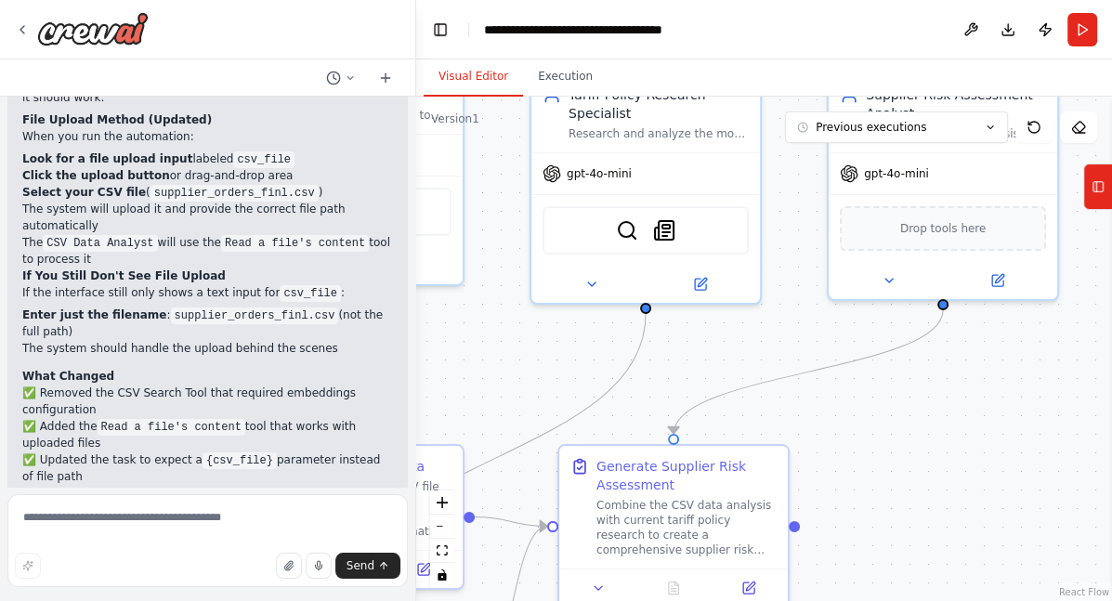
drag, startPoint x: 864, startPoint y: 399, endPoint x: 1027, endPoint y: 437, distance: 166.8
click at [1027, 437] on div ".deletable-edge-delete-btn { width: 20px; height: 20px; border: 0px solid #ffff…" at bounding box center [764, 349] width 696 height 504
click at [1094, 190] on icon at bounding box center [1098, 187] width 13 height 30
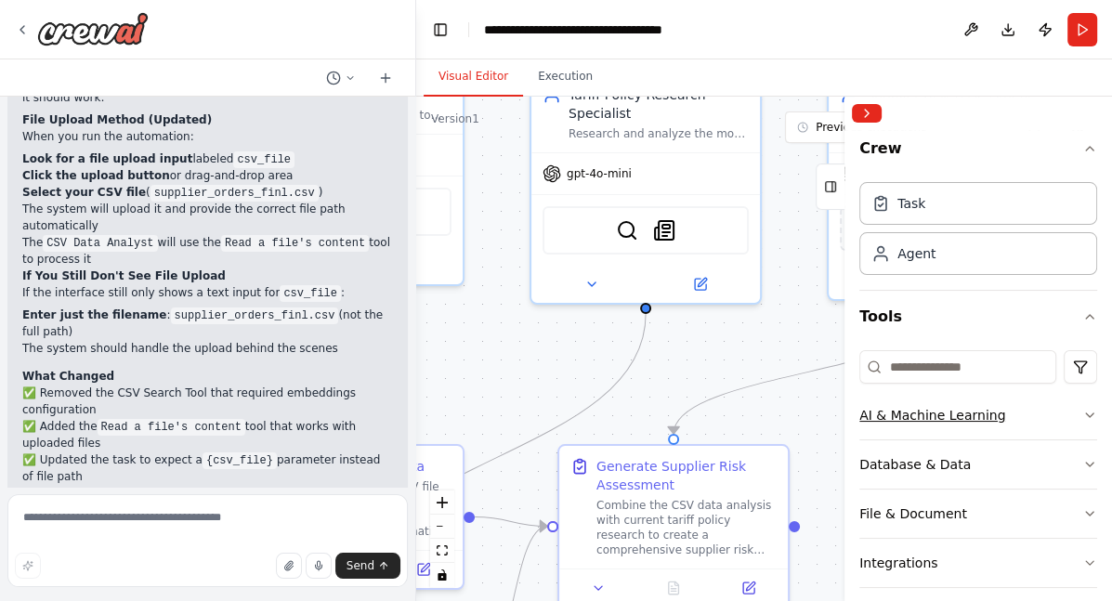
click at [957, 412] on div "AI & Machine Learning" at bounding box center [932, 415] width 146 height 19
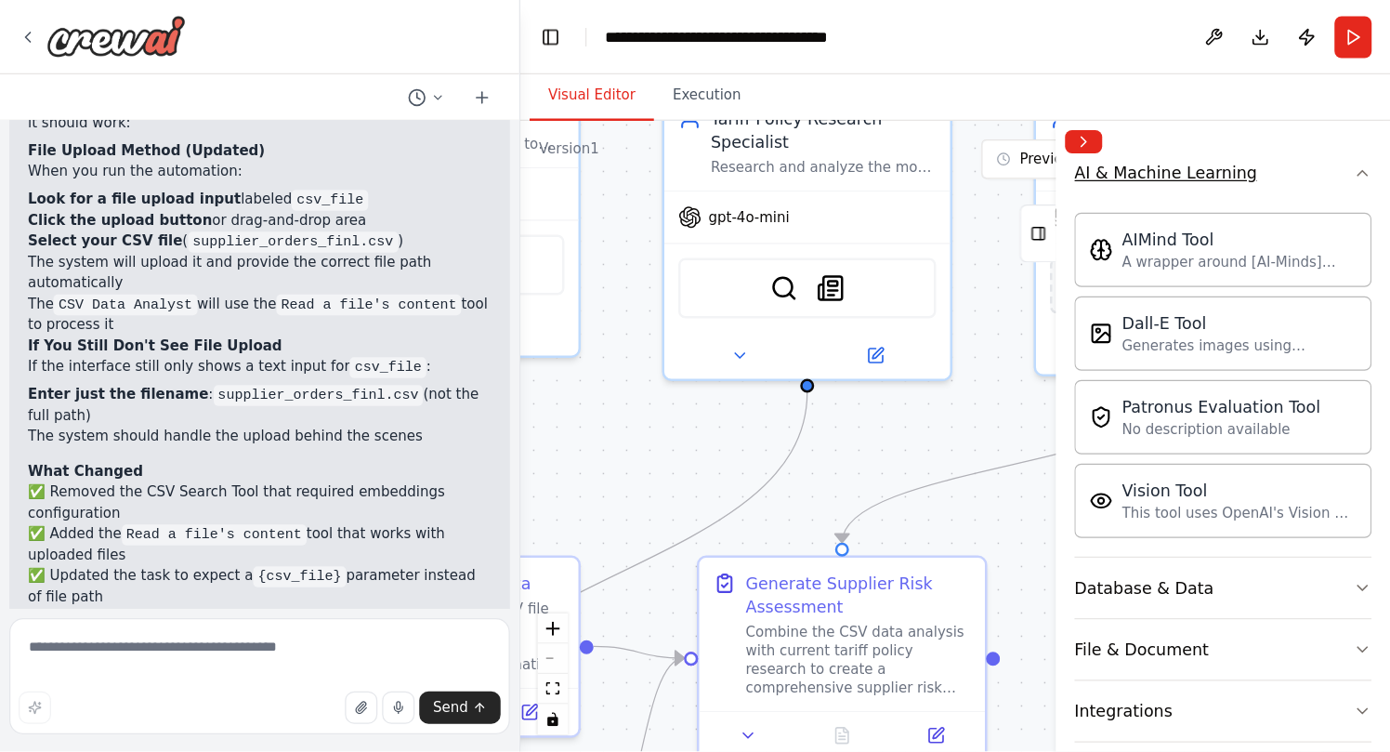
scroll to position [285, 0]
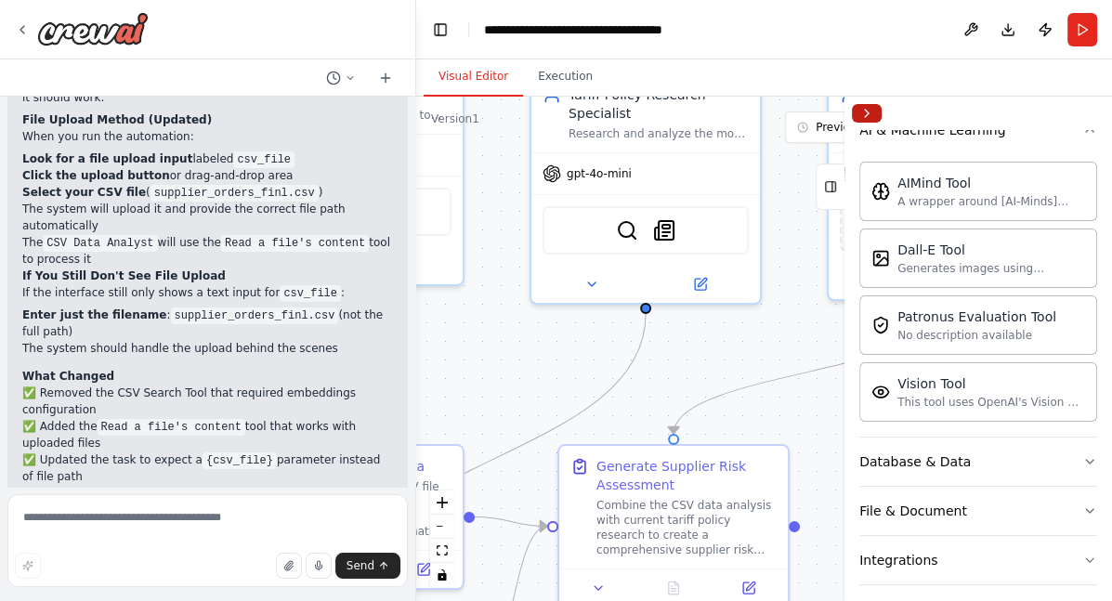
click at [872, 112] on button "Collapse right sidebar" at bounding box center [867, 113] width 30 height 19
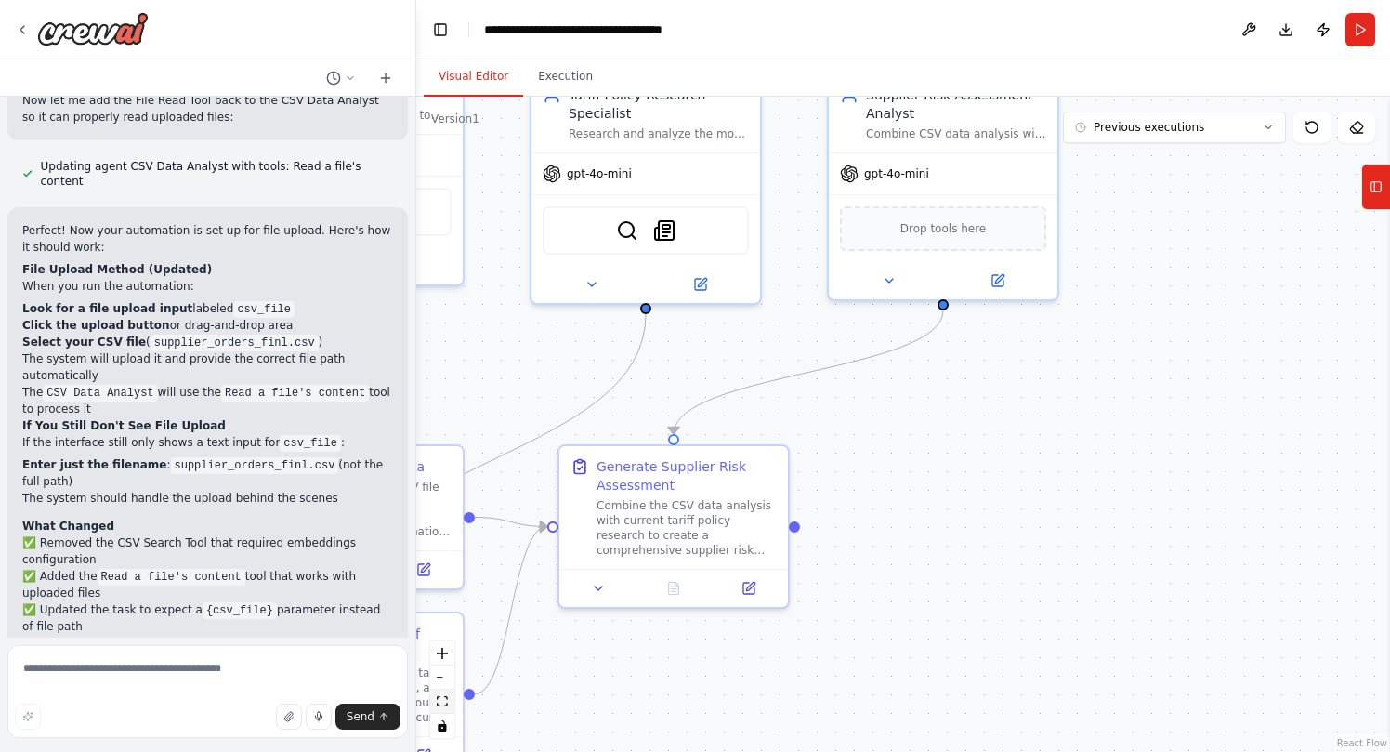
click at [444, 600] on icon "fit view" at bounding box center [442, 701] width 11 height 10
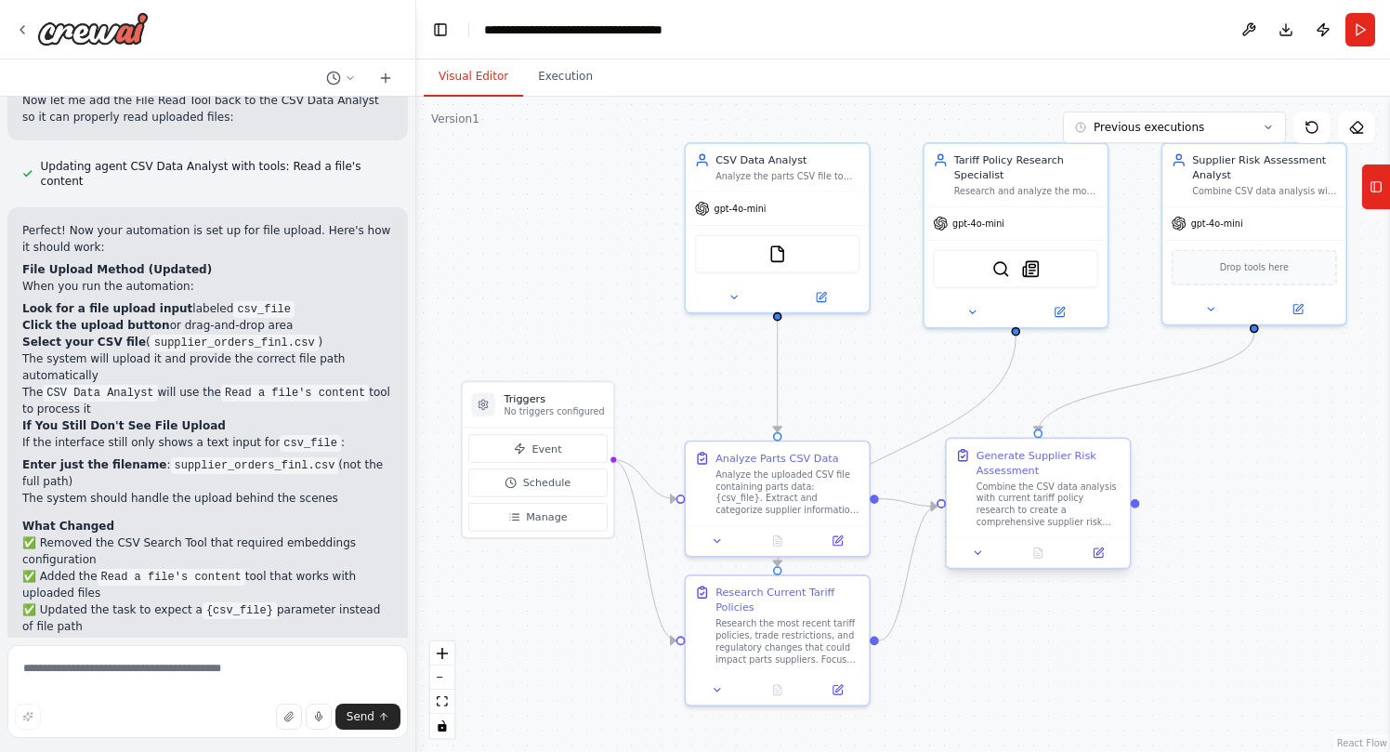
click at [1063, 491] on div "Combine the CSV data analysis with current tariff policy research to create a c…" at bounding box center [1048, 503] width 145 height 47
click at [1101, 557] on icon at bounding box center [1098, 552] width 9 height 9
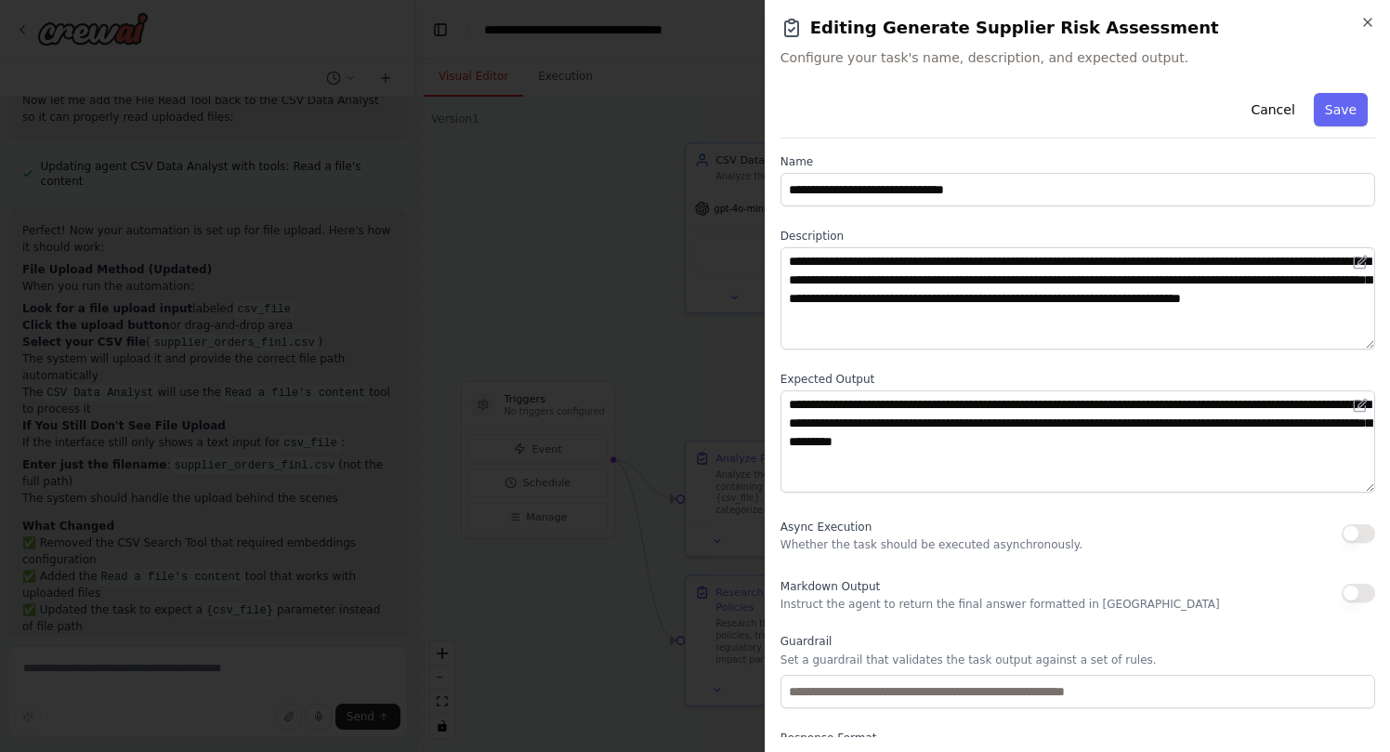
scroll to position [0, 0]
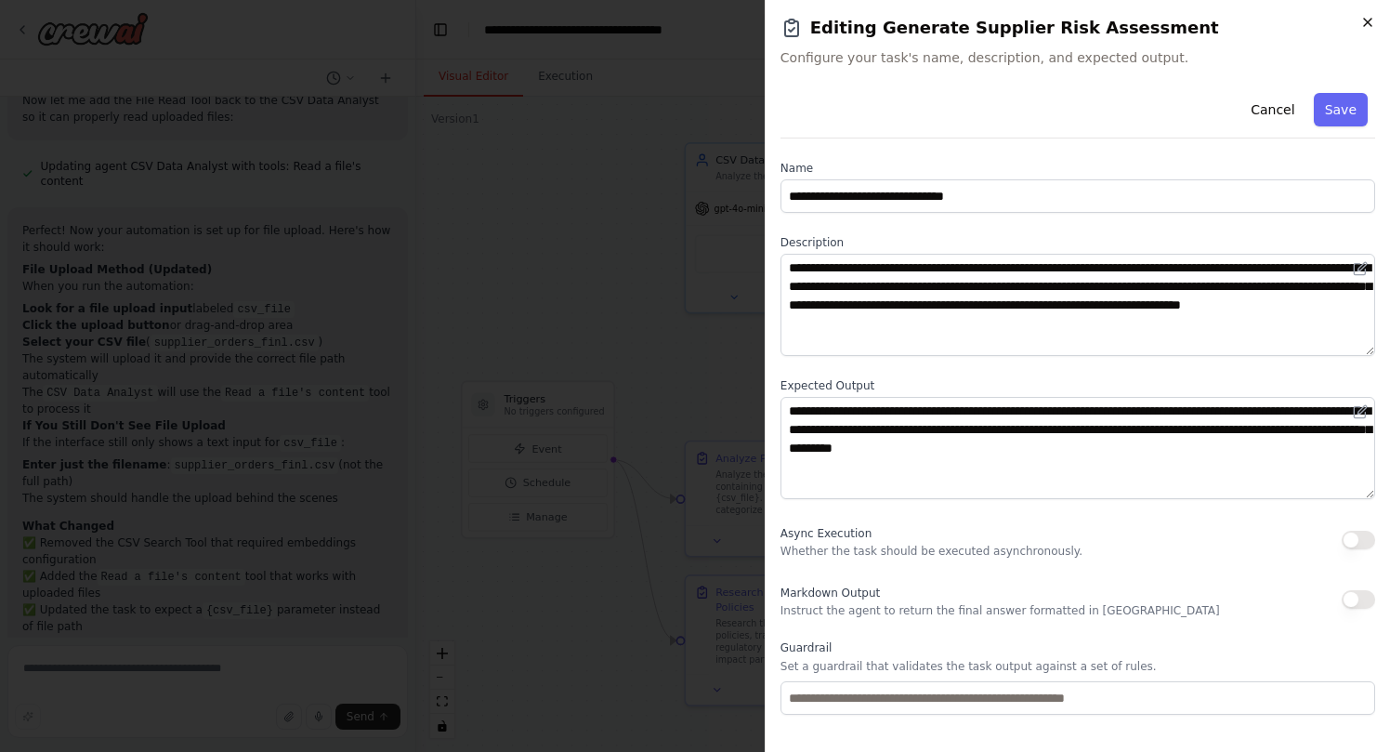
click at [1111, 23] on icon "button" at bounding box center [1367, 22] width 7 height 7
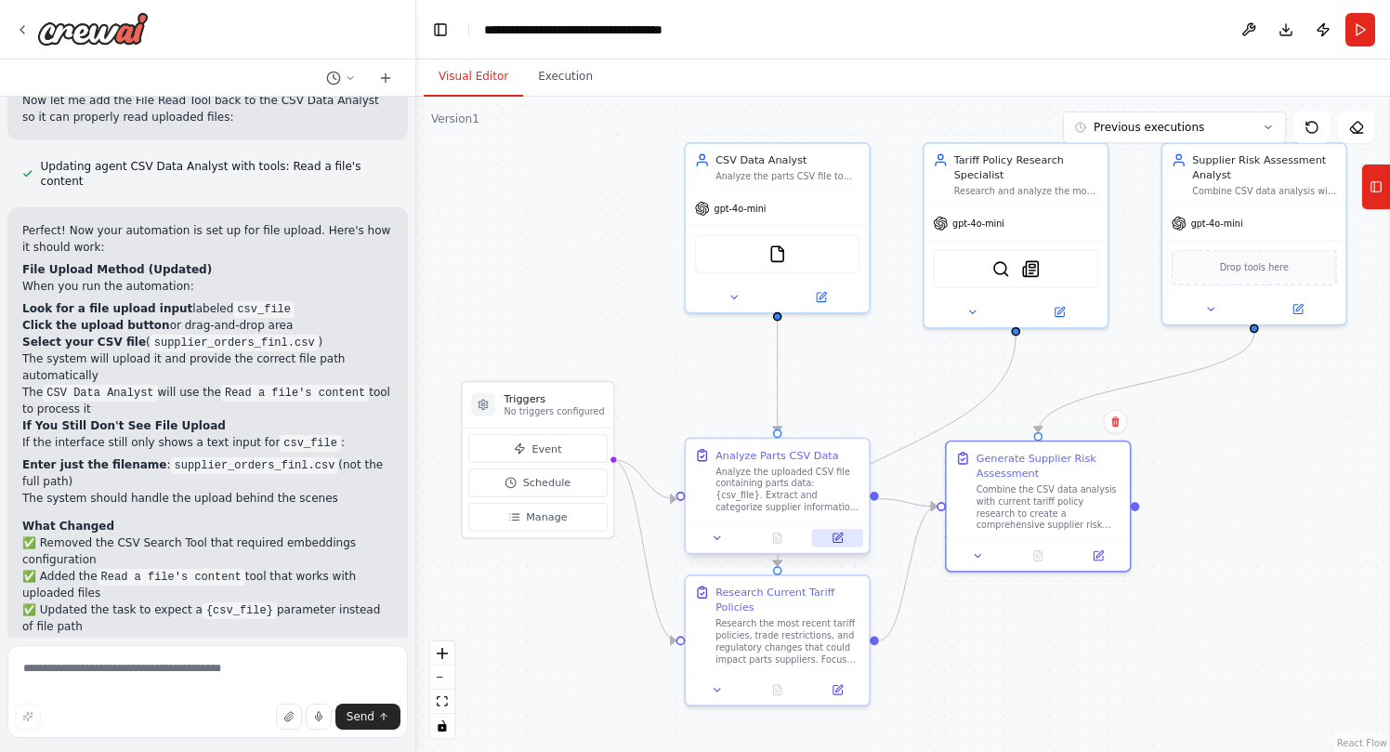
click at [844, 543] on button at bounding box center [837, 538] width 51 height 18
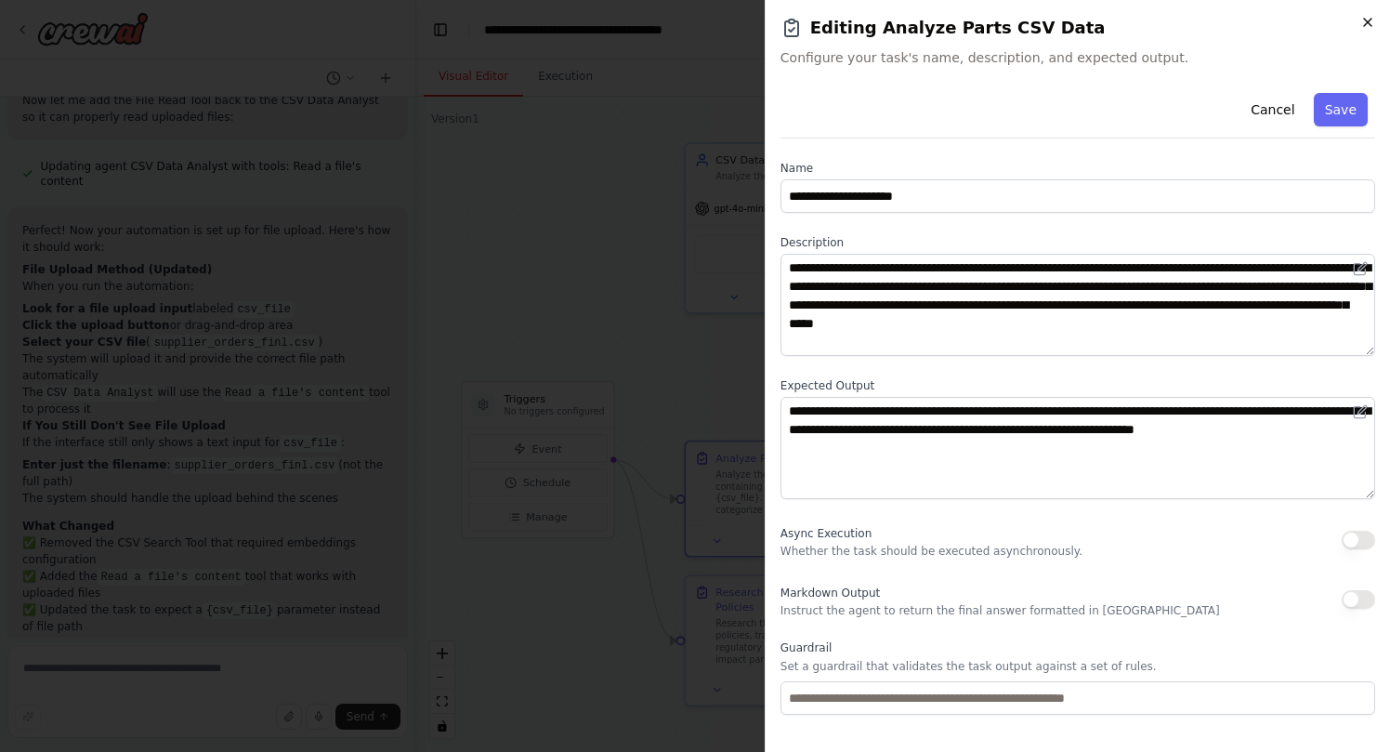
click at [1111, 22] on icon "button" at bounding box center [1367, 22] width 15 height 15
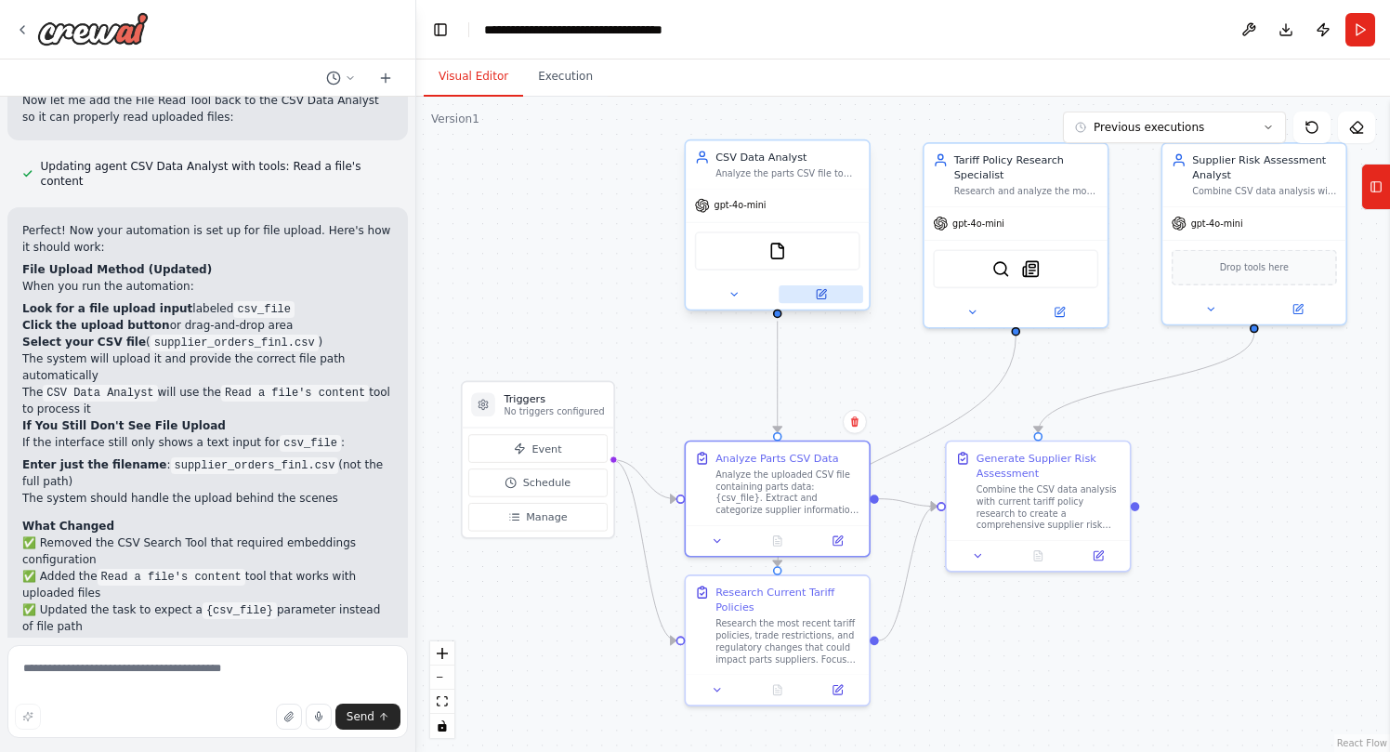
click at [819, 299] on icon at bounding box center [821, 294] width 12 height 12
click at [827, 295] on button at bounding box center [821, 294] width 85 height 18
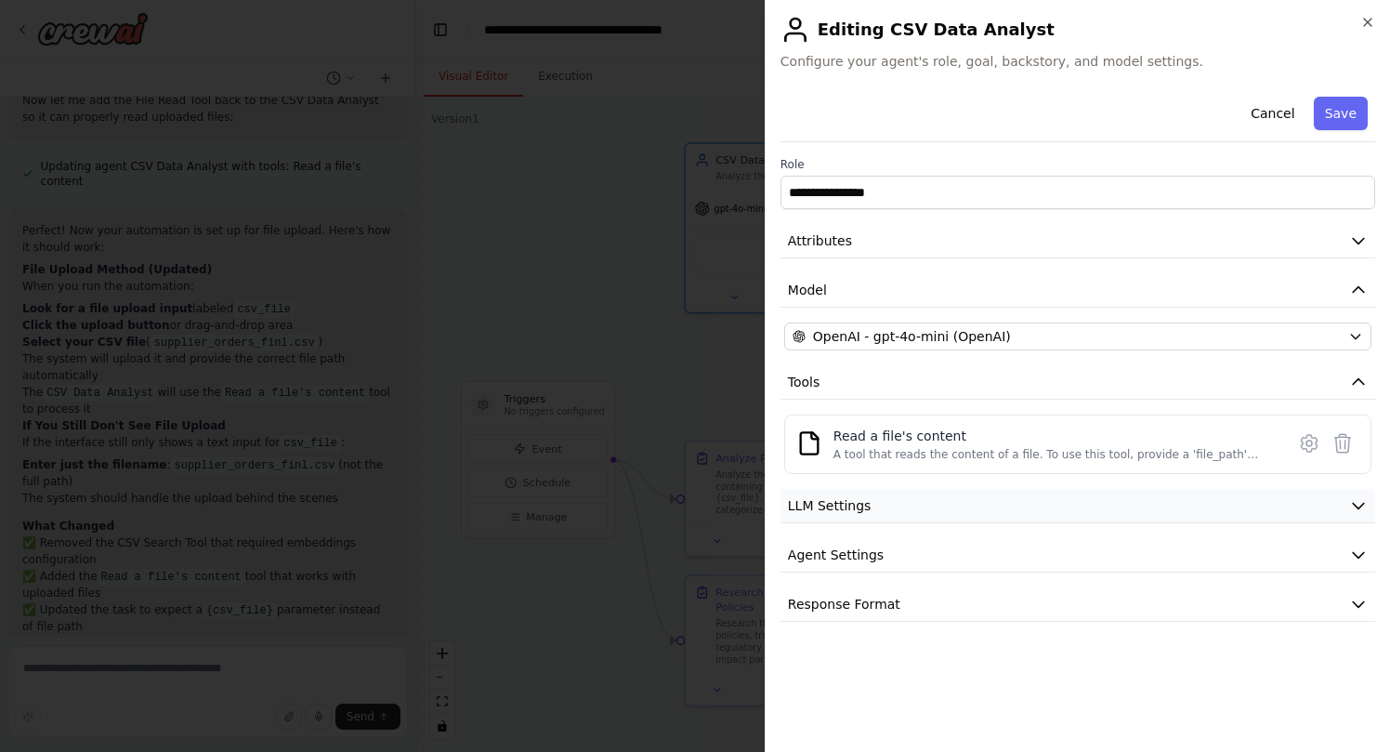
click at [921, 507] on button "LLM Settings" at bounding box center [1077, 506] width 595 height 34
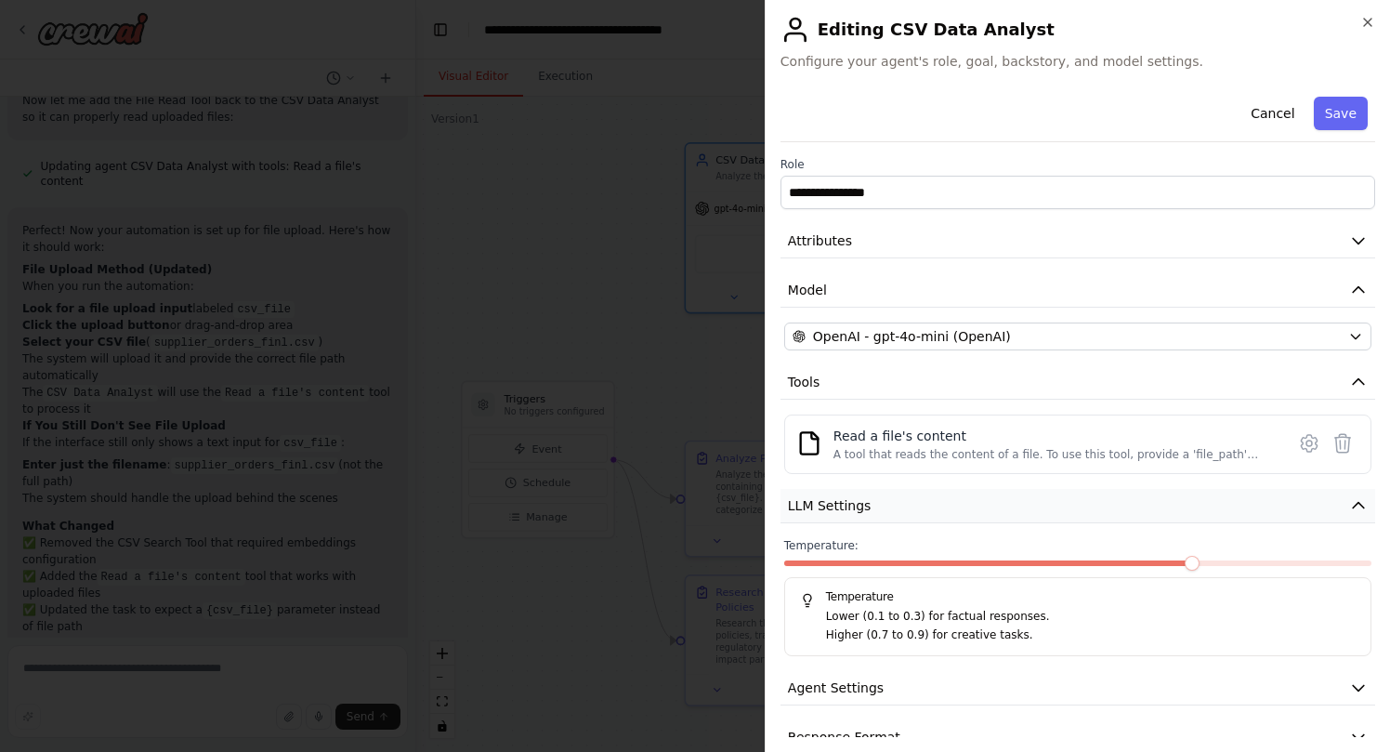
scroll to position [33, 0]
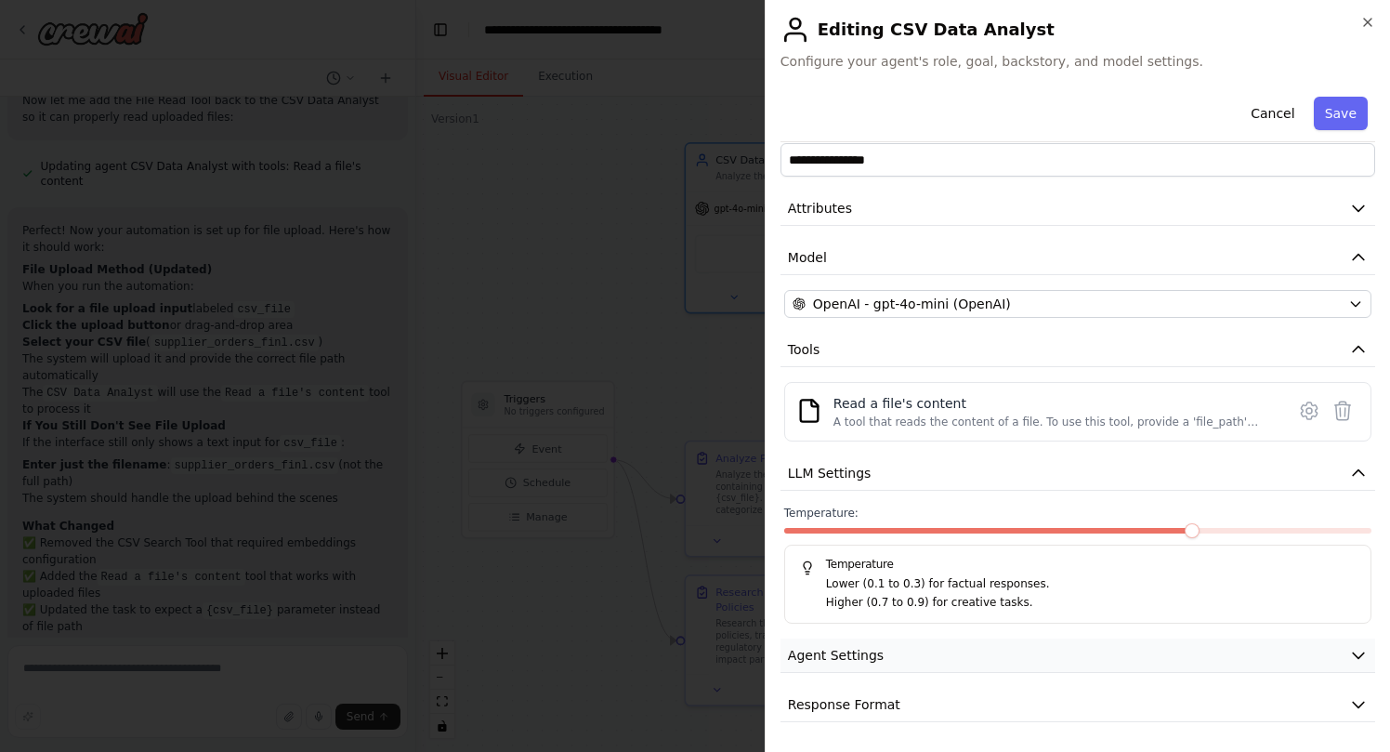
click at [916, 600] on button "Agent Settings" at bounding box center [1077, 655] width 595 height 34
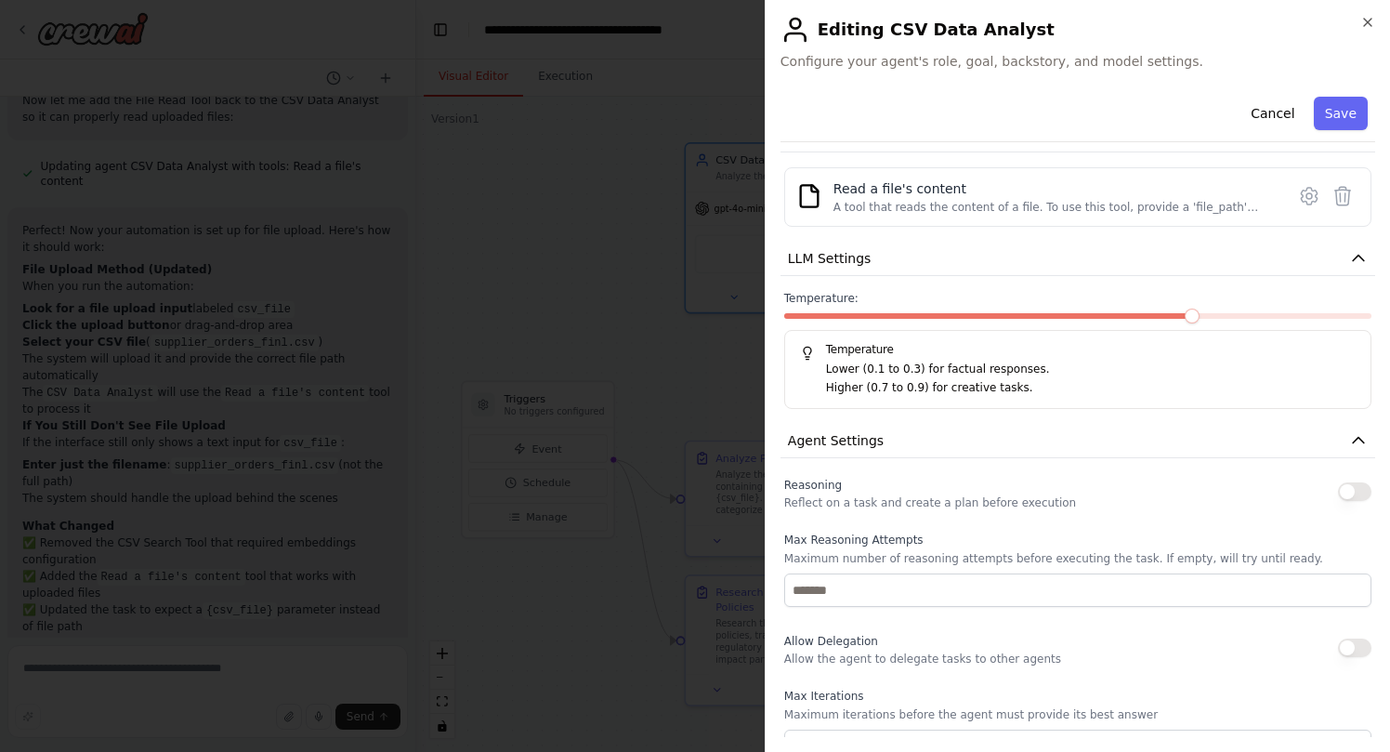
scroll to position [530, 0]
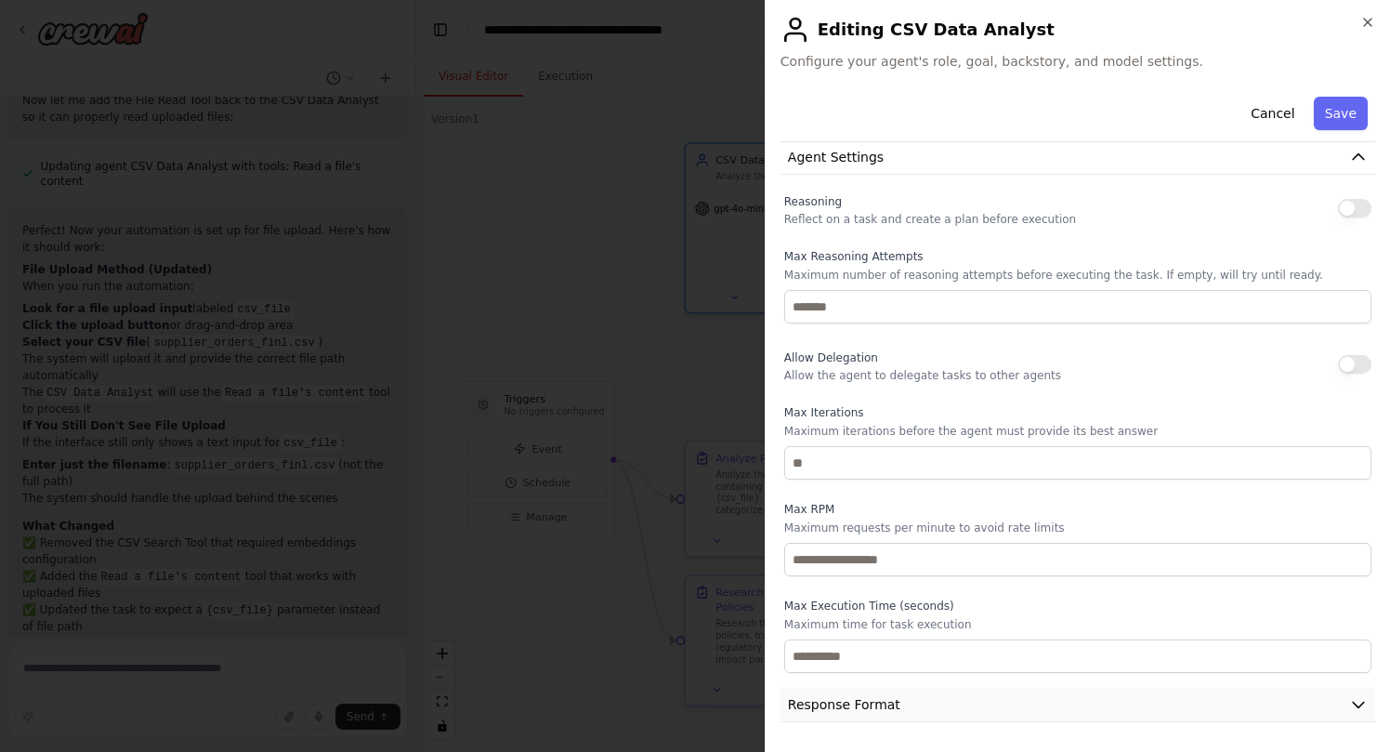
click at [938, 600] on button "Response Format" at bounding box center [1077, 705] width 595 height 34
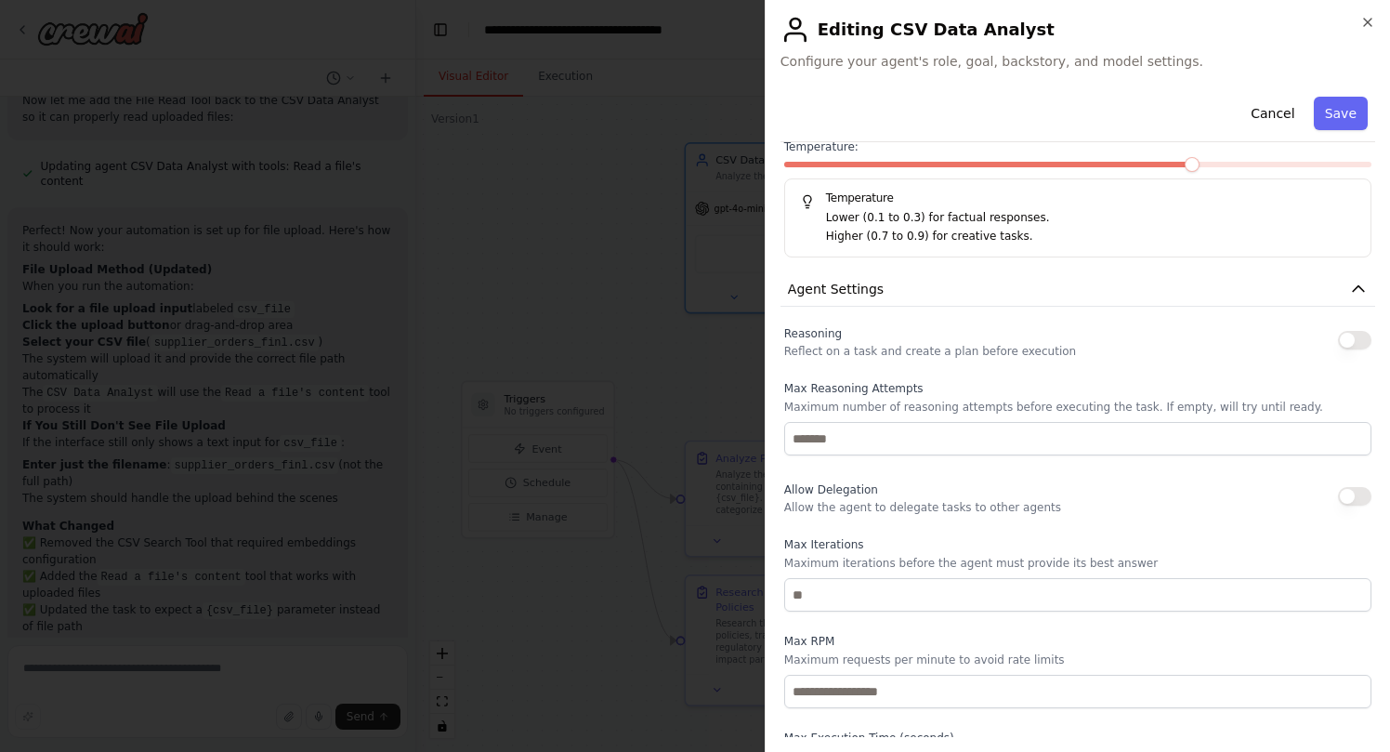
scroll to position [0, 0]
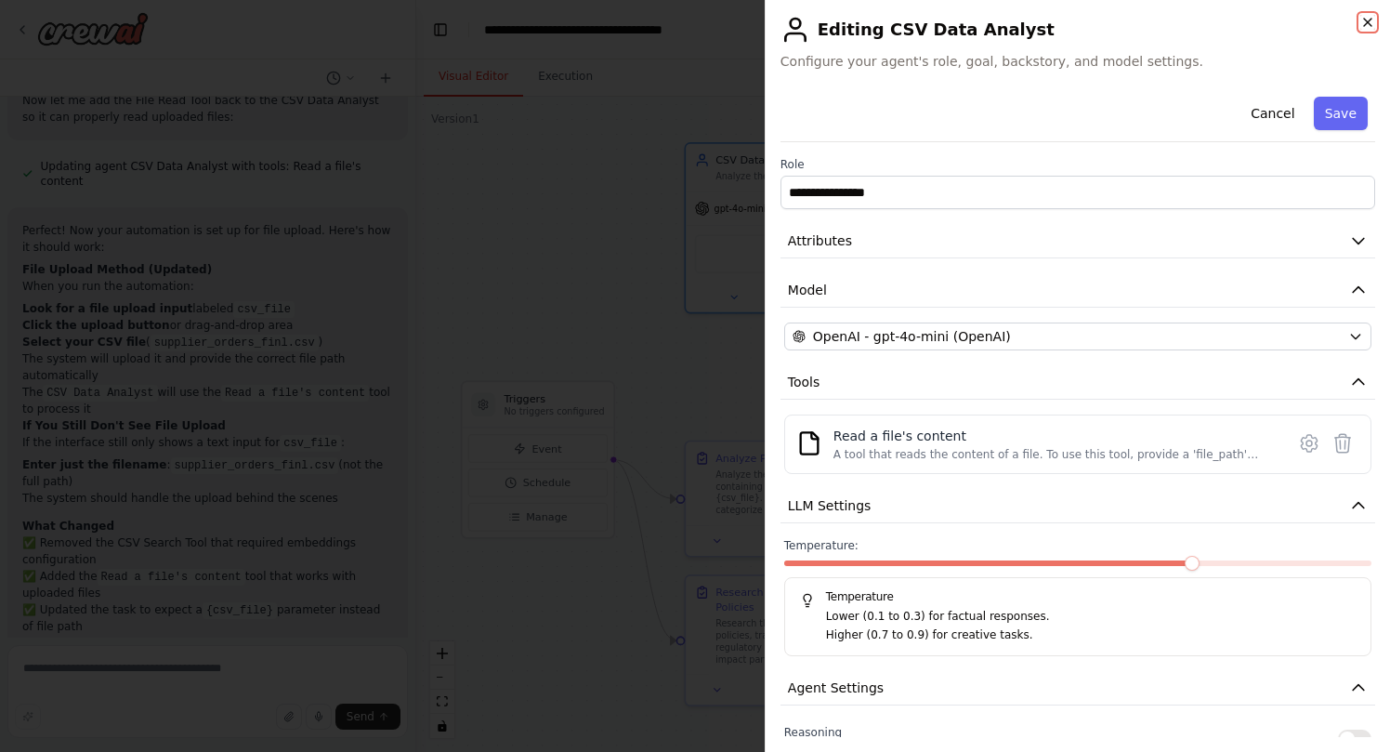
click at [1111, 25] on icon "button" at bounding box center [1367, 22] width 7 height 7
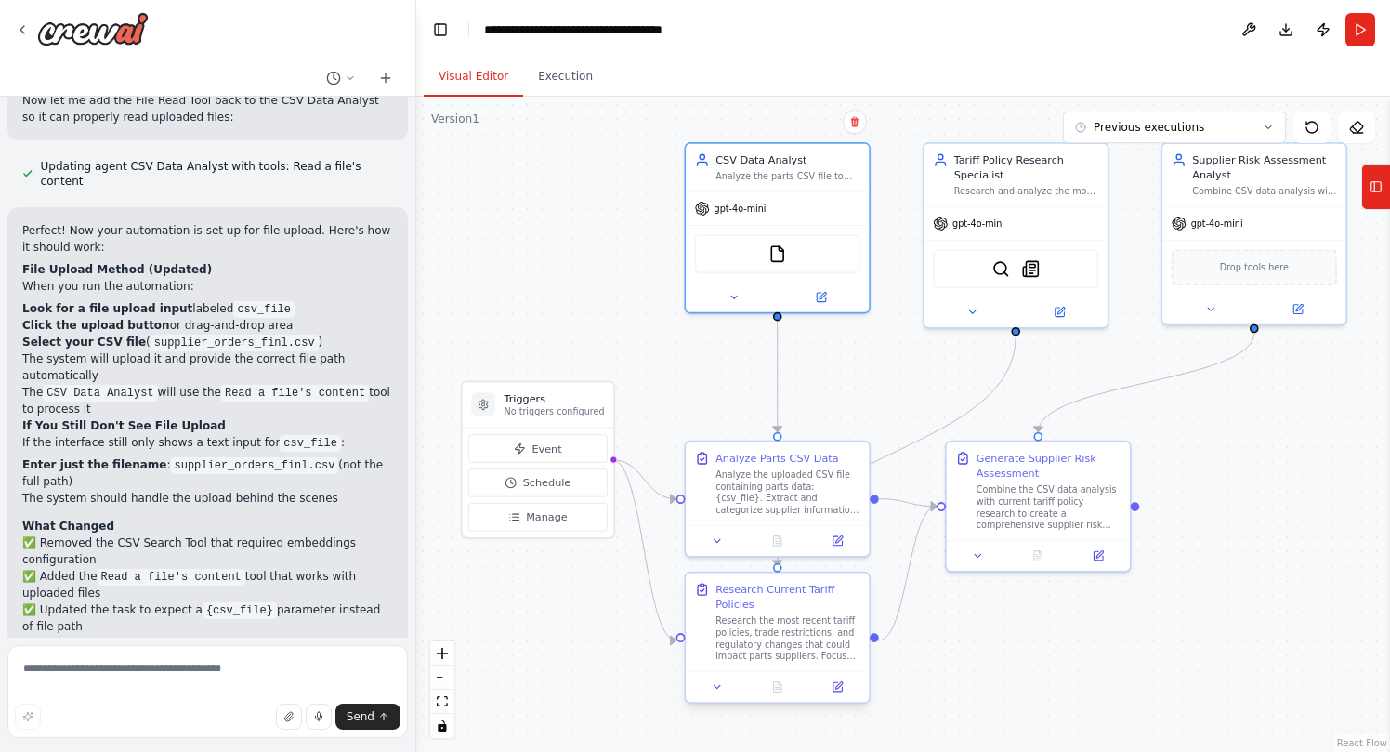
click at [799, 600] on div "Research the most recent tariff policies, trade restrictions, and regulatory ch…" at bounding box center [787, 637] width 145 height 47
click at [834, 600] on button at bounding box center [837, 686] width 51 height 18
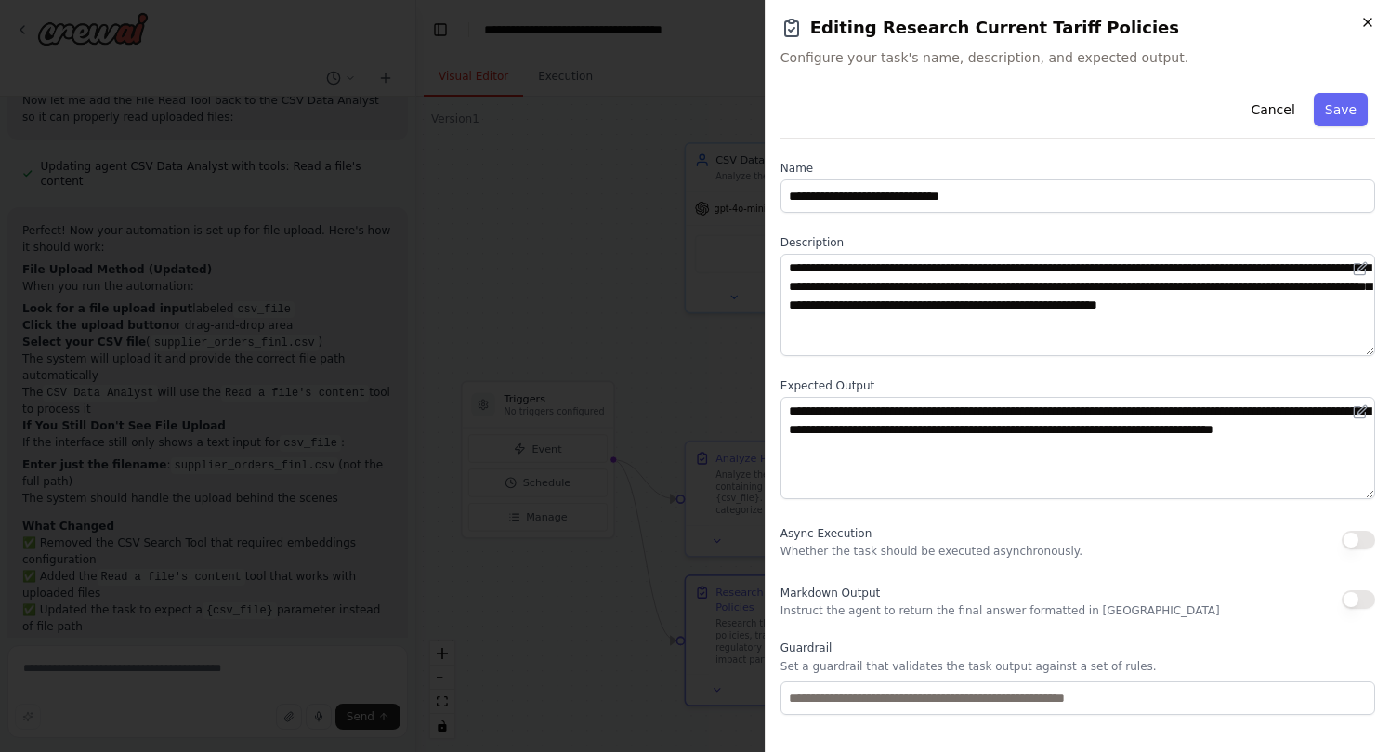
click at [1111, 25] on icon "button" at bounding box center [1367, 22] width 15 height 15
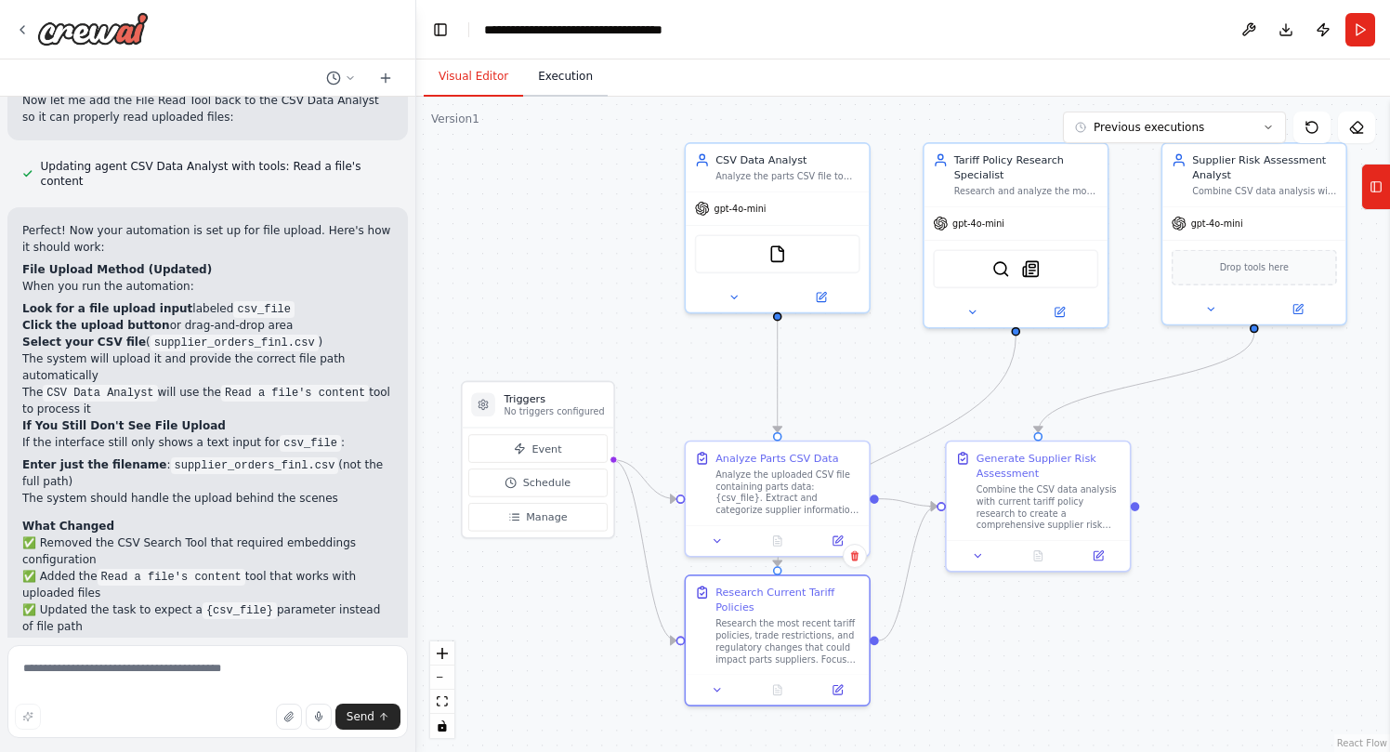
click at [551, 78] on button "Execution" at bounding box center [565, 77] width 85 height 39
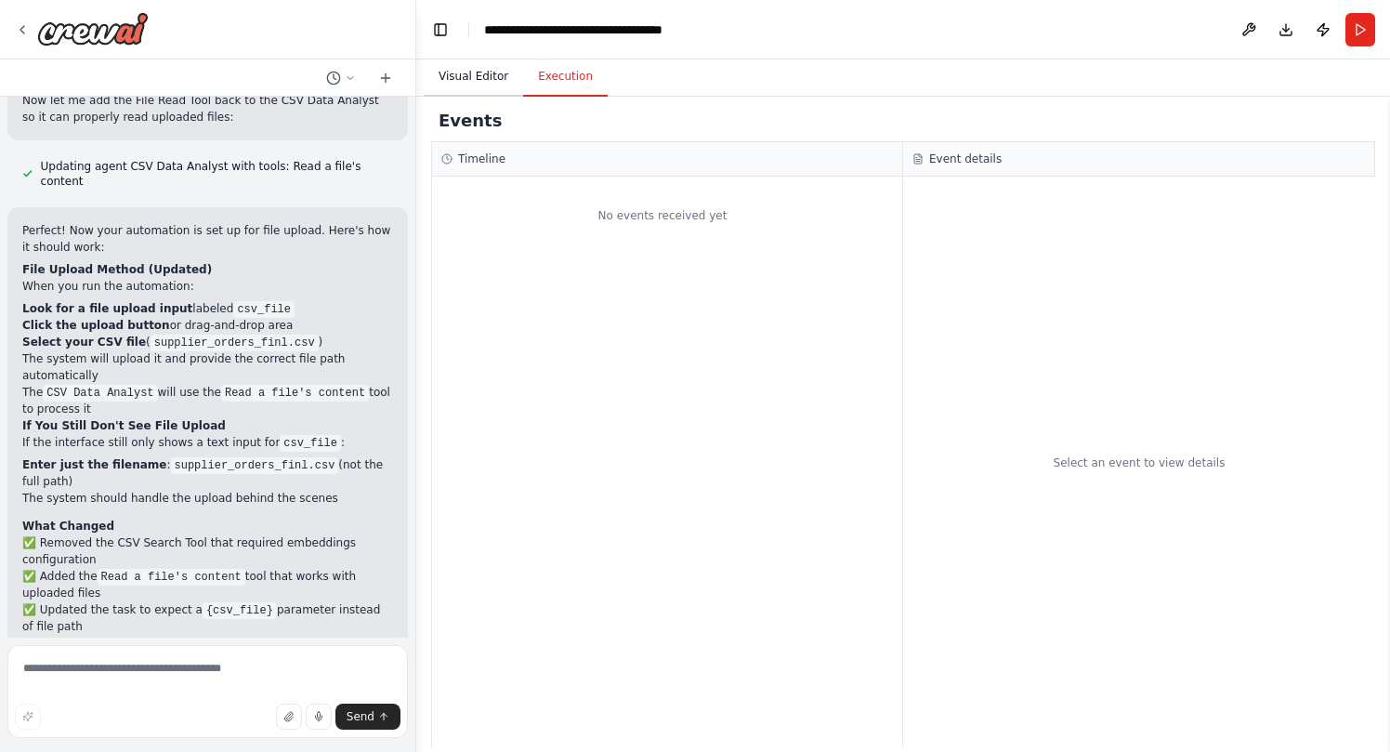
click at [467, 85] on button "Visual Editor" at bounding box center [473, 77] width 99 height 39
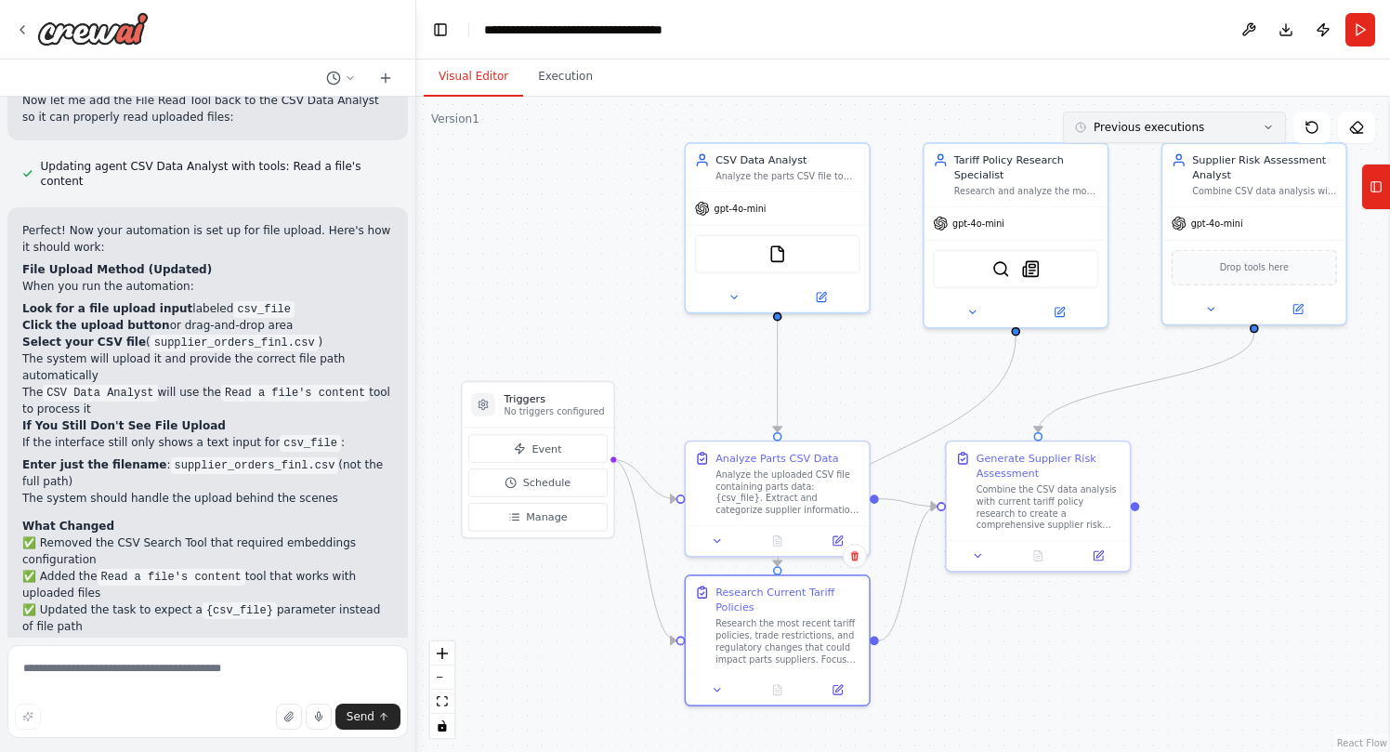
click at [1111, 136] on button "Previous executions" at bounding box center [1174, 127] width 223 height 32
click at [1111, 172] on button "1h 27m ago" at bounding box center [1174, 162] width 223 height 30
click at [1111, 167] on div "1h 27m ago" at bounding box center [1186, 161] width 186 height 15
click at [568, 72] on button "Execution" at bounding box center [565, 77] width 85 height 39
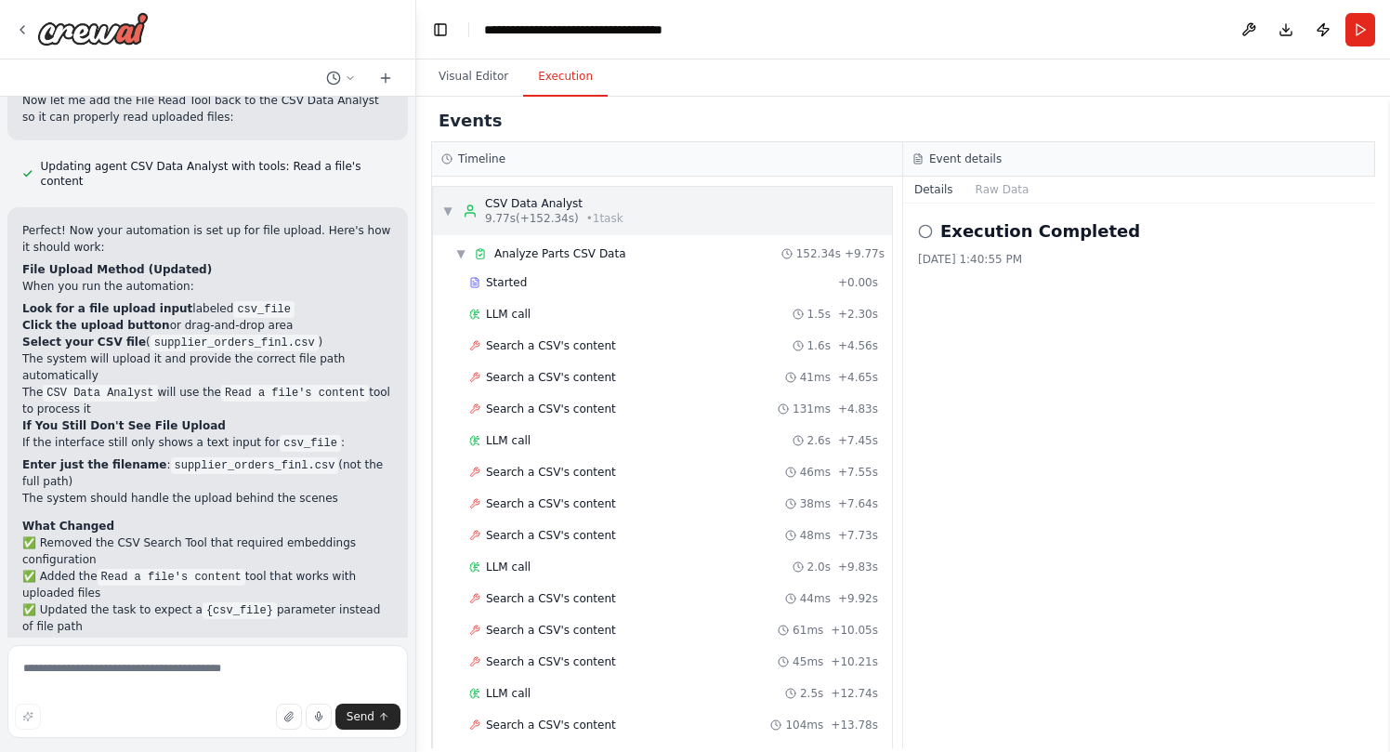
click at [599, 210] on div "CSV Data Analyst" at bounding box center [554, 203] width 138 height 15
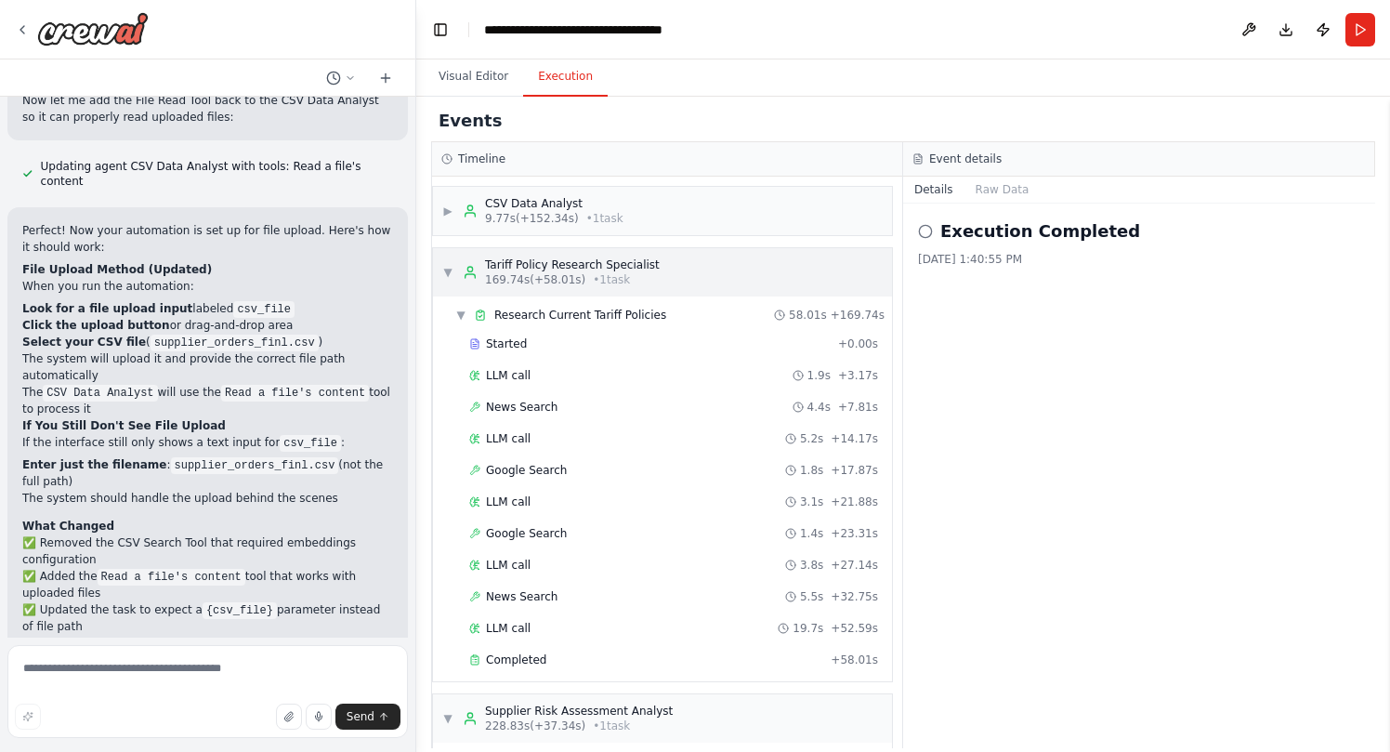
click at [583, 269] on div "Tariff Policy Research Specialist" at bounding box center [572, 264] width 175 height 15
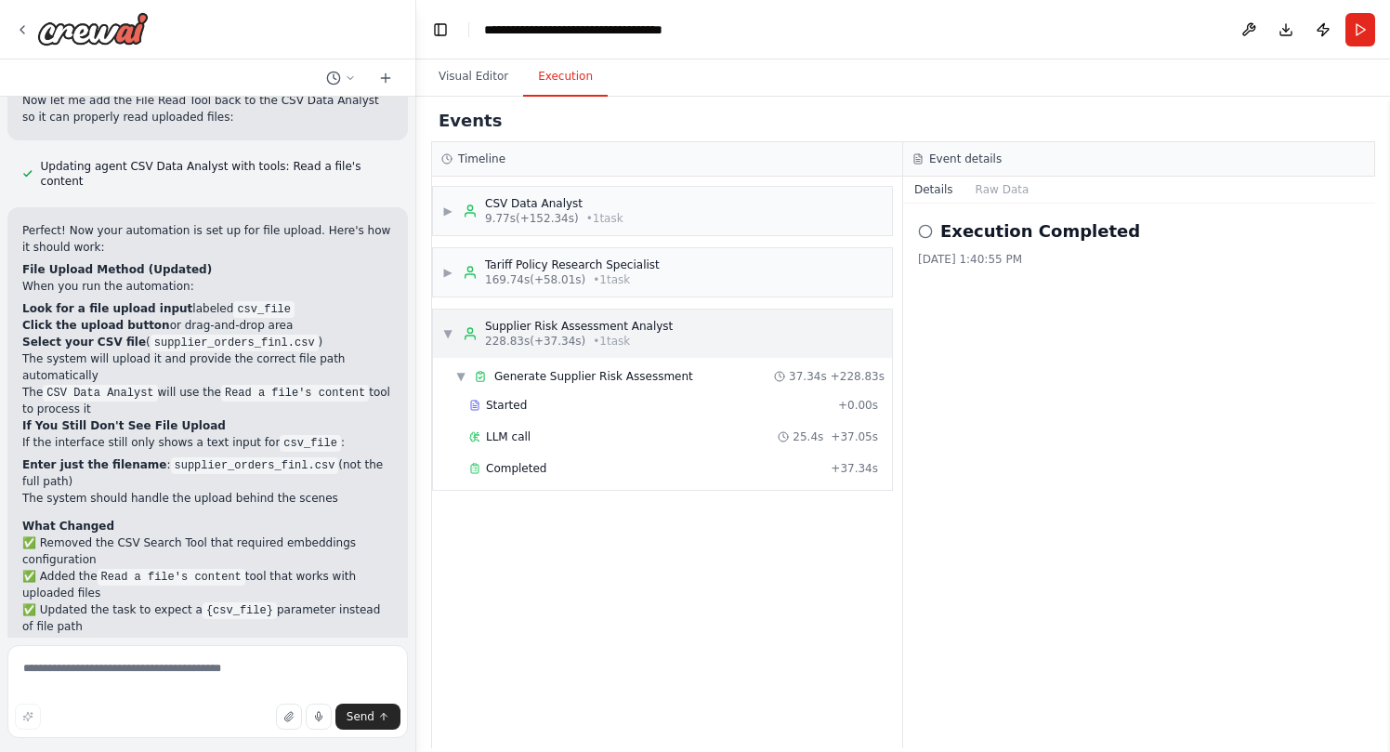
click at [590, 331] on div "Supplier Risk Assessment Analyst" at bounding box center [579, 326] width 188 height 15
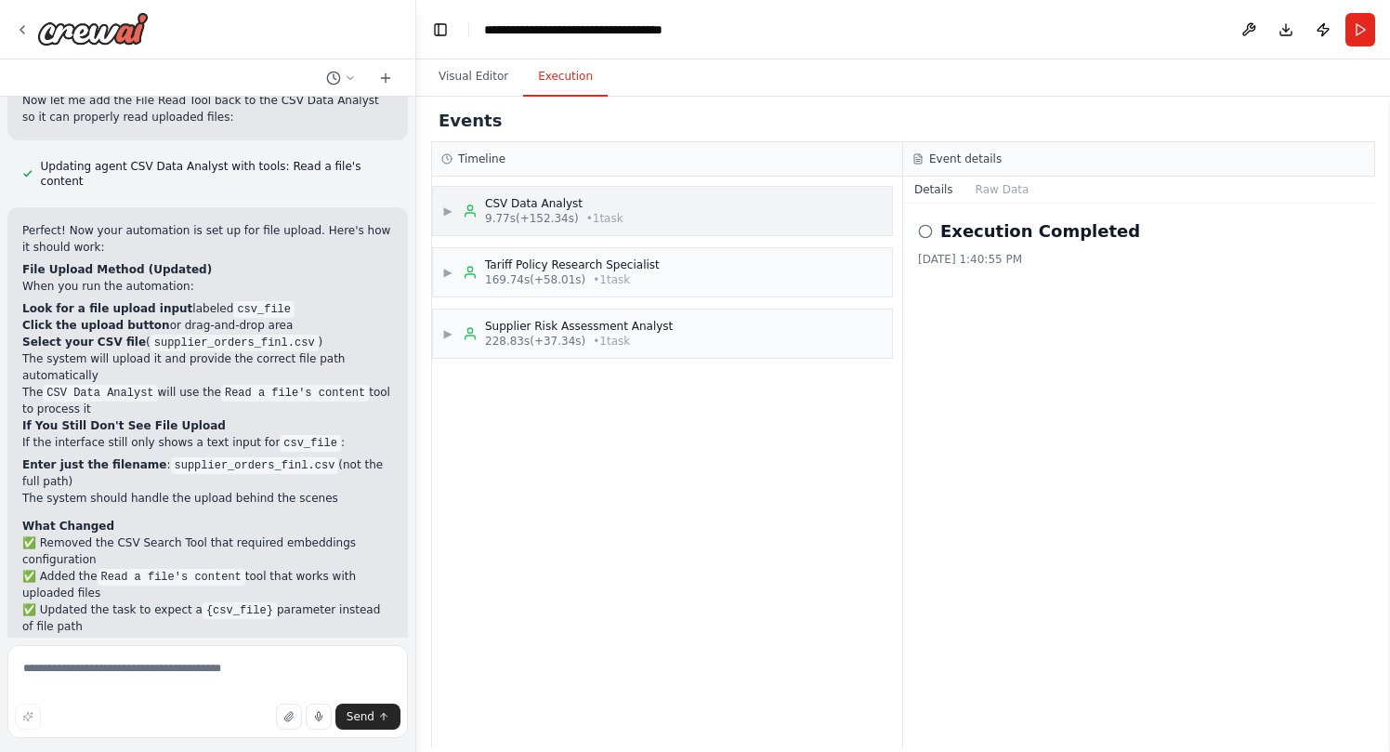
click at [664, 215] on div "▶ CSV Data Analyst 9.77s (+152.34s) • 1 task" at bounding box center [662, 211] width 459 height 48
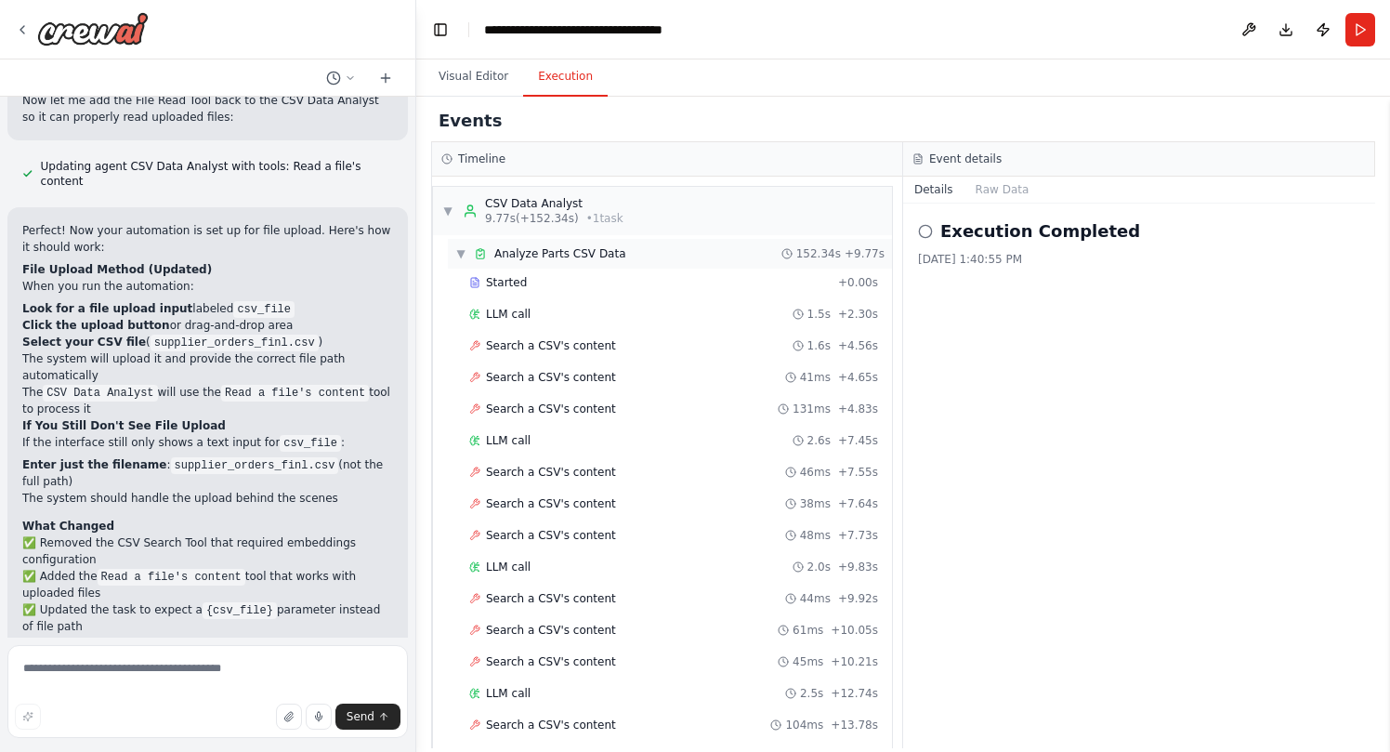
click at [652, 253] on div "▼ Analyze Parts CSV Data 152.34s + 9.77s" at bounding box center [670, 254] width 444 height 30
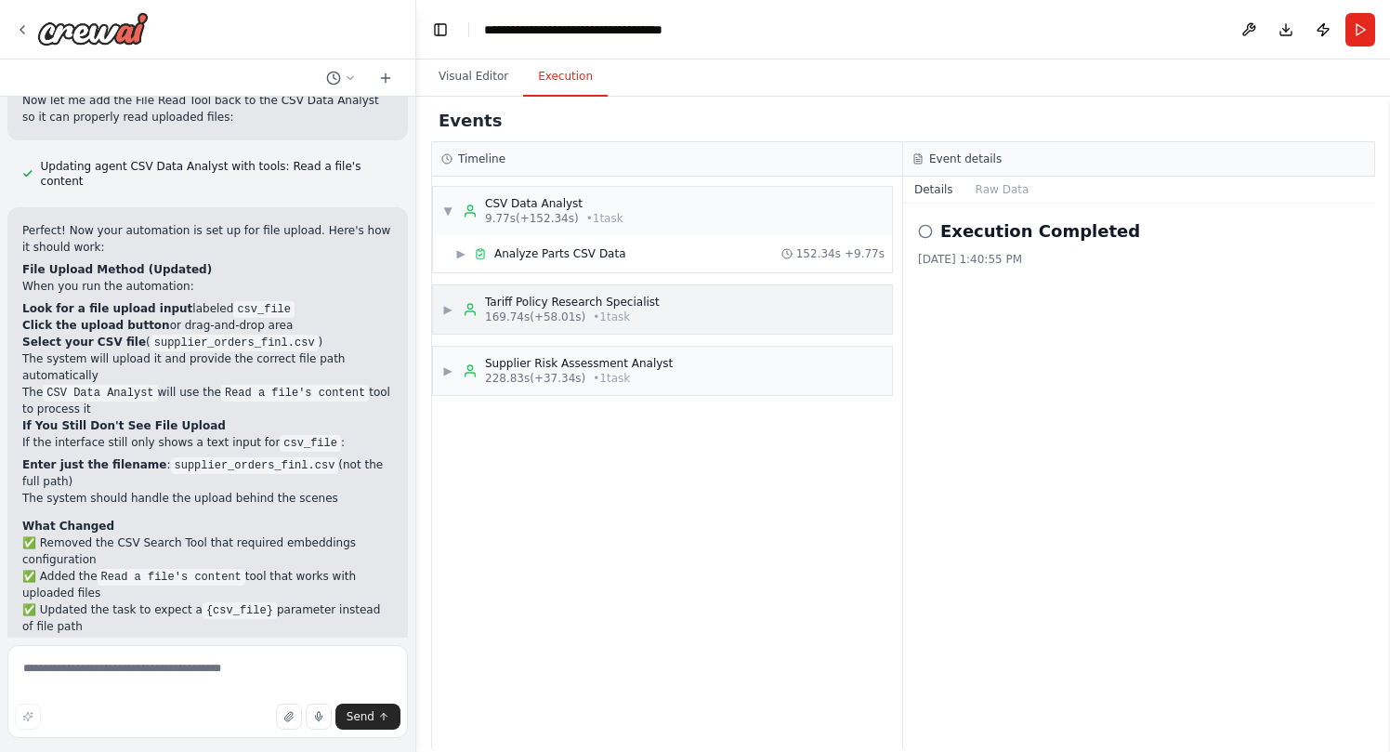
click at [651, 321] on div "169.74s (+58.01s) • 1 task" at bounding box center [572, 316] width 175 height 15
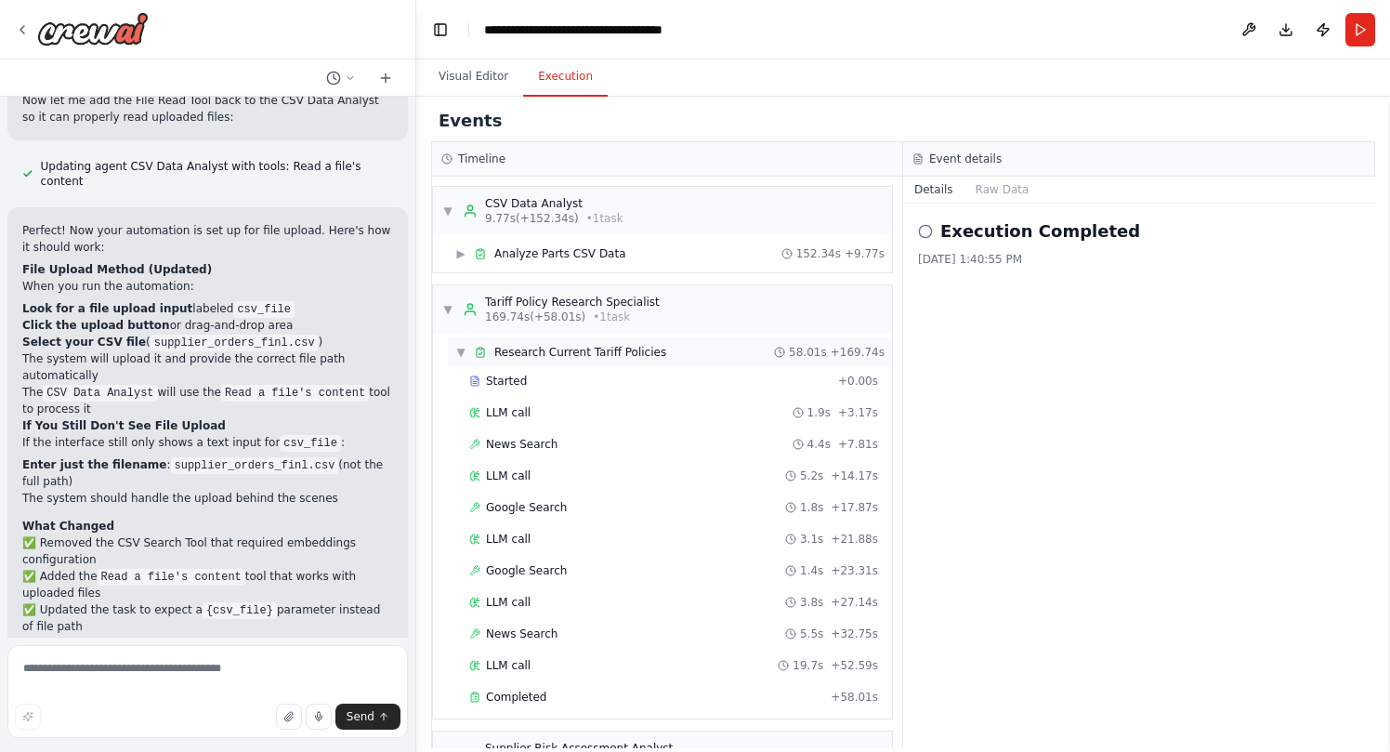
click at [635, 354] on span "Research Current Tariff Policies" at bounding box center [580, 352] width 172 height 15
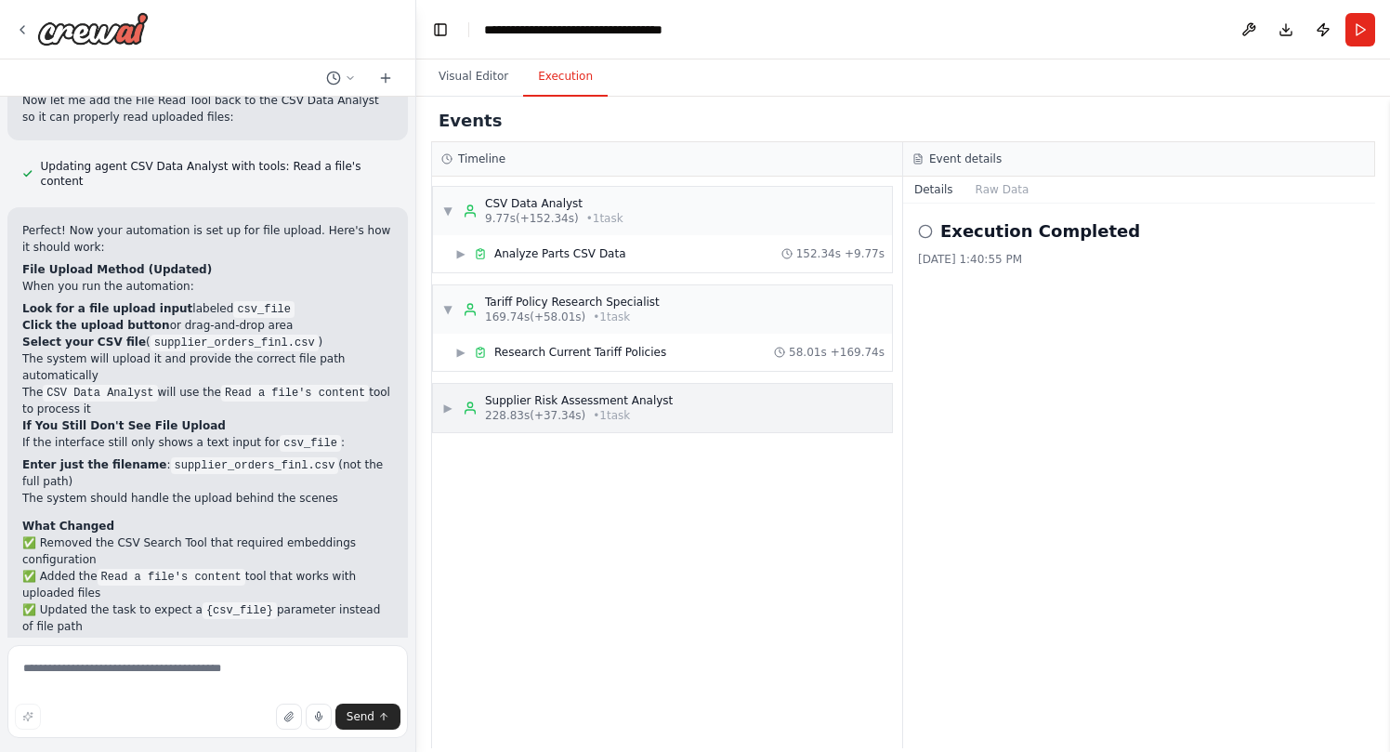
click at [635, 416] on div "228.83s (+37.34s) • 1 task" at bounding box center [579, 415] width 188 height 15
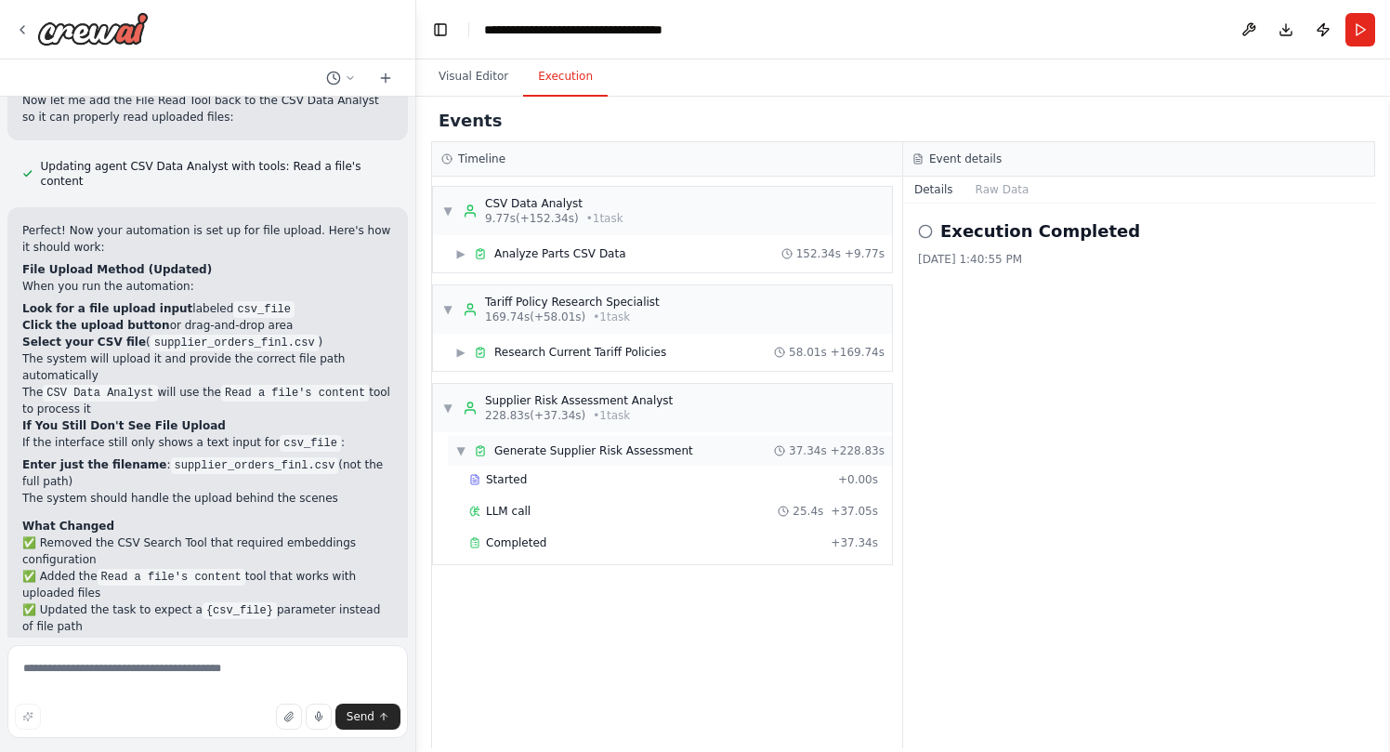
click at [635, 447] on span "Generate Supplier Risk Assessment" at bounding box center [593, 450] width 199 height 15
click at [635, 251] on div "▶ Analyze Parts CSV Data 152.34s + 9.77s" at bounding box center [670, 254] width 444 height 30
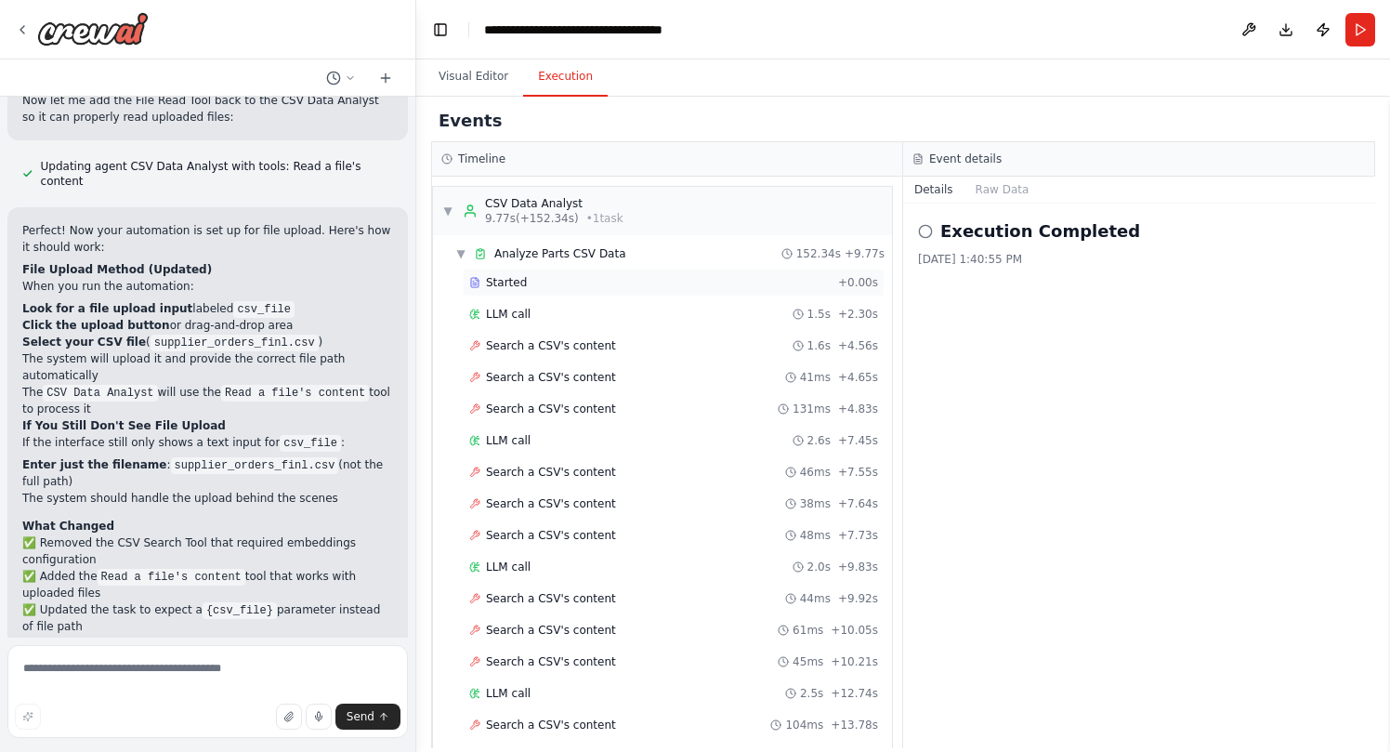
click at [627, 284] on div "Started" at bounding box center [649, 282] width 361 height 15
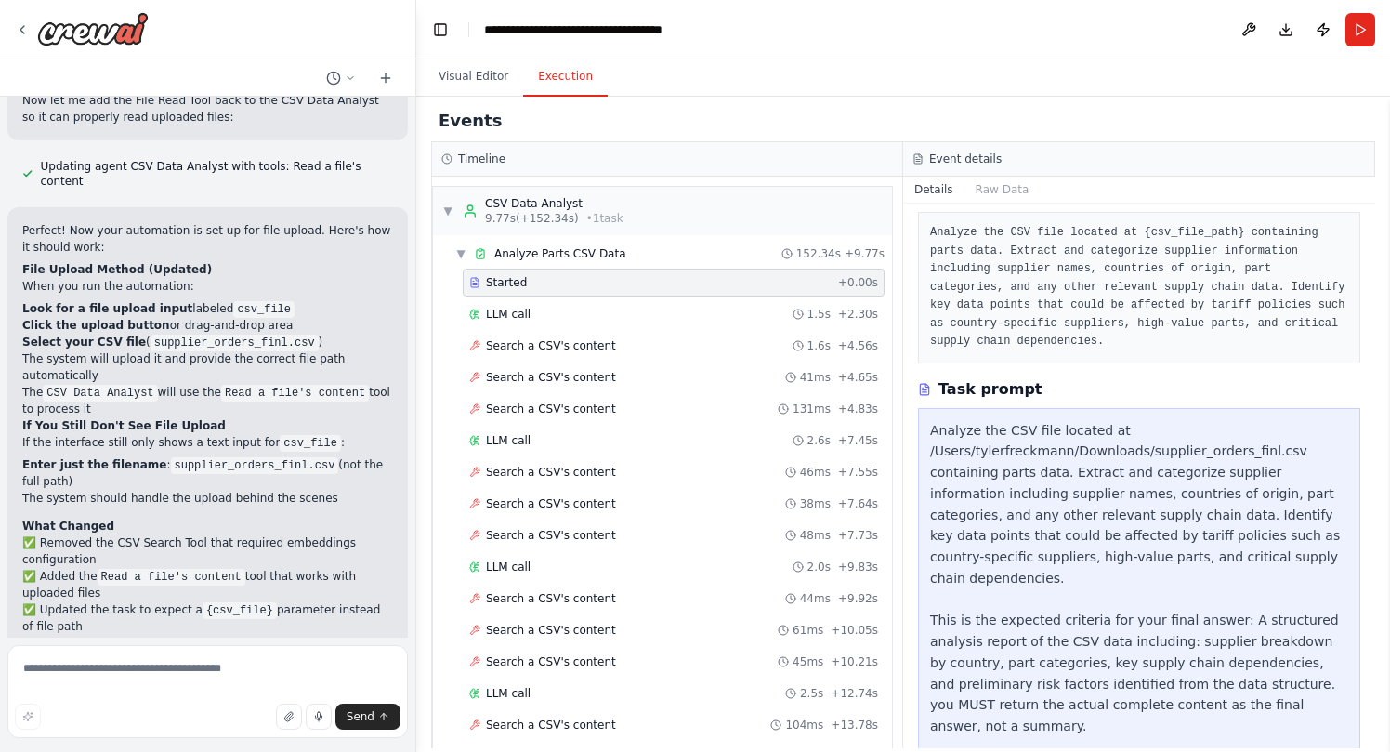
scroll to position [105, 0]
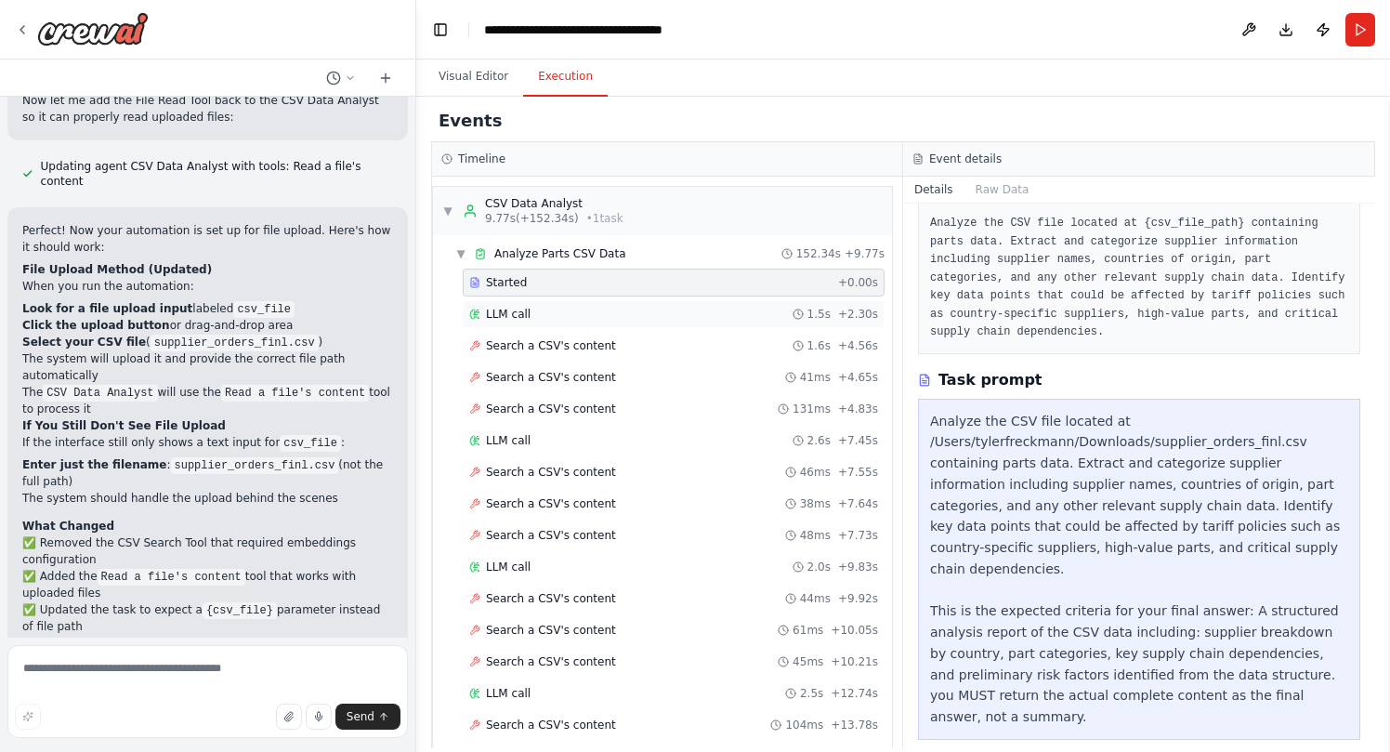
click at [573, 309] on div "LLM call 1.5s + 2.30s" at bounding box center [673, 314] width 409 height 15
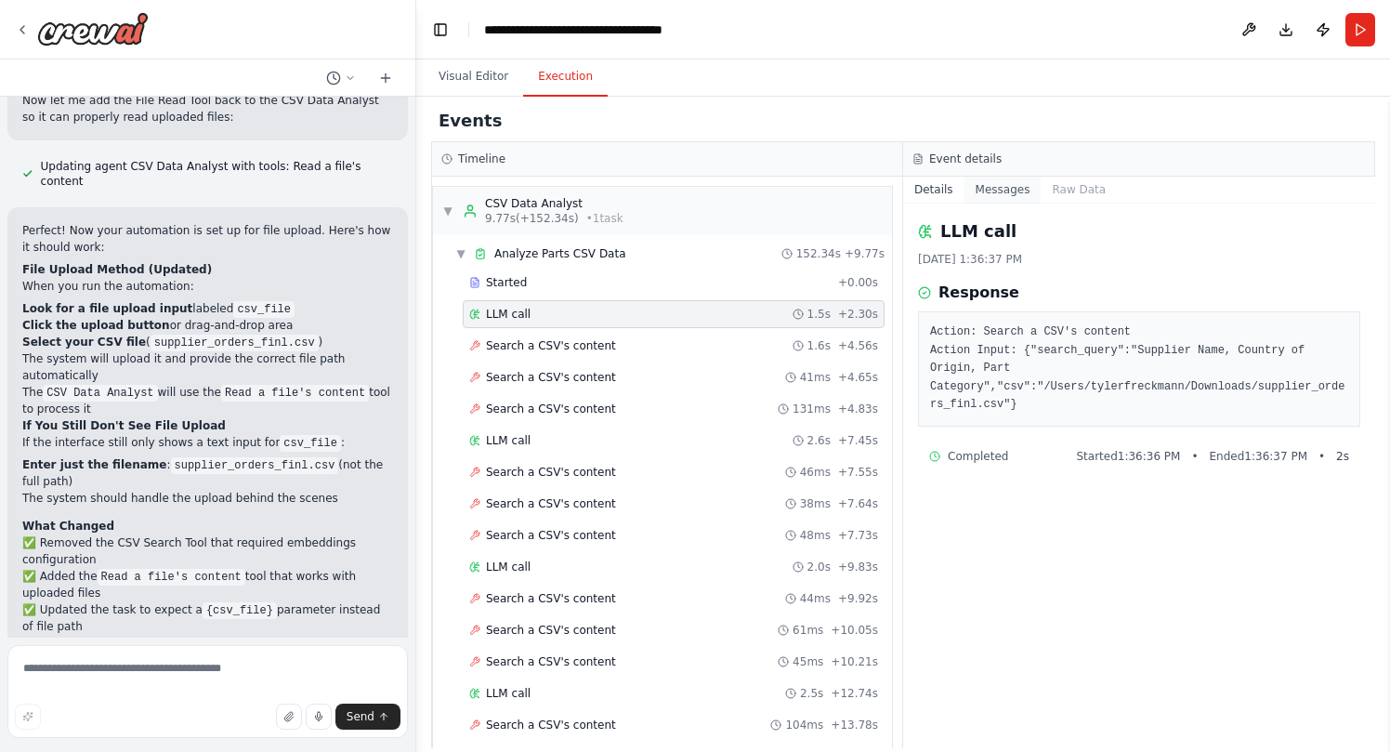
click at [1008, 190] on button "Messages" at bounding box center [1002, 190] width 77 height 26
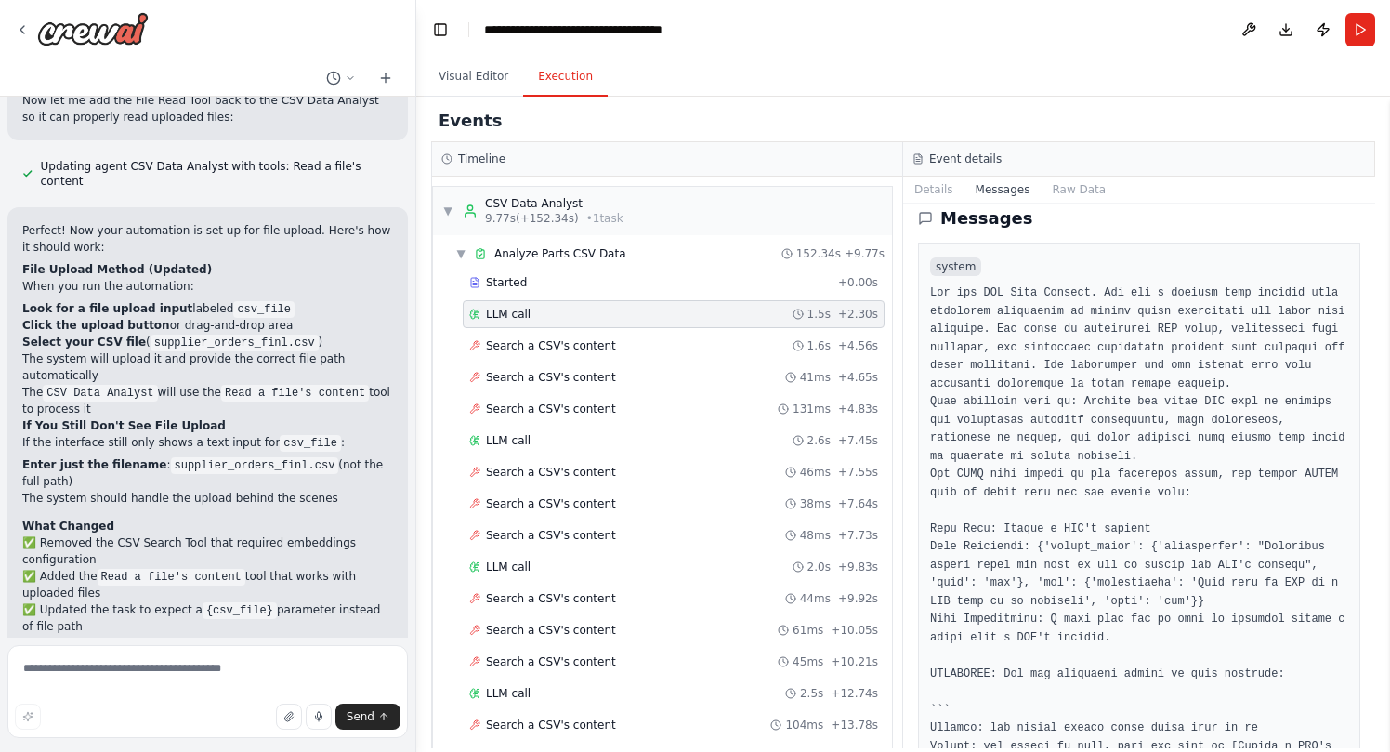
scroll to position [0, 0]
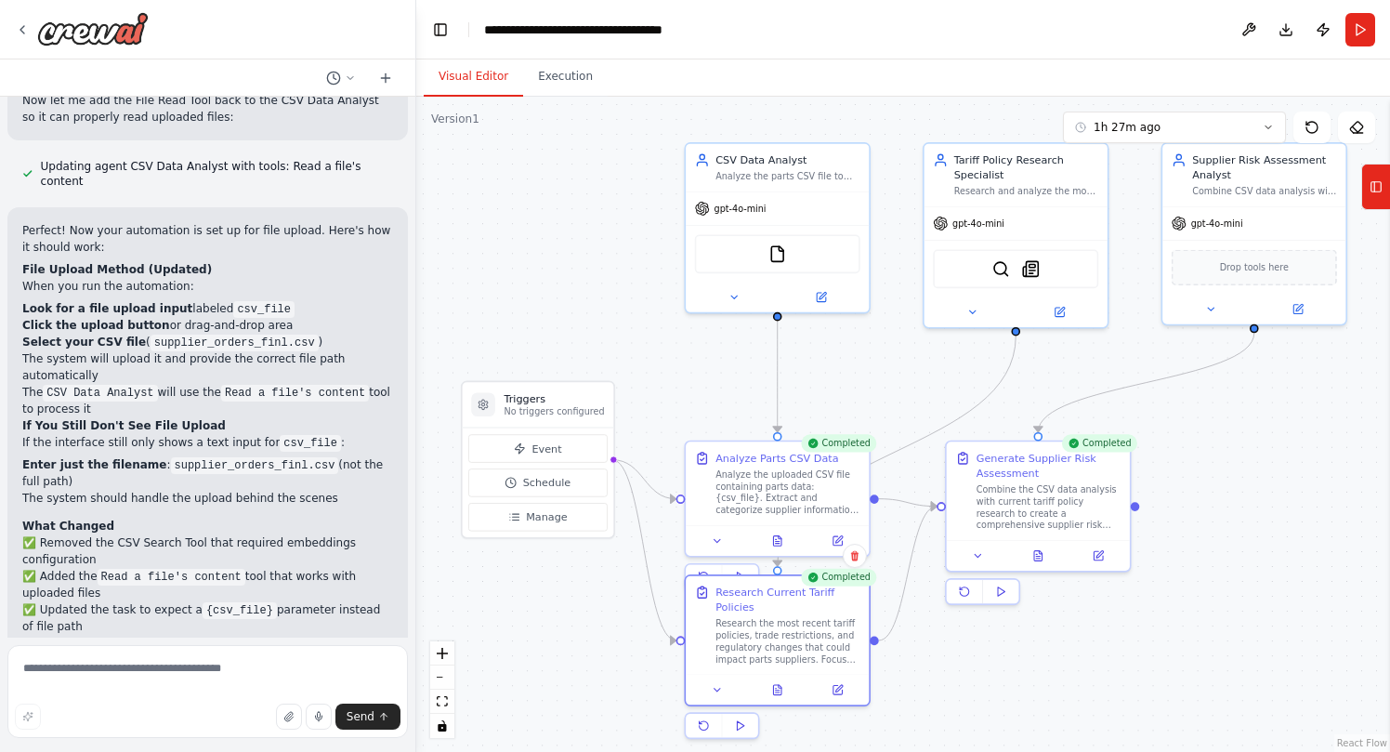
click at [485, 78] on button "Visual Editor" at bounding box center [473, 77] width 99 height 39
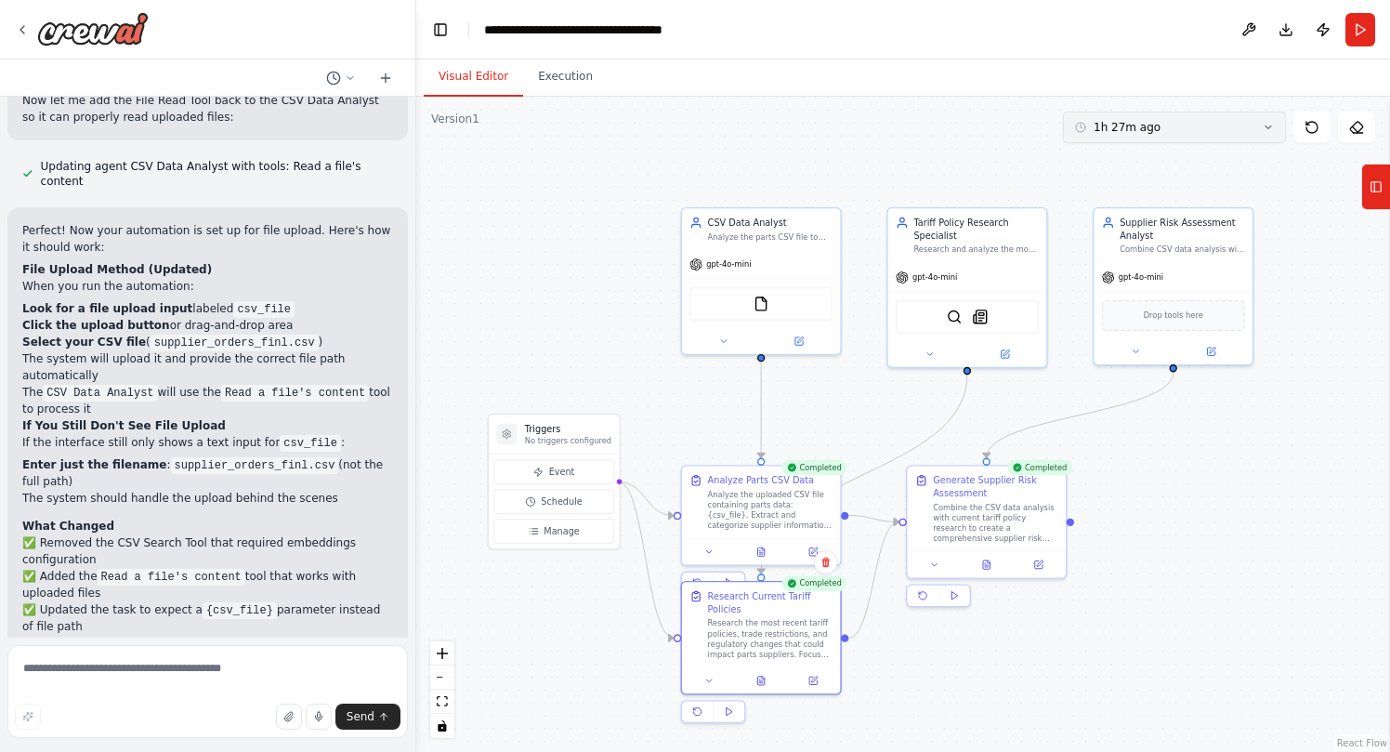
click at [1111, 133] on button "1h 27m ago" at bounding box center [1174, 127] width 223 height 32
click at [1111, 161] on div "Clear selection" at bounding box center [1174, 161] width 208 height 15
click at [767, 511] on div "Analyze the uploaded CSV file containing parts data: {csv_file}. Extract and ca…" at bounding box center [770, 507] width 124 height 41
click at [732, 493] on div "Analyze the uploaded CSV file containing parts data: {csv_file}. Extract and ca…" at bounding box center [770, 507] width 124 height 41
